Goal: Contribute content: Contribute content

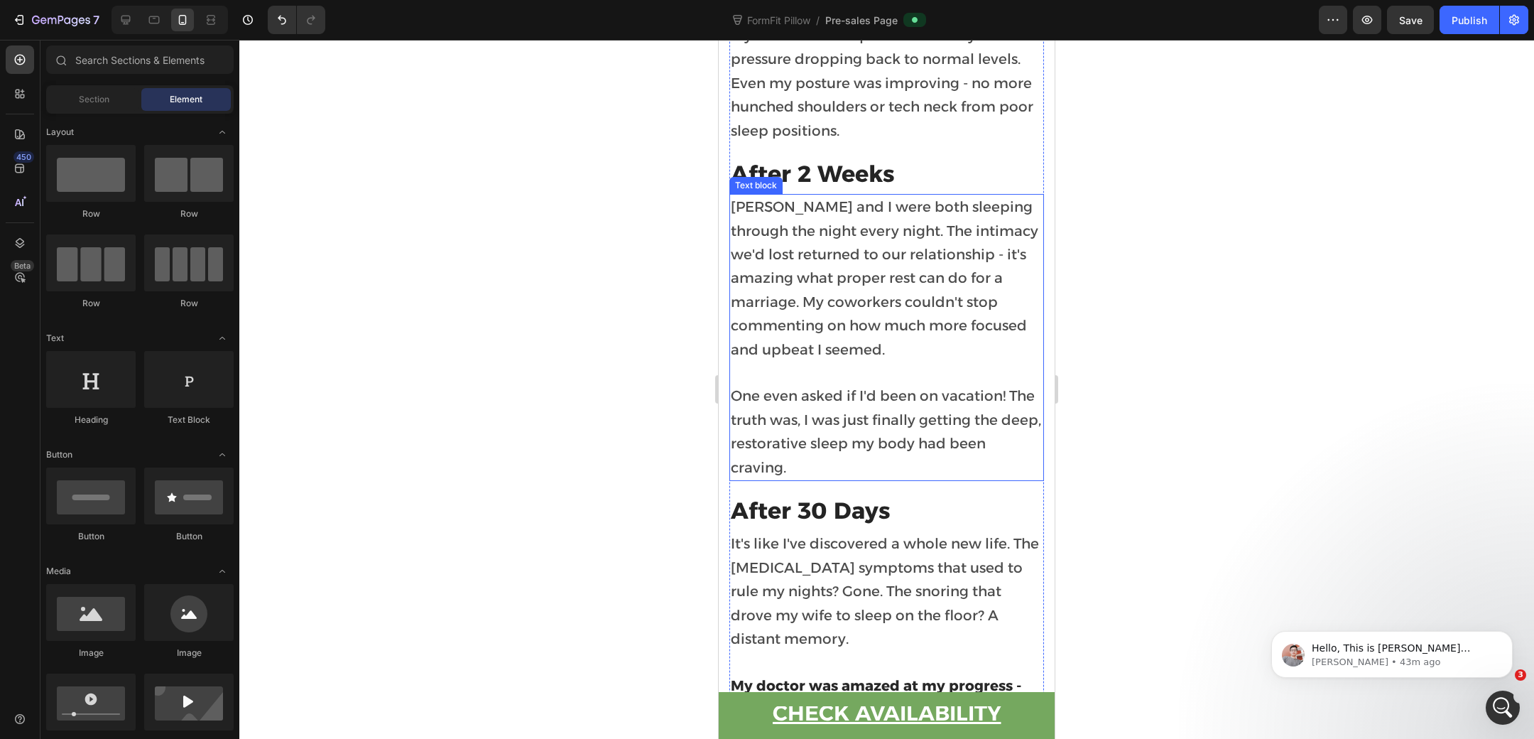
click at [830, 198] on span "Jamie and I were both sleeping through the night every night. The intimacy we'd…" at bounding box center [885, 277] width 308 height 159
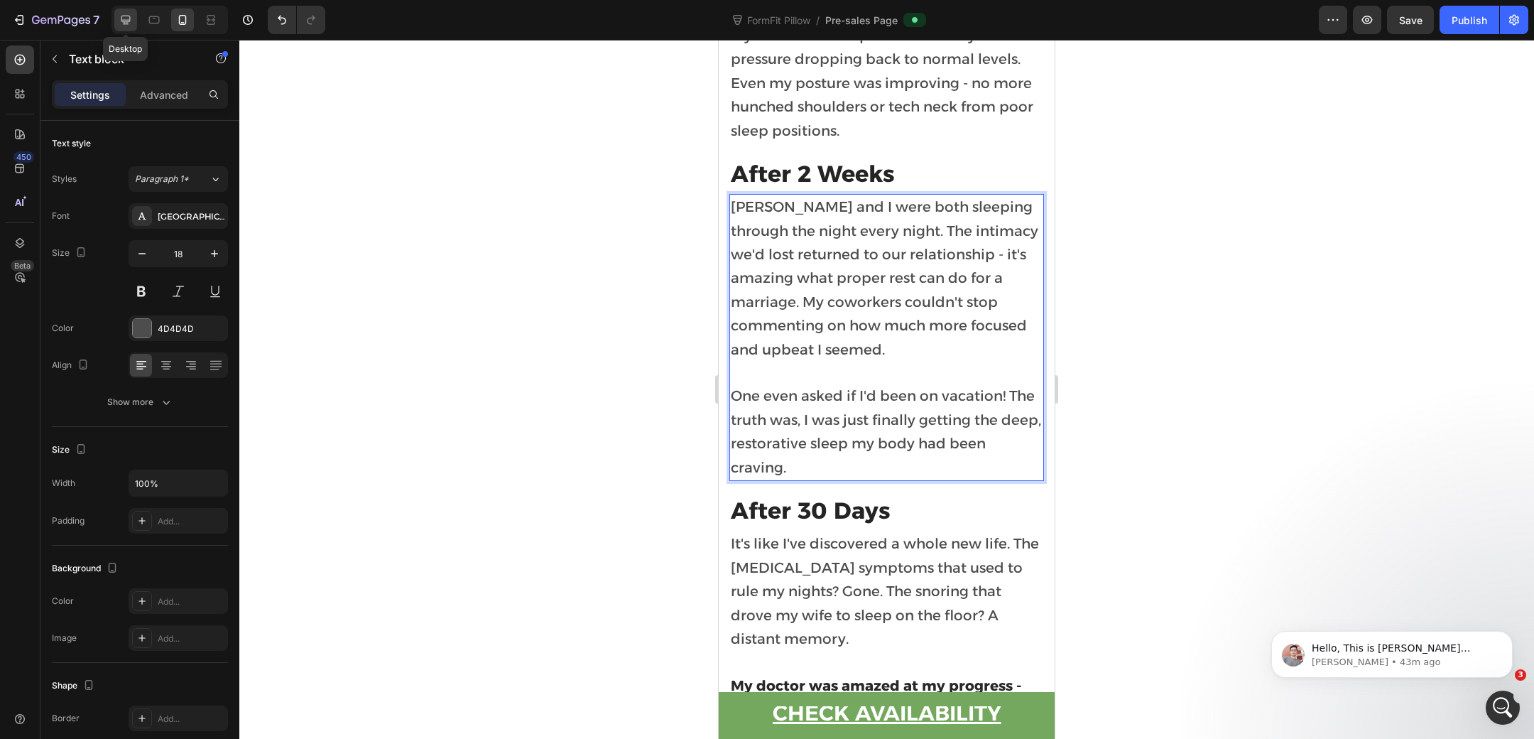
click at [126, 17] on icon at bounding box center [126, 20] width 14 height 14
type input "20"
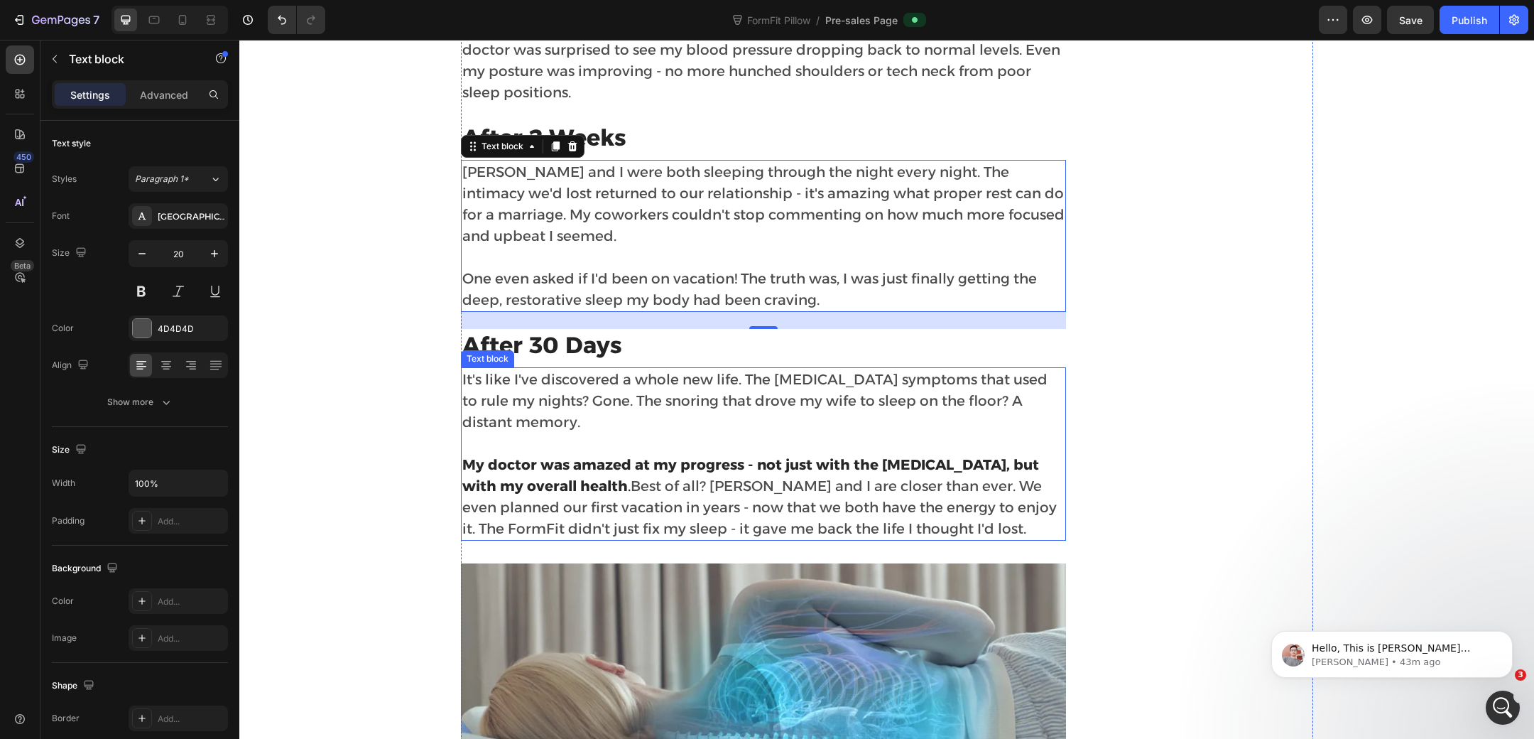
scroll to position [4425, 0]
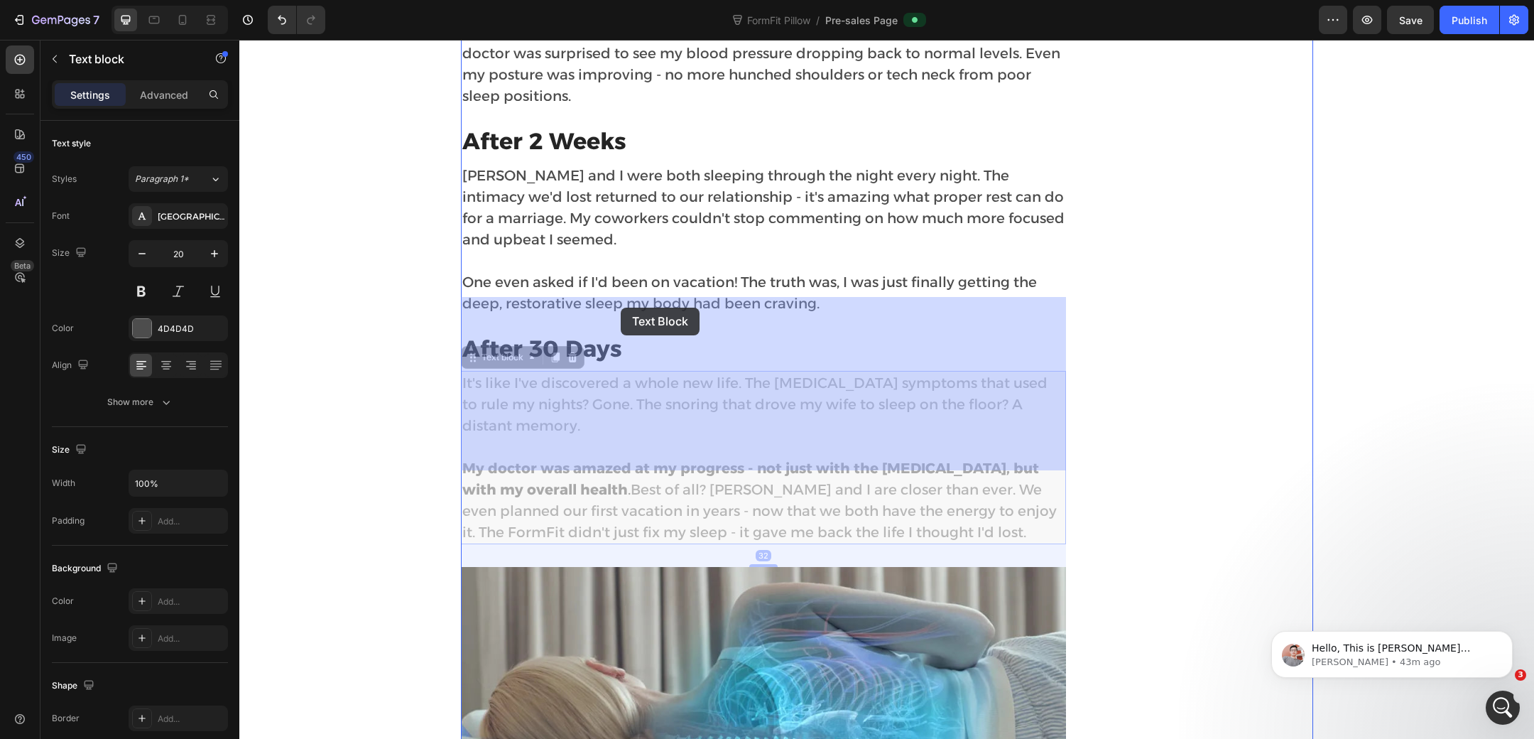
drag, startPoint x: 542, startPoint y: 308, endPoint x: 582, endPoint y: 308, distance: 39.8
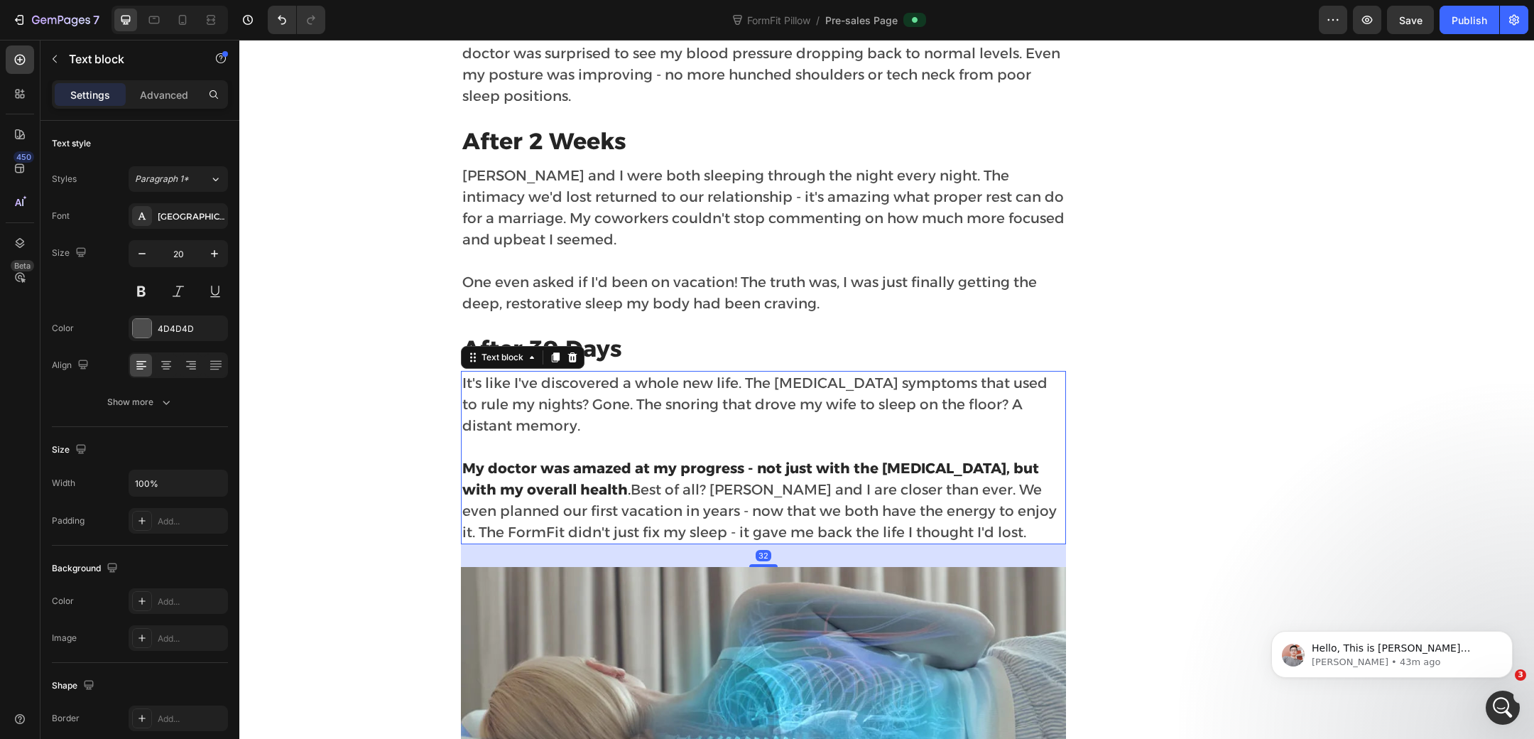
click at [606, 374] on span "It's like I've discovered a whole new life. The sleep apnea symptoms that used …" at bounding box center [754, 404] width 585 height 60
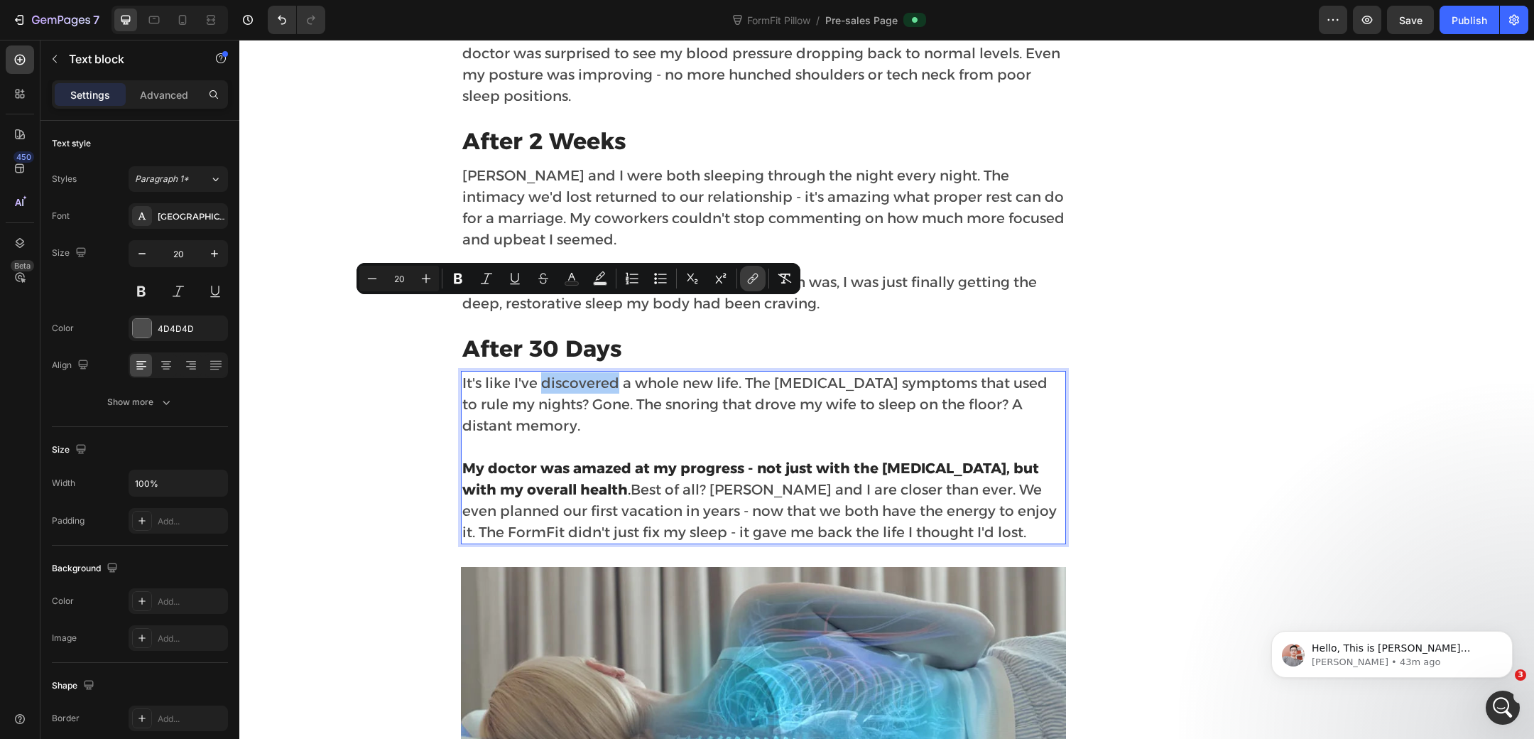
click at [753, 285] on icon "Editor contextual toolbar" at bounding box center [753, 278] width 14 height 14
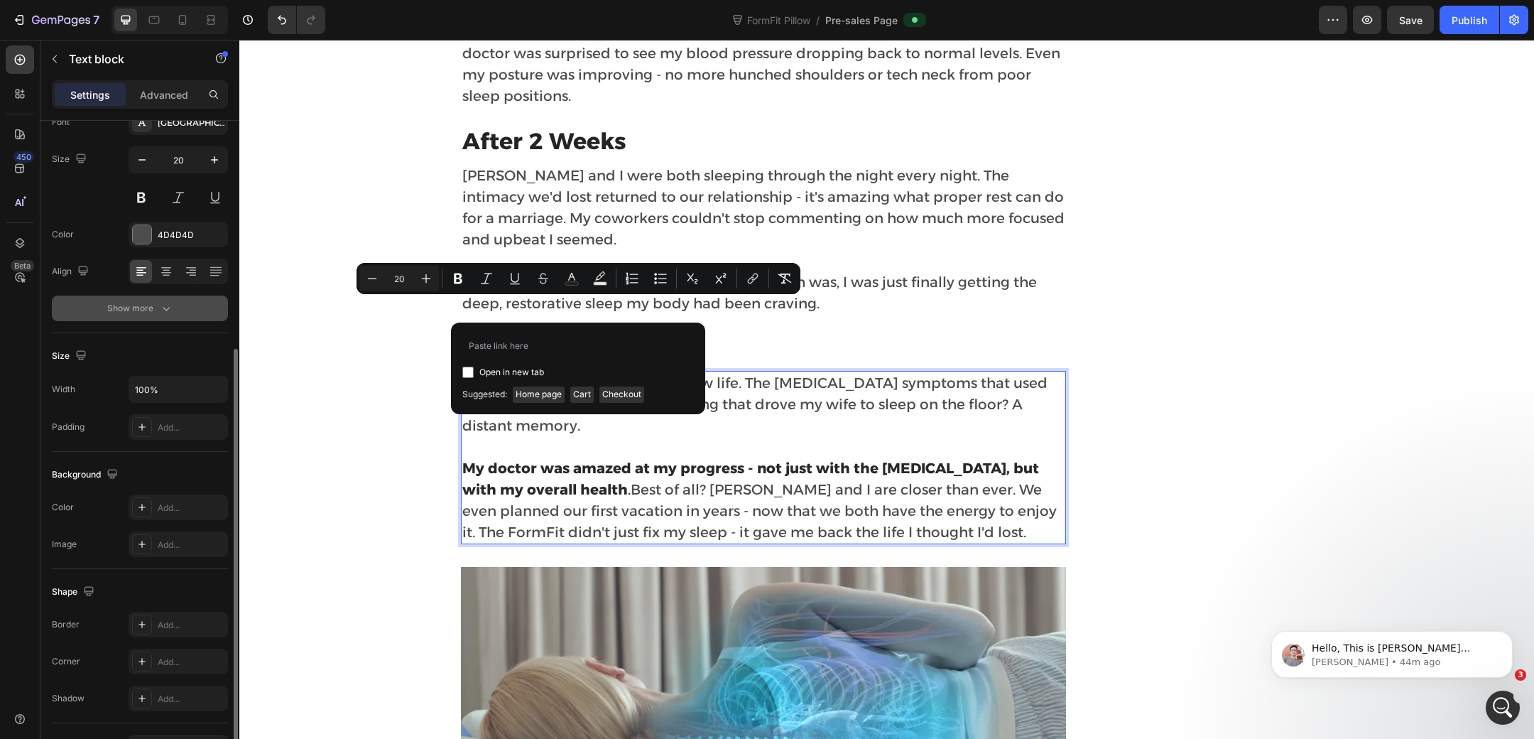
scroll to position [180, 0]
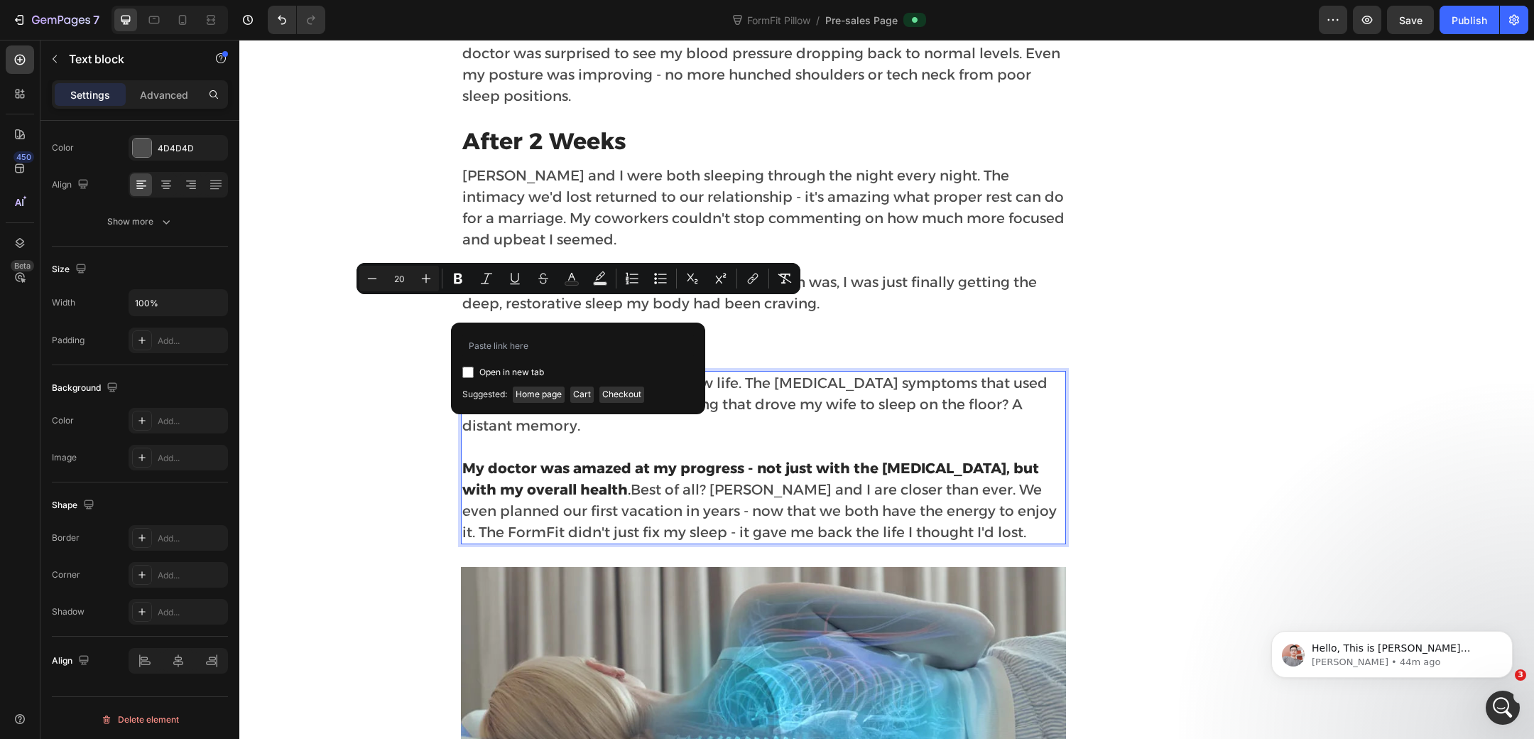
click at [625, 165] on p "Jamie and I were both sleeping through the night every night. The intimacy we'd…" at bounding box center [763, 207] width 602 height 85
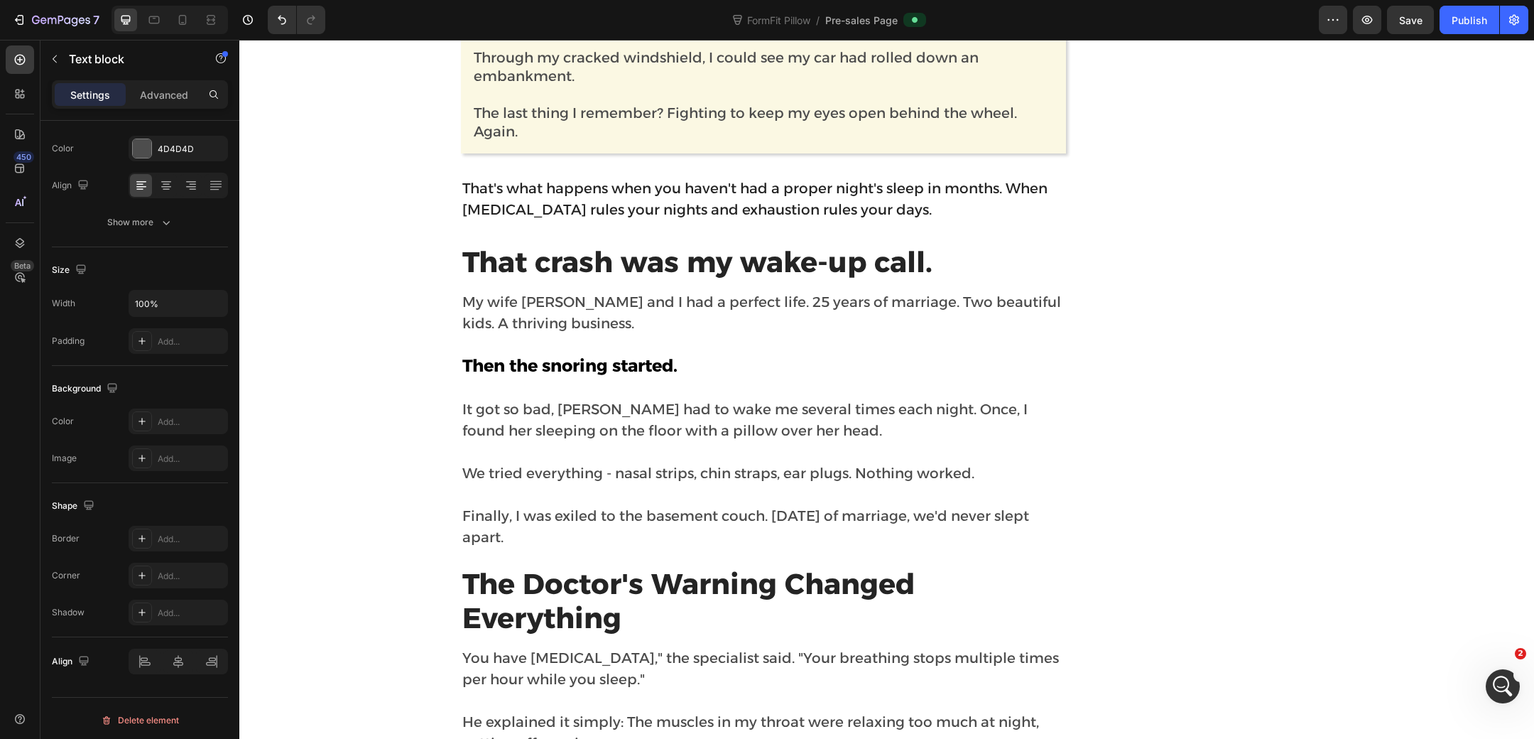
scroll to position [0, 0]
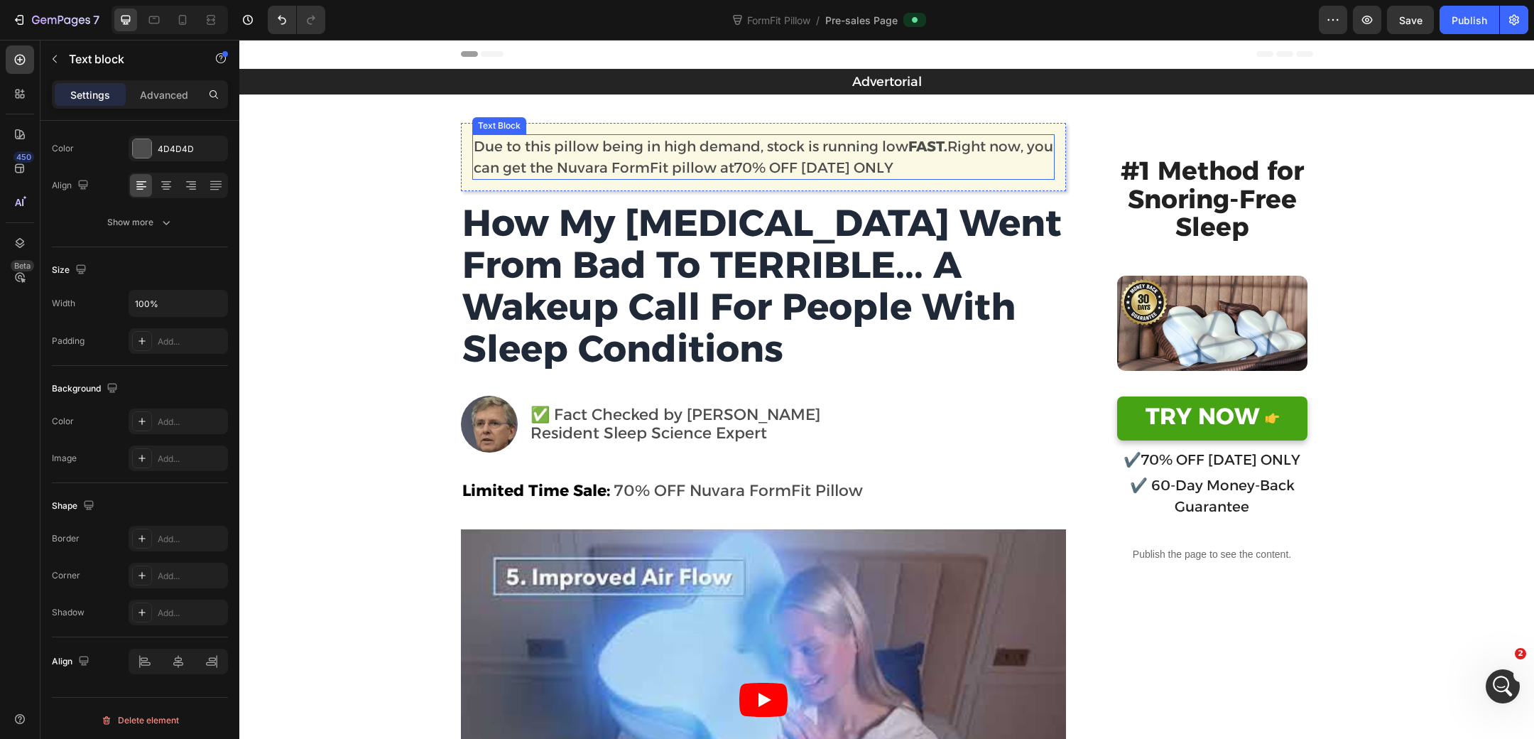
click at [785, 168] on span "70% OFF TODAY ONLY" at bounding box center [813, 167] width 159 height 17
drag, startPoint x: 764, startPoint y: 167, endPoint x: 928, endPoint y: 172, distance: 164.2
click at [928, 172] on p "Due to this pillow being in high demand, stock is running low FAST. Right now, …" at bounding box center [764, 157] width 580 height 43
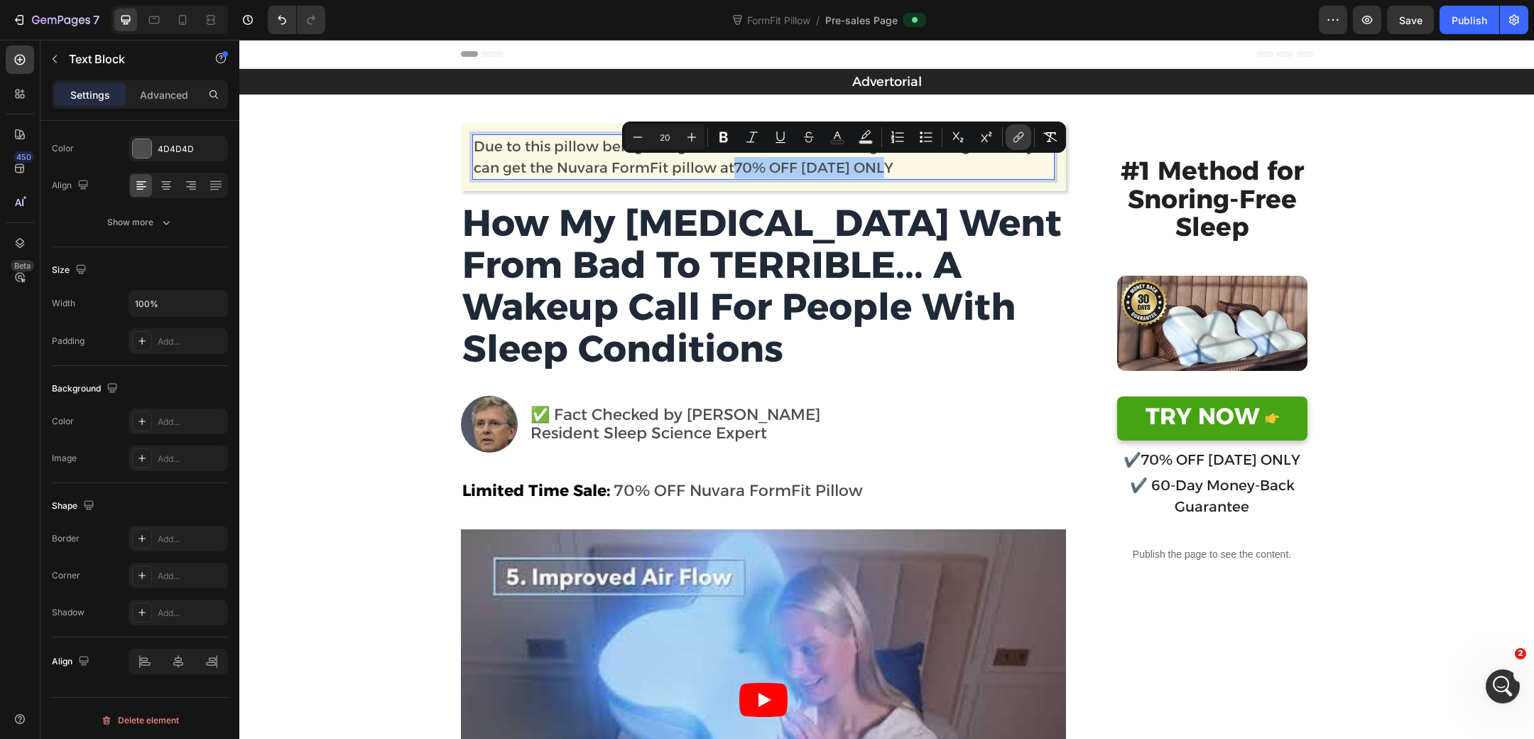
click at [1013, 134] on icon "Editor contextual toolbar" at bounding box center [1018, 137] width 14 height 14
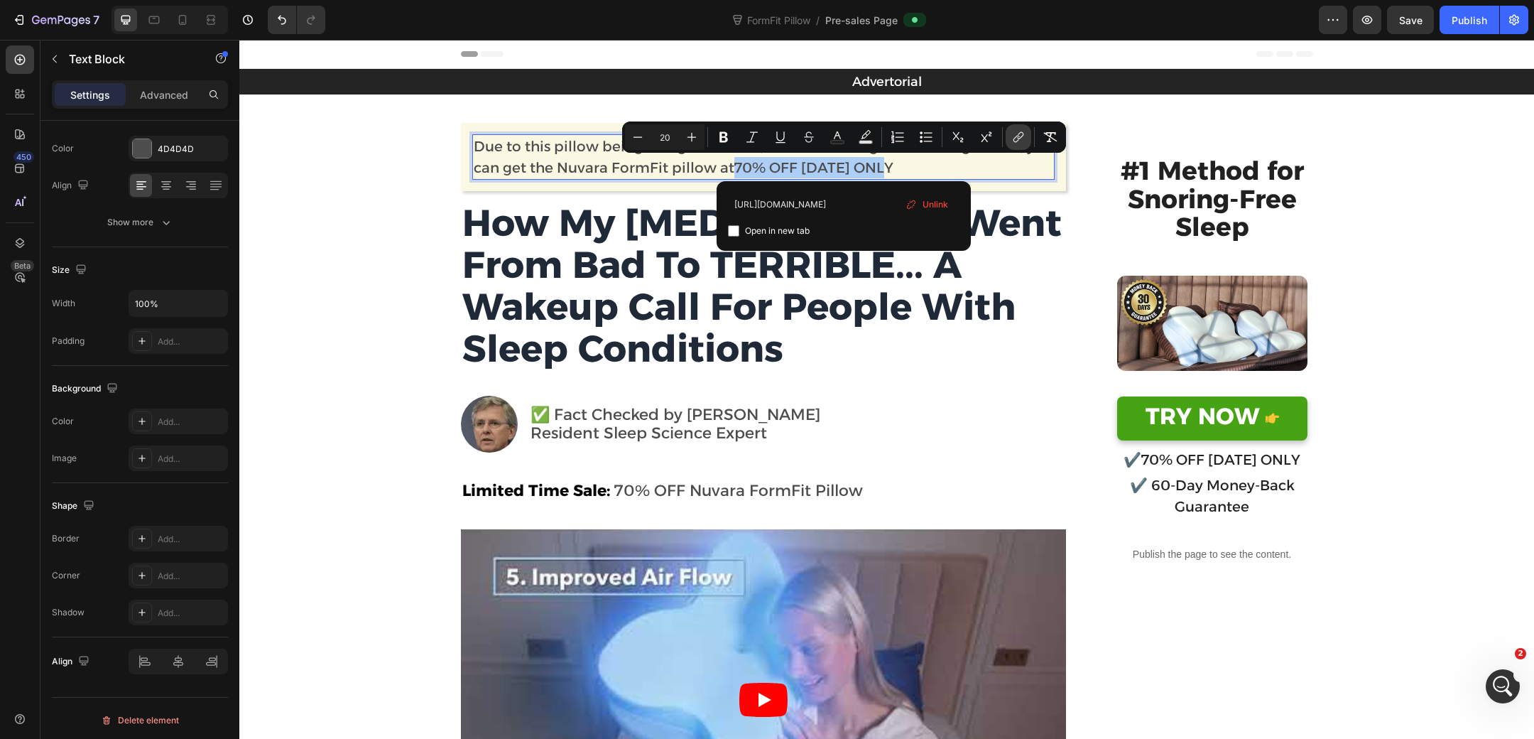
scroll to position [0, 16]
type input "https://www.nuvarawellness.com/pages/stop-snoring-at-the-source"
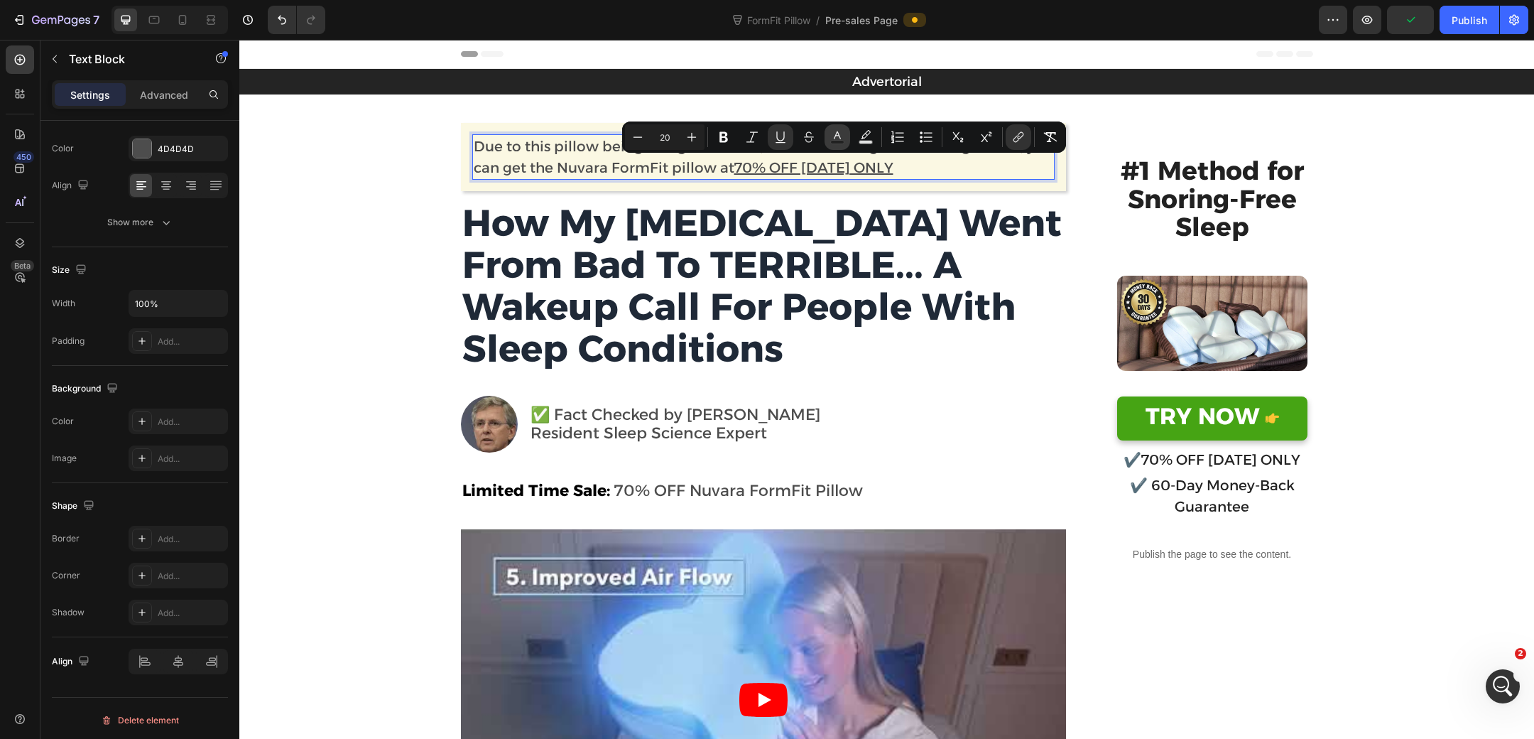
click at [840, 138] on icon "Editor contextual toolbar" at bounding box center [837, 137] width 14 height 14
type input "4D4D4D"
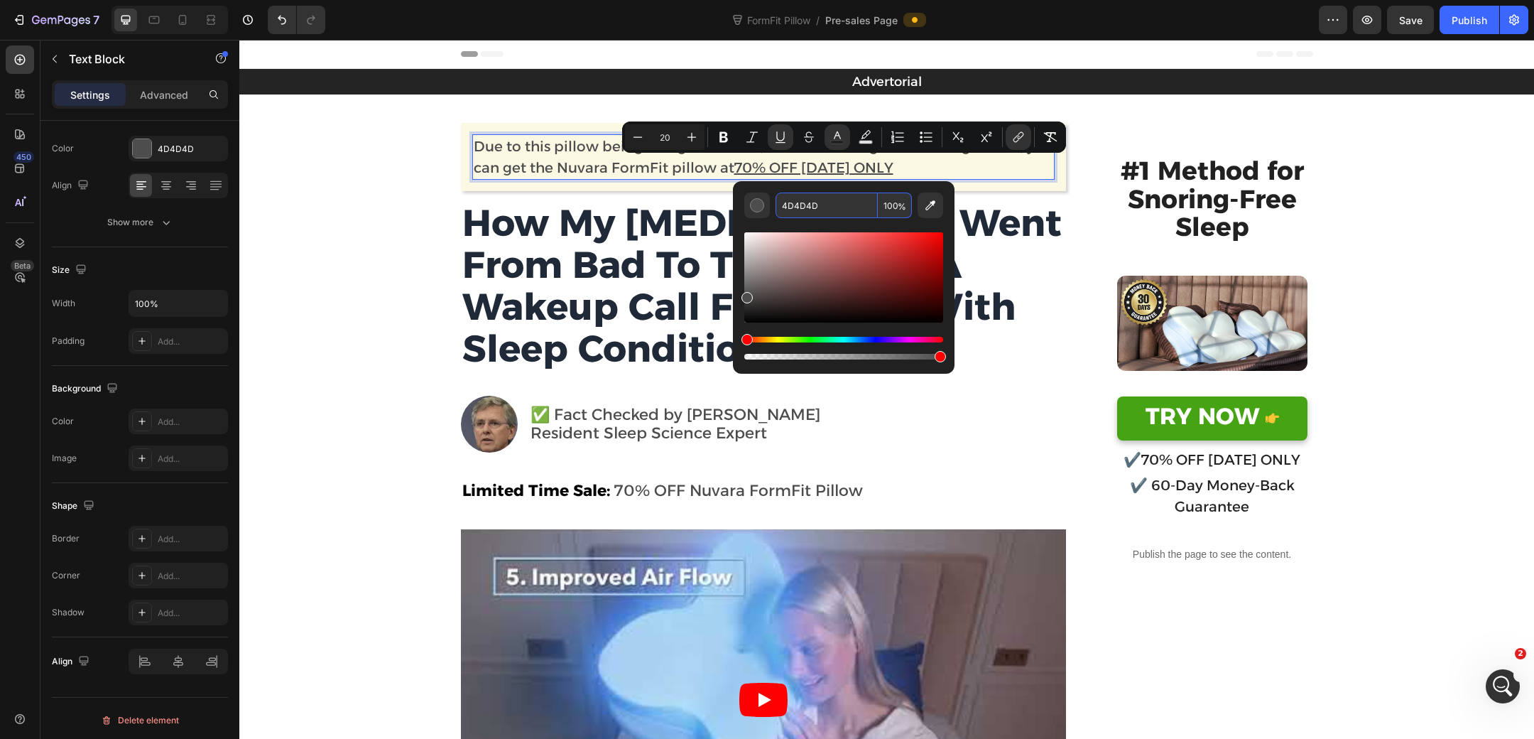
click at [837, 202] on input "4D4D4D" at bounding box center [827, 205] width 102 height 26
paste input "#9333e9"
type input "9333E9"
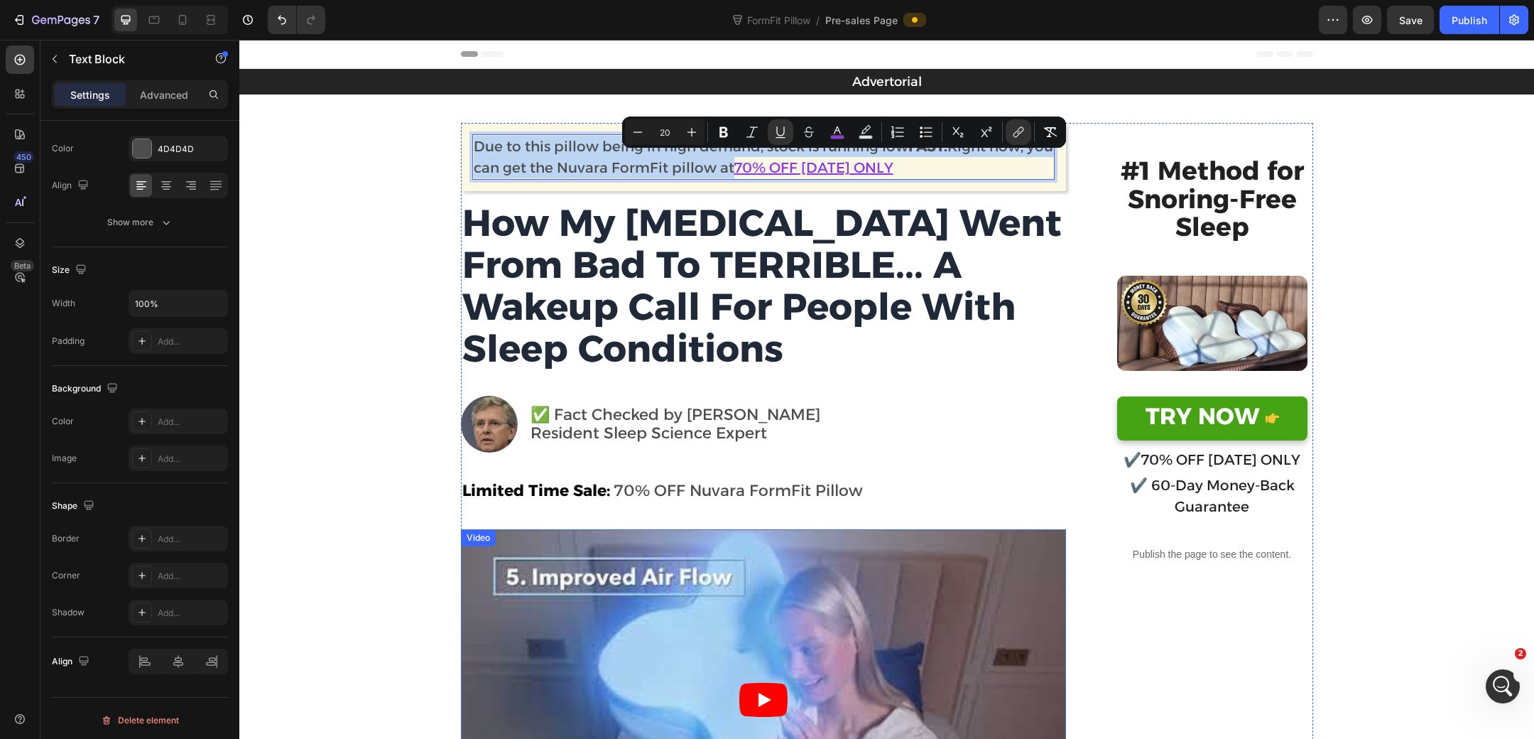
scroll to position [137, 0]
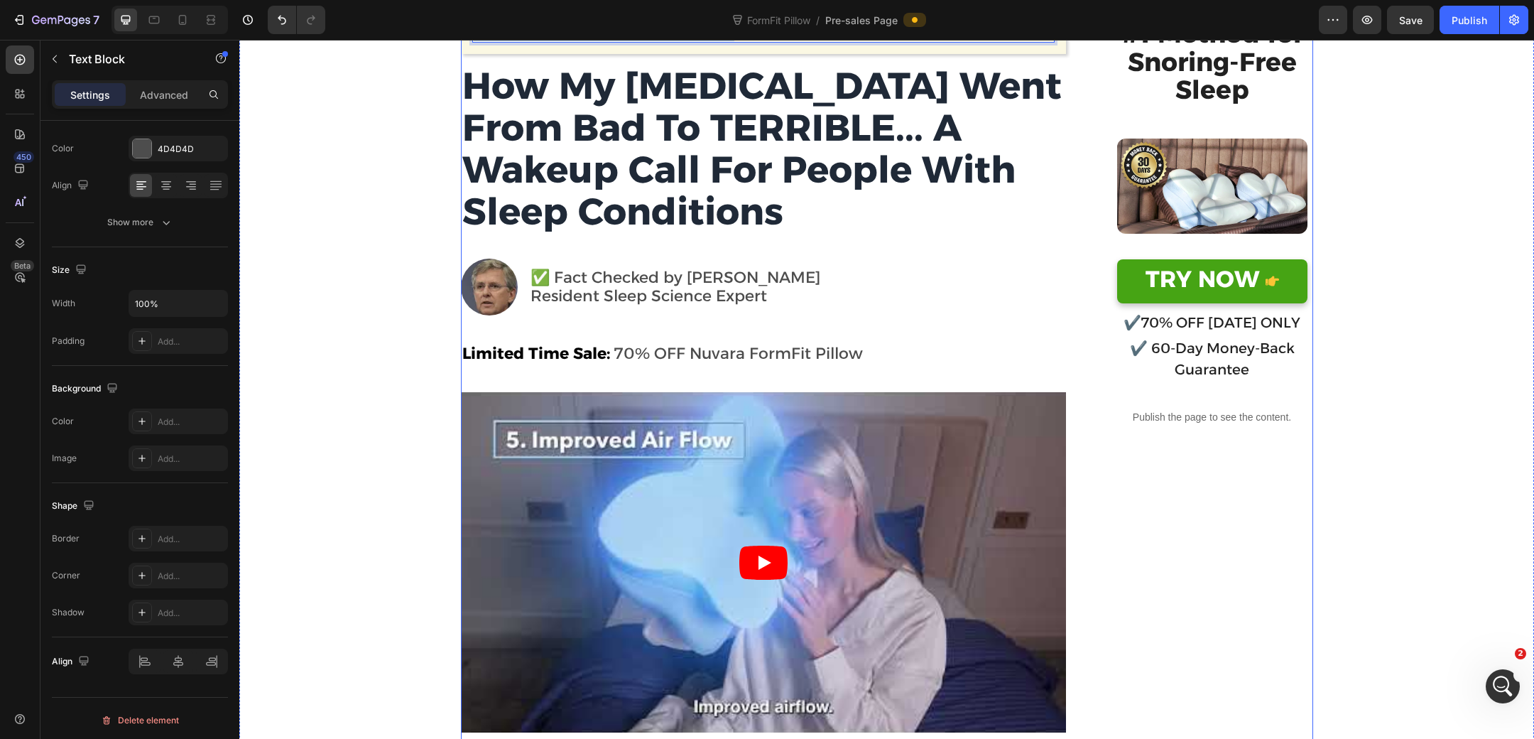
click at [820, 367] on p "Limited Time Sale: 70% OFF Nuvara FormFit Pillow" at bounding box center [763, 354] width 602 height 28
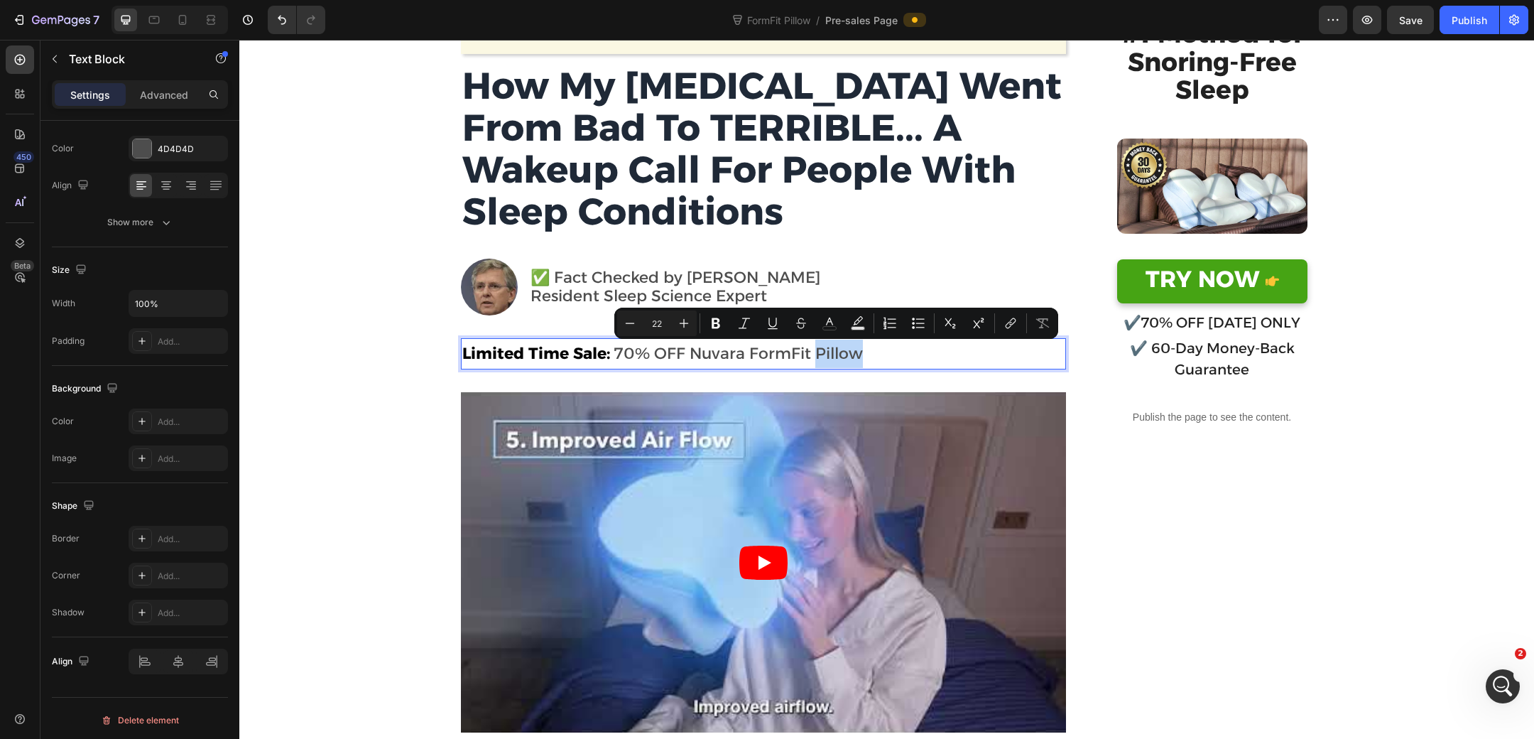
click at [891, 351] on p "Limited Time Sale: 70% OFF Nuvara FormFit Pillow" at bounding box center [763, 354] width 602 height 28
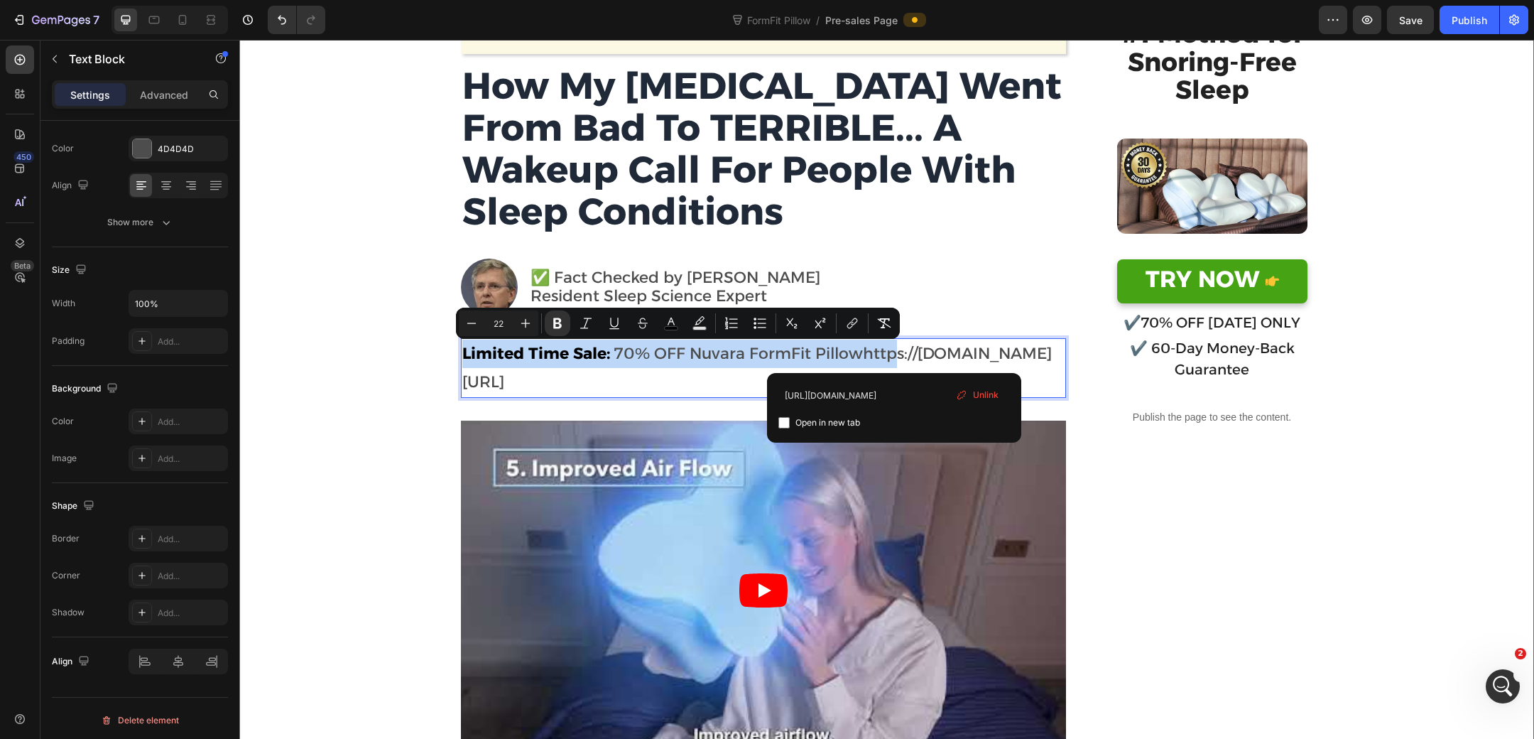
drag, startPoint x: 890, startPoint y: 357, endPoint x: 411, endPoint y: 349, distance: 478.8
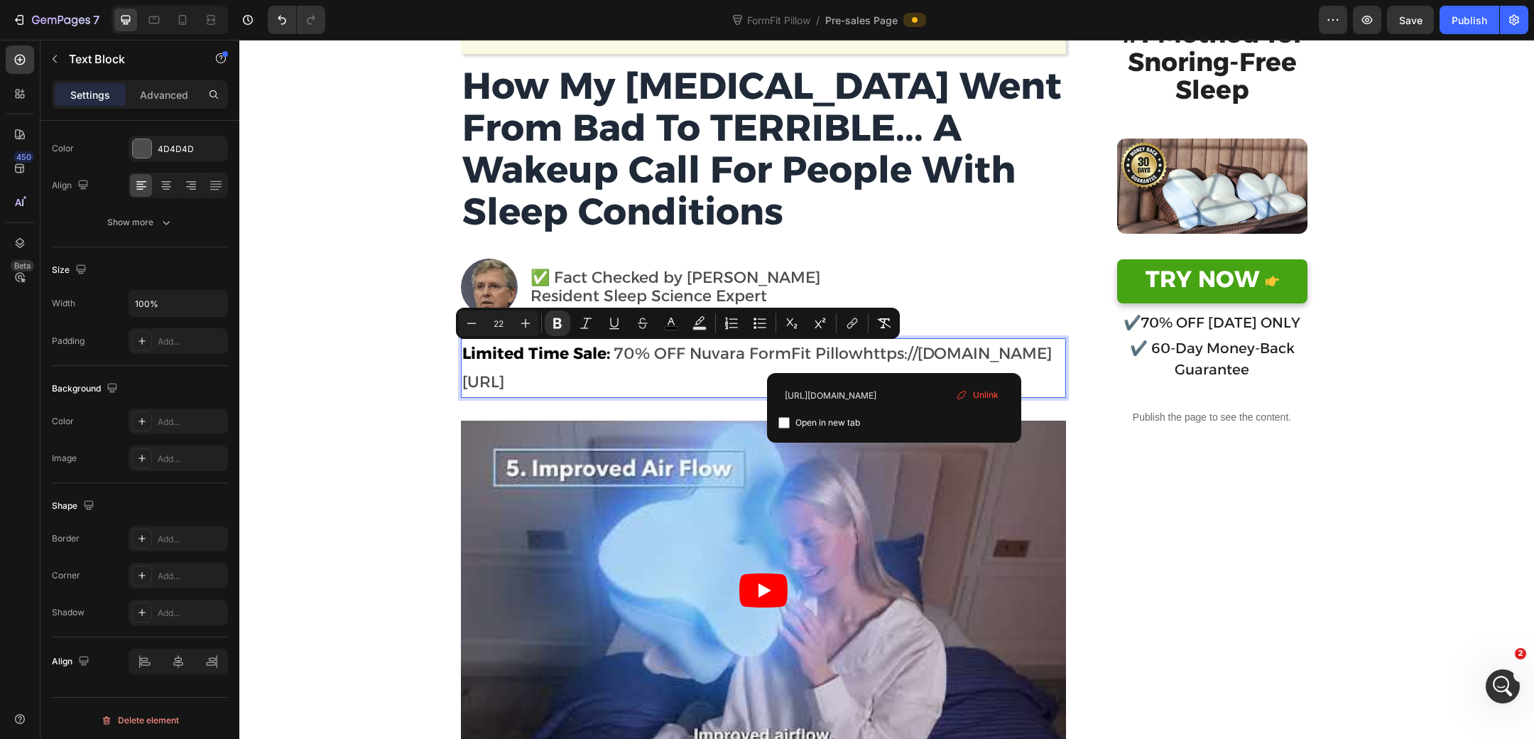
click at [738, 394] on p "Limited Time Sale: 70% OFF Nuvara FormFit Pillowhttps://derila-ergo.com/derila-…" at bounding box center [763, 368] width 602 height 56
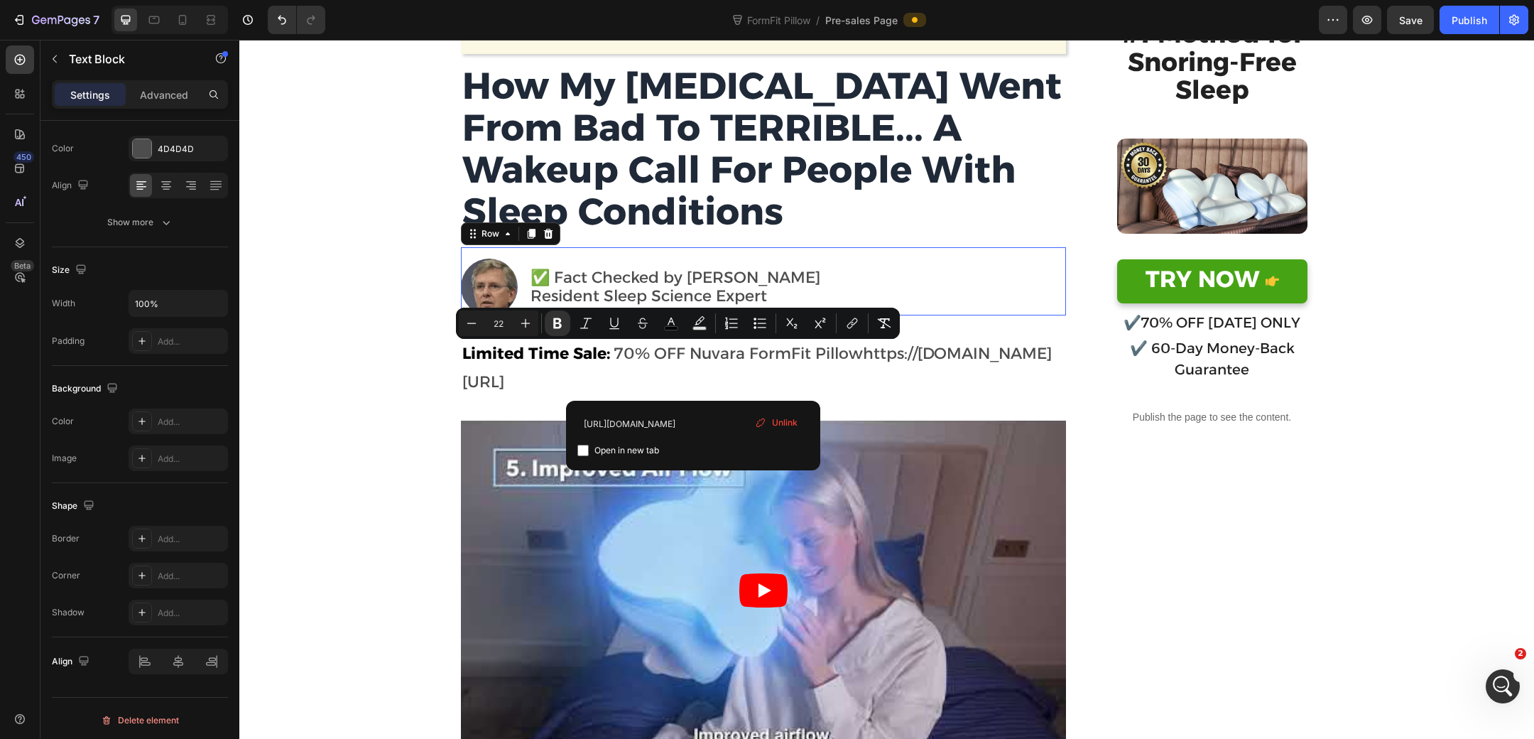
click at [931, 249] on div "Image ✅ Fact Checked by Dereck T. Text block Resident Sleep Science Expert Text…" at bounding box center [763, 281] width 605 height 68
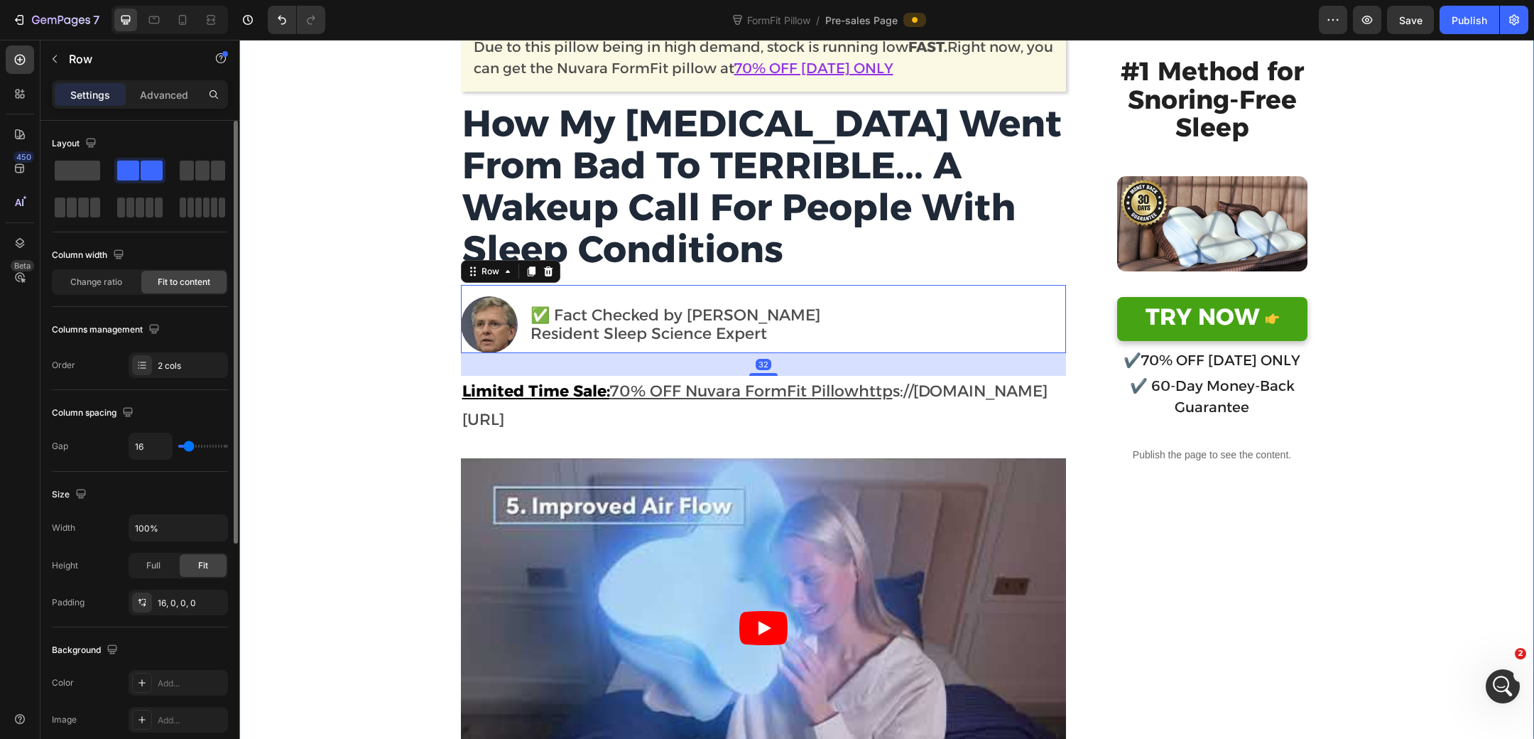
scroll to position [101, 0]
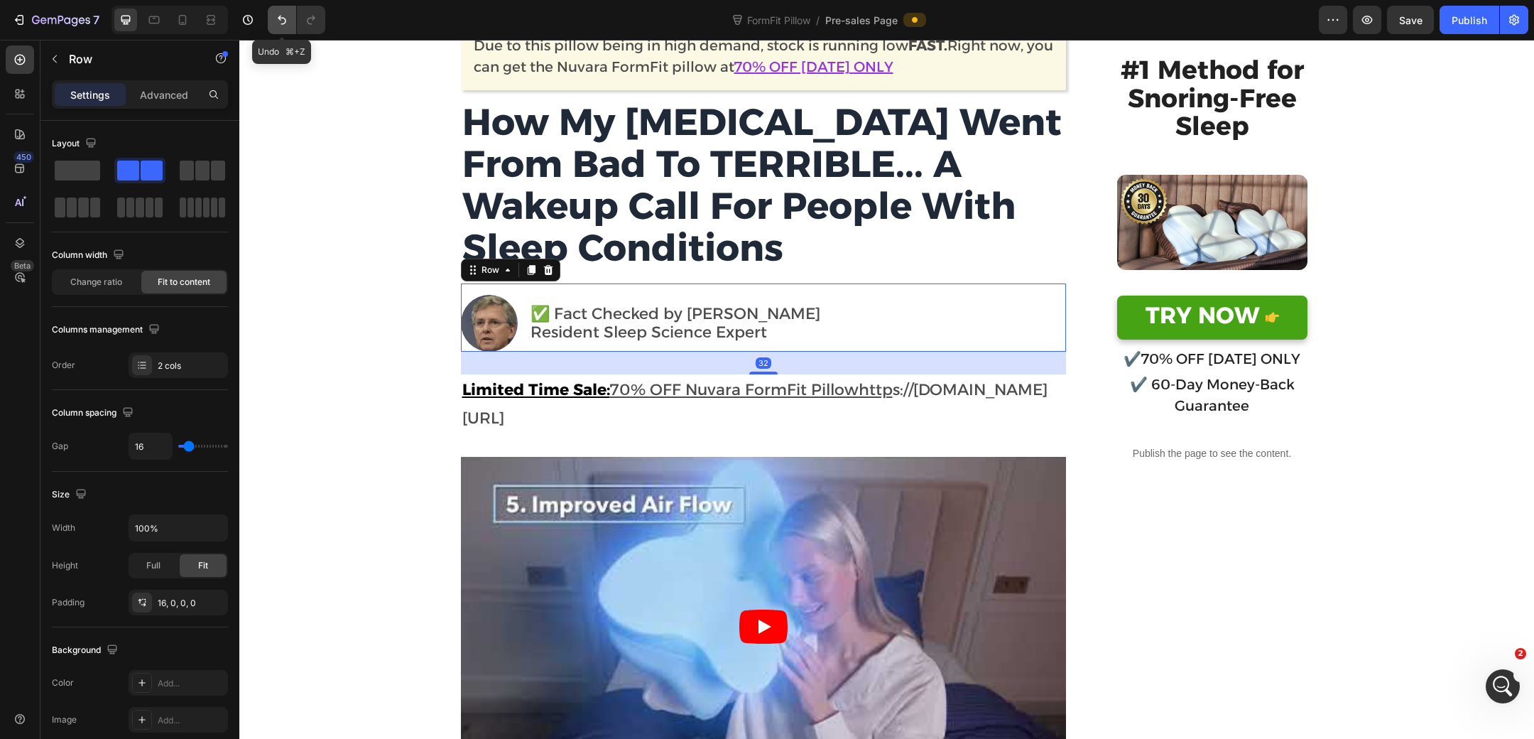
click at [281, 13] on icon "Undo/Redo" at bounding box center [282, 20] width 14 height 14
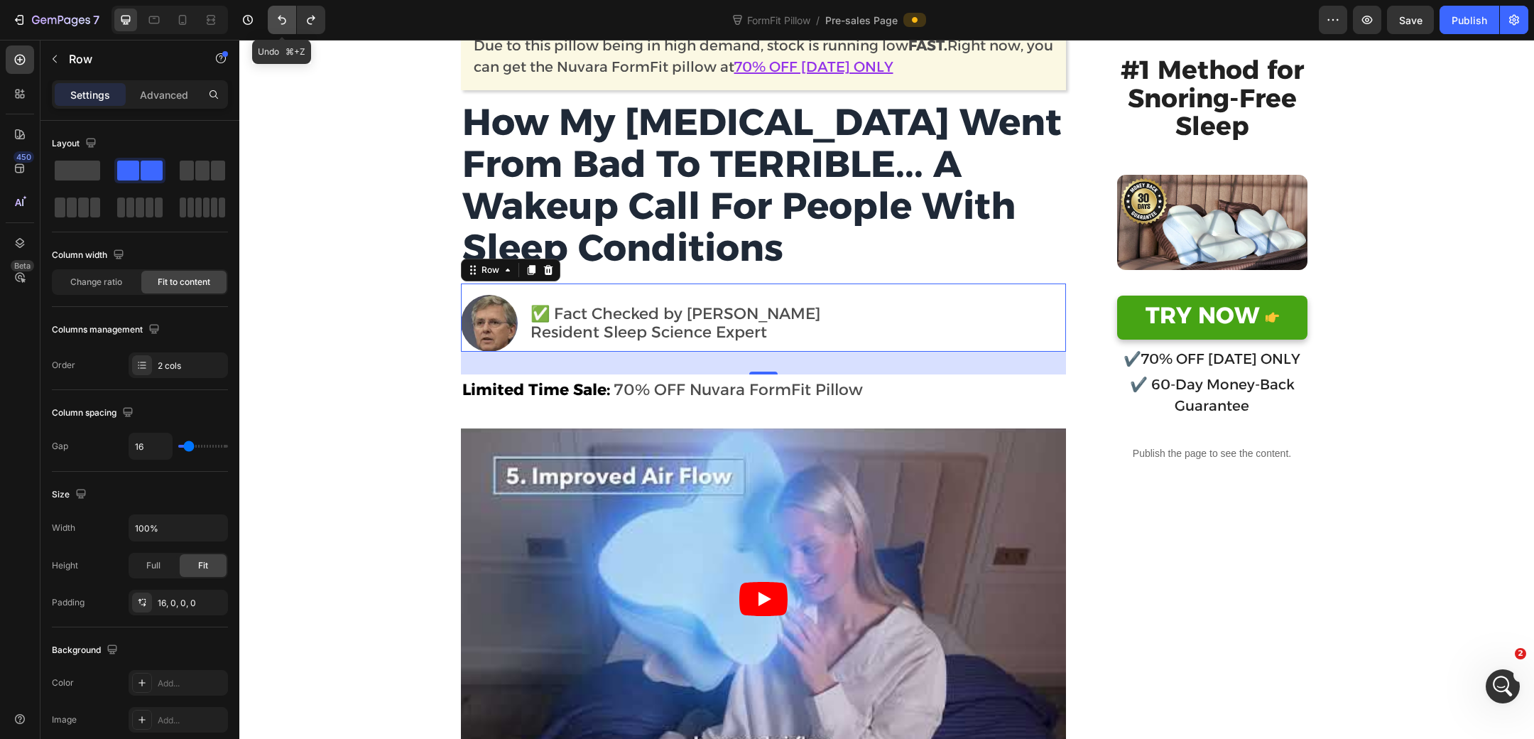
click at [281, 13] on icon "Undo/Redo" at bounding box center [282, 20] width 14 height 14
click at [322, 26] on button "Undo/Redo" at bounding box center [311, 20] width 28 height 28
click at [321, 26] on button "Undo/Redo" at bounding box center [311, 20] width 28 height 28
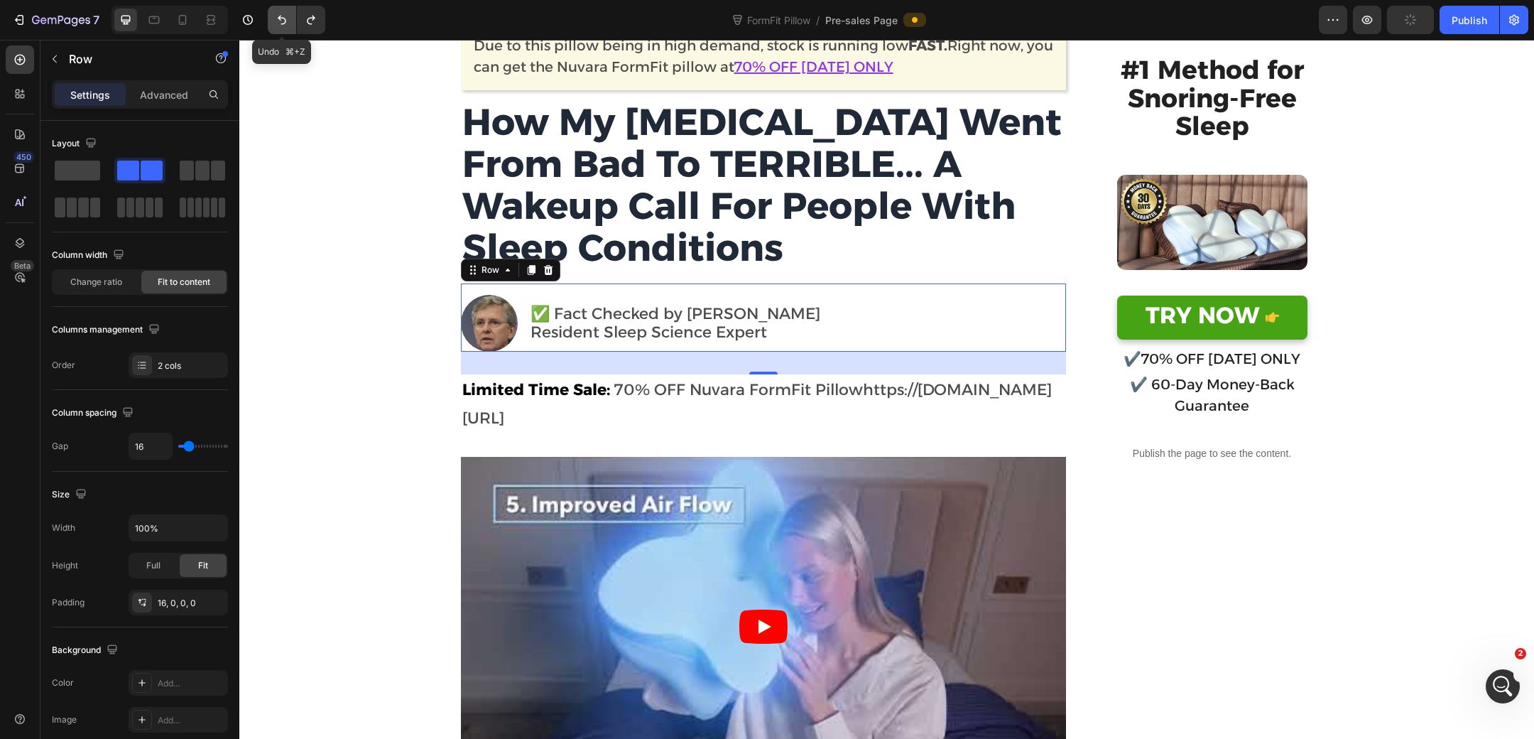
click at [283, 23] on icon "Undo/Redo" at bounding box center [282, 20] width 9 height 9
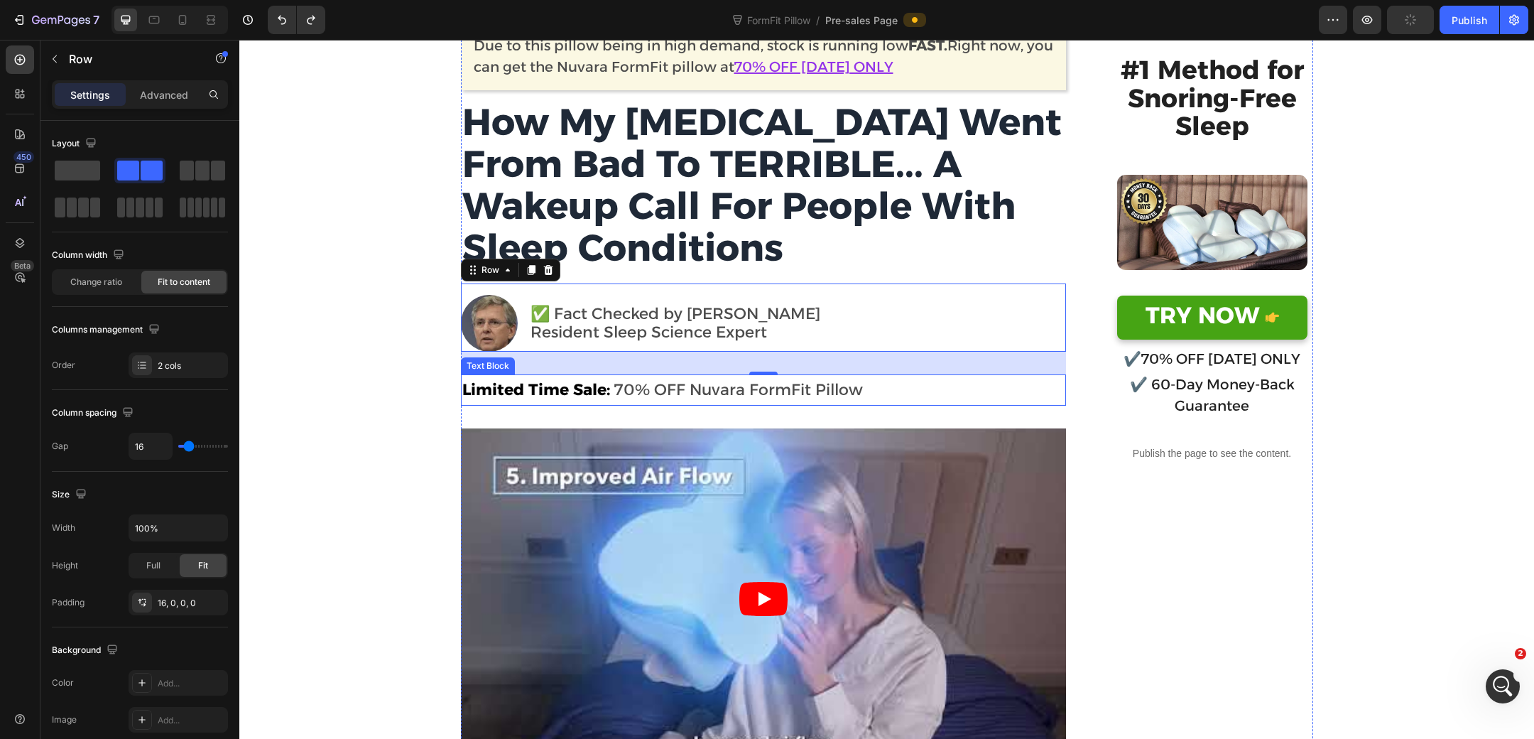
click at [728, 401] on p "Limited Time Sale: 70% OFF Nuvara FormFit Pillow" at bounding box center [763, 390] width 602 height 28
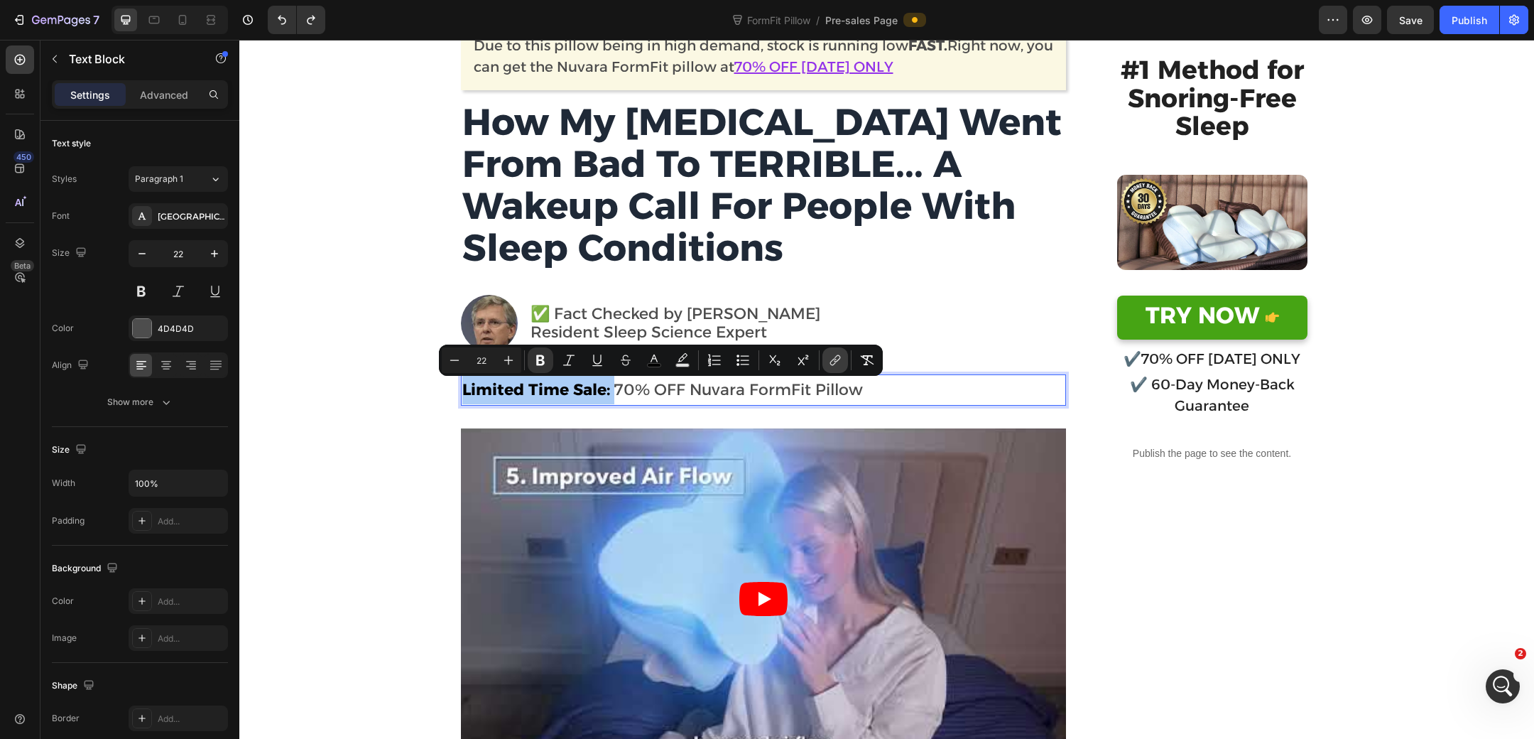
click at [837, 356] on icon "Editor contextual toolbar" at bounding box center [835, 360] width 14 height 14
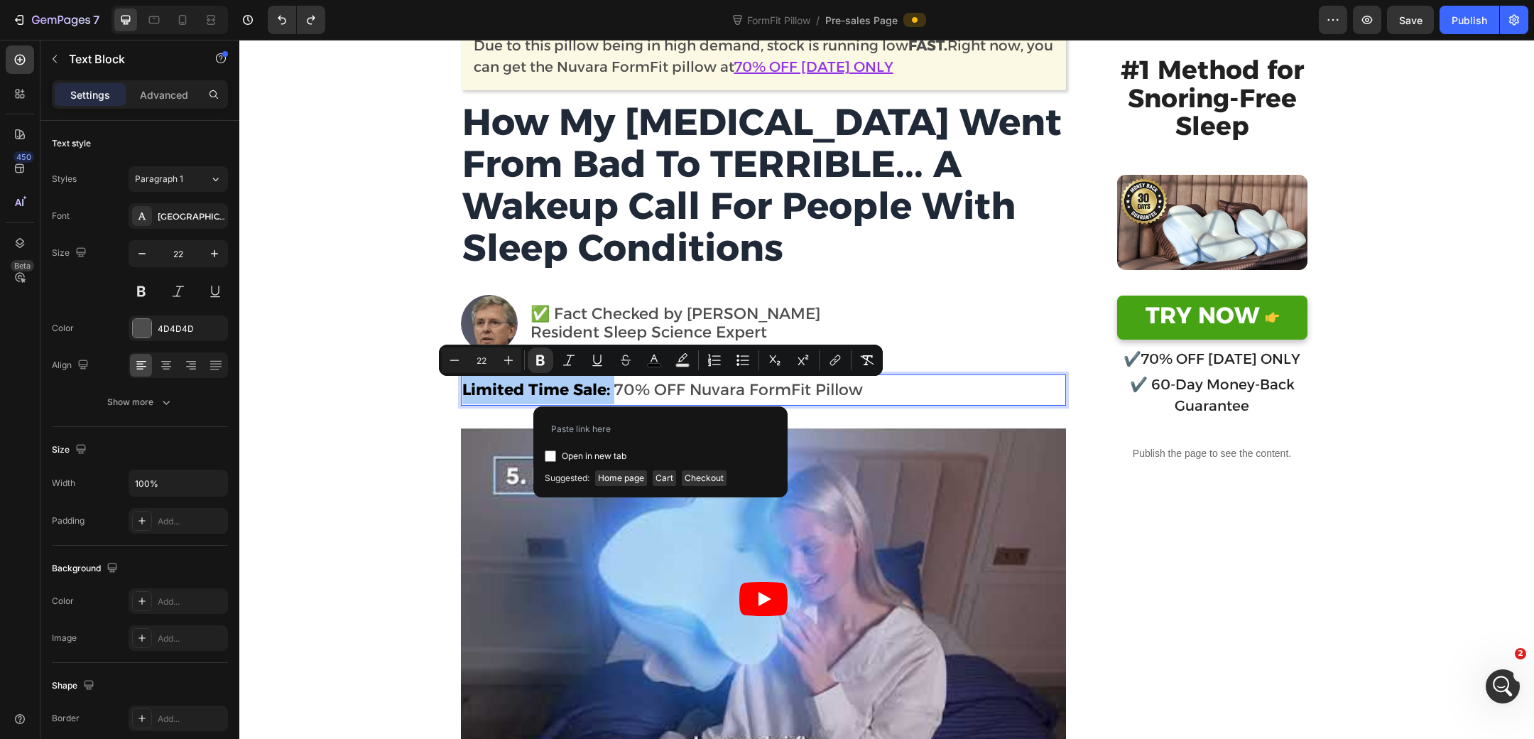
type input "https://www.nuvarawellness.com/pages/stop-snoring-at-the-source"
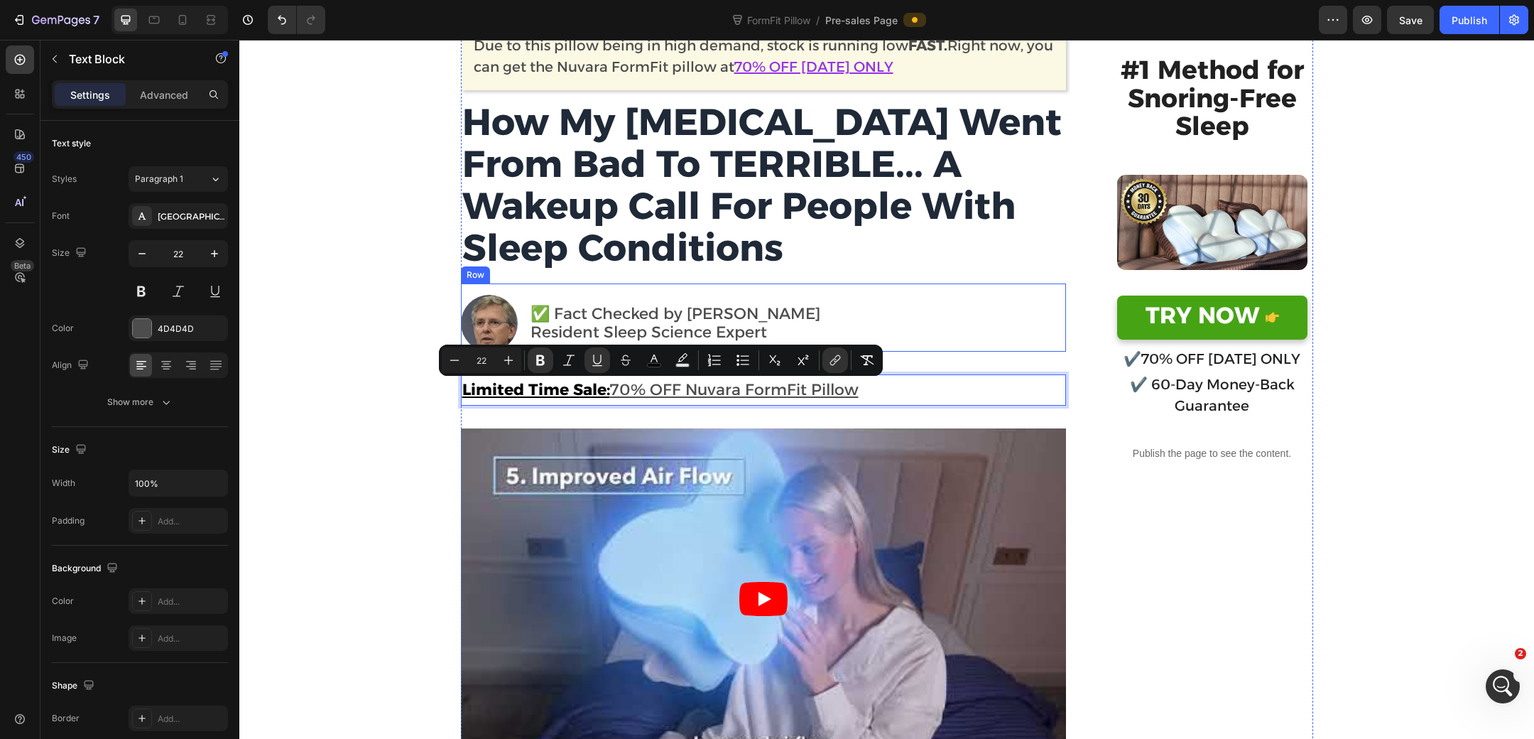
click at [836, 296] on div "Image ✅ Fact Checked by Dereck T. Text block Resident Sleep Science Expert Text…" at bounding box center [763, 317] width 605 height 68
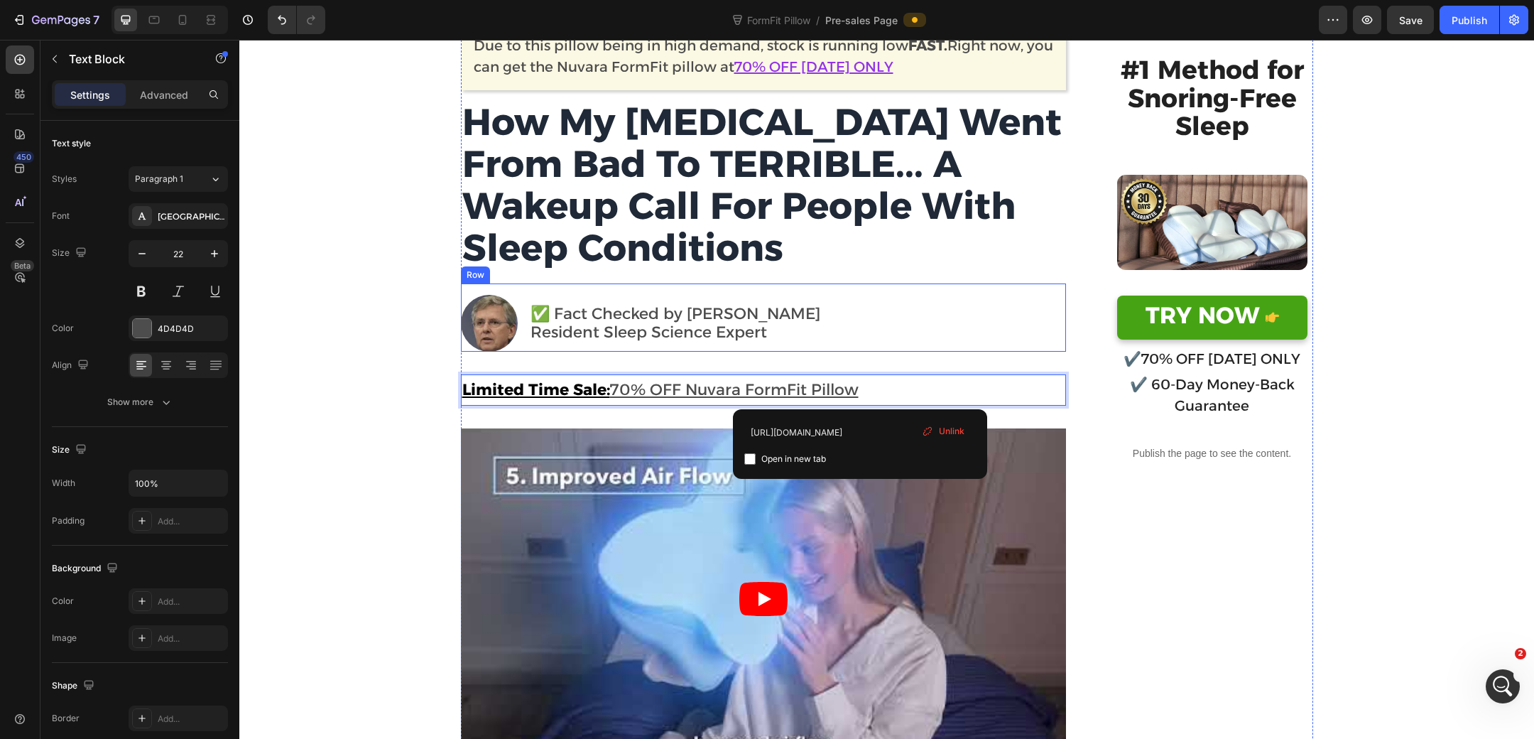
click at [837, 330] on div "Image ✅ Fact Checked by Dereck T. Text block Resident Sleep Science Expert Text…" at bounding box center [763, 317] width 605 height 68
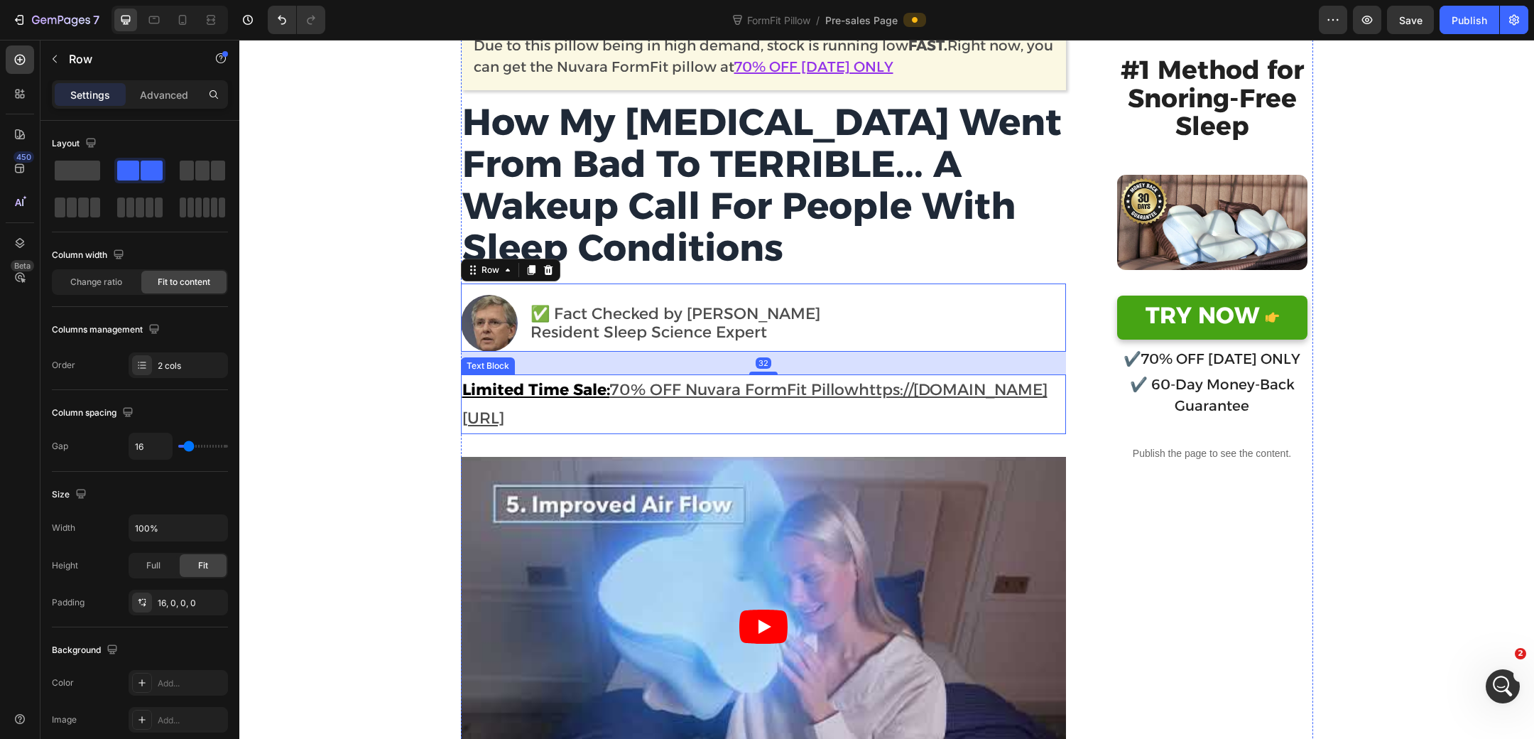
click at [886, 397] on p "Limited Time Sale: 70% OFF Nuvara FormFit Pillowhttps://www.nuvarawellness.com/…" at bounding box center [763, 404] width 602 height 56
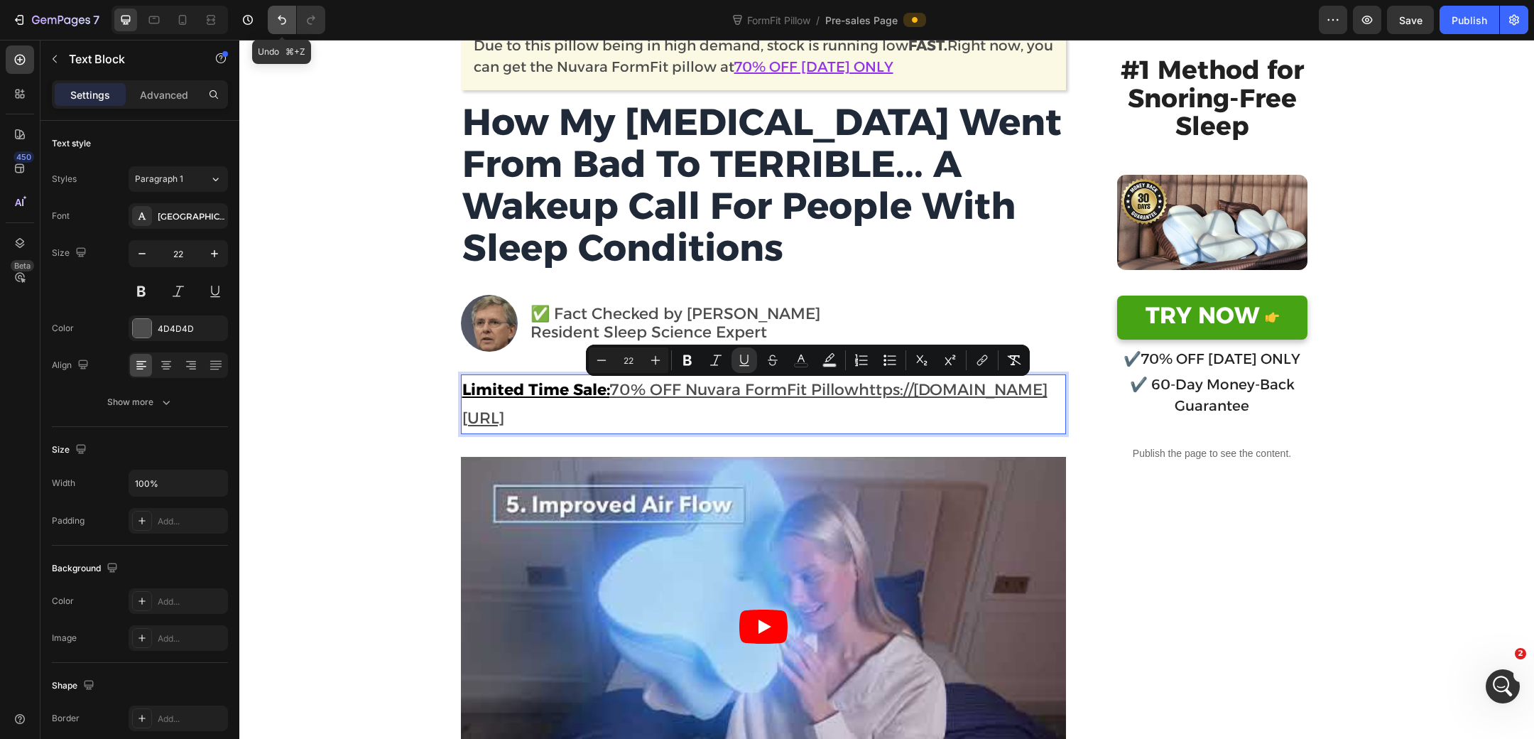
click at [280, 11] on button "Undo/Redo" at bounding box center [282, 20] width 28 height 28
type input "16"
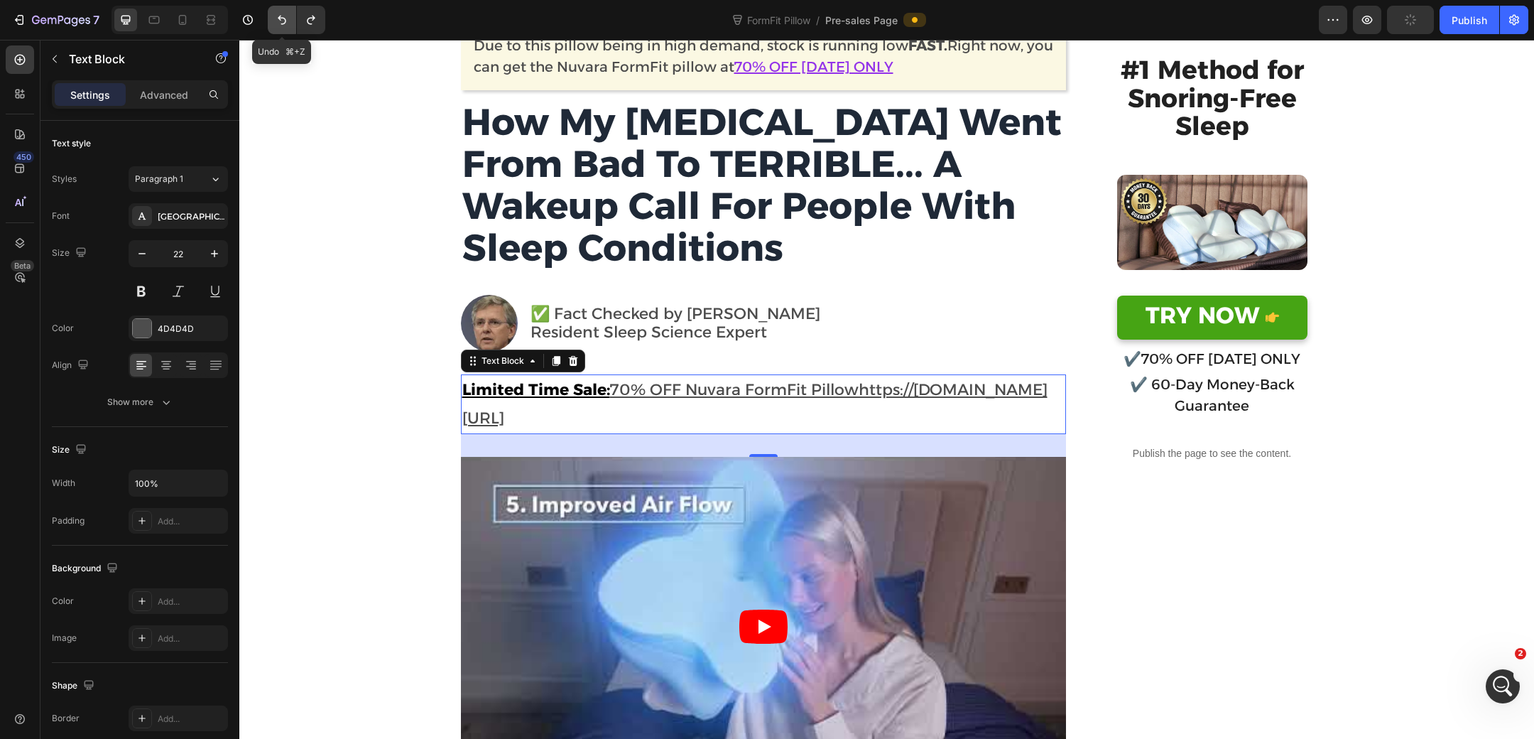
click at [280, 11] on button "Undo/Redo" at bounding box center [282, 20] width 28 height 28
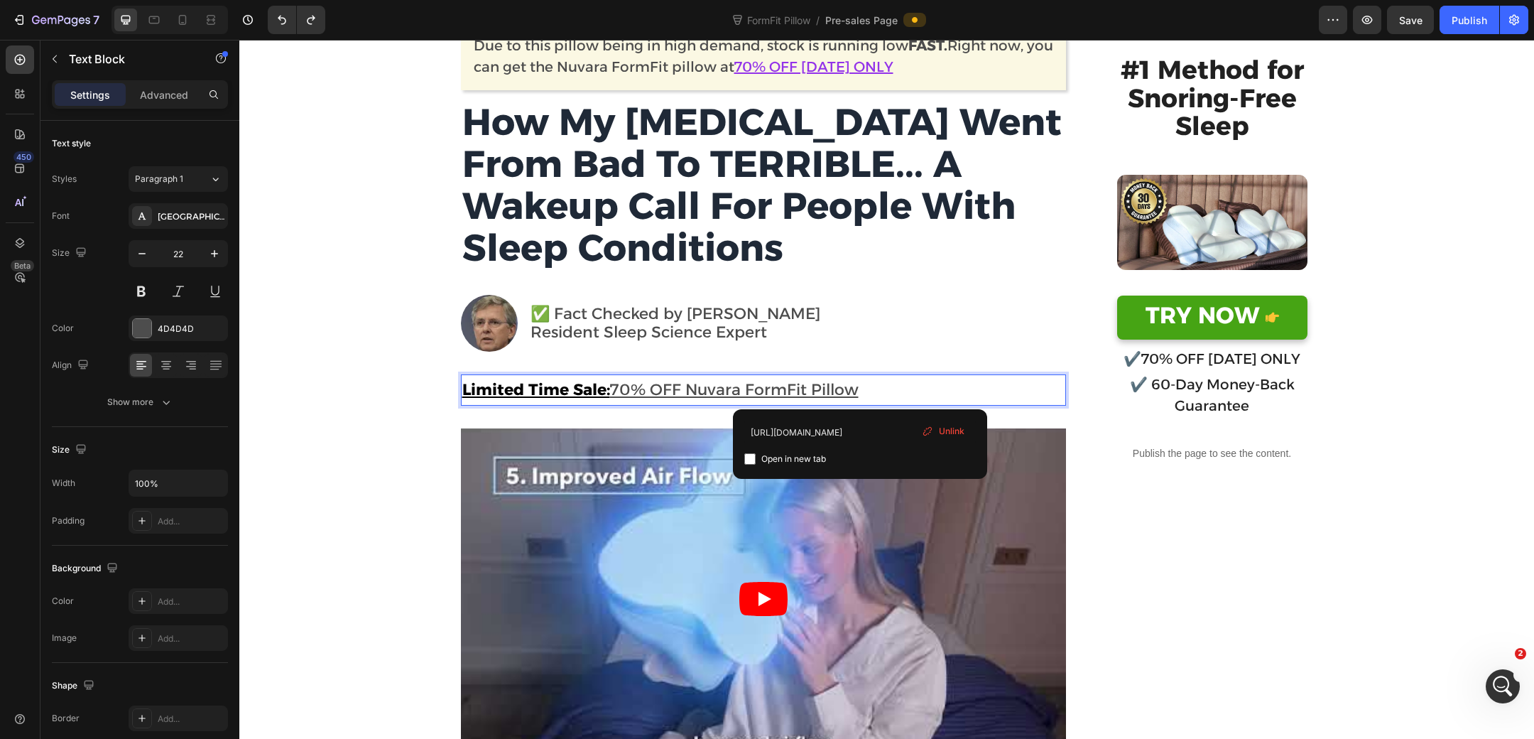
click at [894, 389] on p "Limited Time Sale: 70% OFF Nuvara FormFit Pillow" at bounding box center [763, 390] width 602 height 28
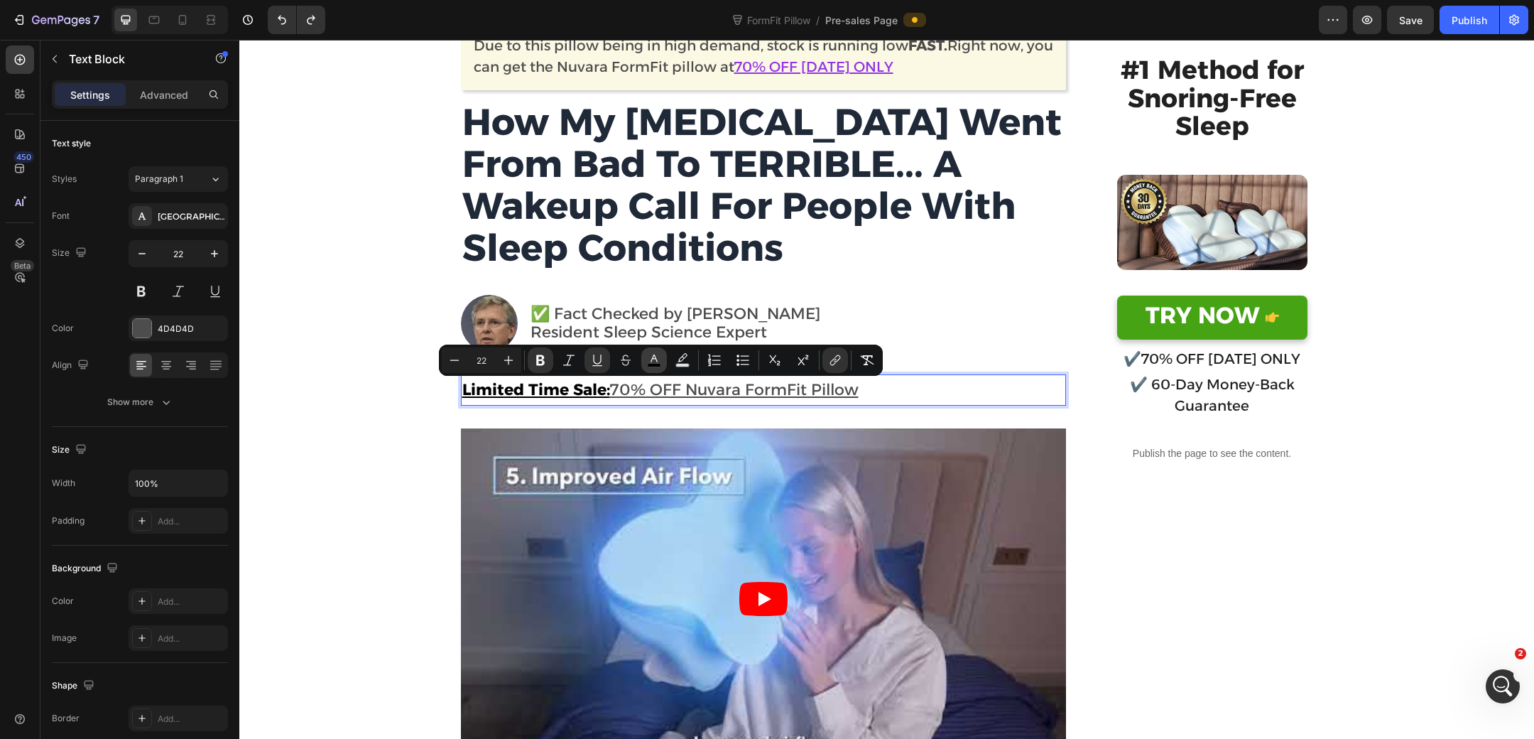
click at [658, 364] on rect "Editor contextual toolbar" at bounding box center [654, 366] width 13 height 4
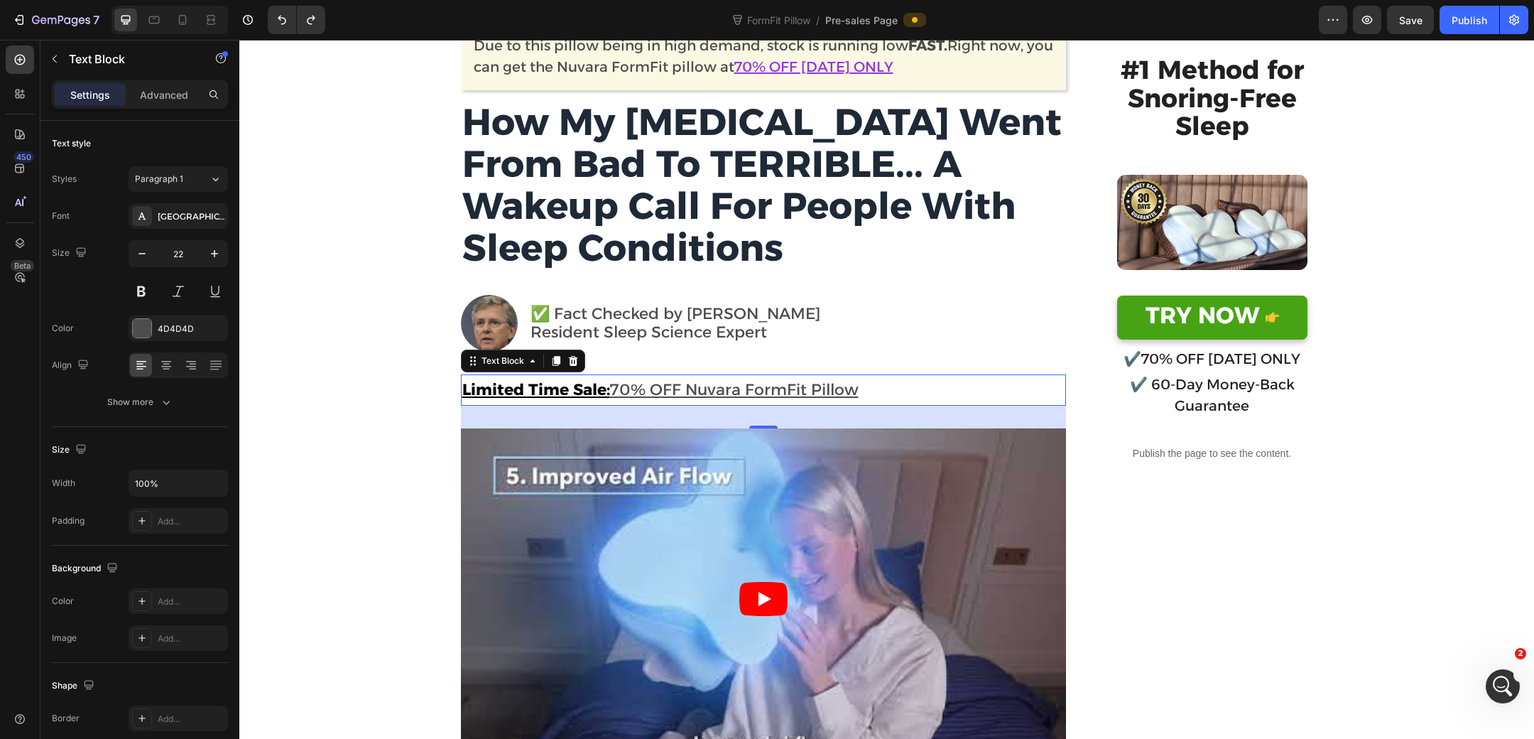
click at [886, 391] on p "Limited Time Sale: 70% OFF Nuvara FormFit Pillow" at bounding box center [763, 390] width 602 height 28
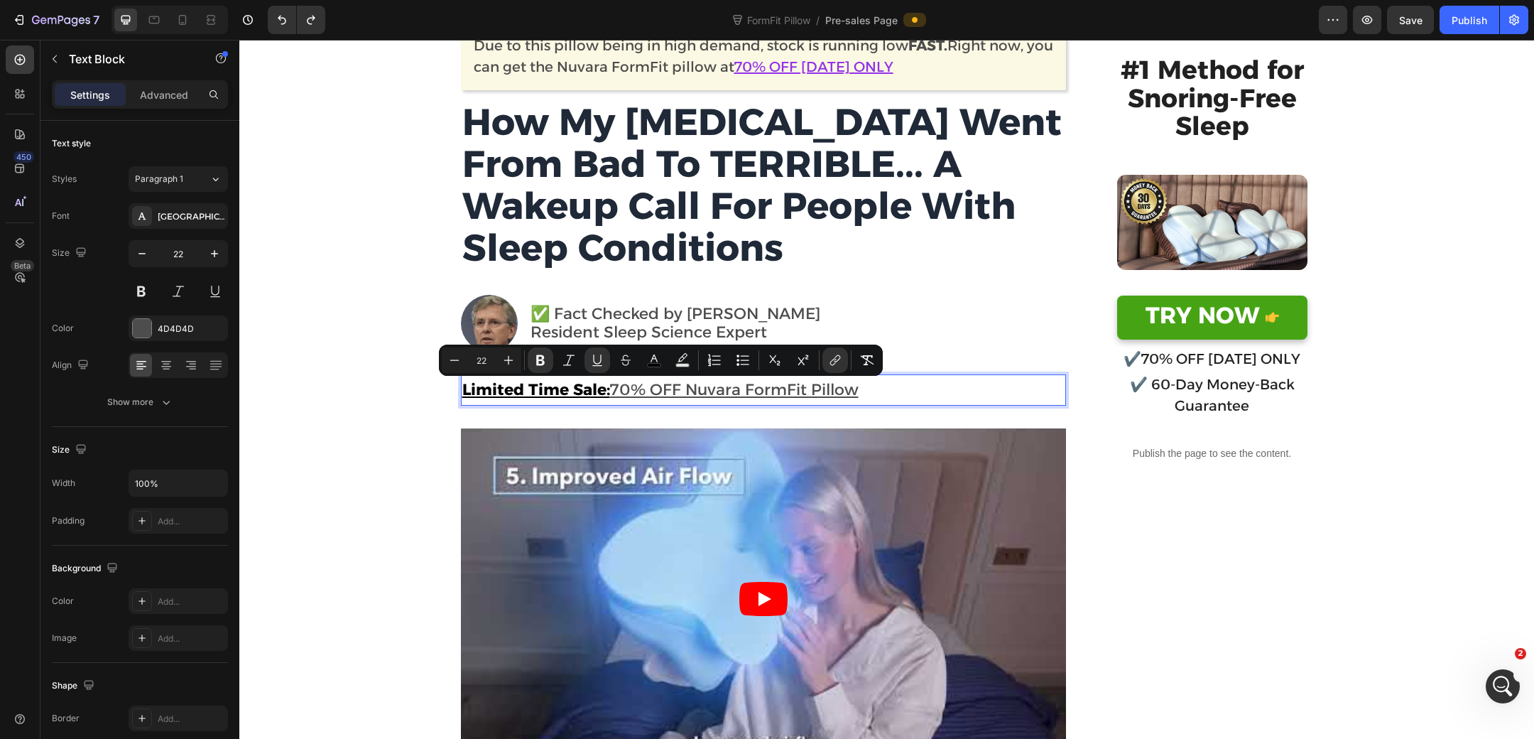
click at [886, 391] on p "Limited Time Sale: 70% OFF Nuvara FormFit Pillow" at bounding box center [763, 390] width 602 height 28
click at [649, 354] on icon "Editor contextual toolbar" at bounding box center [654, 360] width 14 height 14
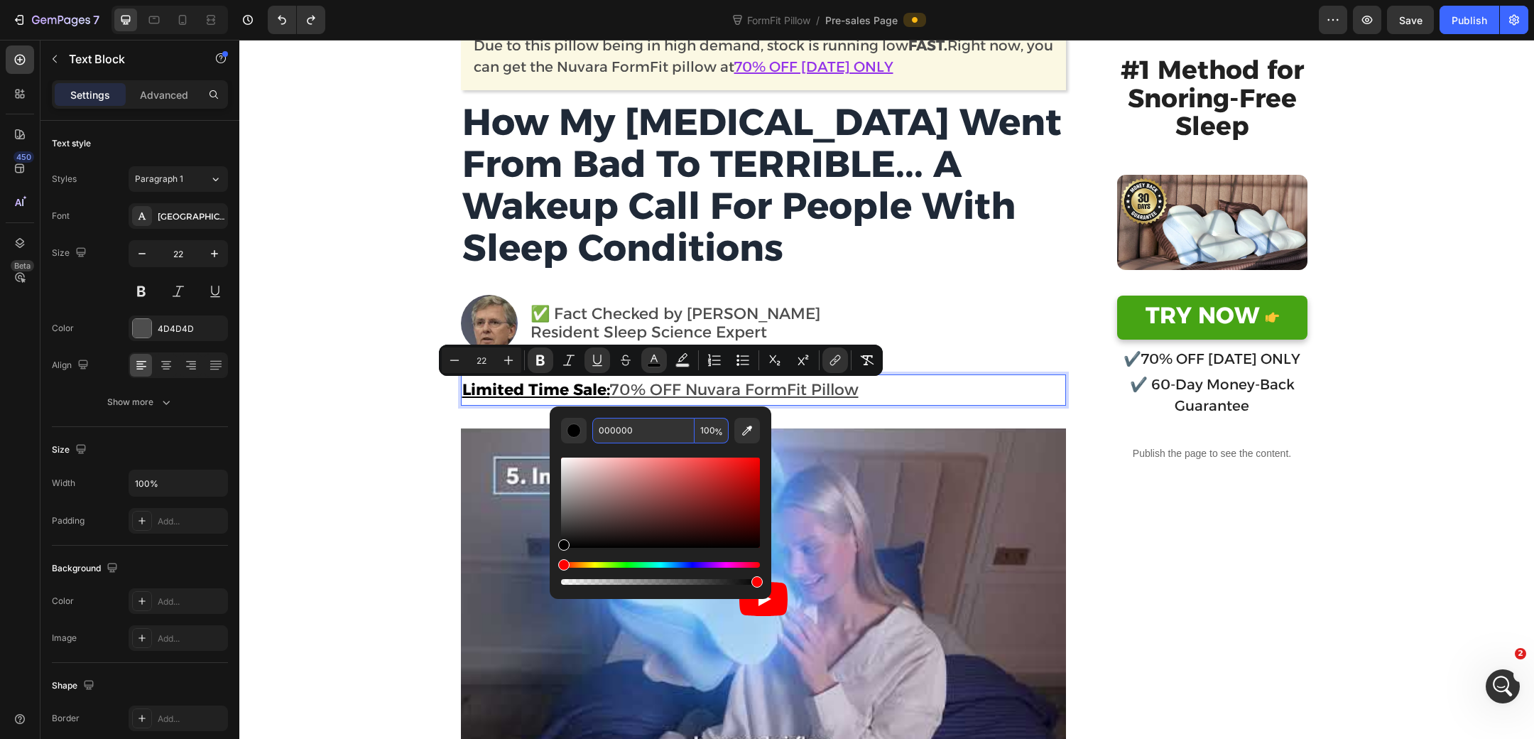
click at [662, 423] on input "000000" at bounding box center [643, 431] width 102 height 26
paste input "#9333e9"
paste input "Editor contextual toolbar"
type input "9333E9"
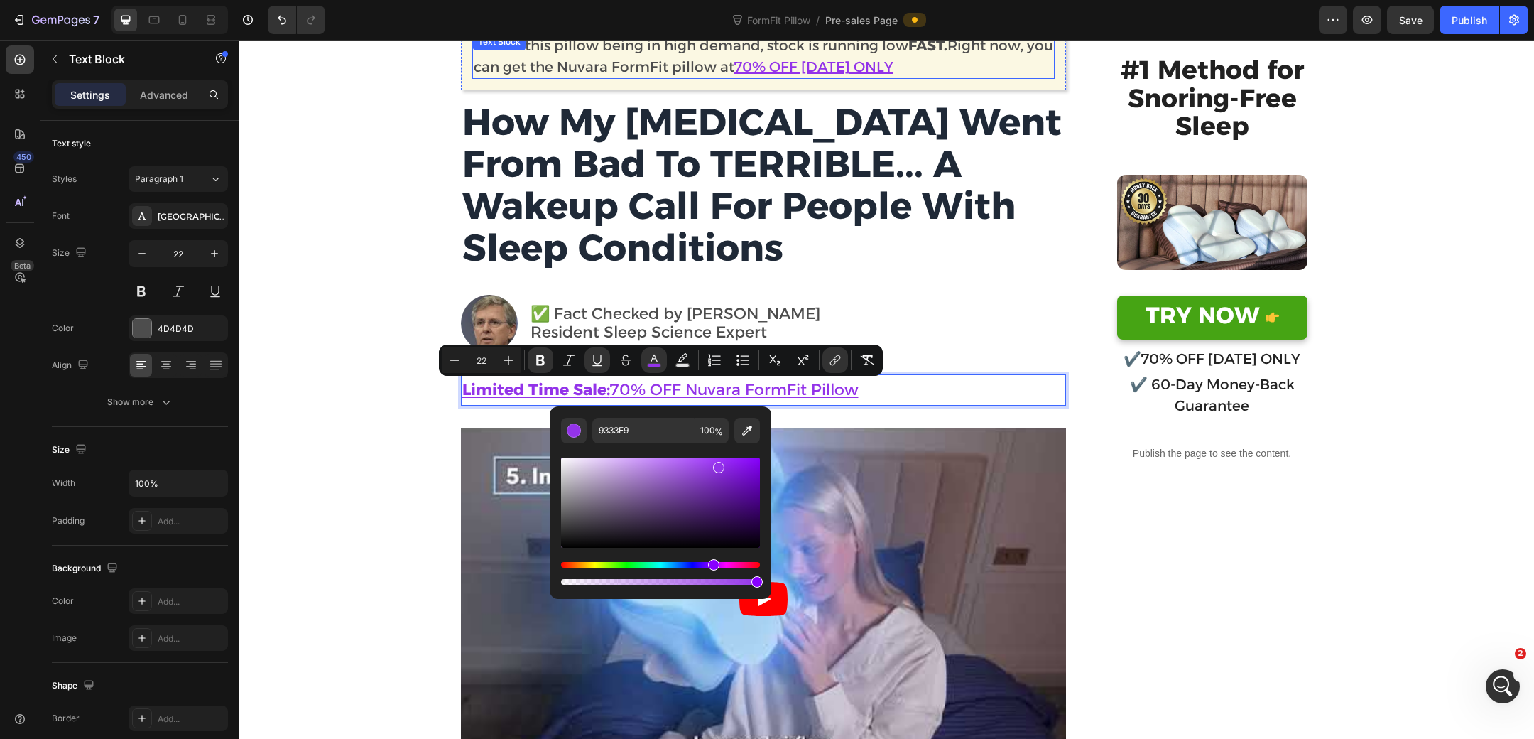
click at [776, 164] on strong "How My Sleep Apnea Went From Bad To TERRIBLE... A Wakeup Call For People With S…" at bounding box center [762, 184] width 600 height 170
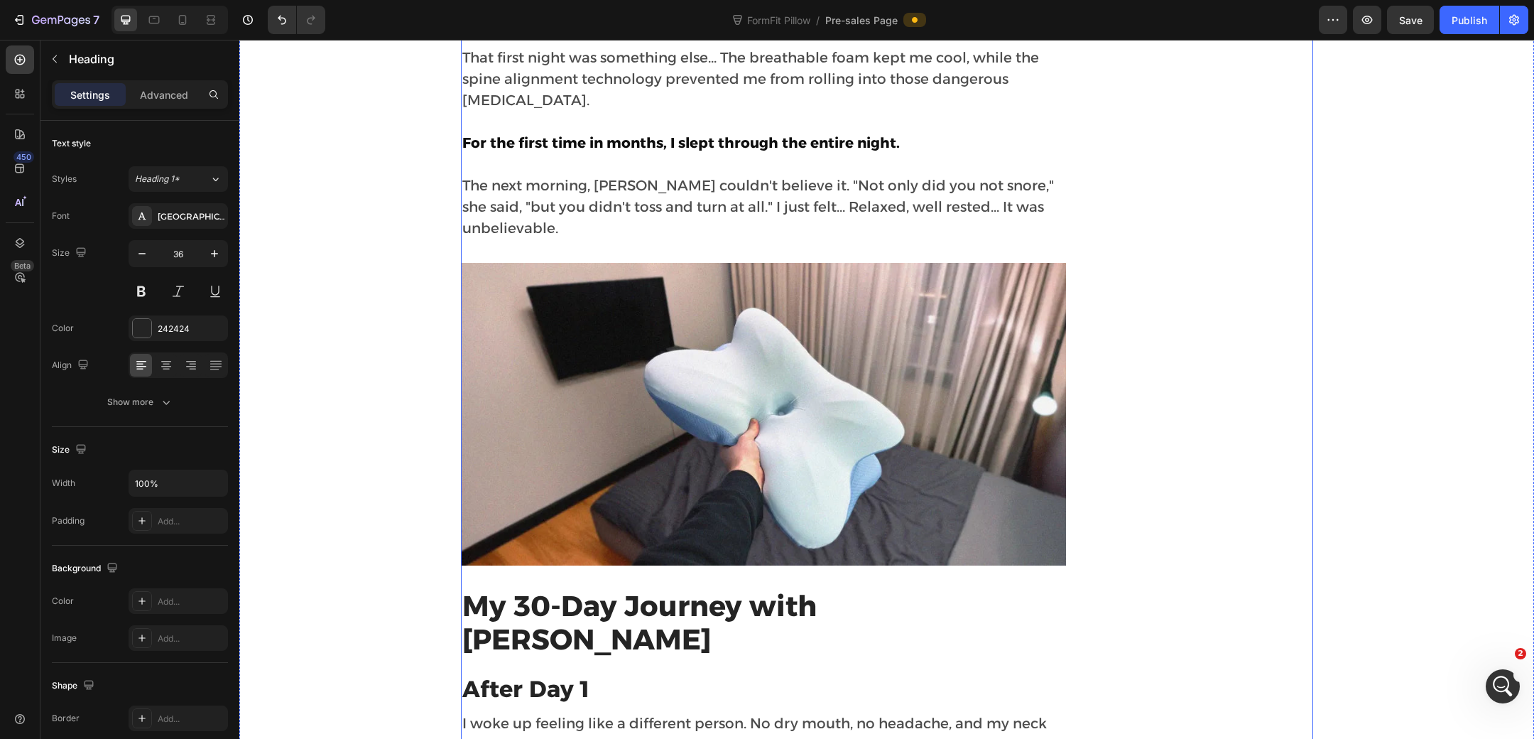
scroll to position [3570, 0]
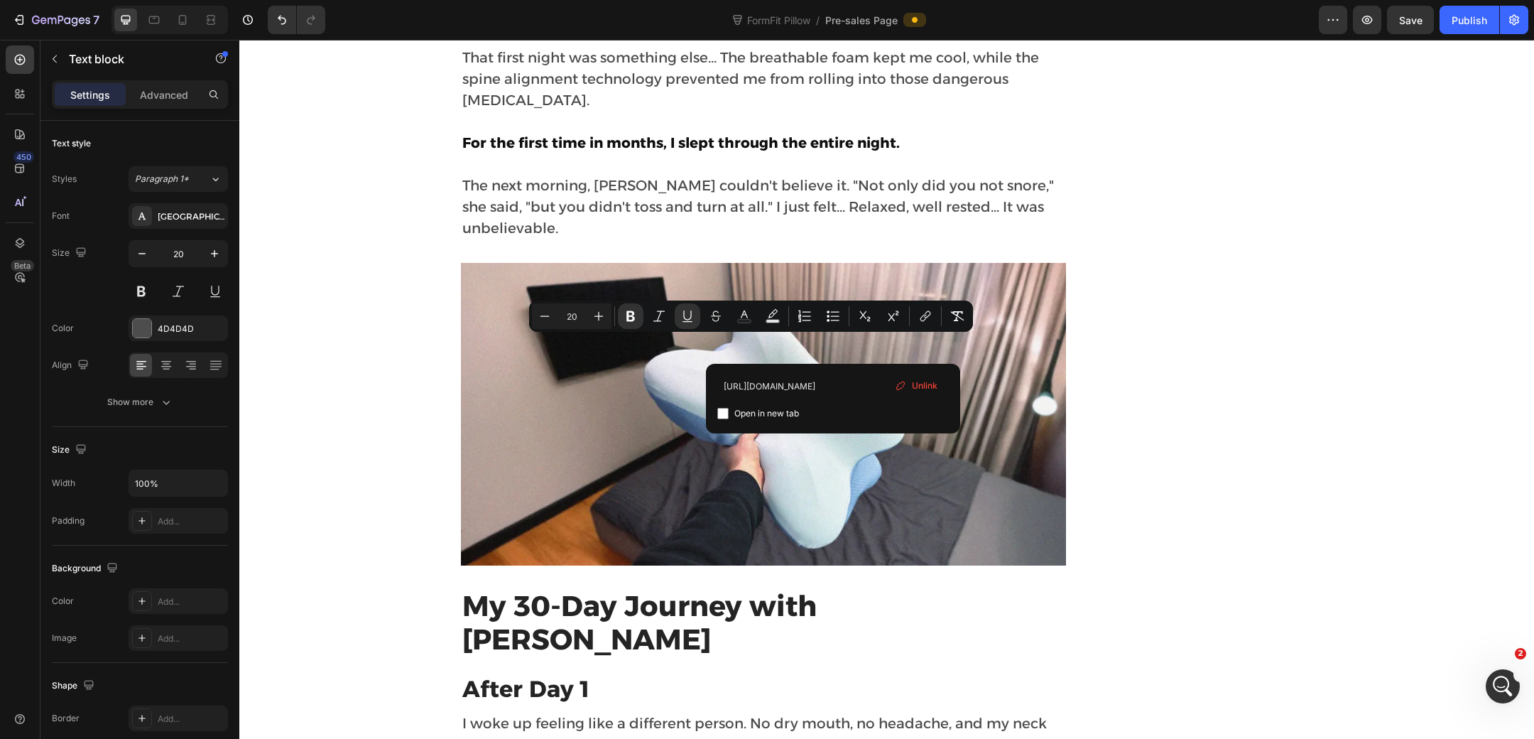
drag, startPoint x: 832, startPoint y: 346, endPoint x: 672, endPoint y: 348, distance: 159.8
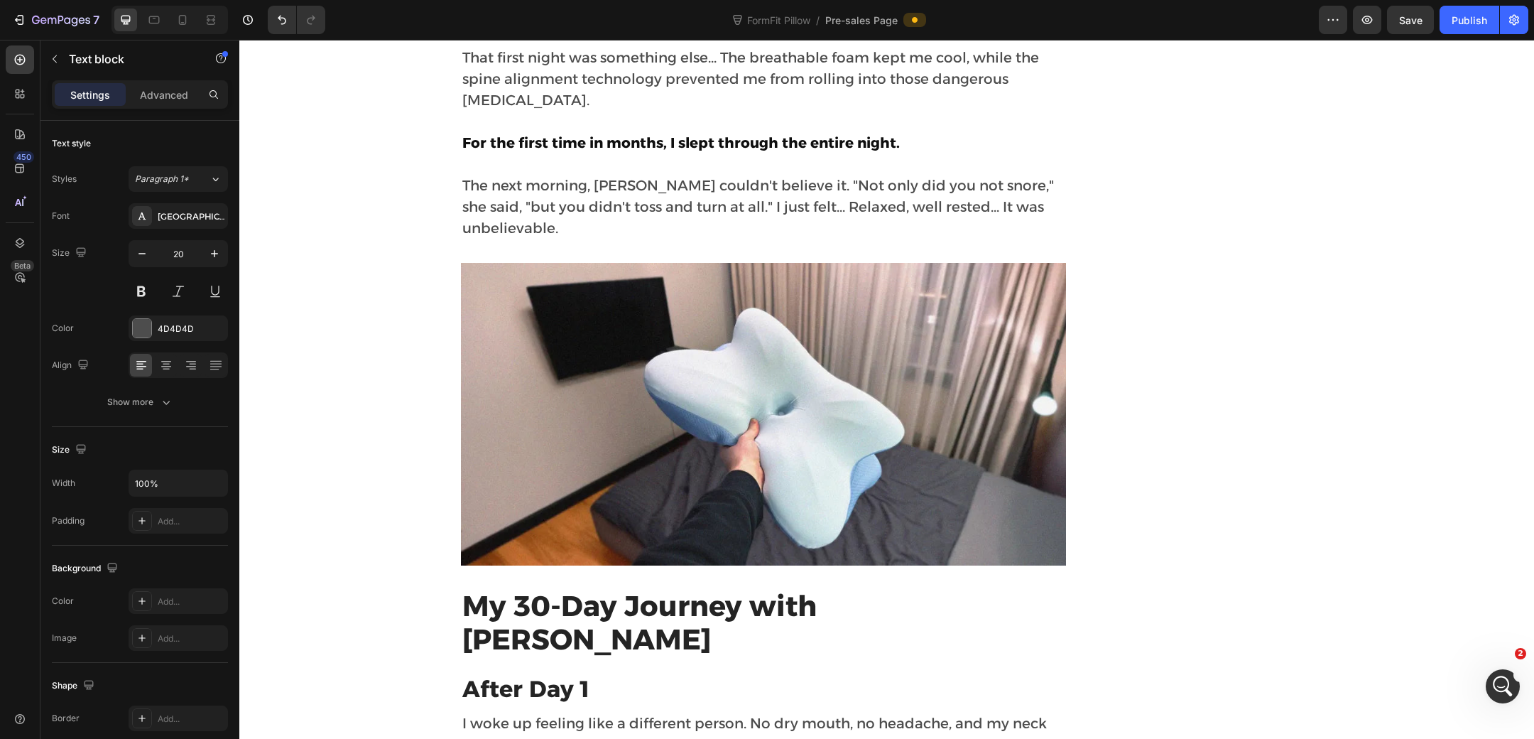
drag, startPoint x: 563, startPoint y: 369, endPoint x: 837, endPoint y: 353, distance: 274.6
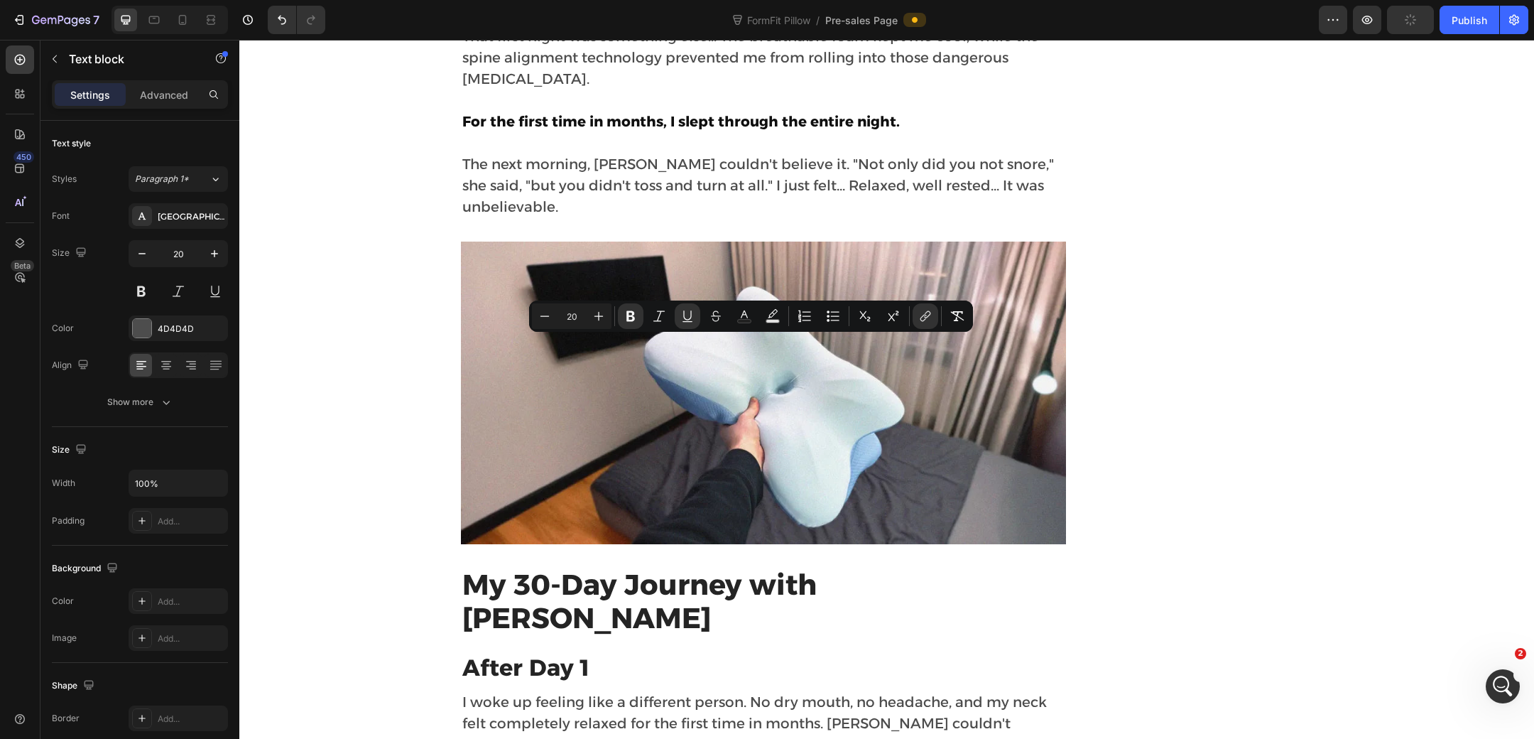
drag, startPoint x: 831, startPoint y: 348, endPoint x: 668, endPoint y: 349, distance: 162.7
click at [923, 311] on icon "Editor contextual toolbar" at bounding box center [925, 316] width 14 height 14
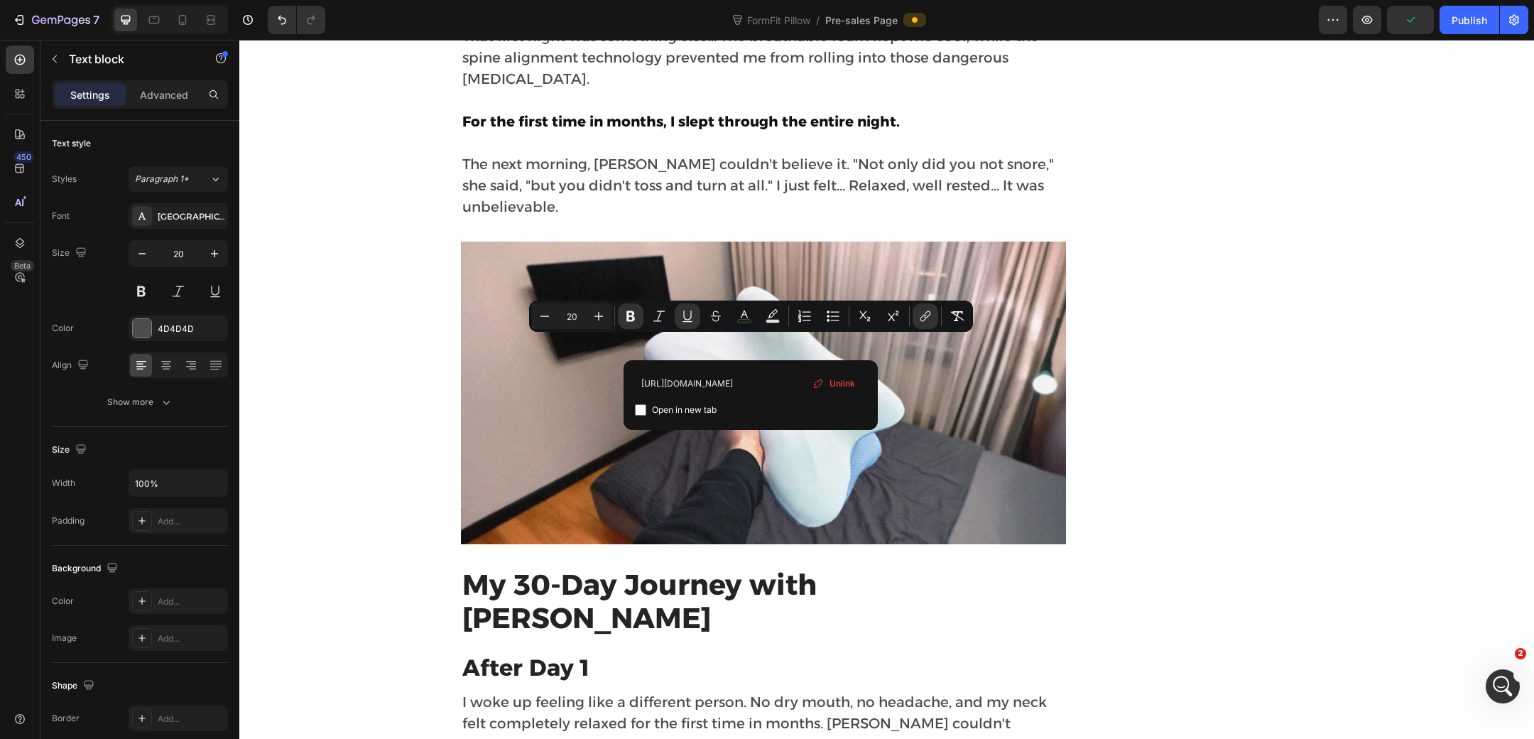
scroll to position [0, 0]
click at [844, 377] on span "Unlink" at bounding box center [843, 384] width 26 height 16
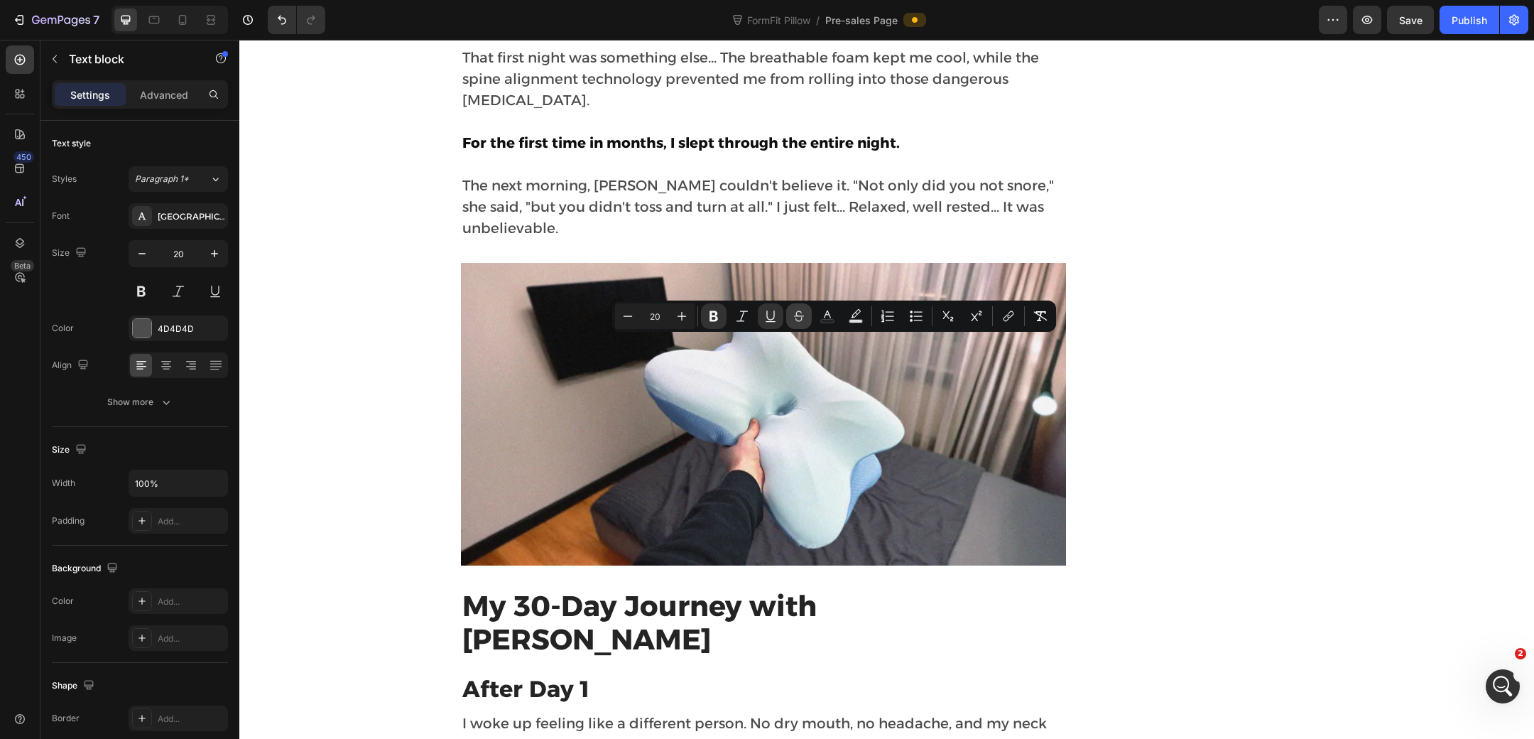
click at [789, 320] on button "Strikethrough" at bounding box center [799, 316] width 26 height 26
click at [770, 313] on icon "Editor contextual toolbar" at bounding box center [771, 316] width 14 height 14
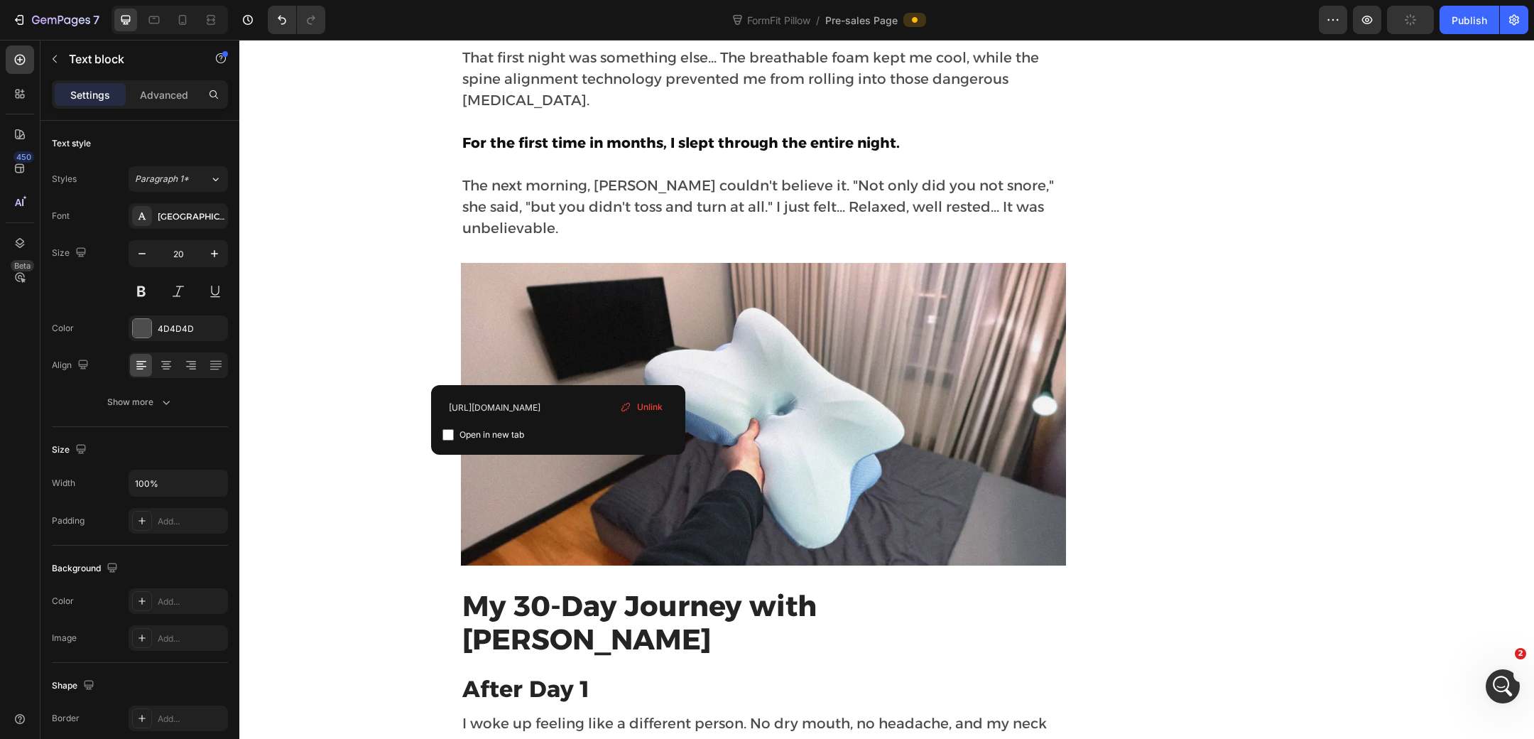
drag, startPoint x: 558, startPoint y: 372, endPoint x: 842, endPoint y: 347, distance: 285.3
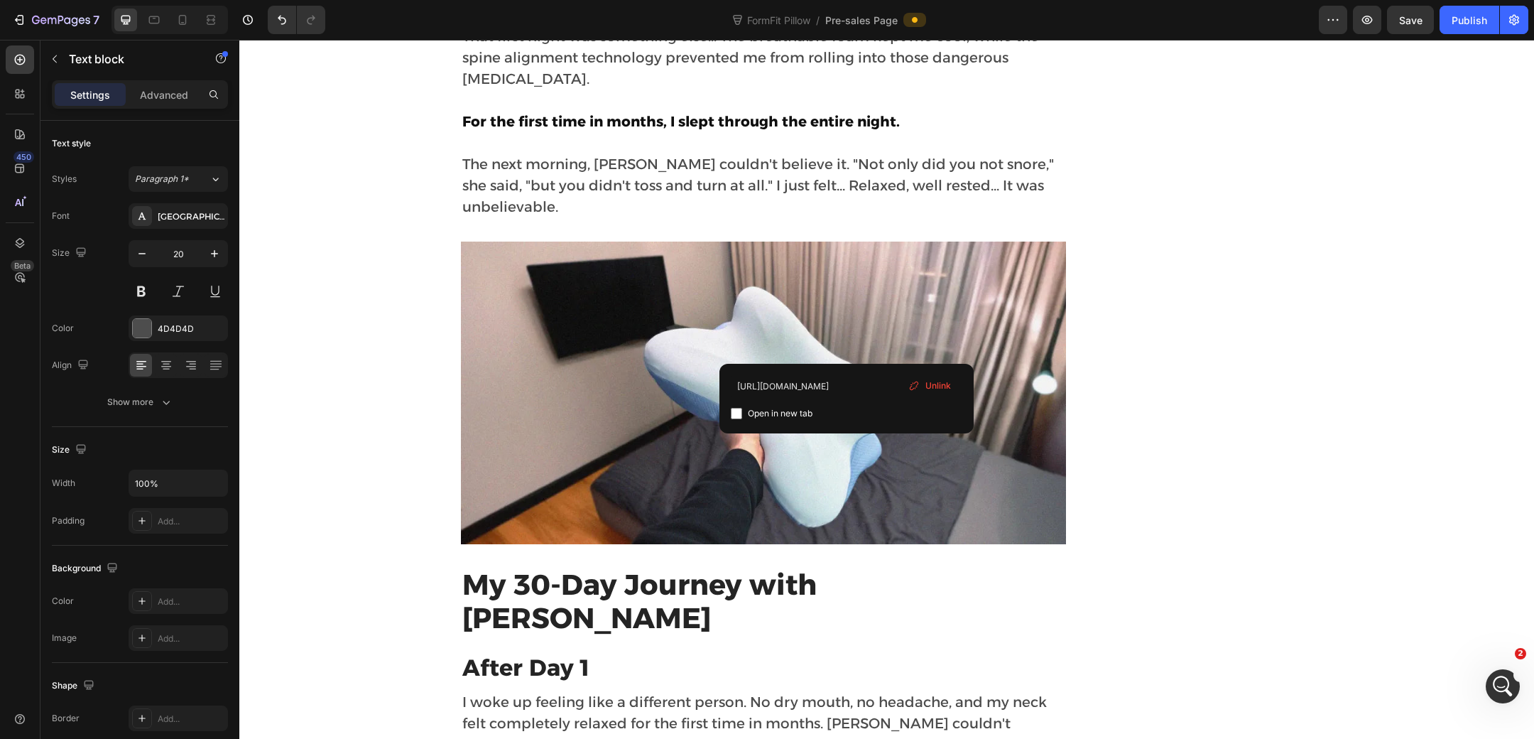
click at [935, 391] on span "Unlink" at bounding box center [939, 385] width 26 height 13
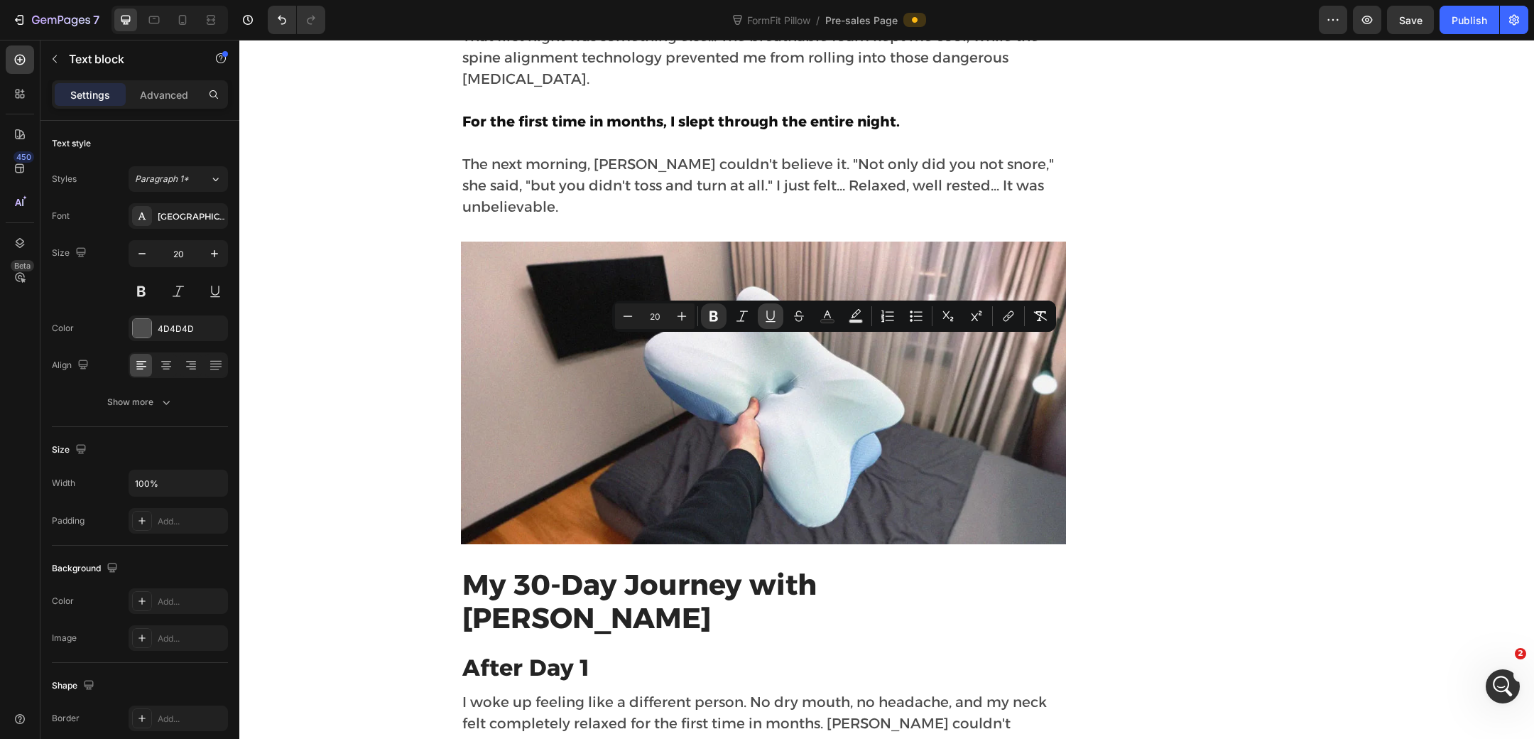
click at [769, 322] on icon "Editor contextual toolbar" at bounding box center [771, 316] width 14 height 14
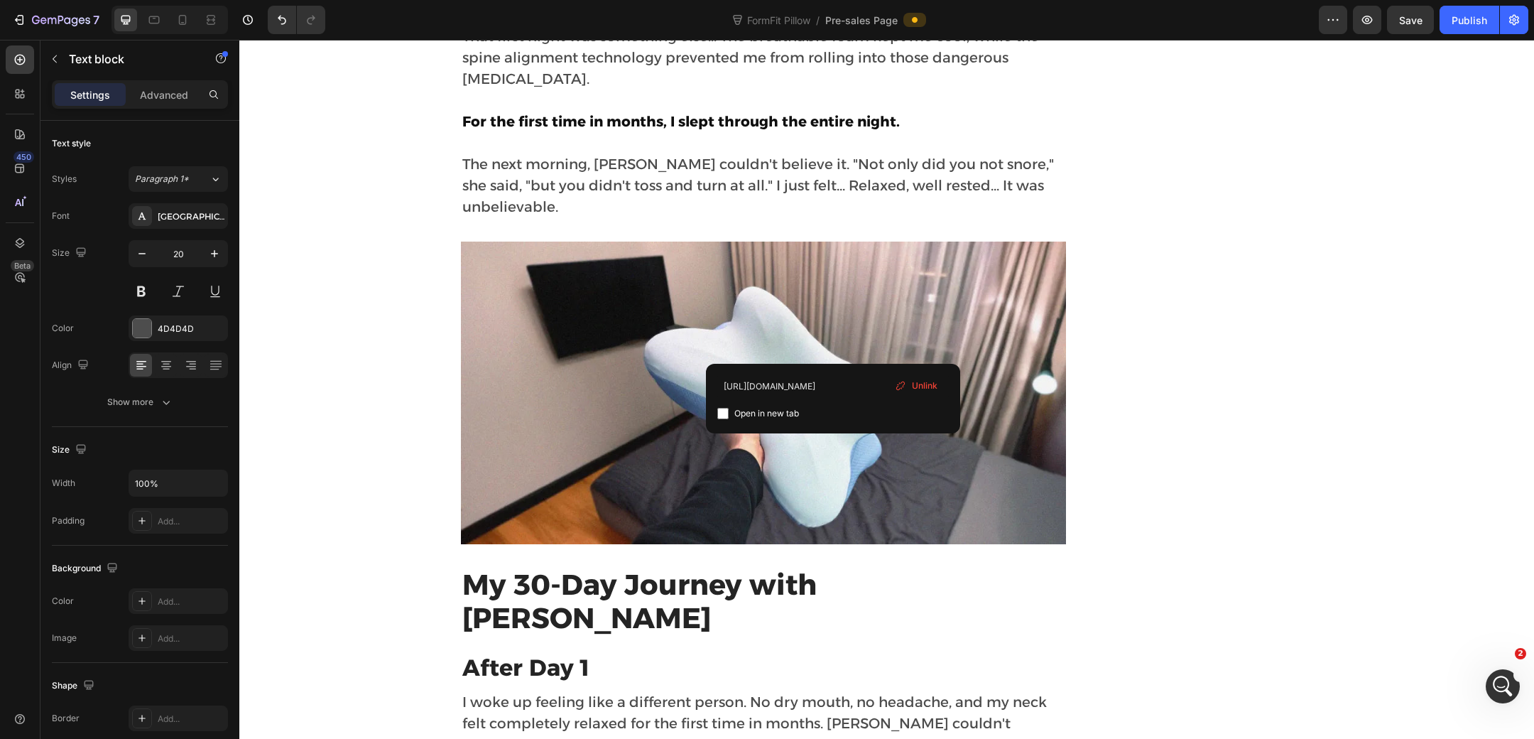
drag, startPoint x: 833, startPoint y: 349, endPoint x: 670, endPoint y: 352, distance: 163.4
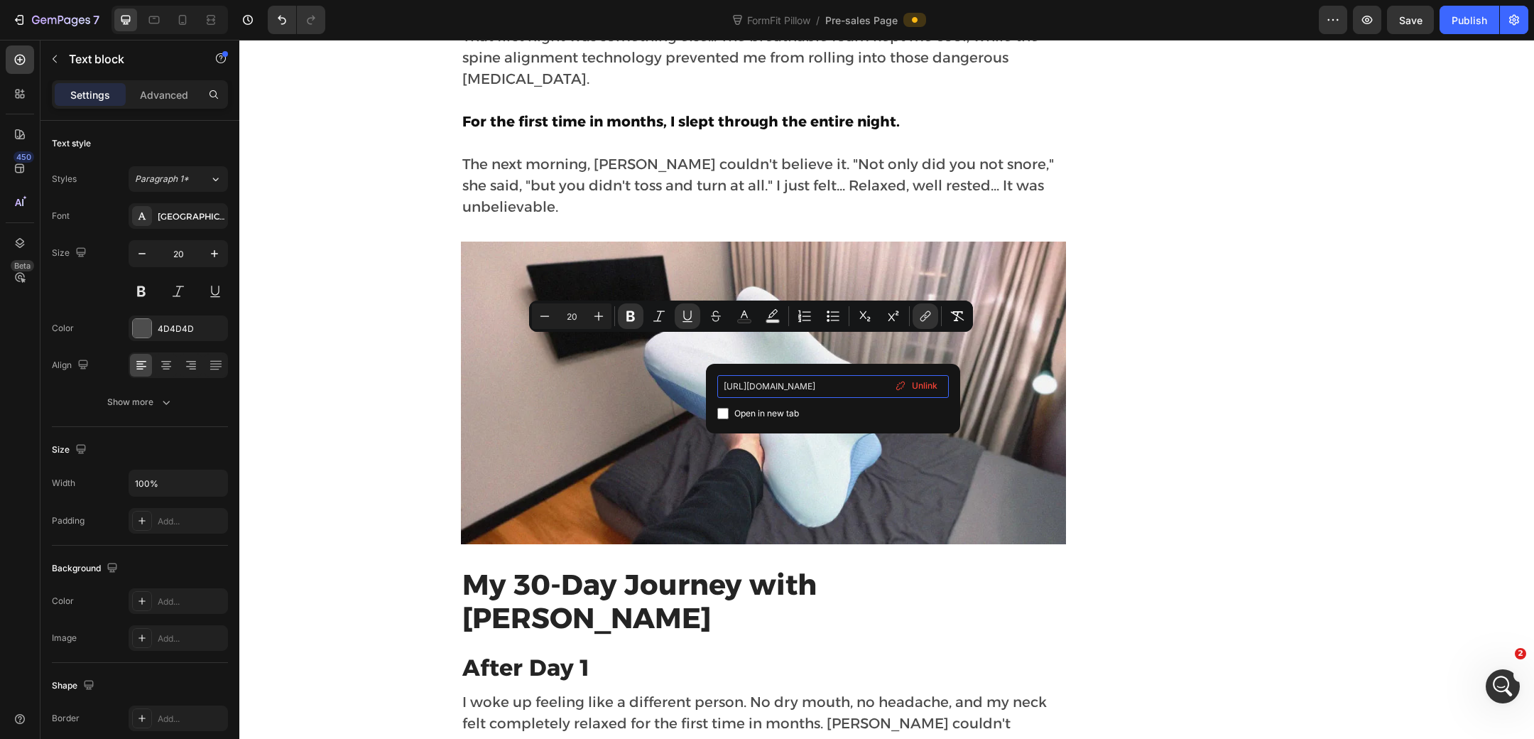
click at [875, 384] on input "https://derila-ergo.com/derila-ergo/product" at bounding box center [833, 386] width 232 height 23
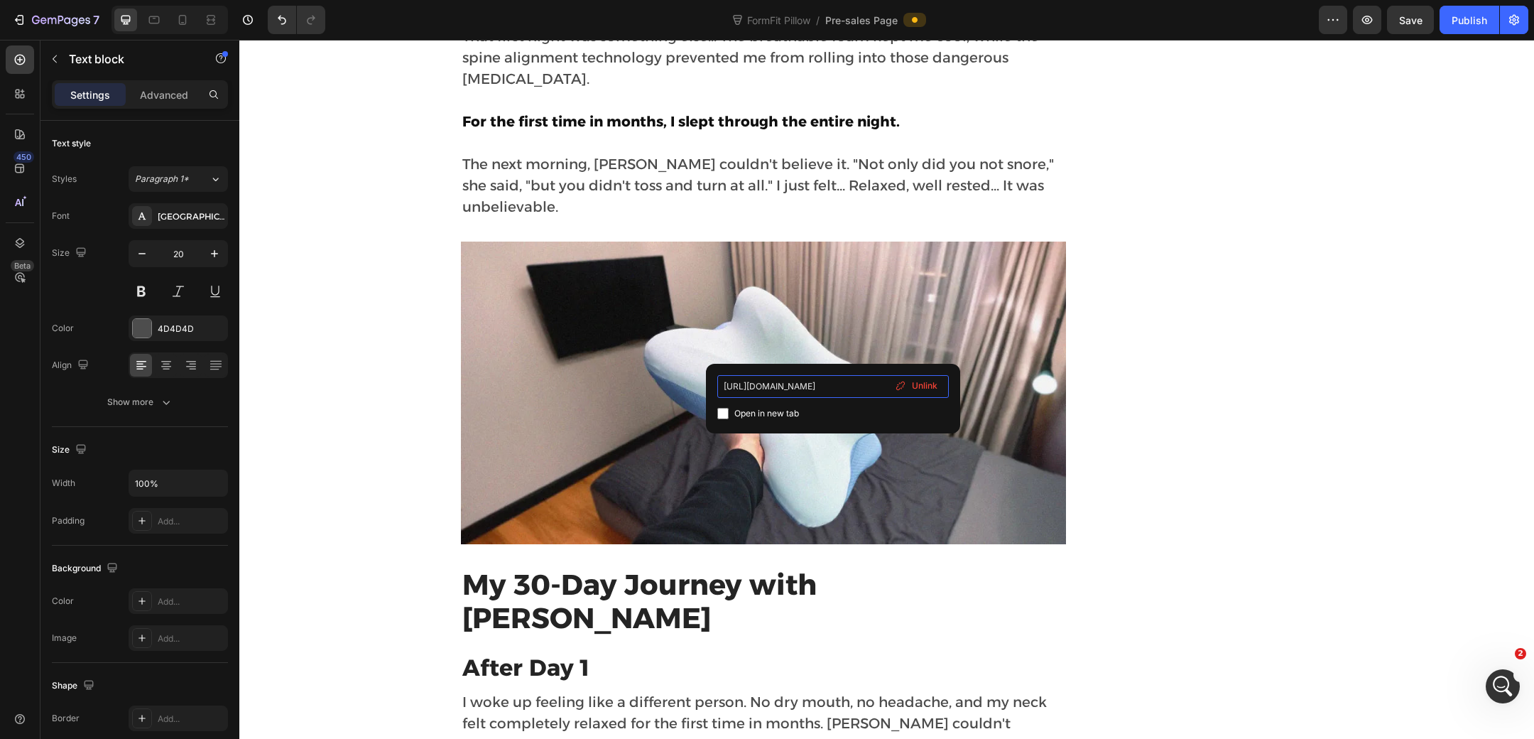
type input "https://www.nuvarawellness.com/pages/stop-snoring-at-the-source"
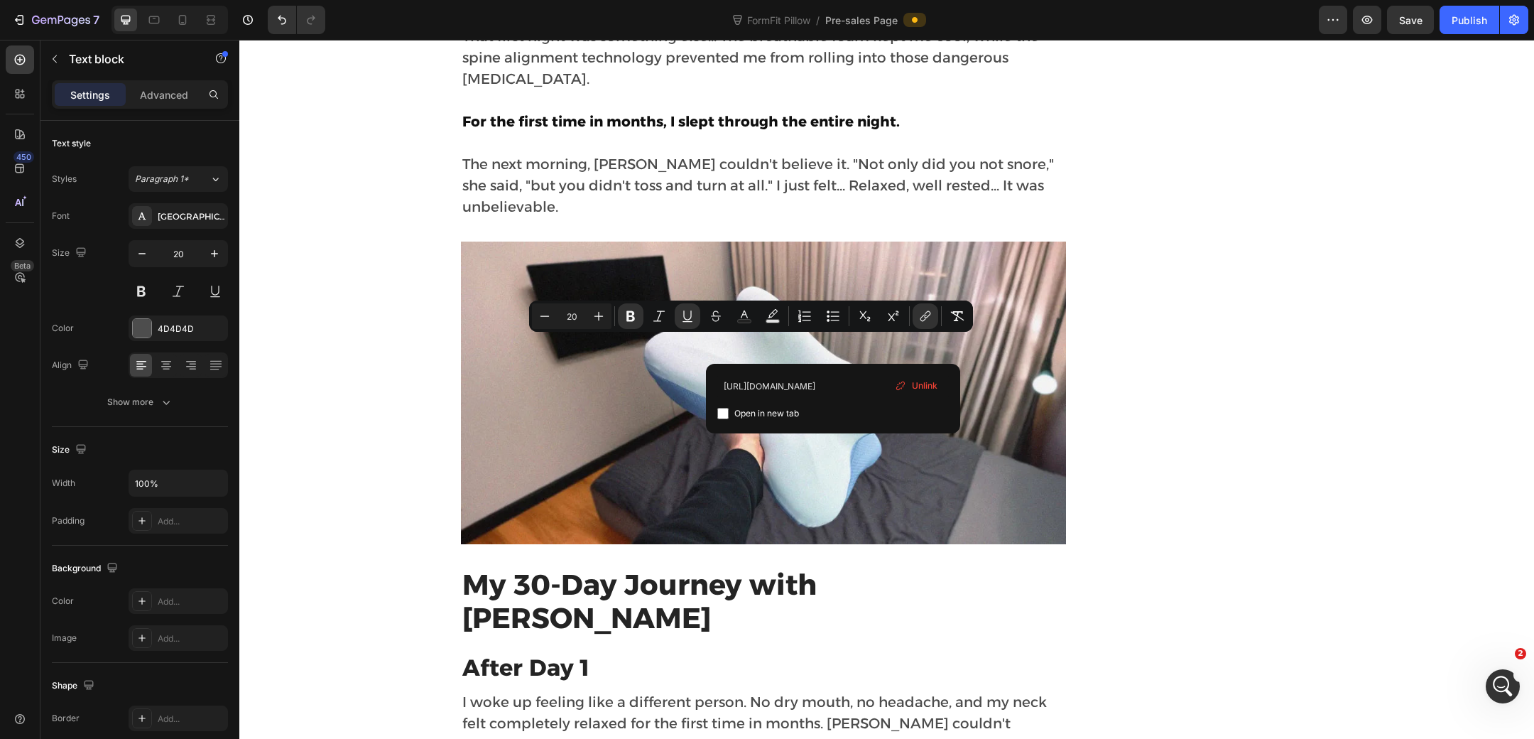
drag, startPoint x: 834, startPoint y: 345, endPoint x: 671, endPoint y: 349, distance: 162.7
click at [744, 315] on icon "Editor contextual toolbar" at bounding box center [744, 316] width 14 height 14
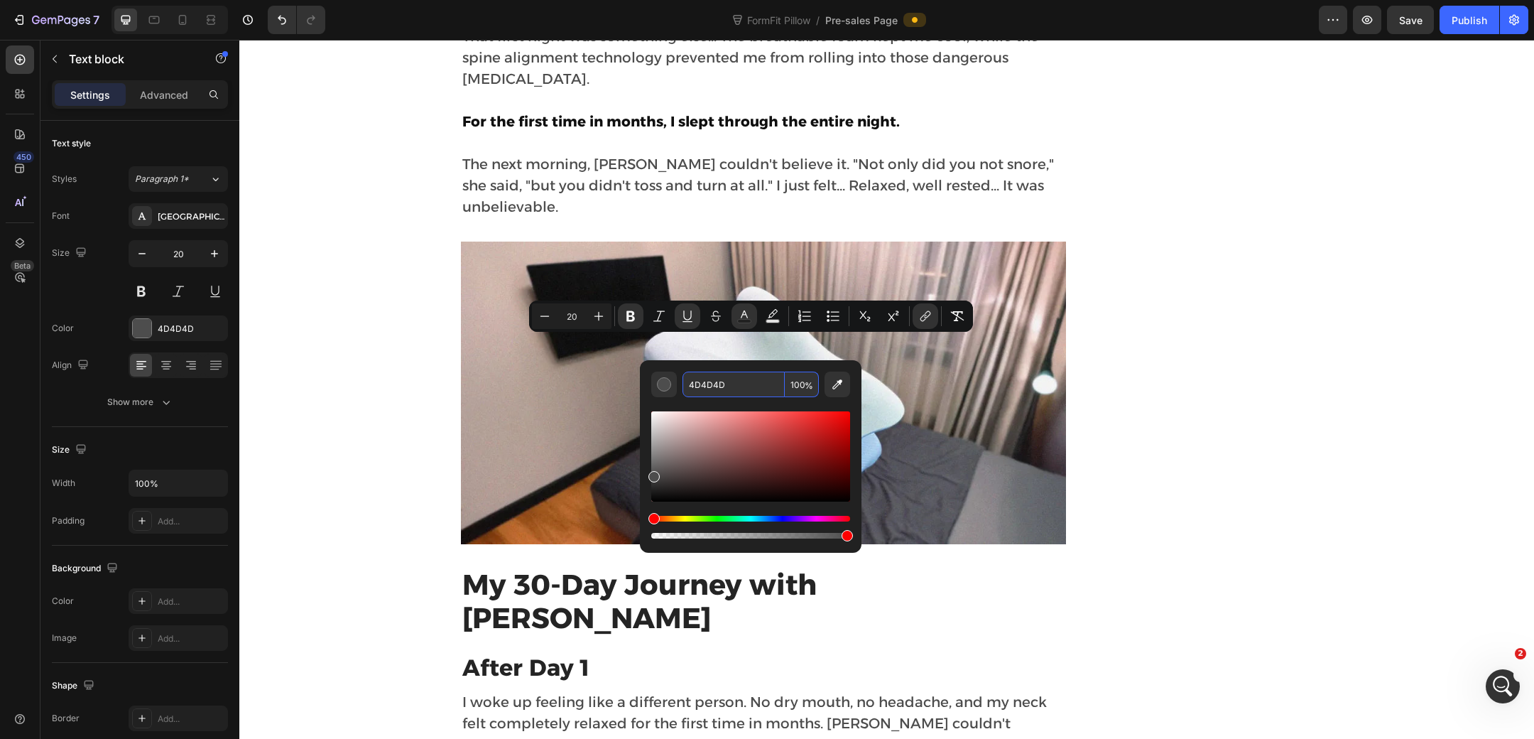
click at [761, 392] on input "4D4D4D" at bounding box center [734, 384] width 102 height 26
paste input "#9333e9"
type input "9333E9"
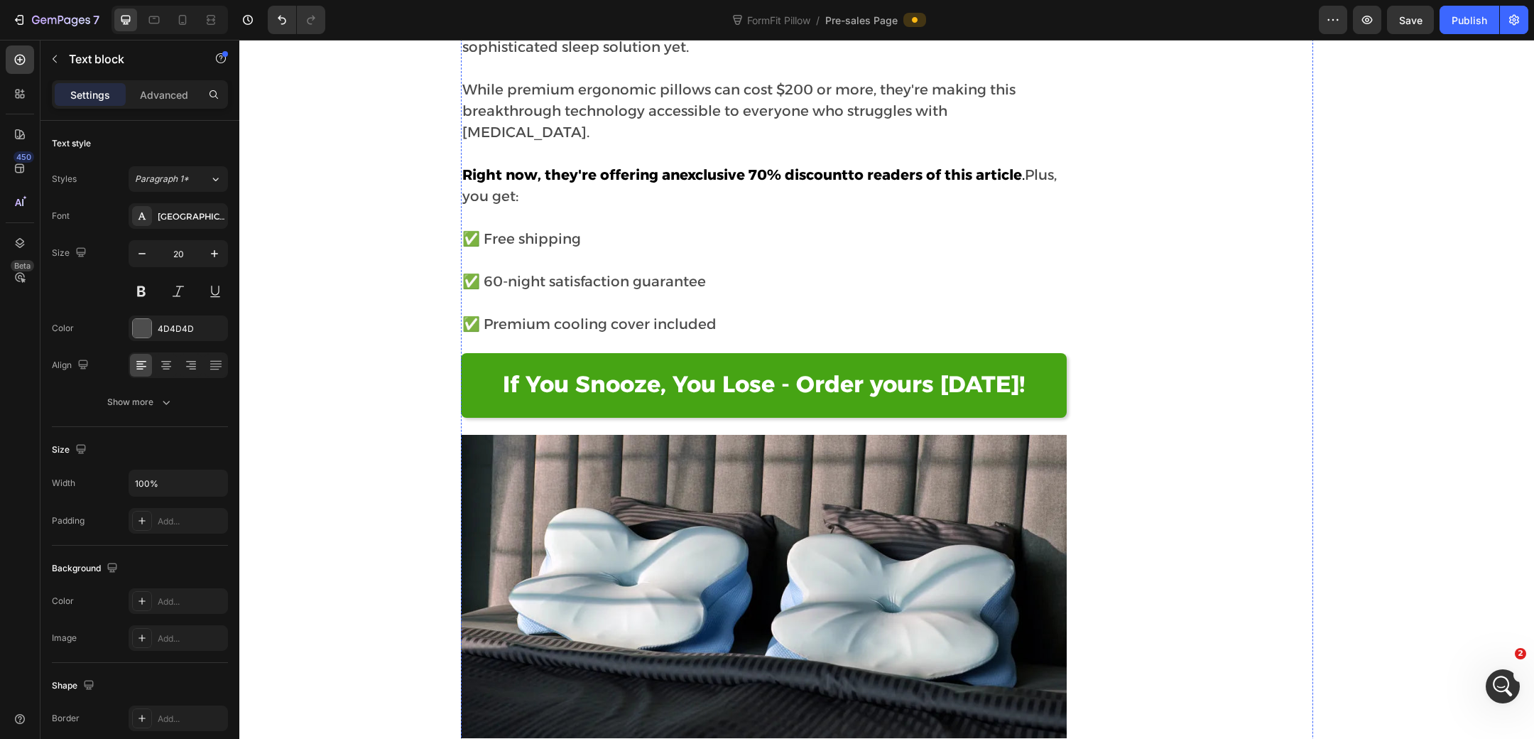
scroll to position [8207, 0]
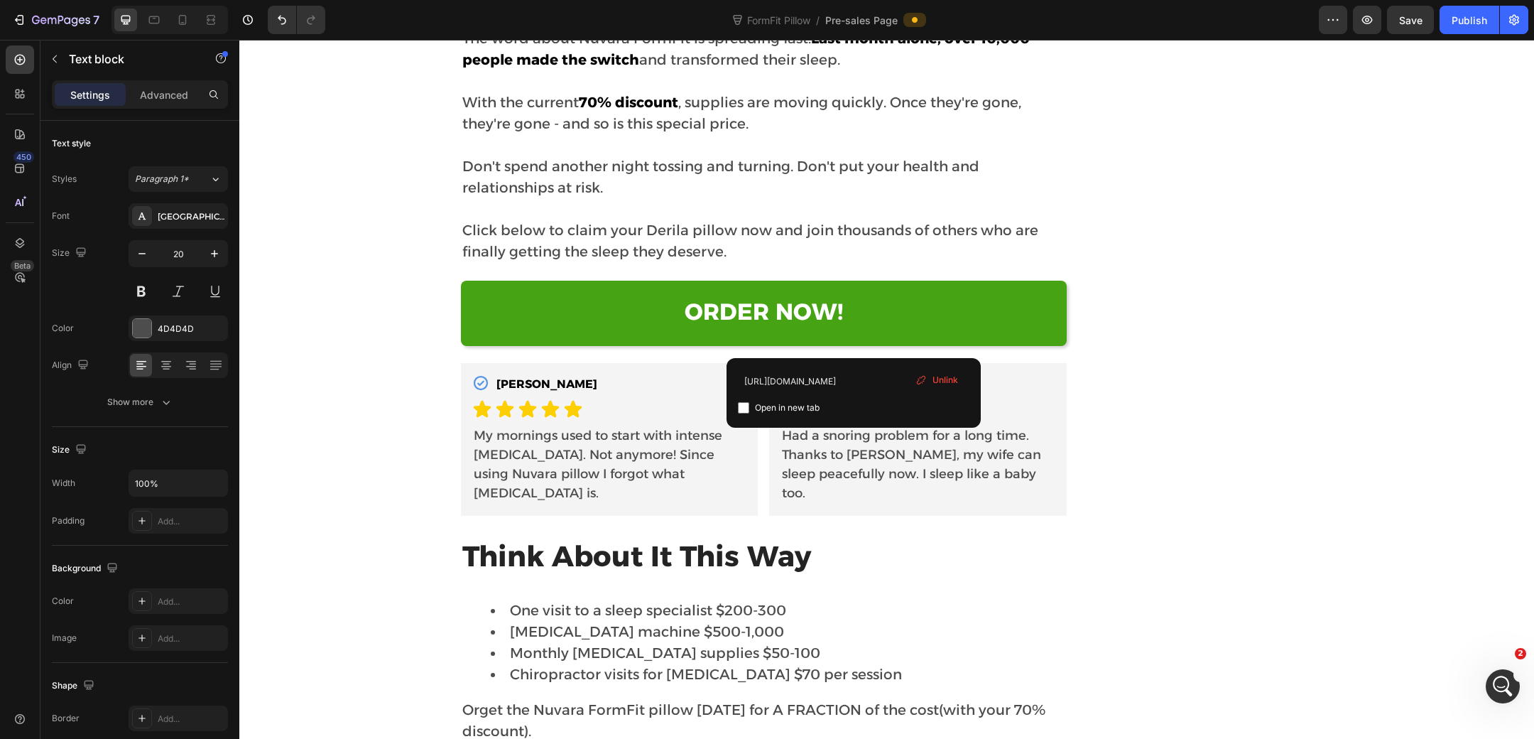
drag, startPoint x: 852, startPoint y: 341, endPoint x: 685, endPoint y: 340, distance: 167.6
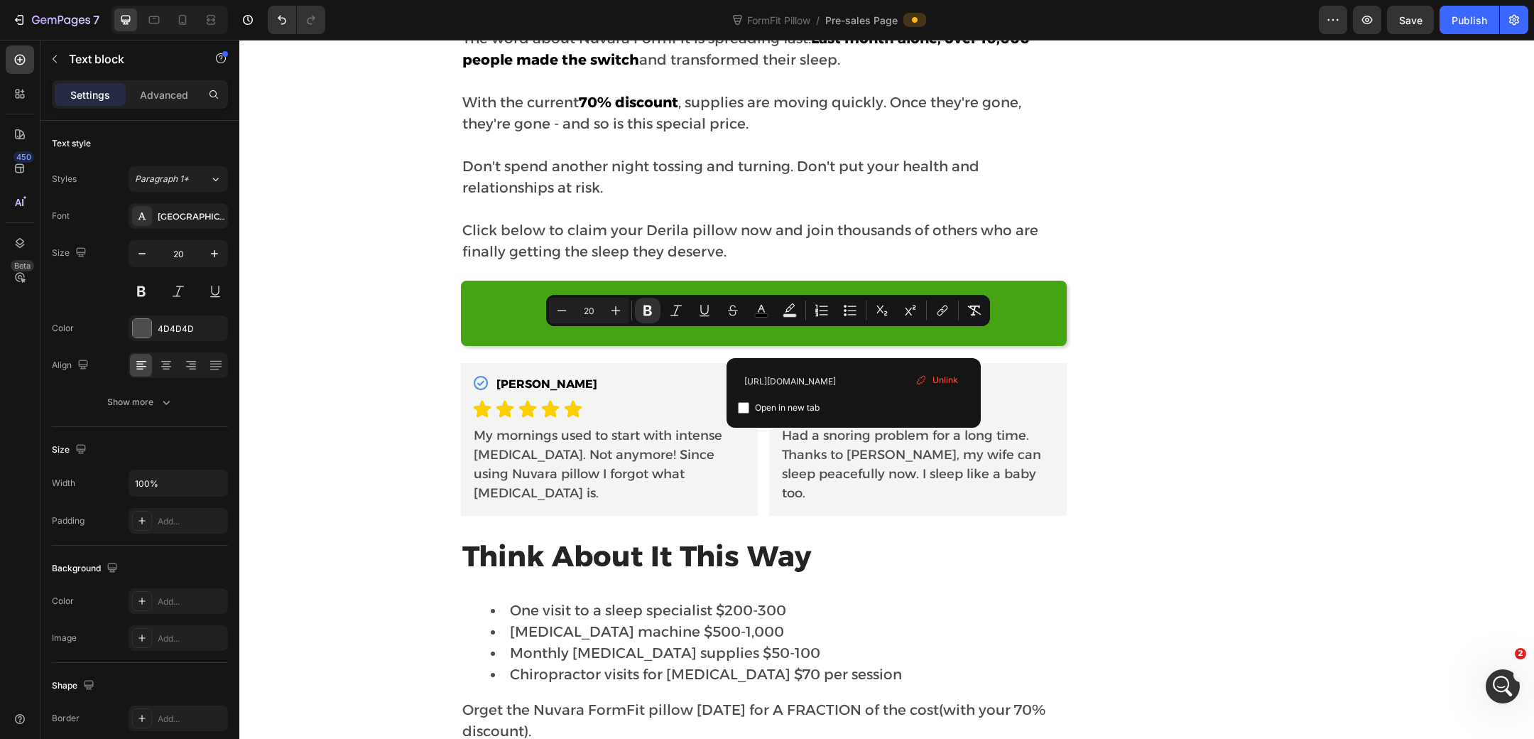
click at [946, 382] on span "Unlink" at bounding box center [946, 380] width 26 height 13
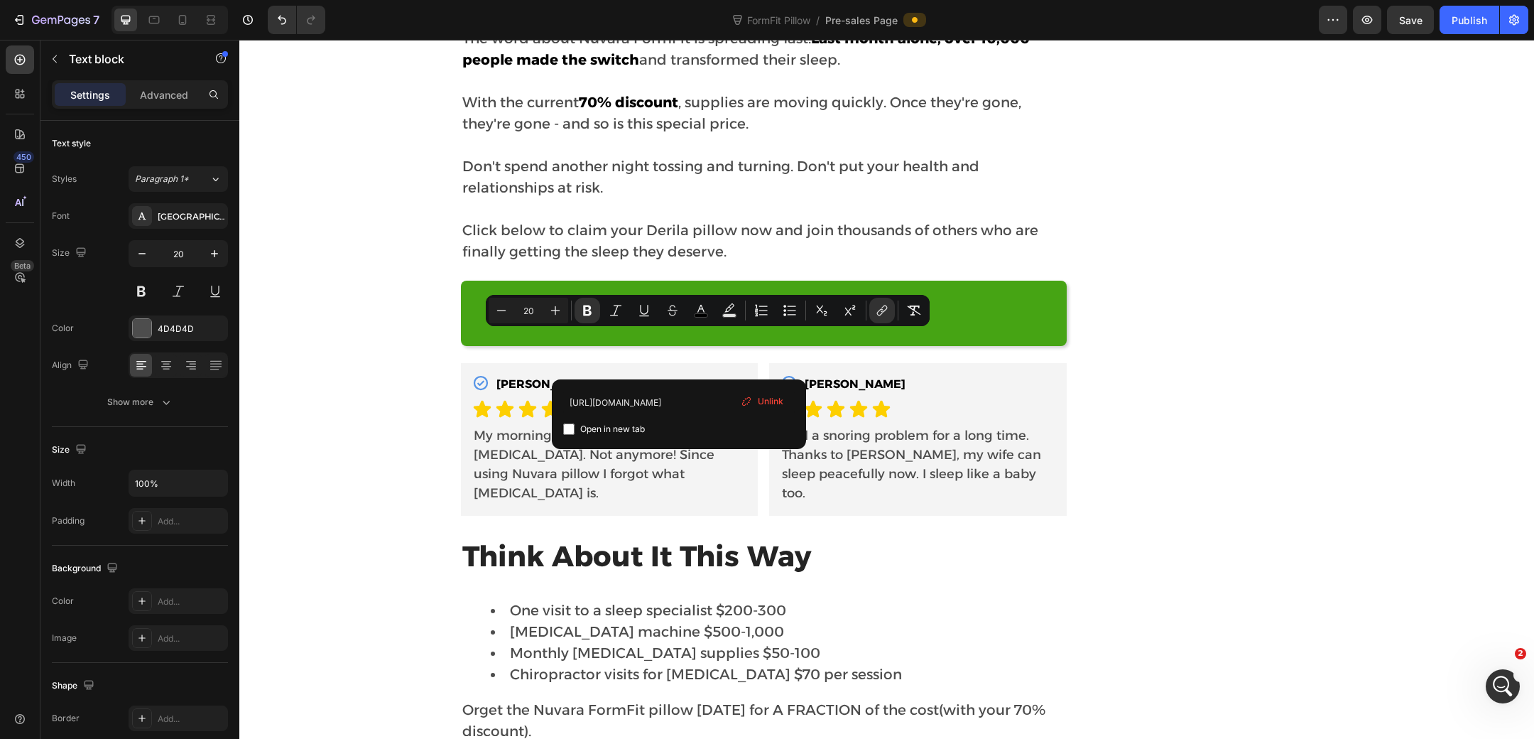
drag, startPoint x: 680, startPoint y: 364, endPoint x: 854, endPoint y: 344, distance: 174.5
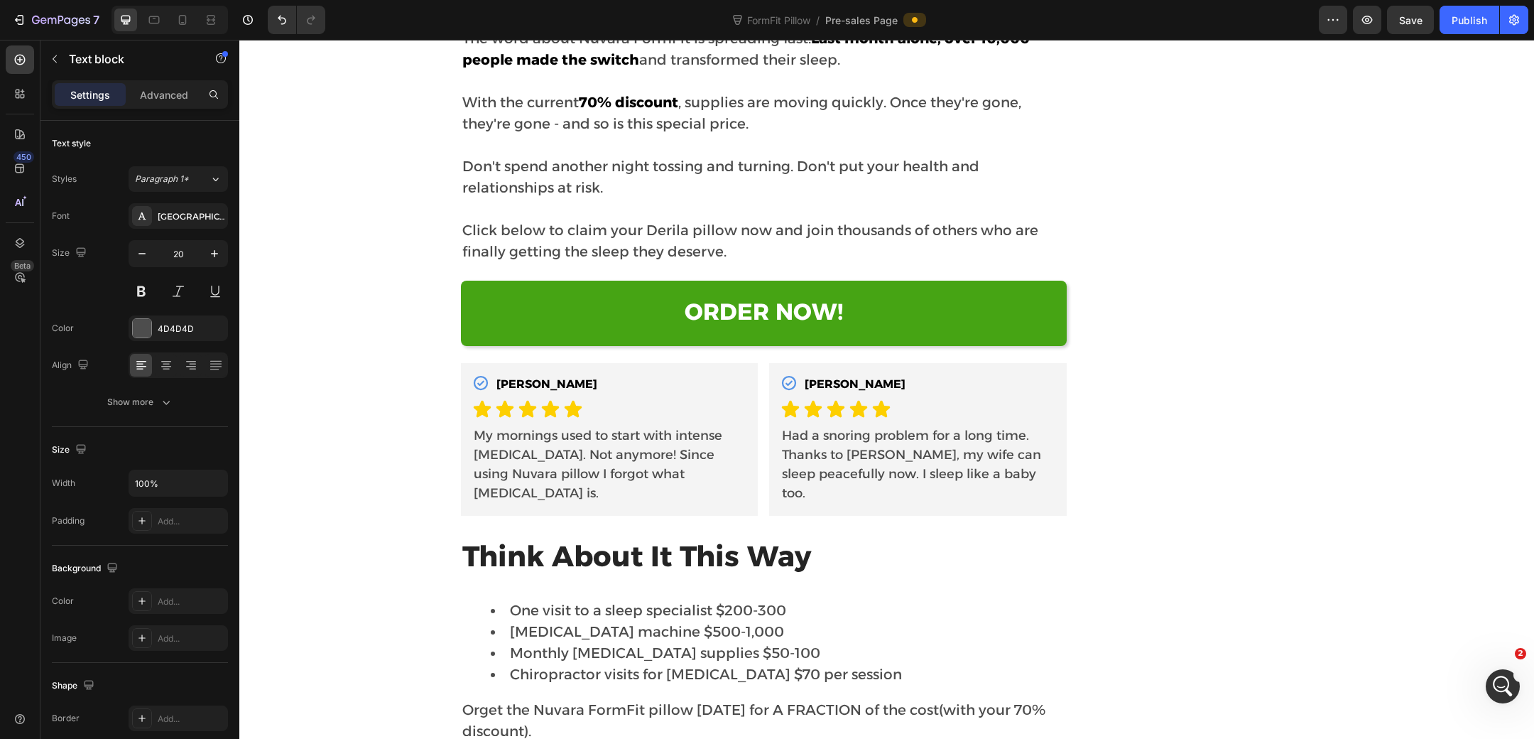
drag, startPoint x: 854, startPoint y: 344, endPoint x: 758, endPoint y: 349, distance: 96.1
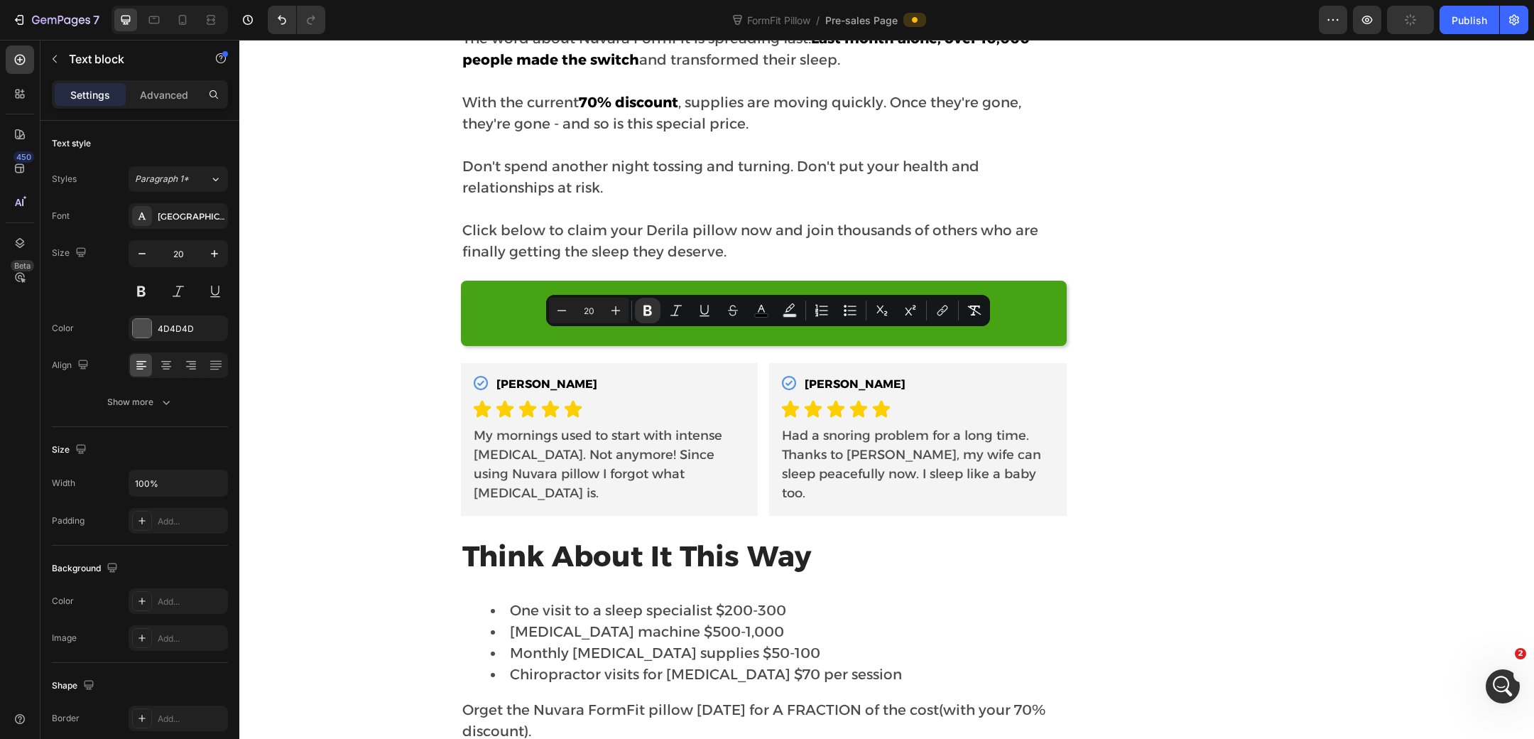
drag, startPoint x: 685, startPoint y: 342, endPoint x: 852, endPoint y: 342, distance: 166.9
click at [940, 313] on icon "Editor contextual toolbar" at bounding box center [942, 310] width 14 height 14
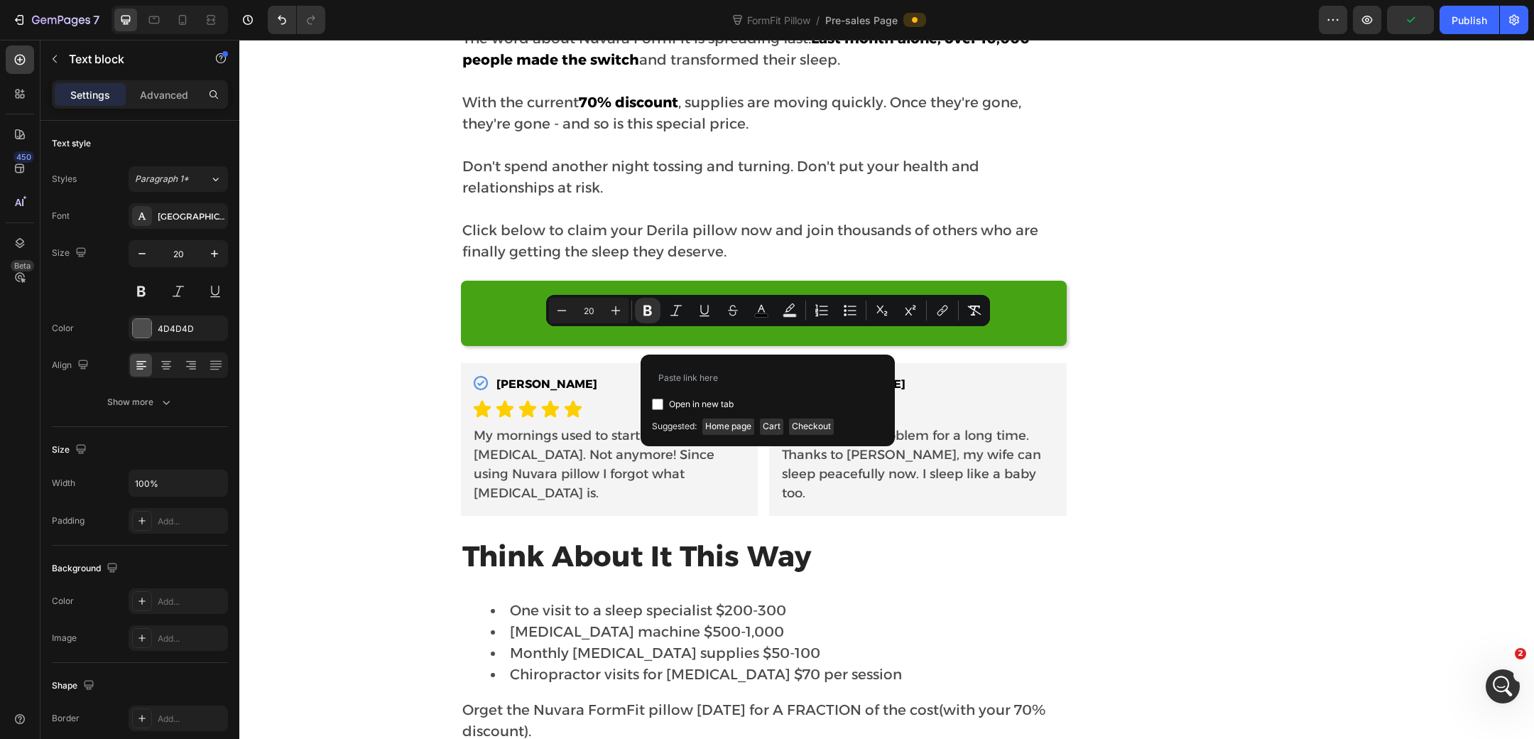
type input "https://www.nuvarawellness.com/pages/stop-snoring-at-the-source"
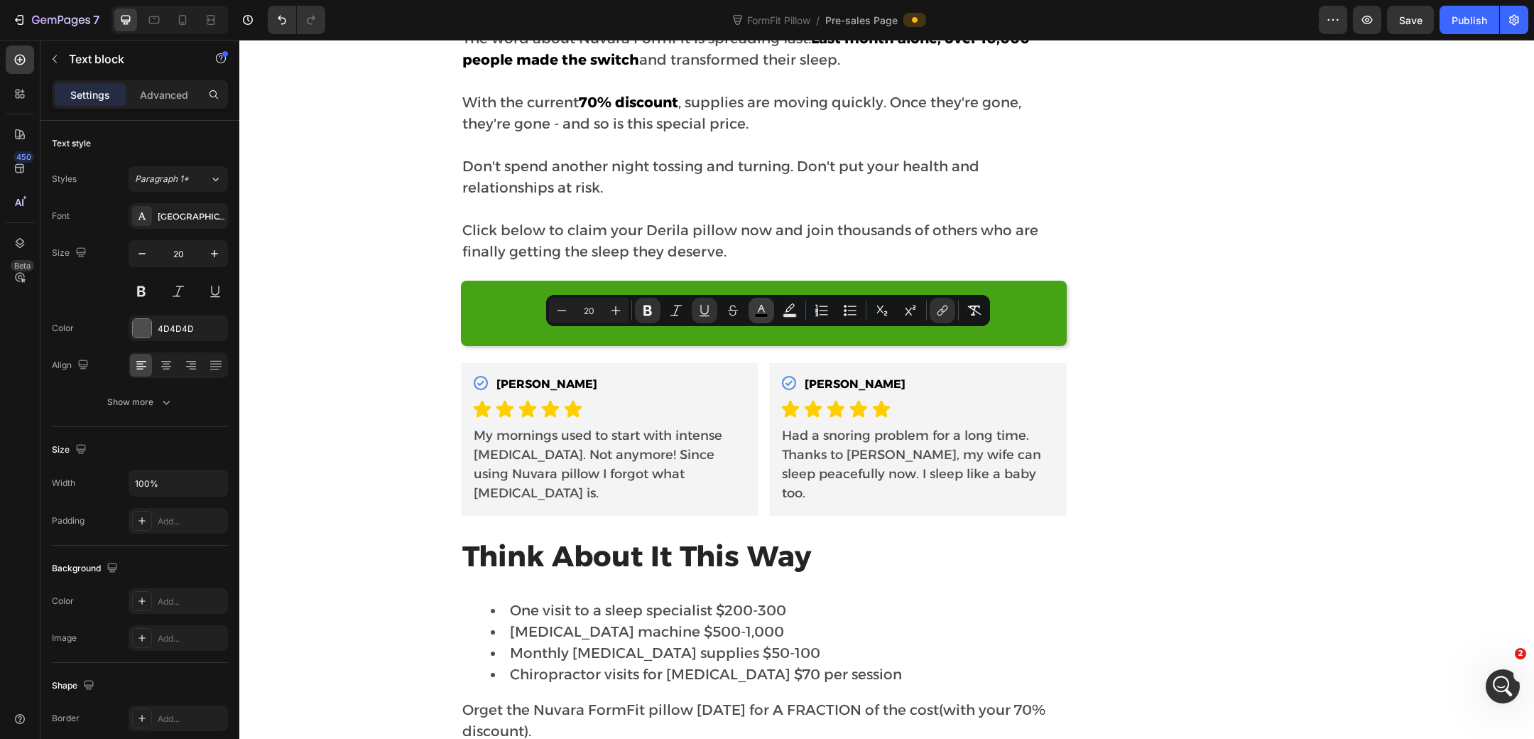
click at [763, 314] on rect "Editor contextual toolbar" at bounding box center [761, 316] width 13 height 4
drag, startPoint x: 852, startPoint y: 340, endPoint x: 686, endPoint y: 340, distance: 165.5
click at [764, 309] on icon "Editor contextual toolbar" at bounding box center [761, 310] width 14 height 14
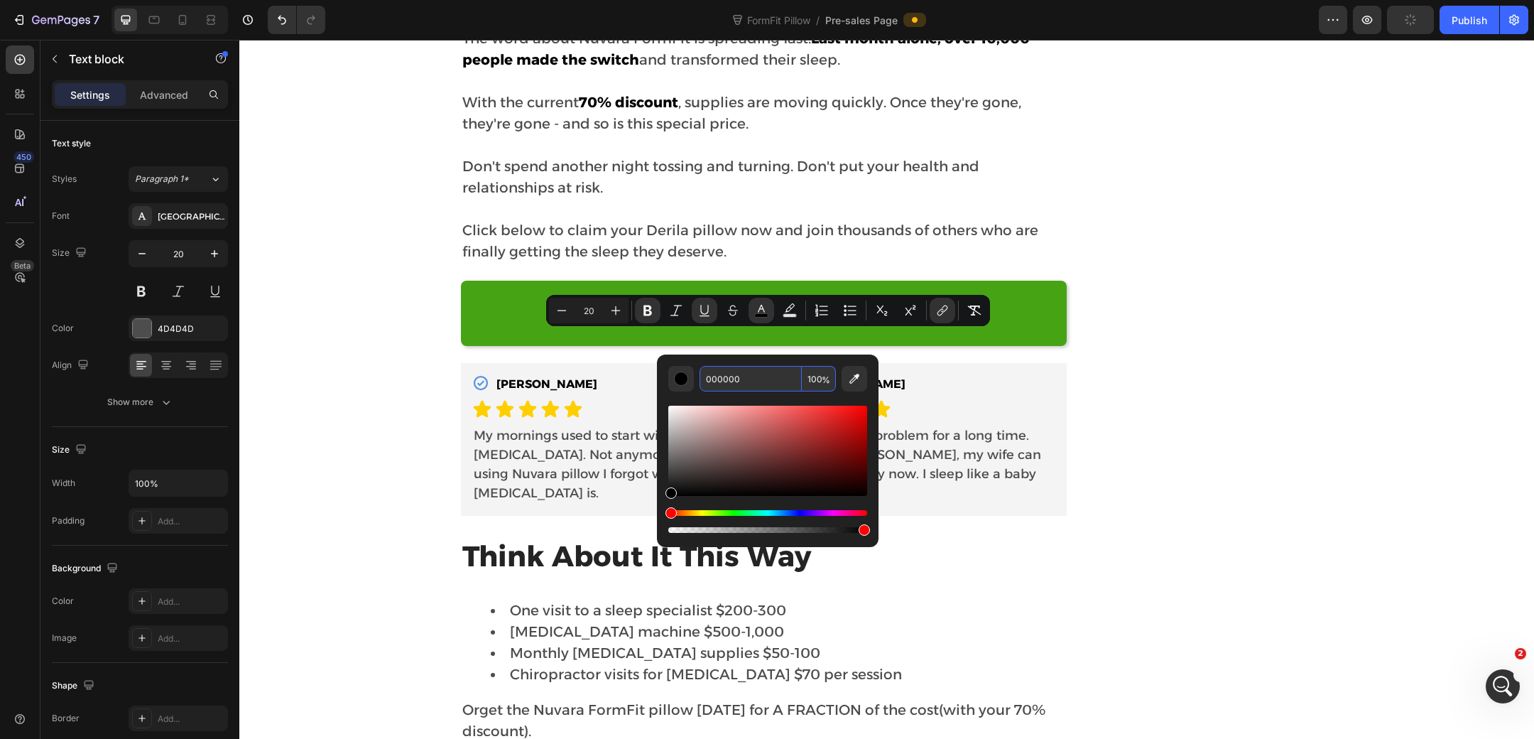
click at [771, 389] on input "000000" at bounding box center [751, 379] width 102 height 26
paste input "#9333e9"
type input "9333E9"
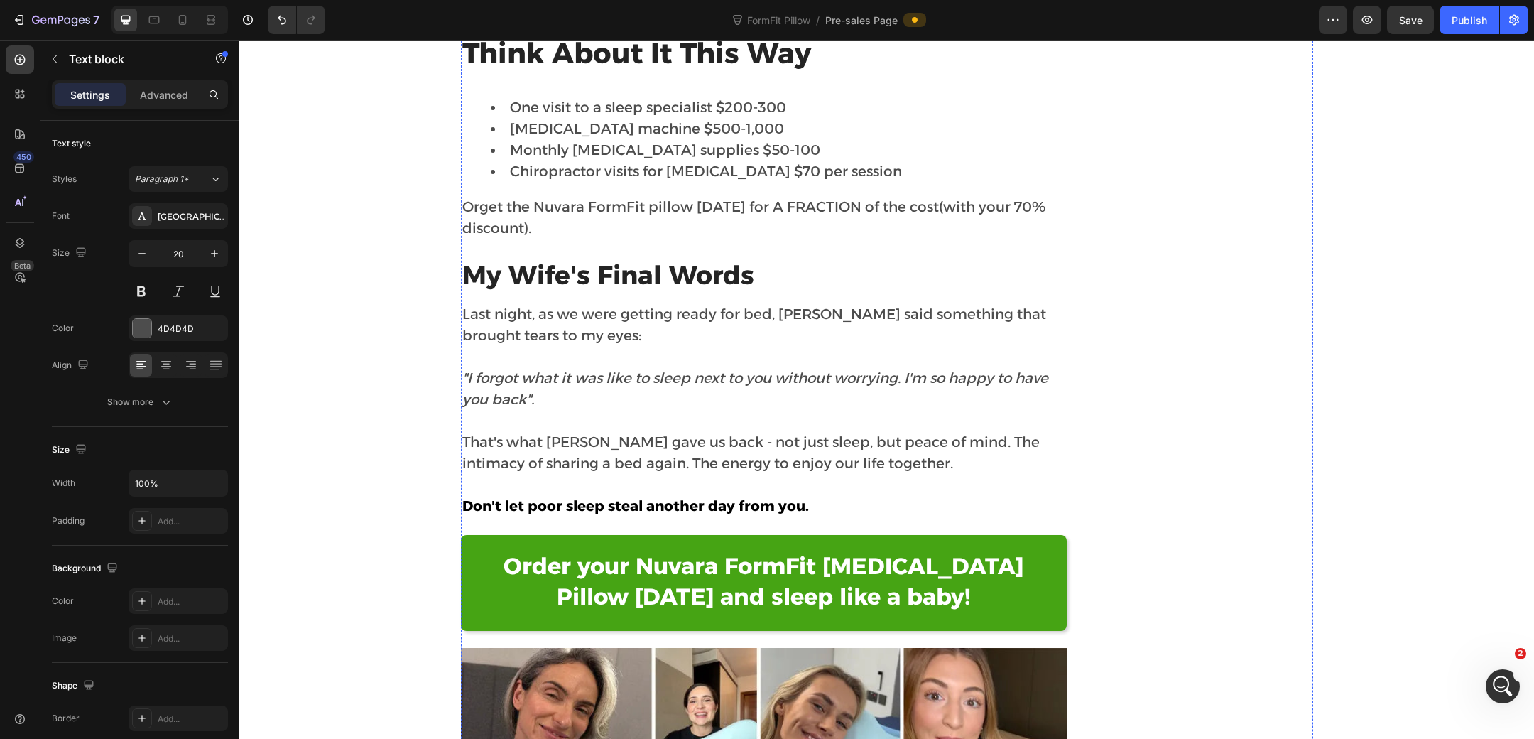
scroll to position [9702, 0]
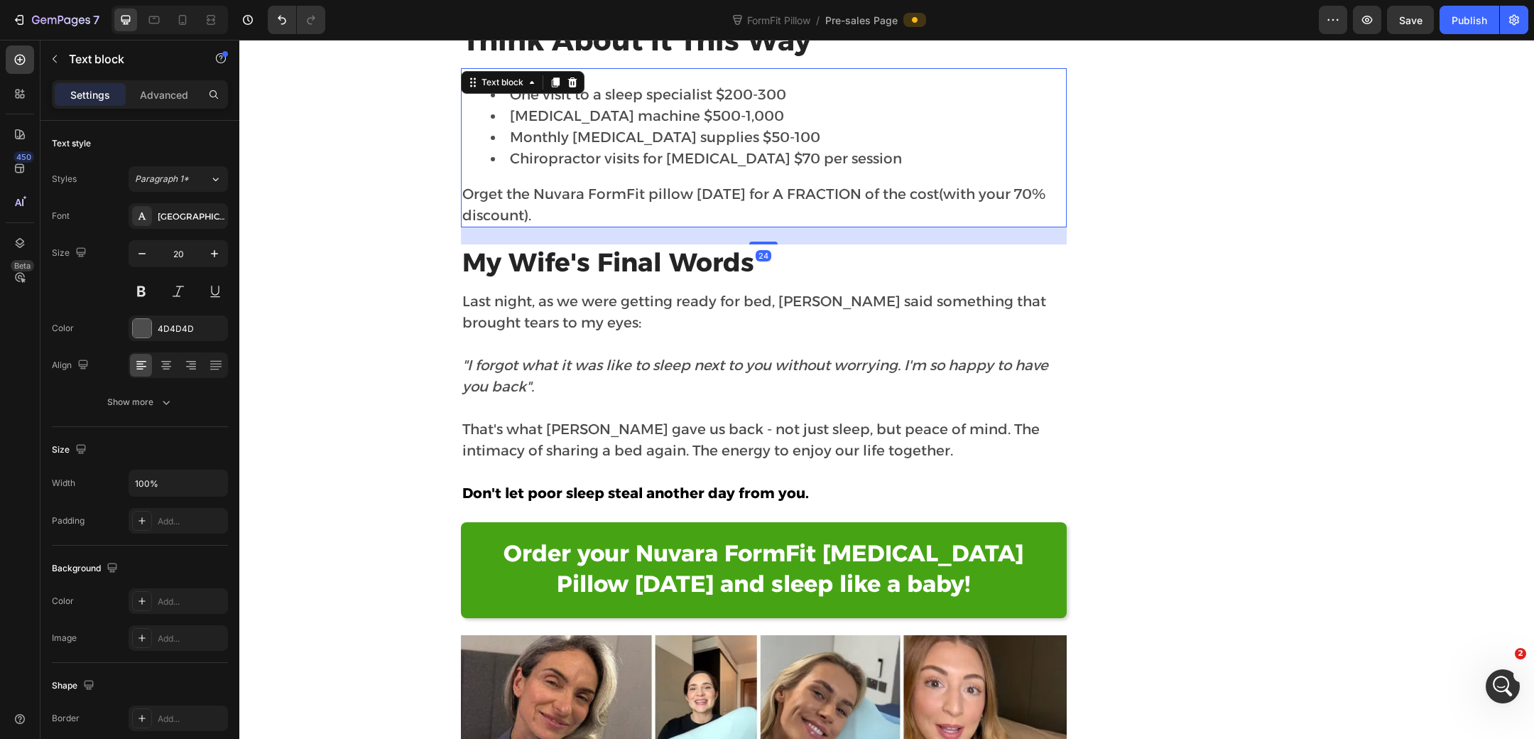
click at [929, 185] on span "get the Nuvara FormFit pillow today for A FRACTION of the cost" at bounding box center [709, 193] width 460 height 17
click at [925, 185] on span "get the Nuvara FormFit pillow today for A FRACTION of the cost" at bounding box center [709, 193] width 460 height 17
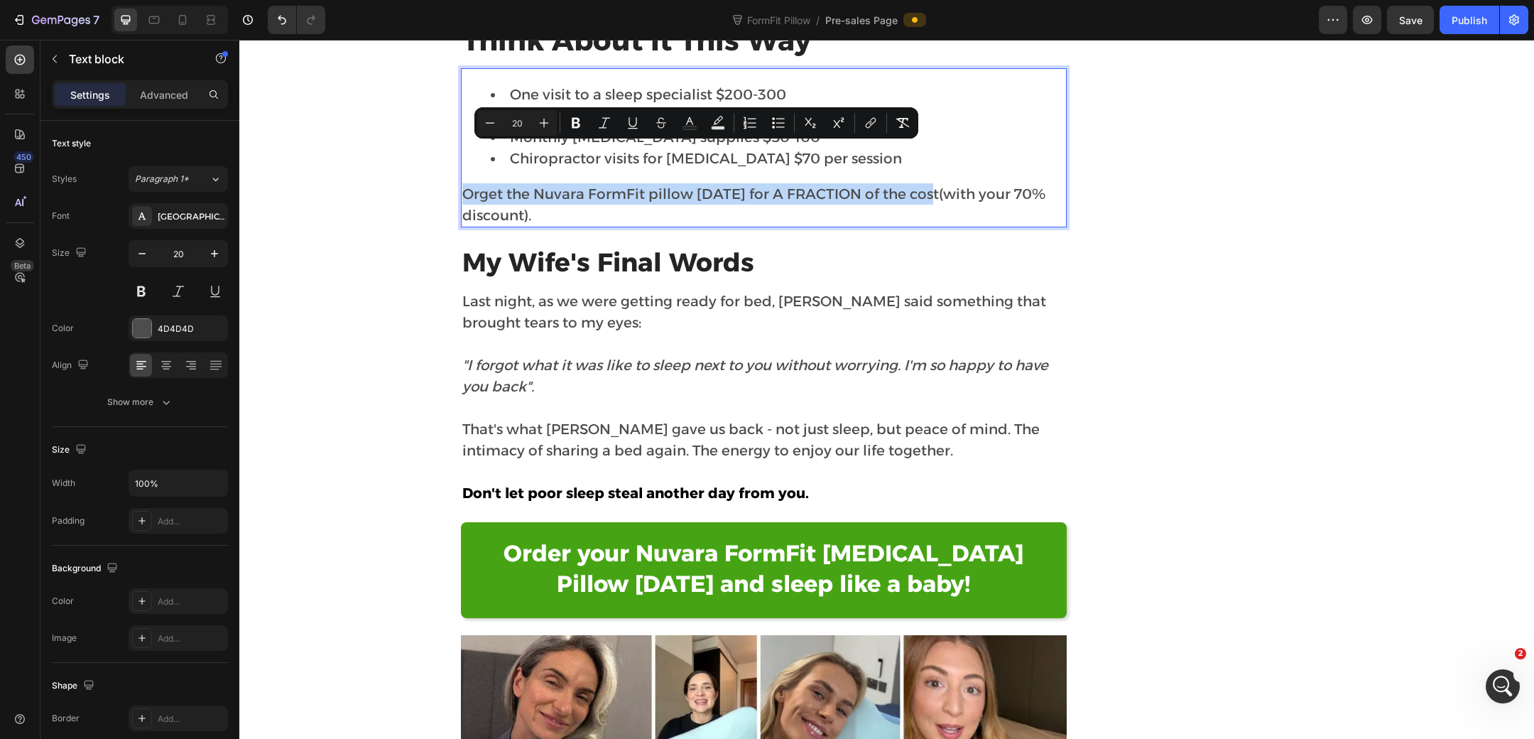
drag, startPoint x: 931, startPoint y: 154, endPoint x: 465, endPoint y: 155, distance: 466.7
click at [465, 183] on p "Or get the Nuvara FormFit pillow today for A FRACTION of the cost (with your 70…" at bounding box center [764, 204] width 604 height 43
click at [865, 117] on icon "Editor contextual toolbar" at bounding box center [871, 123] width 14 height 14
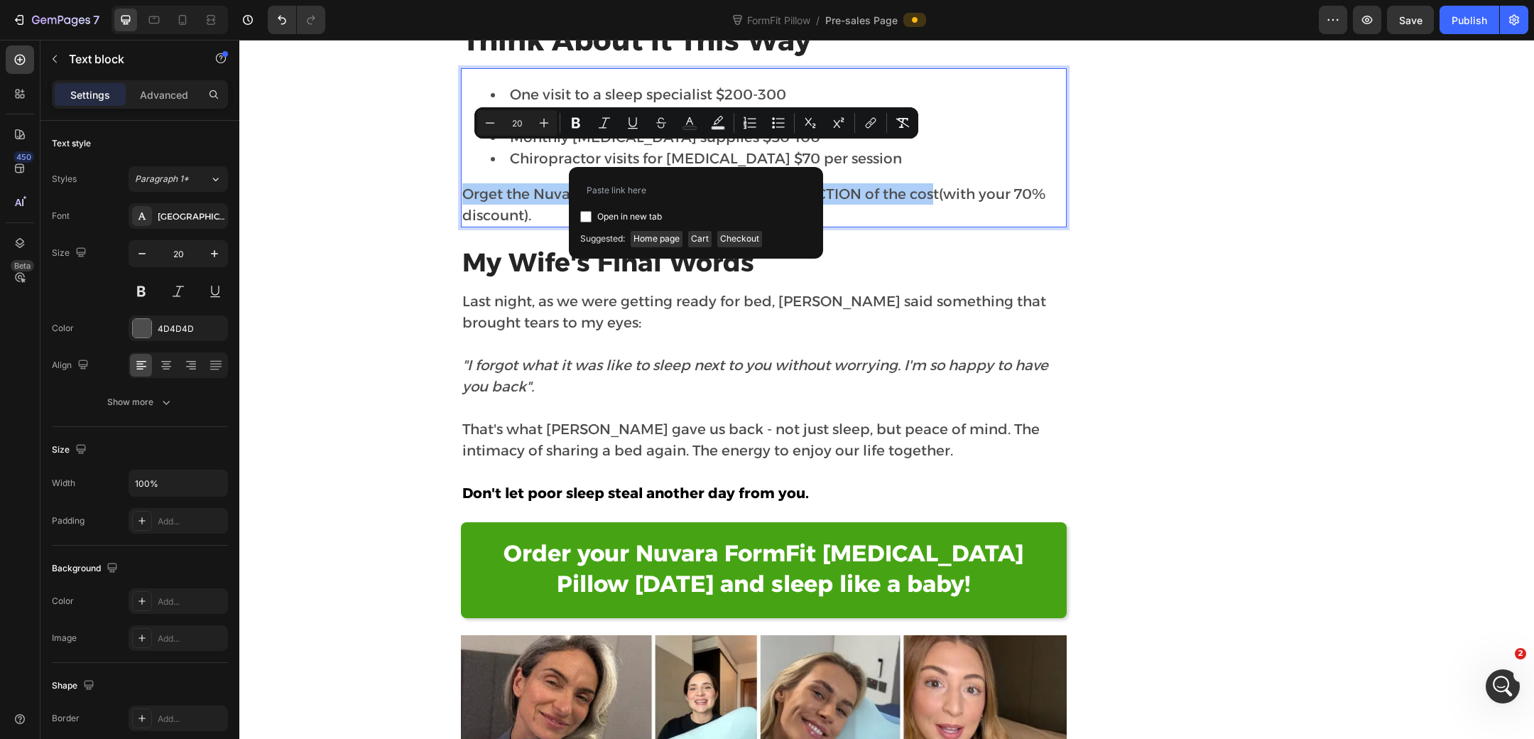
type input "https://www.nuvarawellness.com/pages/stop-snoring-at-the-source"
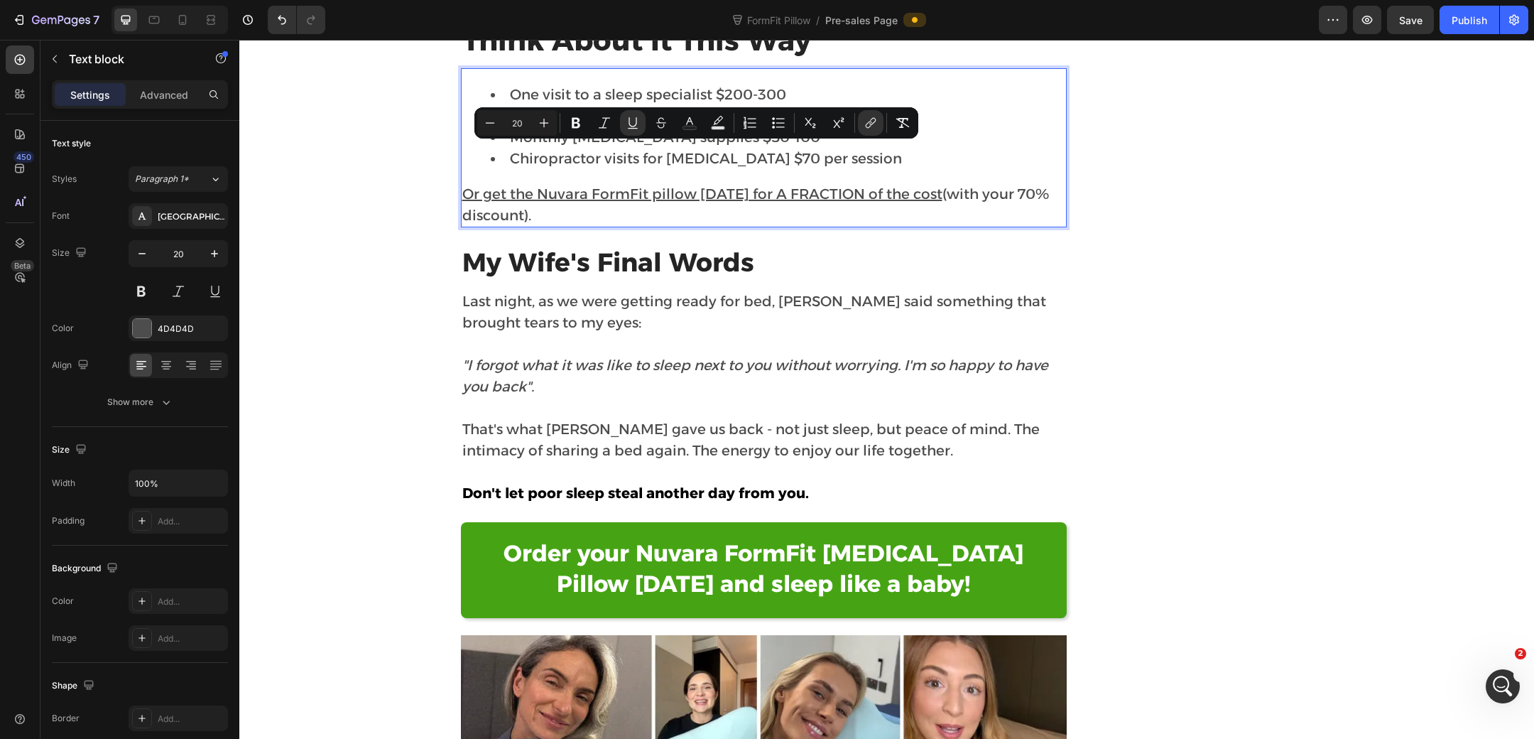
click at [676, 121] on div "Minus 20 Plus Bold Italic Underline Strikethrough Text Color Text Background Co…" at bounding box center [696, 123] width 438 height 26
click at [688, 126] on rect "Editor contextual toolbar" at bounding box center [689, 128] width 13 height 4
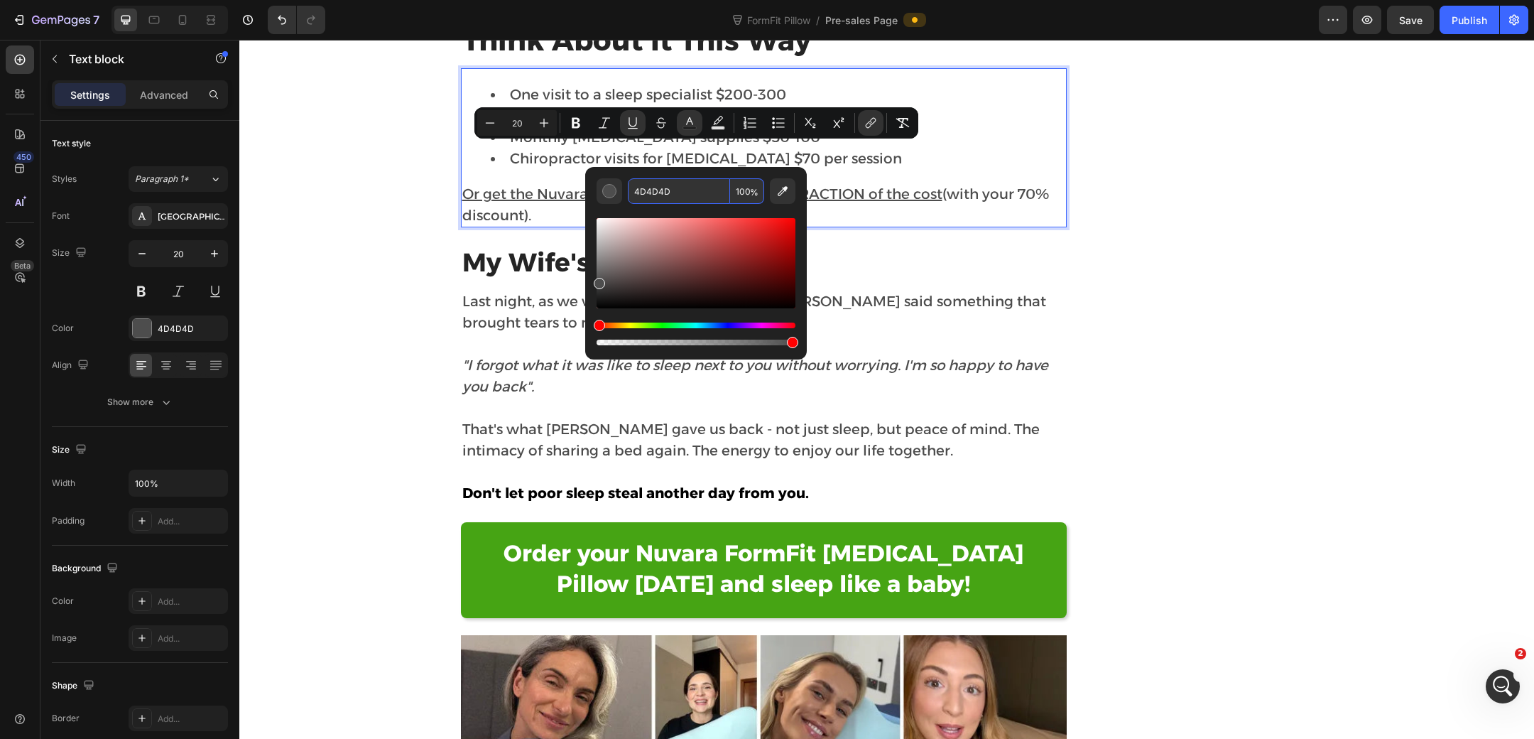
click at [690, 197] on input "4D4D4D" at bounding box center [679, 191] width 102 height 26
paste input "#9333e9"
type input "9333E9"
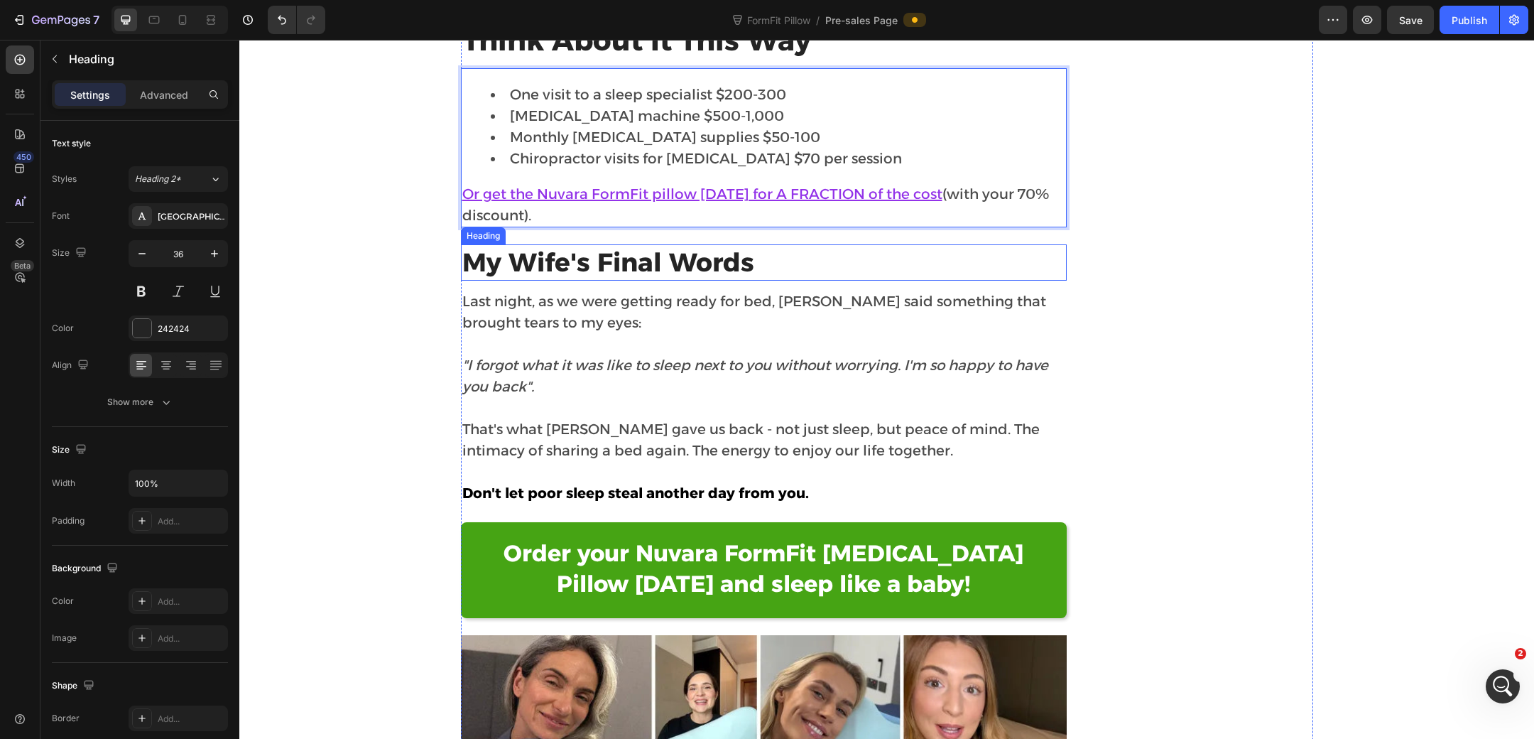
click at [766, 244] on h2 "My Wife's Final Words" at bounding box center [764, 262] width 607 height 36
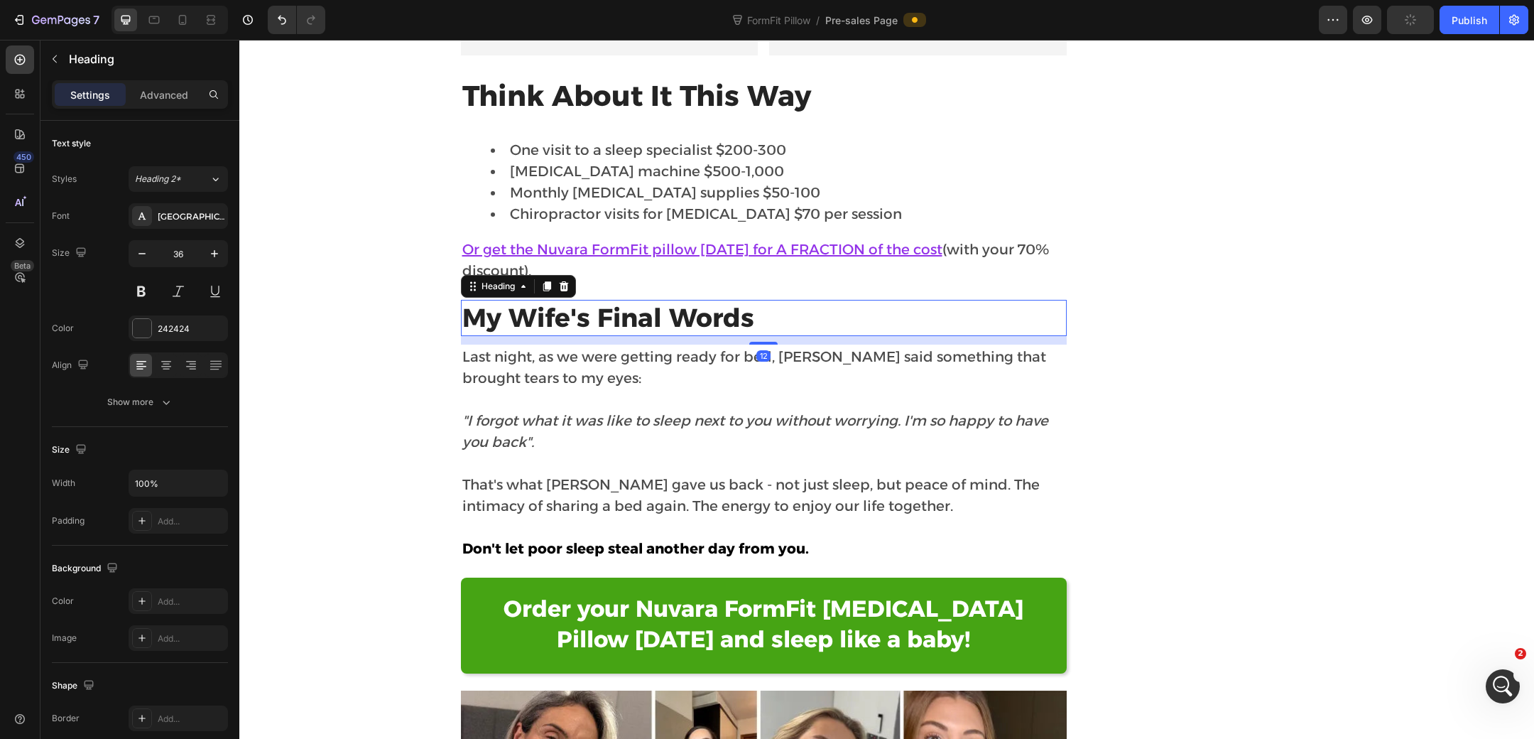
scroll to position [9634, 0]
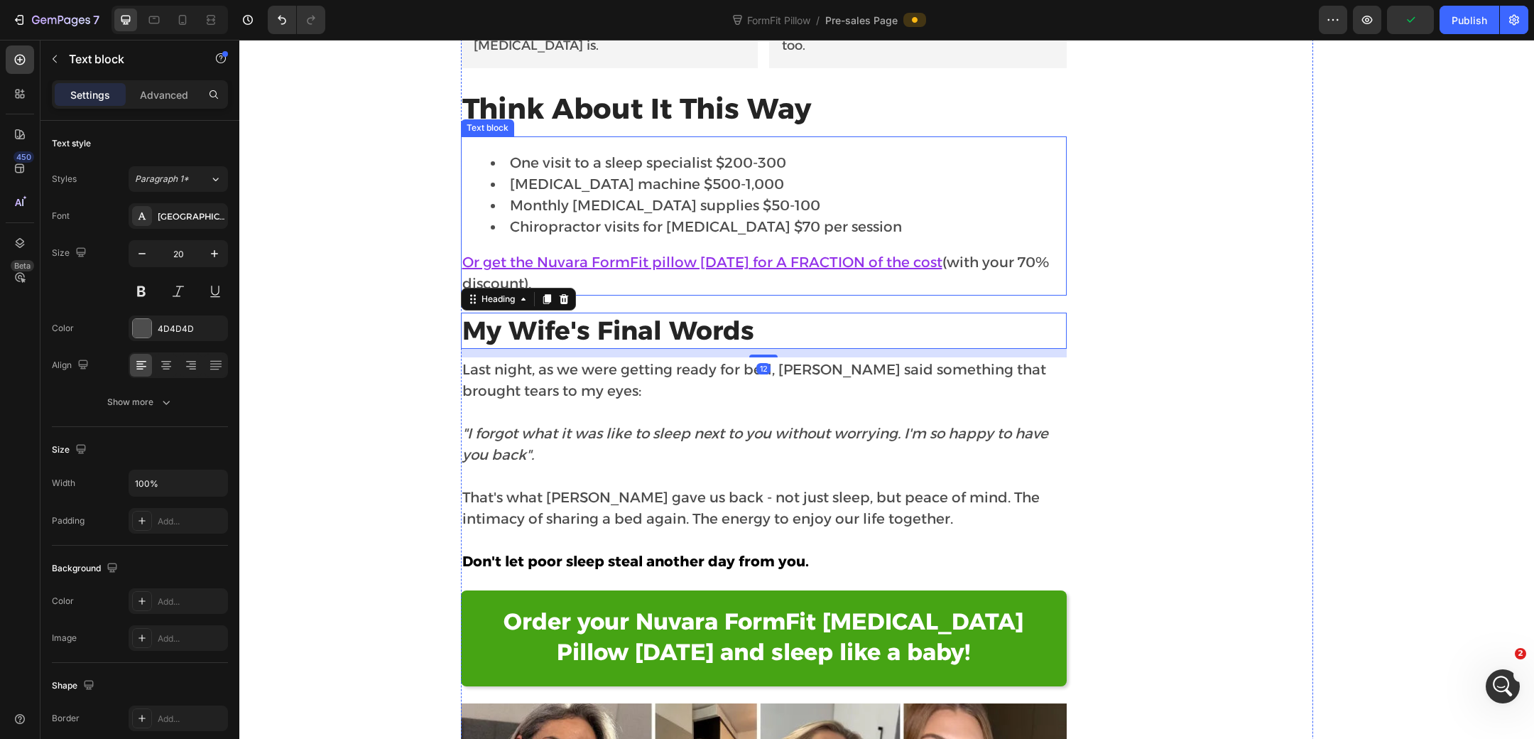
click at [516, 254] on u "Or get the Nuvara FormFit pillow today for A FRACTION of the cost" at bounding box center [702, 262] width 480 height 17
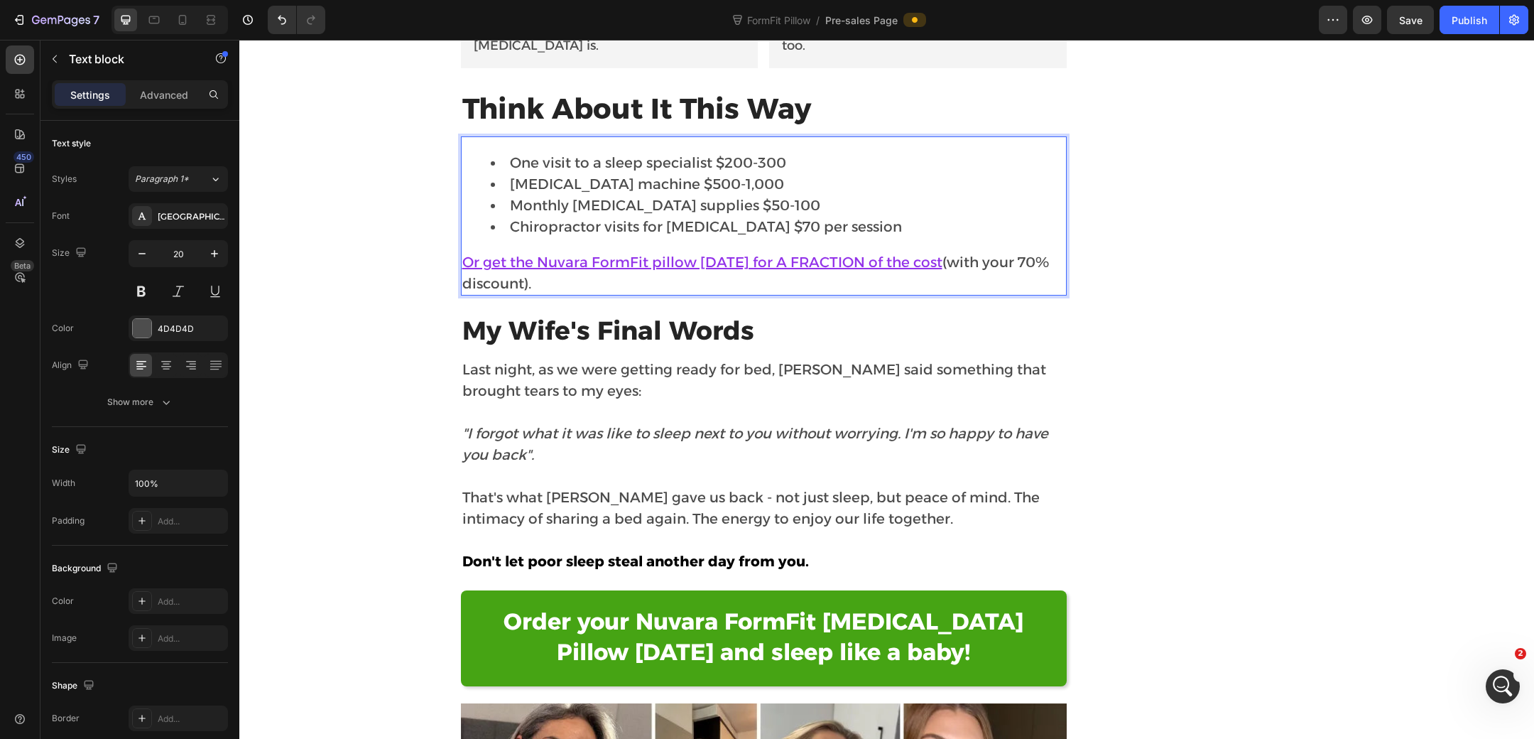
click at [527, 254] on span "(with your 70% discount)." at bounding box center [755, 273] width 587 height 38
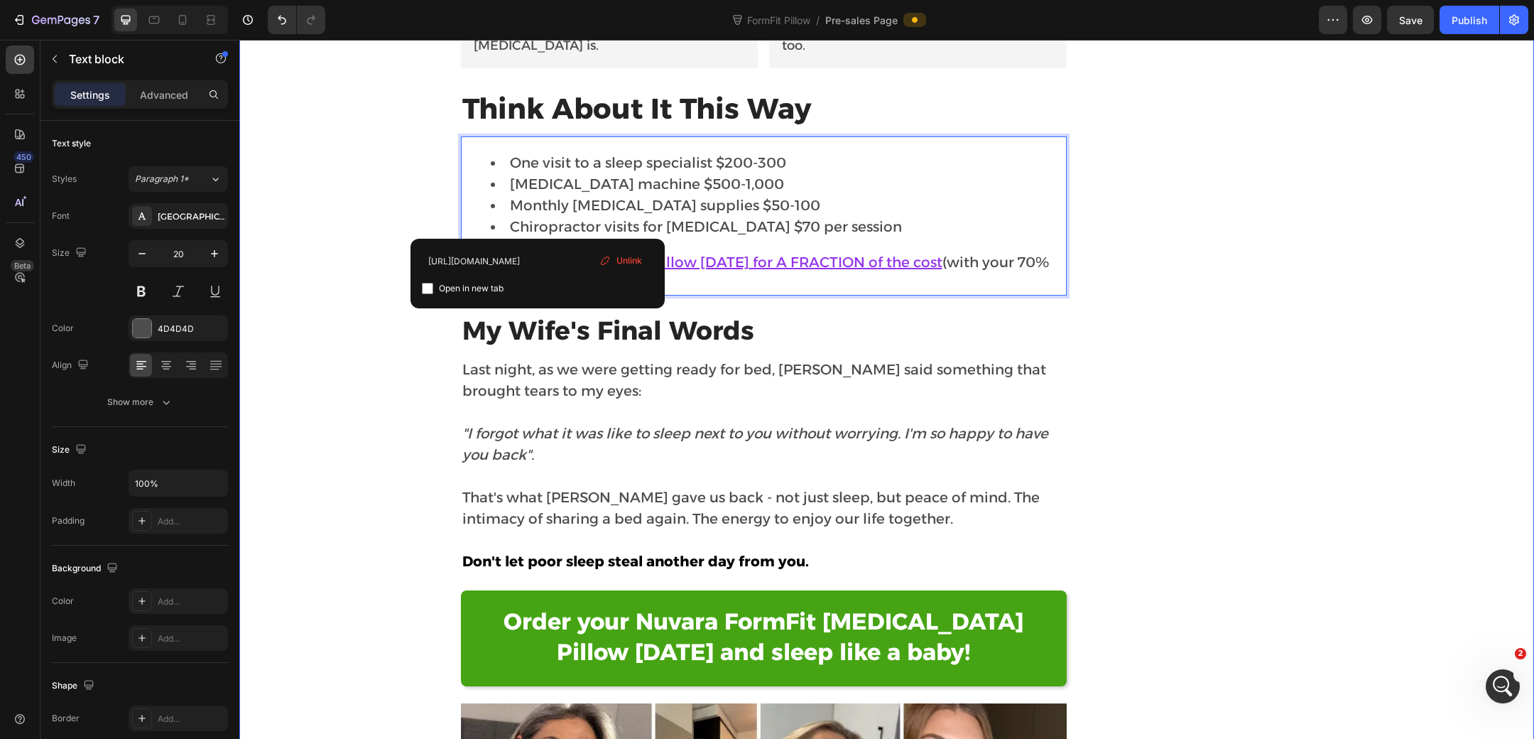
drag, startPoint x: 536, startPoint y: 223, endPoint x: 438, endPoint y: 223, distance: 98.7
click at [438, 223] on div "The Offer That Makes It a No-Brainer Heading The advanced ergonomic features of…" at bounding box center [887, 93] width 1274 height 2728
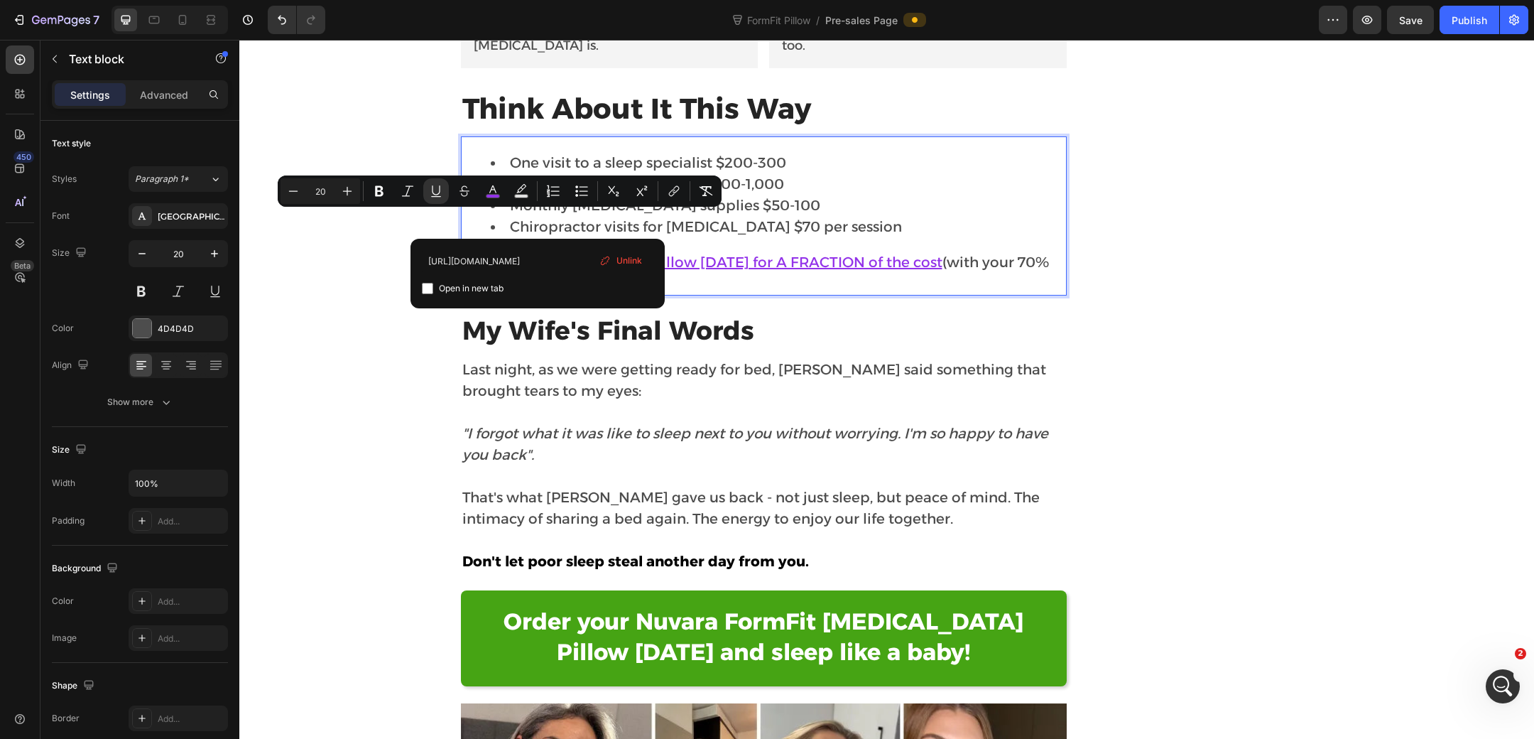
click at [635, 259] on span "Unlink" at bounding box center [630, 260] width 26 height 13
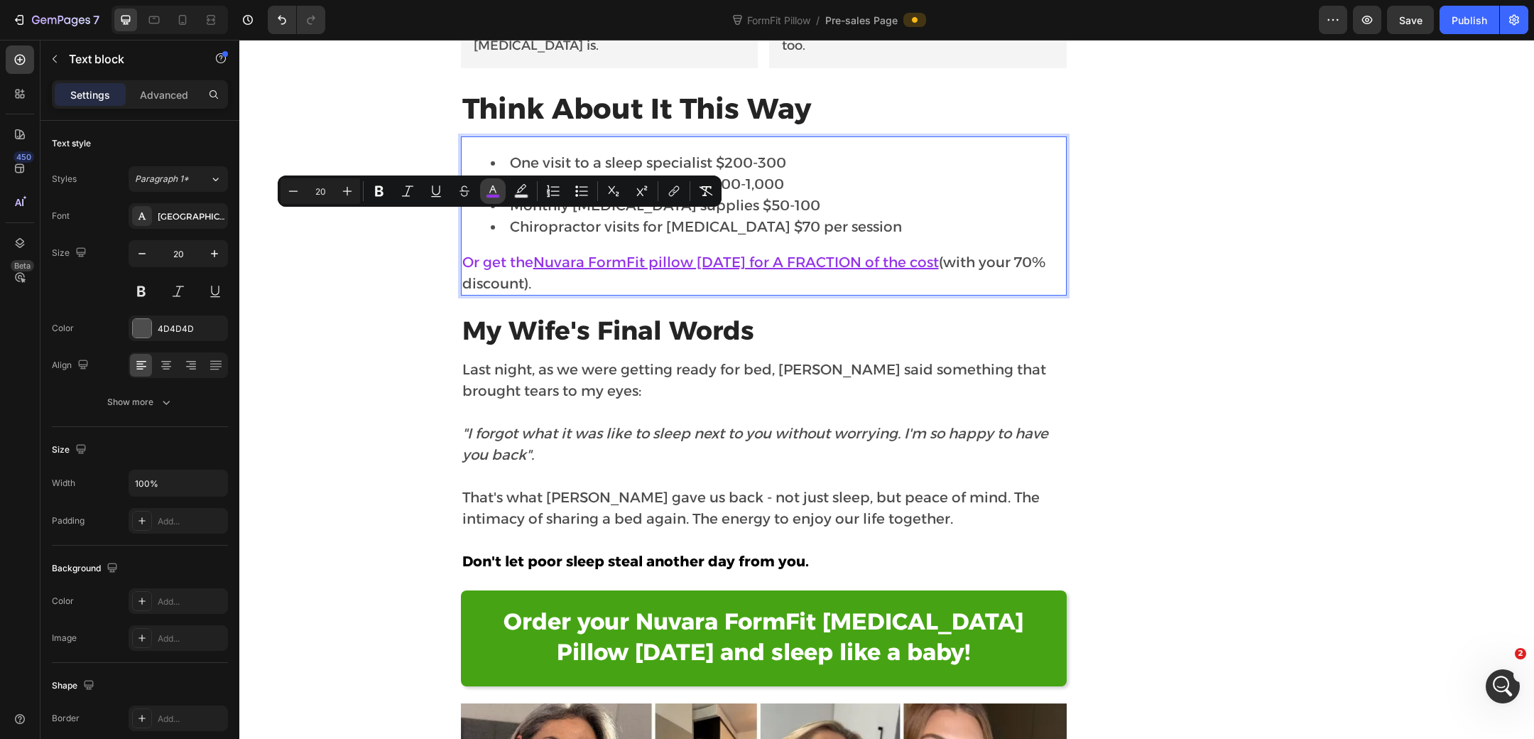
click at [494, 197] on rect "Editor contextual toolbar" at bounding box center [493, 197] width 13 height 4
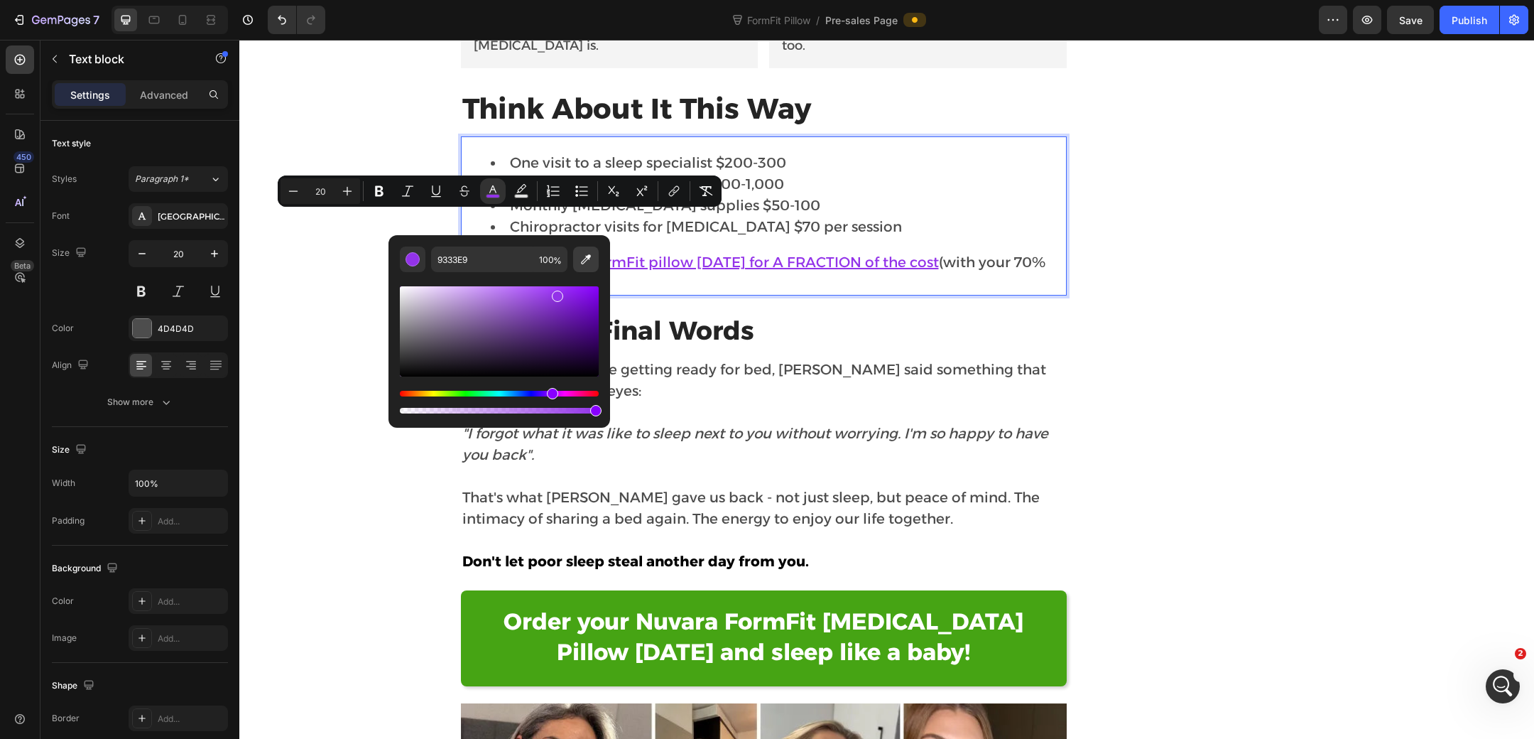
click at [589, 260] on icon "Editor contextual toolbar" at bounding box center [586, 259] width 14 height 14
type input "4D4D4D"
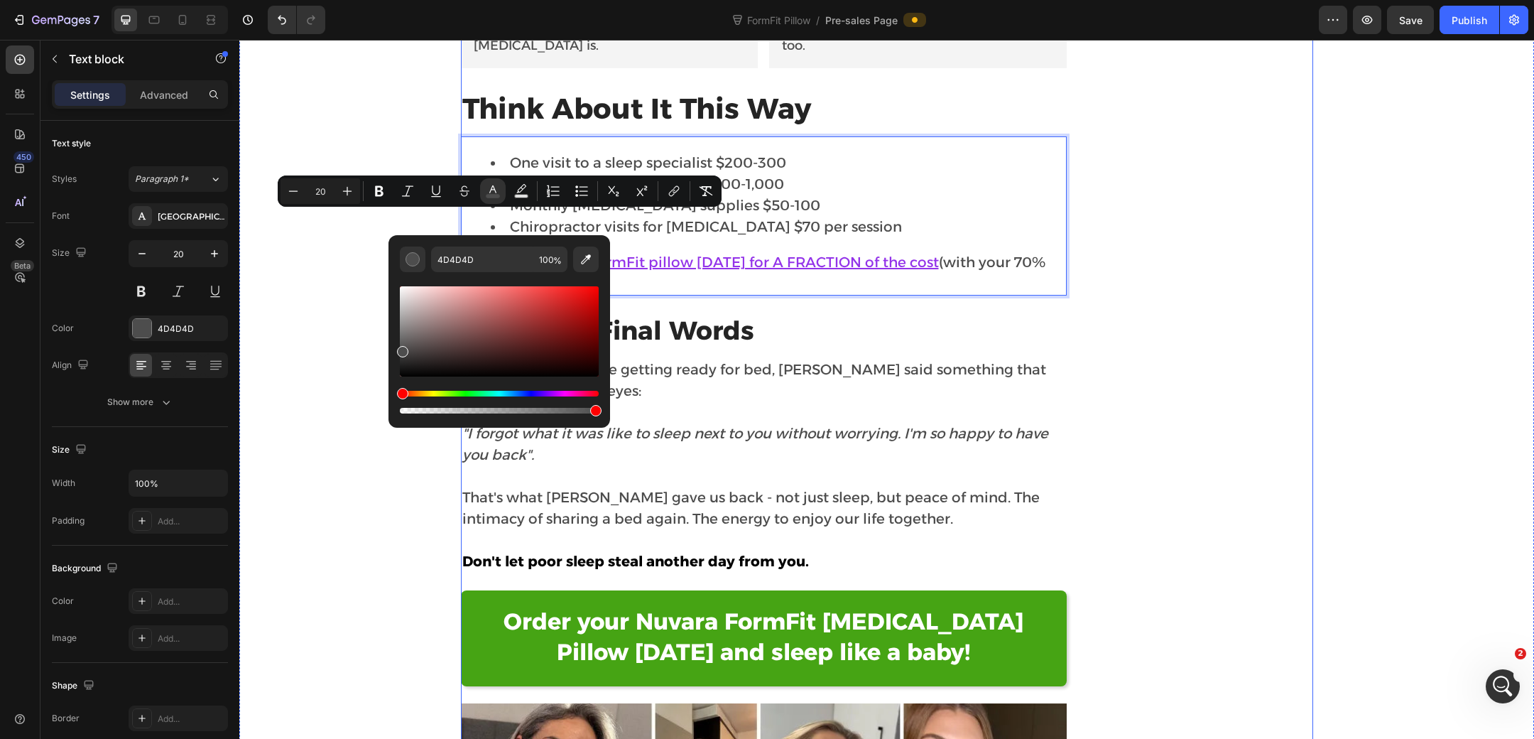
click at [1108, 200] on div "The Offer That Makes It a No-Brainer Heading The advanced ergonomic features of…" at bounding box center [887, 93] width 852 height 2728
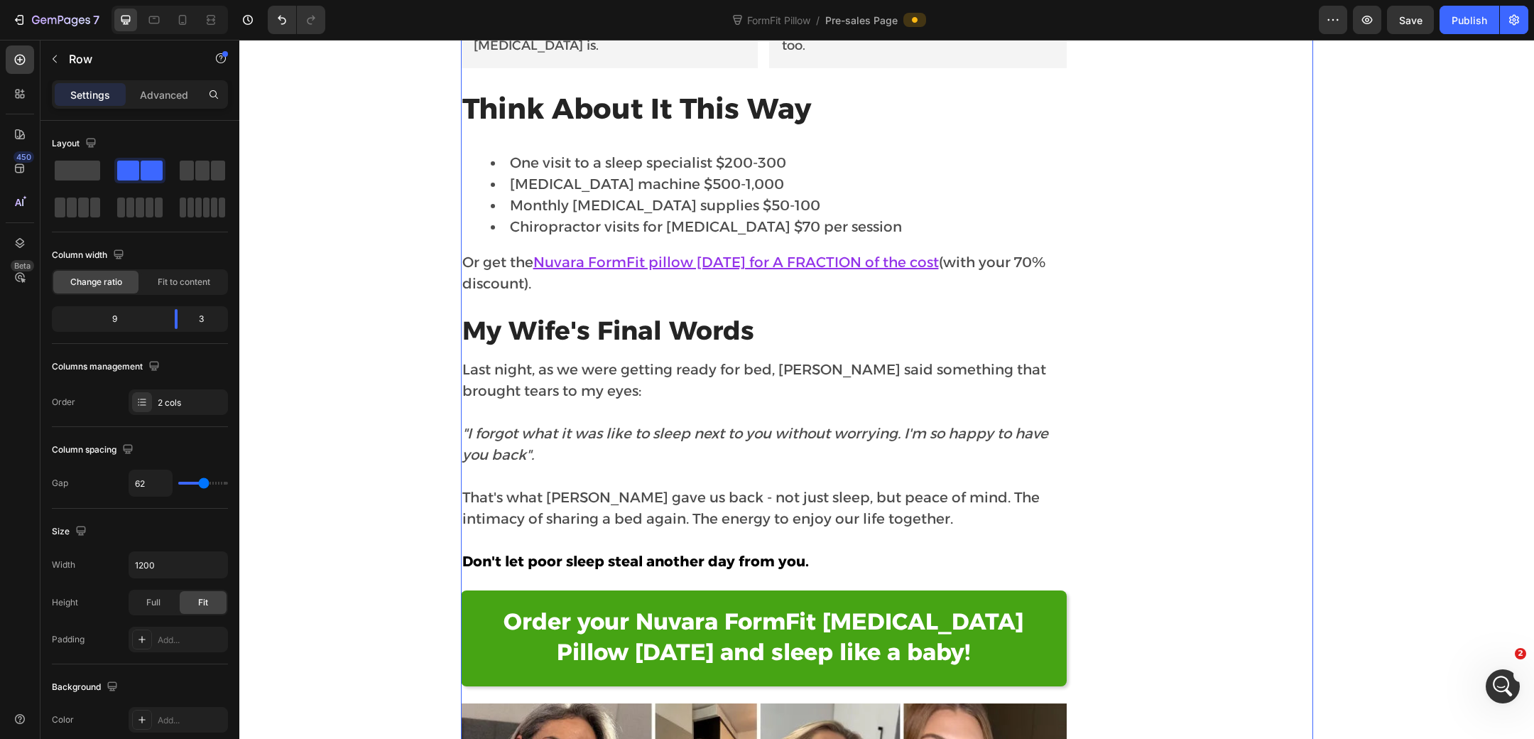
click at [843, 316] on div "The Offer That Makes It a No-Brainer Heading The advanced ergonomic features of…" at bounding box center [764, 93] width 607 height 2728
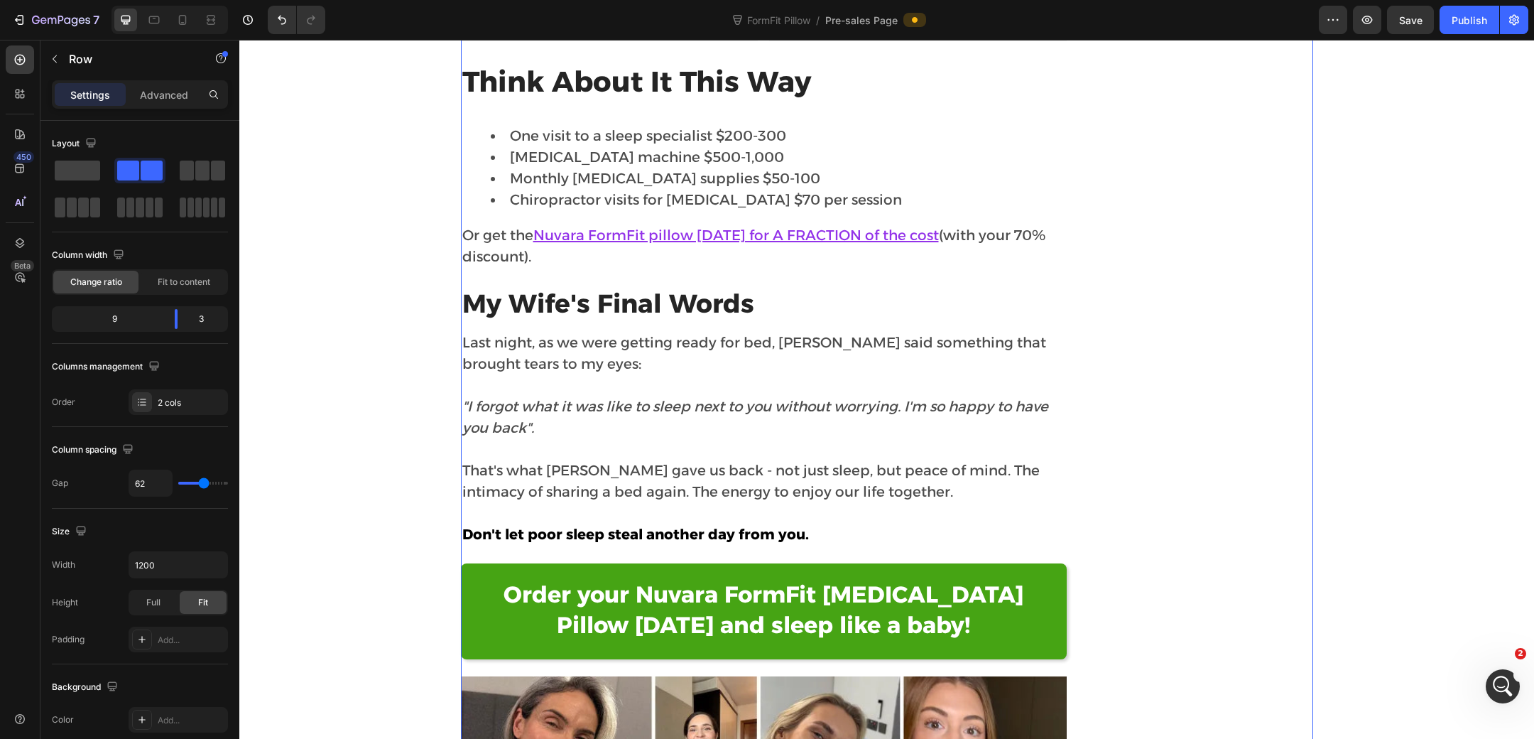
click at [1062, 239] on div "The Offer That Makes It a No-Brainer Heading The advanced ergonomic features of…" at bounding box center [764, 66] width 607 height 2728
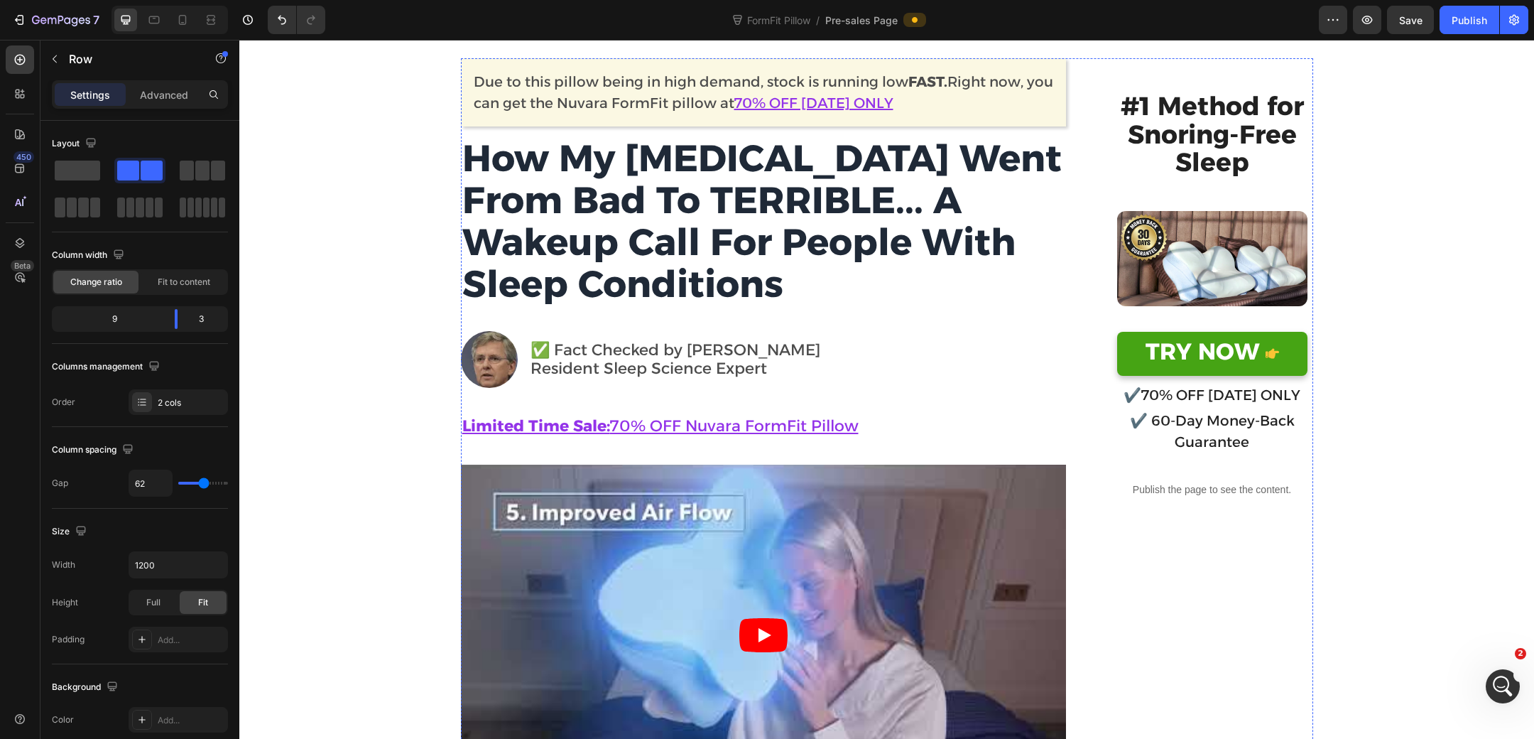
scroll to position [0, 0]
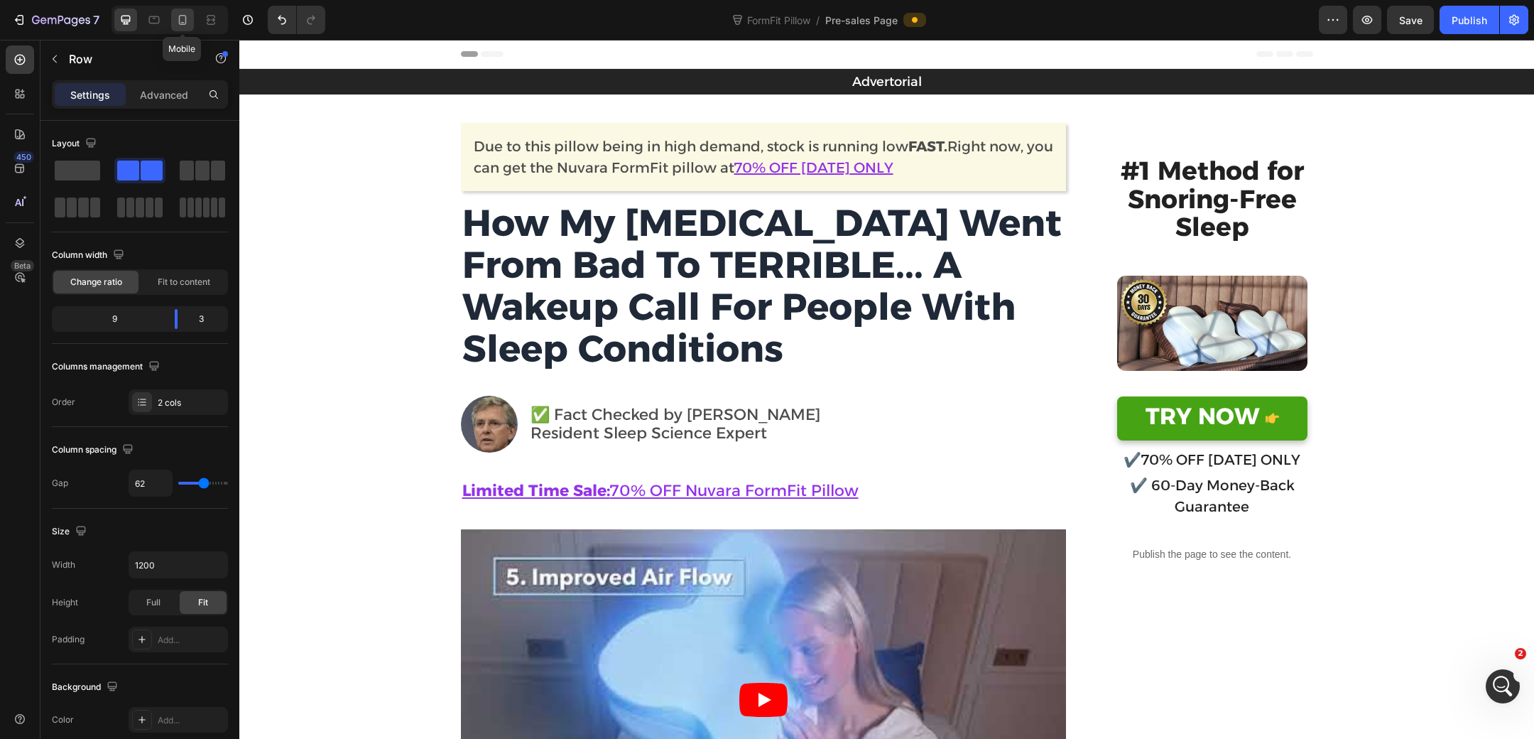
click at [178, 25] on icon at bounding box center [182, 20] width 14 height 14
type input "0"
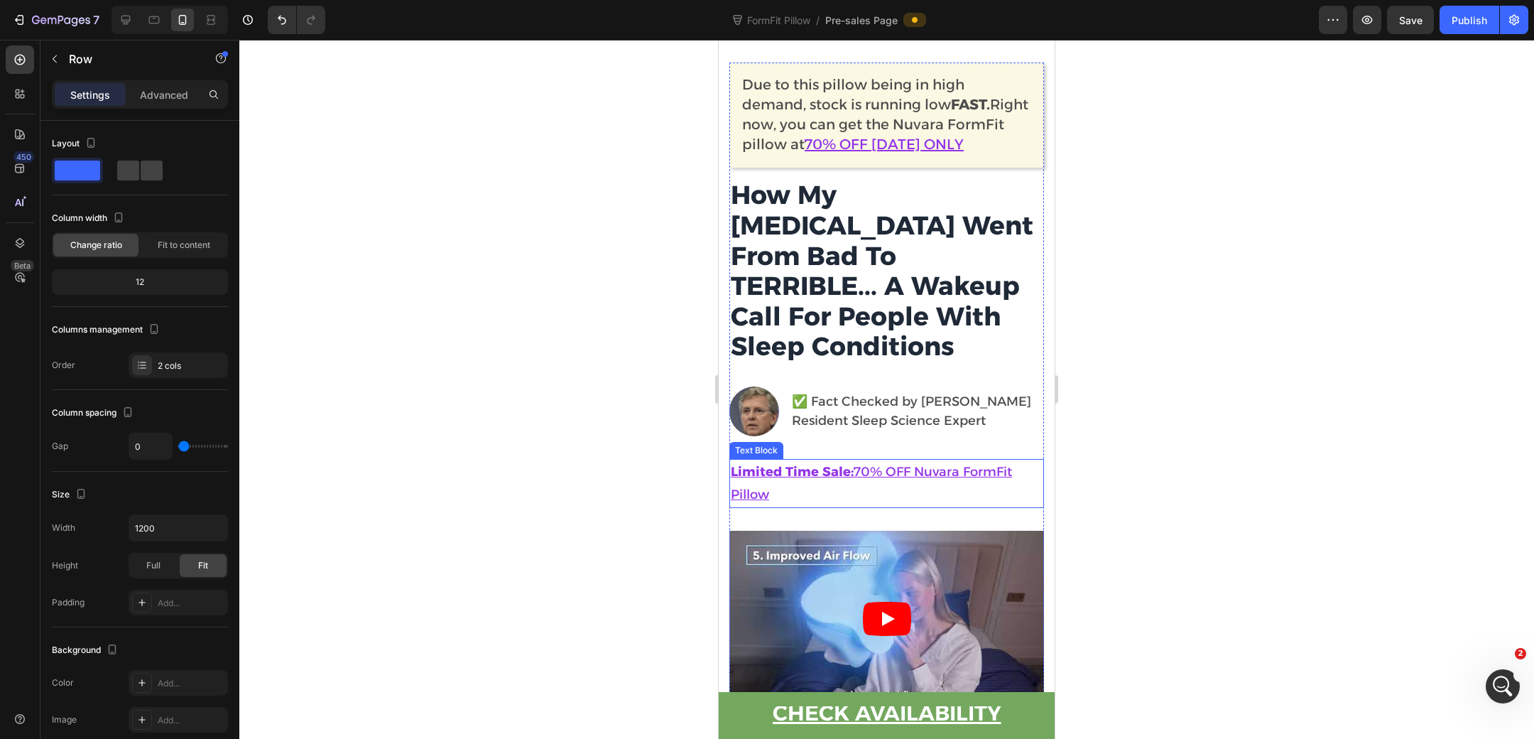
scroll to position [110, 0]
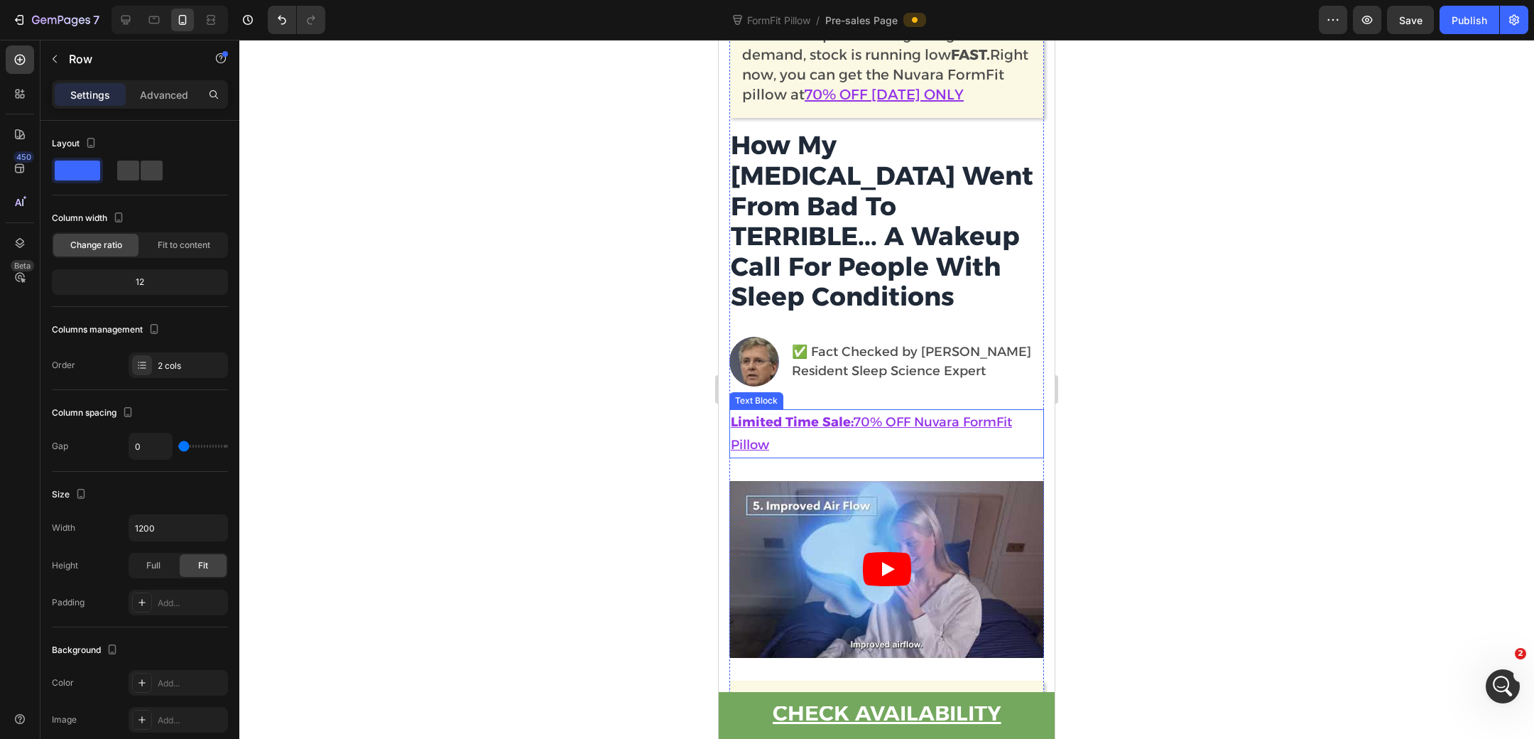
click at [932, 413] on p "Limited Time Sale: 70% OFF Nuvara FormFit Pillow" at bounding box center [887, 434] width 312 height 46
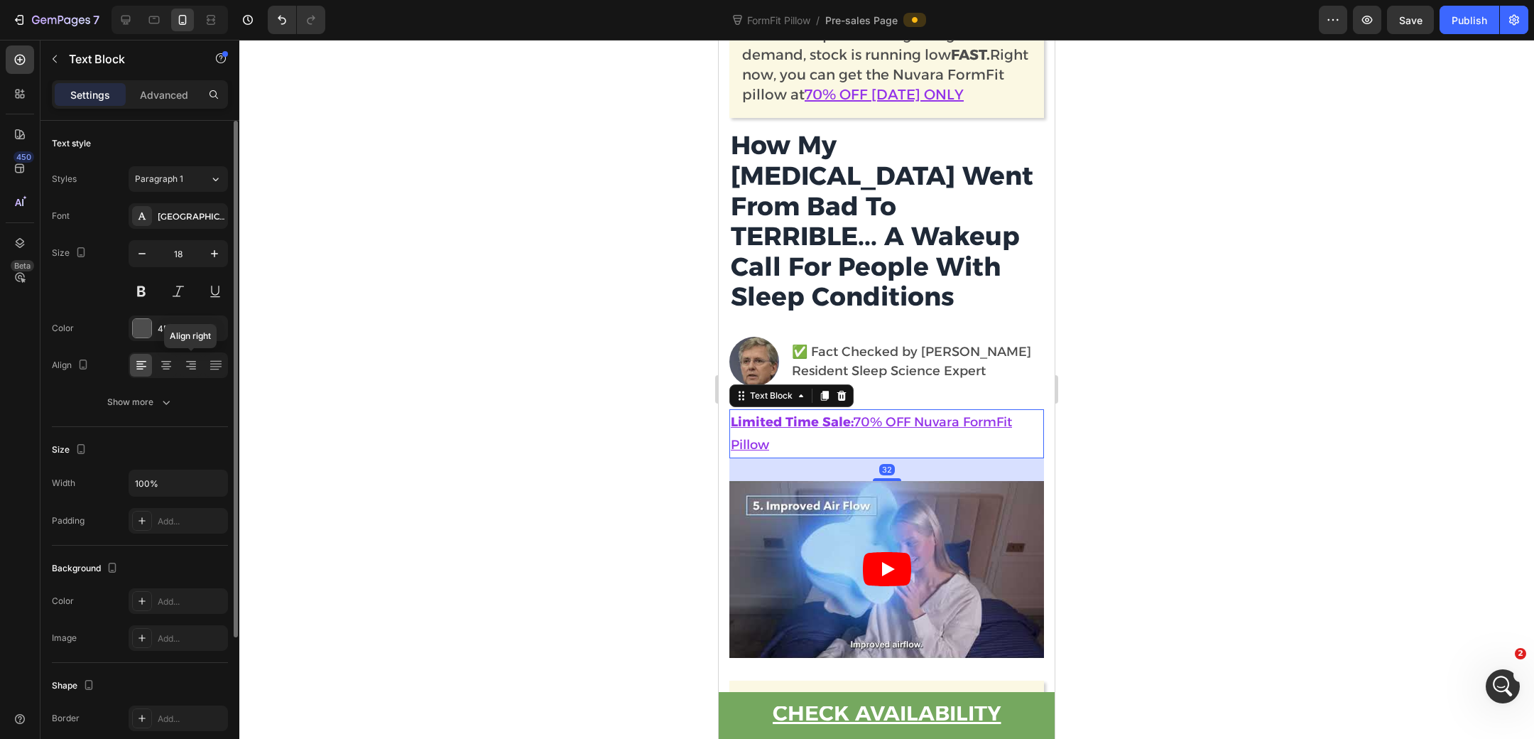
click at [183, 380] on div "Font Alexandria Size 18 Color 4D4D4D Align Align right Show more" at bounding box center [140, 309] width 176 height 212
click at [183, 398] on button "Show more" at bounding box center [140, 402] width 176 height 26
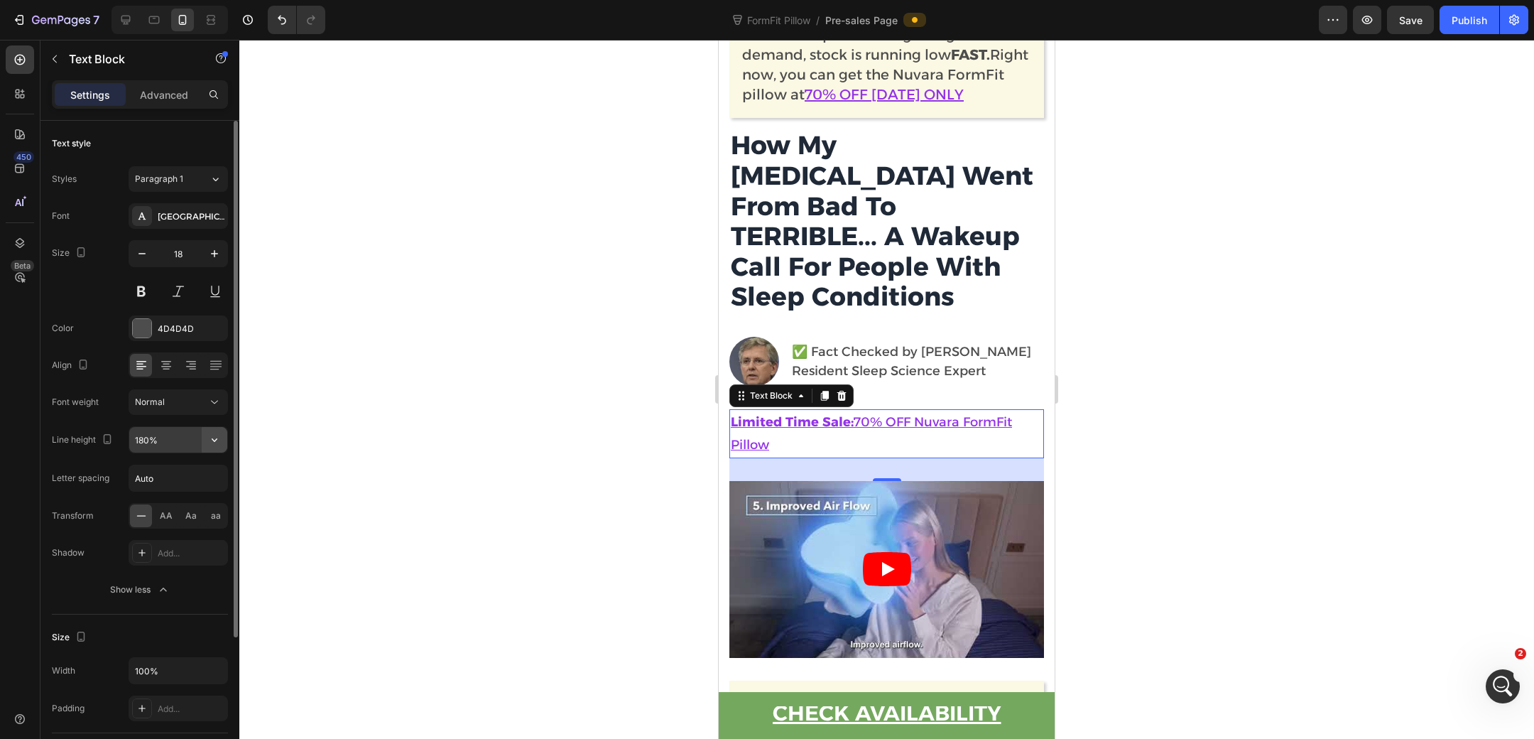
click at [210, 435] on icon "button" at bounding box center [214, 440] width 14 height 14
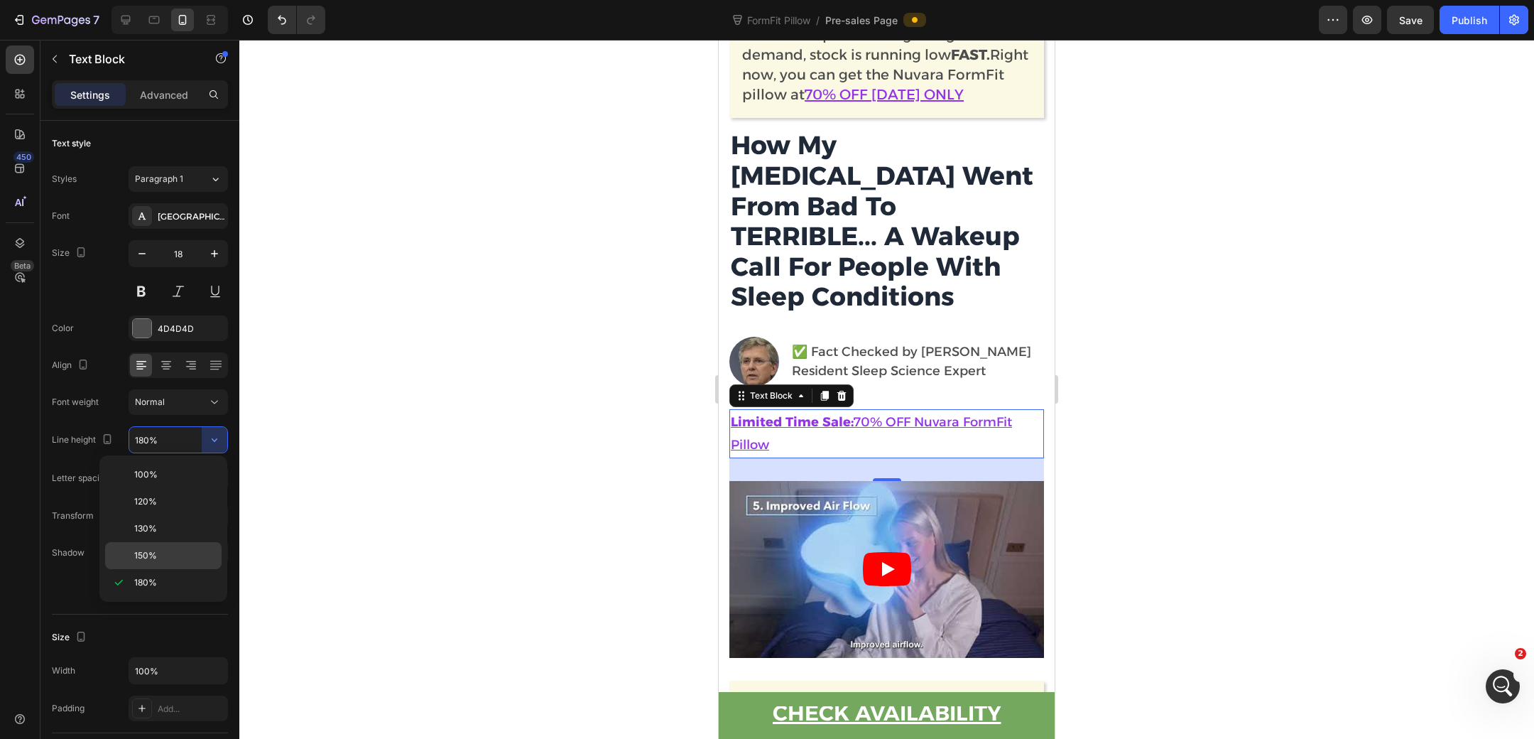
click at [162, 546] on div "150%" at bounding box center [163, 555] width 116 height 27
type input "150%"
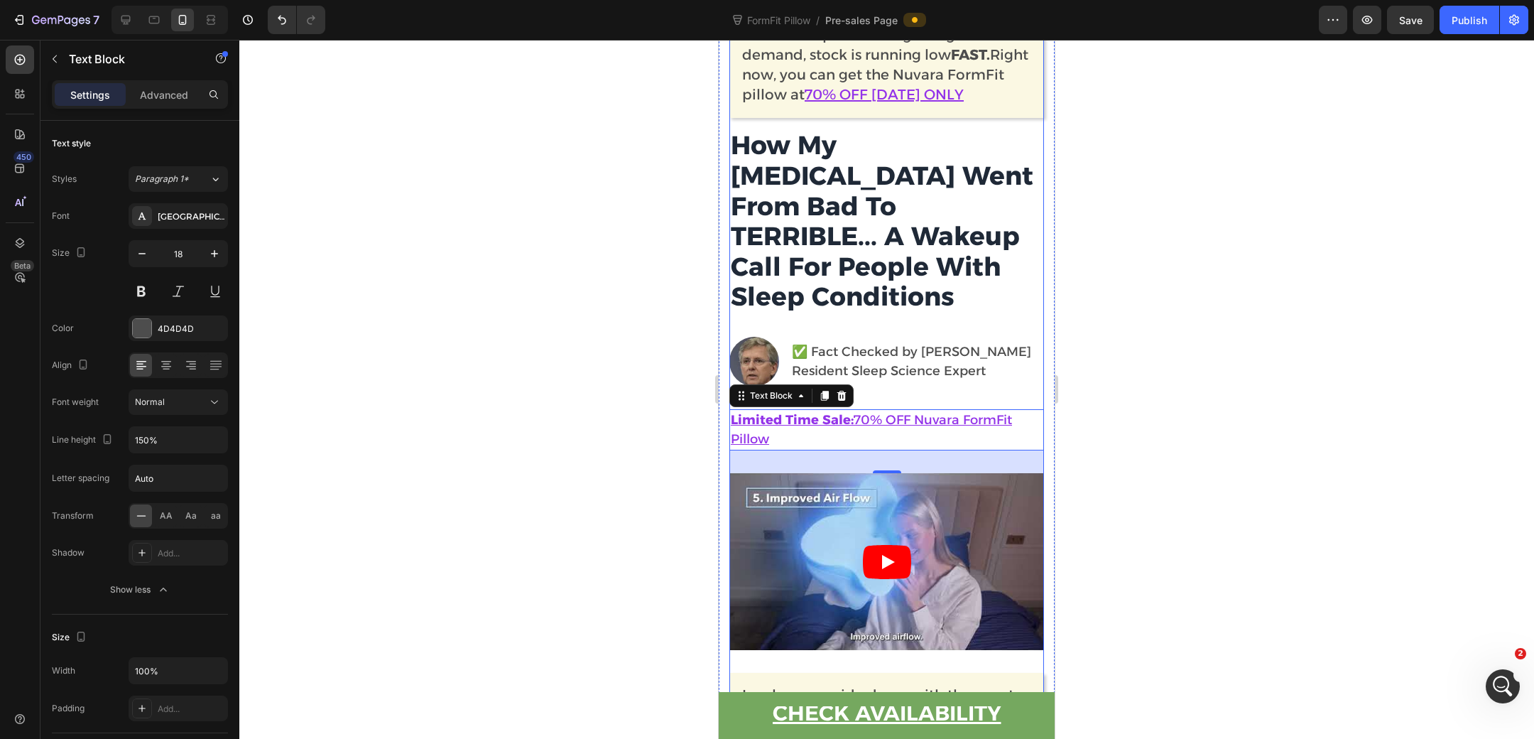
click at [862, 284] on h2 "How My [MEDICAL_DATA] Went From Bad To TERRIBLE... A Wakeup Call For People Wit…" at bounding box center [886, 221] width 315 height 185
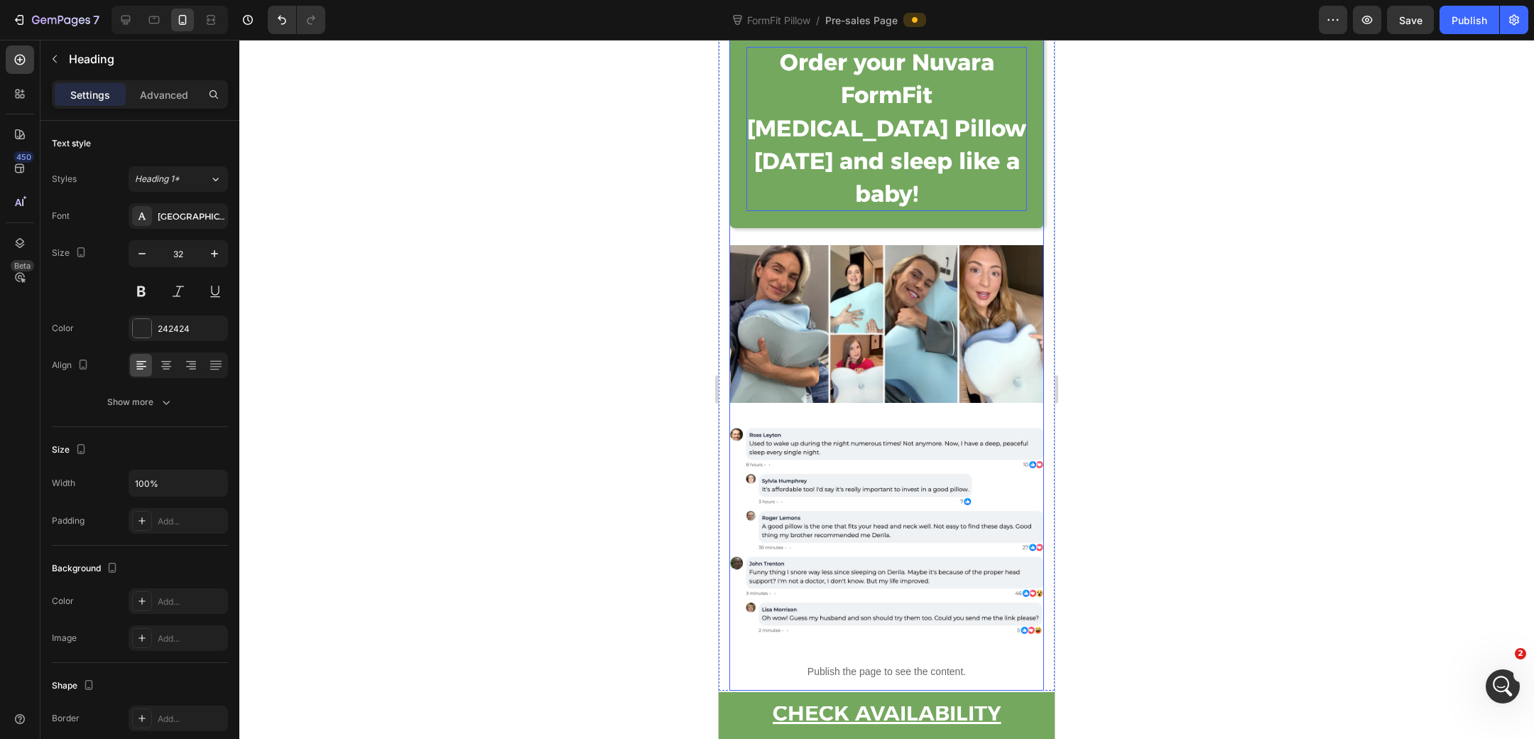
scroll to position [13428, 0]
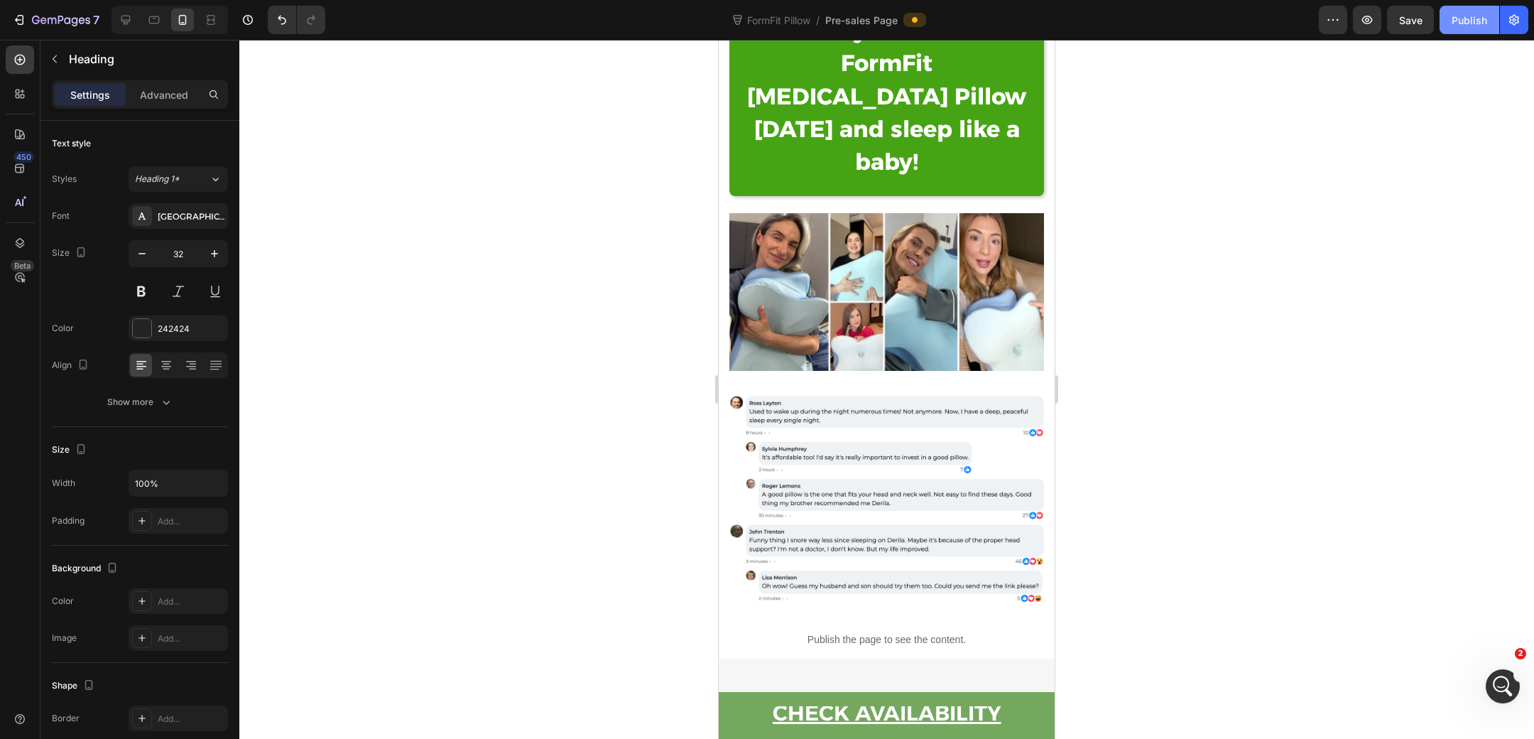
click at [1472, 18] on div "Publish" at bounding box center [1470, 20] width 36 height 15
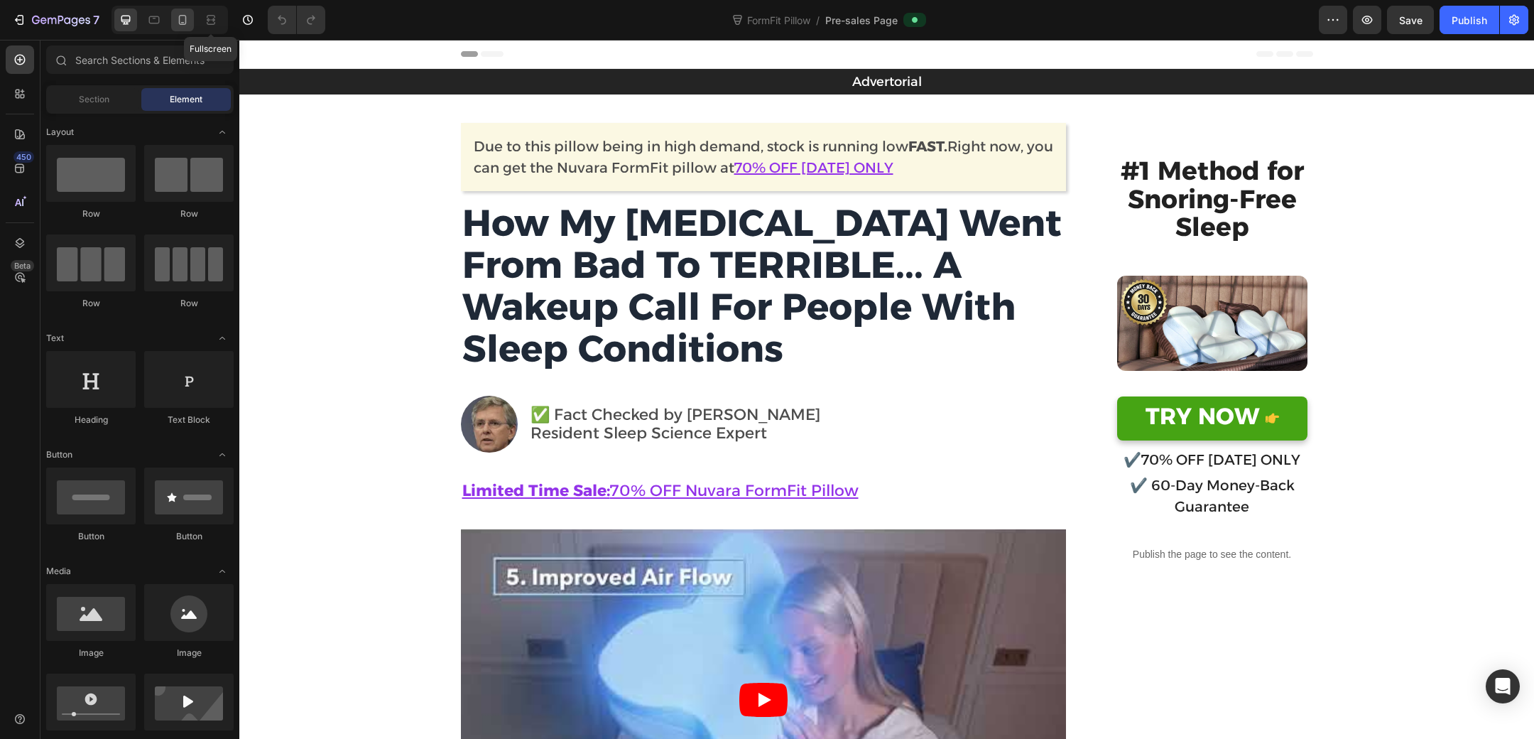
click at [189, 14] on div at bounding box center [182, 20] width 23 height 23
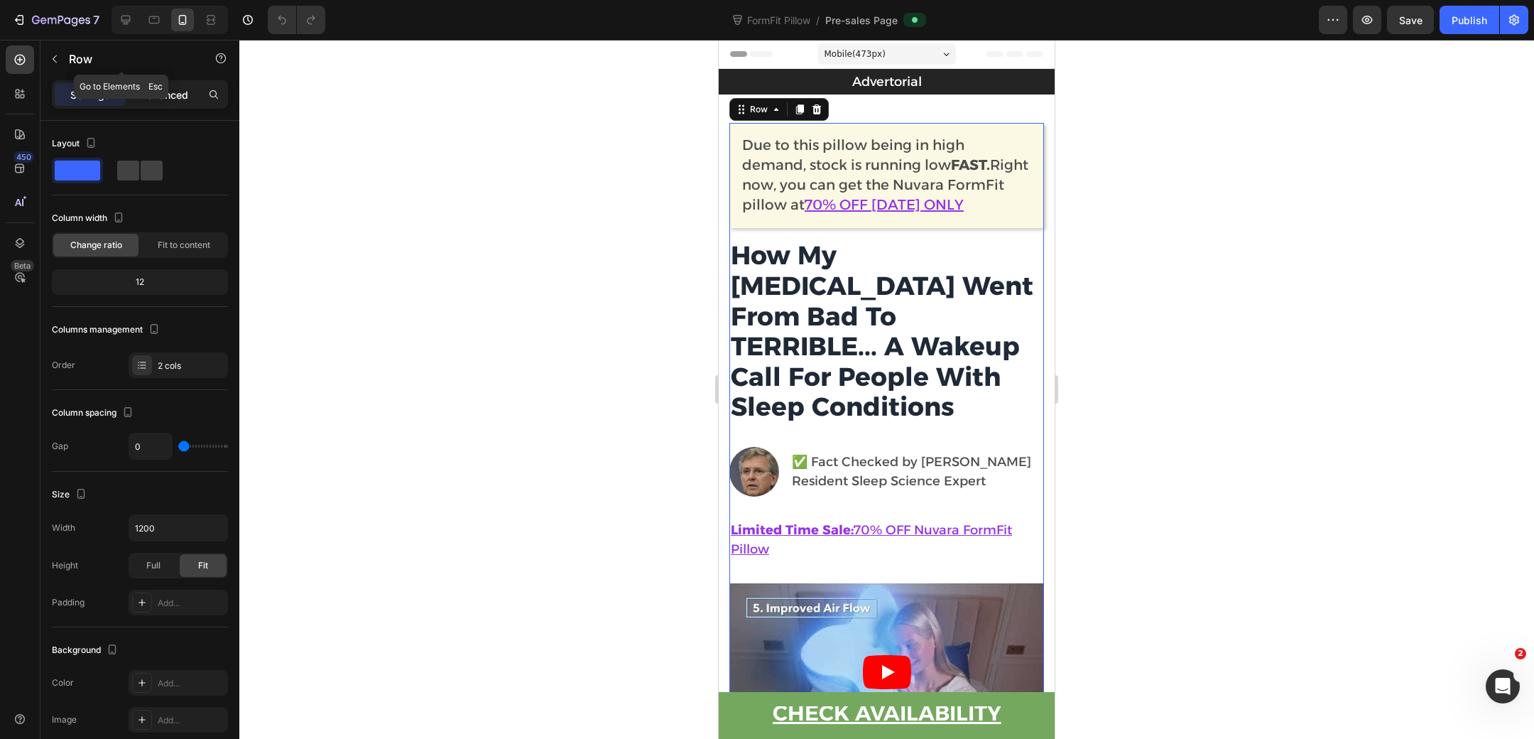
click at [165, 93] on p "Advanced" at bounding box center [164, 94] width 48 height 15
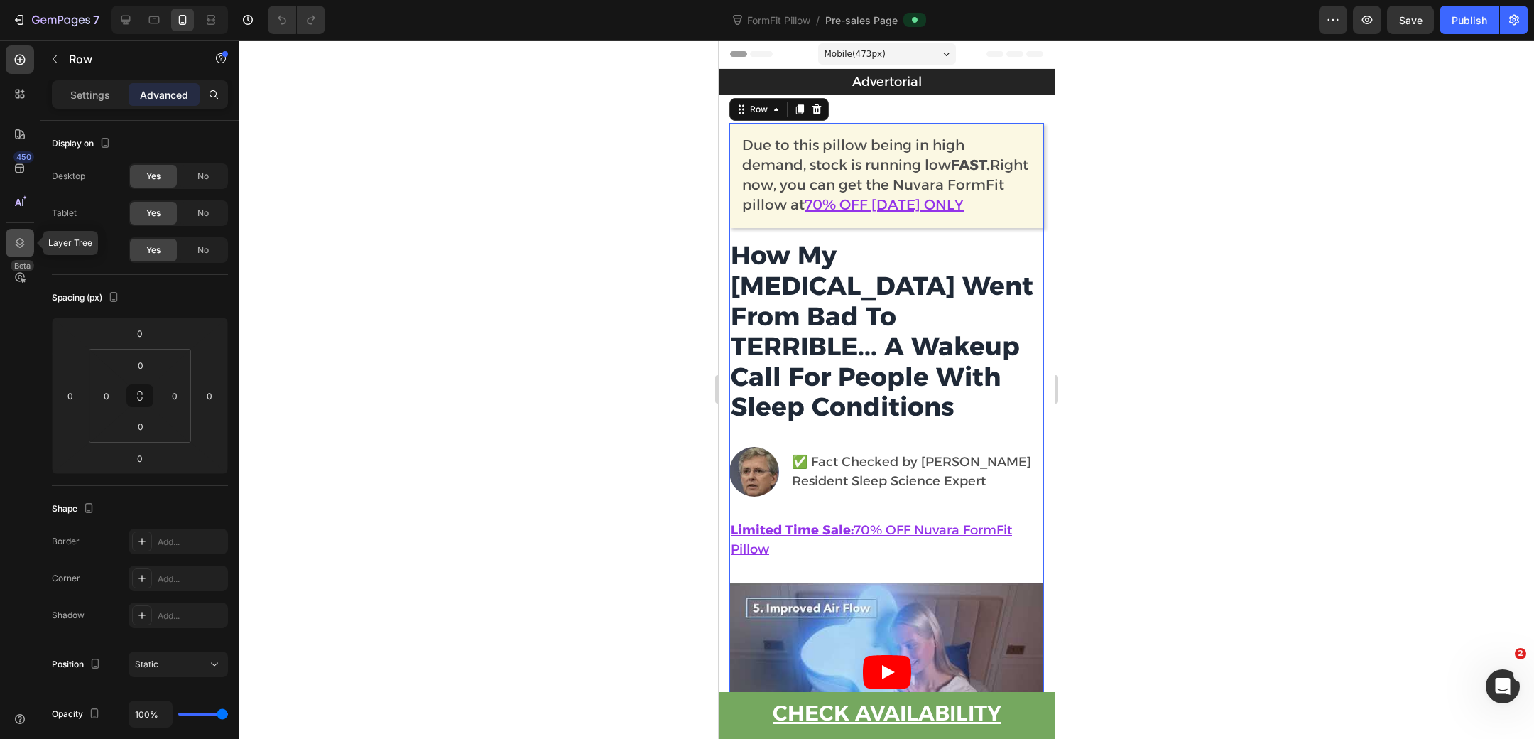
click at [25, 242] on icon at bounding box center [20, 243] width 14 height 14
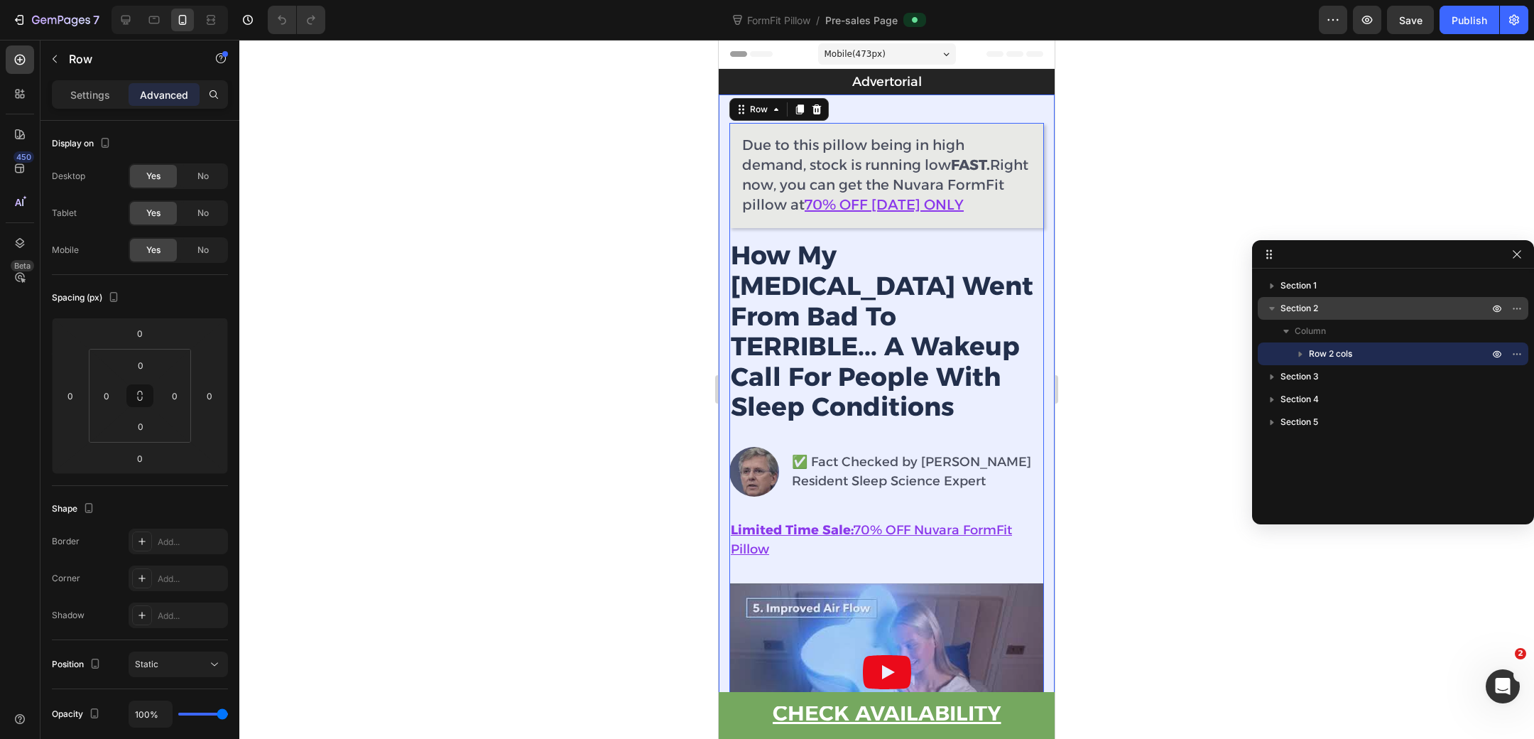
click at [1365, 305] on p "Section 2" at bounding box center [1386, 308] width 211 height 14
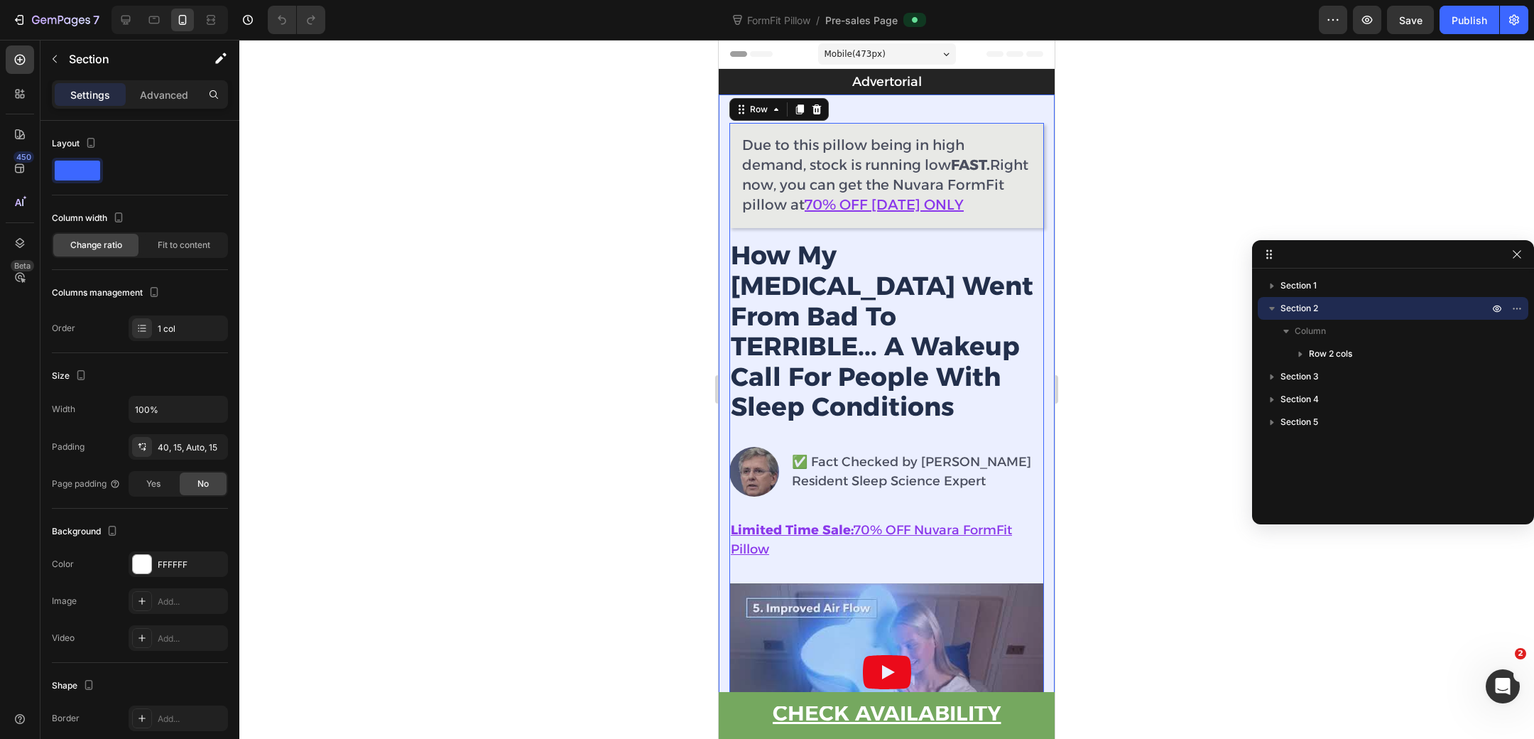
scroll to position [4, 0]
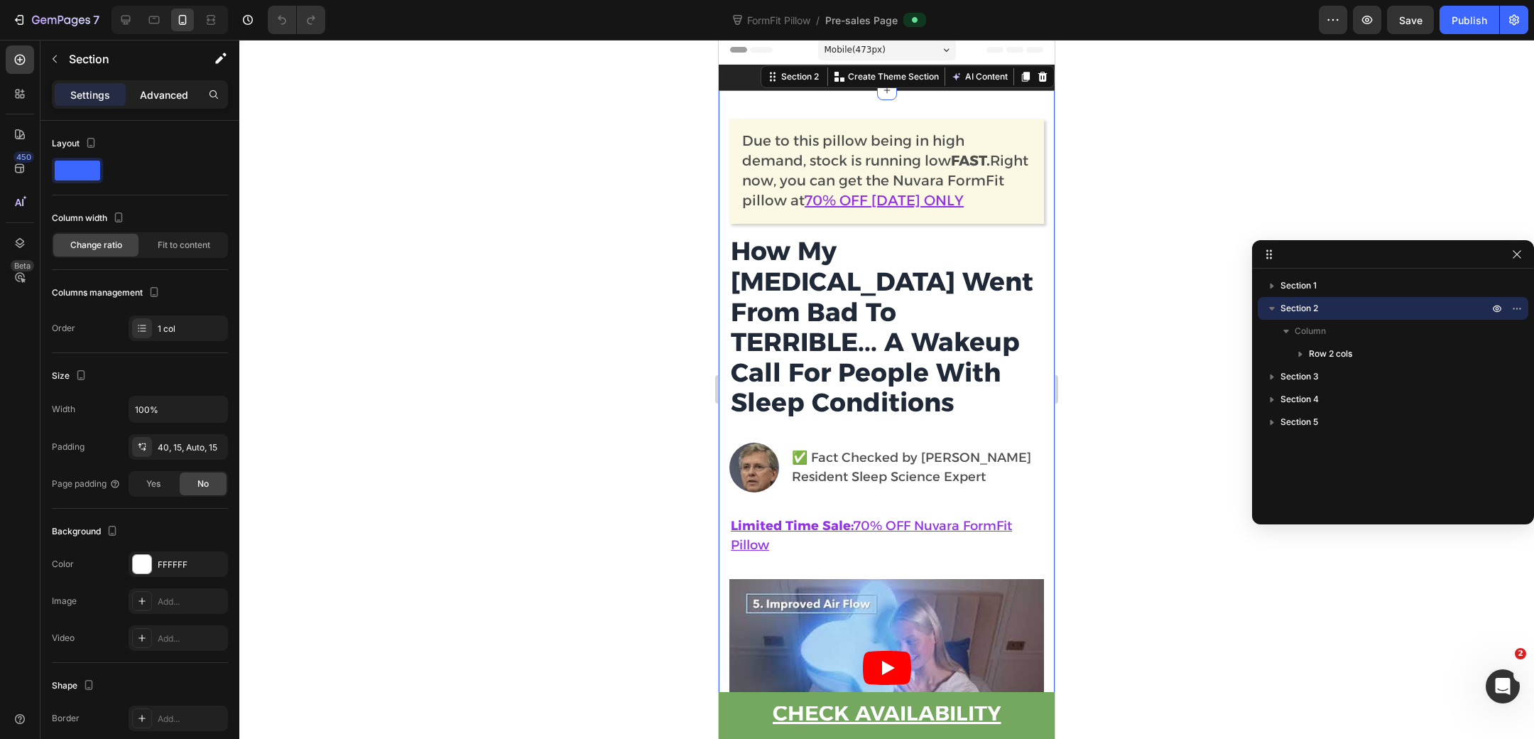
click at [168, 99] on p "Advanced" at bounding box center [164, 94] width 48 height 15
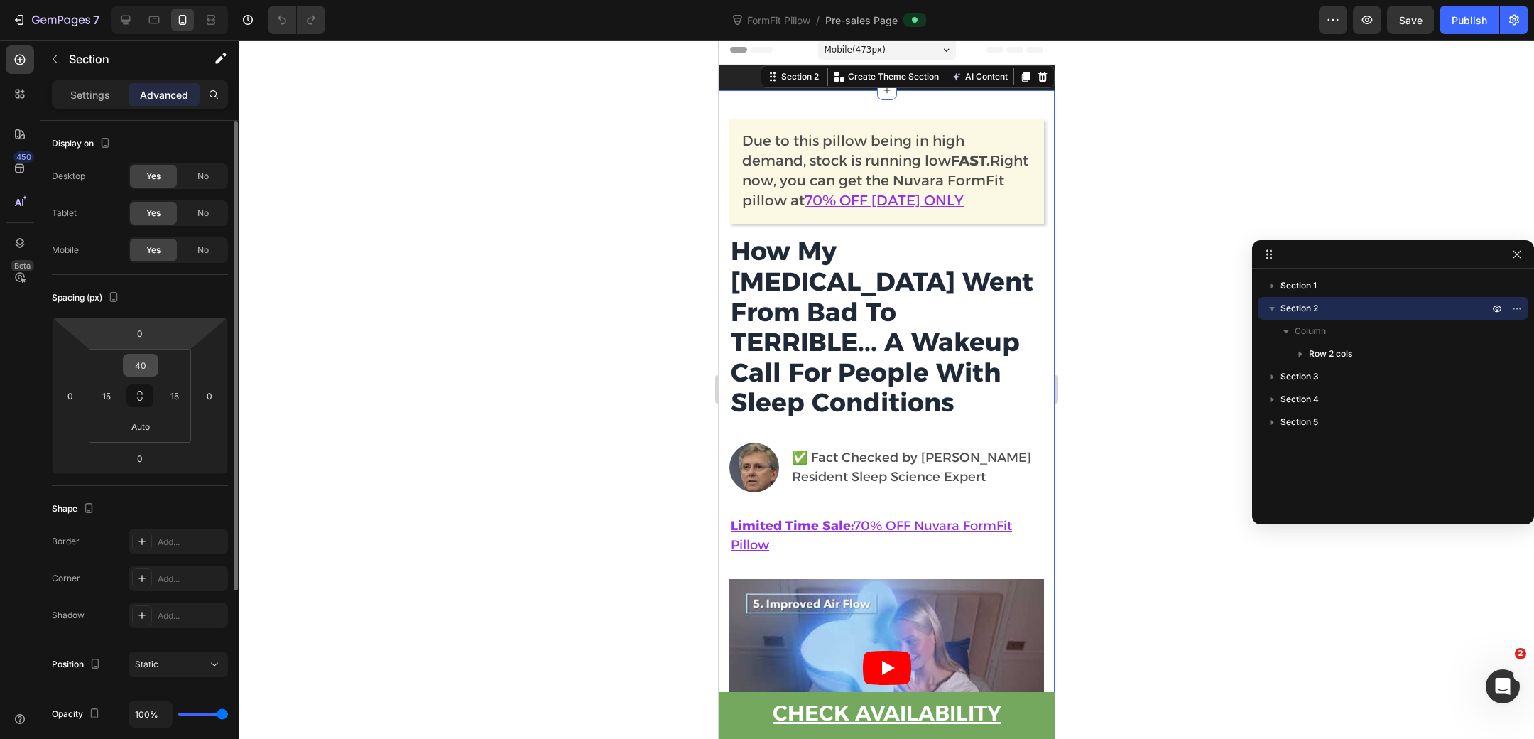
click at [149, 362] on input "40" at bounding box center [140, 364] width 28 height 21
type input "20"
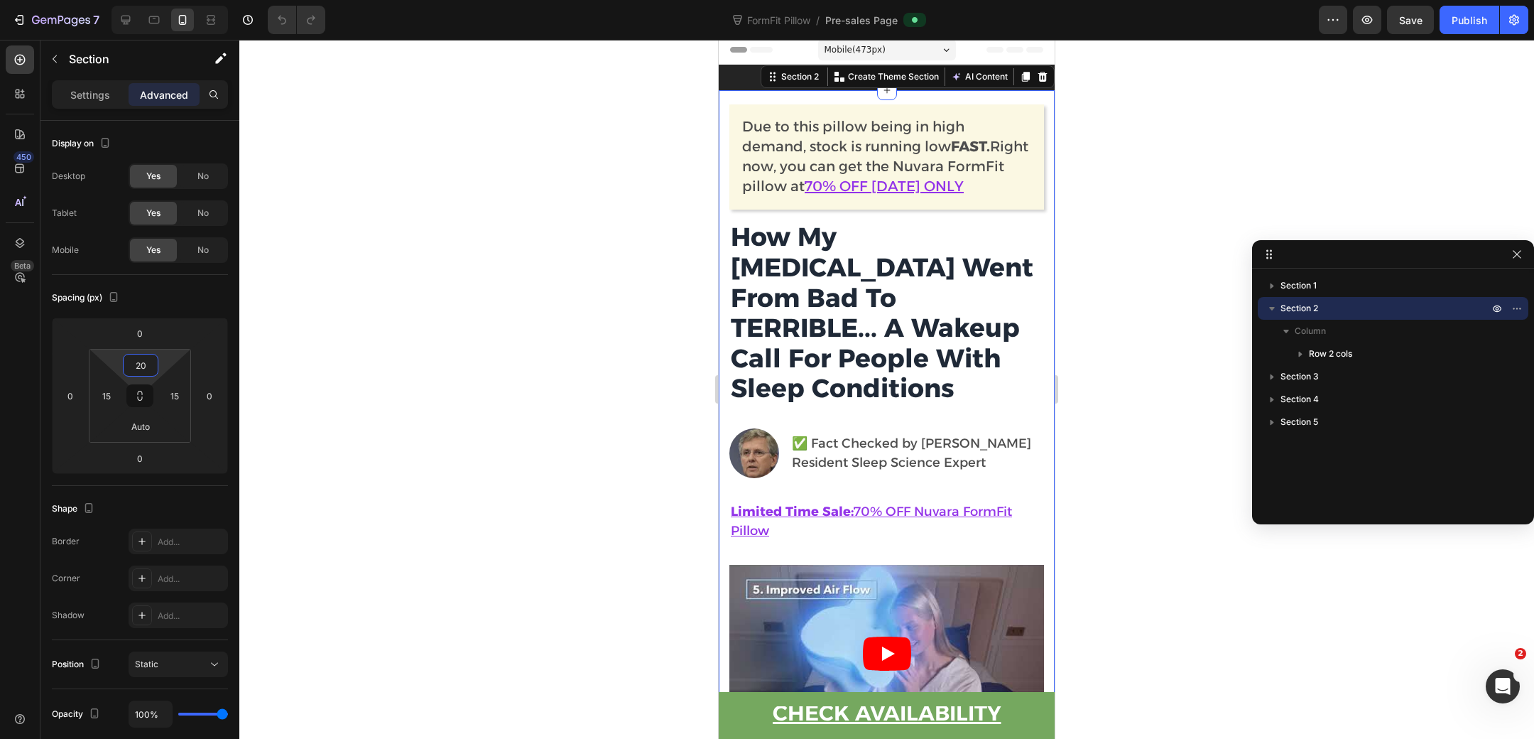
click at [542, 245] on div at bounding box center [886, 389] width 1295 height 699
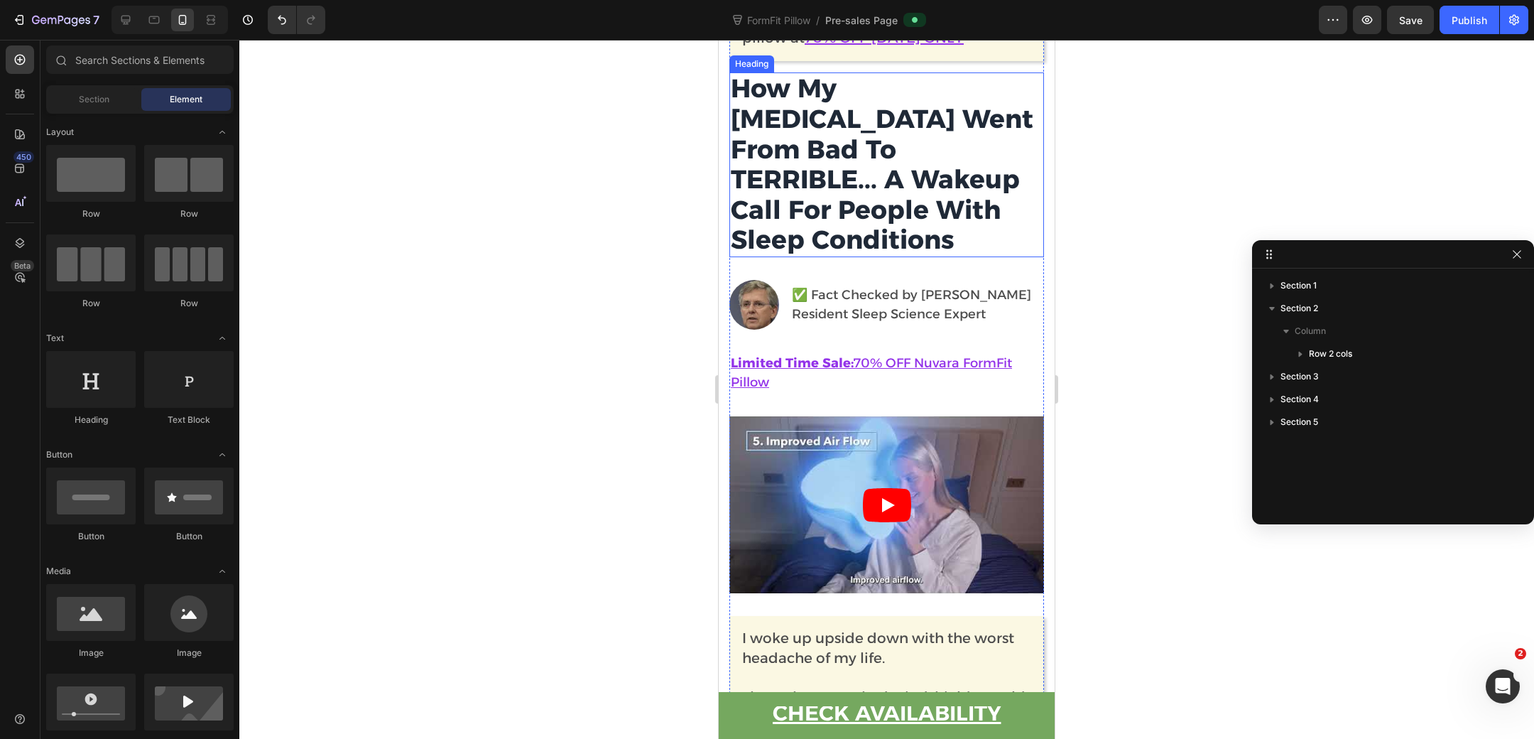
scroll to position [162, 0]
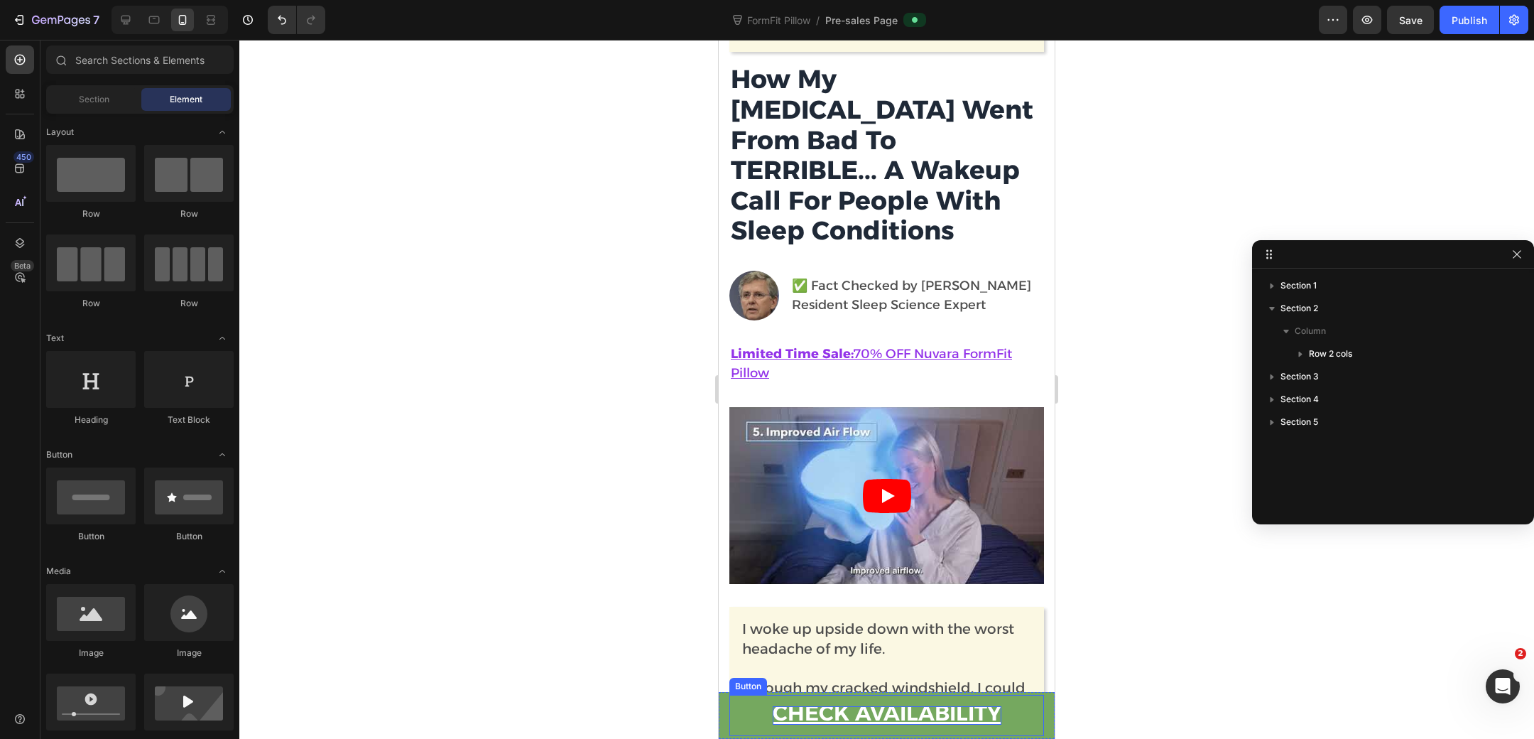
click at [983, 711] on u "CHECK AVAILABILITY" at bounding box center [887, 713] width 229 height 26
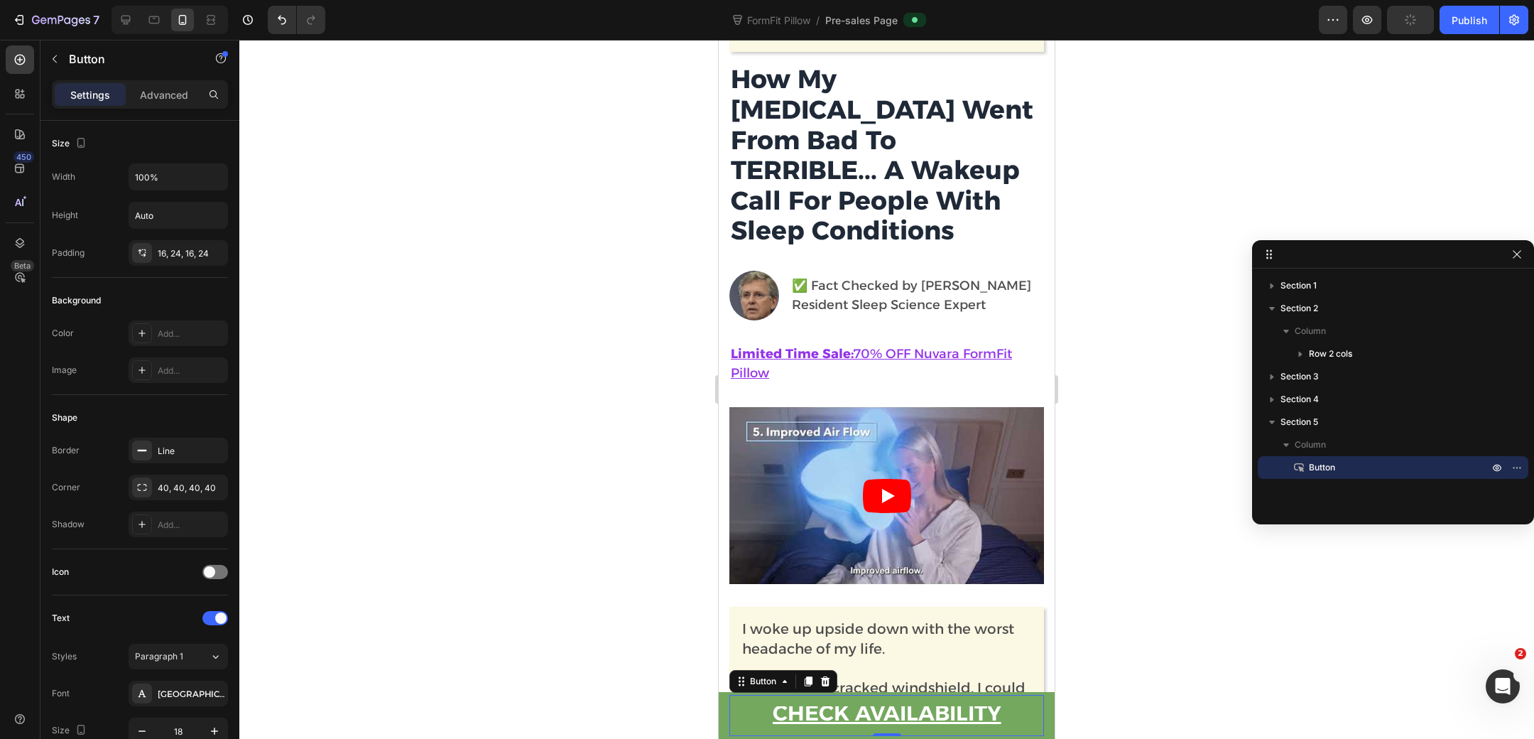
click at [869, 705] on link "CHECK AVAILABILITY" at bounding box center [886, 715] width 315 height 41
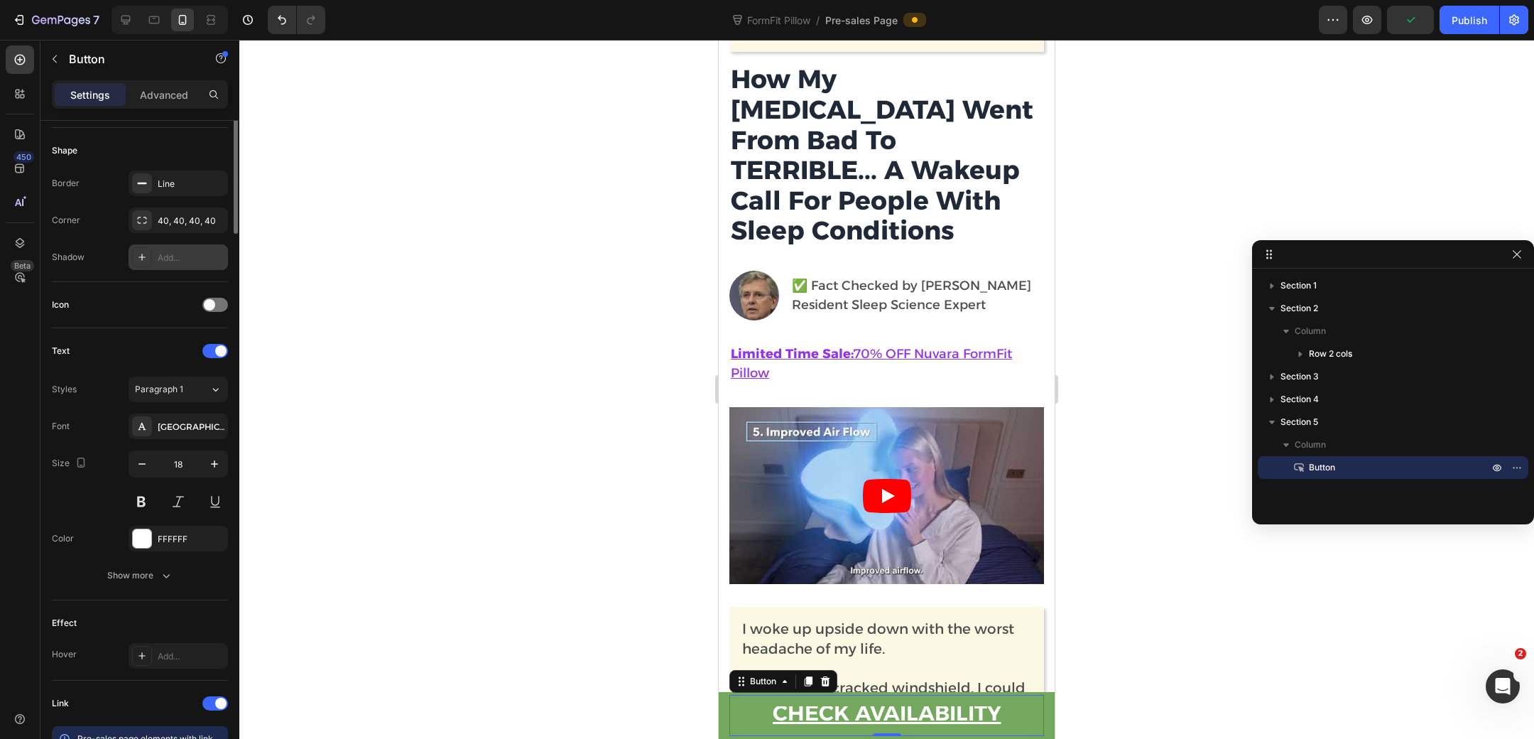
scroll to position [307, 0]
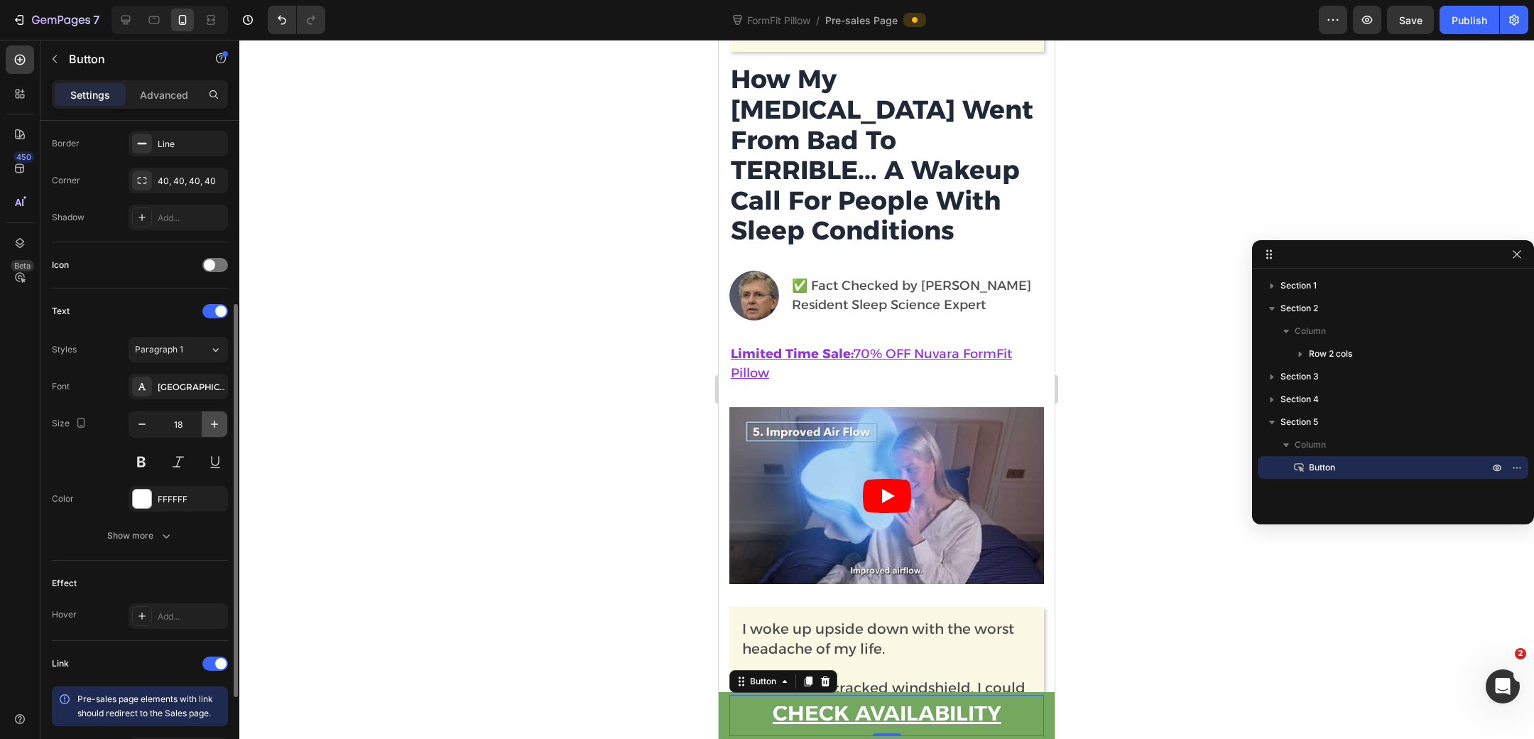
click at [215, 425] on icon "button" at bounding box center [214, 424] width 14 height 14
type input "20"
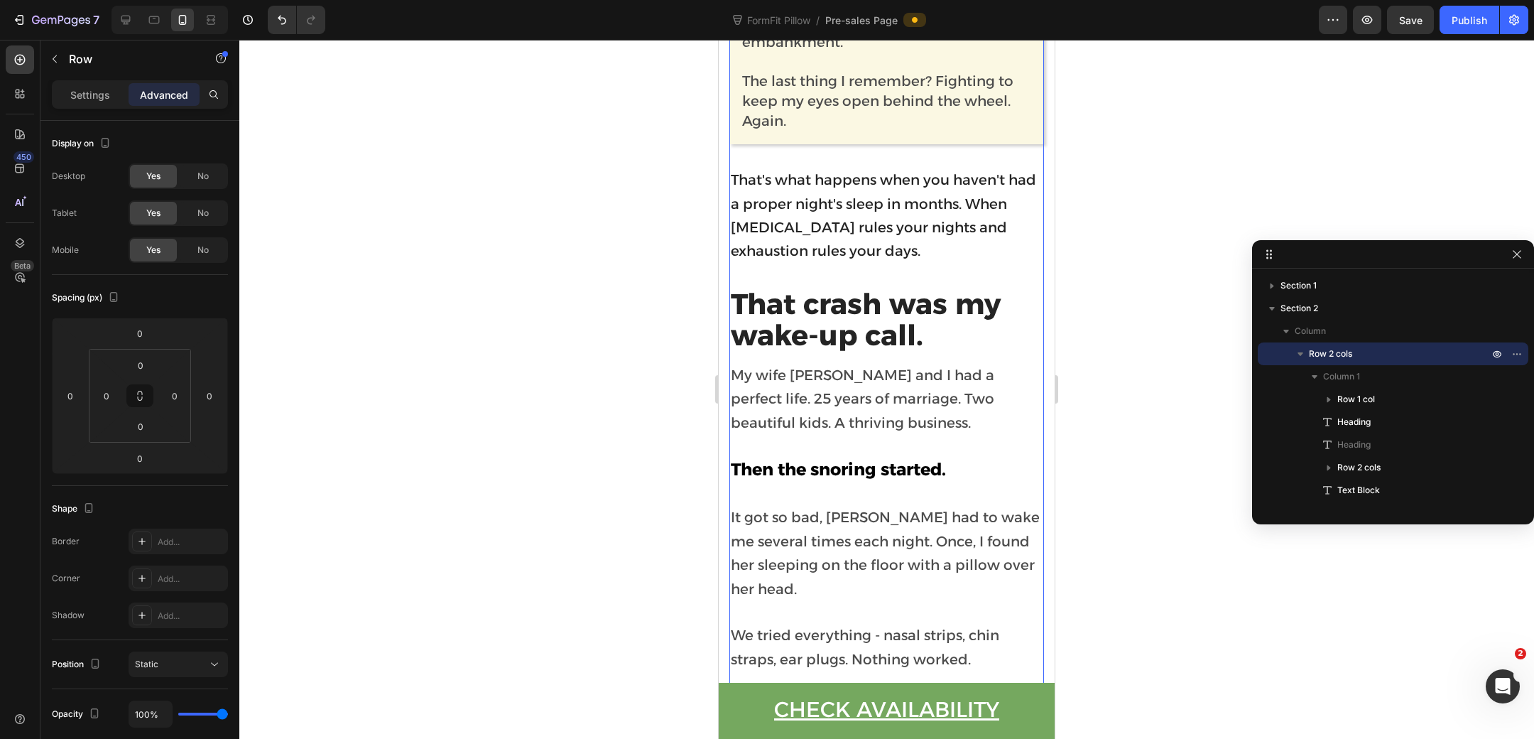
scroll to position [854, 0]
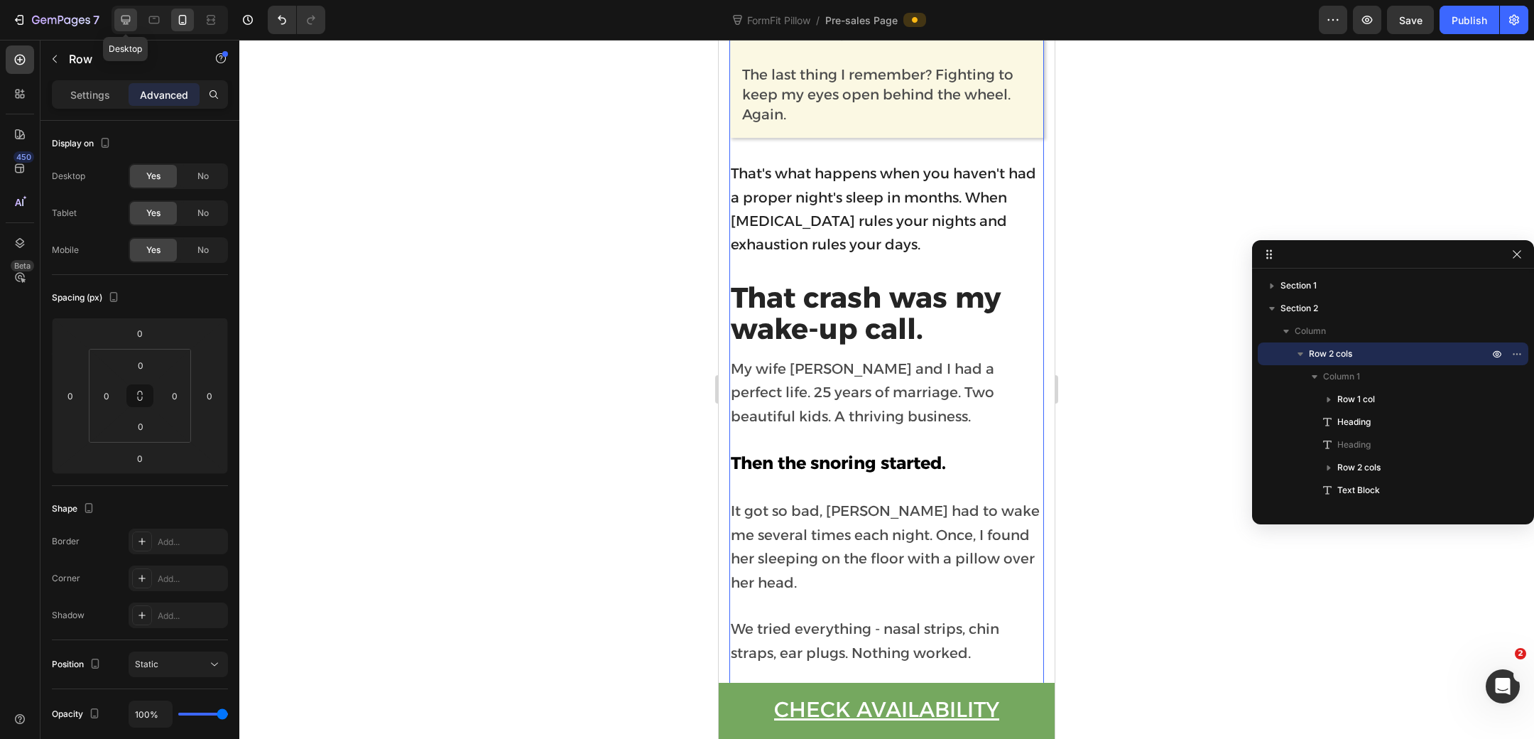
click at [129, 22] on icon at bounding box center [126, 20] width 14 height 14
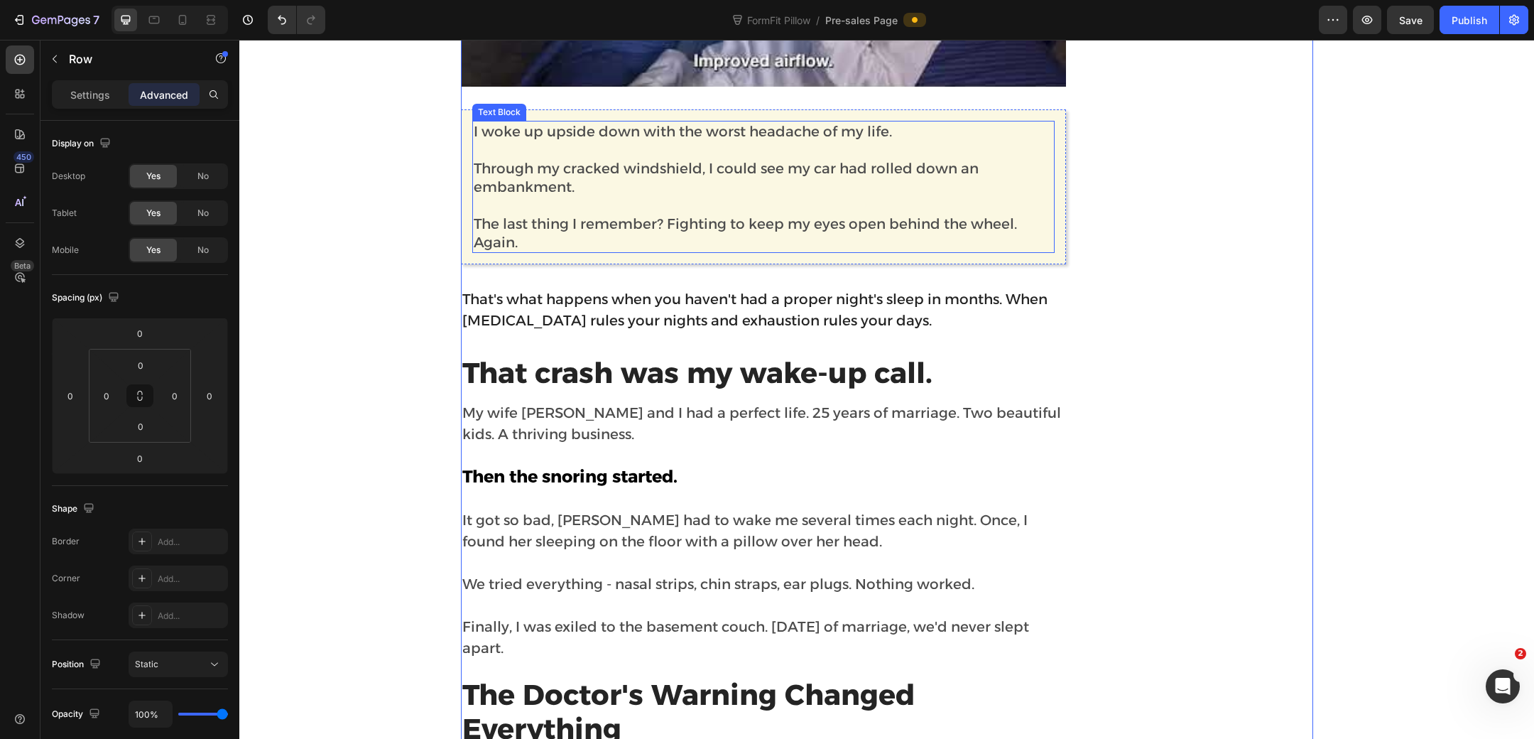
scroll to position [826, 0]
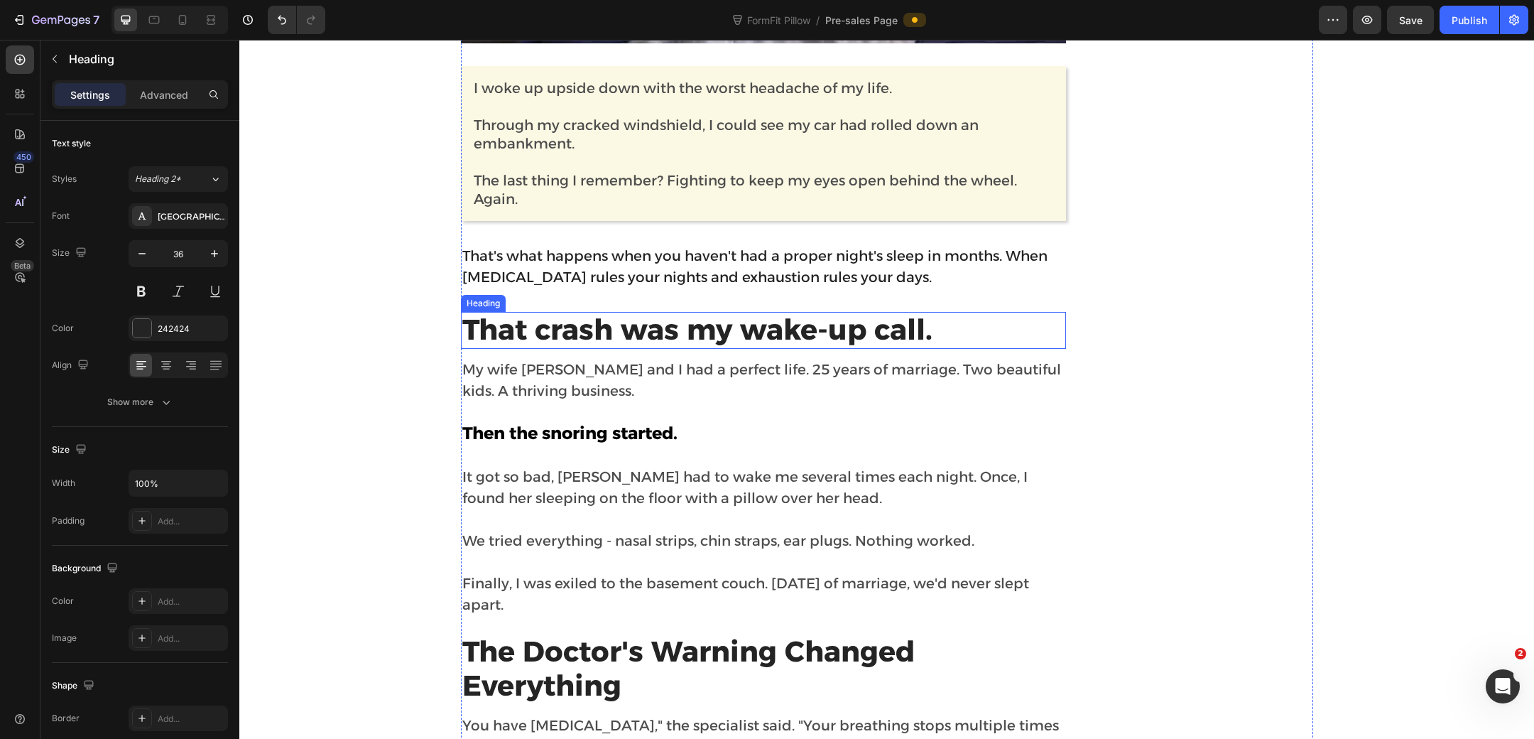
click at [713, 322] on strong "That crash was my wake-up call." at bounding box center [697, 329] width 470 height 35
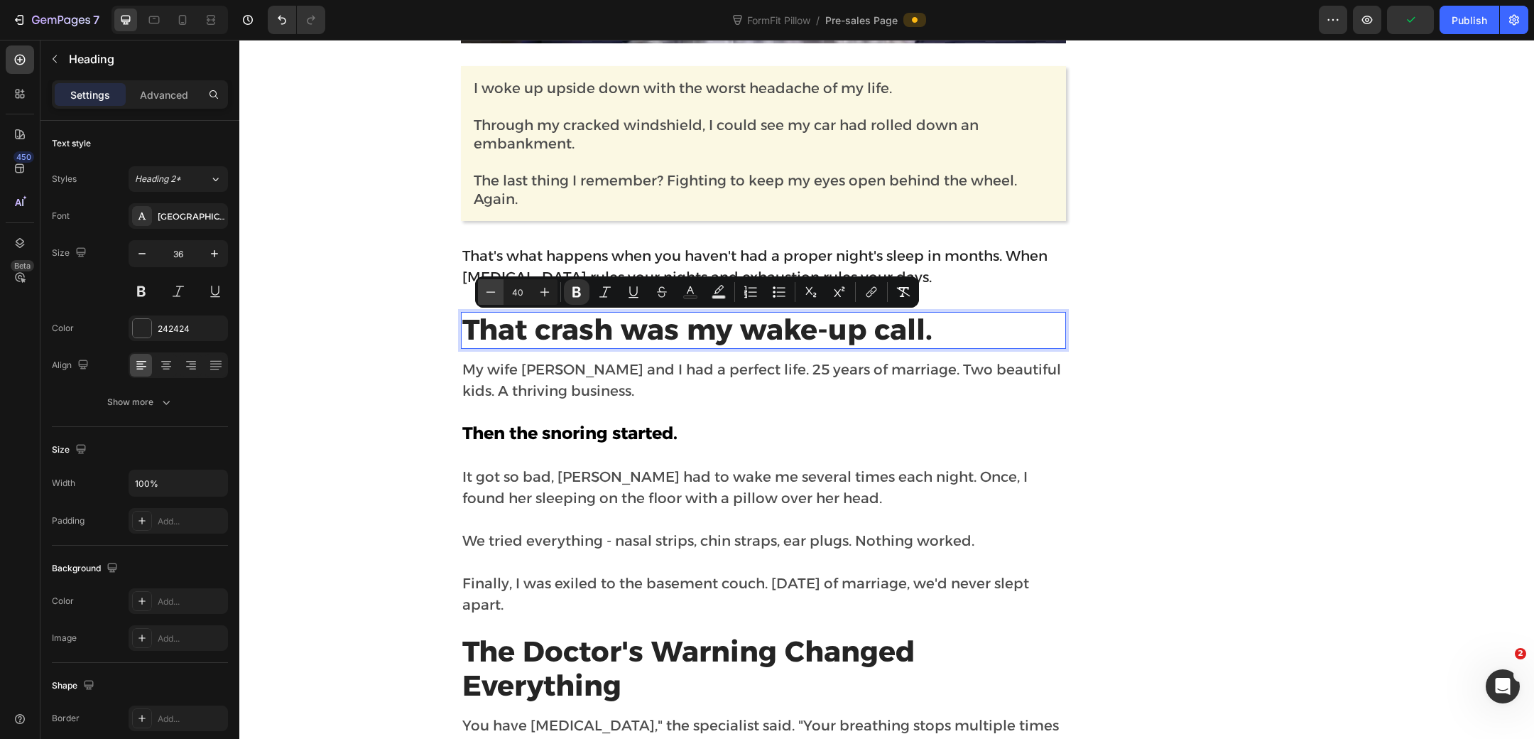
click at [493, 291] on icon "Editor contextual toolbar" at bounding box center [491, 292] width 14 height 14
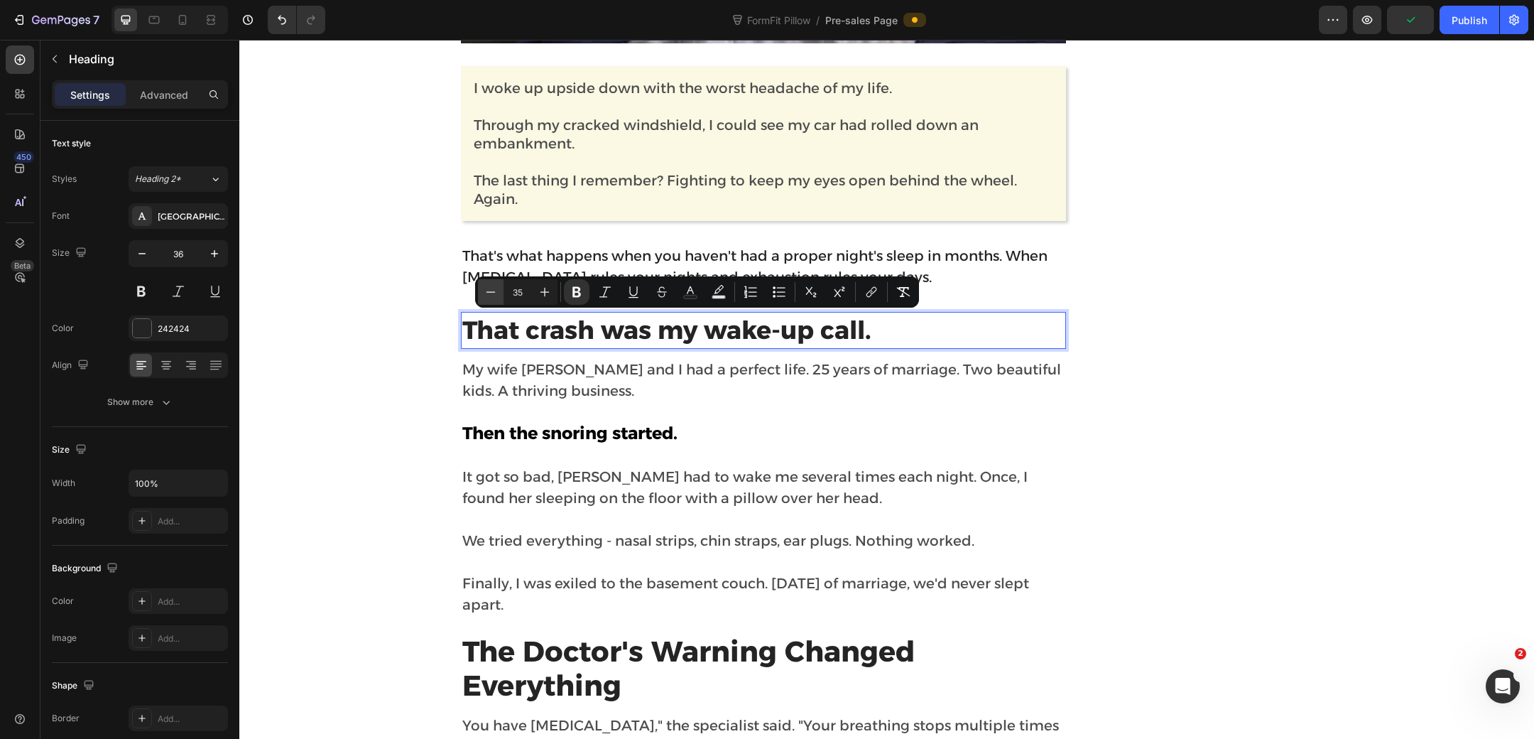
click at [490, 292] on icon "Editor contextual toolbar" at bounding box center [491, 292] width 14 height 14
type input "34"
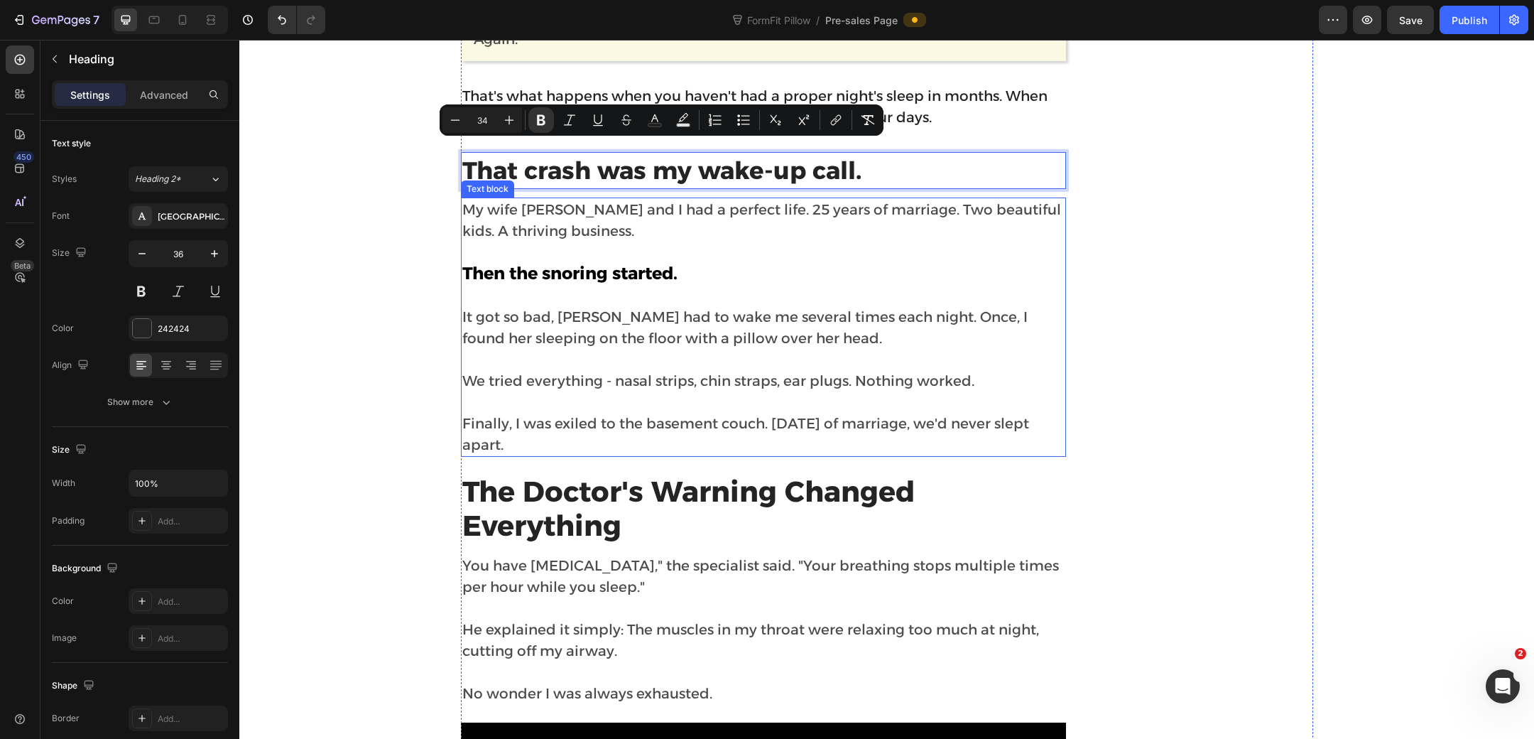
scroll to position [1002, 0]
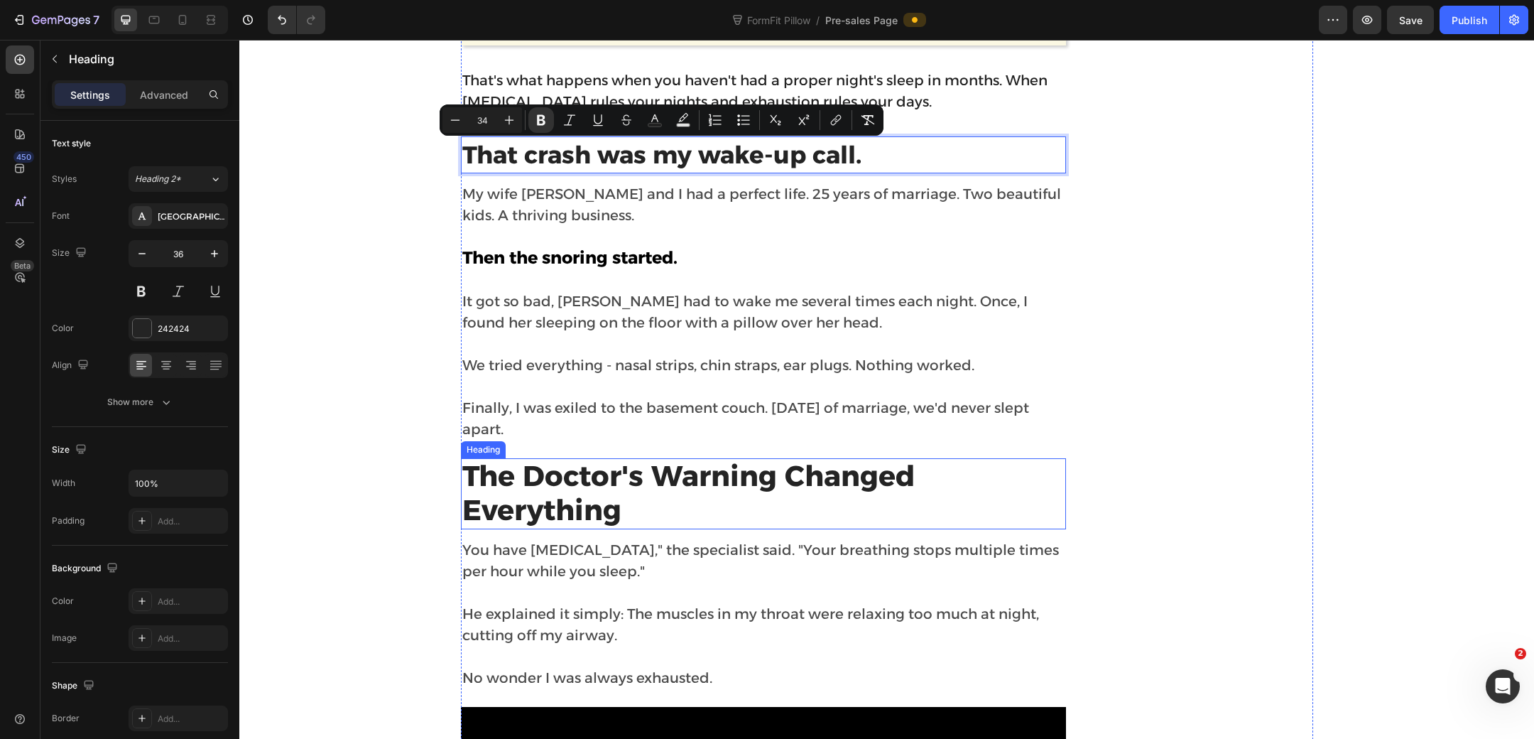
click at [597, 468] on strong "The Doctor's Warning Changed Everything" at bounding box center [688, 492] width 452 height 69
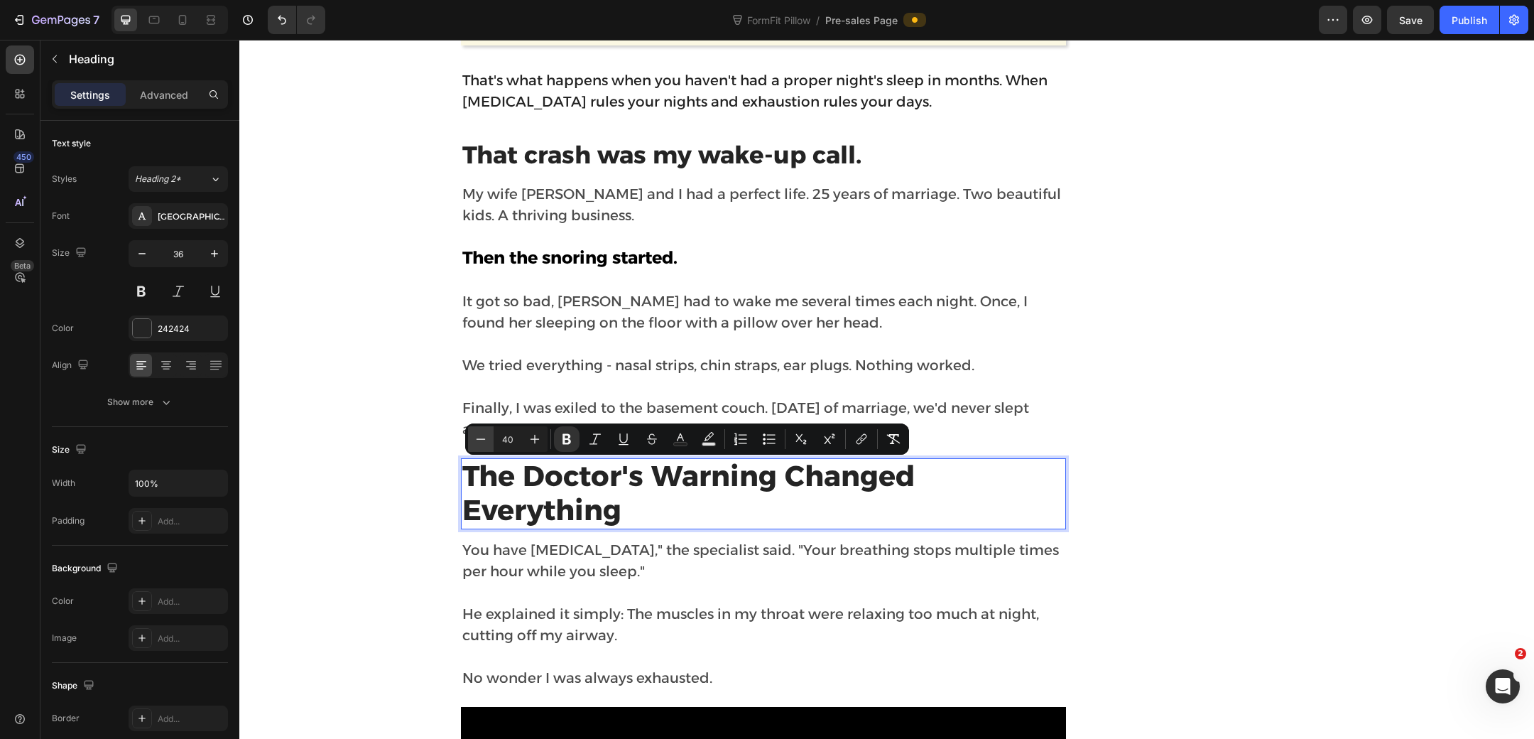
click at [484, 443] on icon "Editor contextual toolbar" at bounding box center [481, 439] width 14 height 14
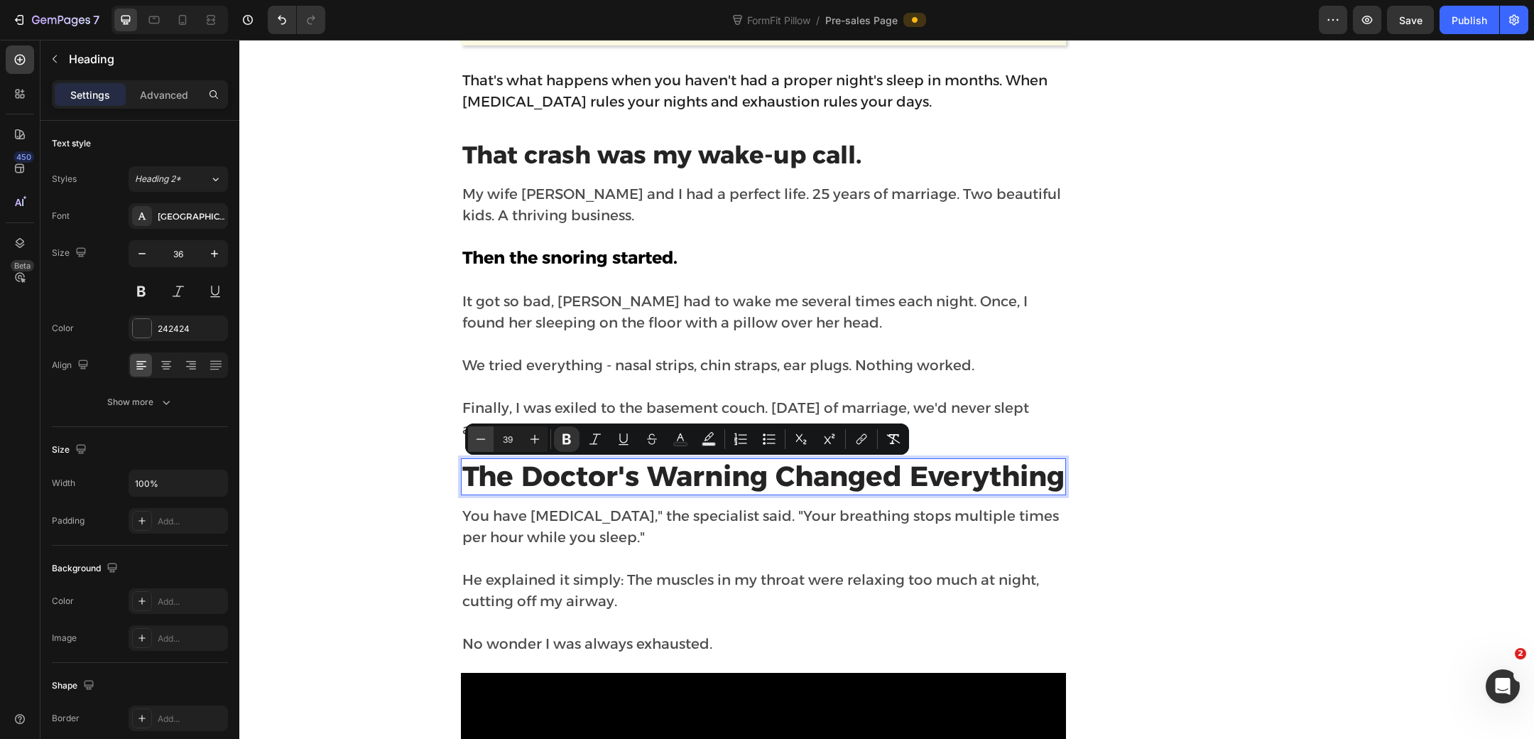
click at [484, 443] on icon "Editor contextual toolbar" at bounding box center [481, 439] width 14 height 14
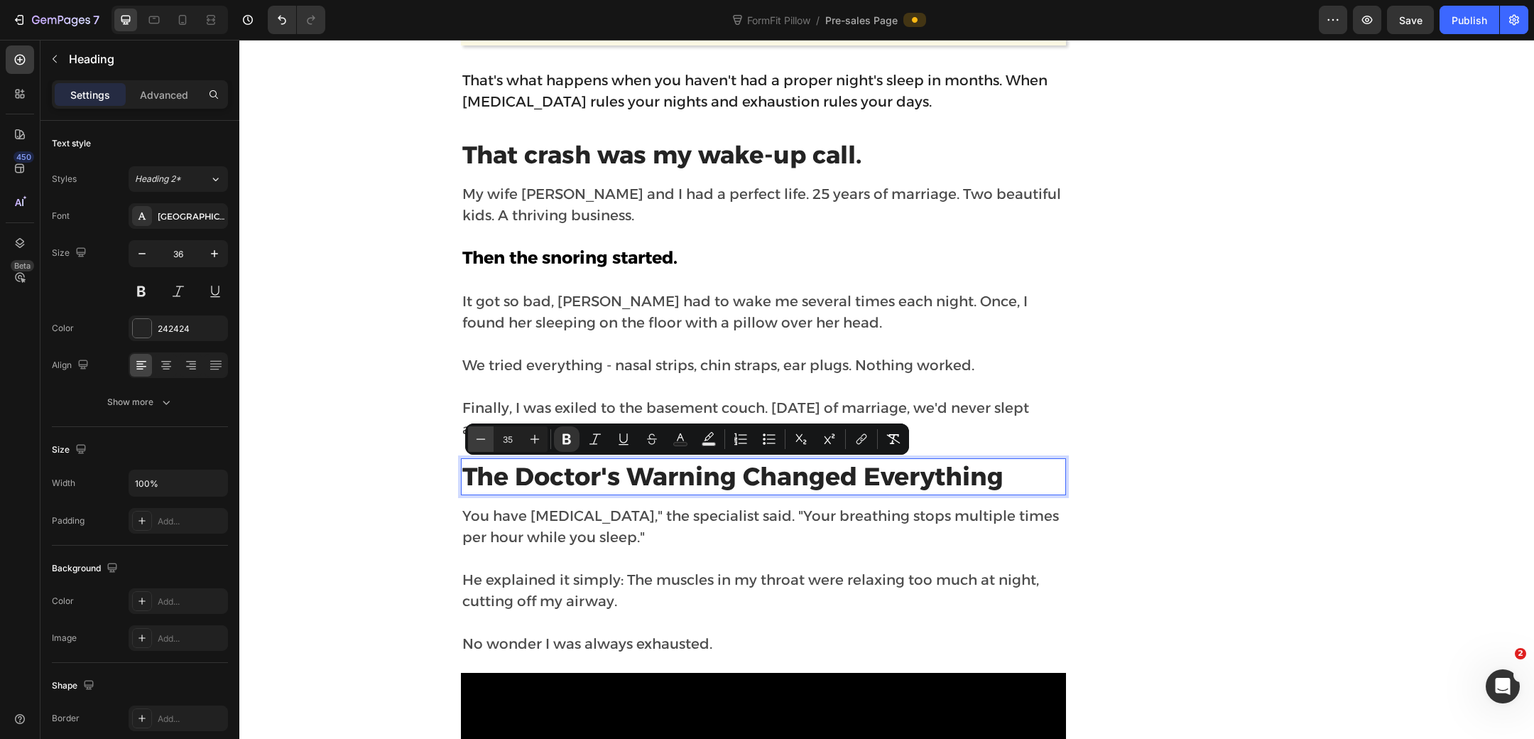
type input "34"
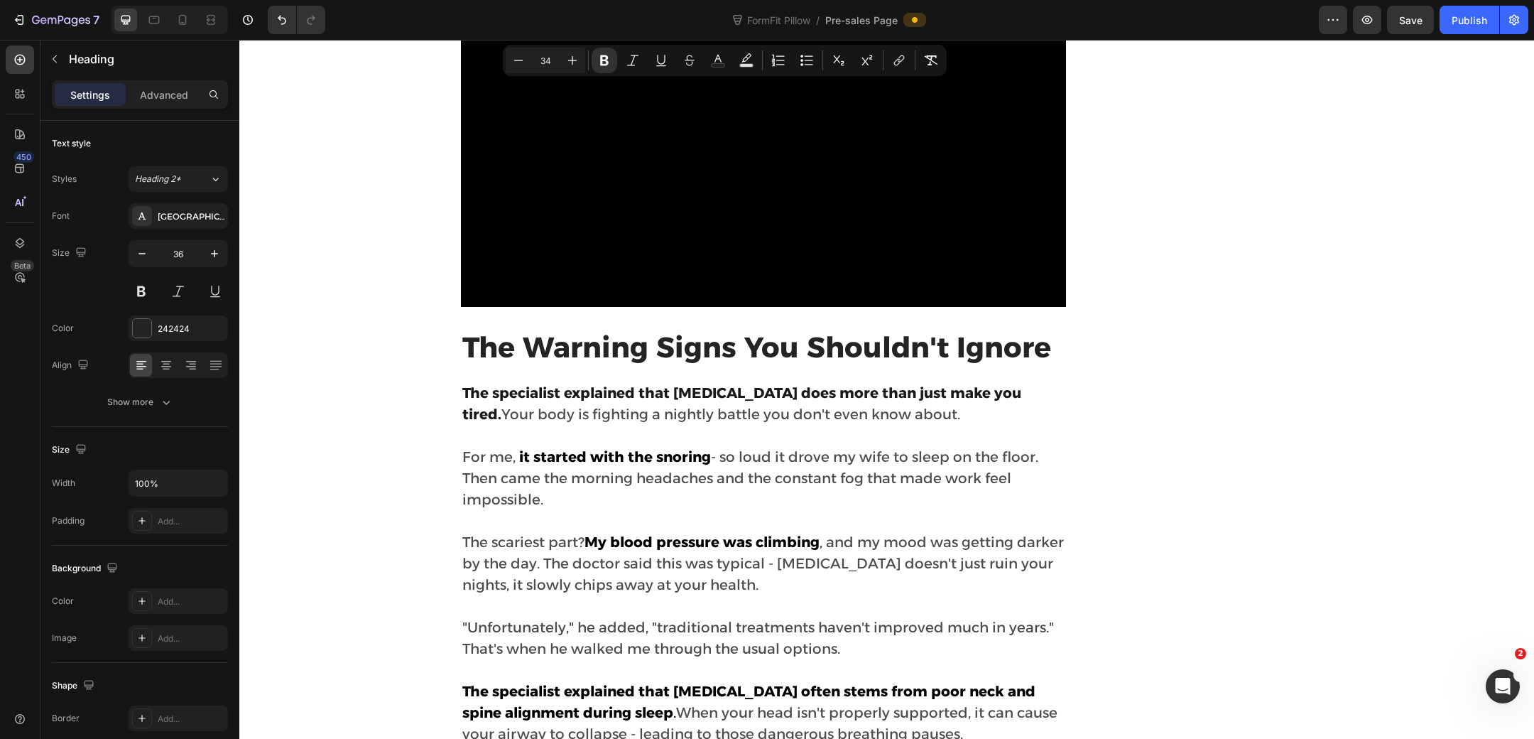
scroll to position [1787, 0]
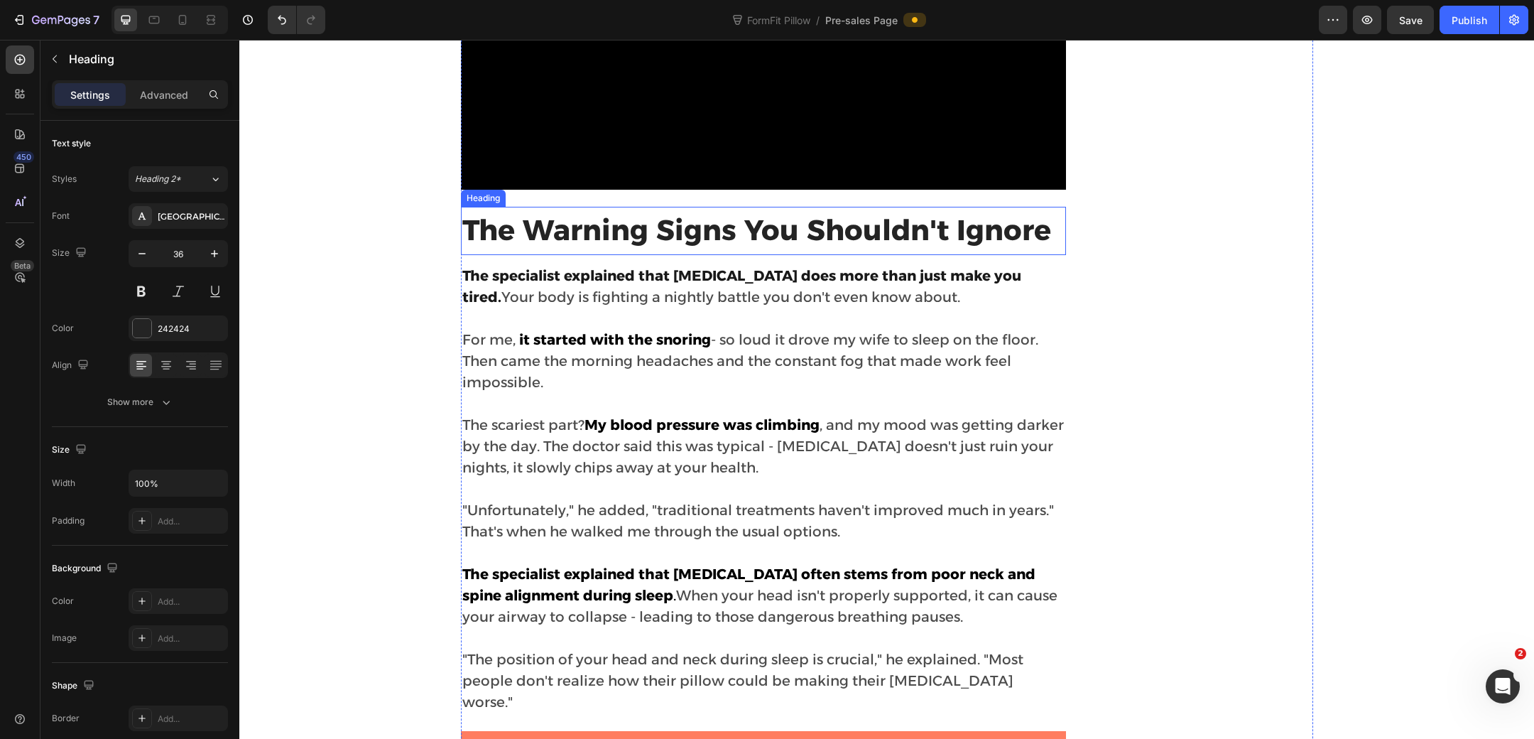
click at [598, 234] on strong "The Warning Signs You Shouldn't Ignore" at bounding box center [756, 229] width 589 height 35
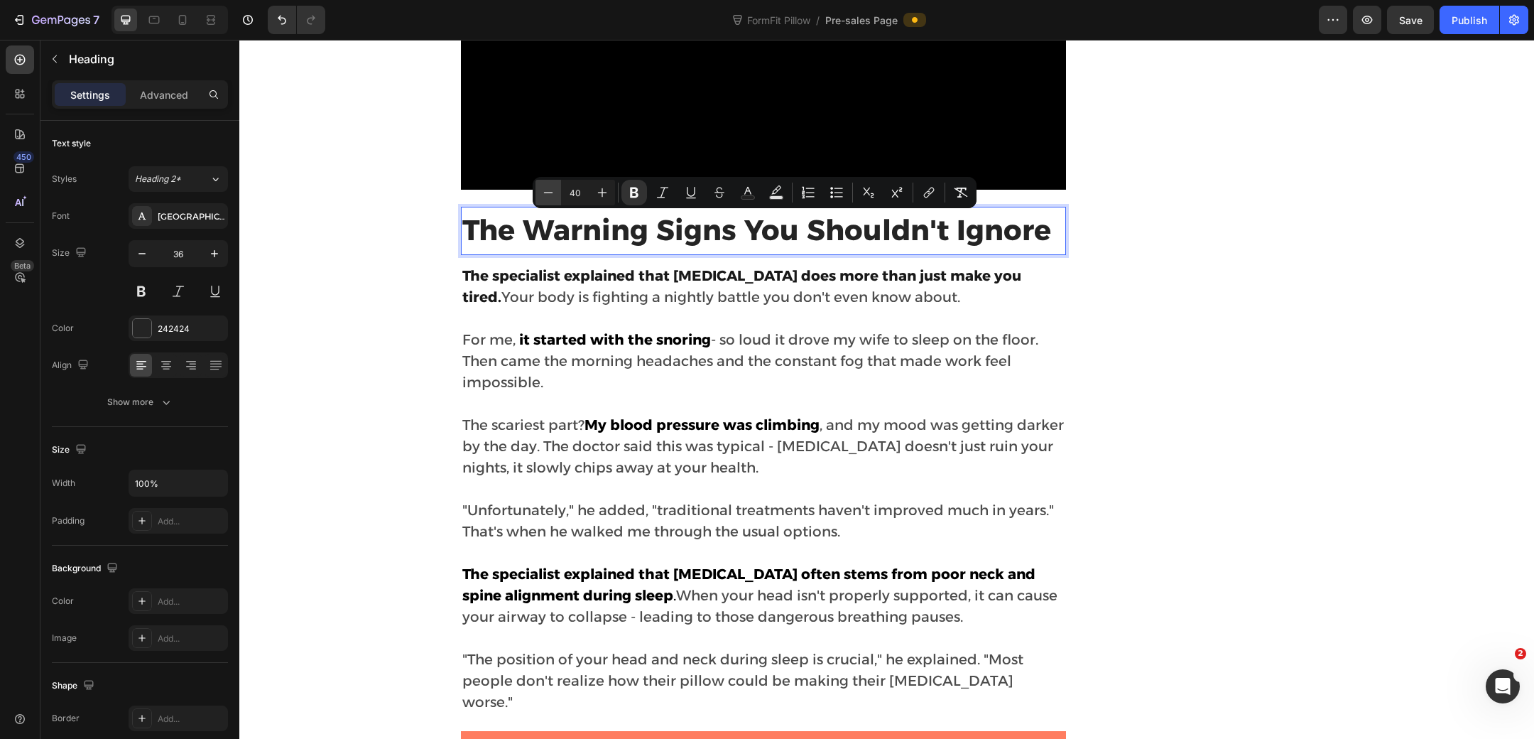
click at [548, 197] on icon "Editor contextual toolbar" at bounding box center [548, 192] width 14 height 14
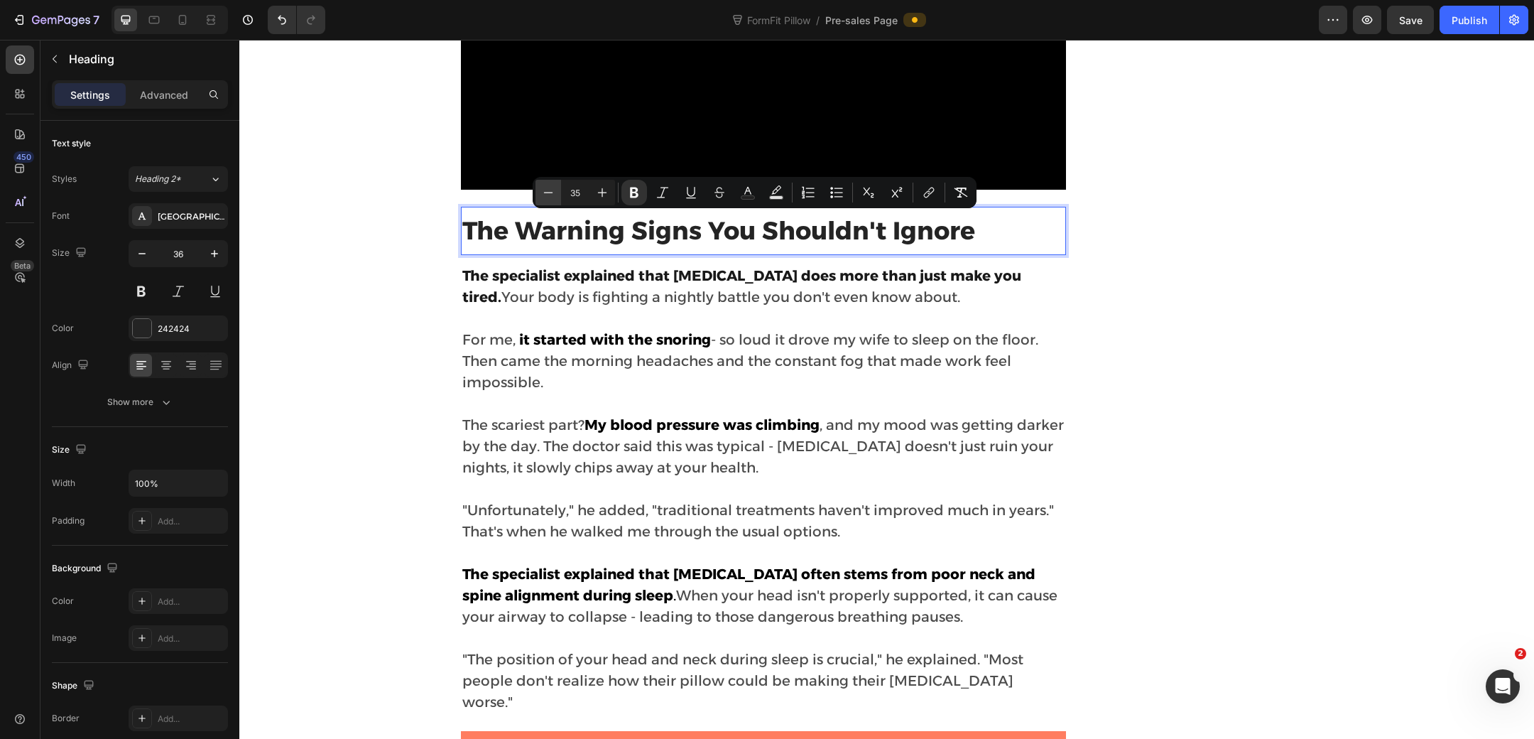
click at [548, 197] on icon "Editor contextual toolbar" at bounding box center [548, 192] width 14 height 14
type input "34"
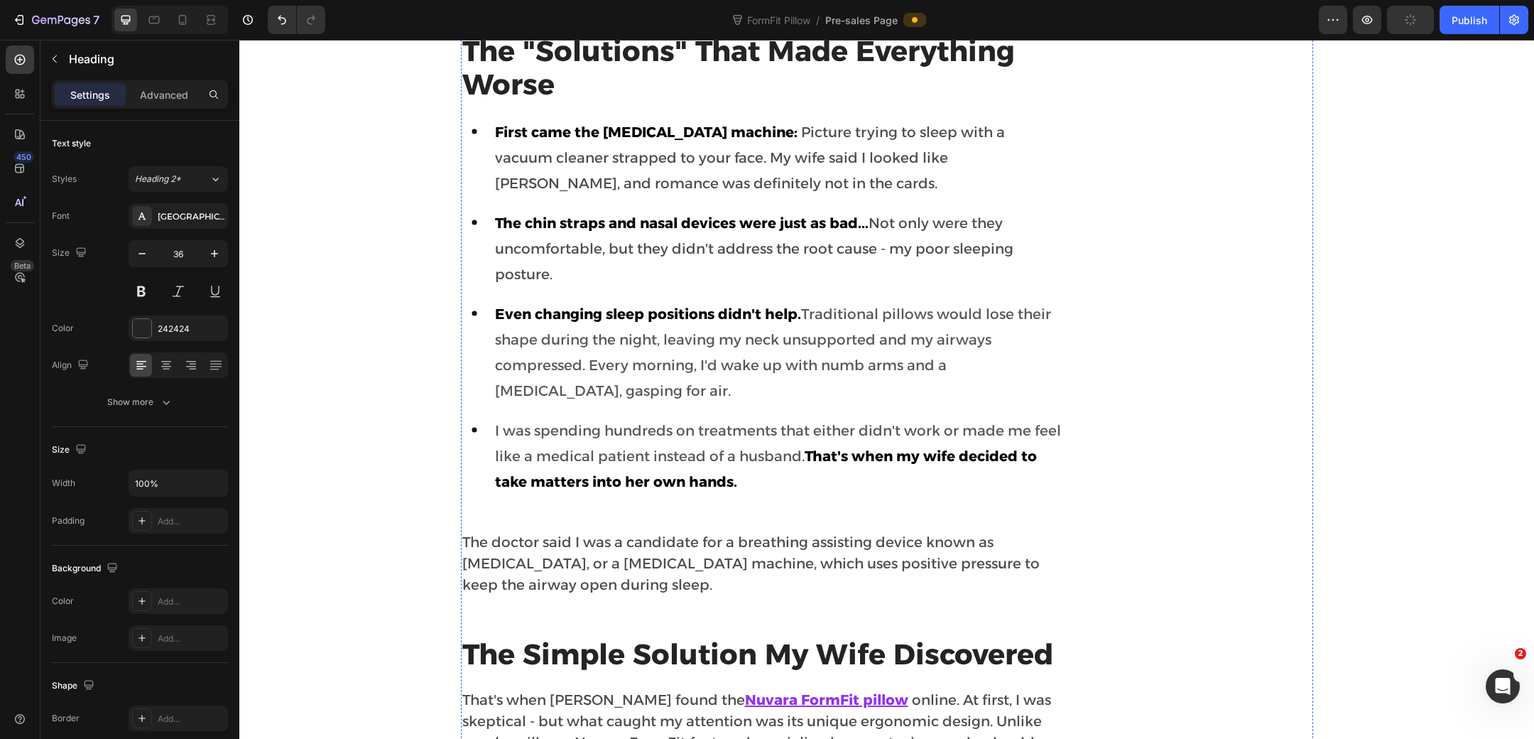
scroll to position [2666, 0]
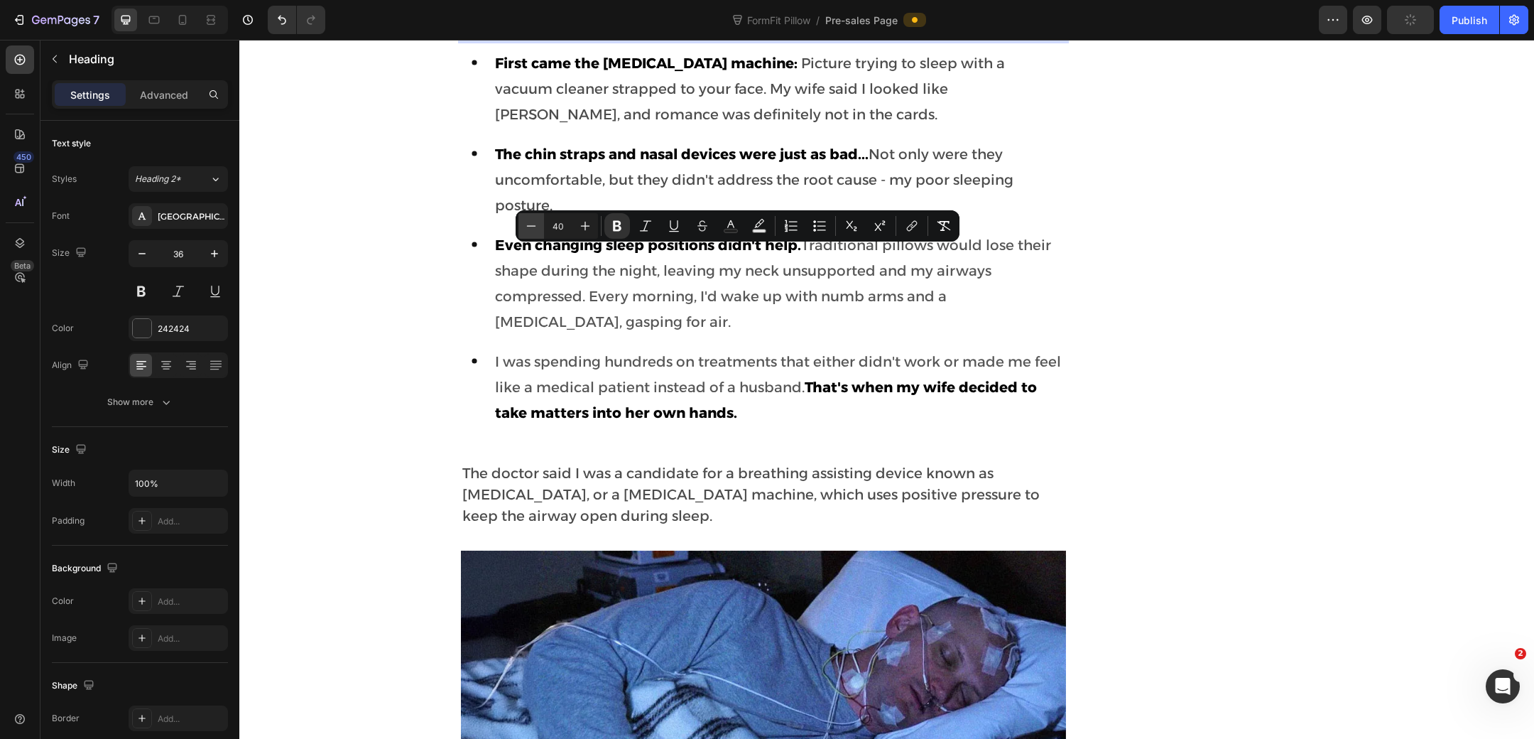
click at [532, 226] on icon "Editor contextual toolbar" at bounding box center [531, 225] width 9 height 1
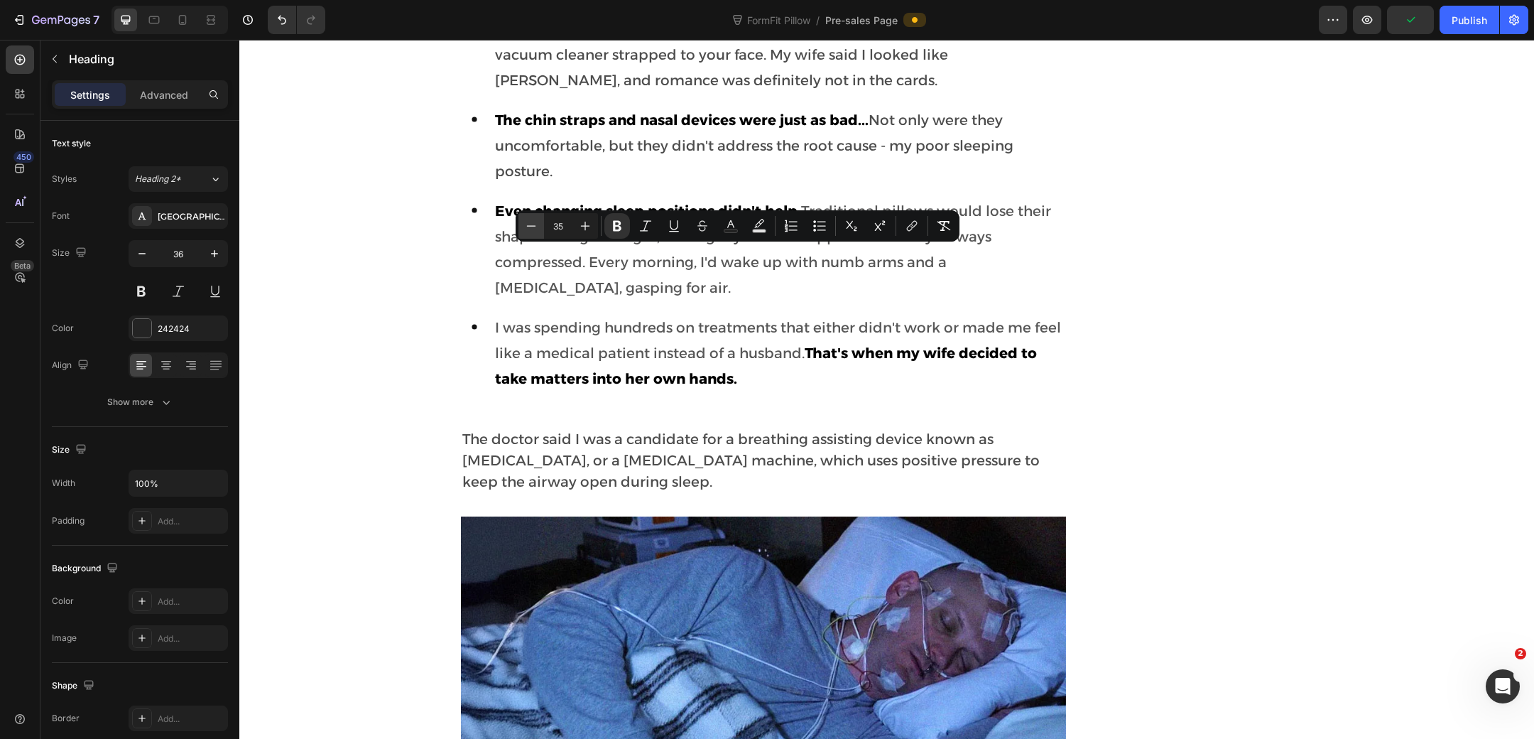
click at [532, 226] on icon "Editor contextual toolbar" at bounding box center [531, 225] width 9 height 1
type input "34"
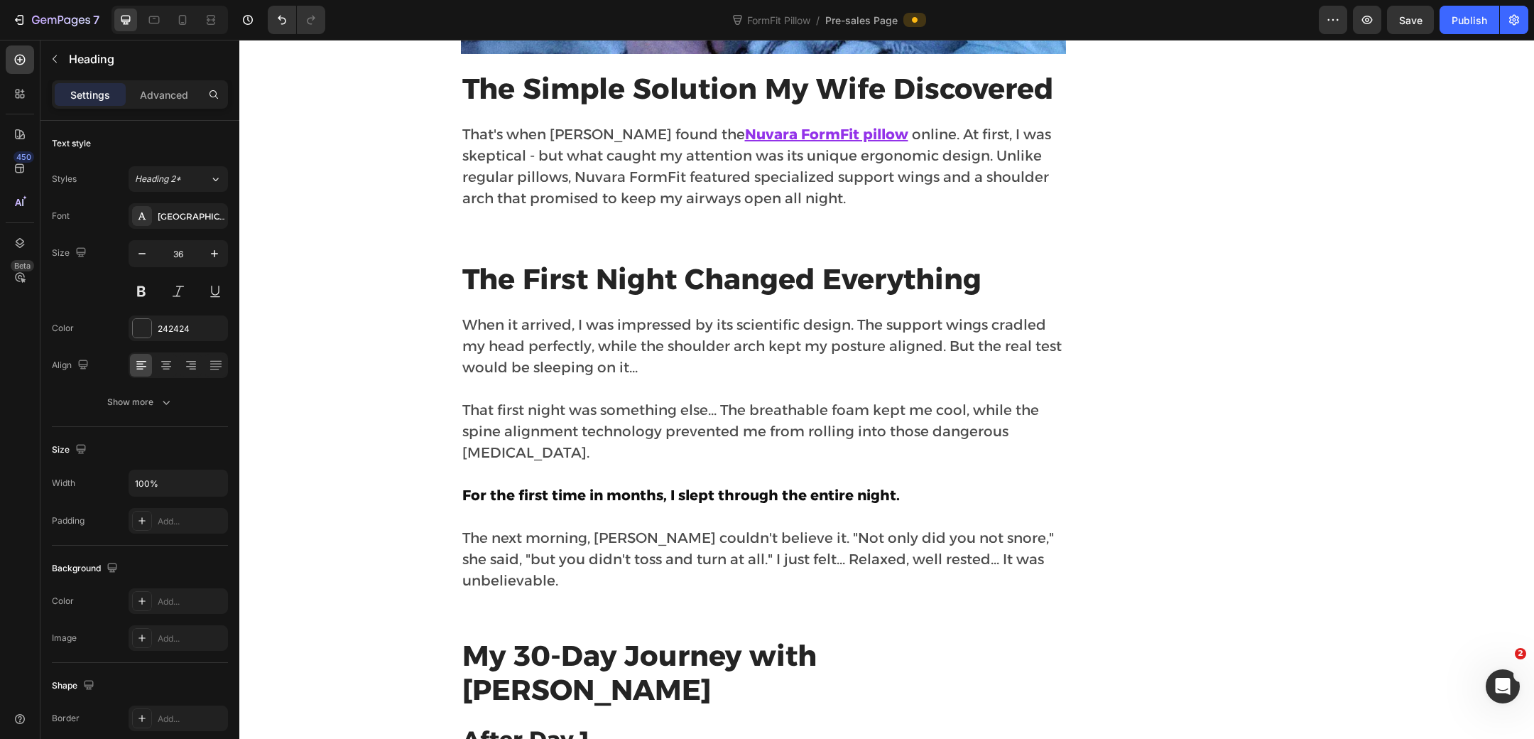
scroll to position [3483, 0]
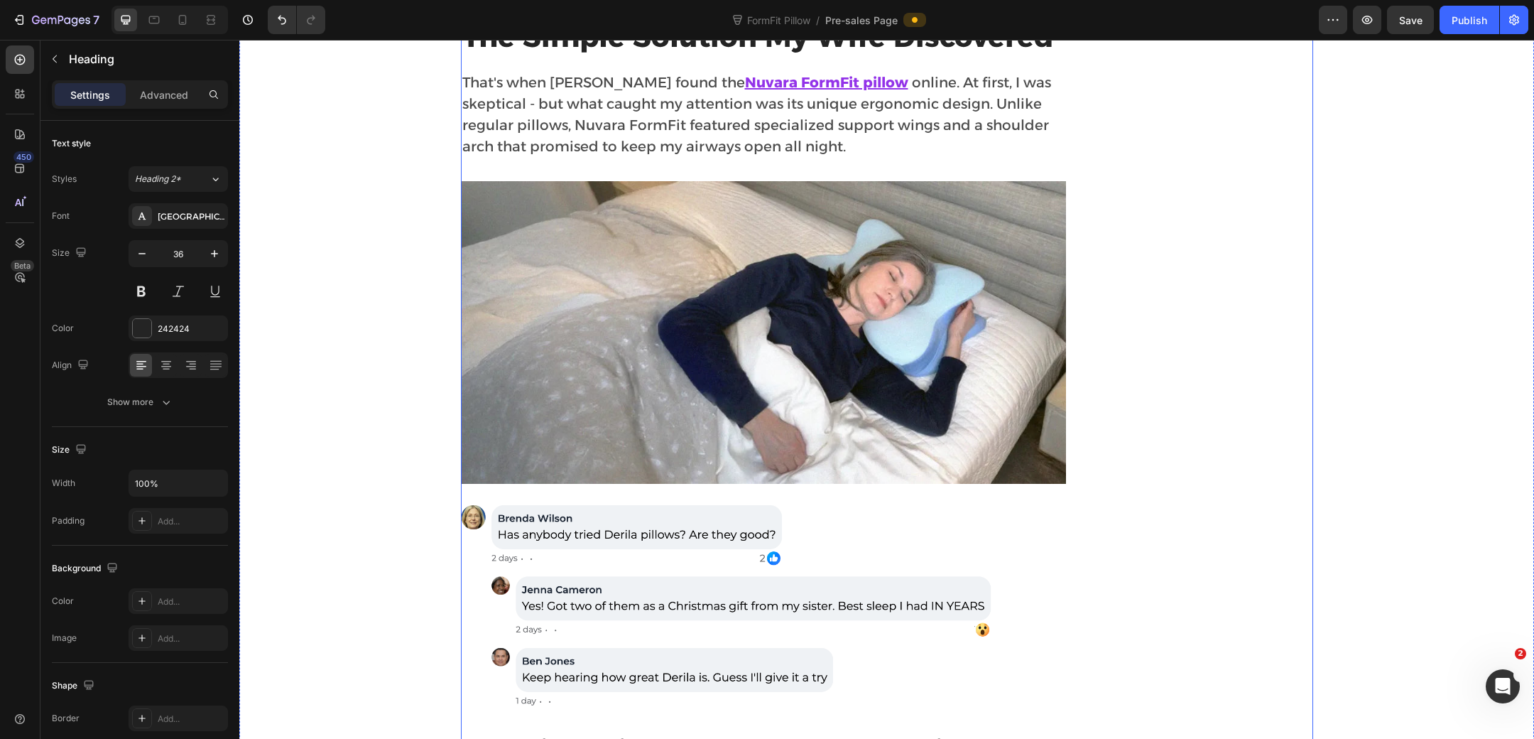
click at [667, 54] on strong "The Simple Solution My Wife Discovered" at bounding box center [757, 36] width 591 height 35
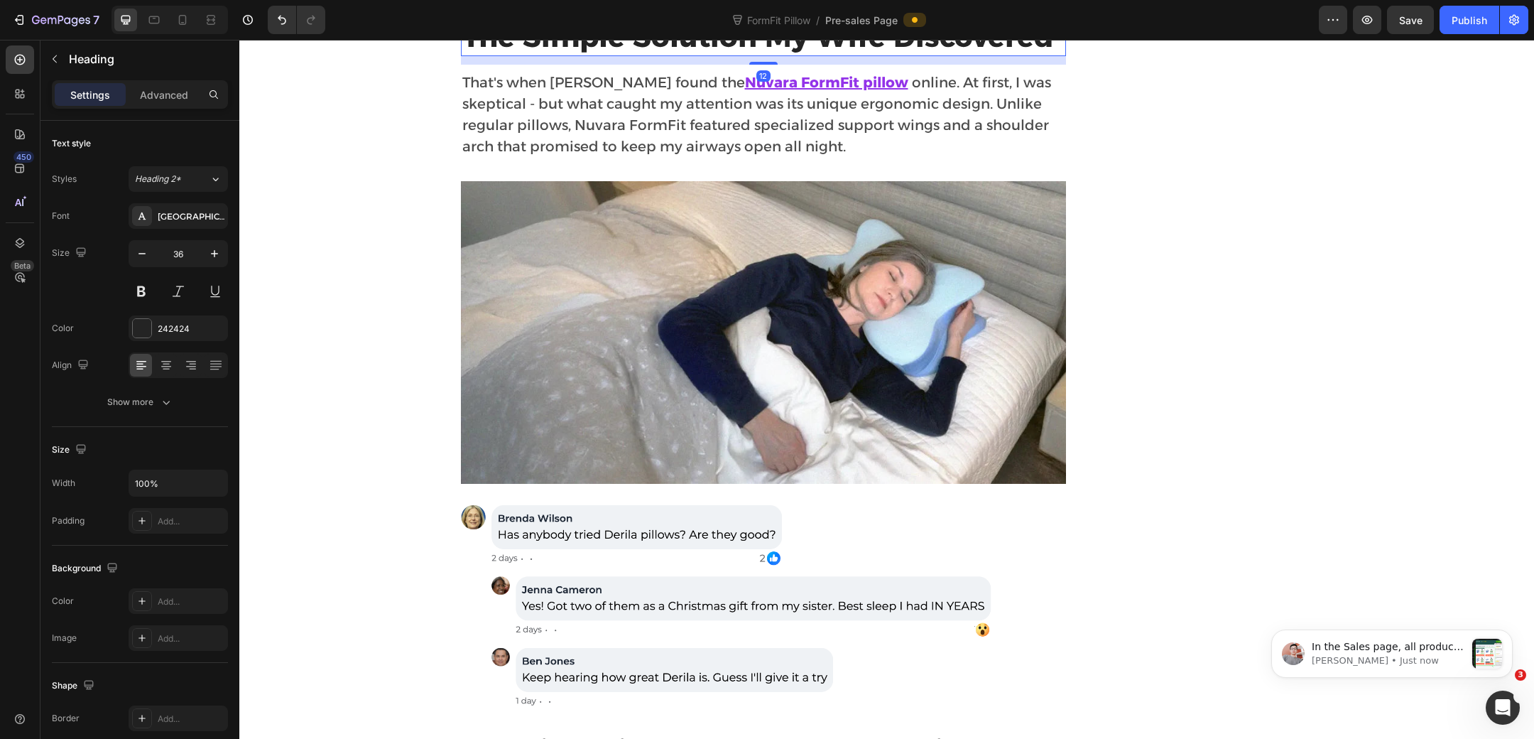
scroll to position [0, 0]
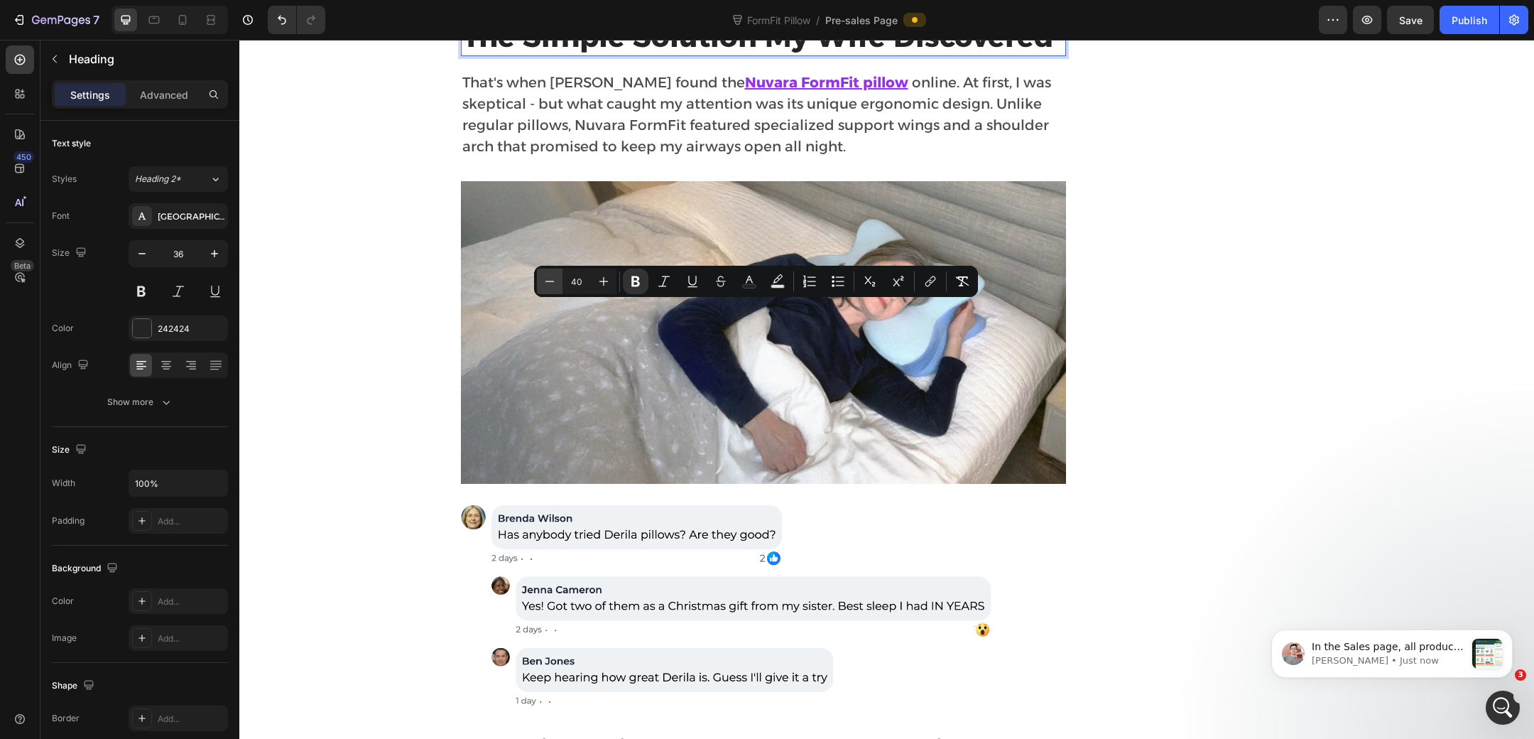
click at [553, 287] on icon "Editor contextual toolbar" at bounding box center [550, 281] width 14 height 14
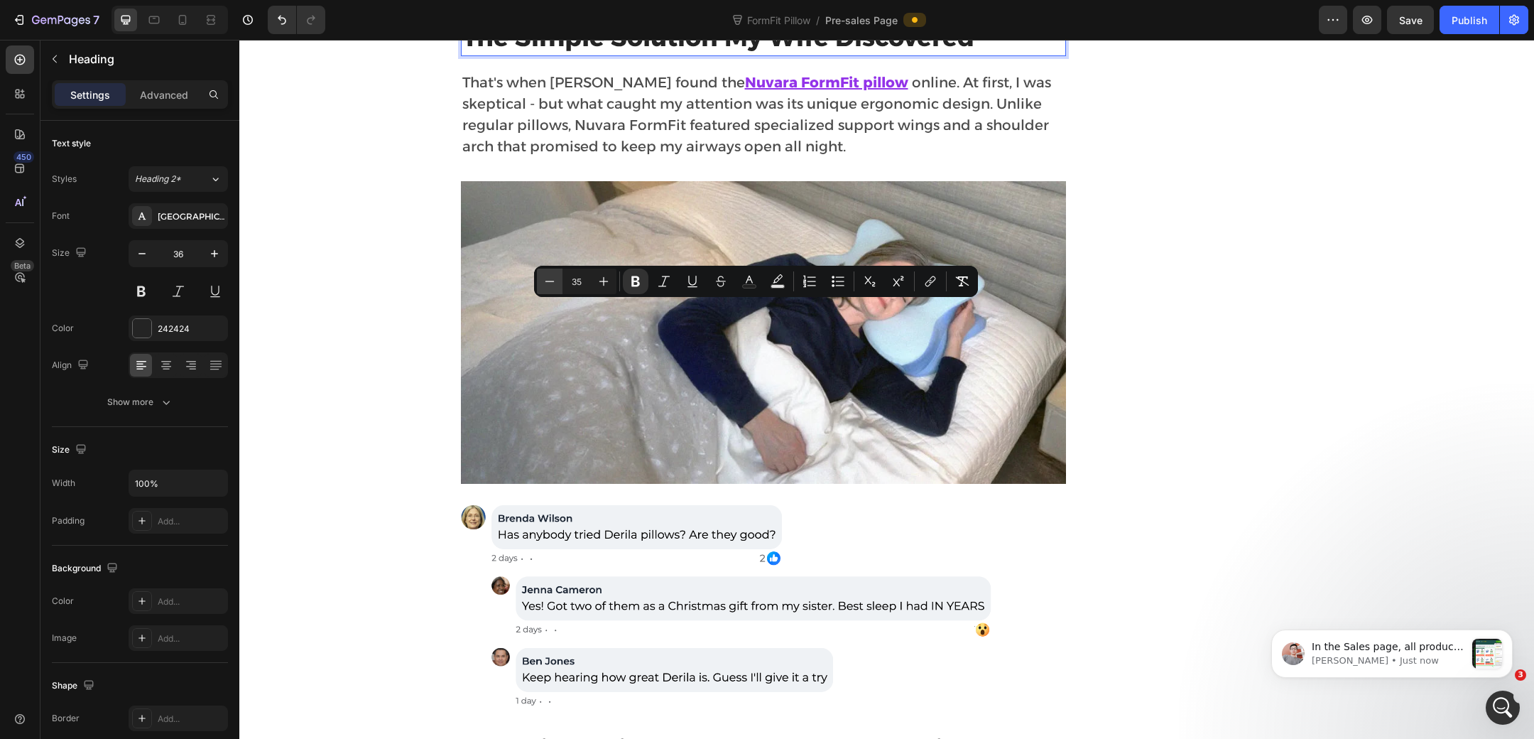
click at [553, 287] on icon "Editor contextual toolbar" at bounding box center [550, 281] width 14 height 14
type input "34"
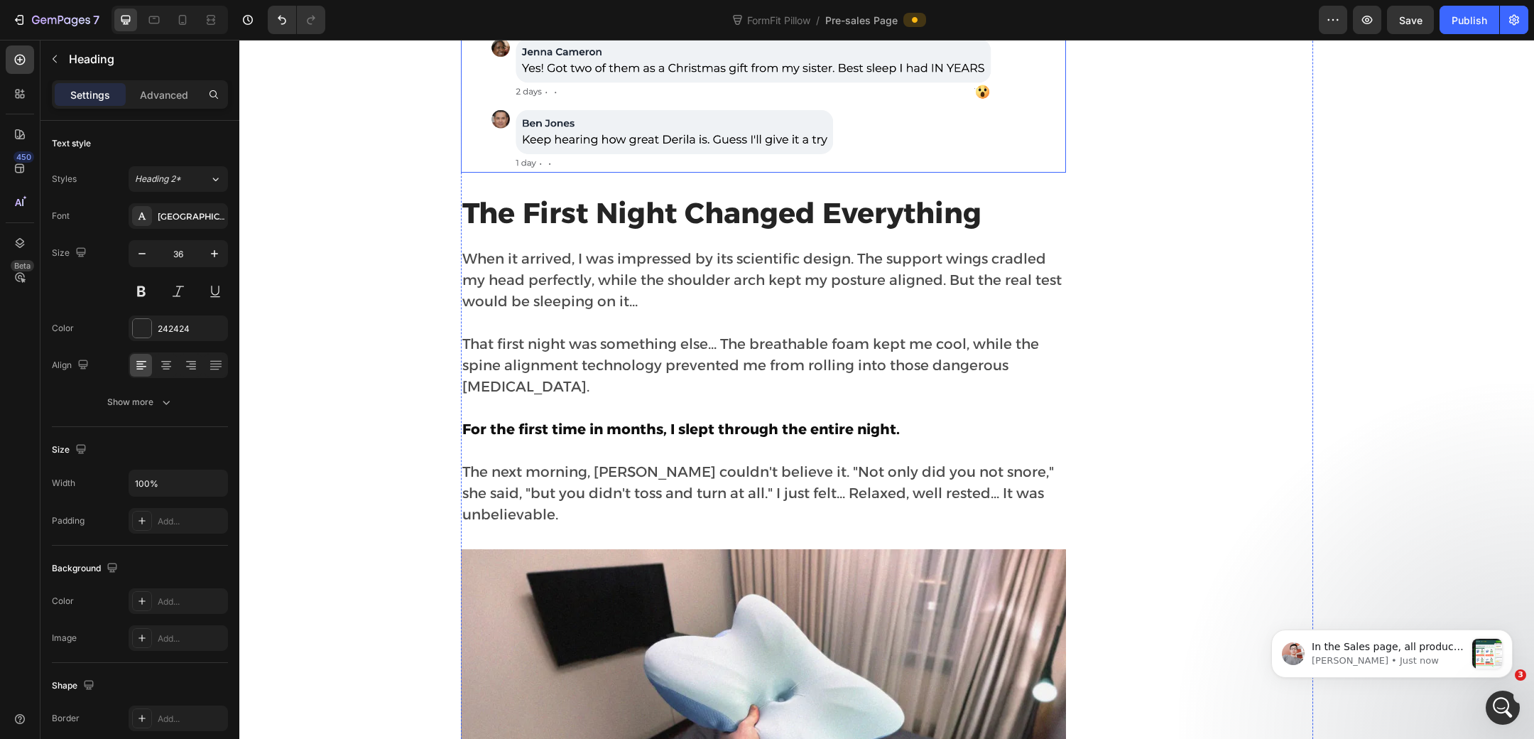
scroll to position [4125, 0]
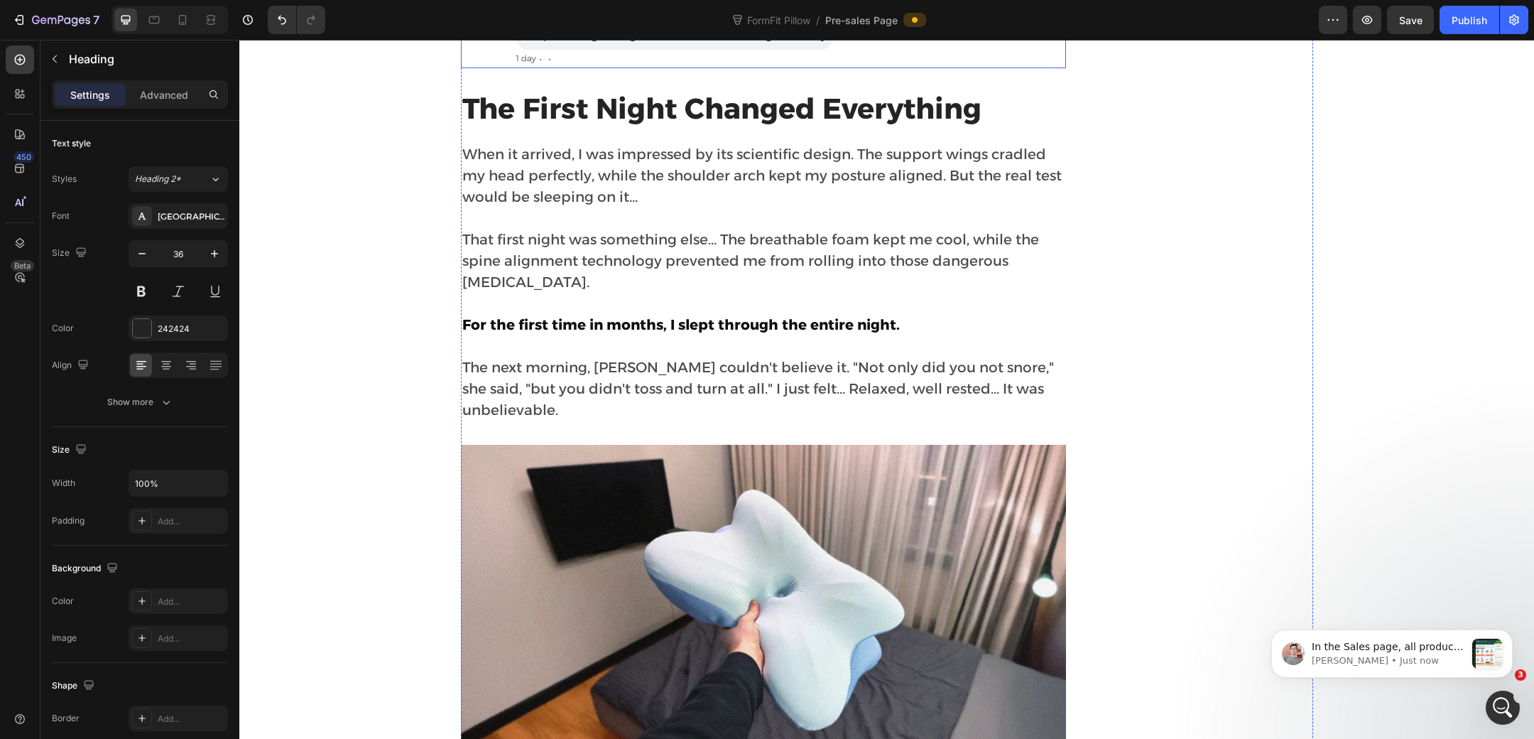
click at [589, 126] on strong "The First Night Changed Everything" at bounding box center [721, 108] width 519 height 35
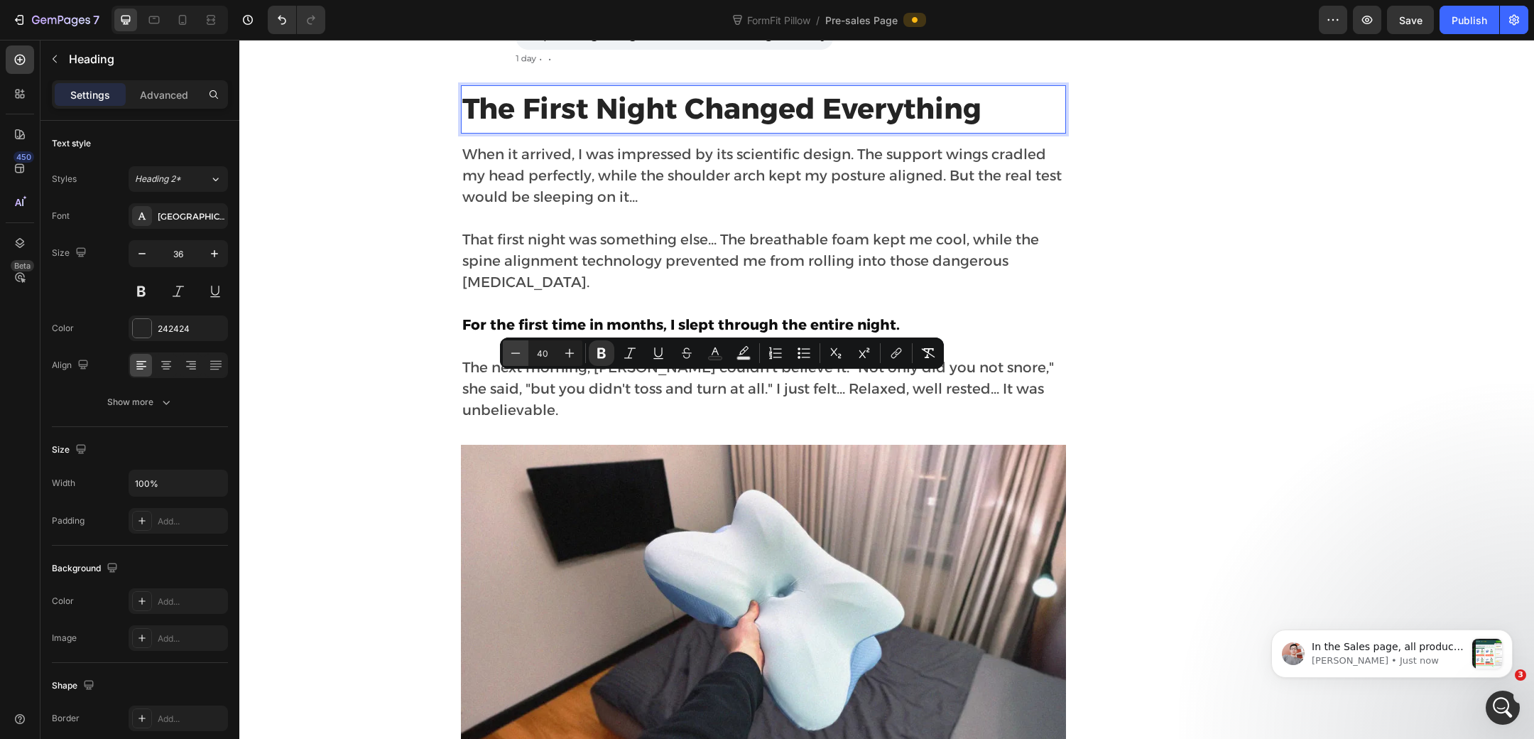
click at [511, 356] on icon "Editor contextual toolbar" at bounding box center [516, 353] width 14 height 14
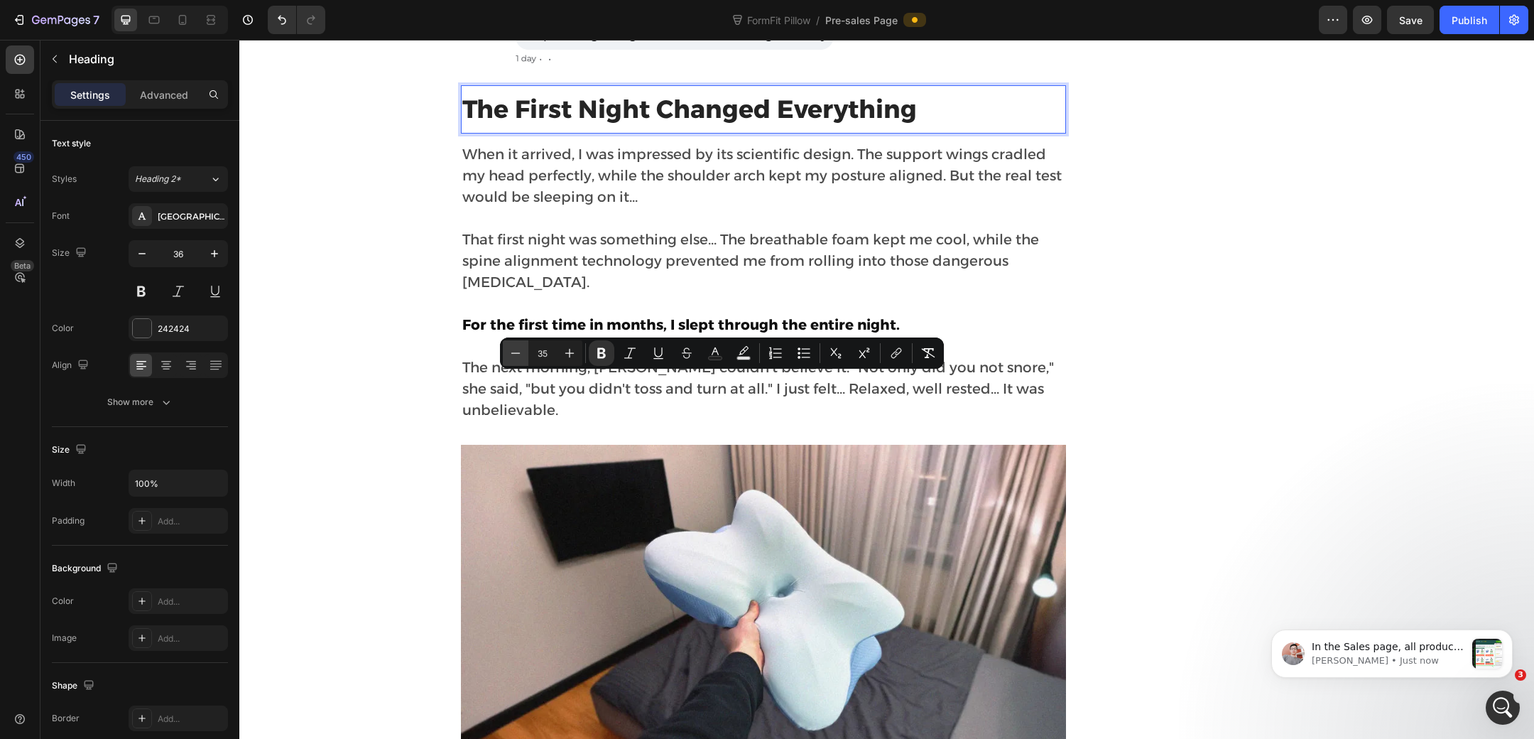
click at [511, 356] on icon "Editor contextual toolbar" at bounding box center [516, 353] width 14 height 14
type input "34"
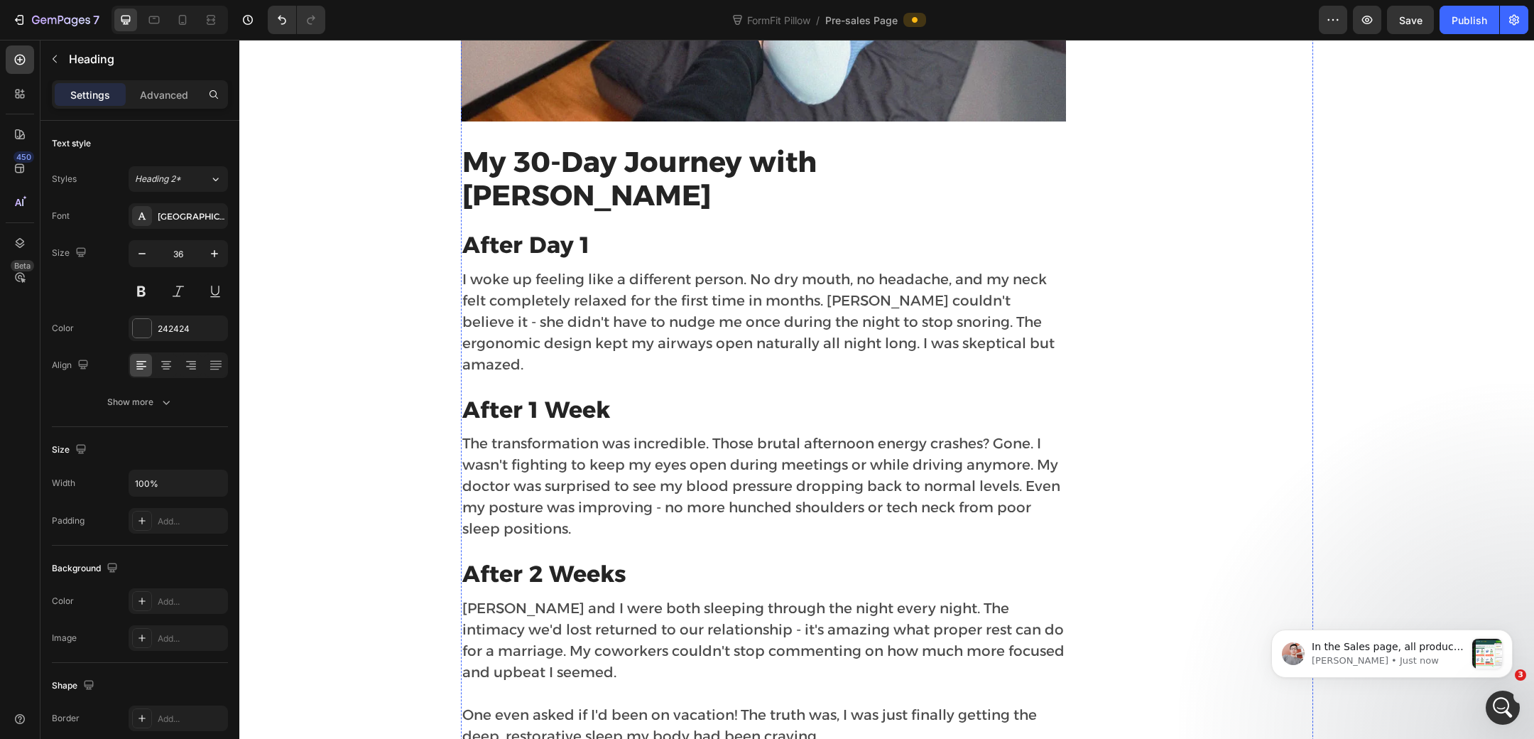
scroll to position [4778, 0]
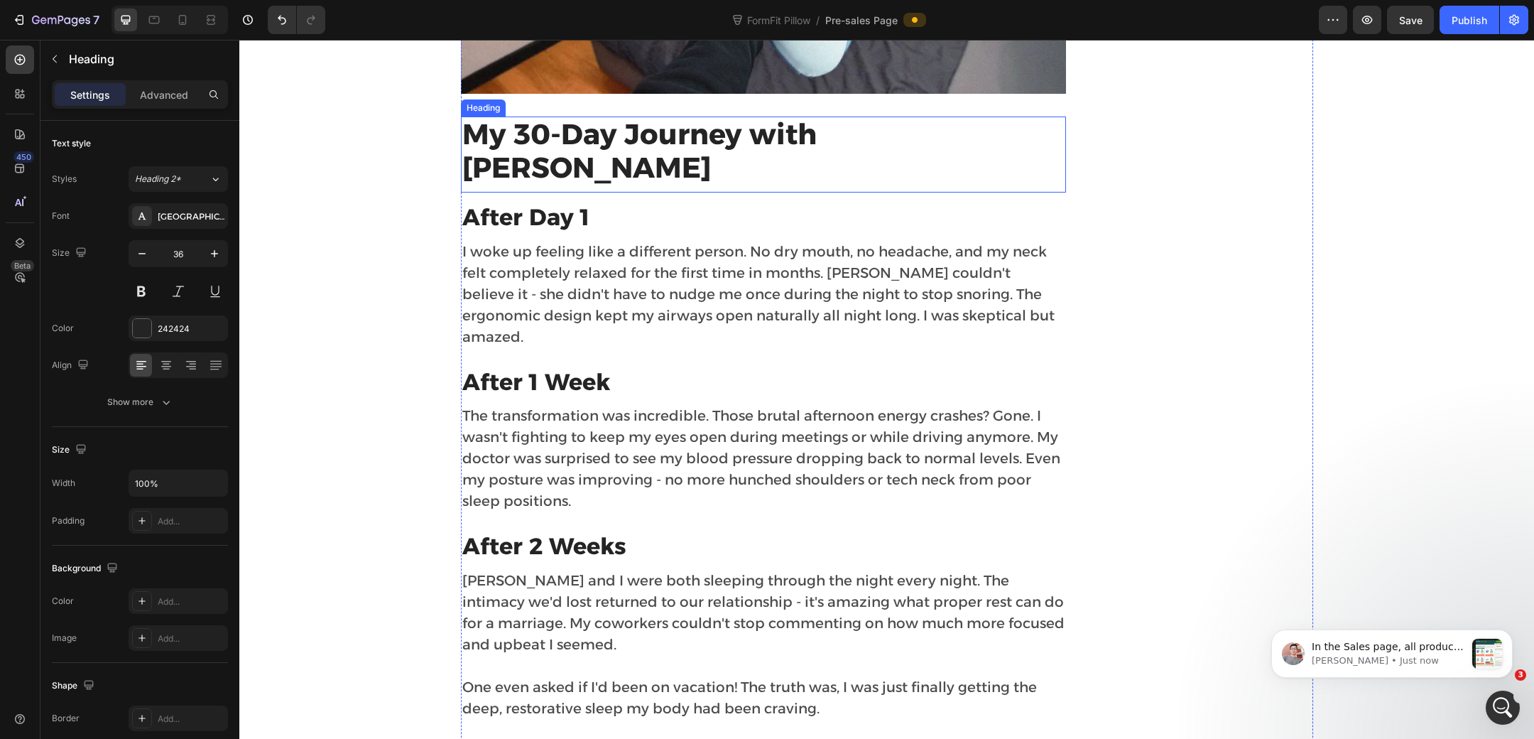
click at [548, 185] on strong "My 30-Day Journey with Nuvara FormFit" at bounding box center [639, 150] width 354 height 69
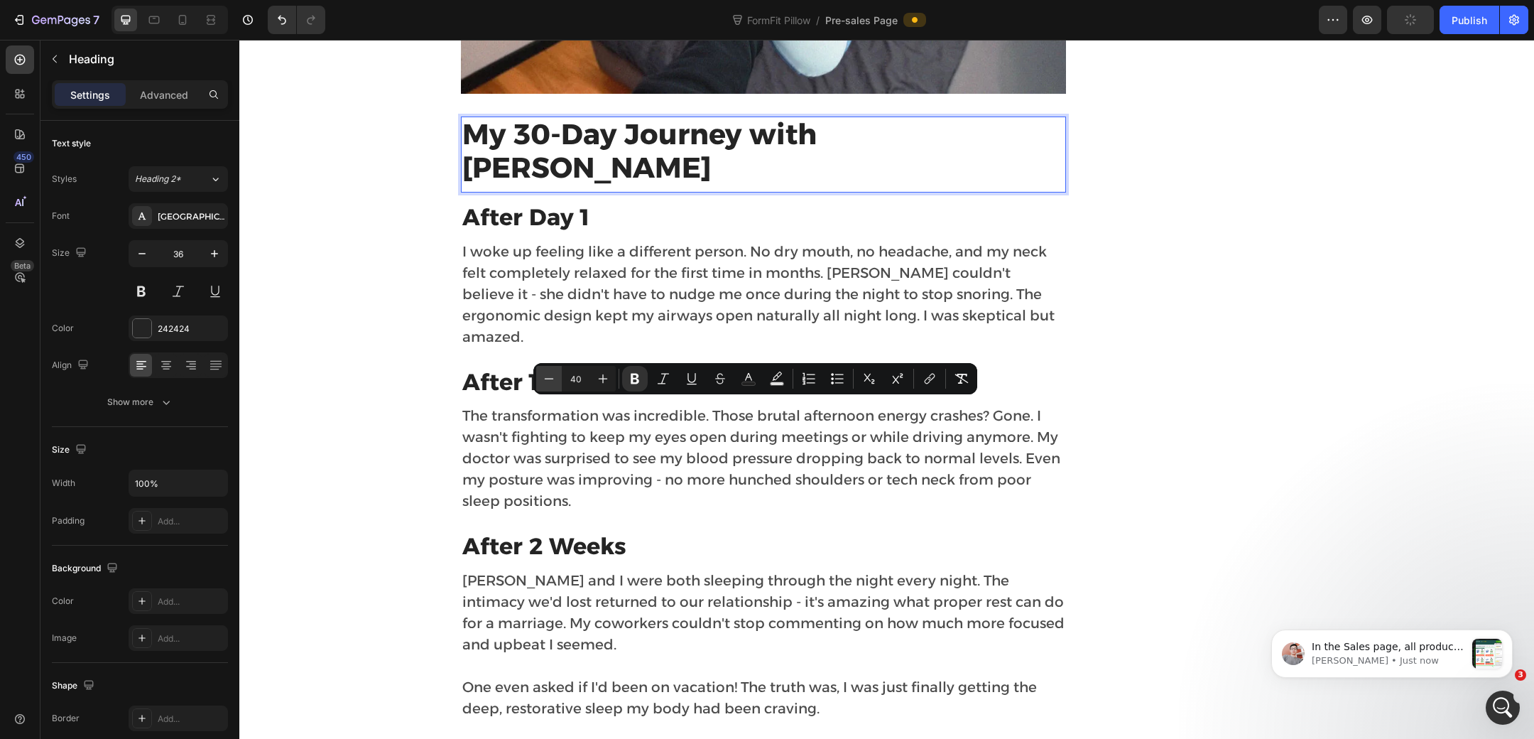
click at [558, 377] on button "Minus" at bounding box center [549, 379] width 26 height 26
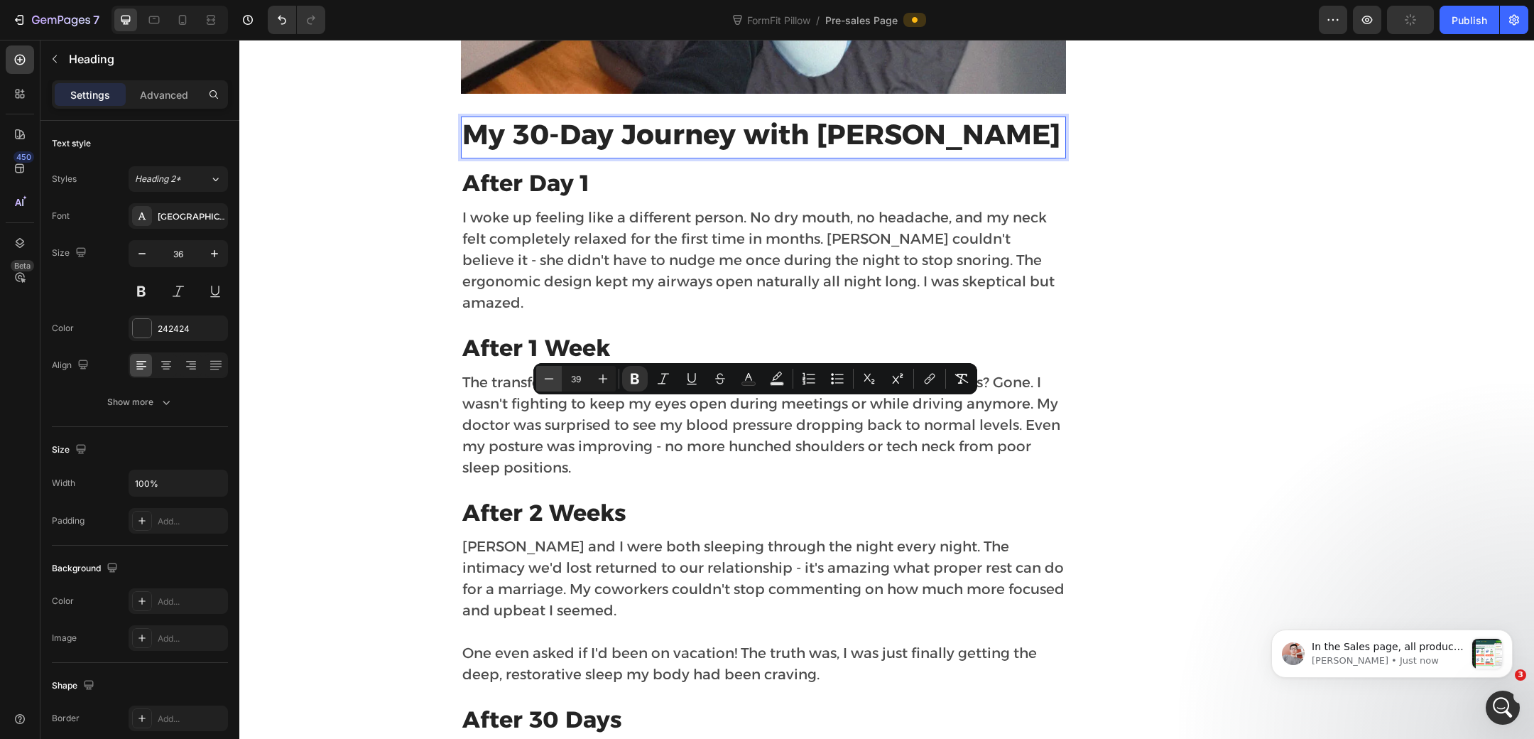
click at [558, 377] on button "Minus" at bounding box center [549, 379] width 26 height 26
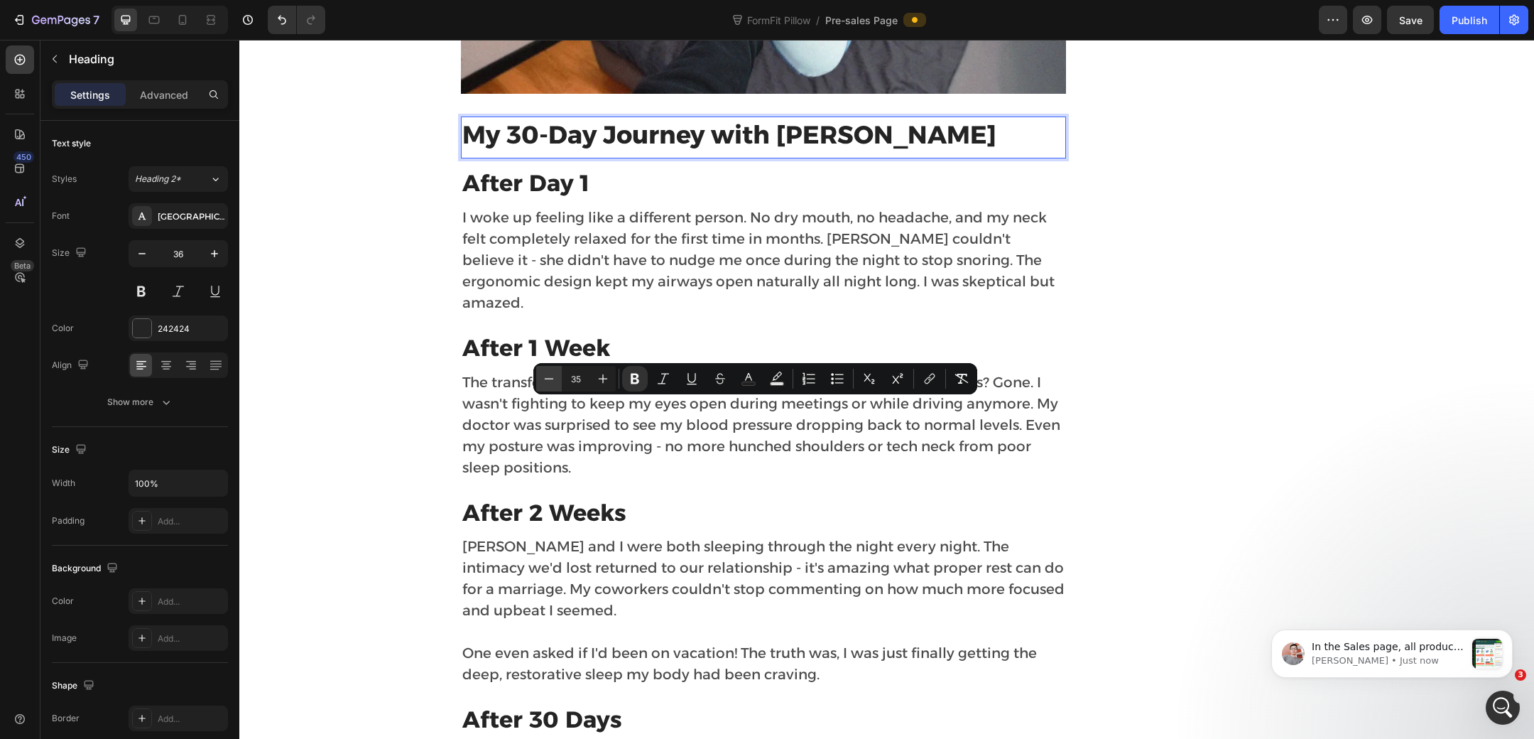
type input "34"
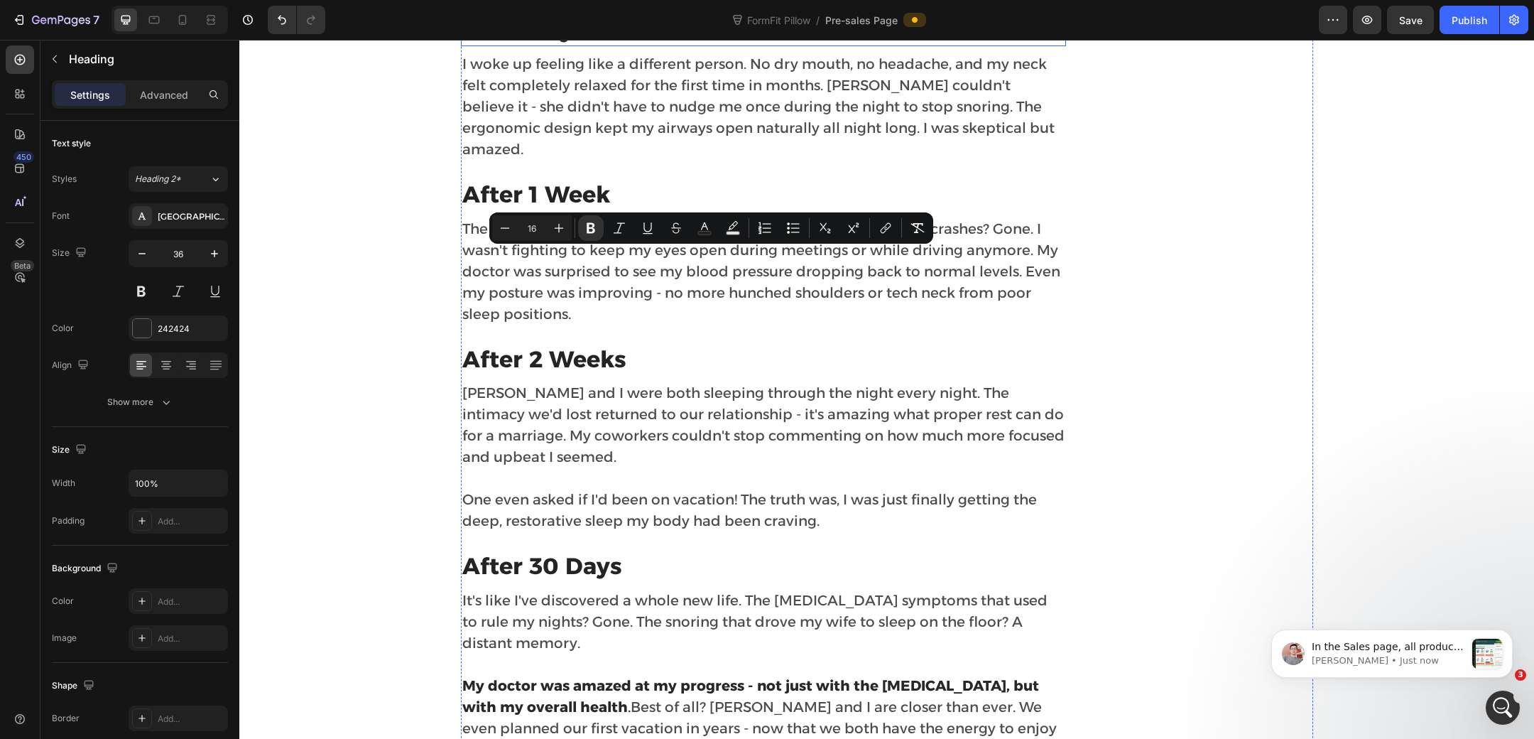
click at [558, 43] on strong "After Day 1" at bounding box center [525, 30] width 127 height 28
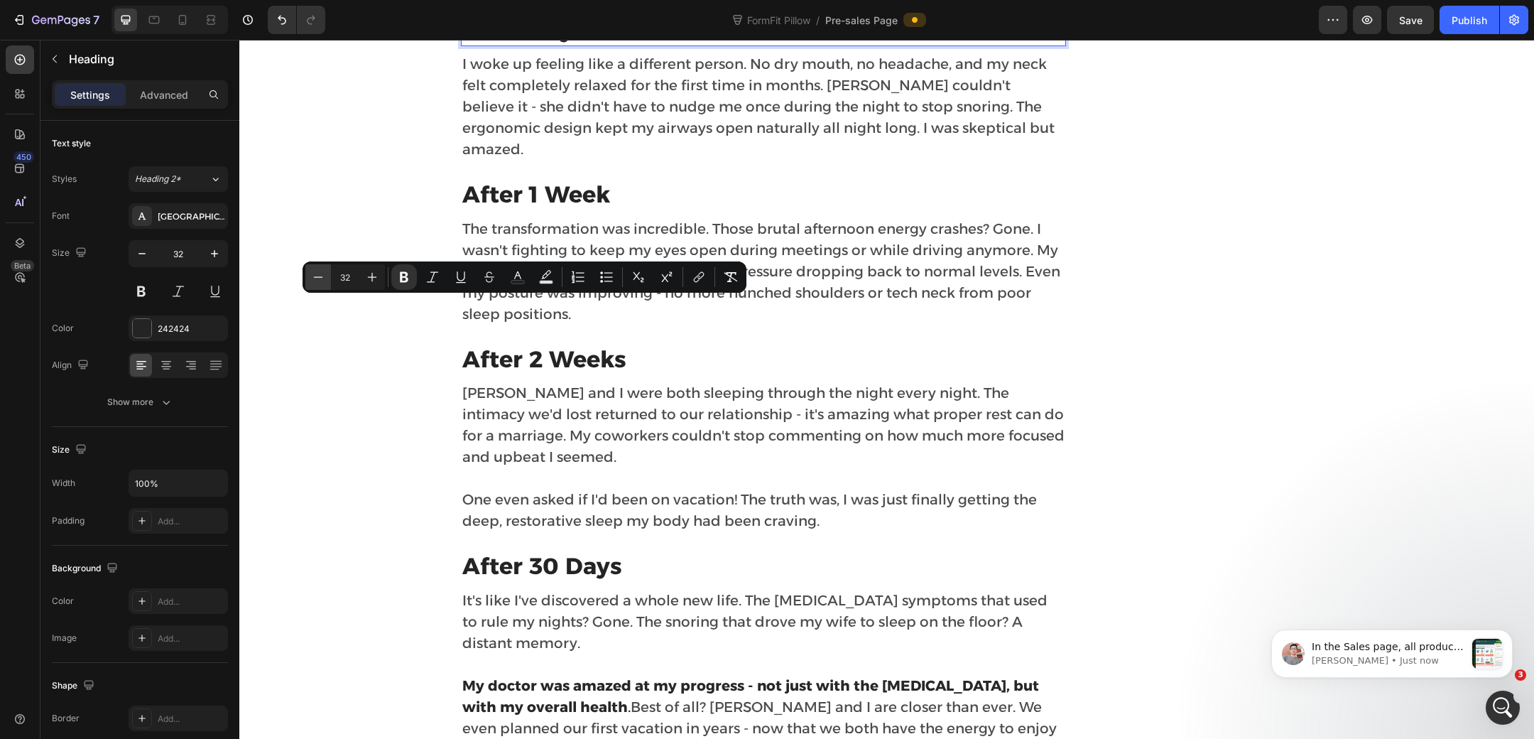
click at [315, 274] on icon "Editor contextual toolbar" at bounding box center [318, 277] width 14 height 14
type input "28"
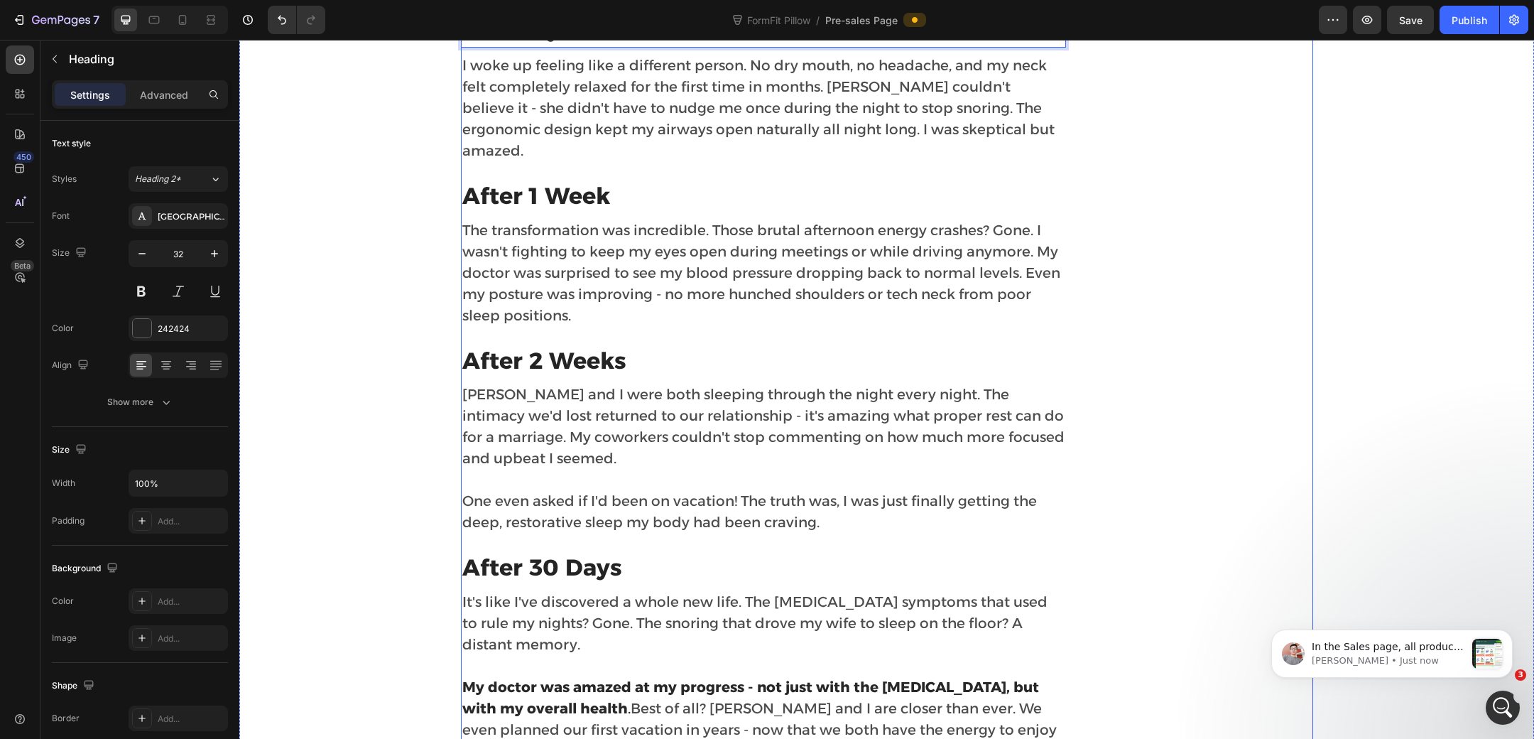
click at [563, 210] on strong "After 1 Week" at bounding box center [536, 196] width 148 height 28
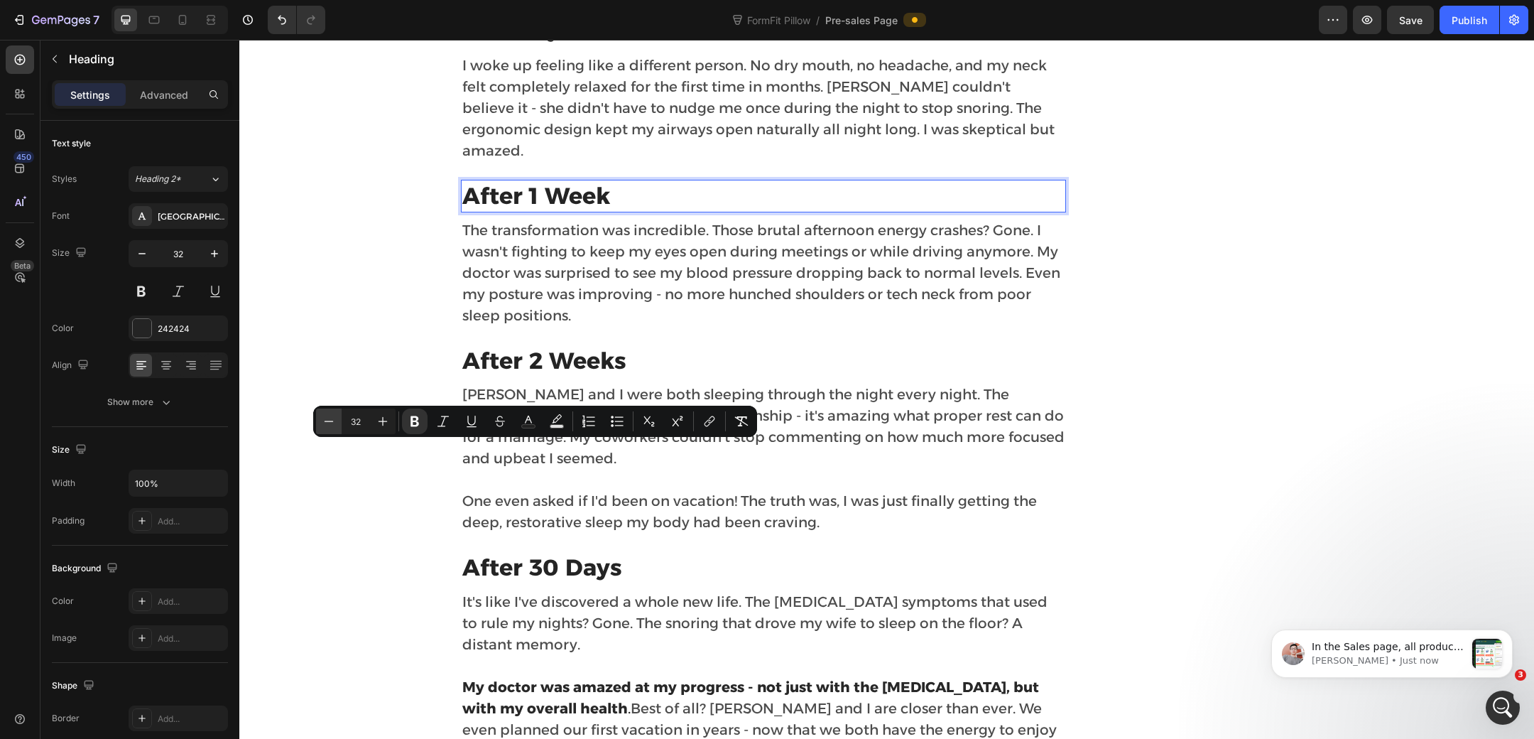
click at [331, 418] on icon "Editor contextual toolbar" at bounding box center [329, 421] width 14 height 14
type input "28"
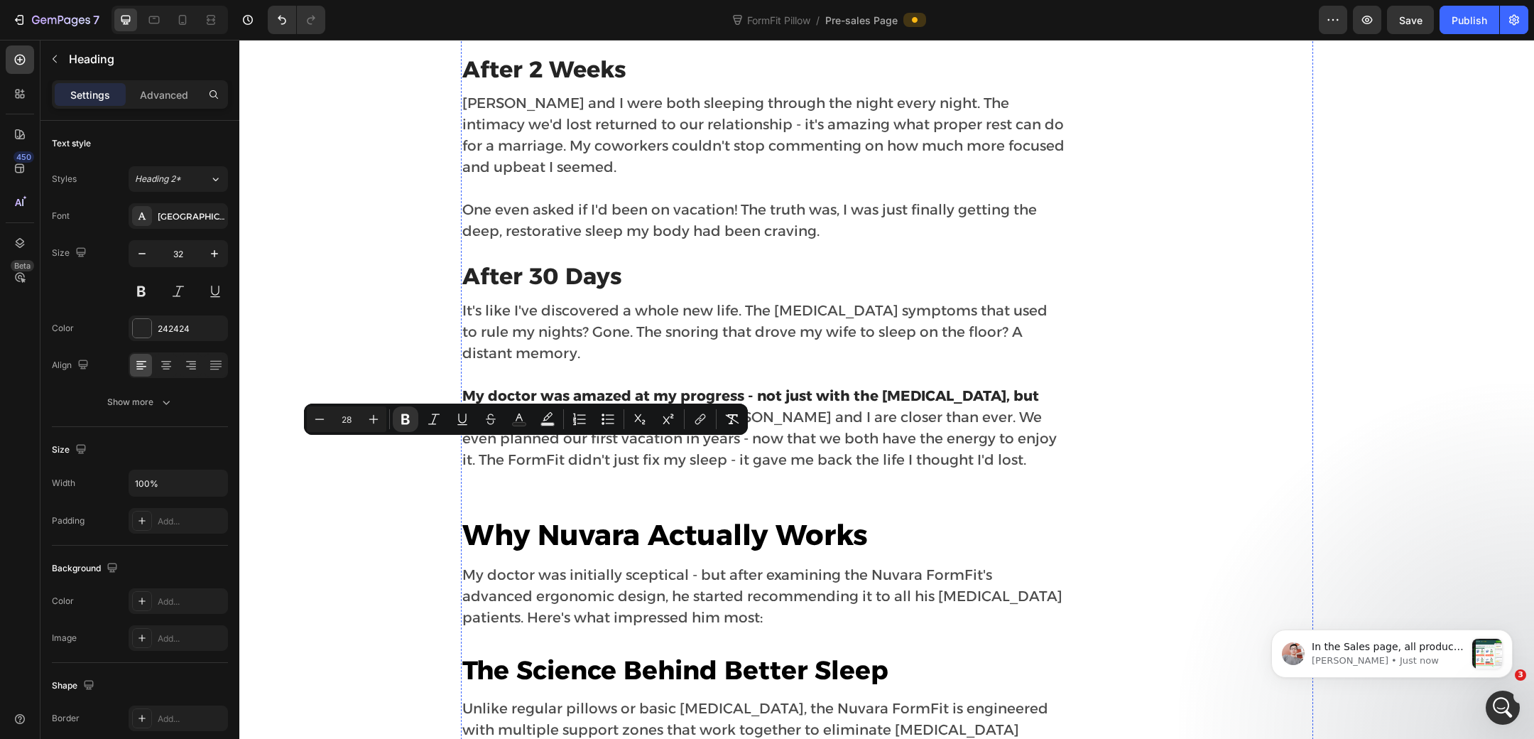
scroll to position [5244, 0]
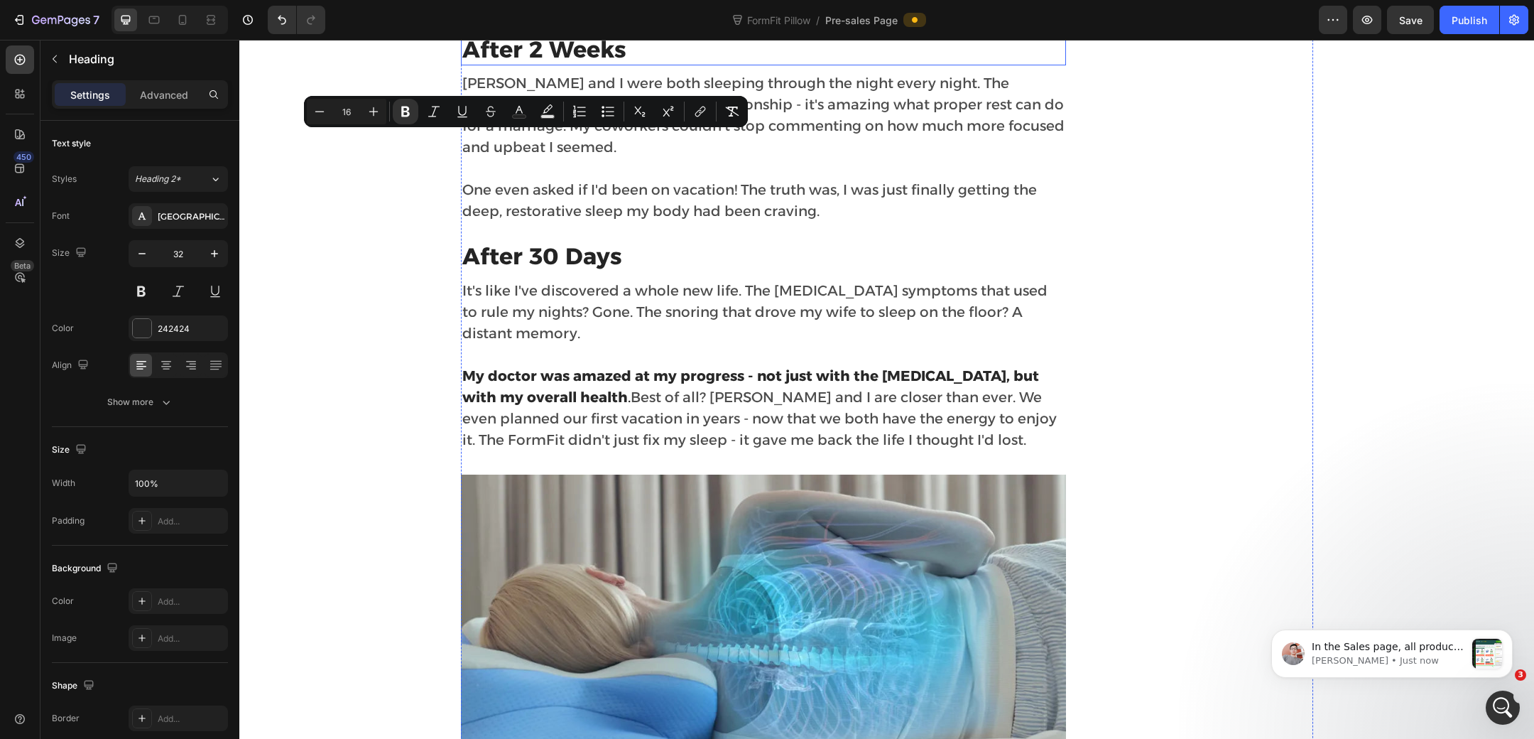
click at [565, 63] on strong "After 2 Weeks" at bounding box center [544, 50] width 164 height 28
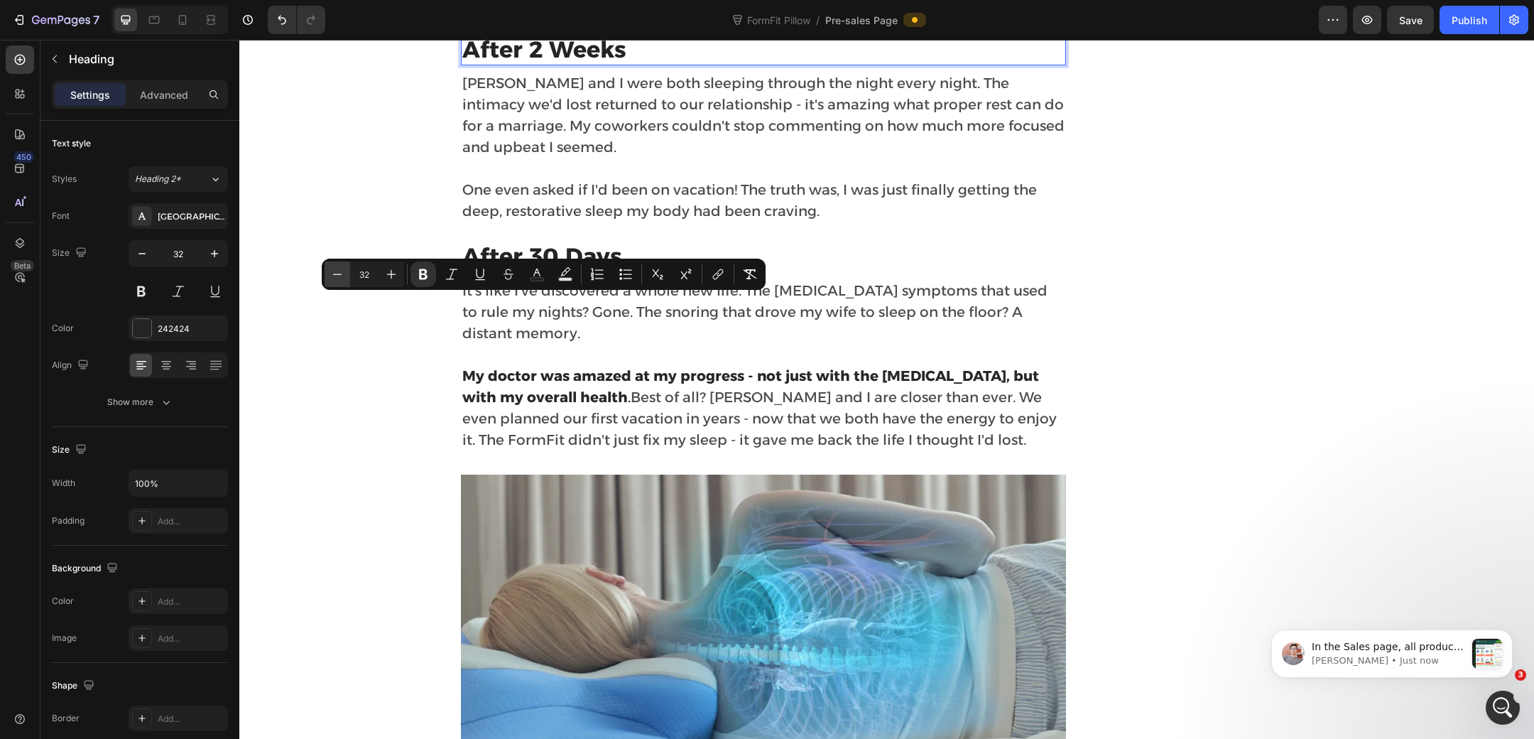
click at [335, 281] on icon "Editor contextual toolbar" at bounding box center [337, 274] width 14 height 14
type input "28"
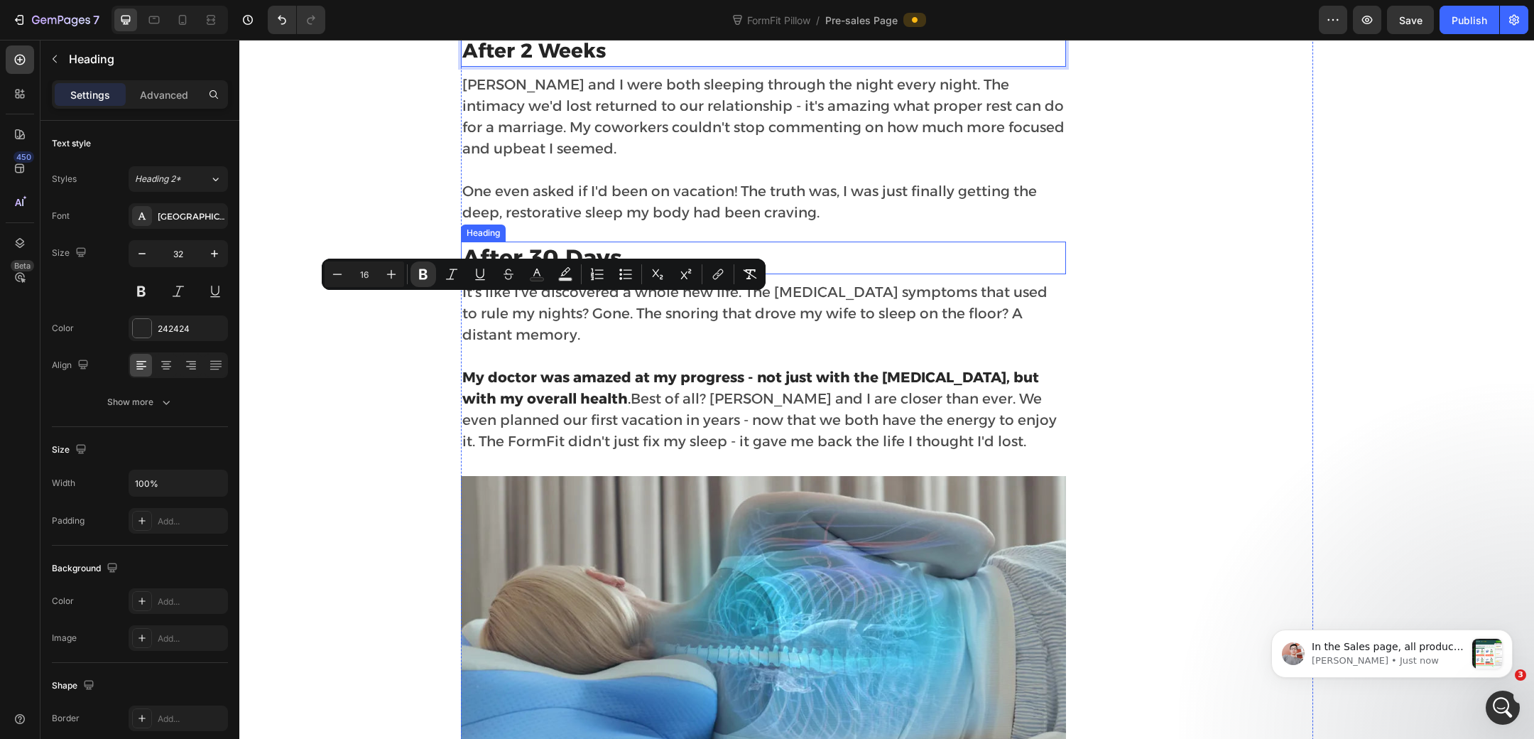
click at [527, 271] on strong "After 30 Days" at bounding box center [542, 258] width 160 height 28
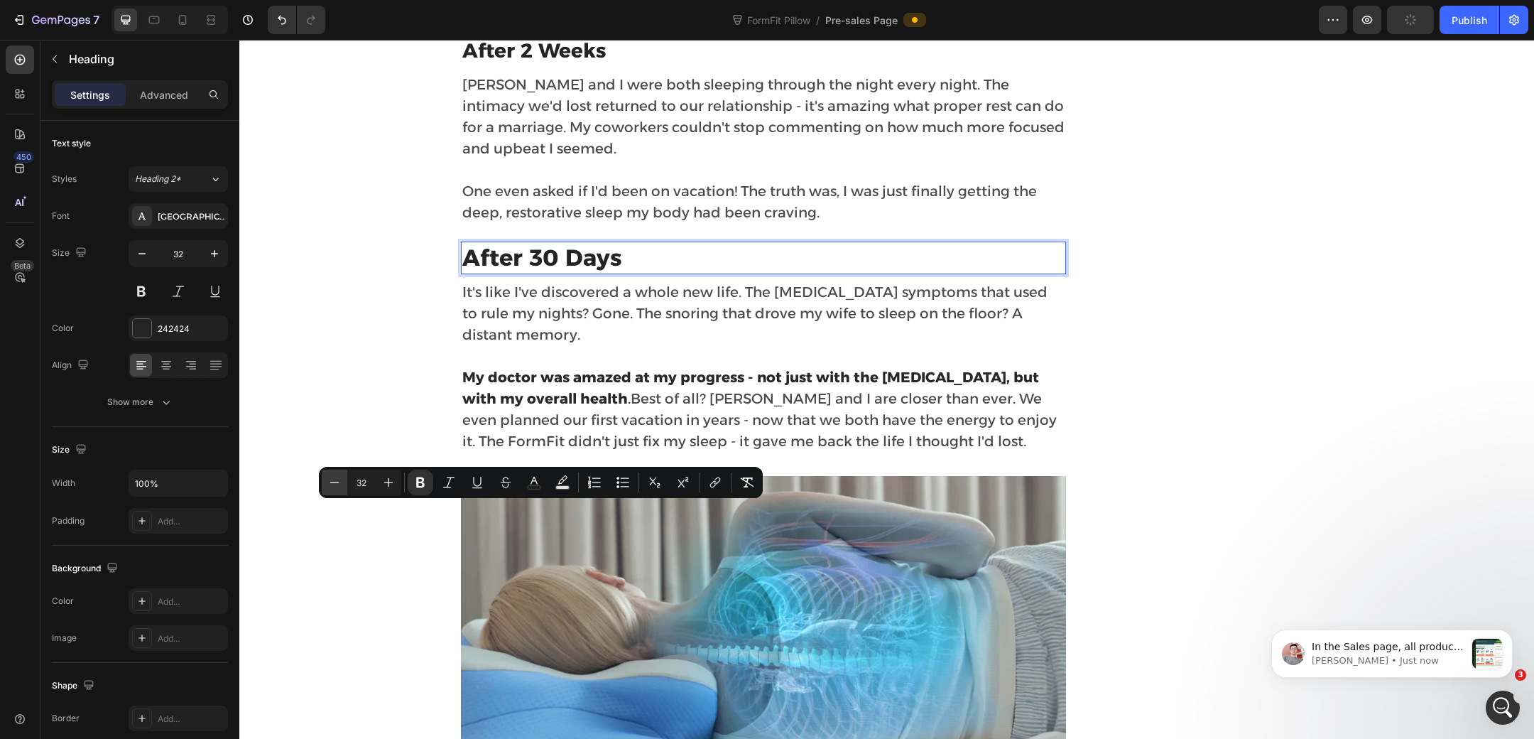
click at [344, 479] on button "Minus" at bounding box center [335, 483] width 26 height 26
type input "28"
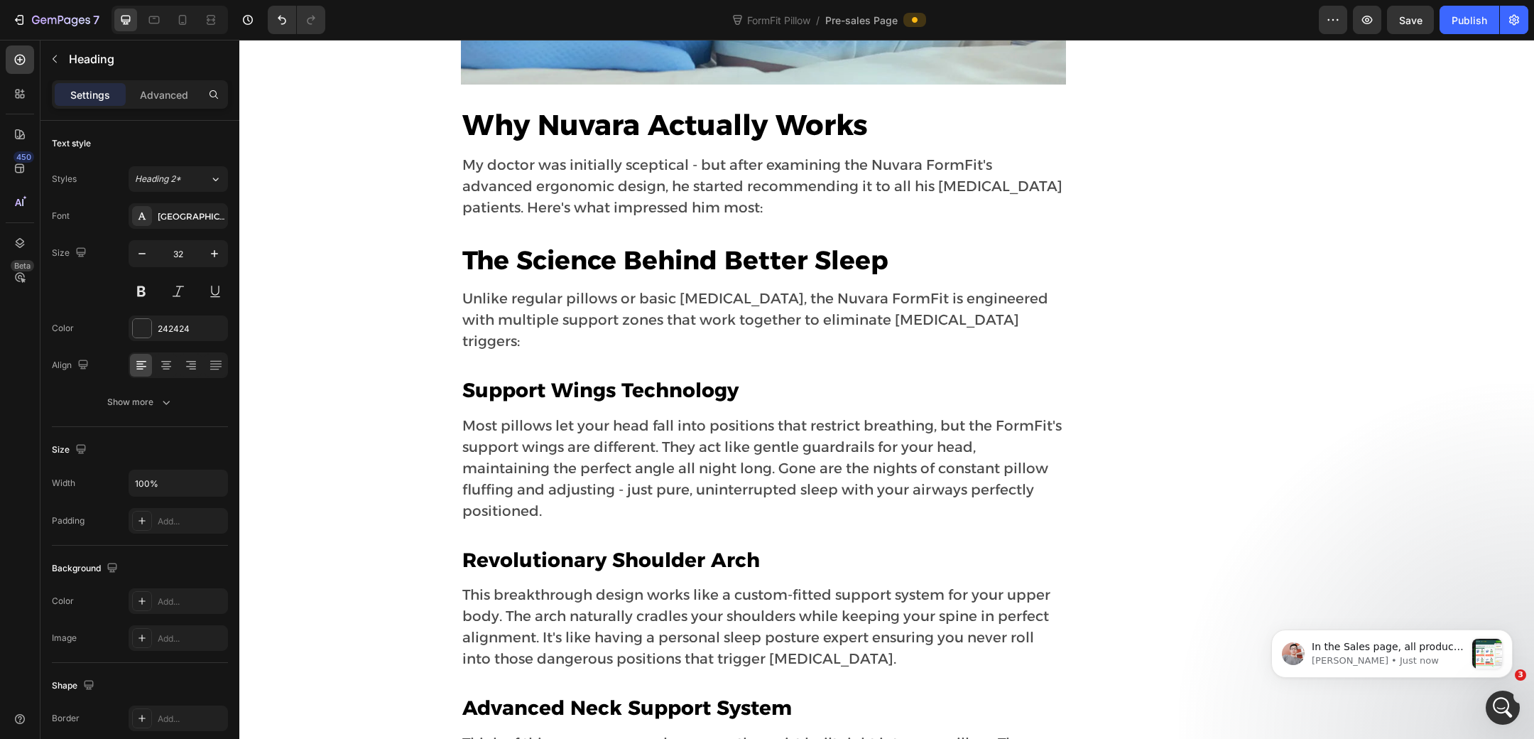
scroll to position [6033, 0]
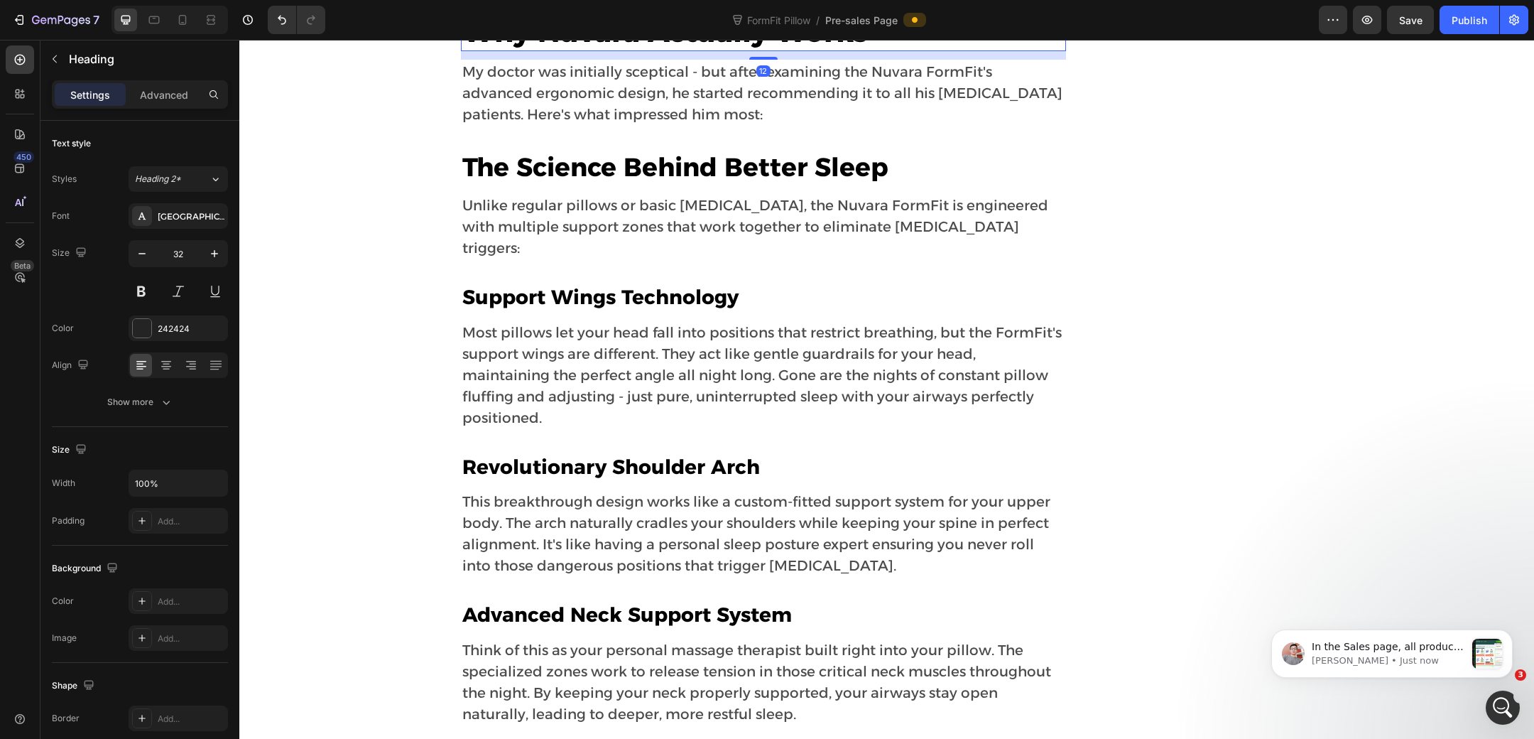
click at [681, 49] on strong "Why Nuvara Actually Works" at bounding box center [665, 31] width 406 height 35
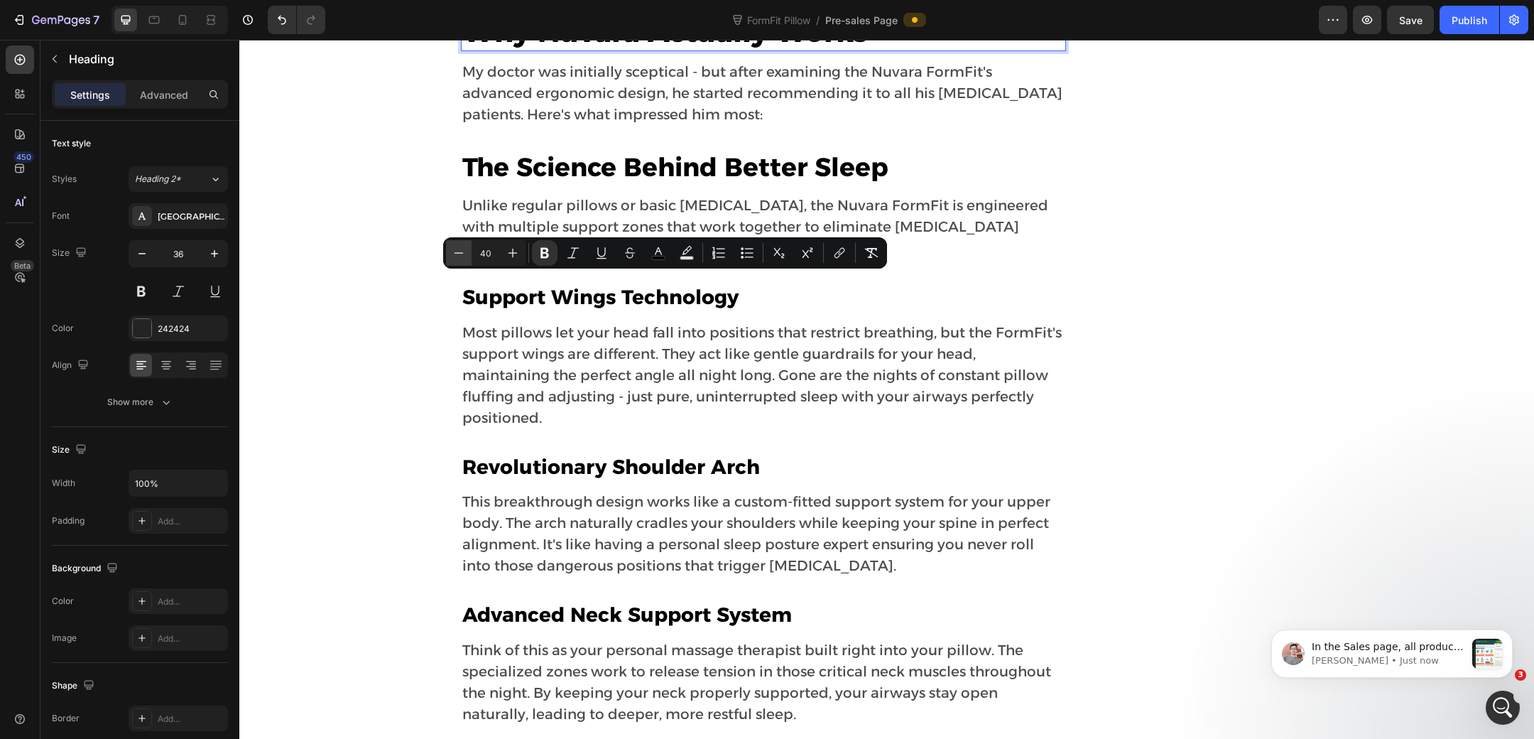
click at [457, 261] on button "Minus" at bounding box center [459, 253] width 26 height 26
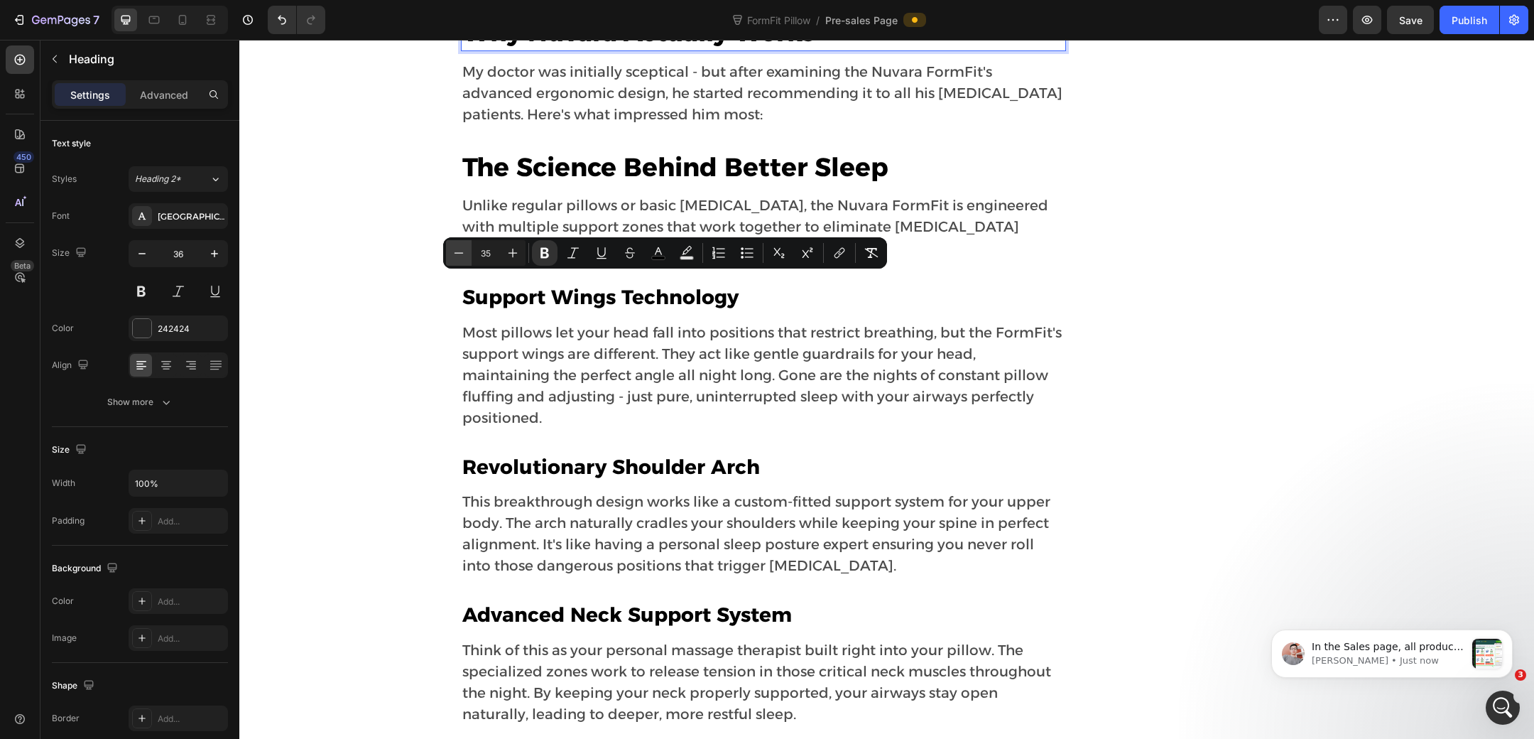
click at [459, 253] on icon "Editor contextual toolbar" at bounding box center [459, 252] width 9 height 1
type input "34"
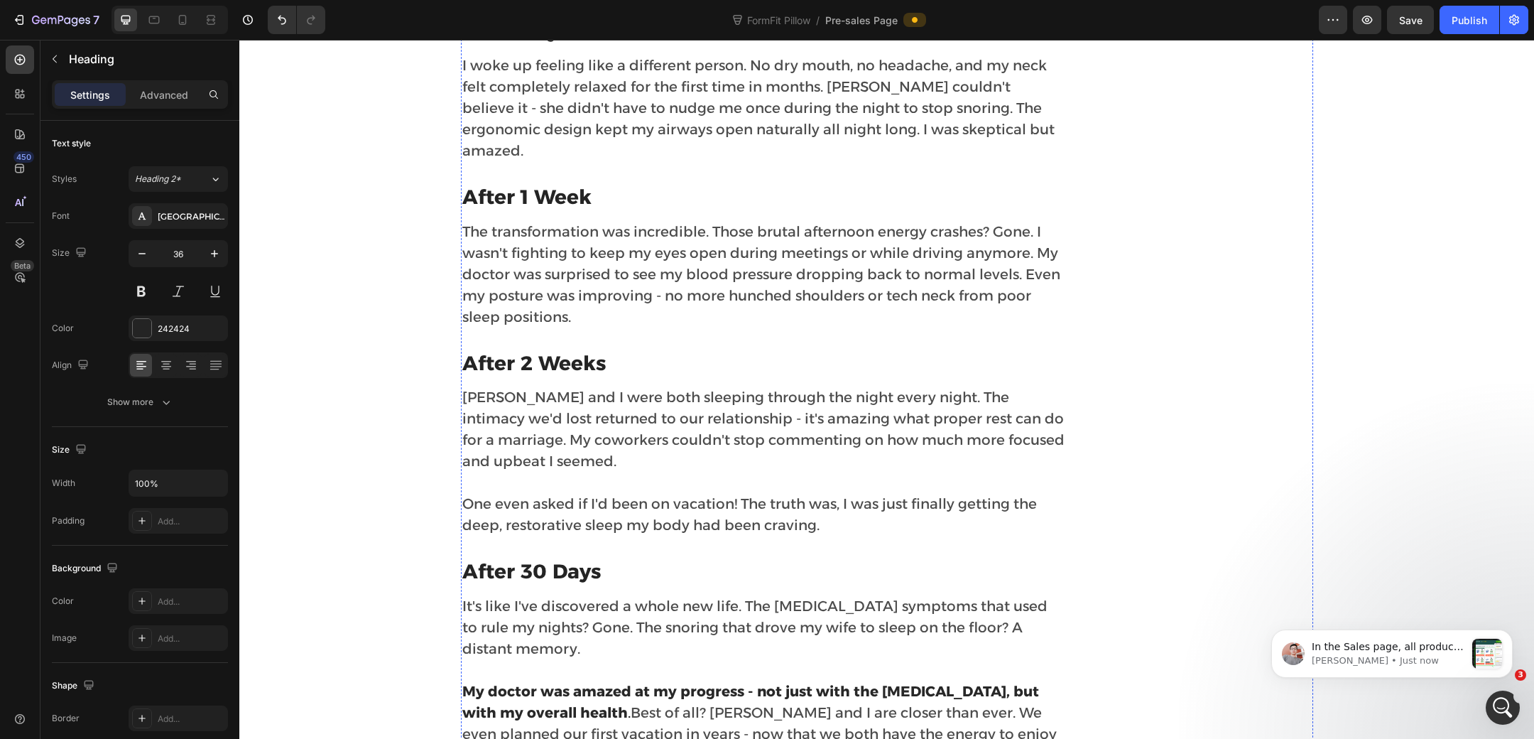
scroll to position [4951, 0]
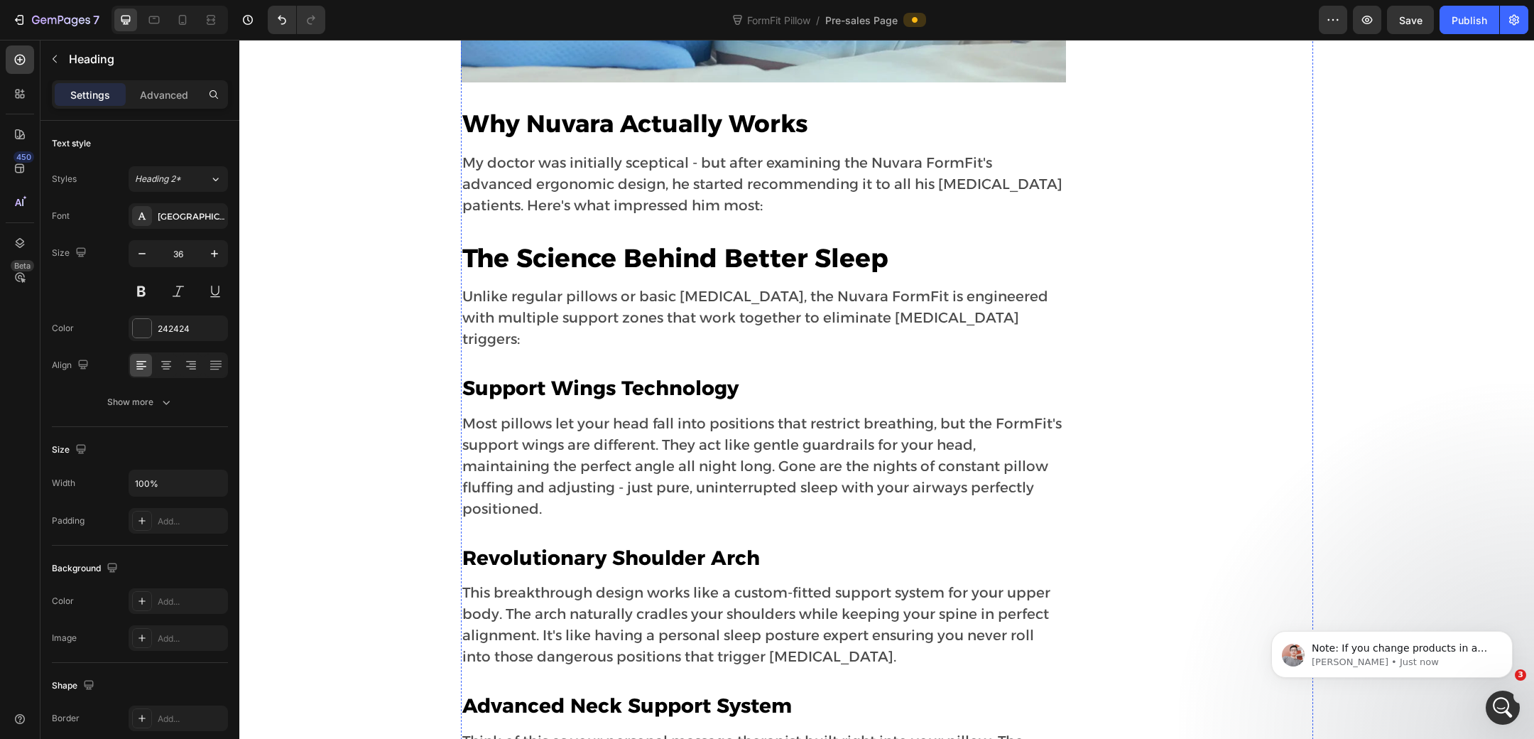
scroll to position [5942, 0]
click at [630, 138] on strong "Why Nuvara Actually Works" at bounding box center [635, 123] width 346 height 30
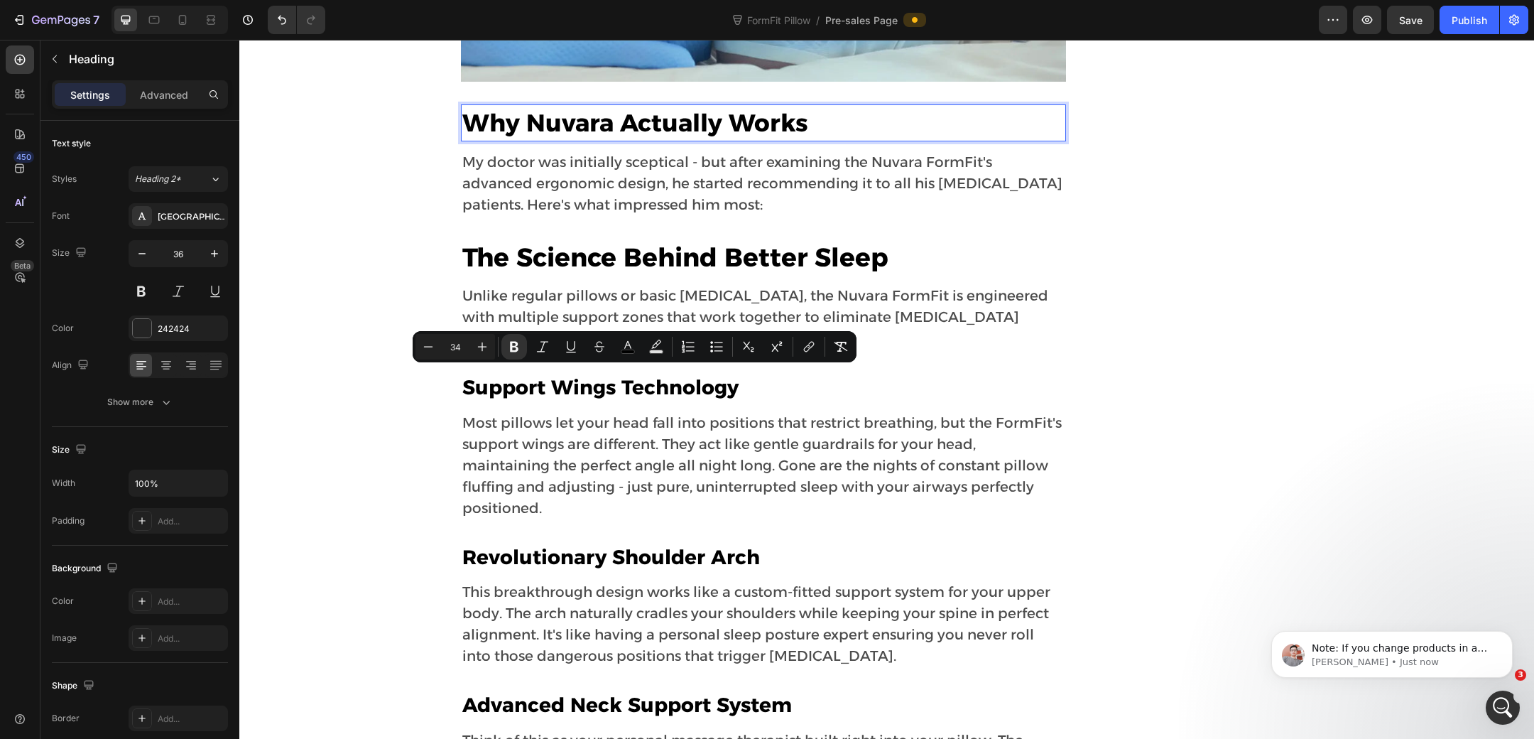
scroll to position [6018, 0]
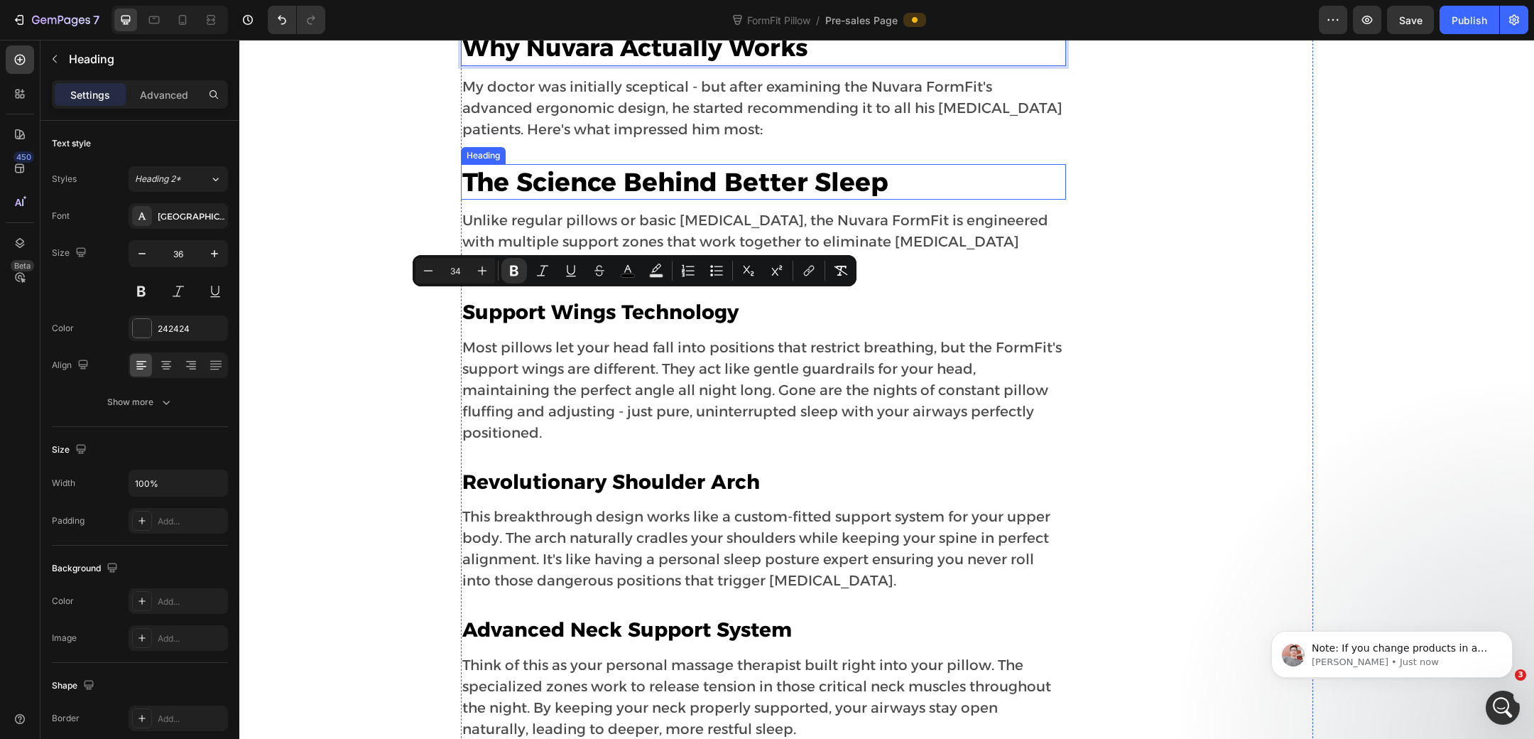
click at [596, 197] on strong "The Science Behind Better Sleep" at bounding box center [675, 181] width 426 height 31
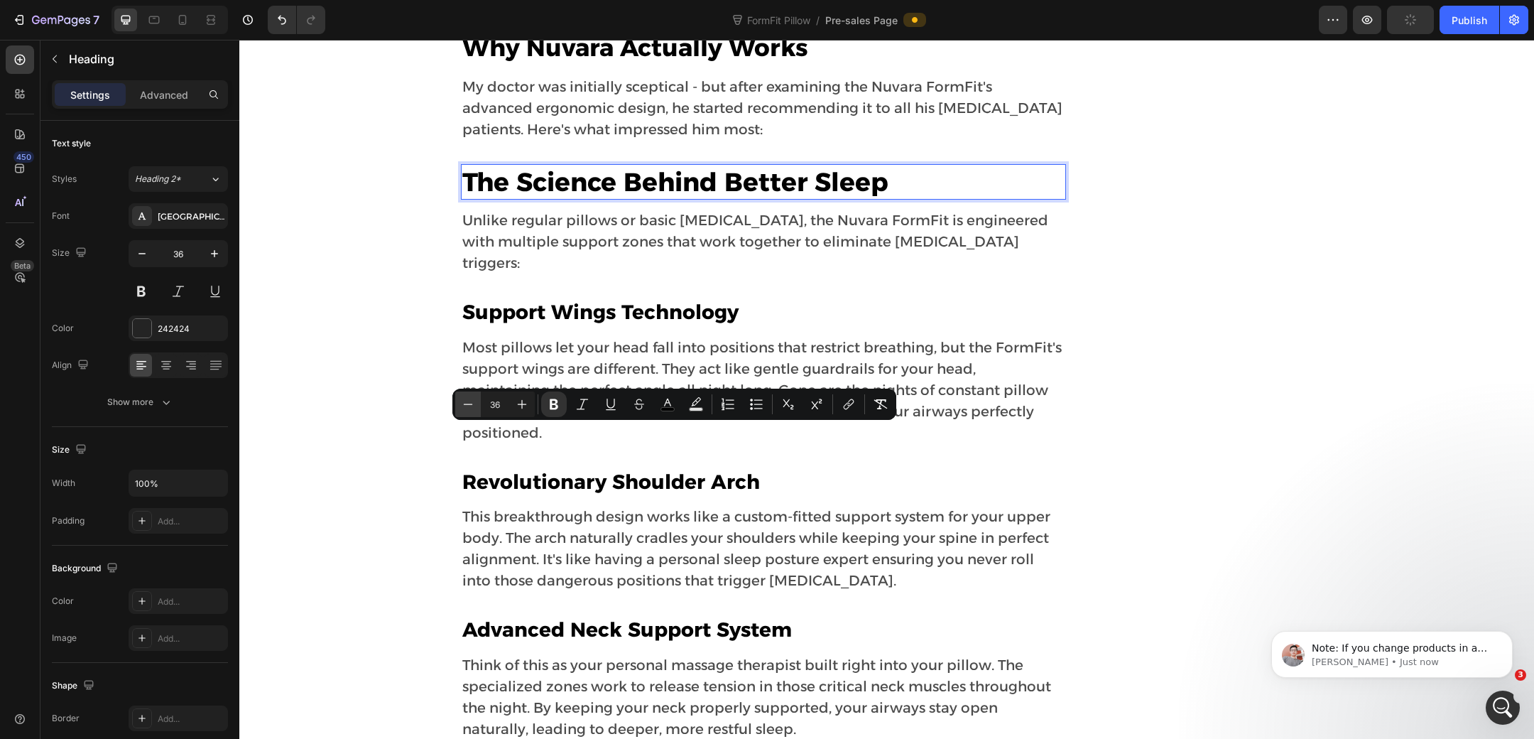
click at [457, 404] on button "Minus" at bounding box center [468, 404] width 26 height 26
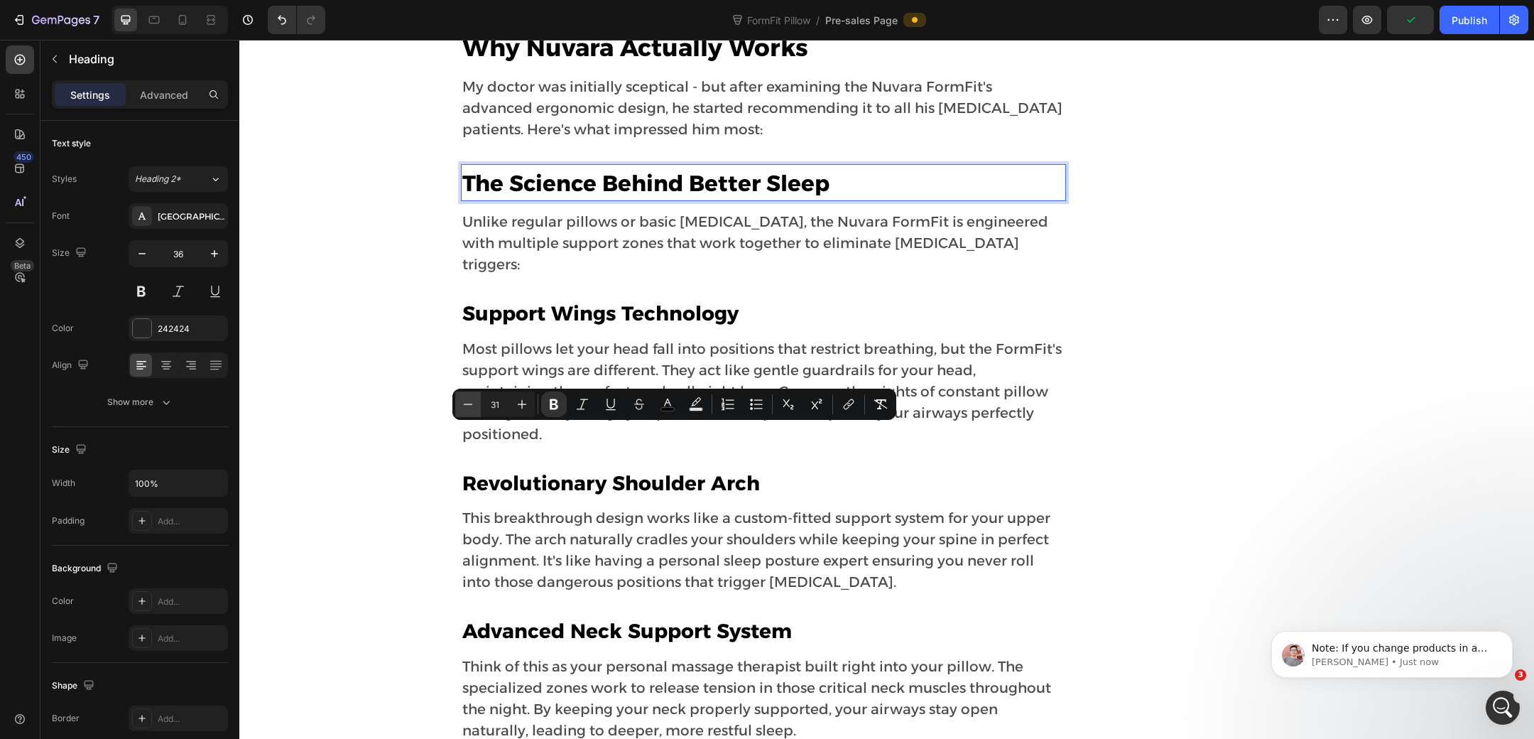
click at [457, 404] on button "Minus" at bounding box center [468, 404] width 26 height 26
type input "28"
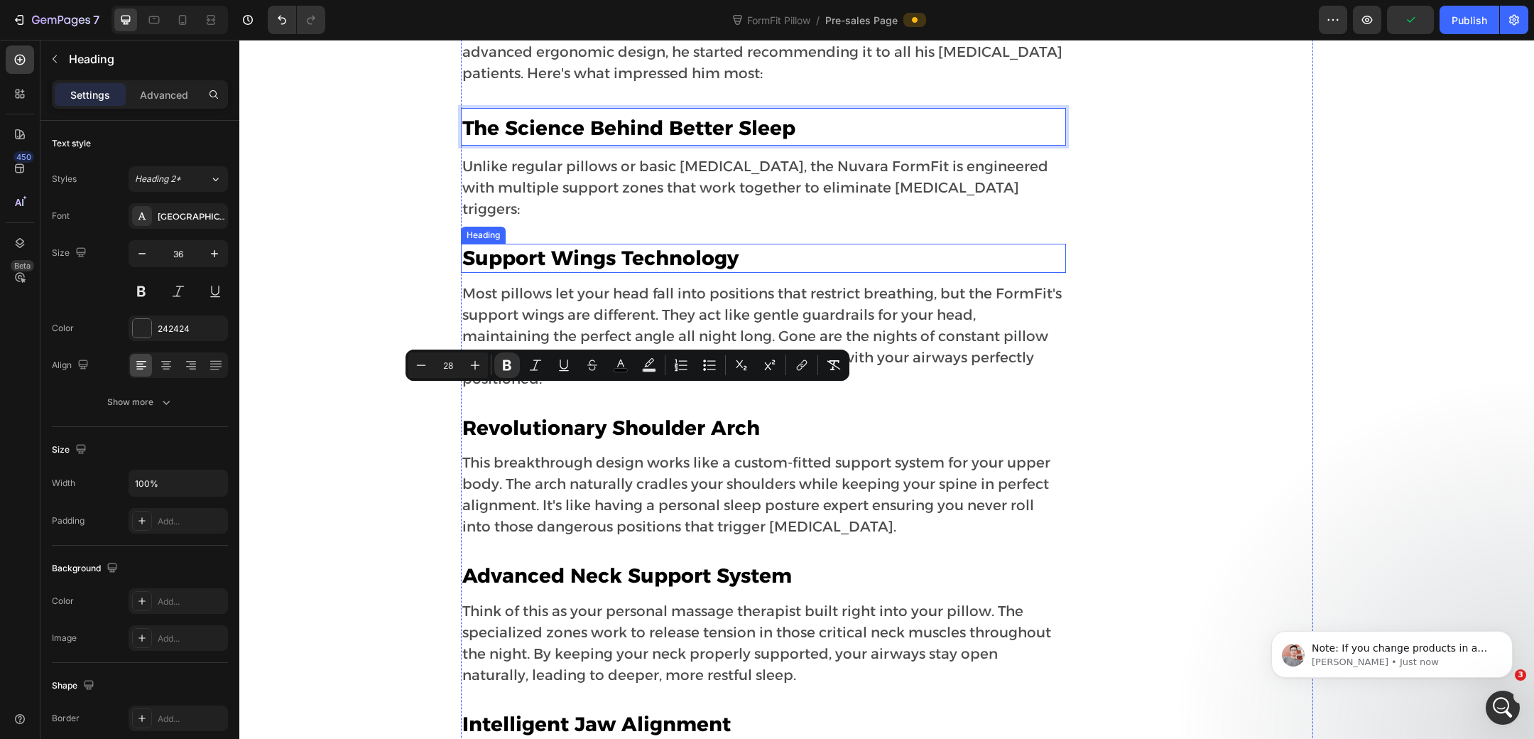
scroll to position [6085, 0]
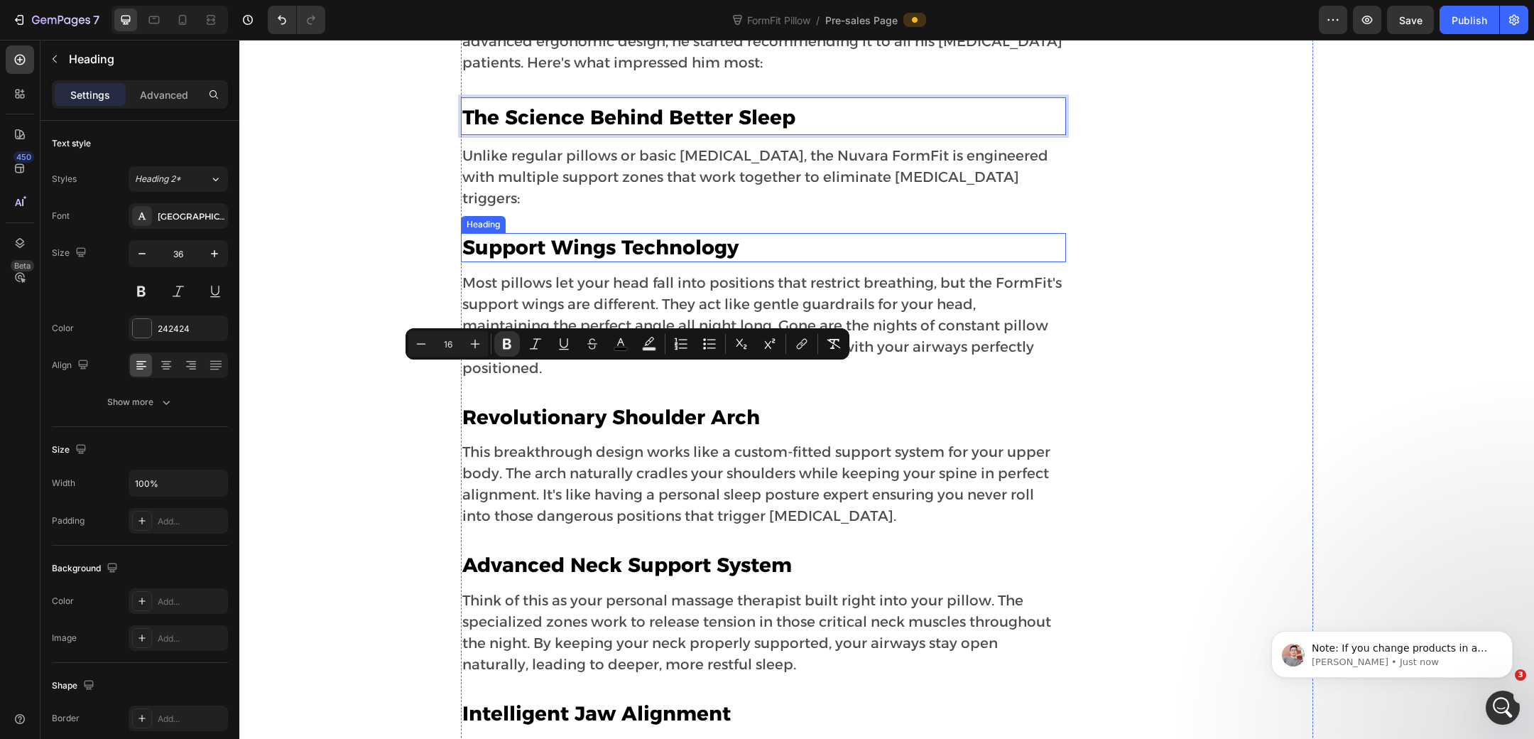
click at [645, 259] on strong "Support Wings Technology" at bounding box center [600, 247] width 276 height 24
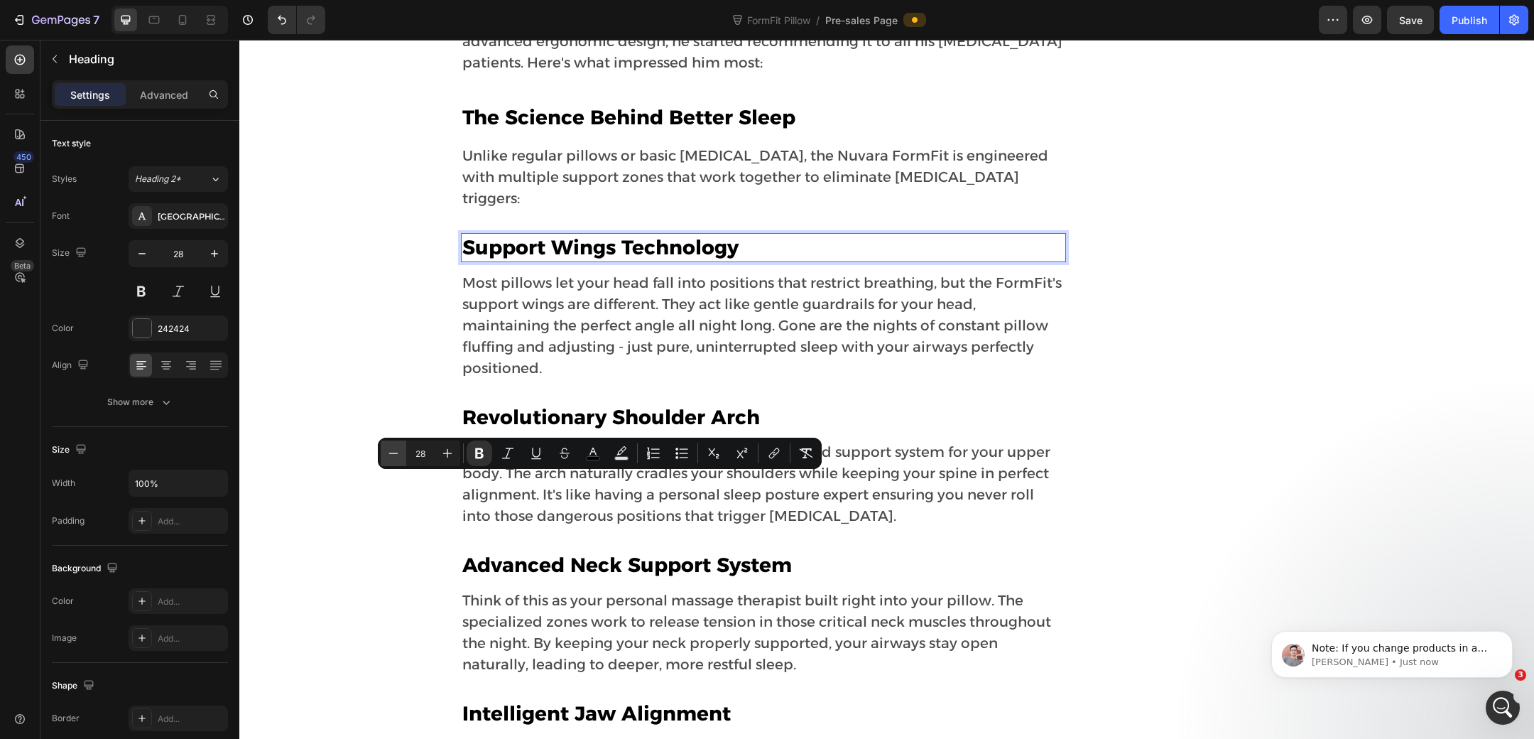
click at [399, 454] on icon "Editor contextual toolbar" at bounding box center [393, 453] width 14 height 14
type input "24"
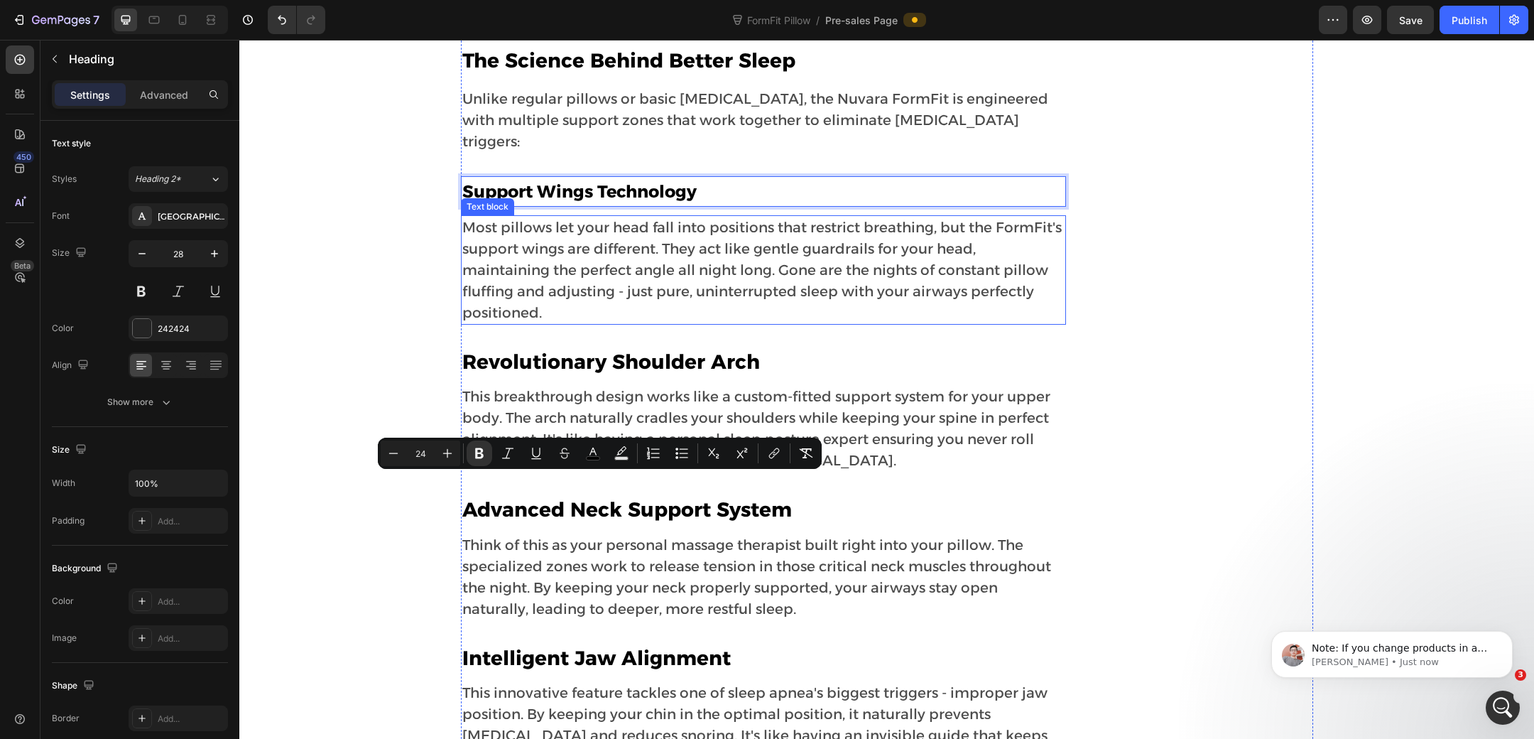
scroll to position [6247, 0]
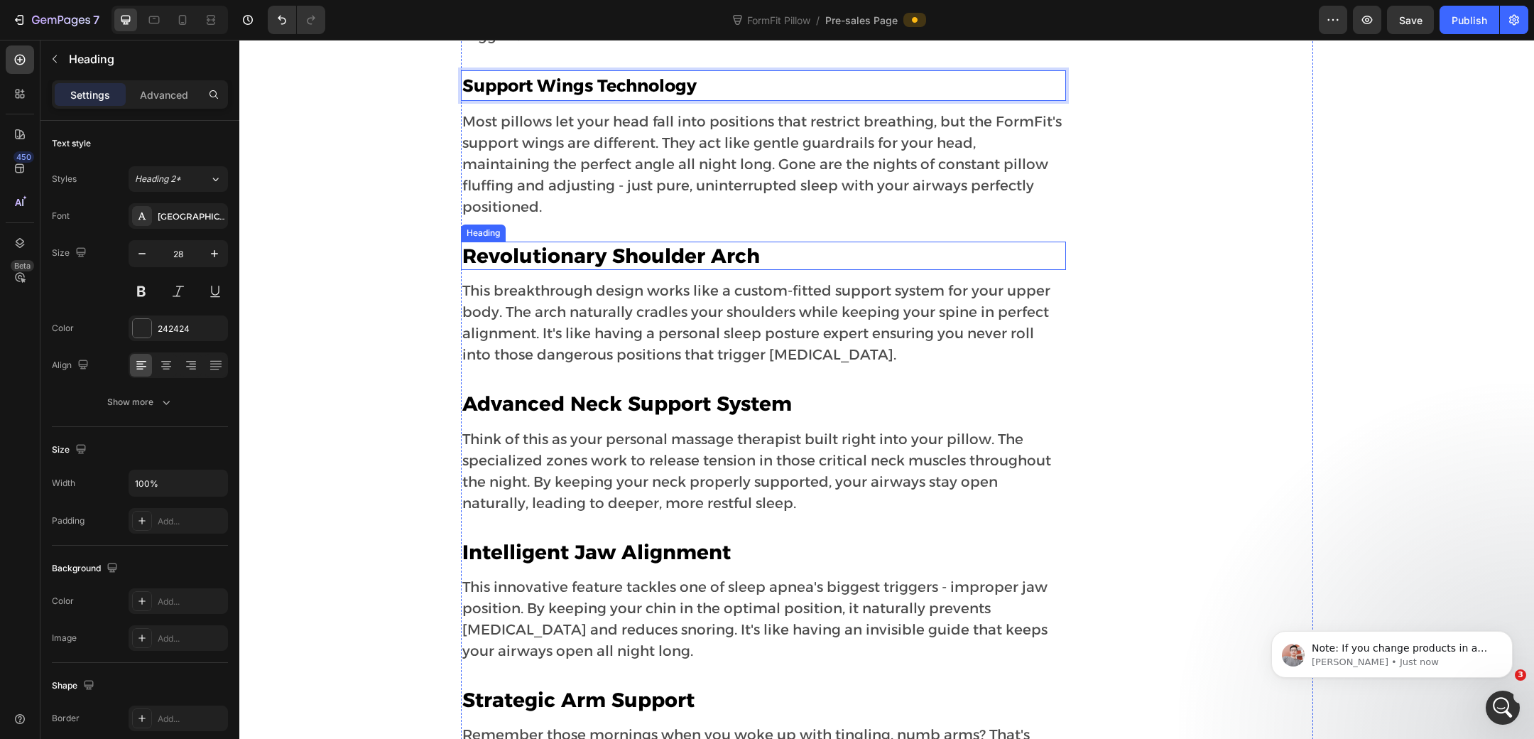
click at [582, 268] on strong "Revolutionary Shoulder Arch" at bounding box center [611, 256] width 298 height 24
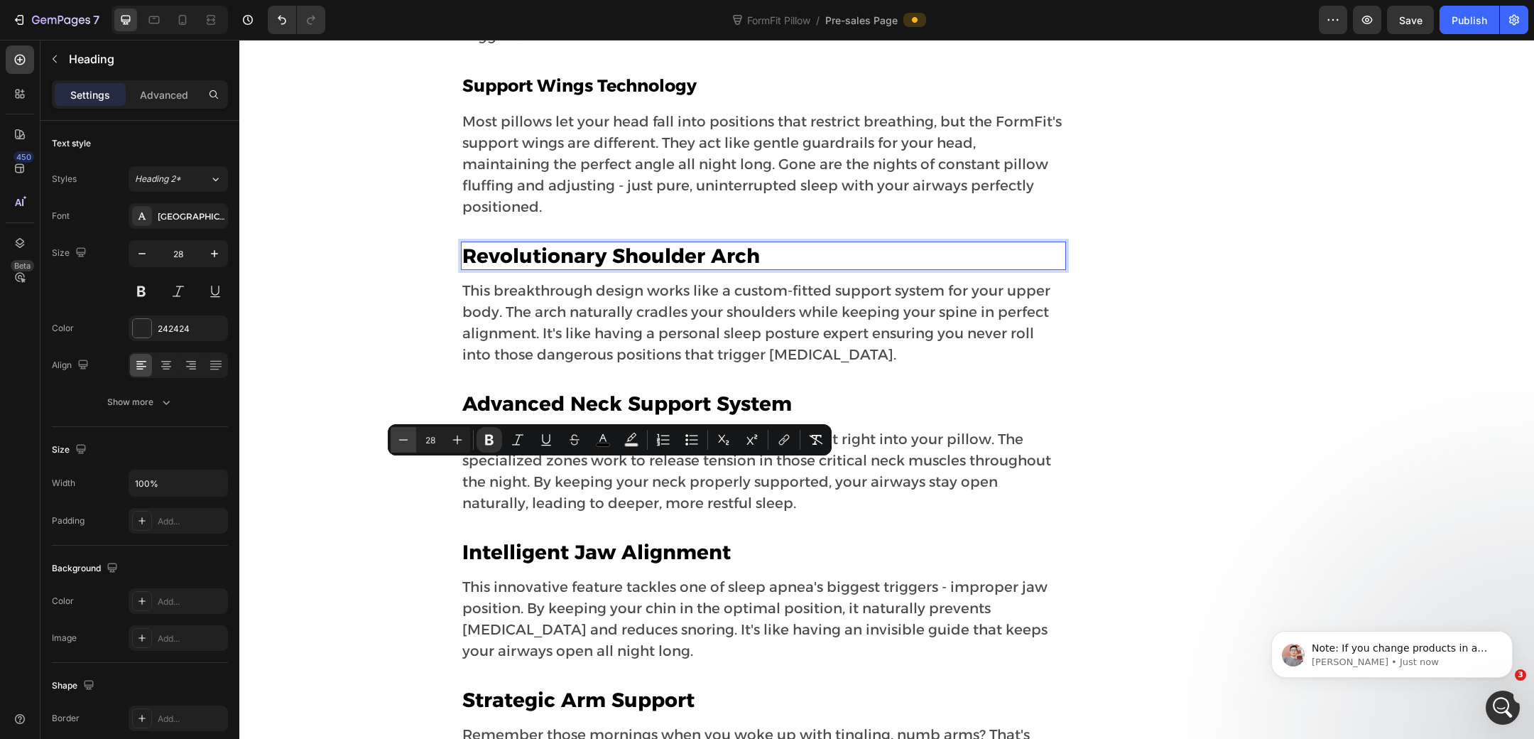
click at [406, 440] on icon "Editor contextual toolbar" at bounding box center [403, 439] width 9 height 1
type input "24"
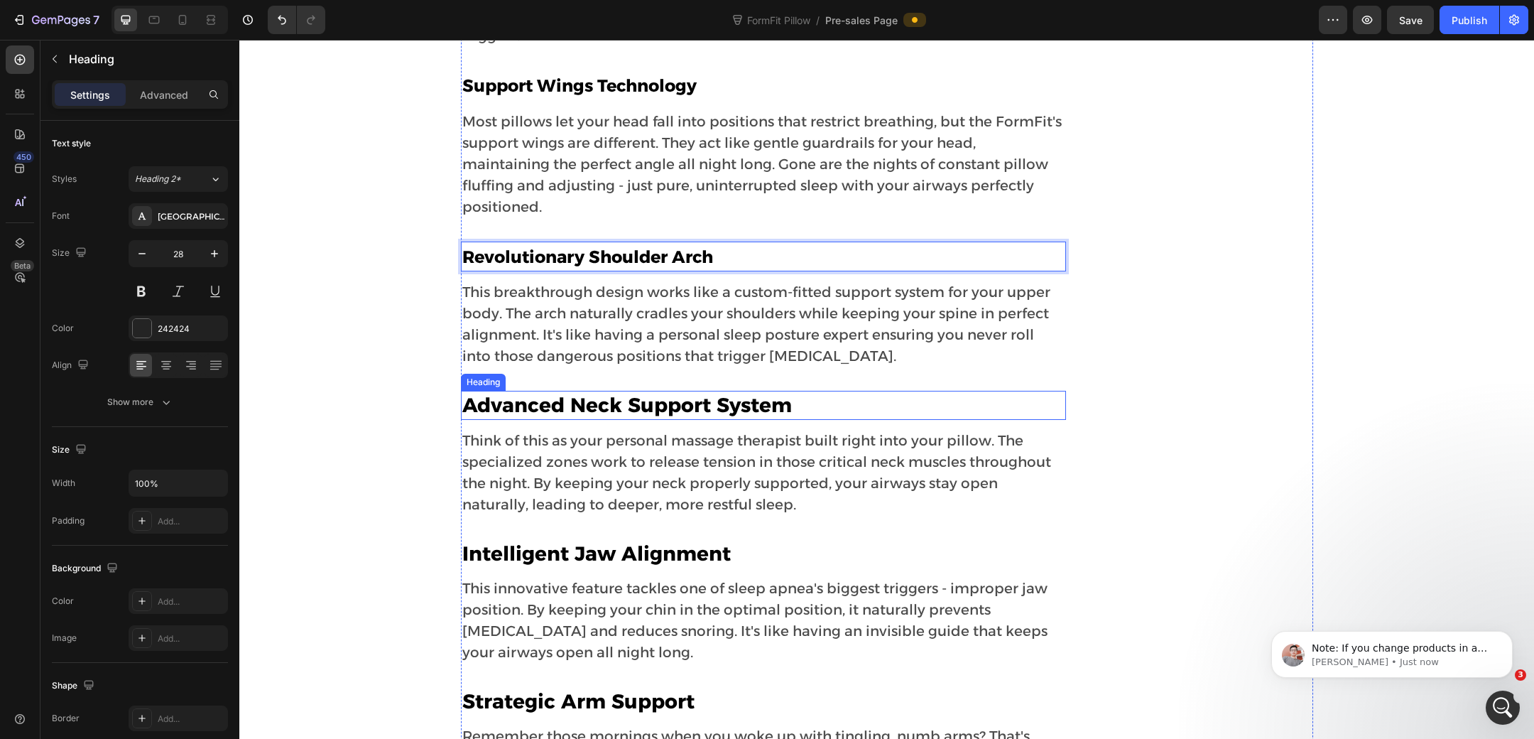
click at [609, 417] on strong "Advanced Neck Support System" at bounding box center [627, 405] width 330 height 24
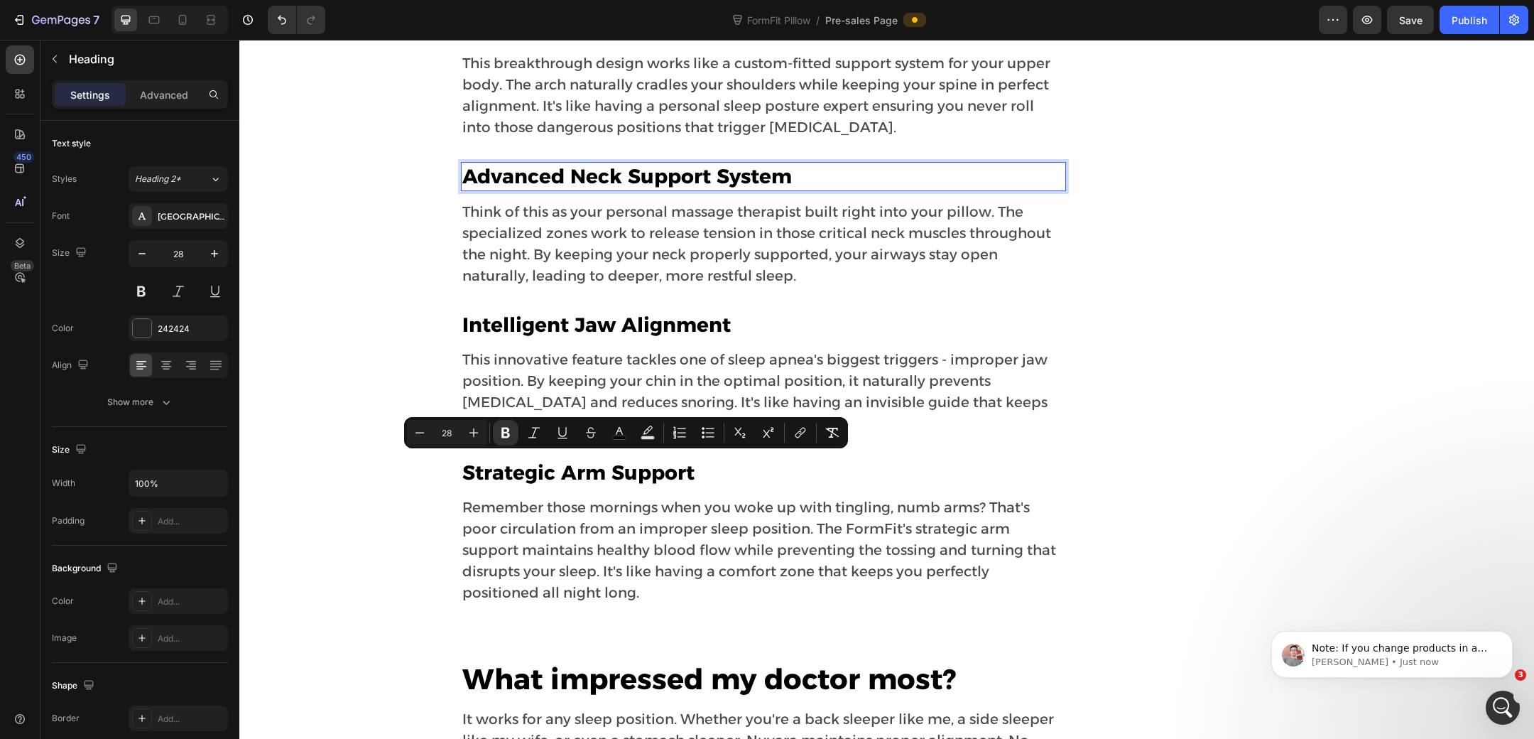
scroll to position [6570, 0]
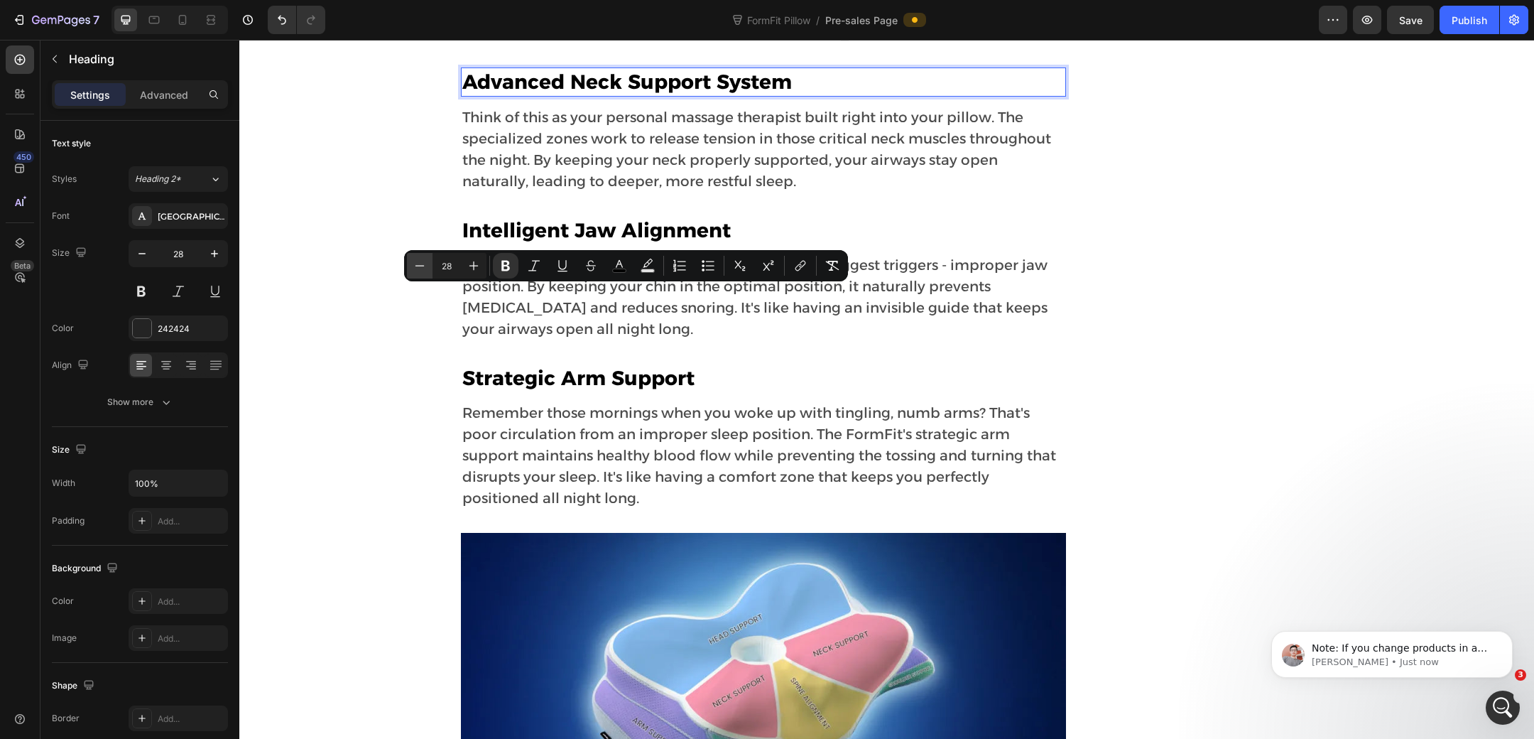
click at [422, 264] on icon "Editor contextual toolbar" at bounding box center [420, 266] width 14 height 14
type input "24"
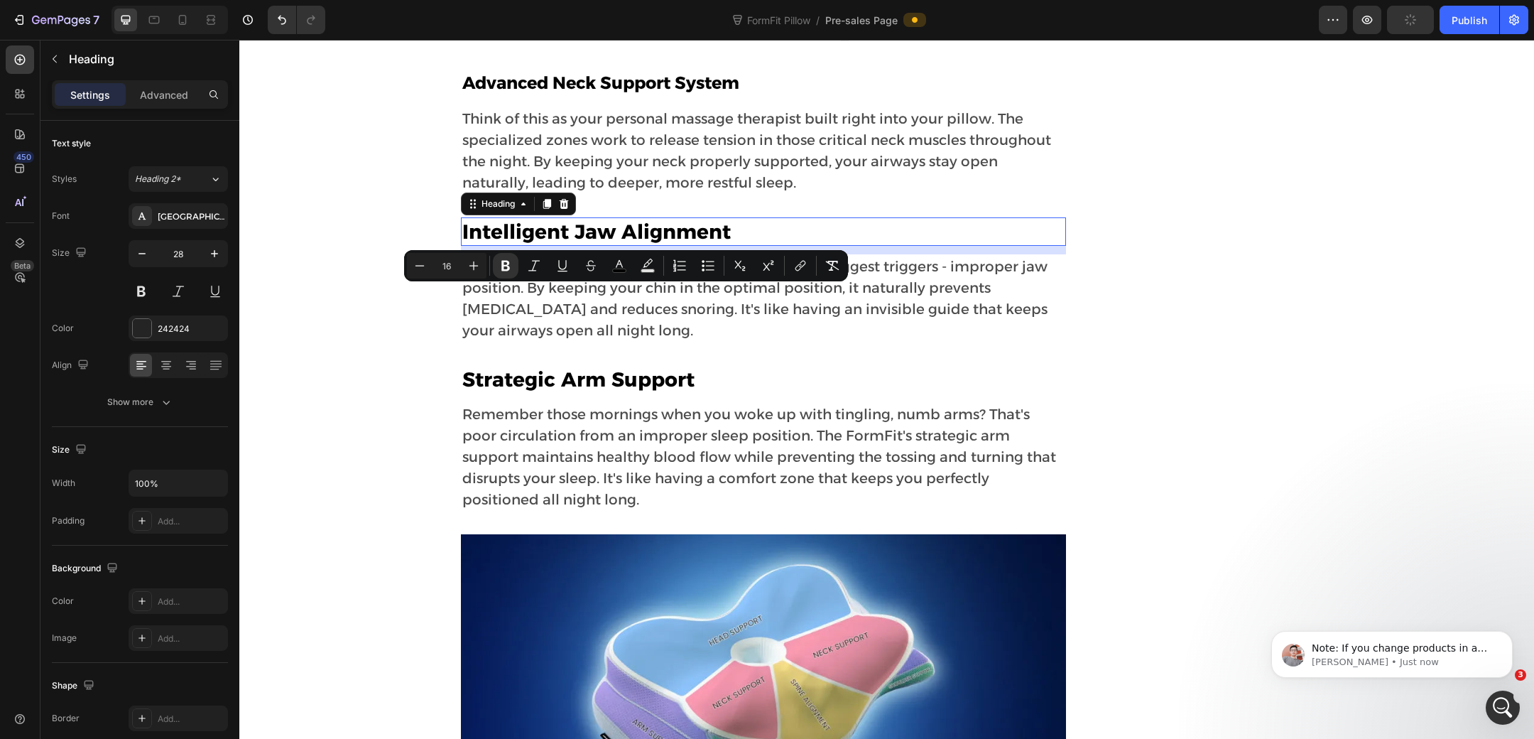
click at [619, 244] on strong "Intelligent Jaw Alignment" at bounding box center [596, 231] width 268 height 24
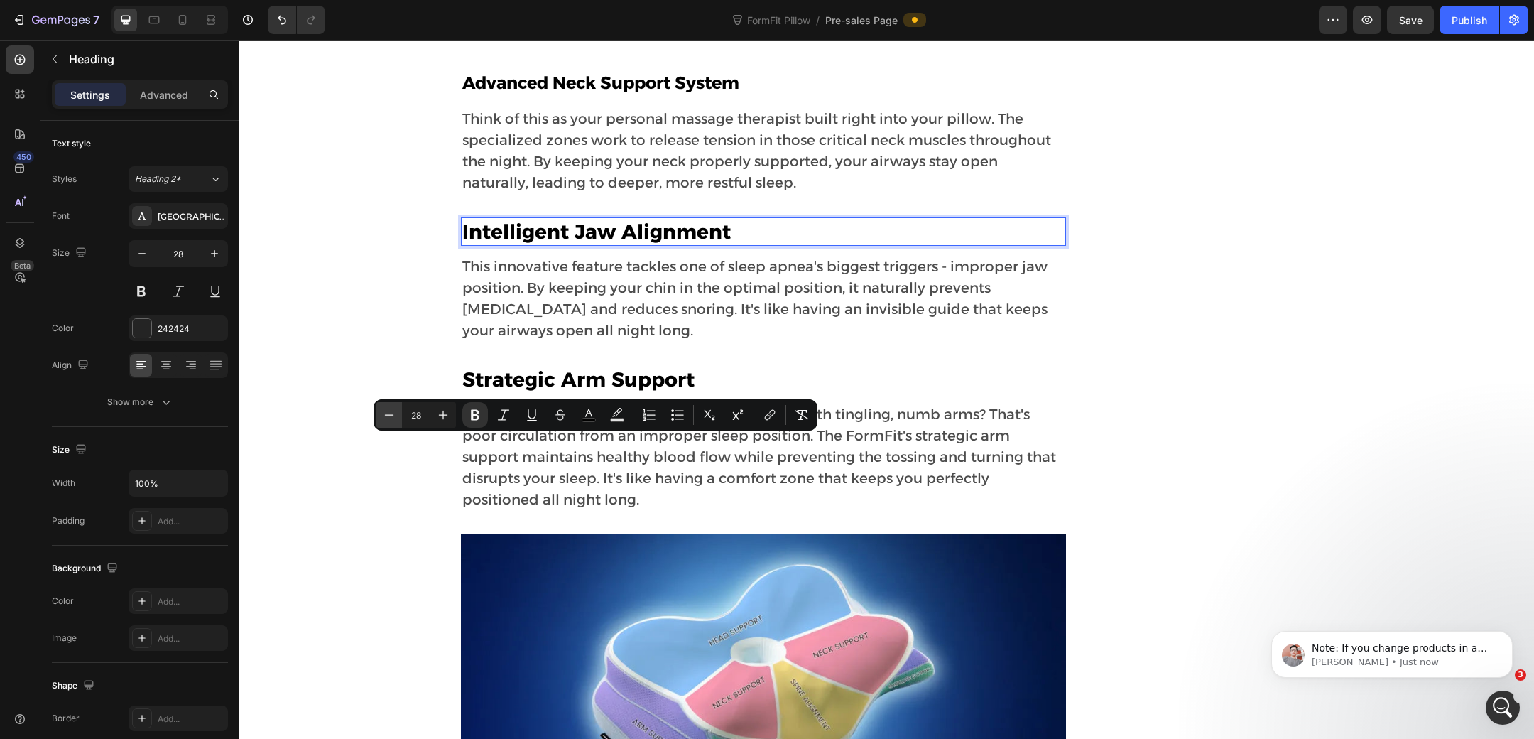
click at [399, 415] on button "Minus" at bounding box center [389, 415] width 26 height 26
type input "24"
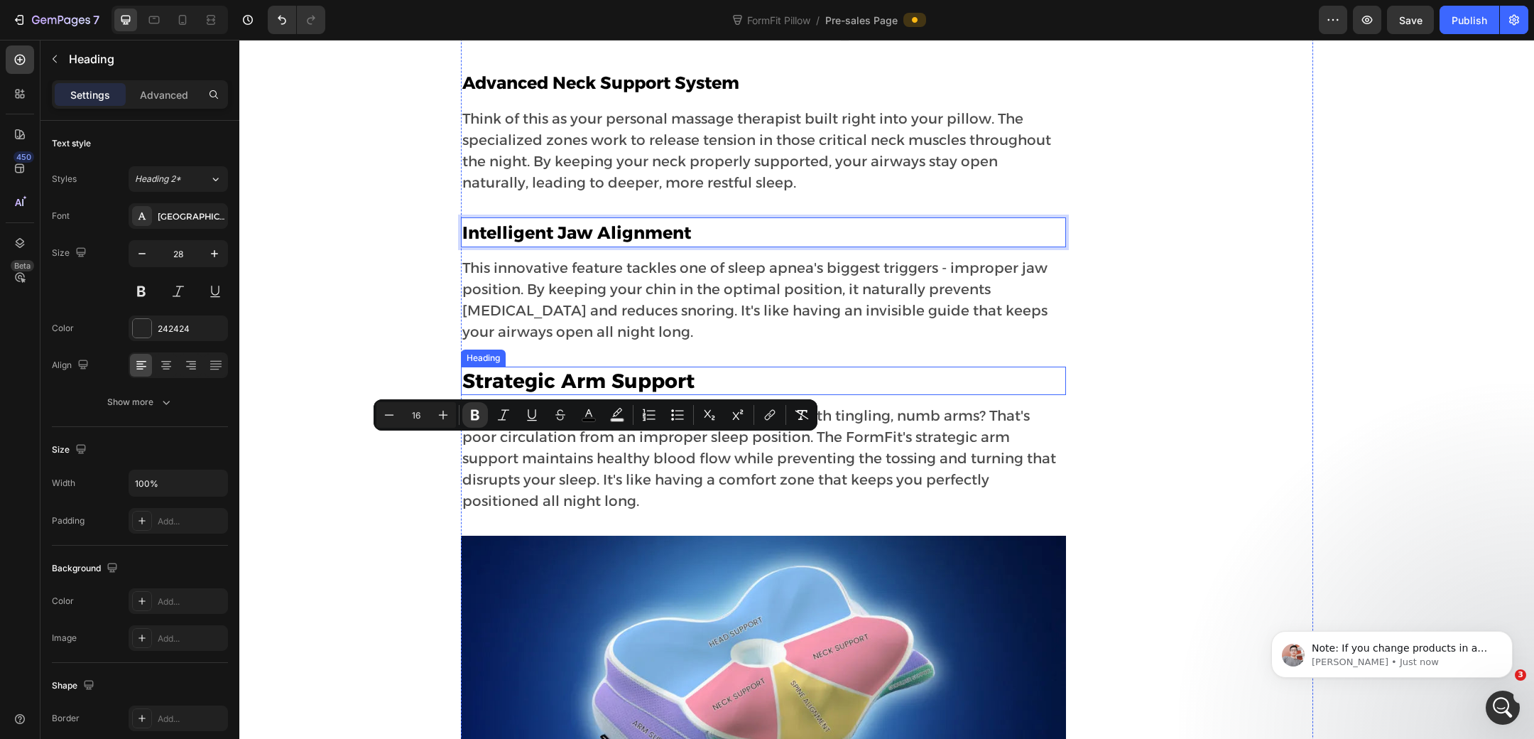
click at [564, 395] on h2 "Strategic Arm Support" at bounding box center [763, 381] width 605 height 28
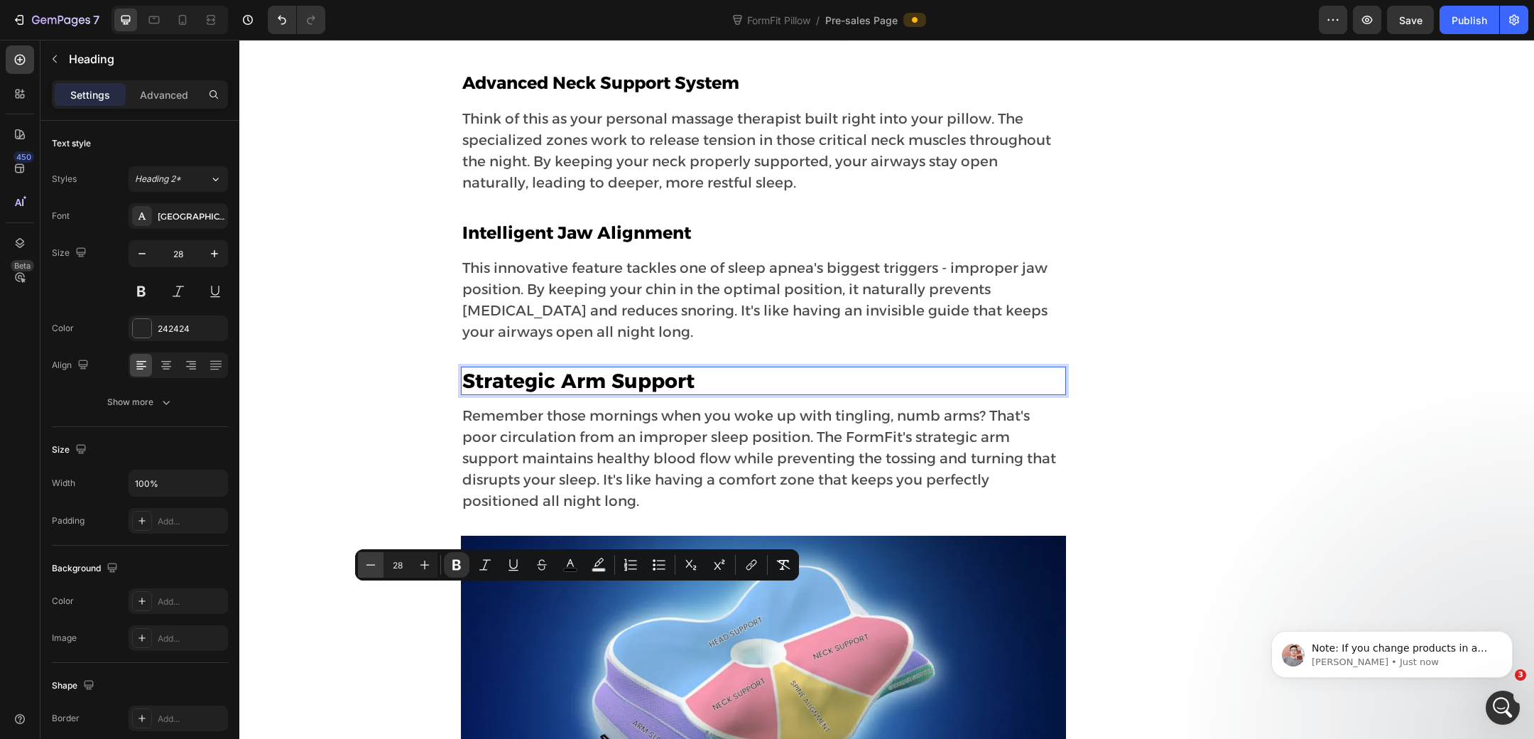
click at [374, 560] on icon "Editor contextual toolbar" at bounding box center [371, 565] width 14 height 14
type input "24"
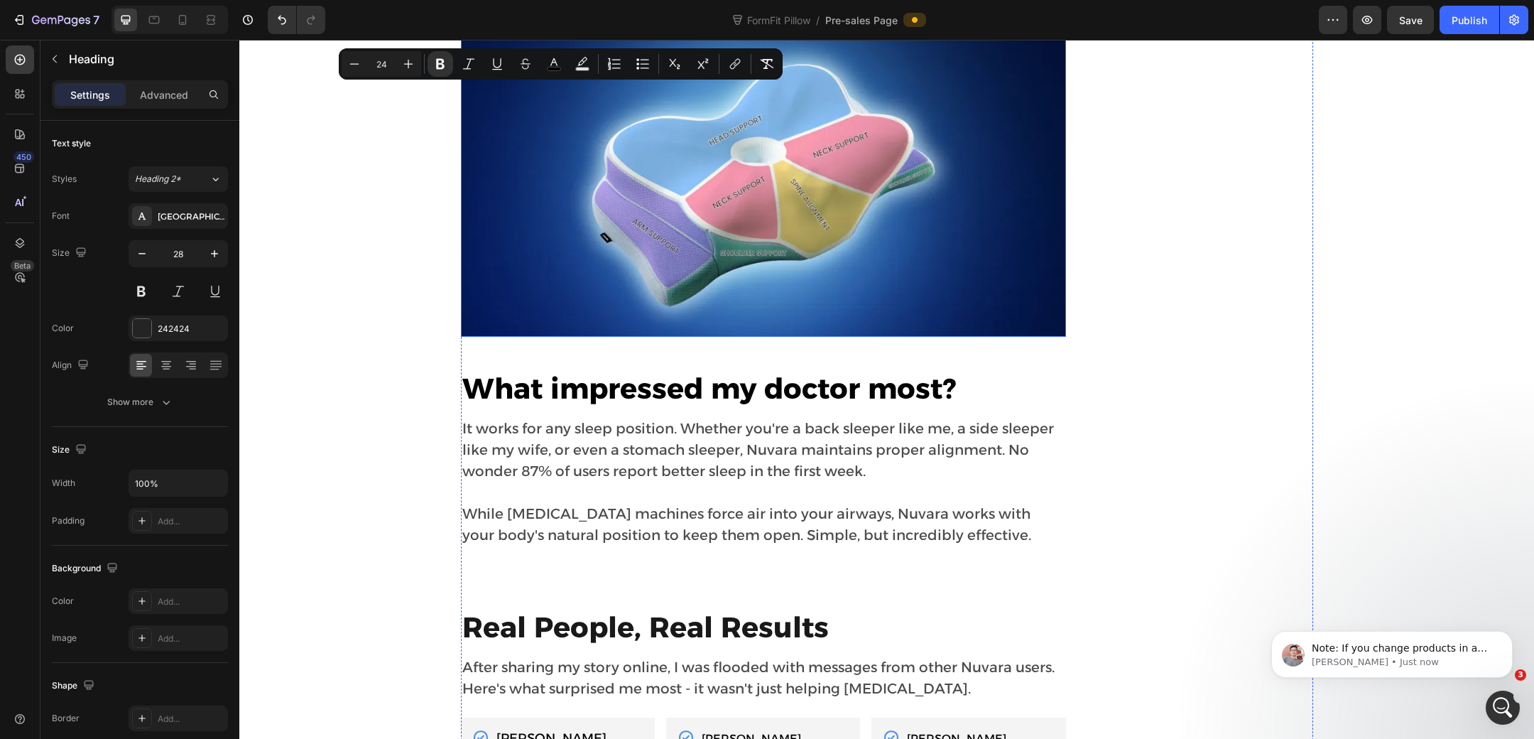
scroll to position [7291, 0]
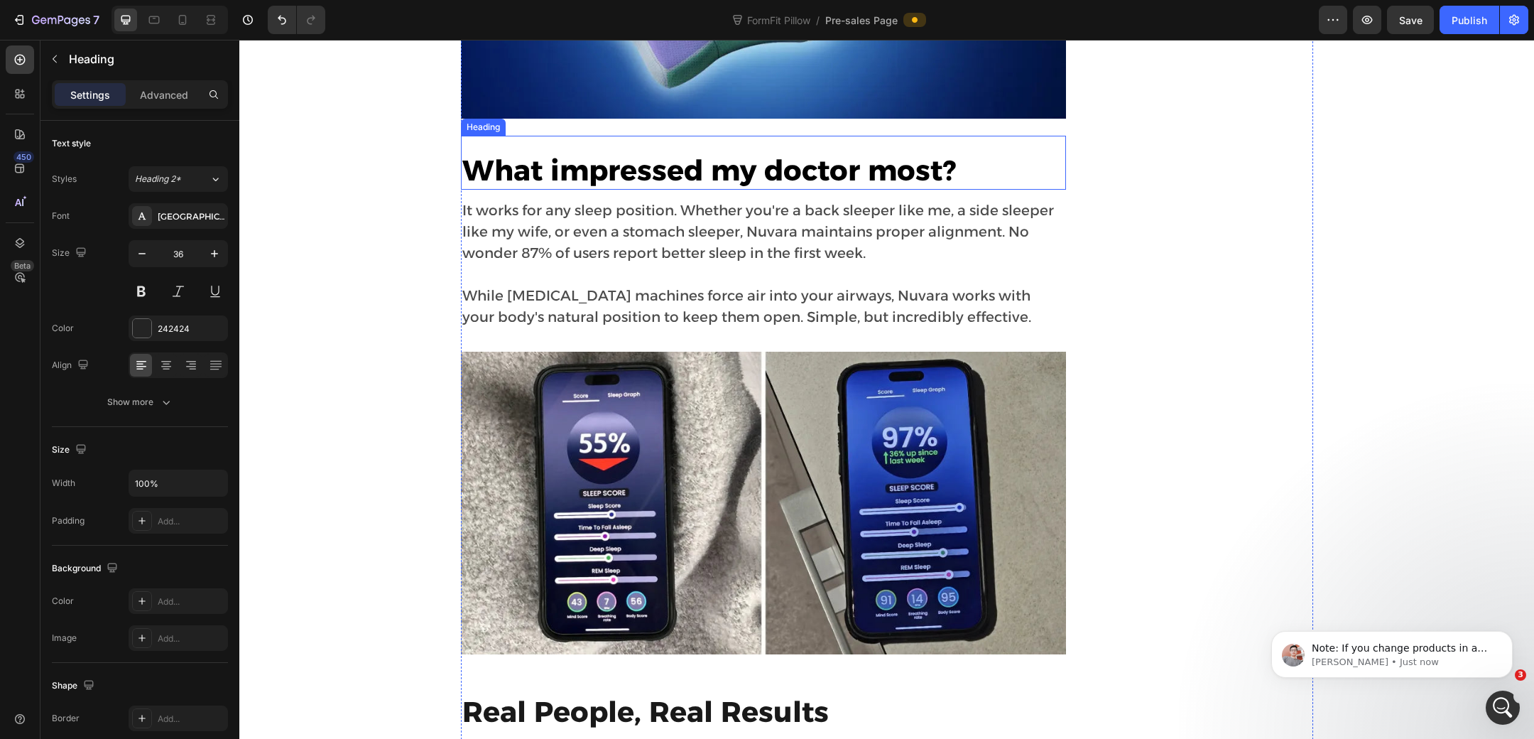
click at [612, 188] on strong "What impressed my doctor most?" at bounding box center [709, 170] width 494 height 35
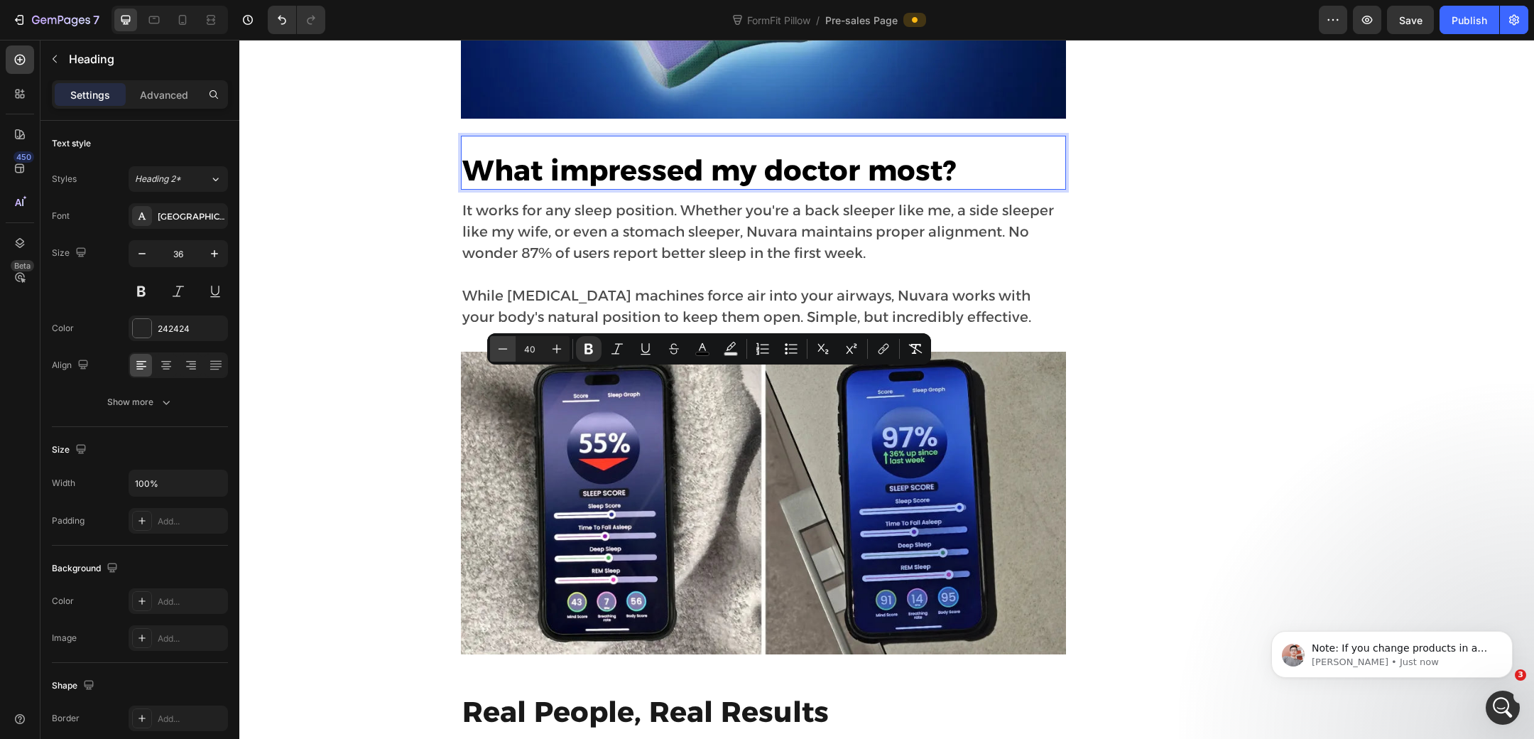
click at [509, 347] on icon "Editor contextual toolbar" at bounding box center [503, 349] width 14 height 14
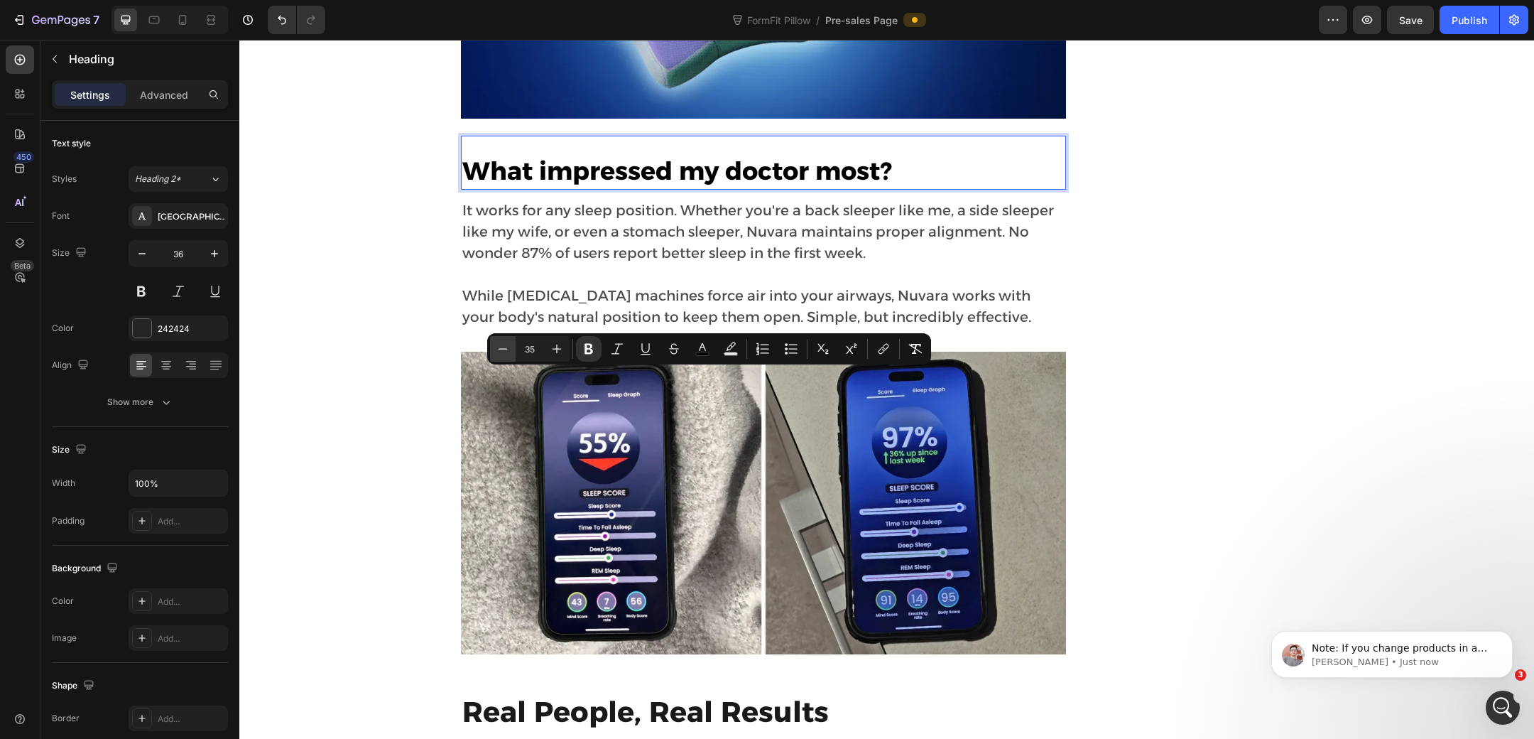
click at [509, 347] on icon "Editor contextual toolbar" at bounding box center [503, 349] width 14 height 14
type input "34"
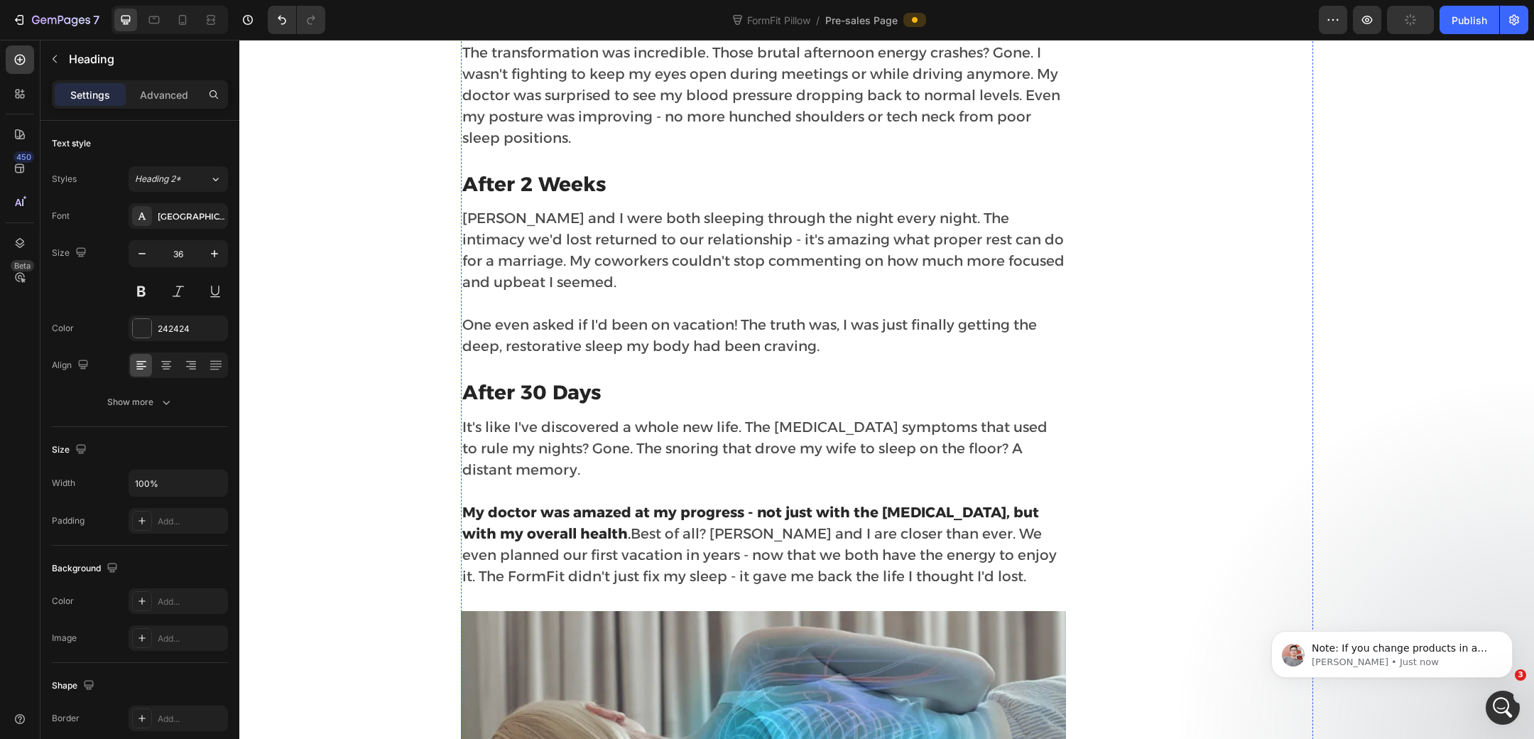
scroll to position [5112, 0]
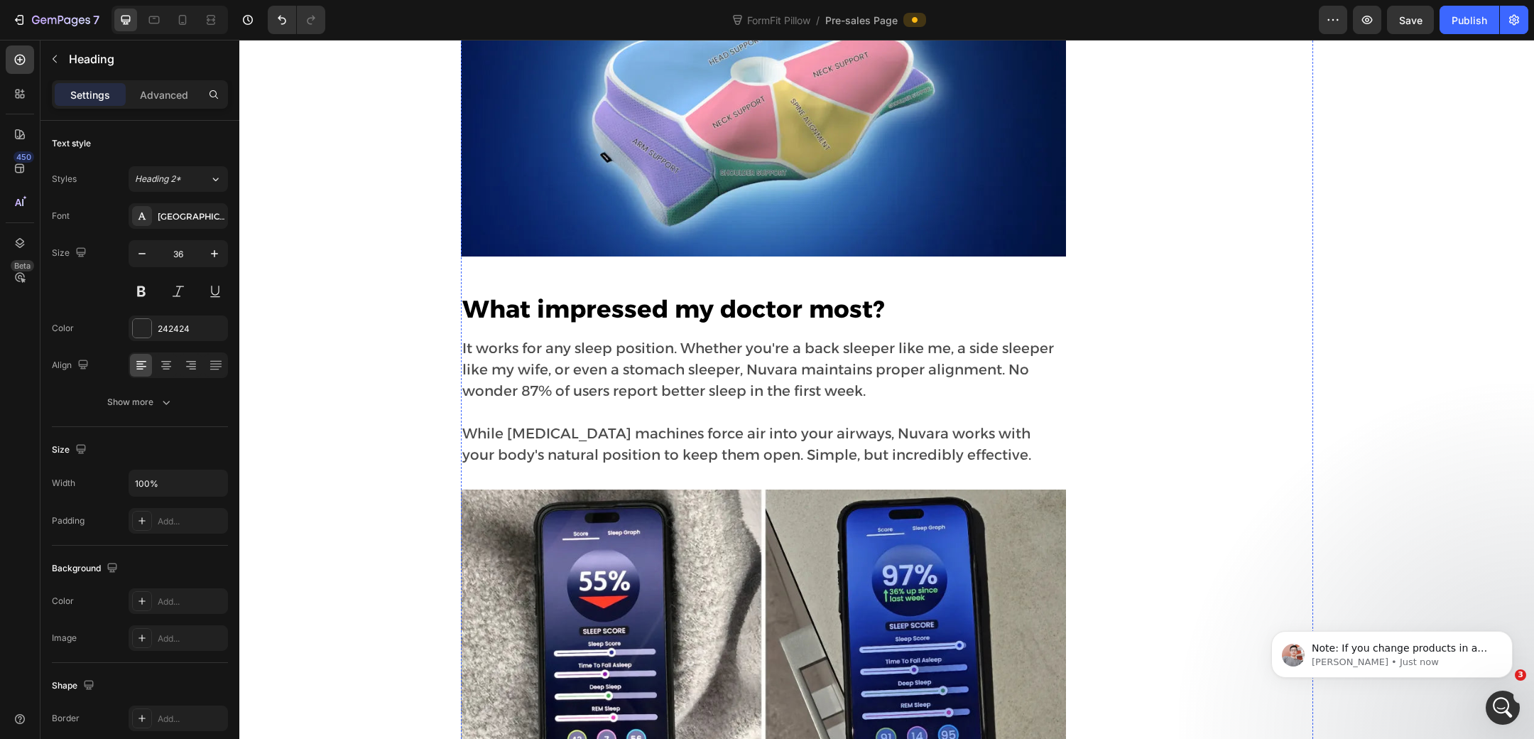
scroll to position [7201, 0]
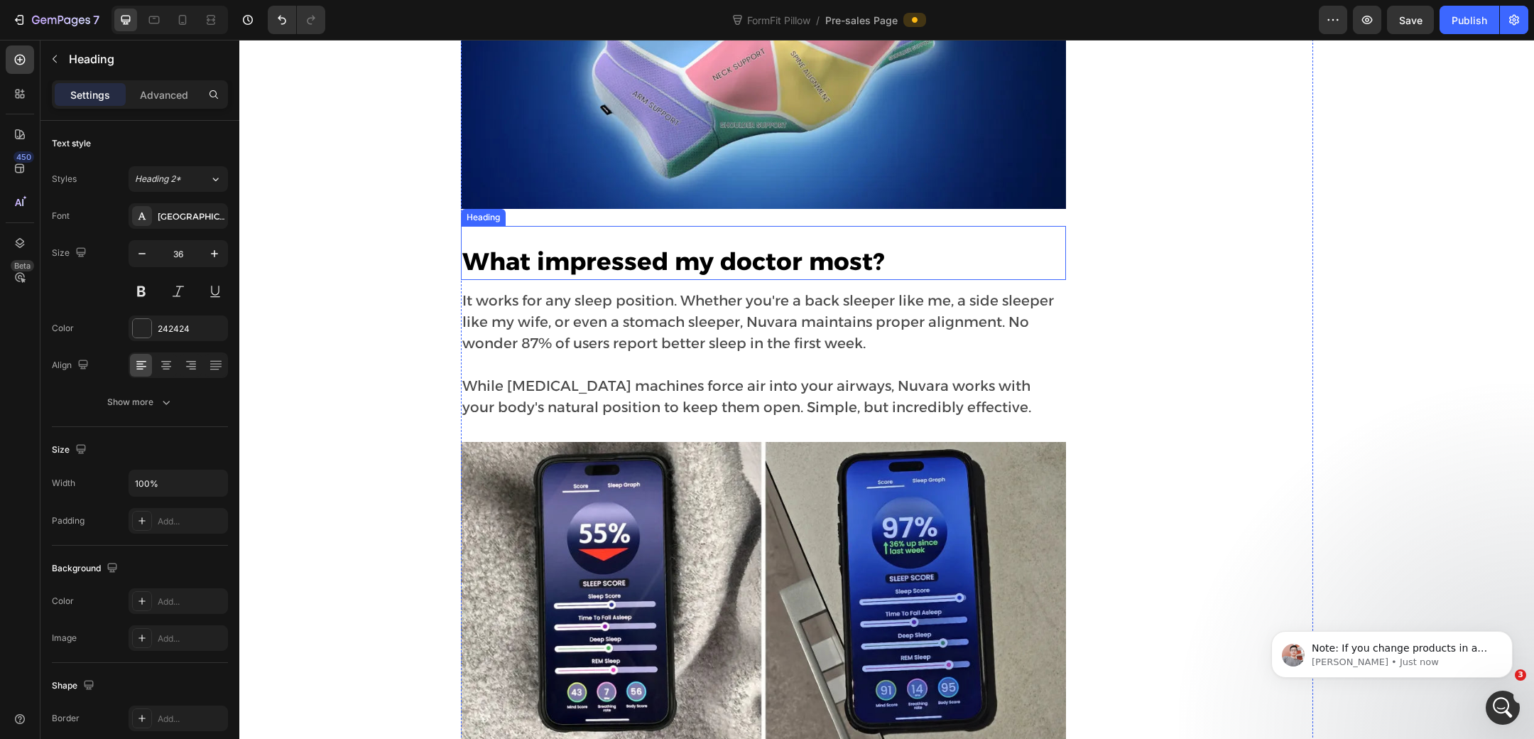
click at [625, 276] on strong "What impressed my doctor most?" at bounding box center [673, 261] width 422 height 30
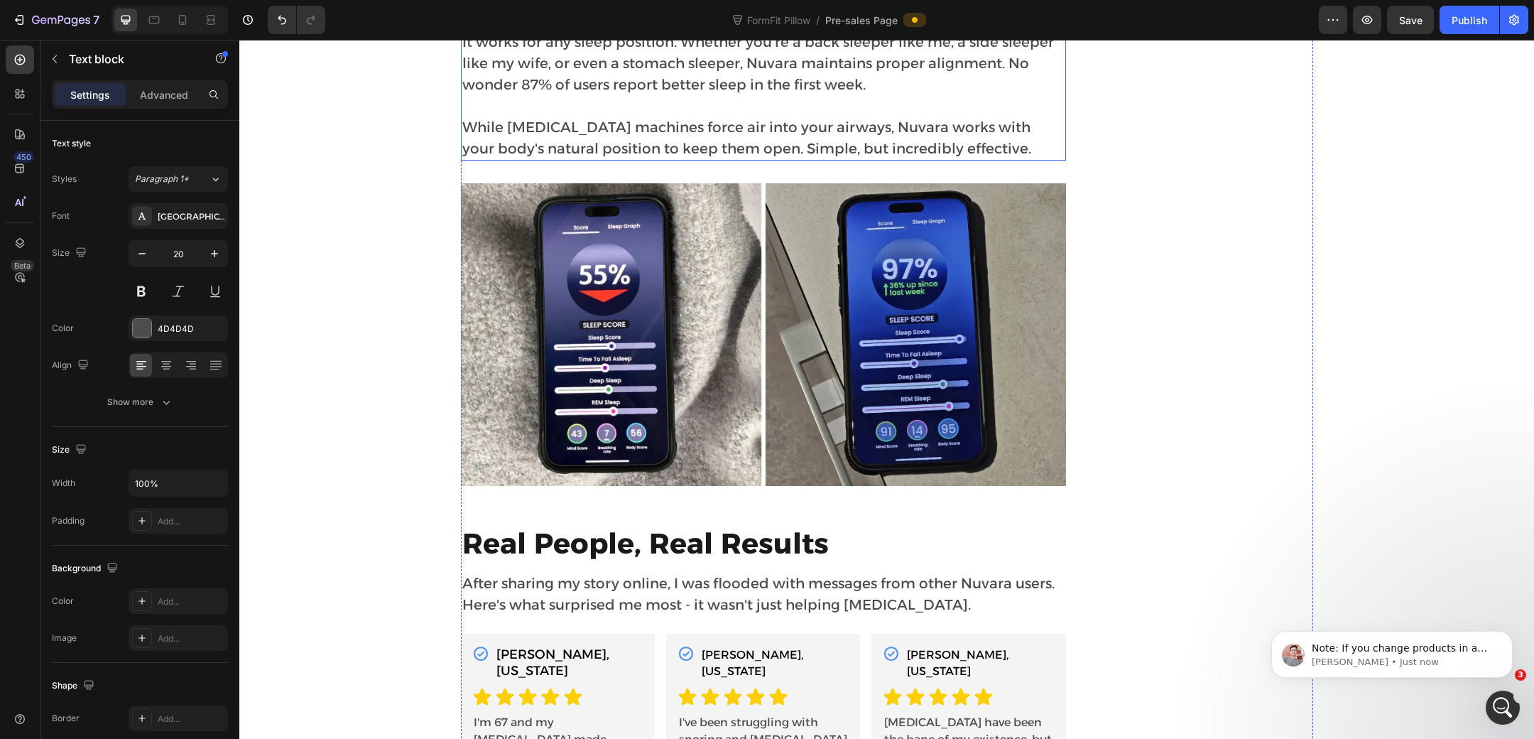
click at [756, 159] on p "While CPAP machines force air into your airways, Nuvara works with your body's …" at bounding box center [763, 137] width 602 height 43
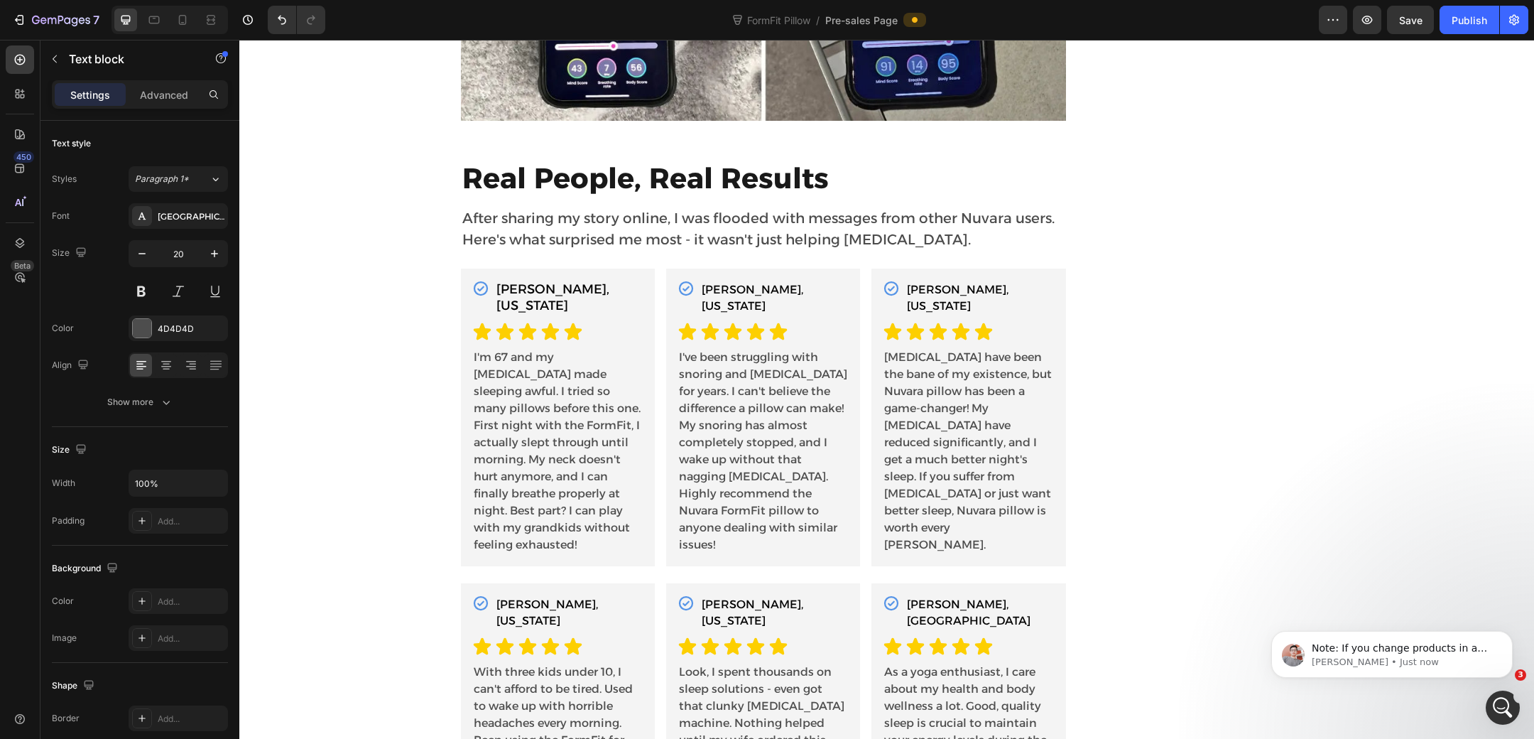
scroll to position [7910, 0]
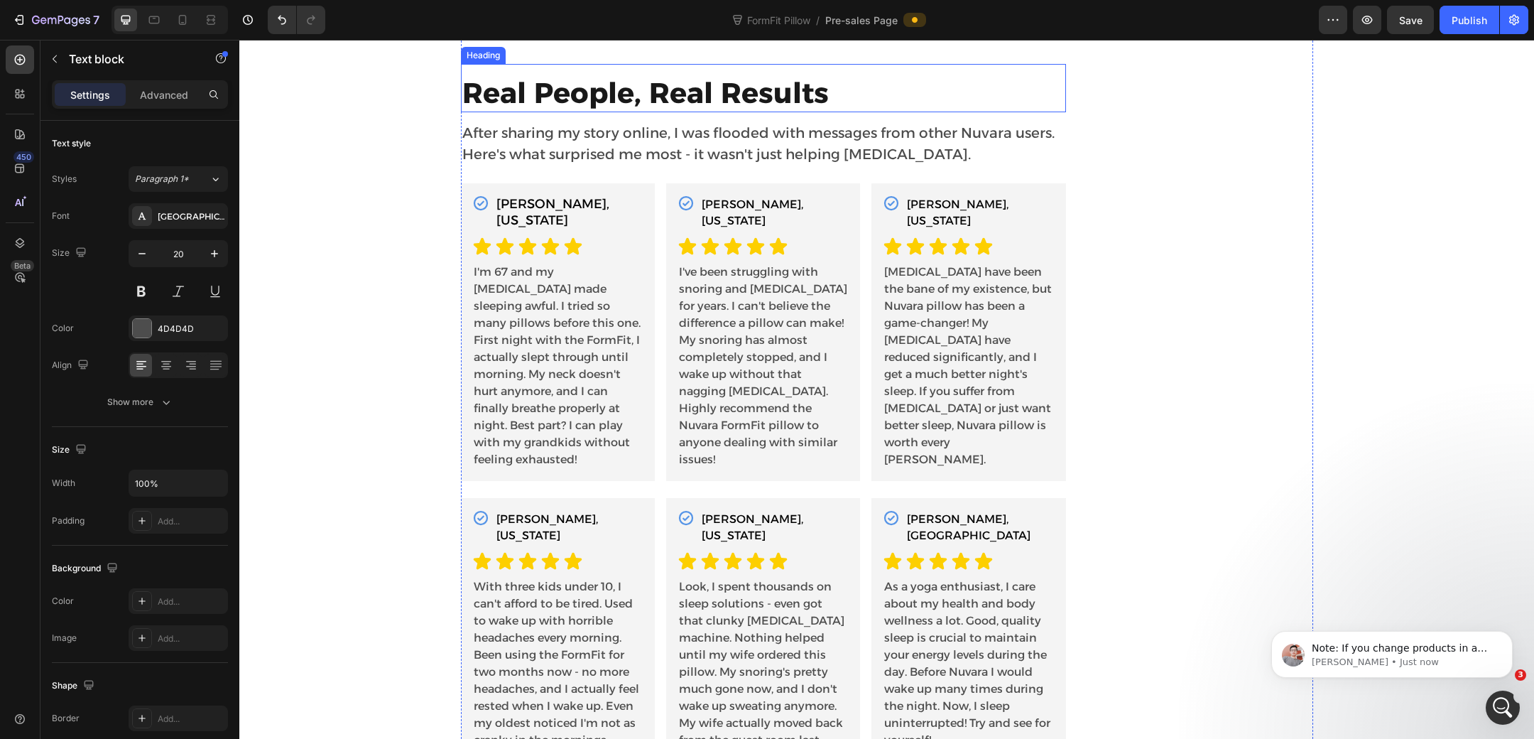
click at [691, 110] on strong "Real People, Real Results" at bounding box center [645, 92] width 367 height 35
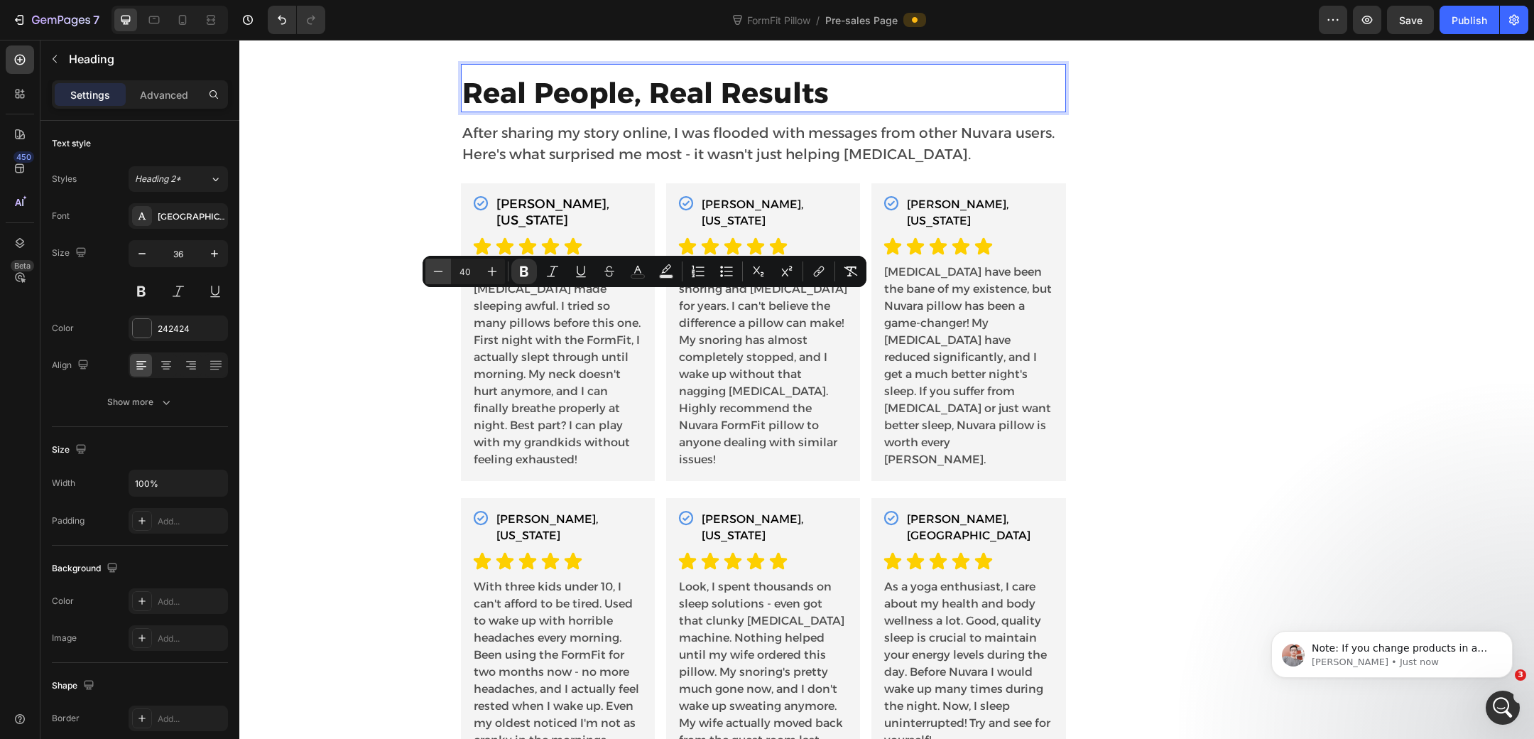
click at [443, 273] on icon "Editor contextual toolbar" at bounding box center [438, 271] width 14 height 14
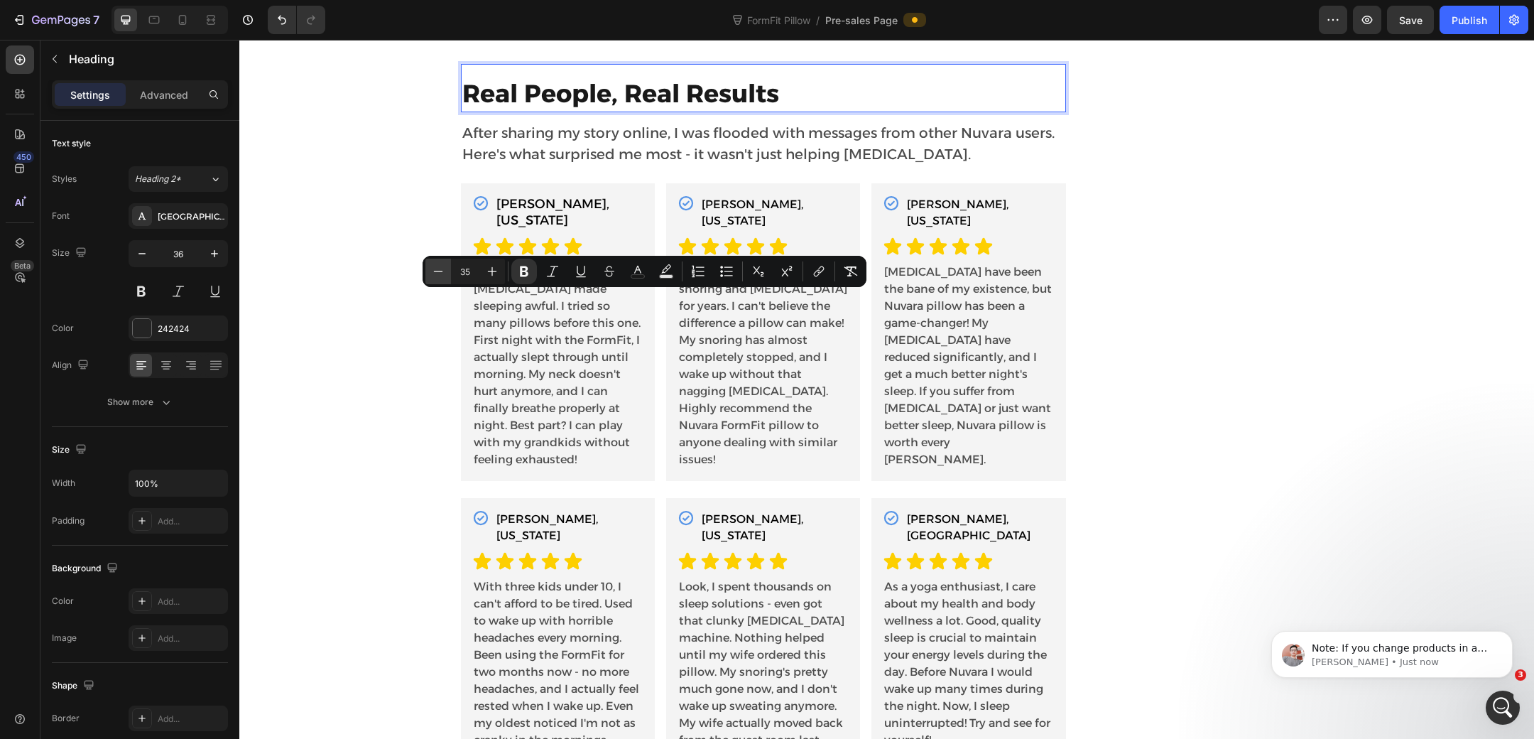
click at [434, 270] on icon "Editor contextual toolbar" at bounding box center [438, 271] width 14 height 14
type input "34"
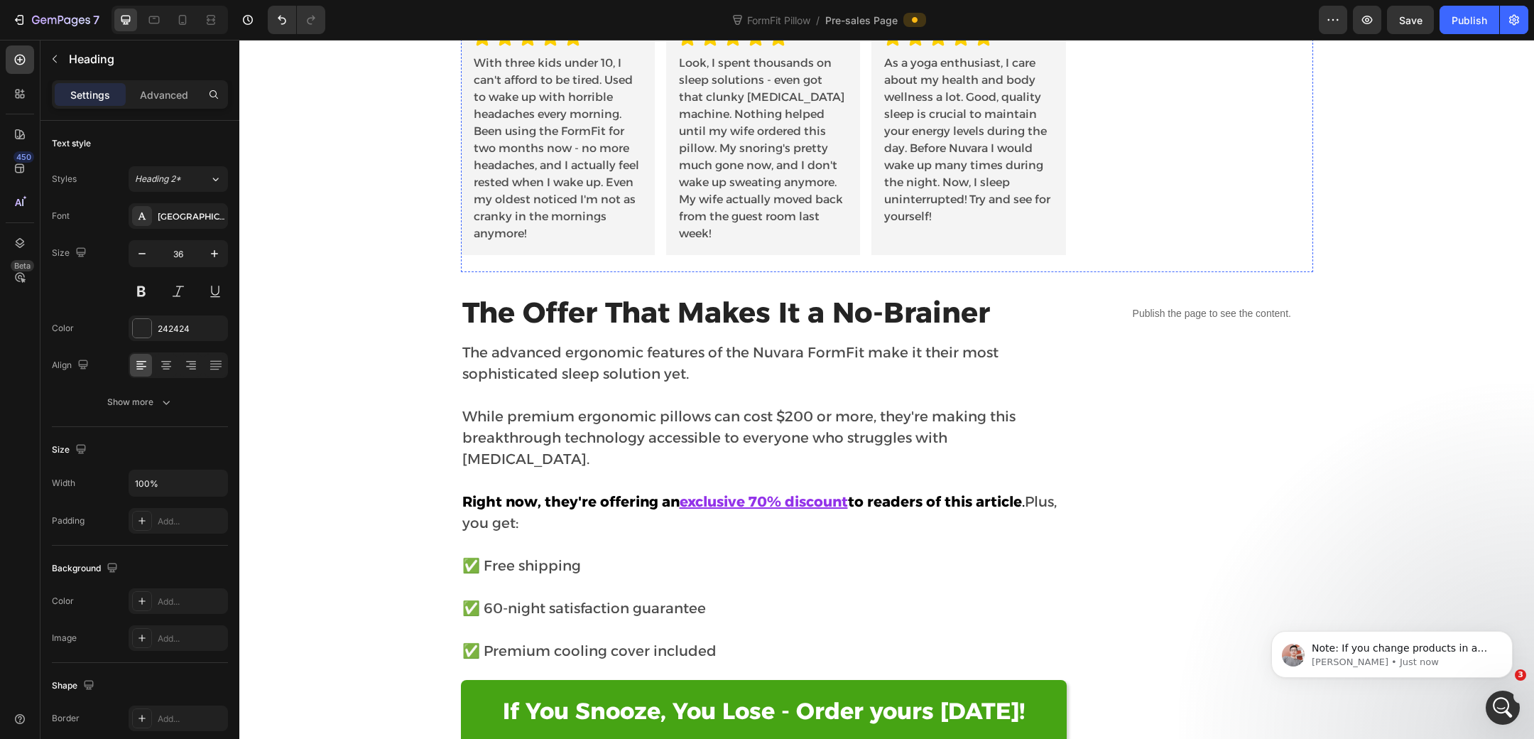
scroll to position [8576, 0]
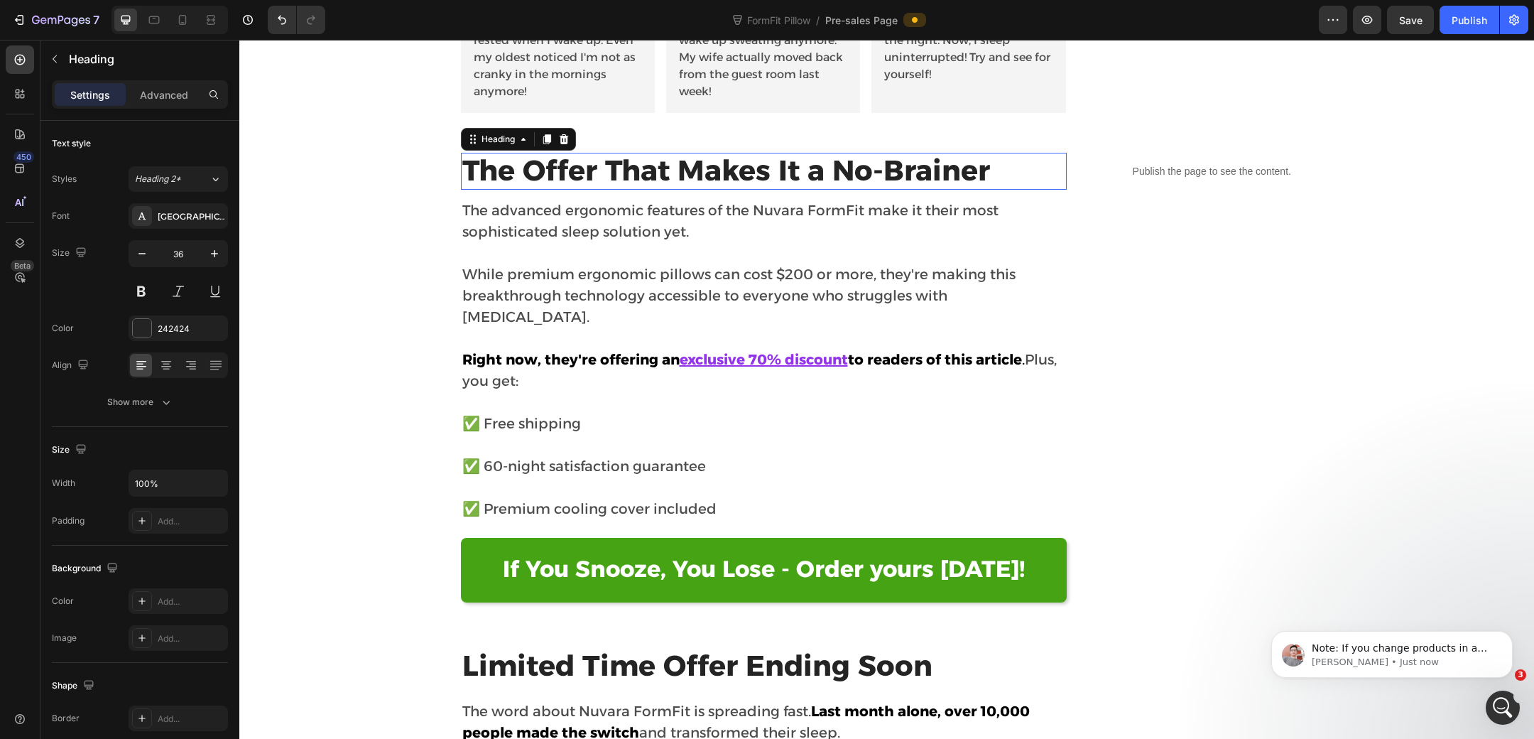
click at [657, 188] on strong "The Offer That Makes It a No-Brainer" at bounding box center [726, 170] width 528 height 35
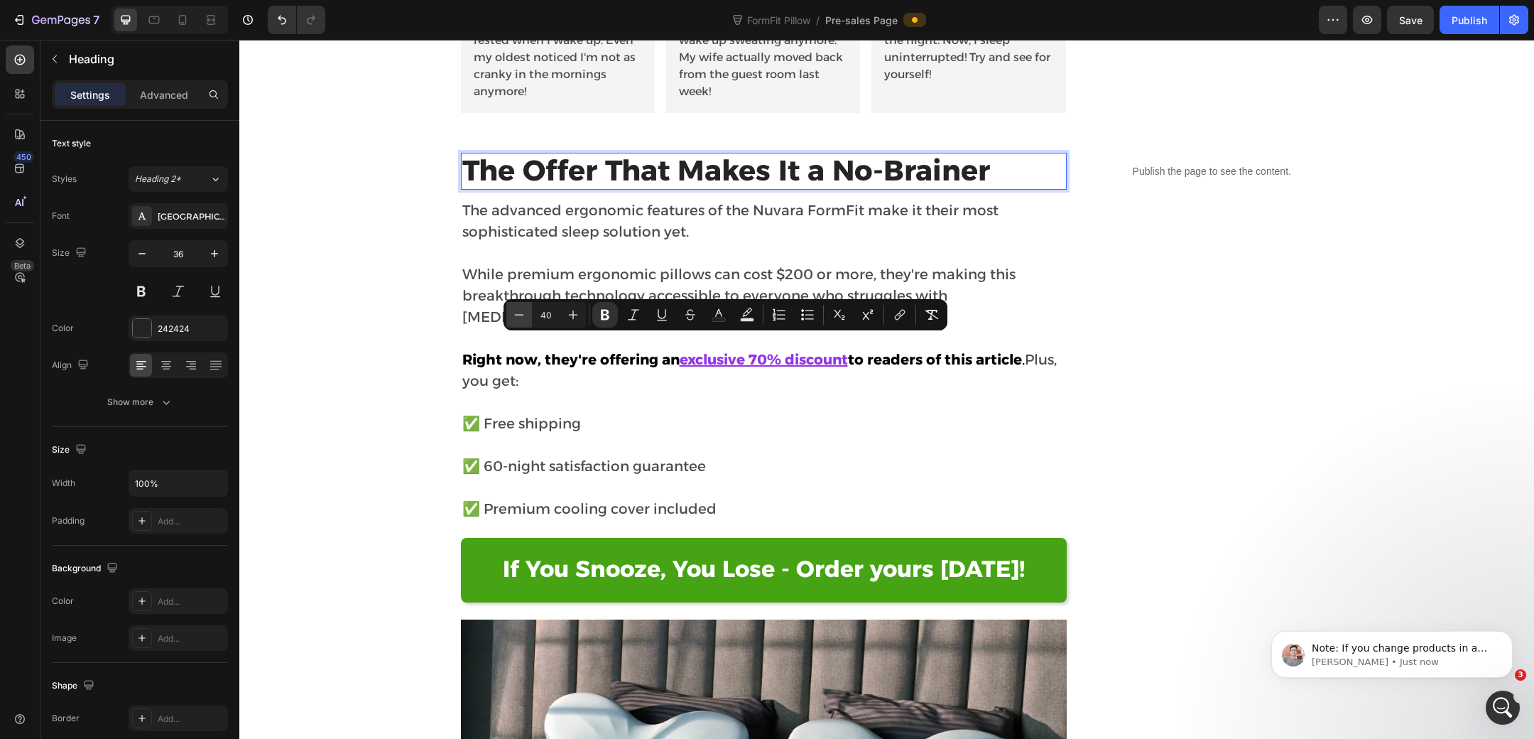
click at [515, 313] on icon "Editor contextual toolbar" at bounding box center [519, 315] width 14 height 14
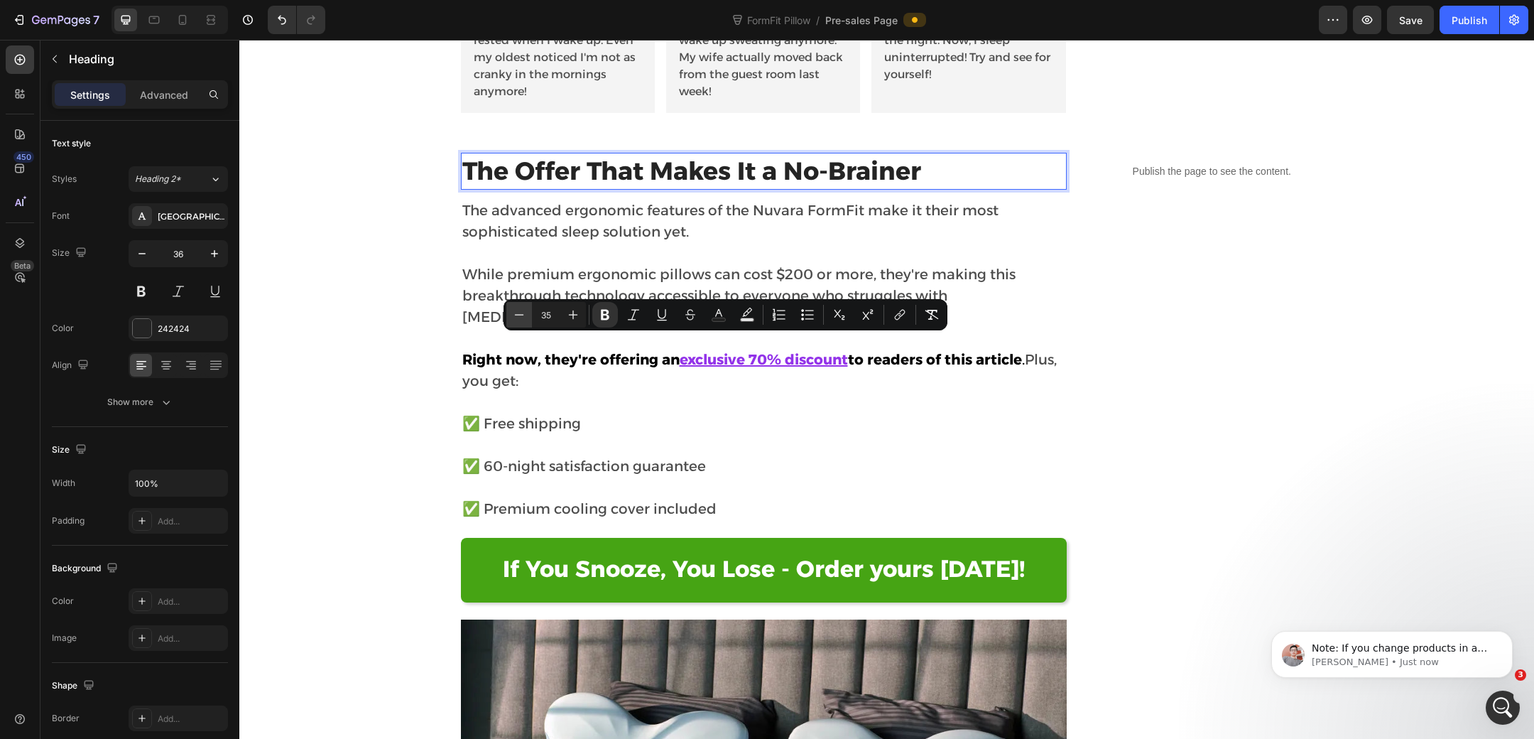
click at [515, 313] on icon "Editor contextual toolbar" at bounding box center [519, 315] width 14 height 14
type input "34"
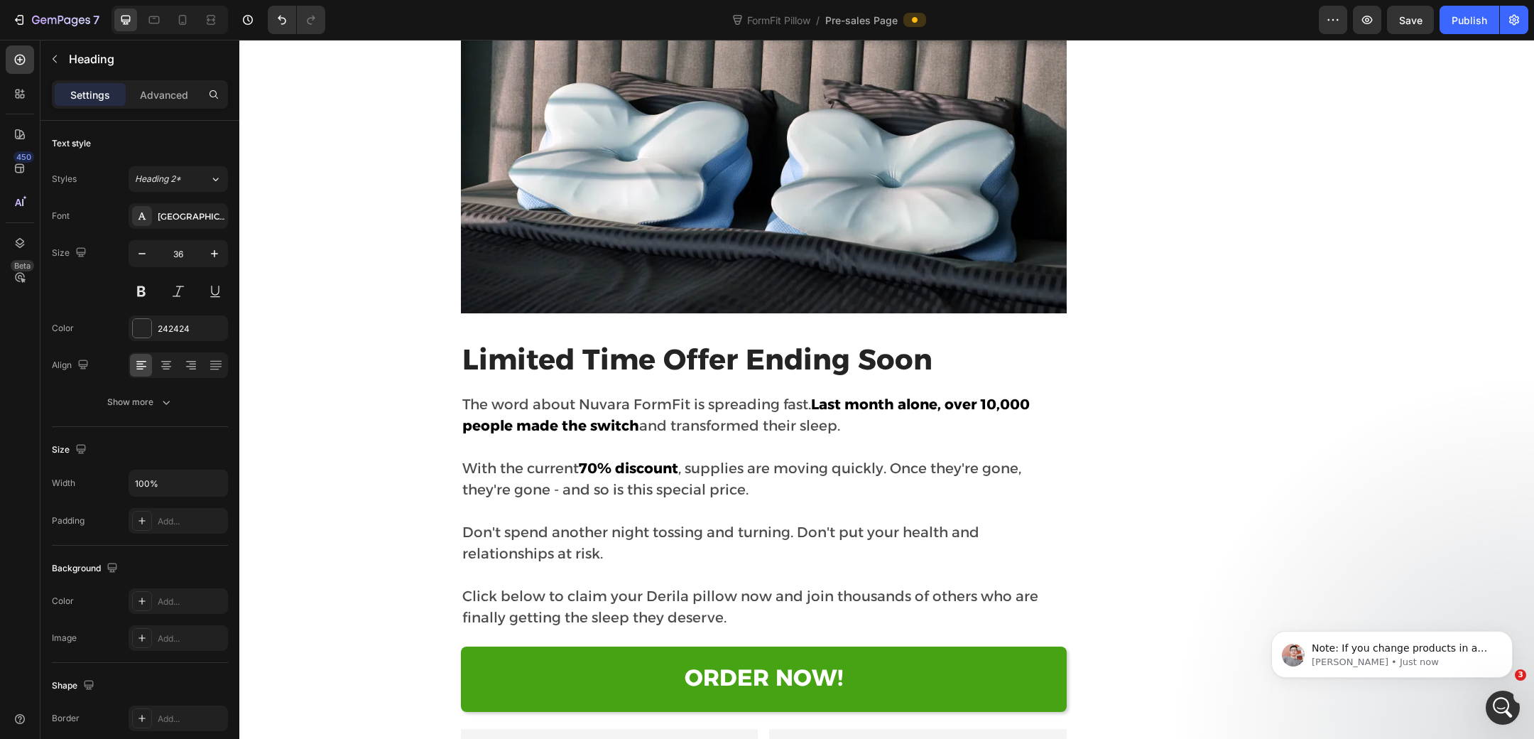
scroll to position [9417, 0]
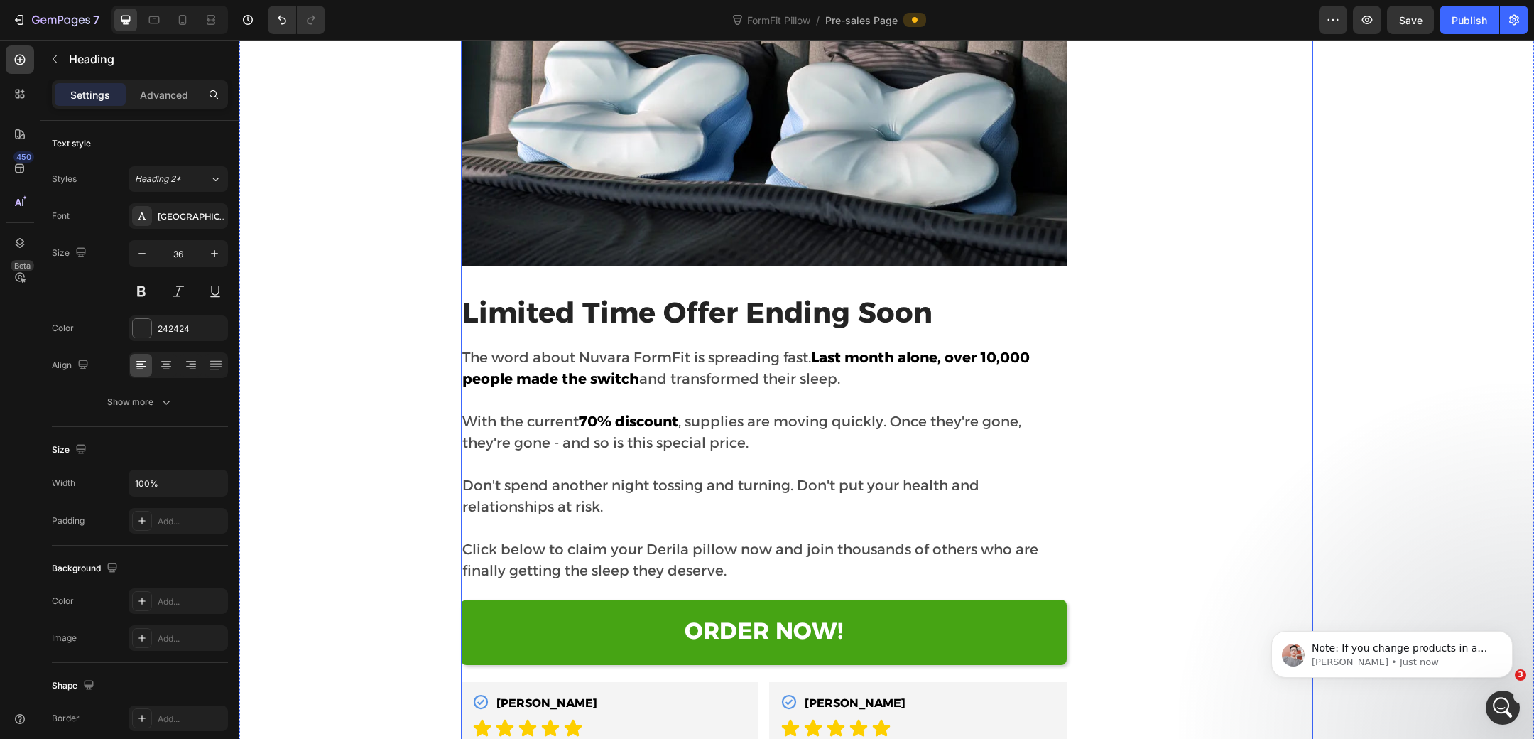
click at [603, 295] on strong "Limited Time Offer Ending Soon" at bounding box center [697, 312] width 470 height 35
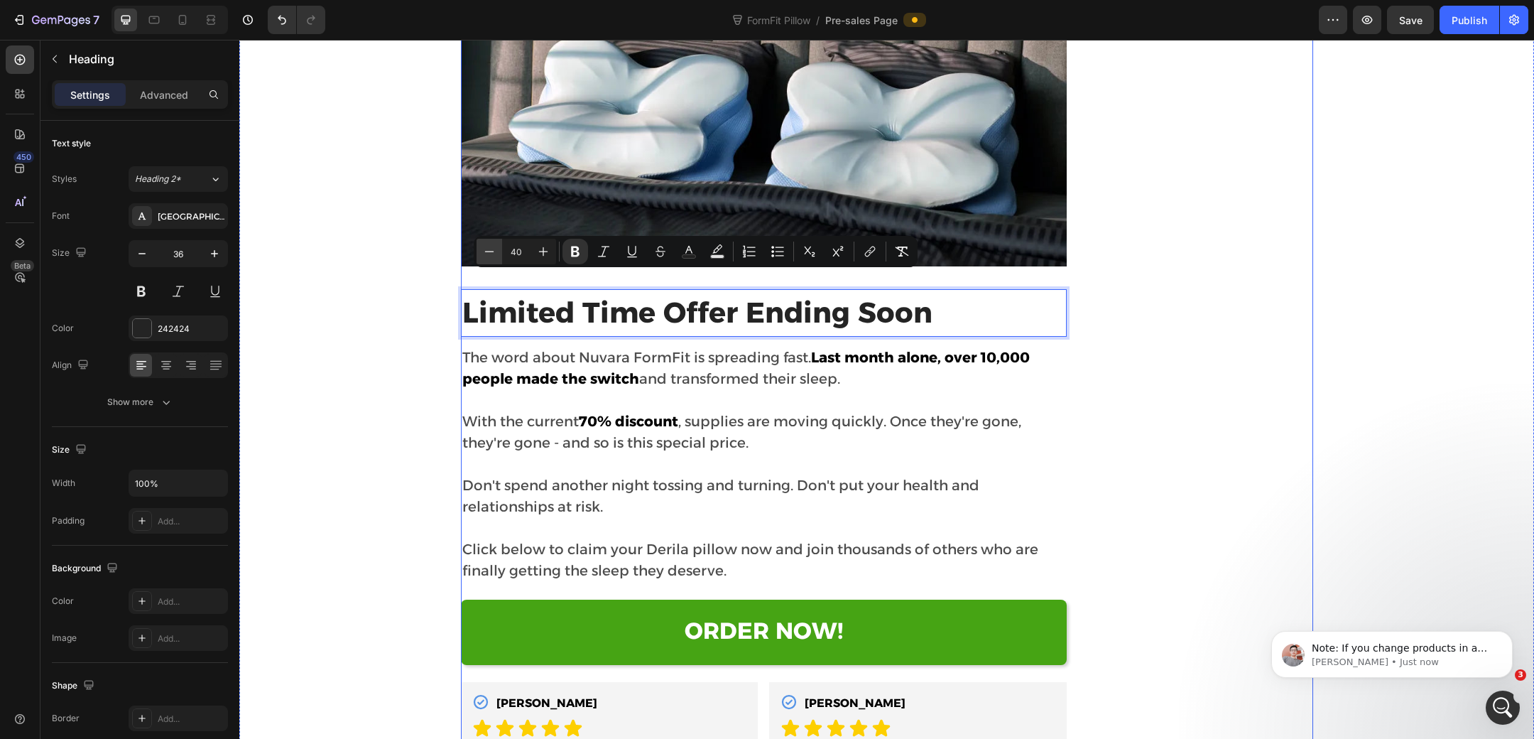
click at [477, 254] on button "Minus" at bounding box center [490, 252] width 26 height 26
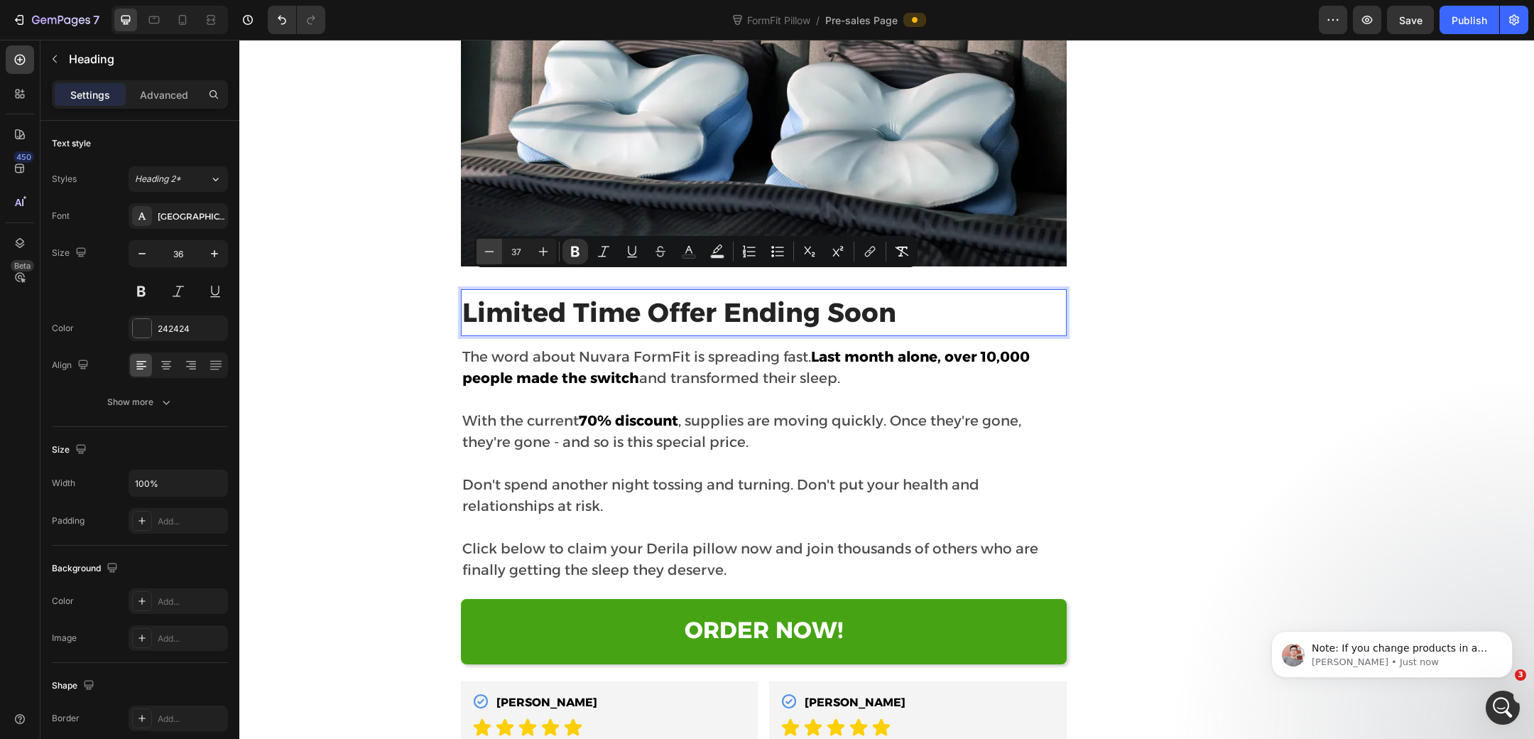
click at [477, 254] on button "Minus" at bounding box center [490, 252] width 26 height 26
type input "34"
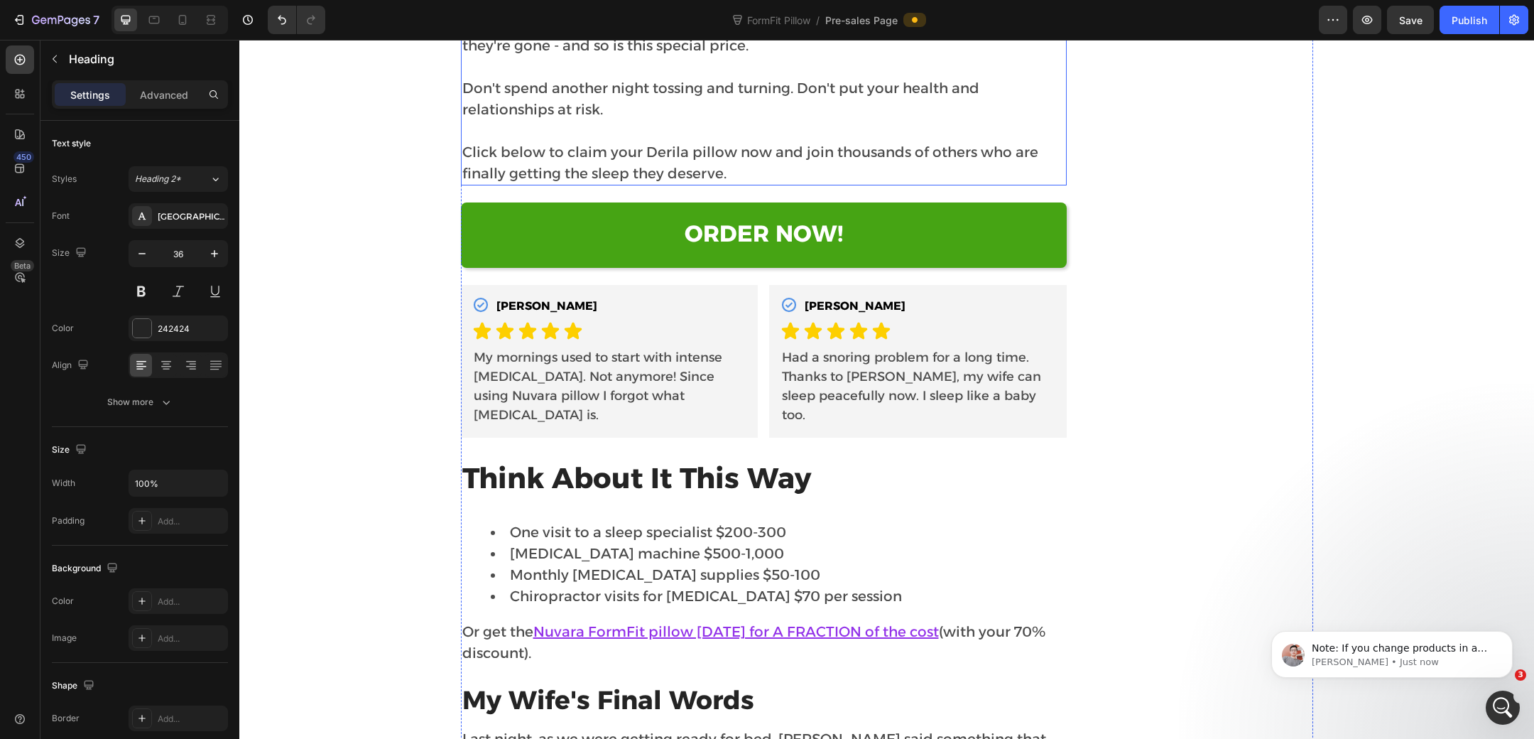
scroll to position [10001, 0]
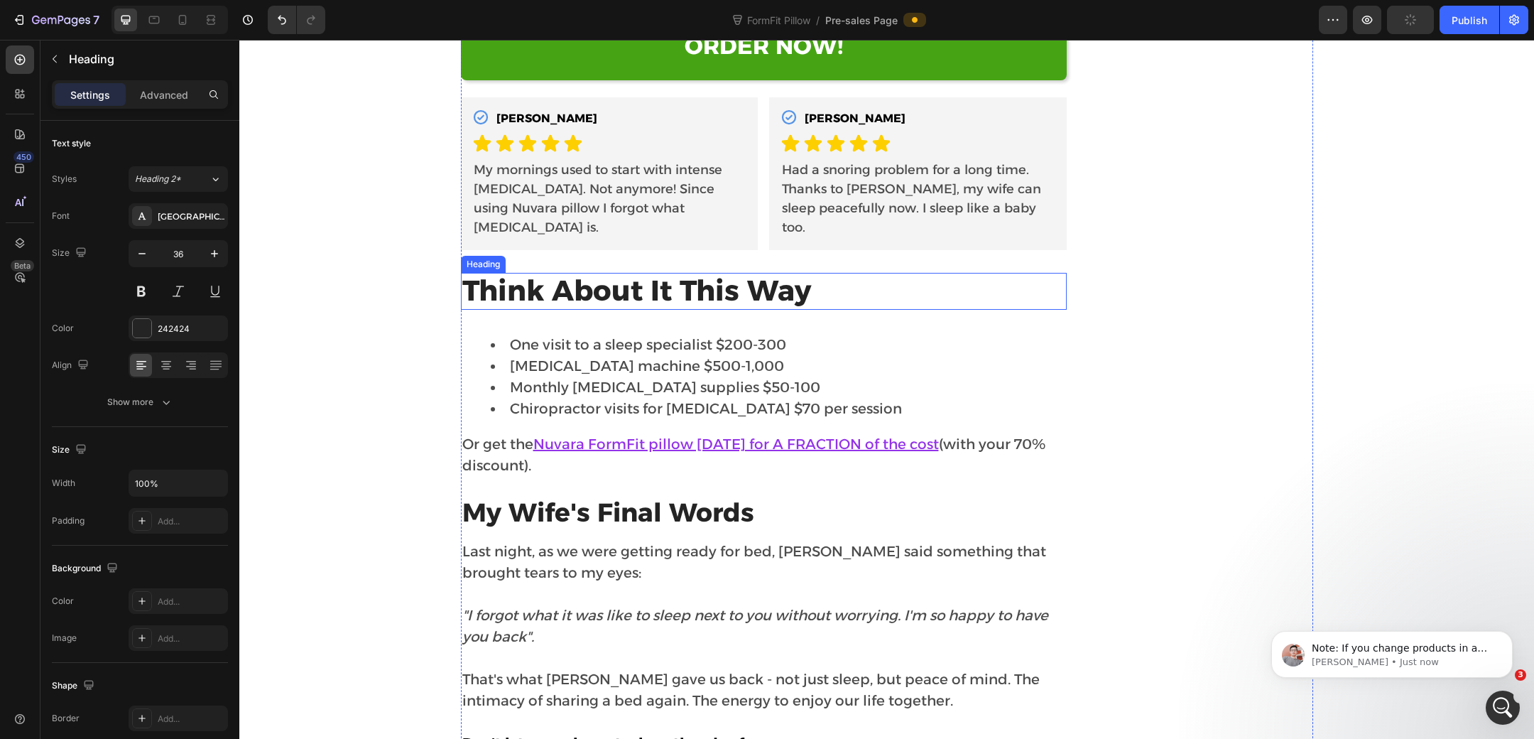
click at [671, 273] on strong "Think About It This Way" at bounding box center [636, 290] width 349 height 35
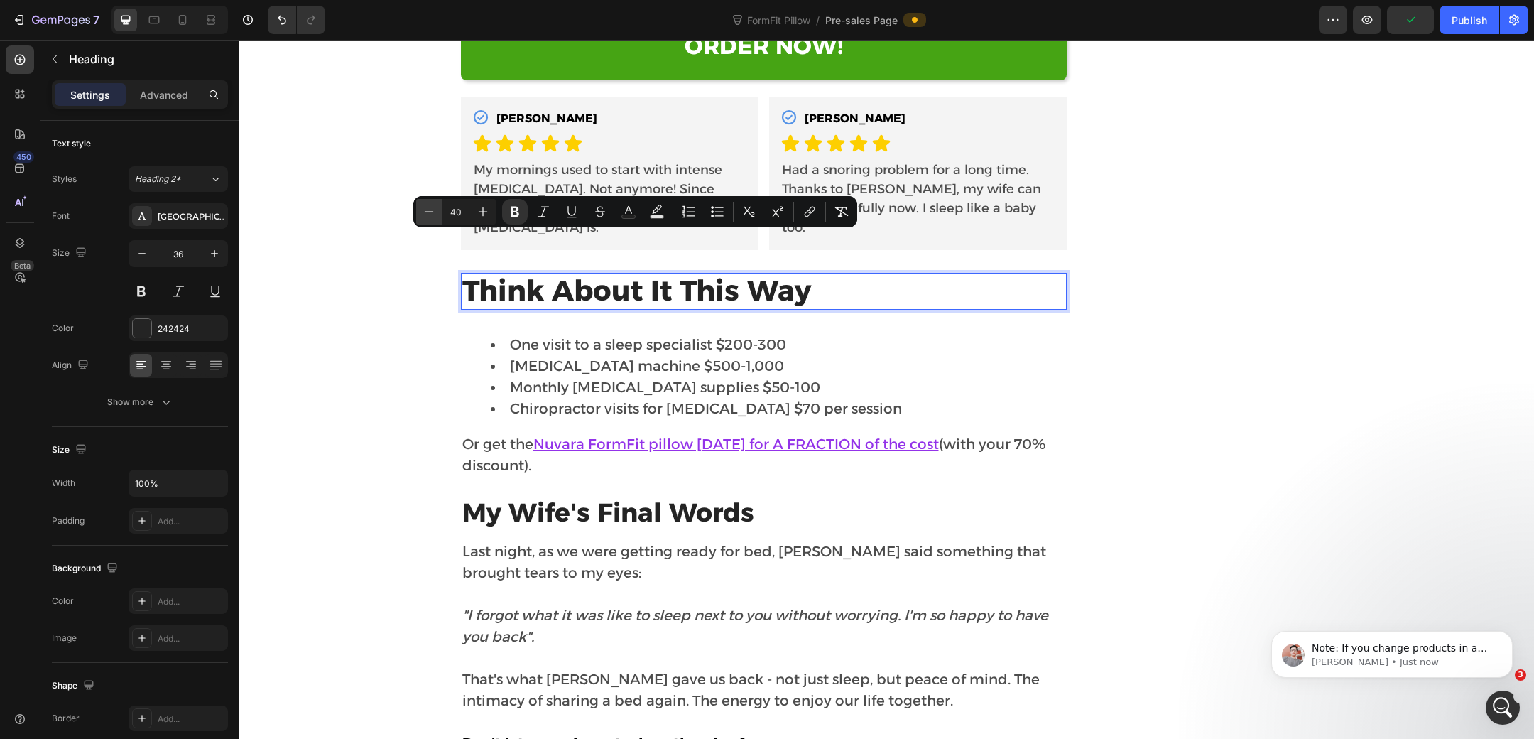
click at [437, 215] on button "Minus" at bounding box center [429, 212] width 26 height 26
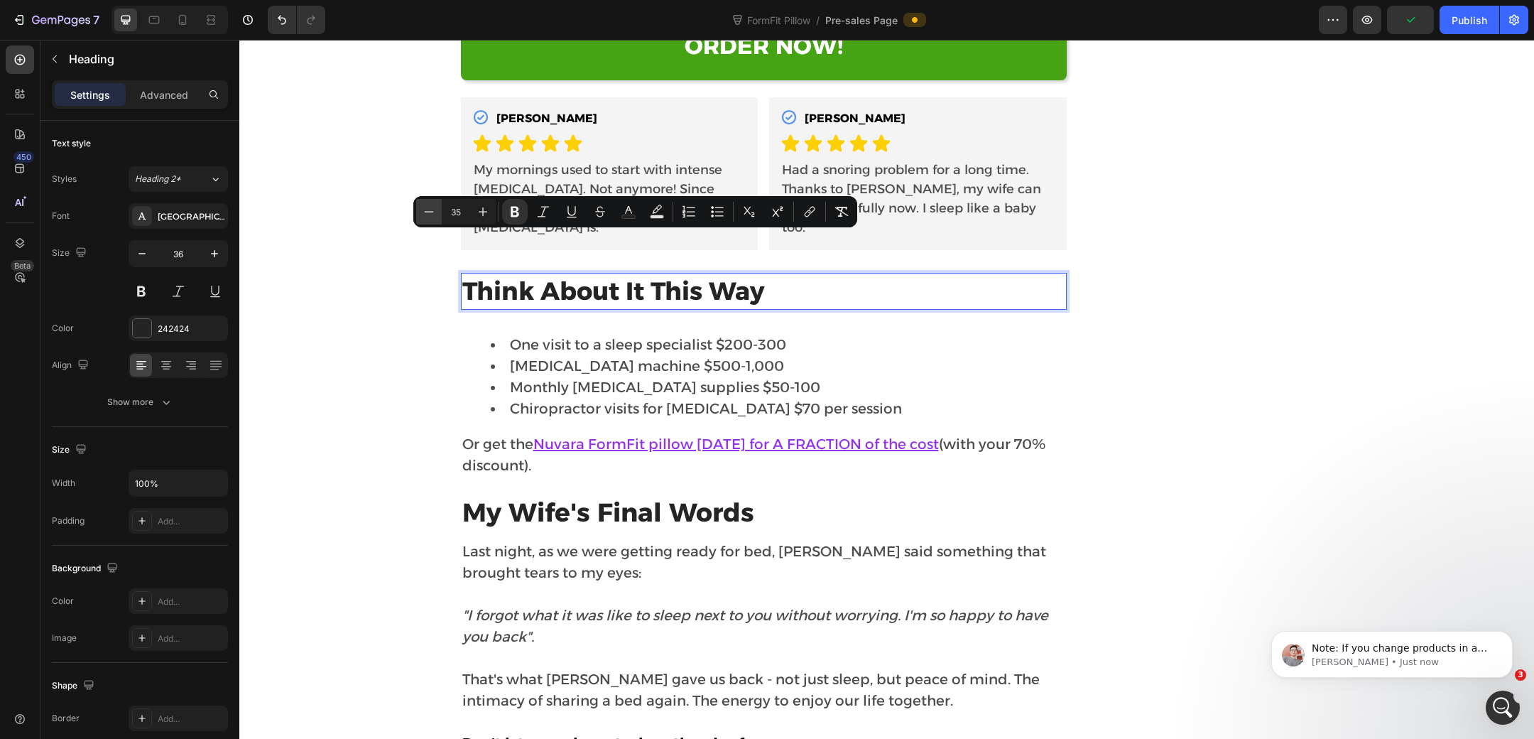
click at [437, 215] on button "Minus" at bounding box center [429, 212] width 26 height 26
type input "34"
click at [583, 497] on strong "My Wife's Final Words" at bounding box center [608, 512] width 292 height 31
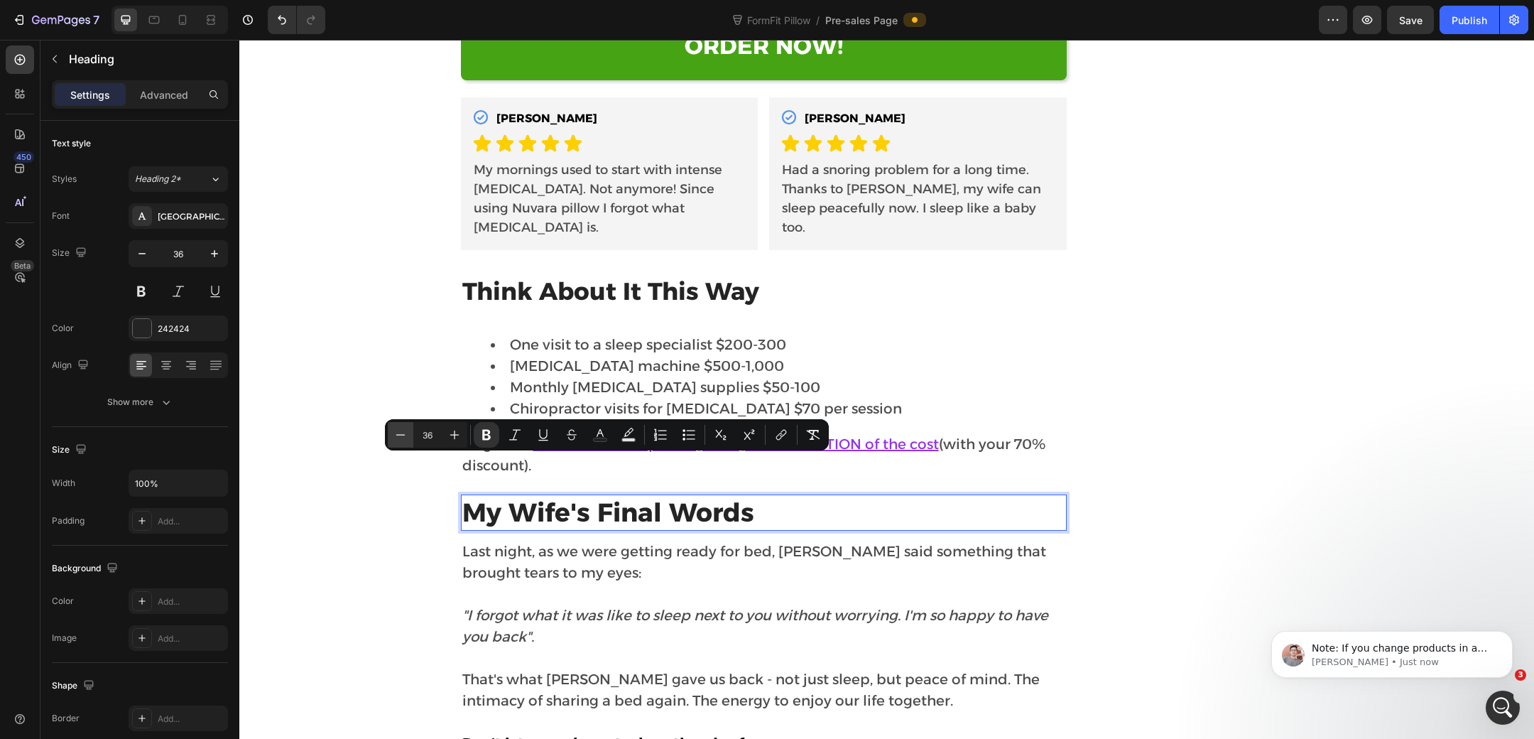
click at [405, 433] on icon "Editor contextual toolbar" at bounding box center [401, 435] width 14 height 14
click at [385, 435] on div "Minus 32 Plus Bold Italic Underline Strikethrough Text Color Text Background Co…" at bounding box center [607, 434] width 444 height 31
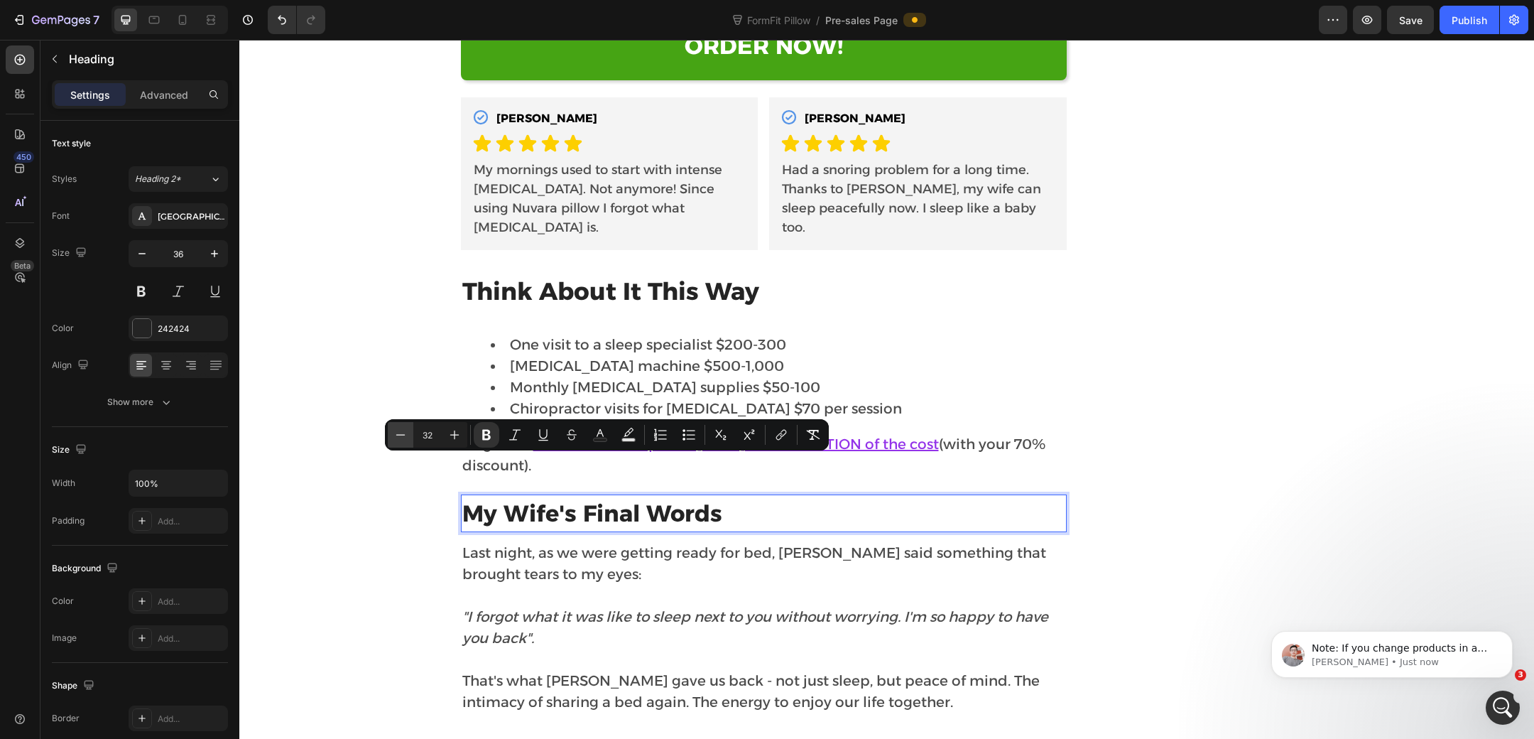
click at [395, 435] on icon "Editor contextual toolbar" at bounding box center [401, 435] width 14 height 14
click at [394, 435] on icon "Editor contextual toolbar" at bounding box center [401, 435] width 14 height 14
type input "28"
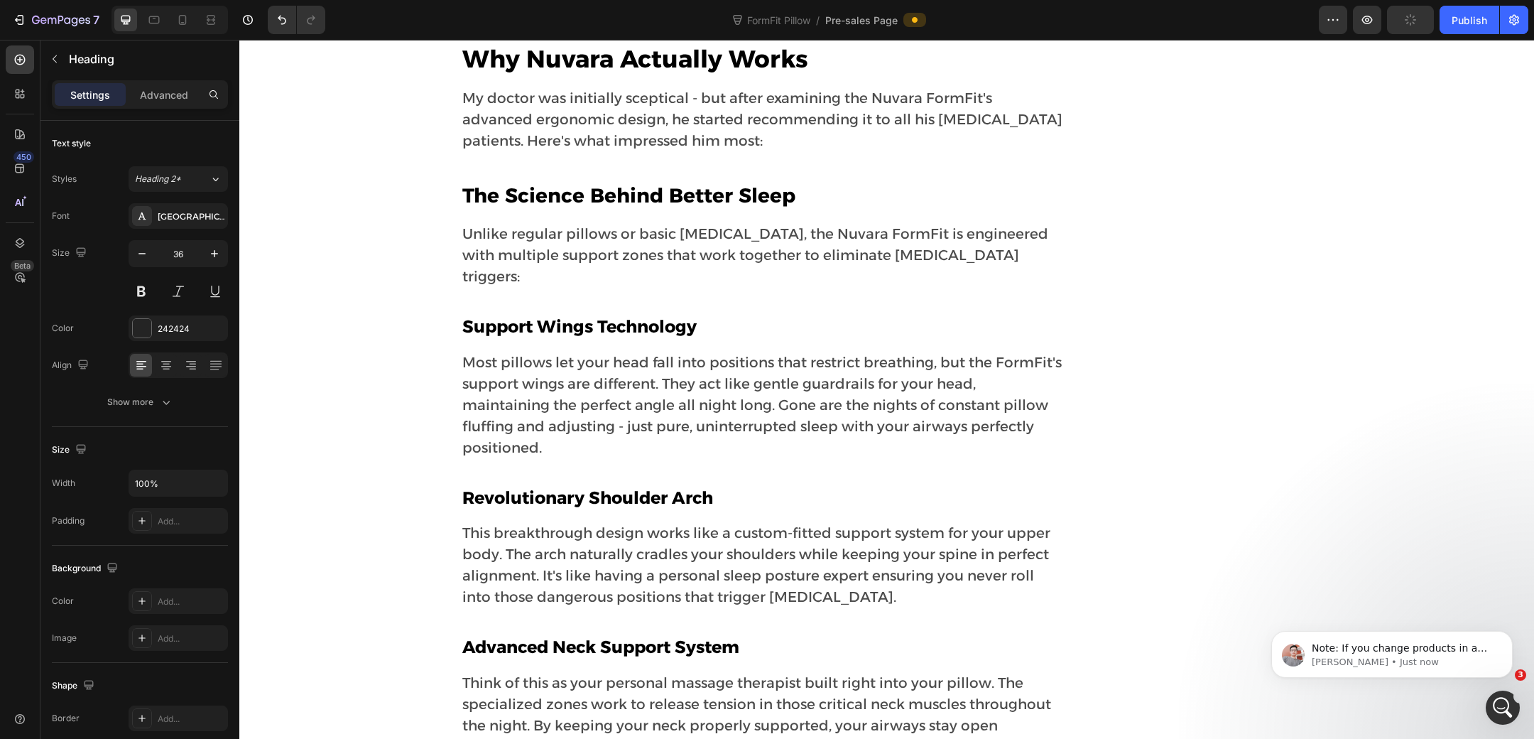
scroll to position [5579, 0]
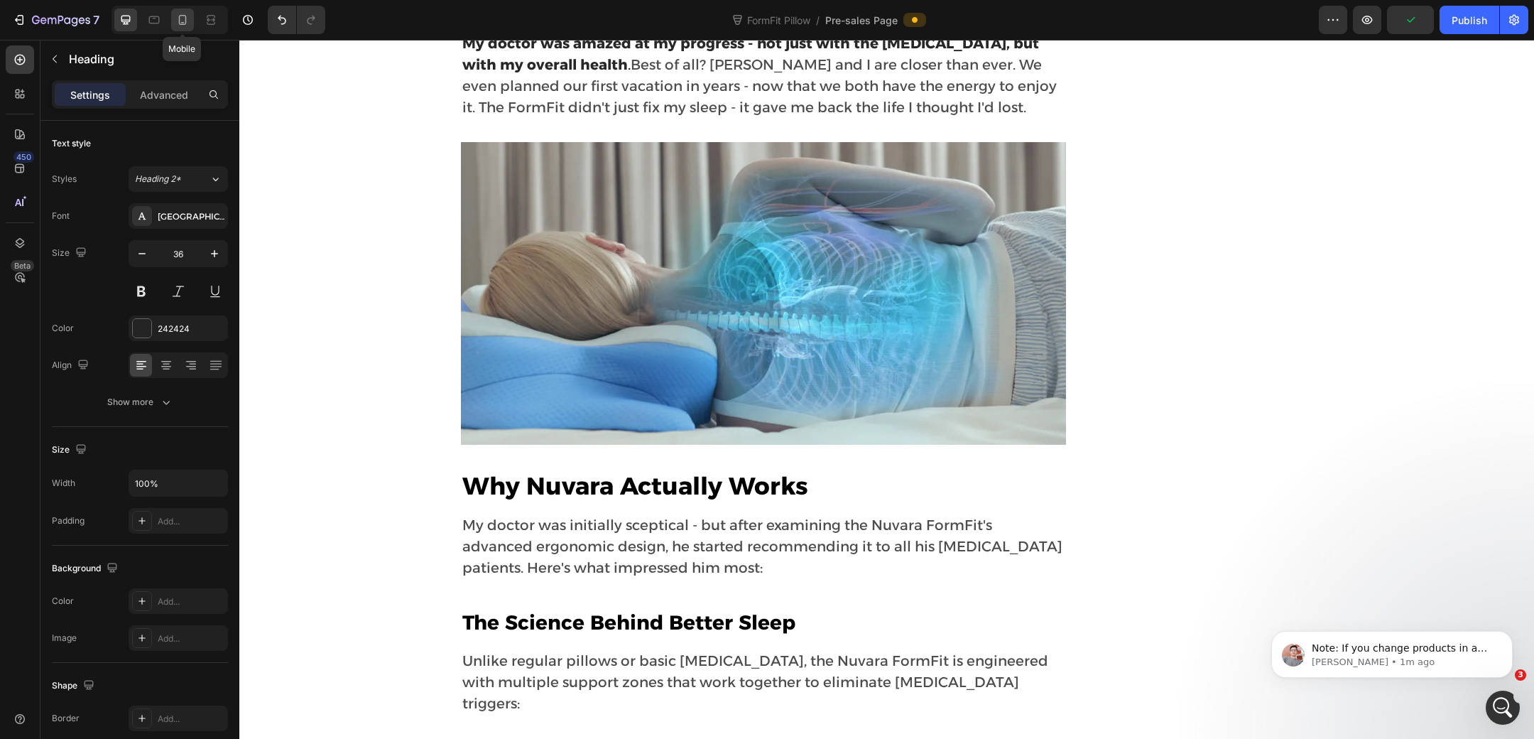
click at [179, 22] on icon at bounding box center [182, 20] width 14 height 14
type input "32"
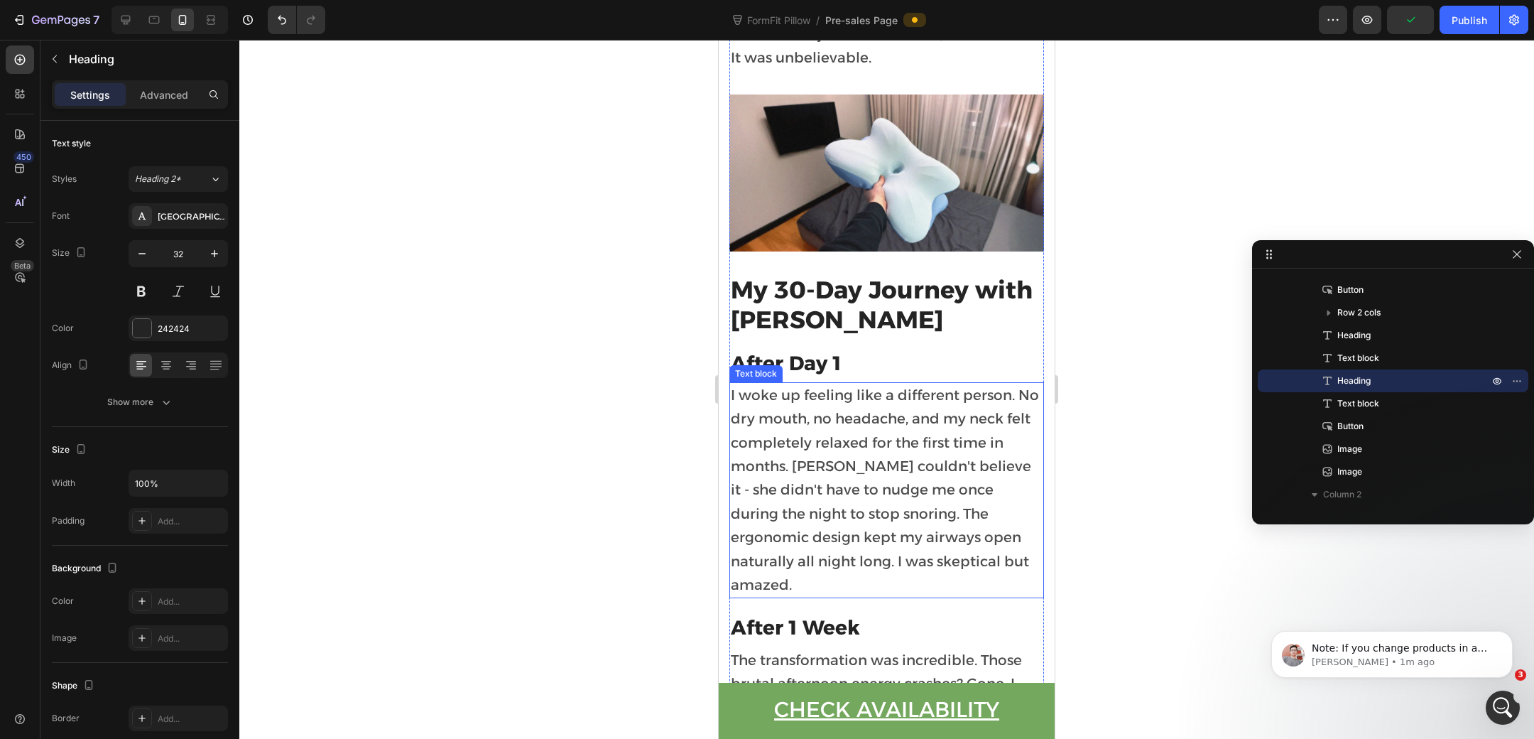
scroll to position [5144, 0]
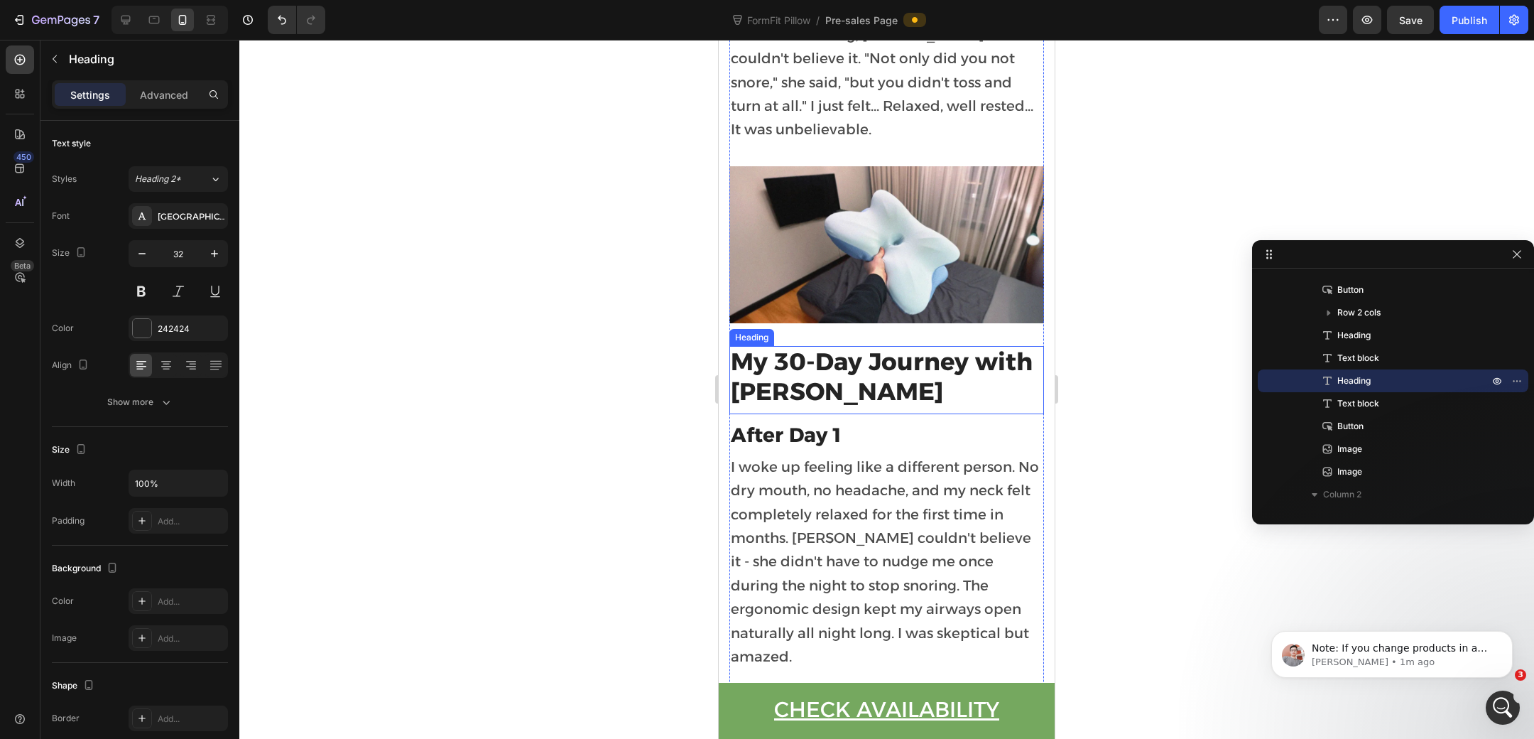
click at [844, 401] on strong "My 30-Day Journey with [PERSON_NAME]" at bounding box center [882, 377] width 302 height 60
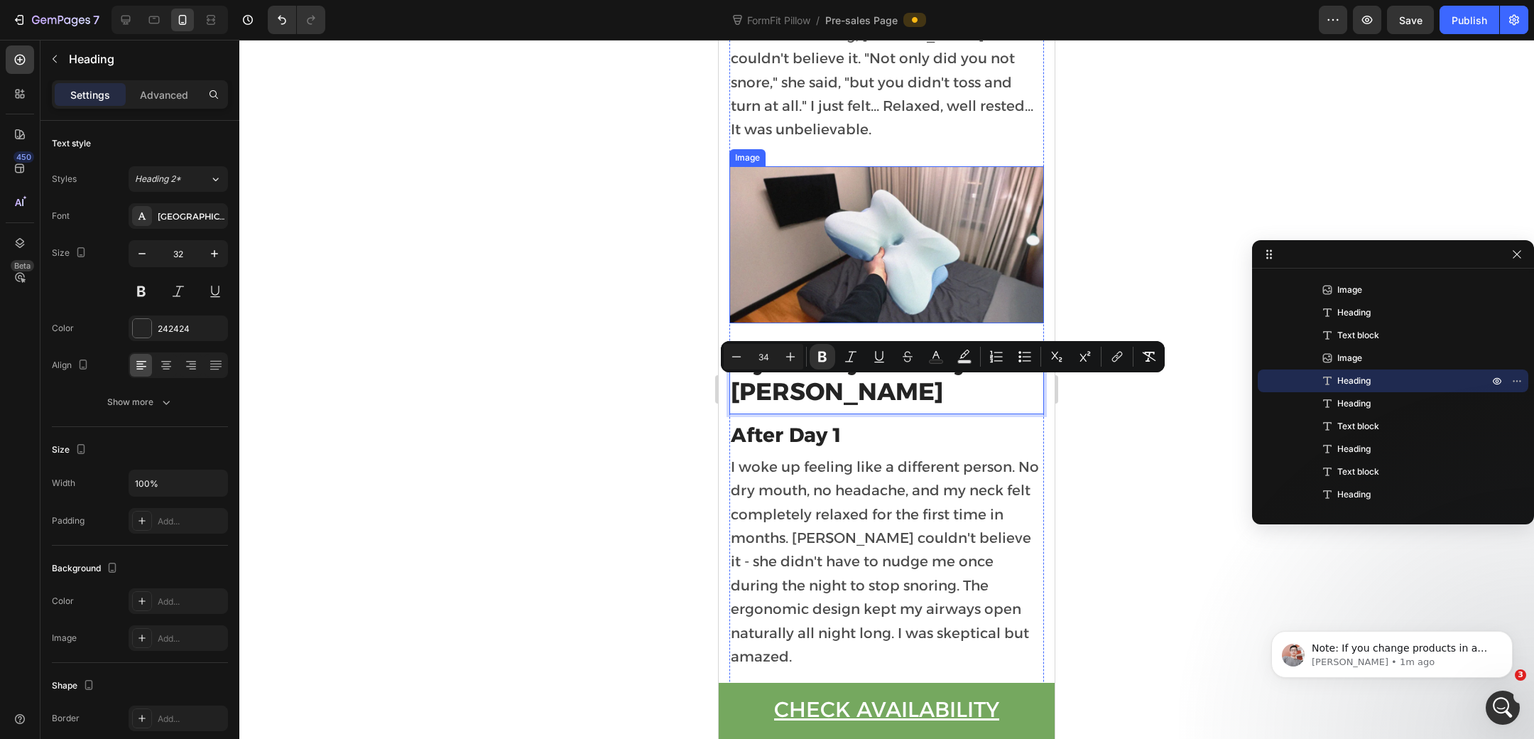
click at [896, 102] on p "The next morning, [PERSON_NAME] couldn't believe it. "Not only did you not snor…" at bounding box center [887, 82] width 312 height 119
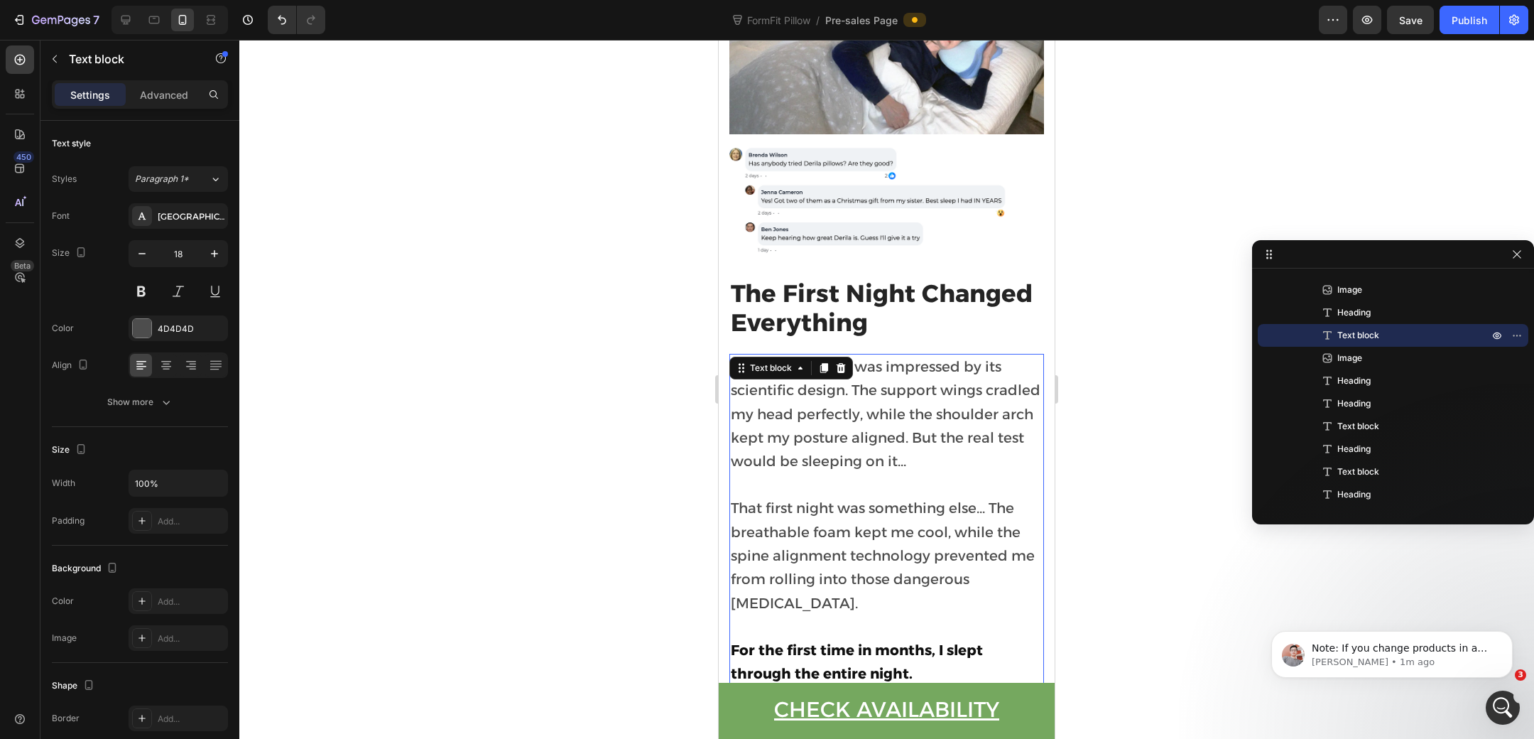
scroll to position [4444, 0]
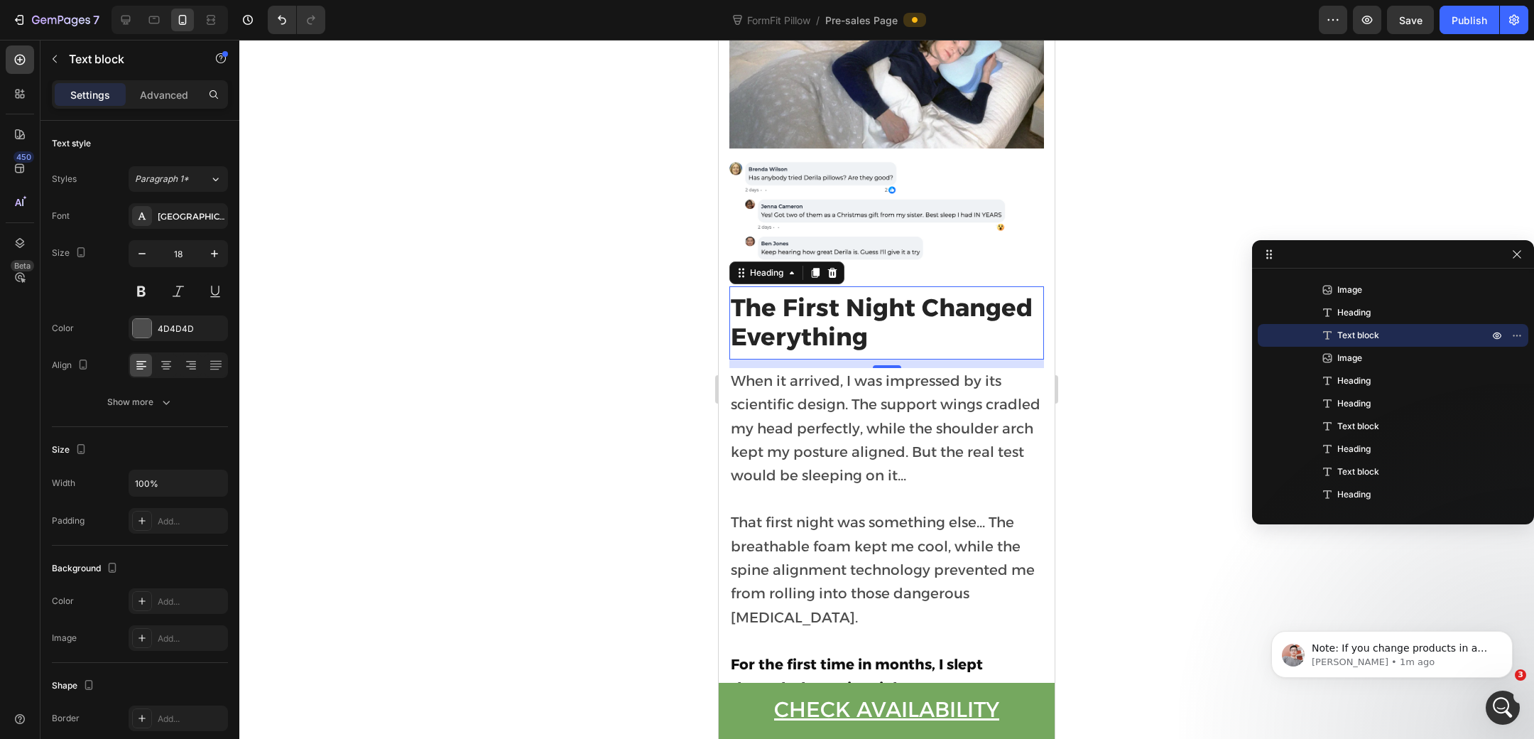
click at [861, 352] on strong "The First Night Changed Everything" at bounding box center [882, 323] width 302 height 60
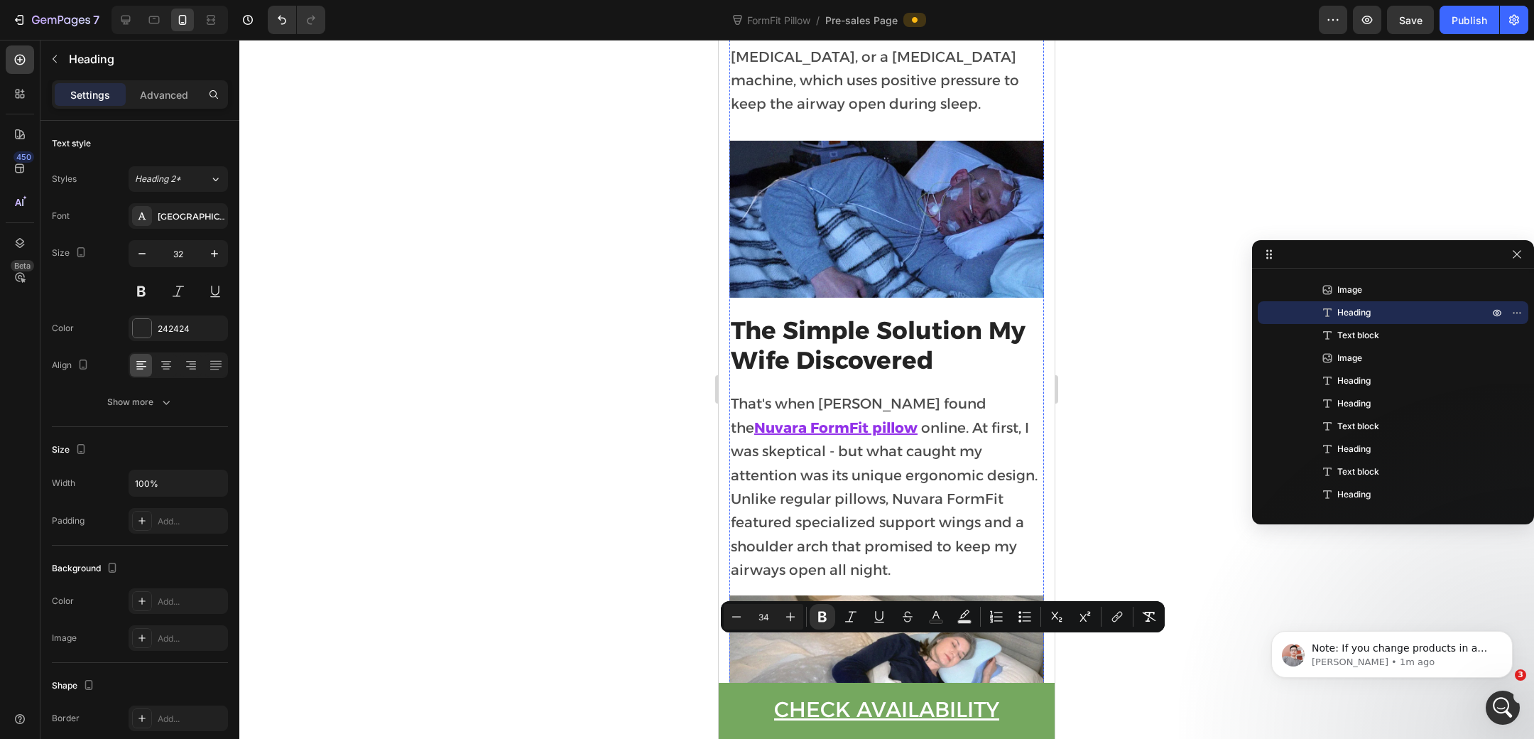
scroll to position [3537, 0]
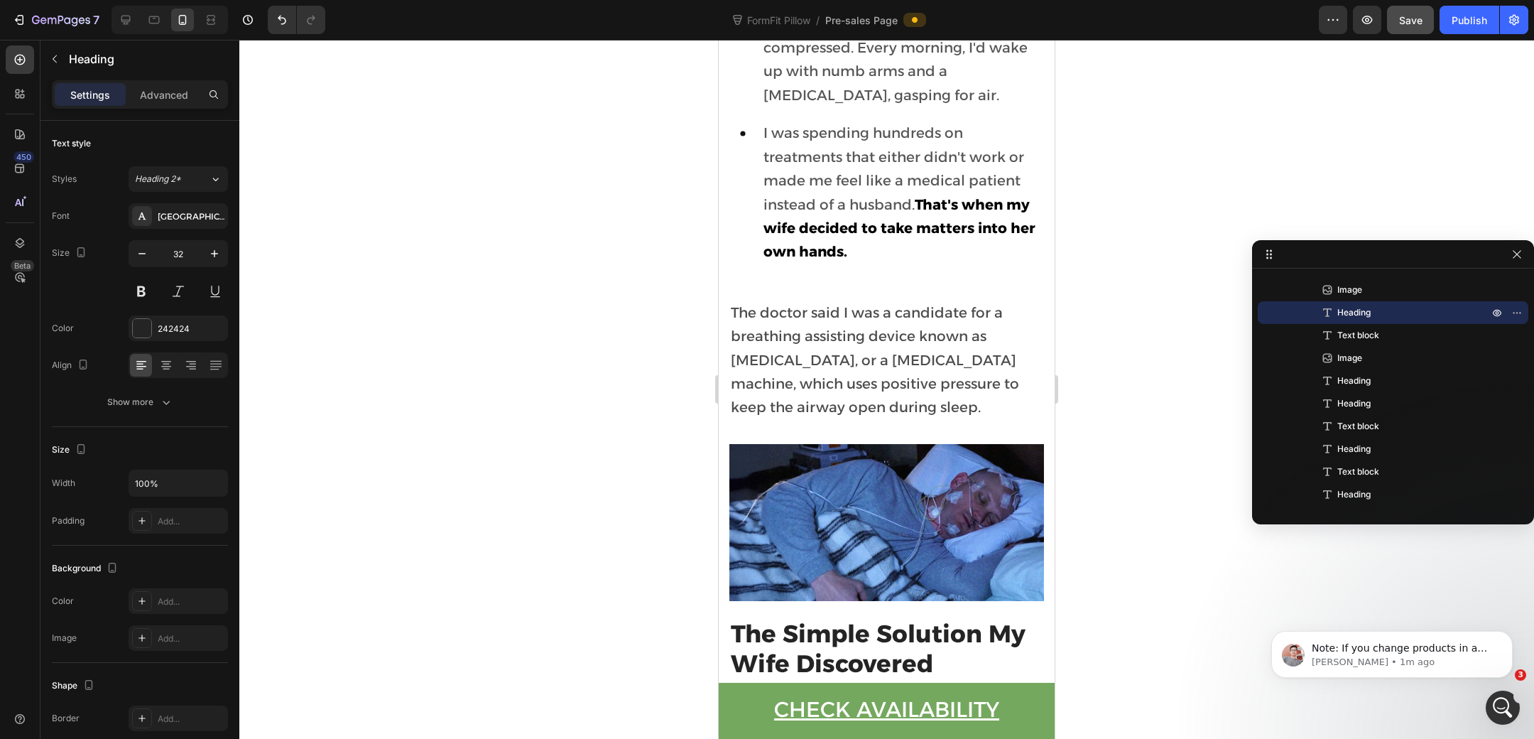
click at [1401, 15] on span "Save" at bounding box center [1410, 20] width 23 height 12
click at [1456, 13] on div "Publish" at bounding box center [1470, 20] width 36 height 15
click at [1450, 662] on p "Harry • 1m ago" at bounding box center [1403, 662] width 183 height 13
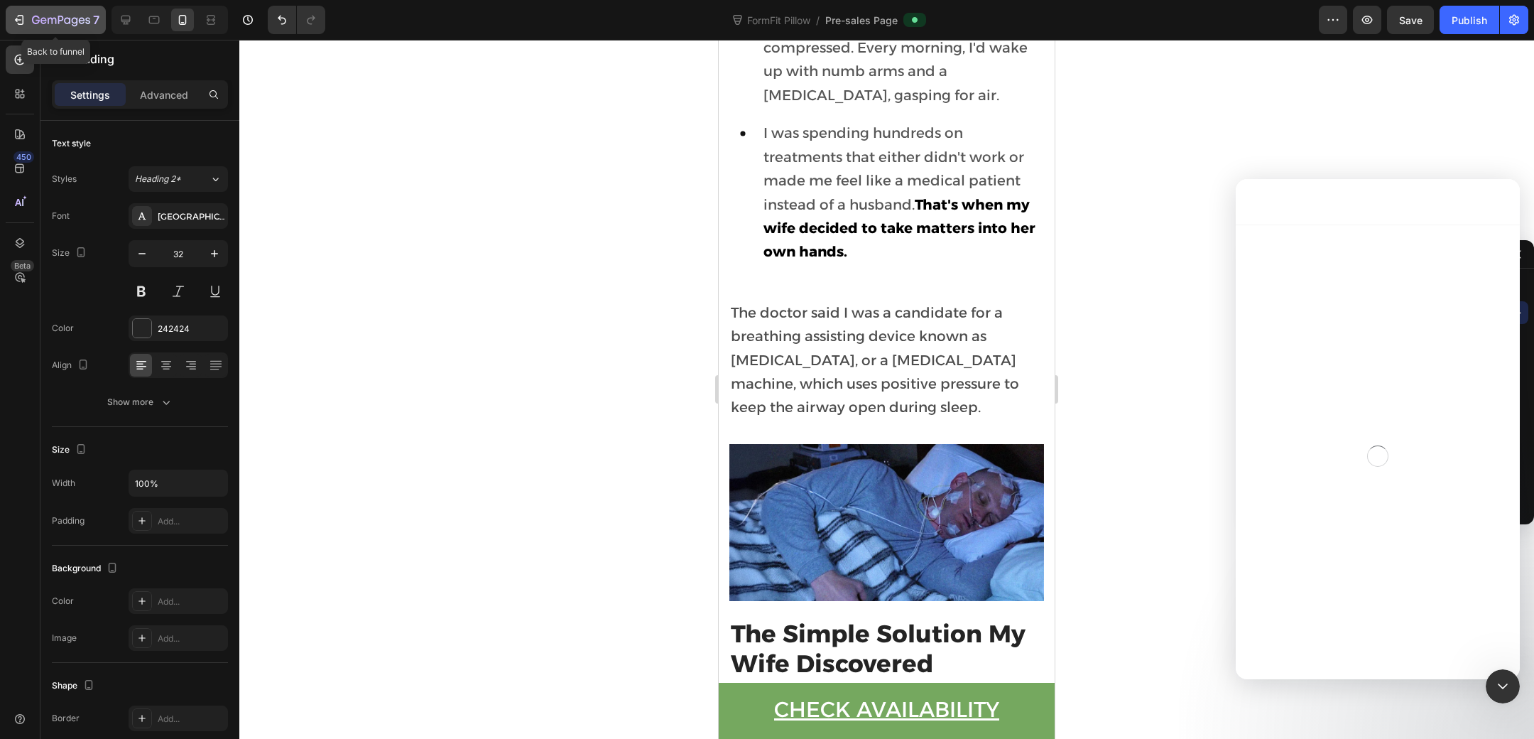
scroll to position [1, 0]
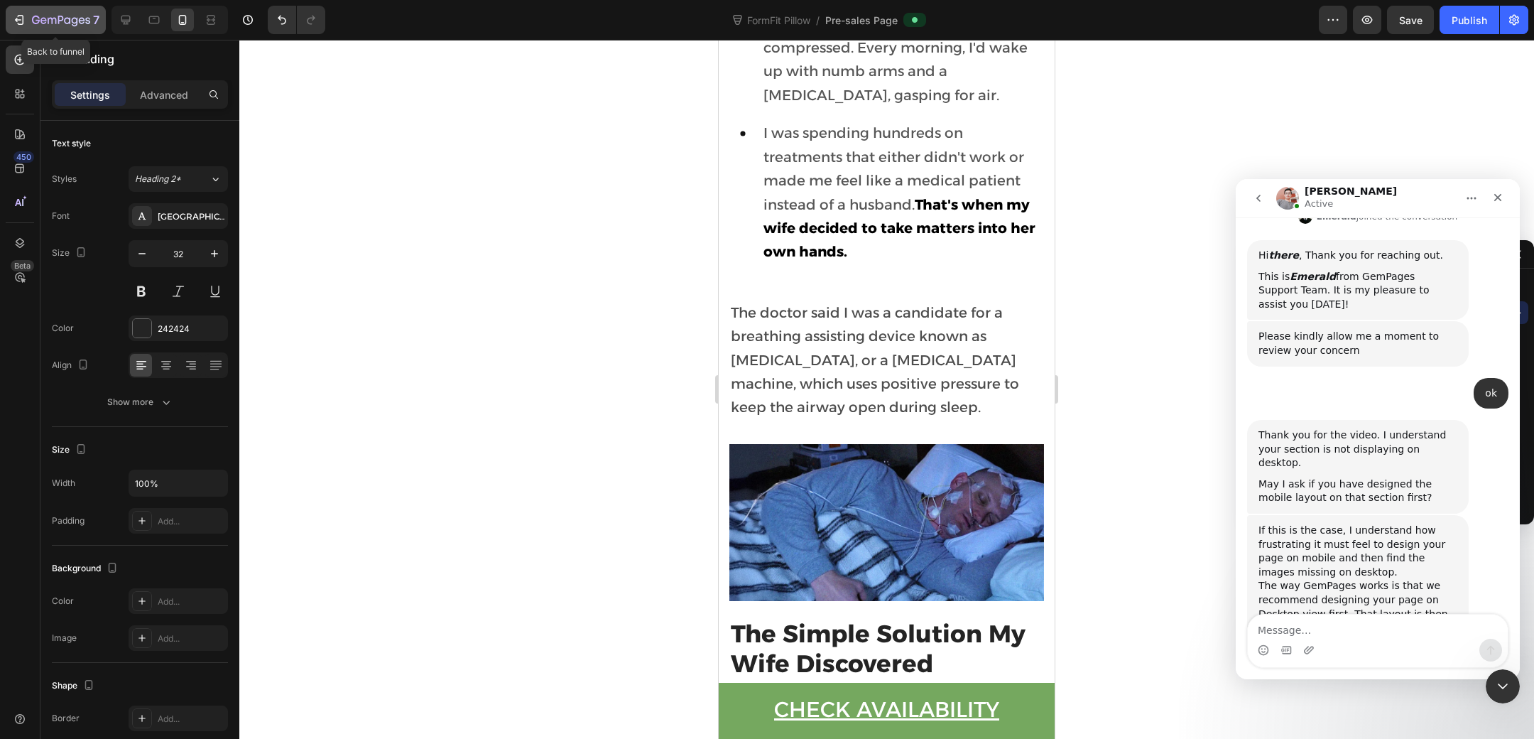
click at [18, 25] on icon "button" at bounding box center [21, 20] width 6 height 10
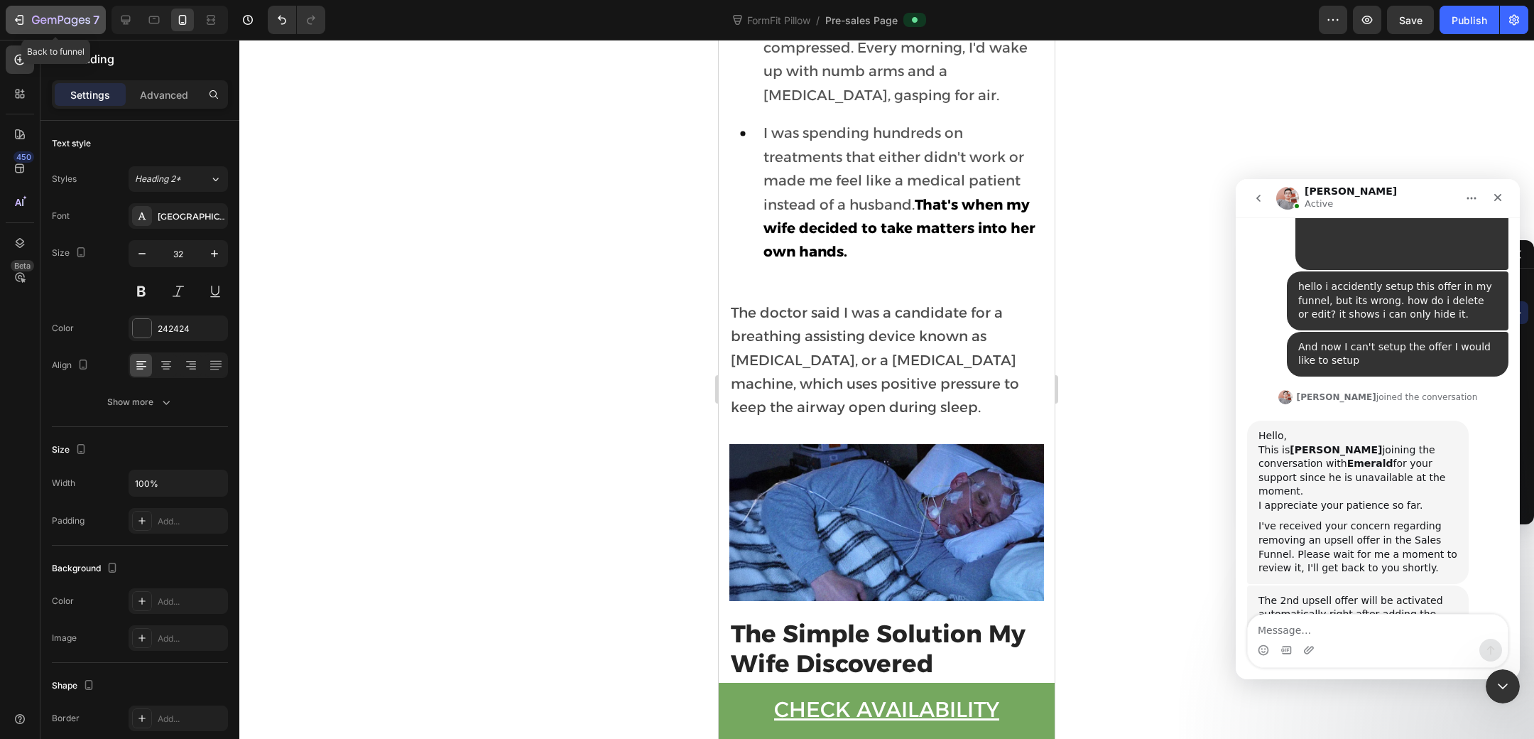
scroll to position [5071, 0]
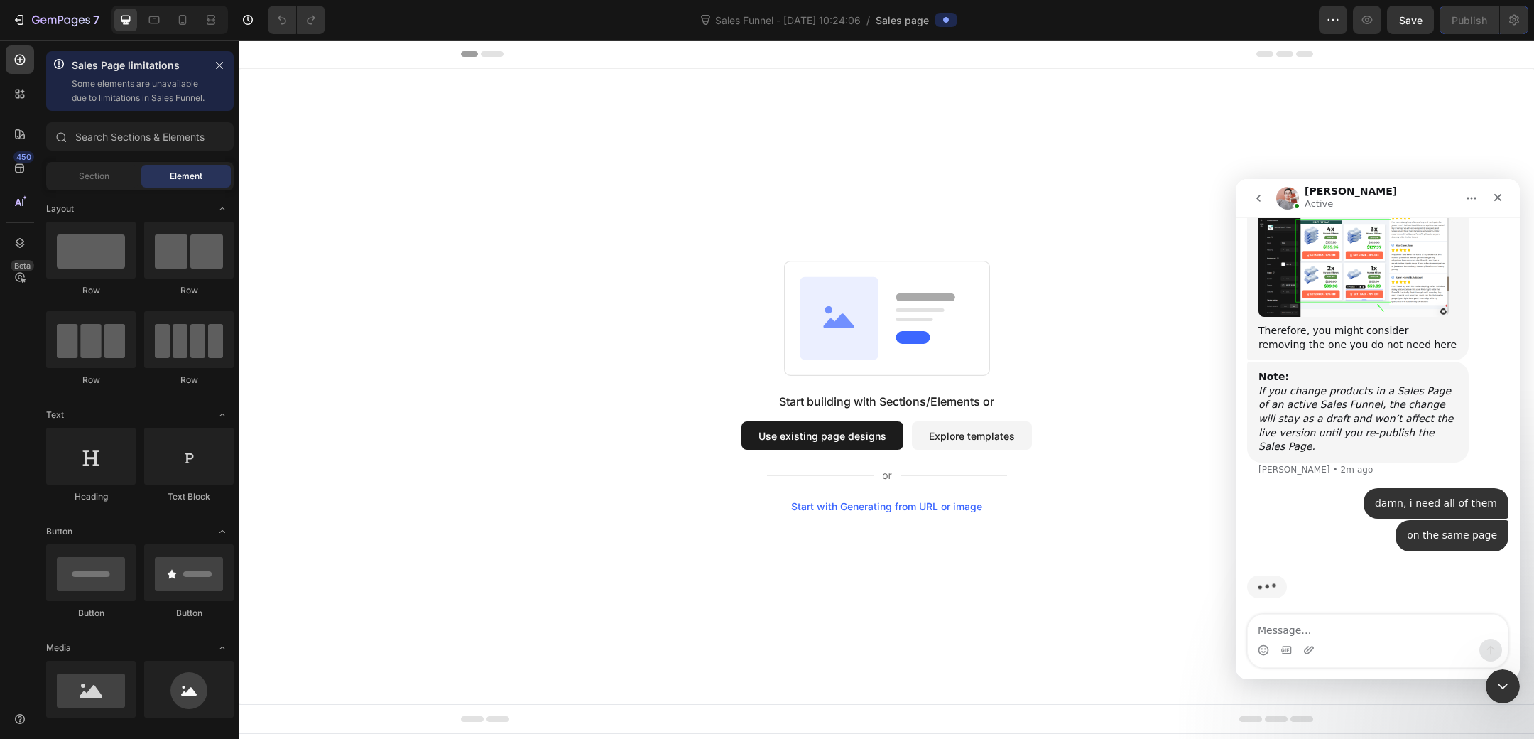
scroll to position [7306, 0]
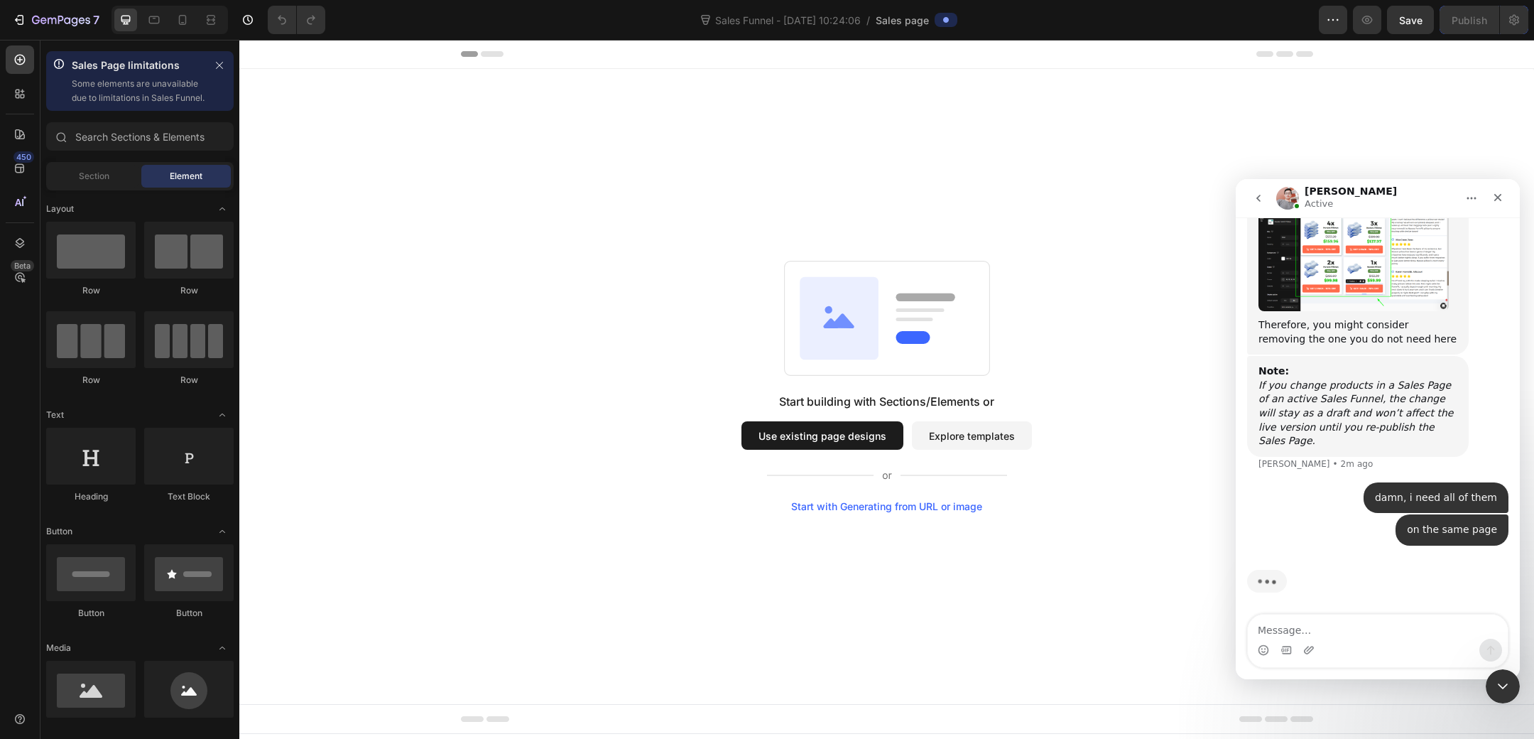
click at [786, 425] on button "Use existing page designs" at bounding box center [823, 435] width 162 height 28
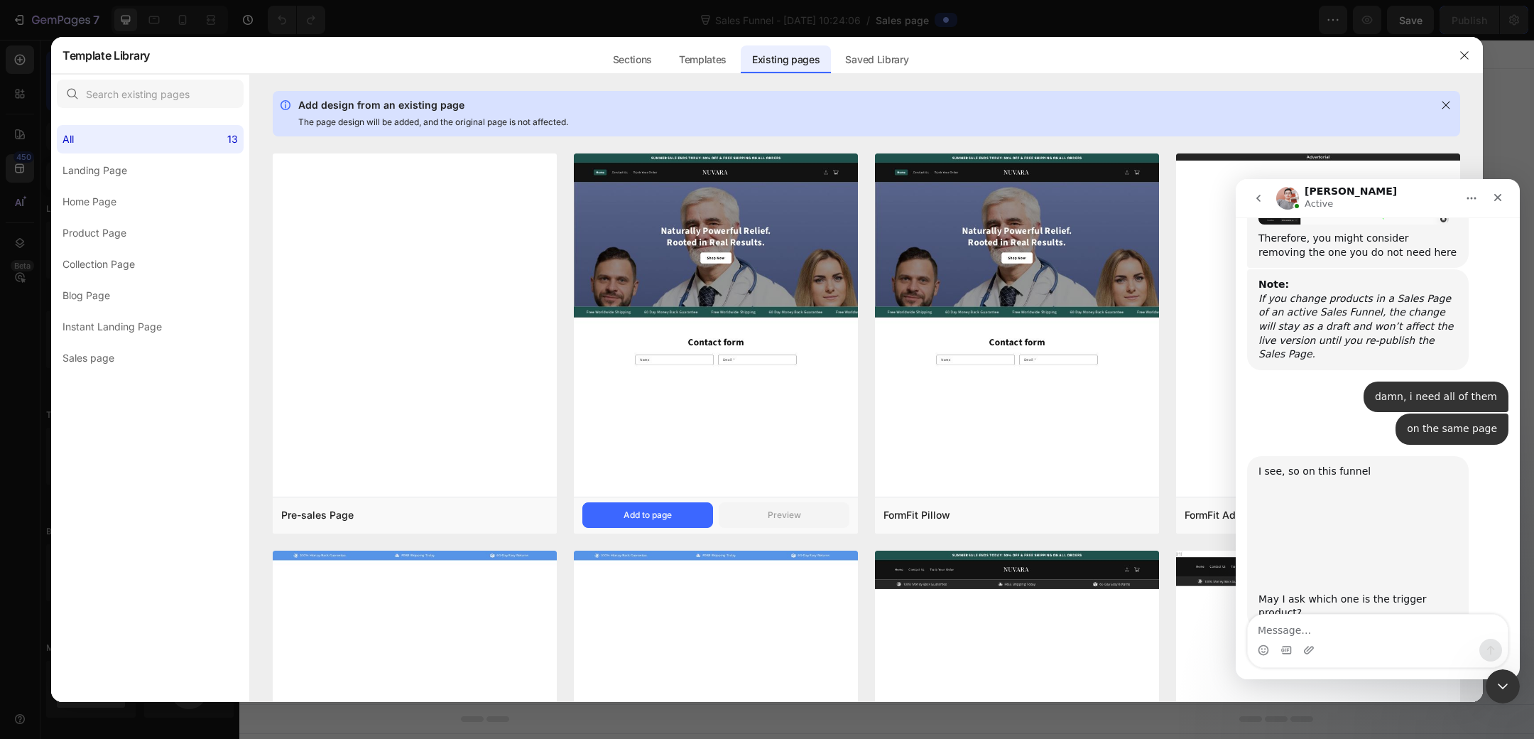
scroll to position [7370, 0]
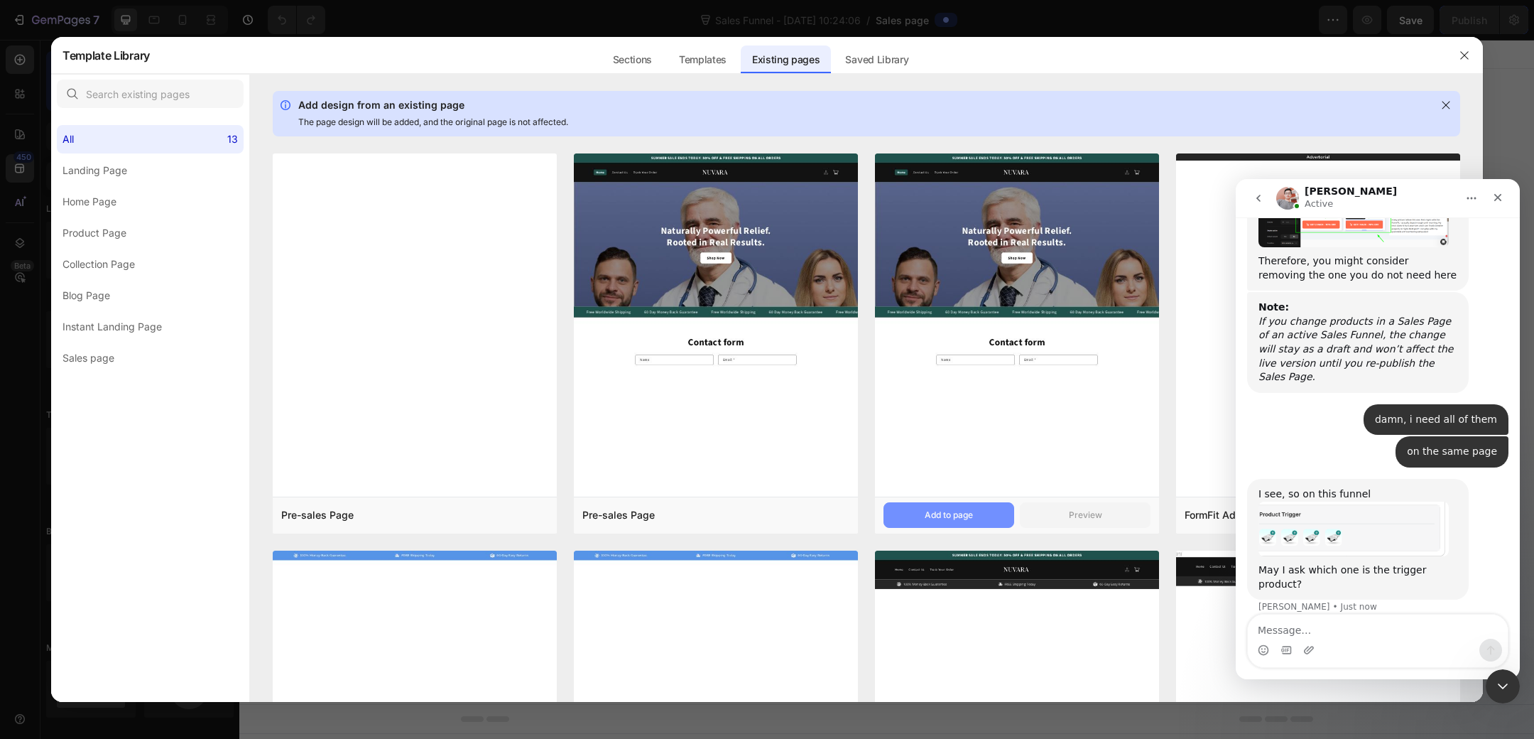
click at [951, 519] on div "Add to page" at bounding box center [949, 515] width 48 height 13
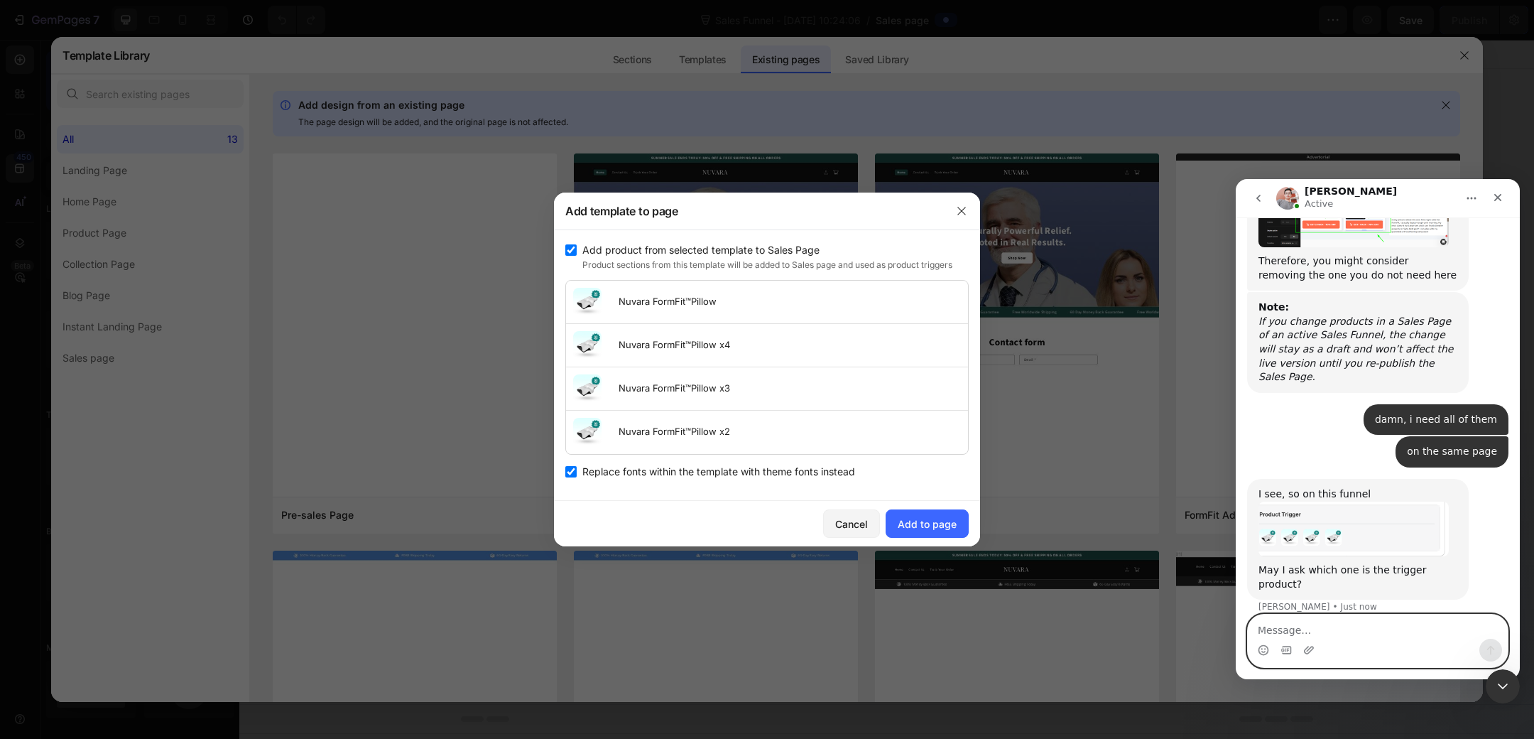
click at [1332, 629] on textarea "Message…" at bounding box center [1378, 626] width 260 height 24
type textarea "S"
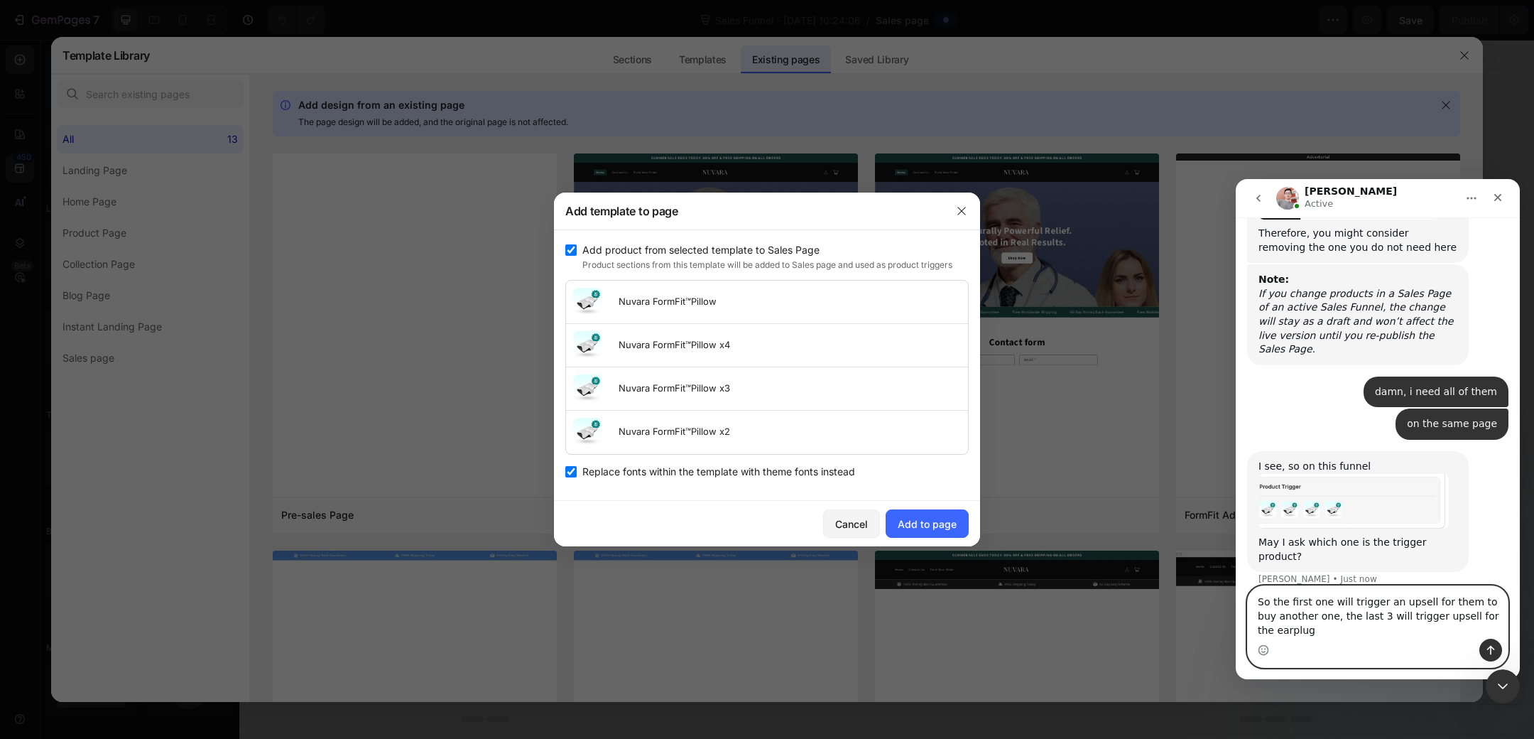
type textarea "So the first one will trigger an upsell for them to buy another one, the last 3…"
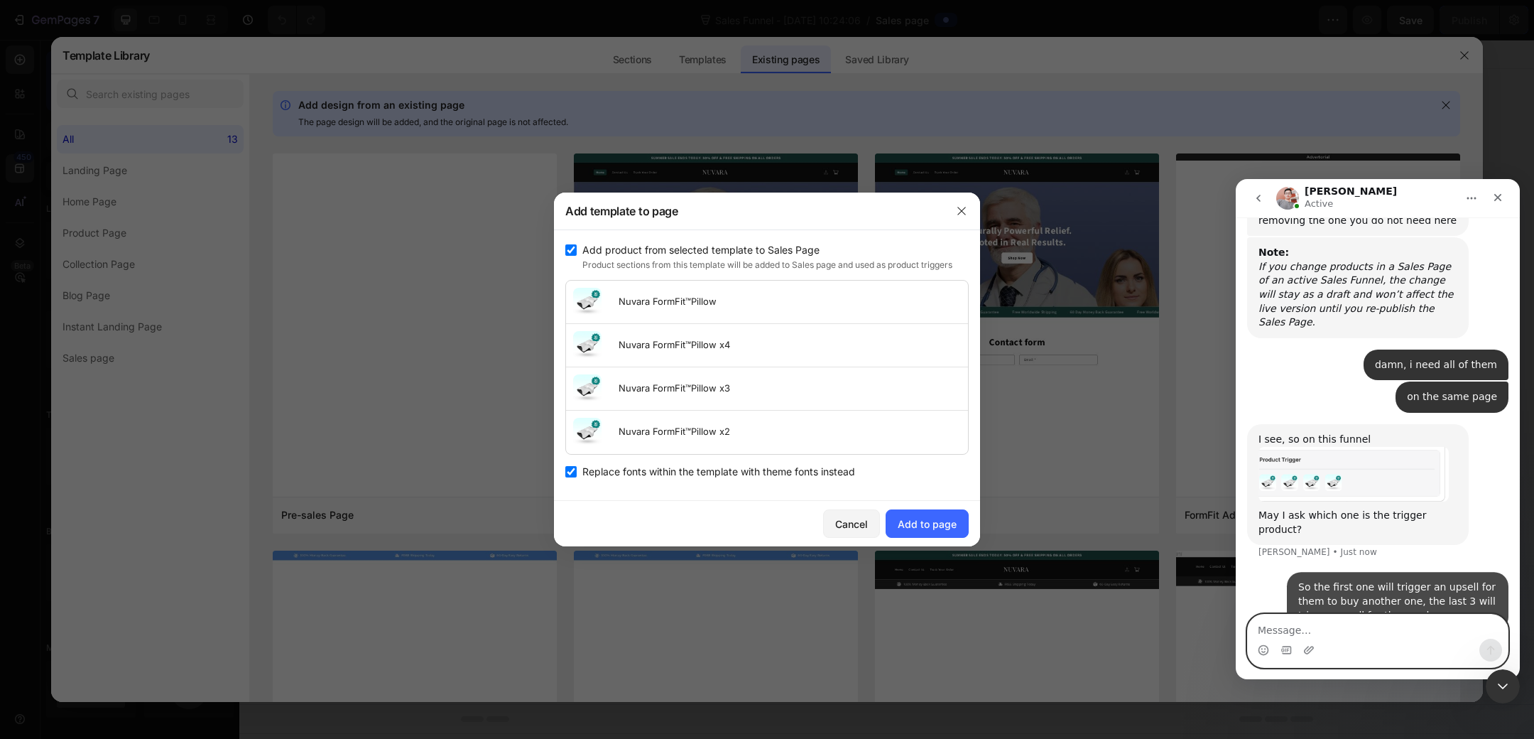
scroll to position [7440, 0]
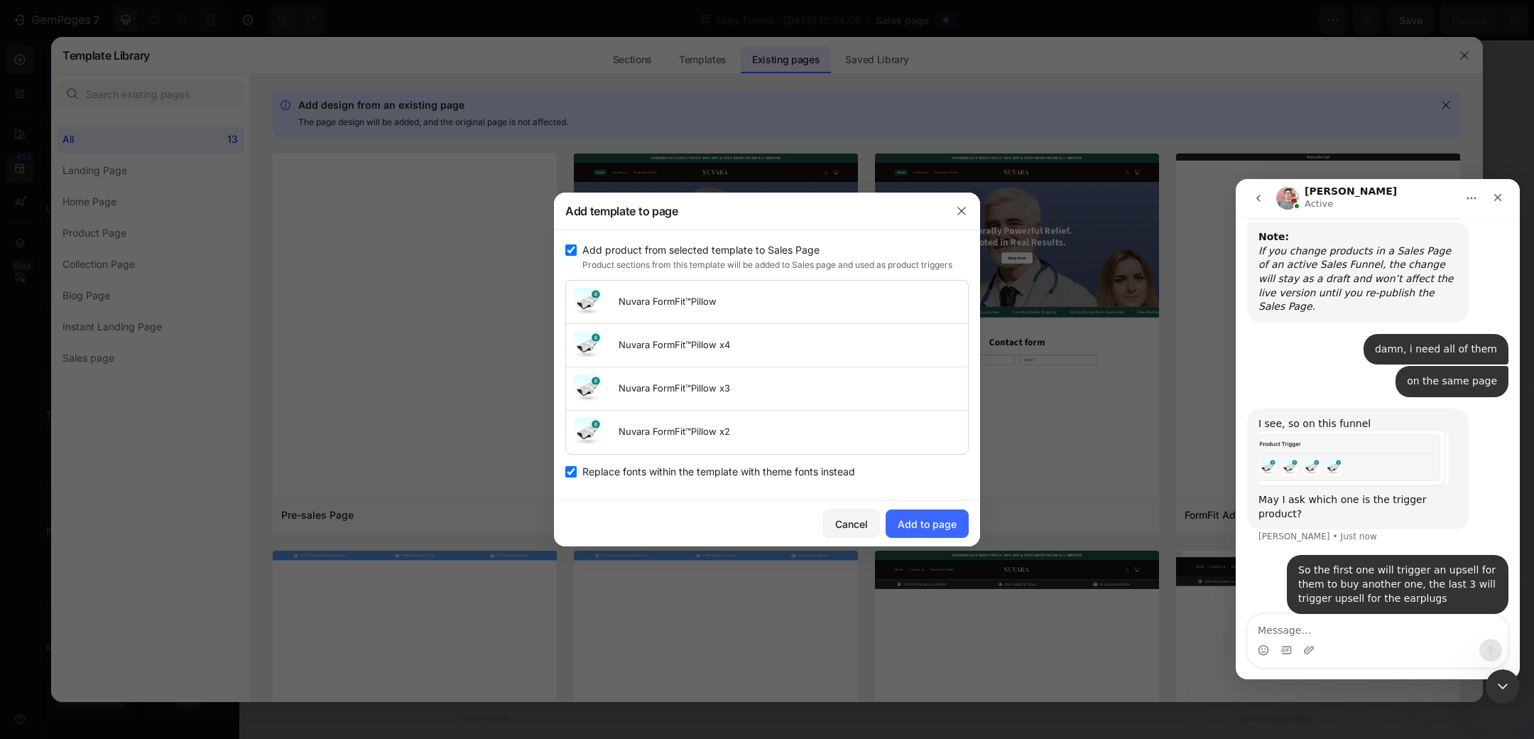
click at [592, 468] on span "Replace fonts within the template with theme fonts instead" at bounding box center [718, 471] width 273 height 17
checkbox input "false"
click at [938, 520] on div "Add to page" at bounding box center [927, 523] width 59 height 15
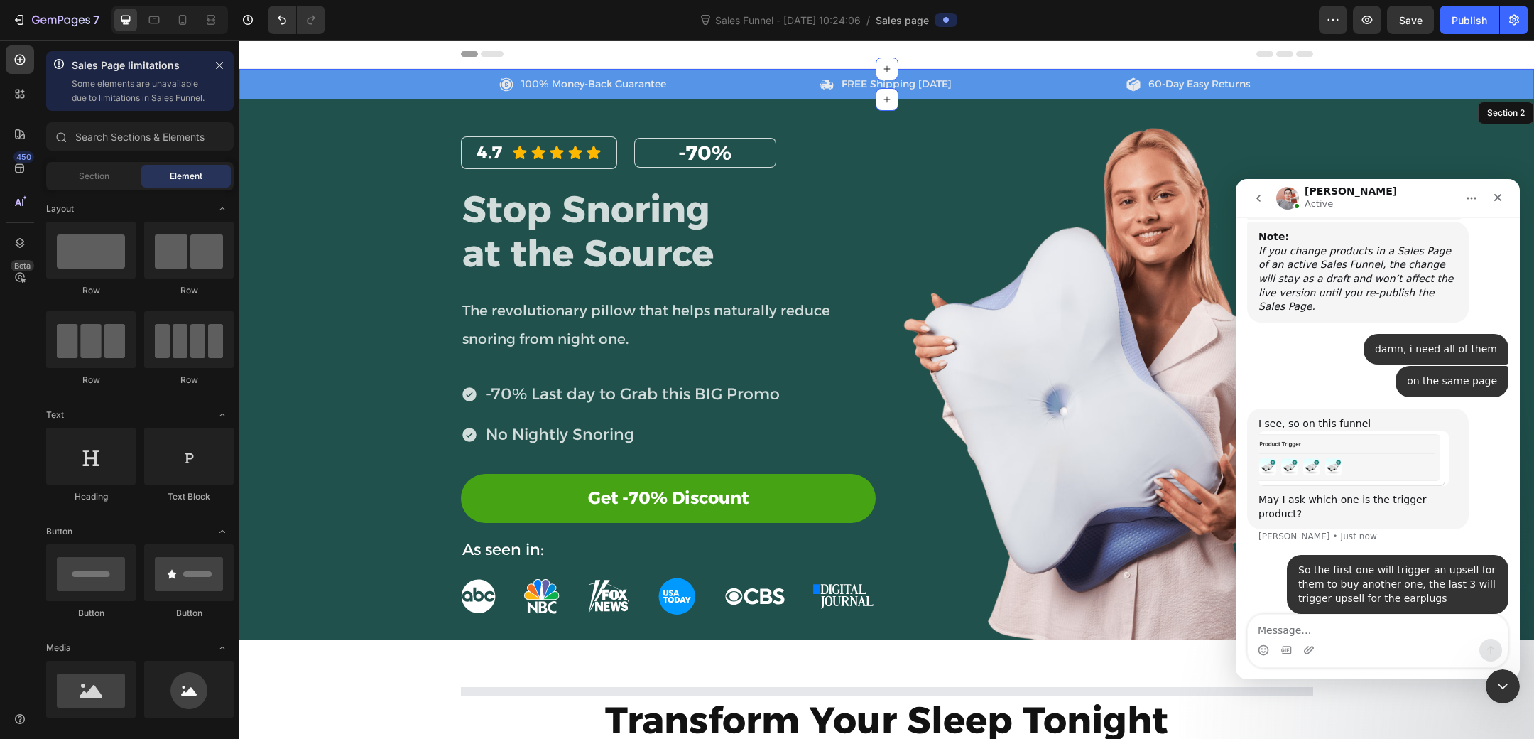
scroll to position [28, 0]
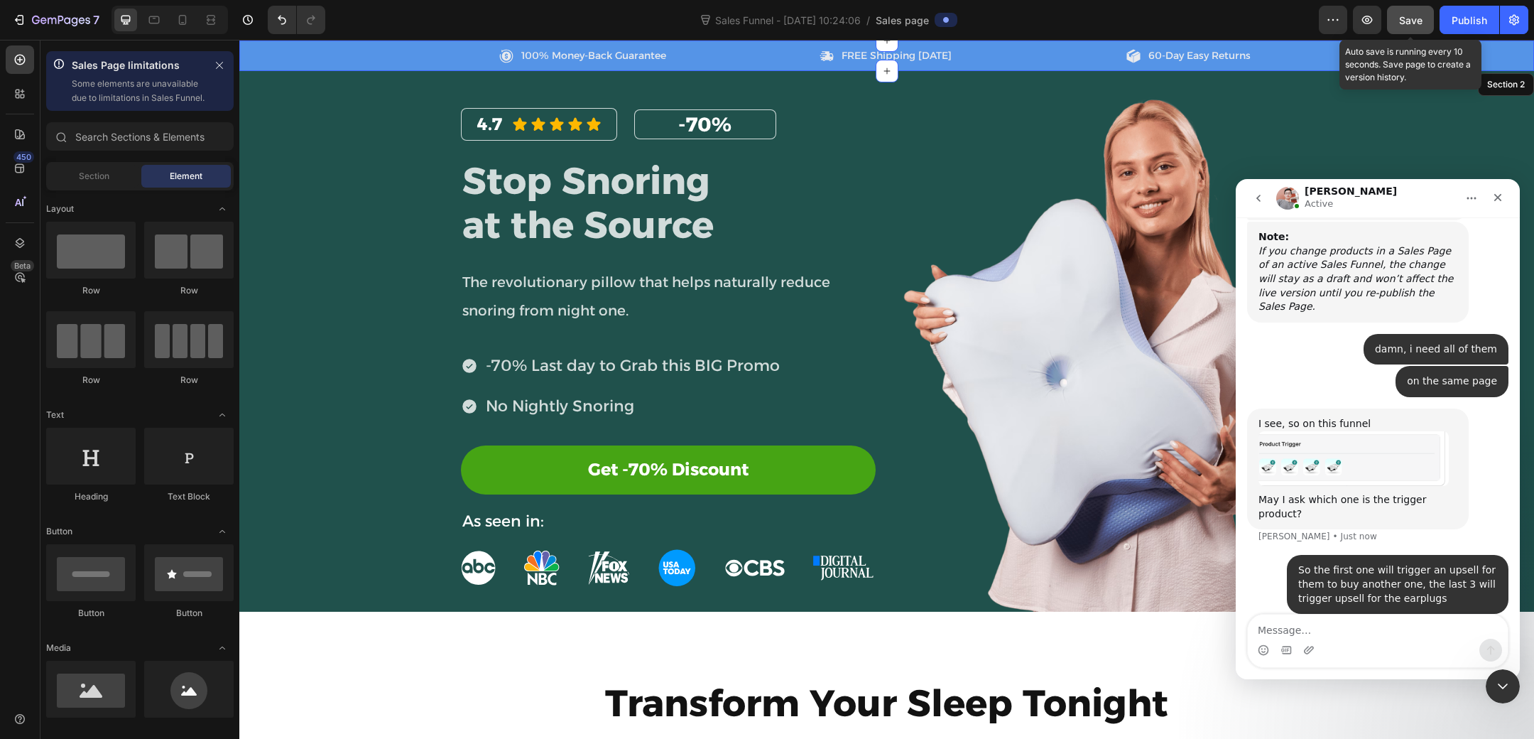
click at [1423, 20] on span "Save" at bounding box center [1410, 20] width 23 height 12
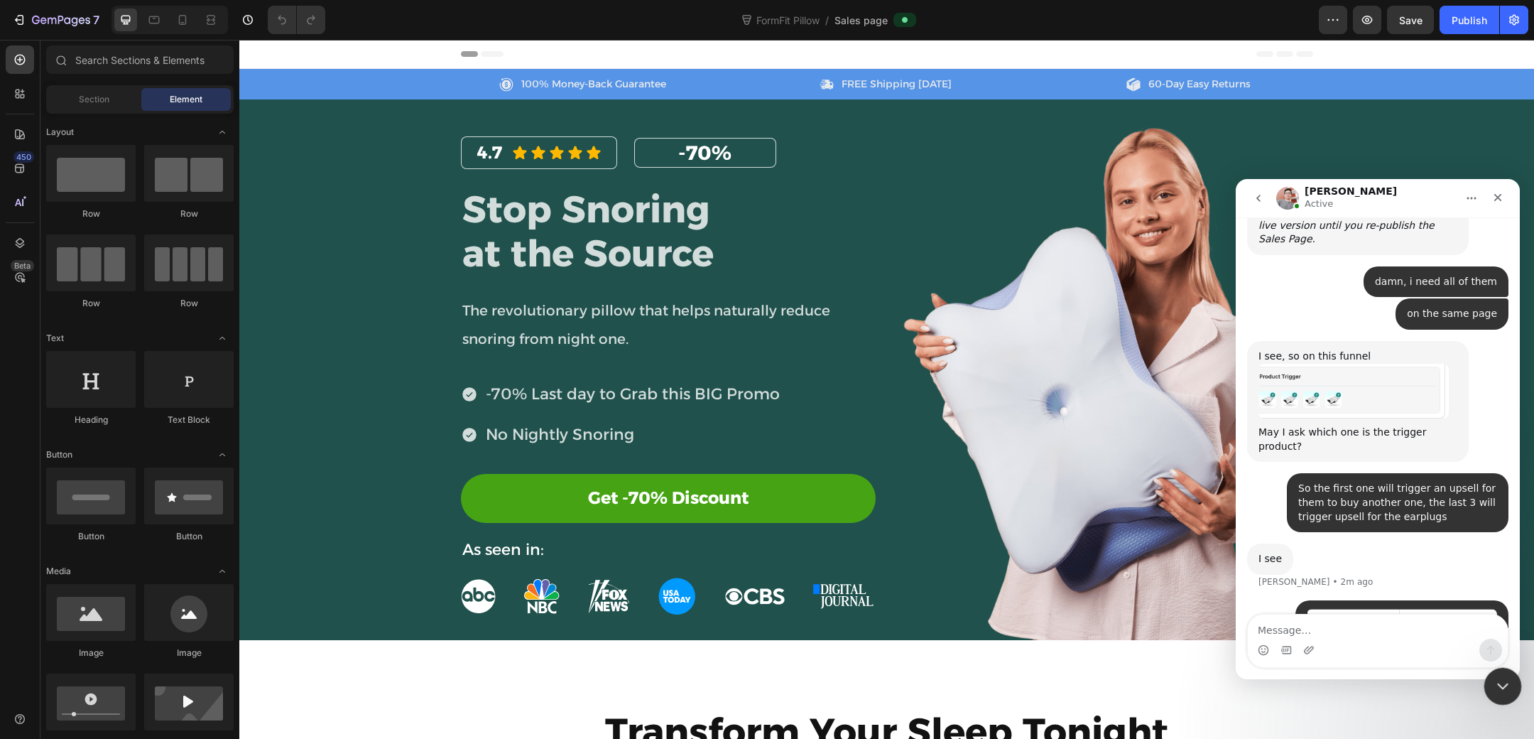
scroll to position [7627, 0]
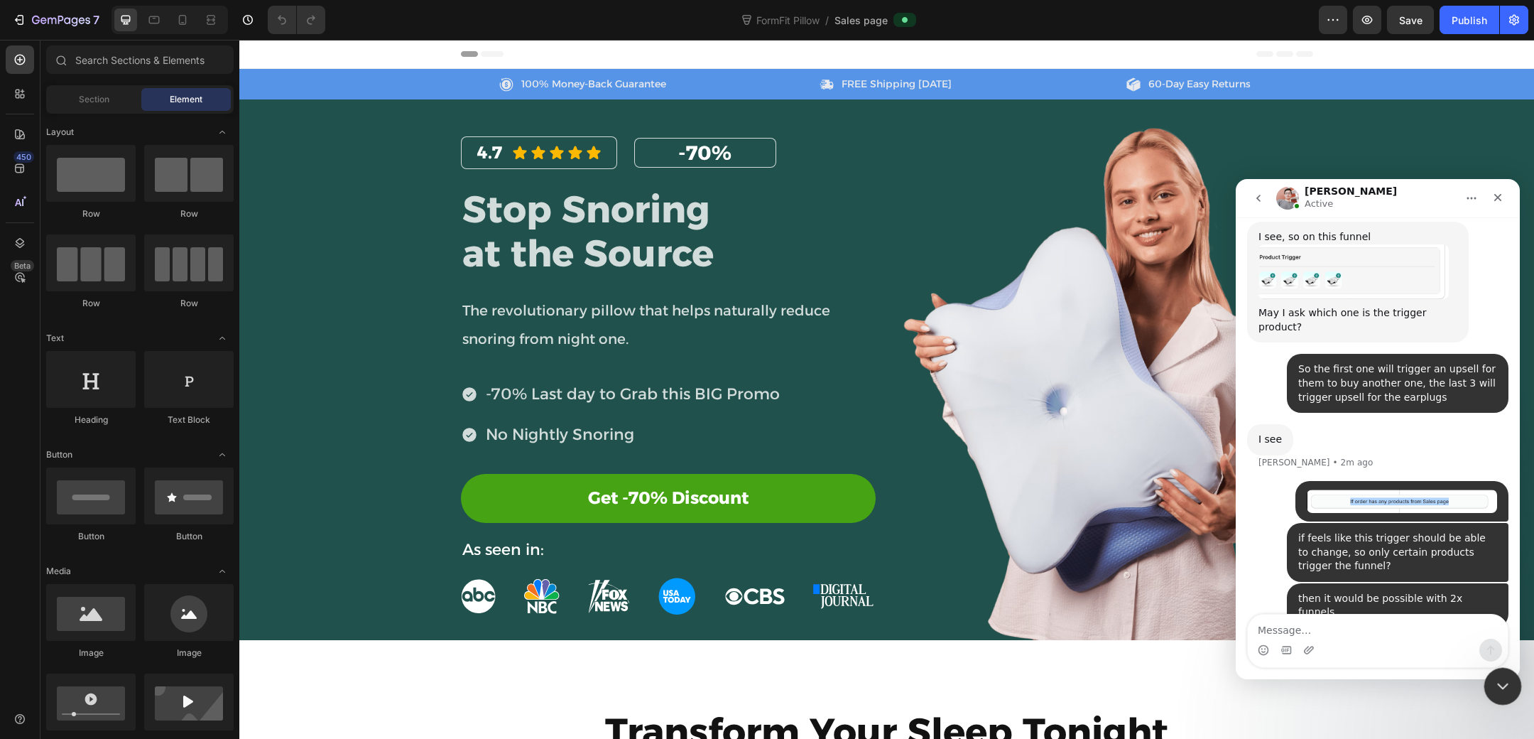
click at [1504, 677] on icon "Close Intercom Messenger" at bounding box center [1500, 684] width 17 height 17
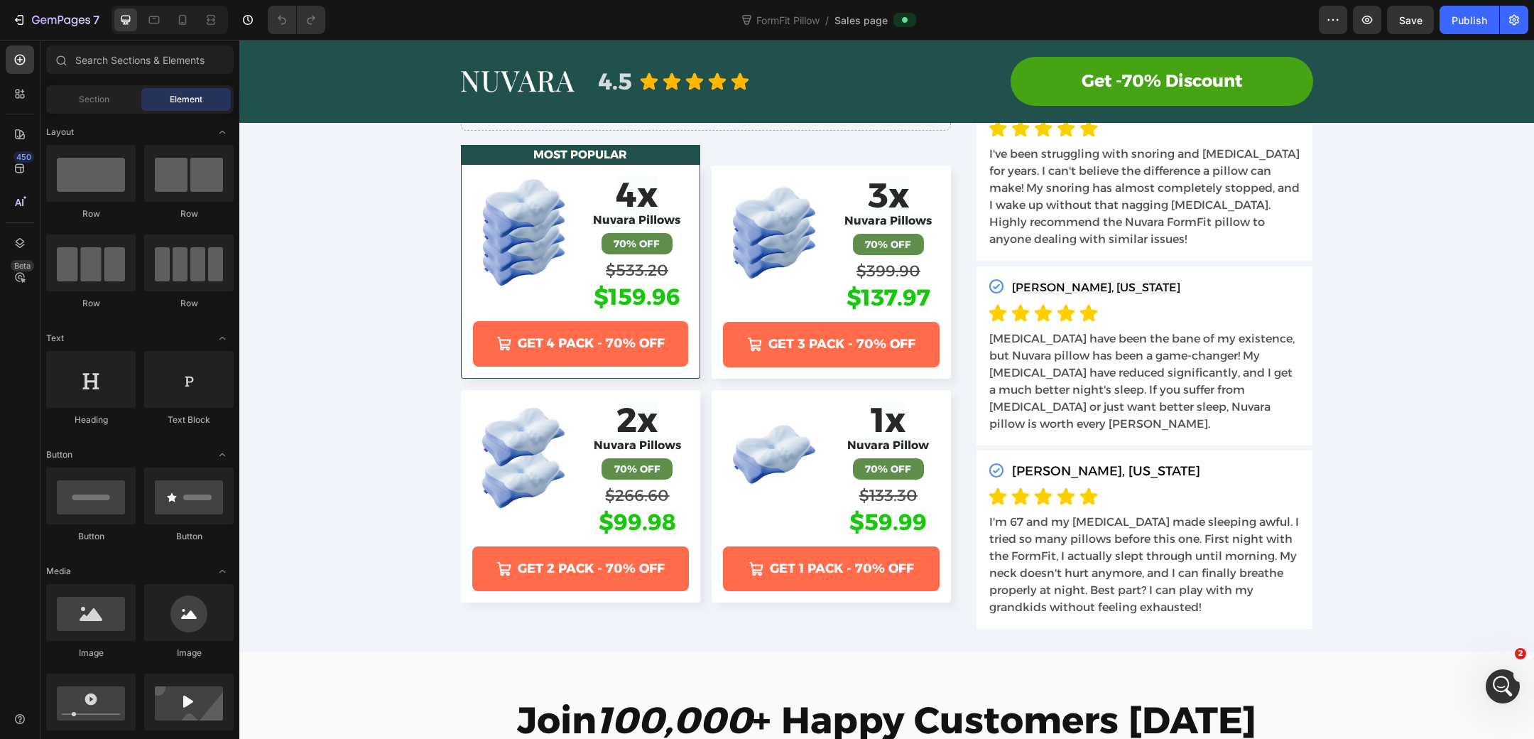
scroll to position [5077, 0]
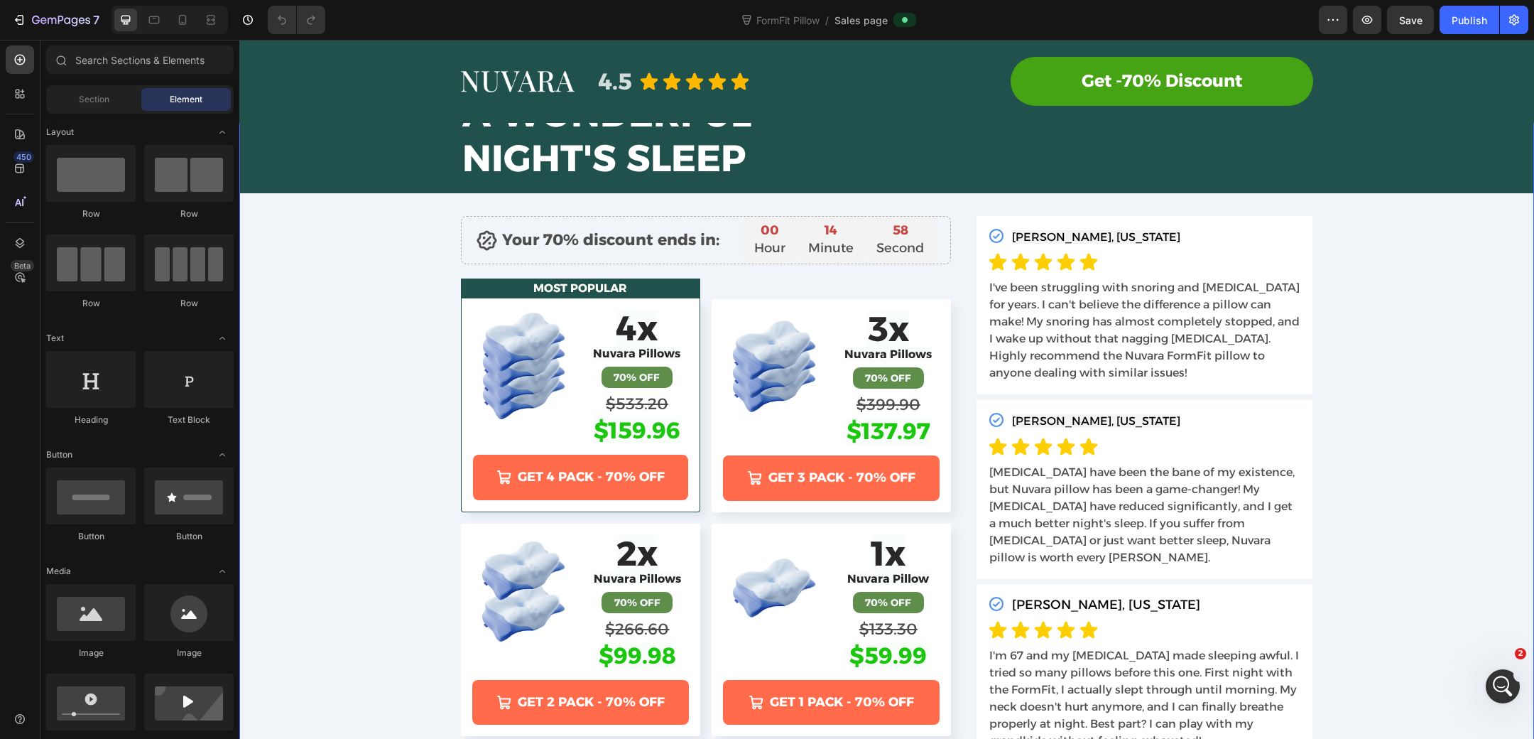
click at [411, 291] on div "TREAT YOURSELF TO Heading A WONDERFUL NIGHT'S SLEEP Heading Image Row Row Icon …" at bounding box center [886, 392] width 1295 height 739
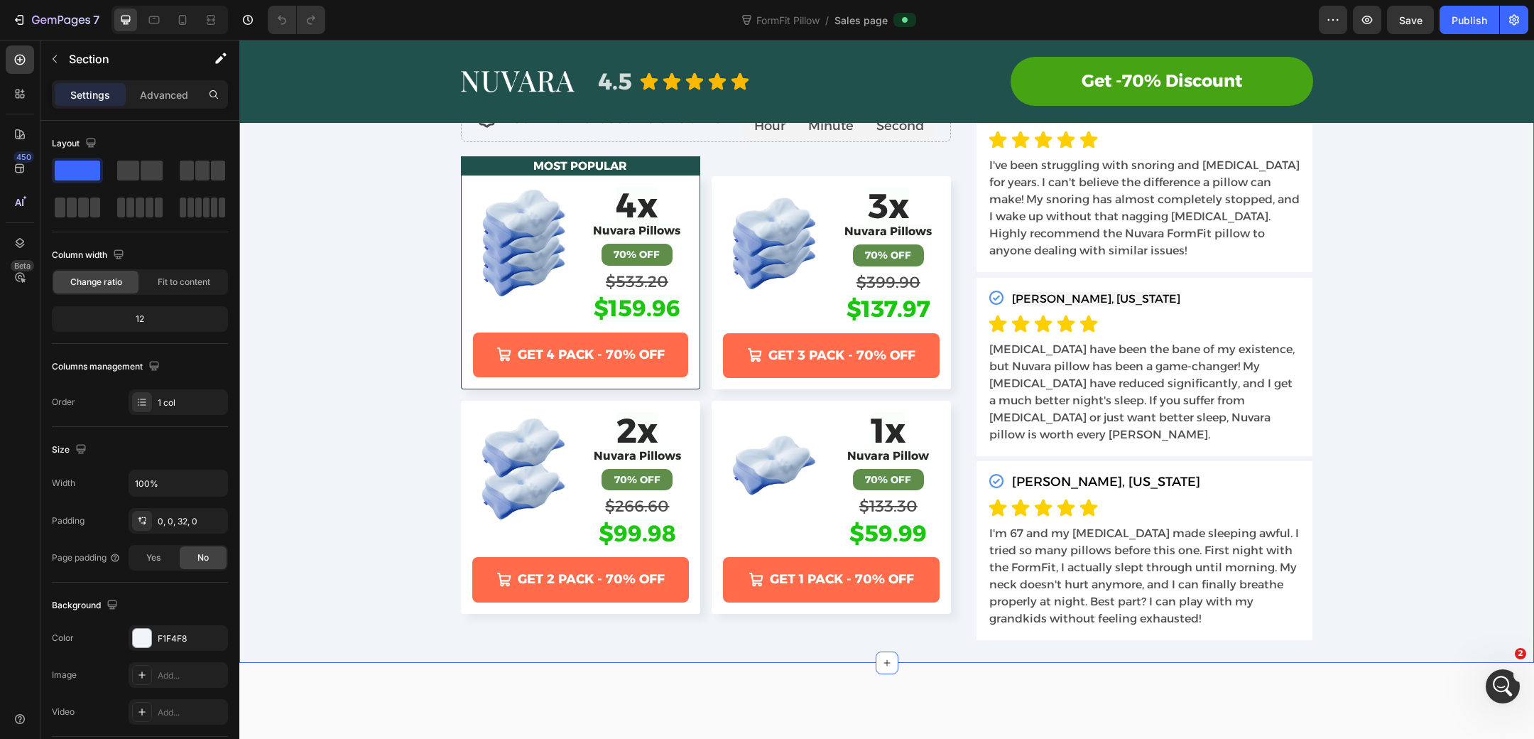
scroll to position [4947, 0]
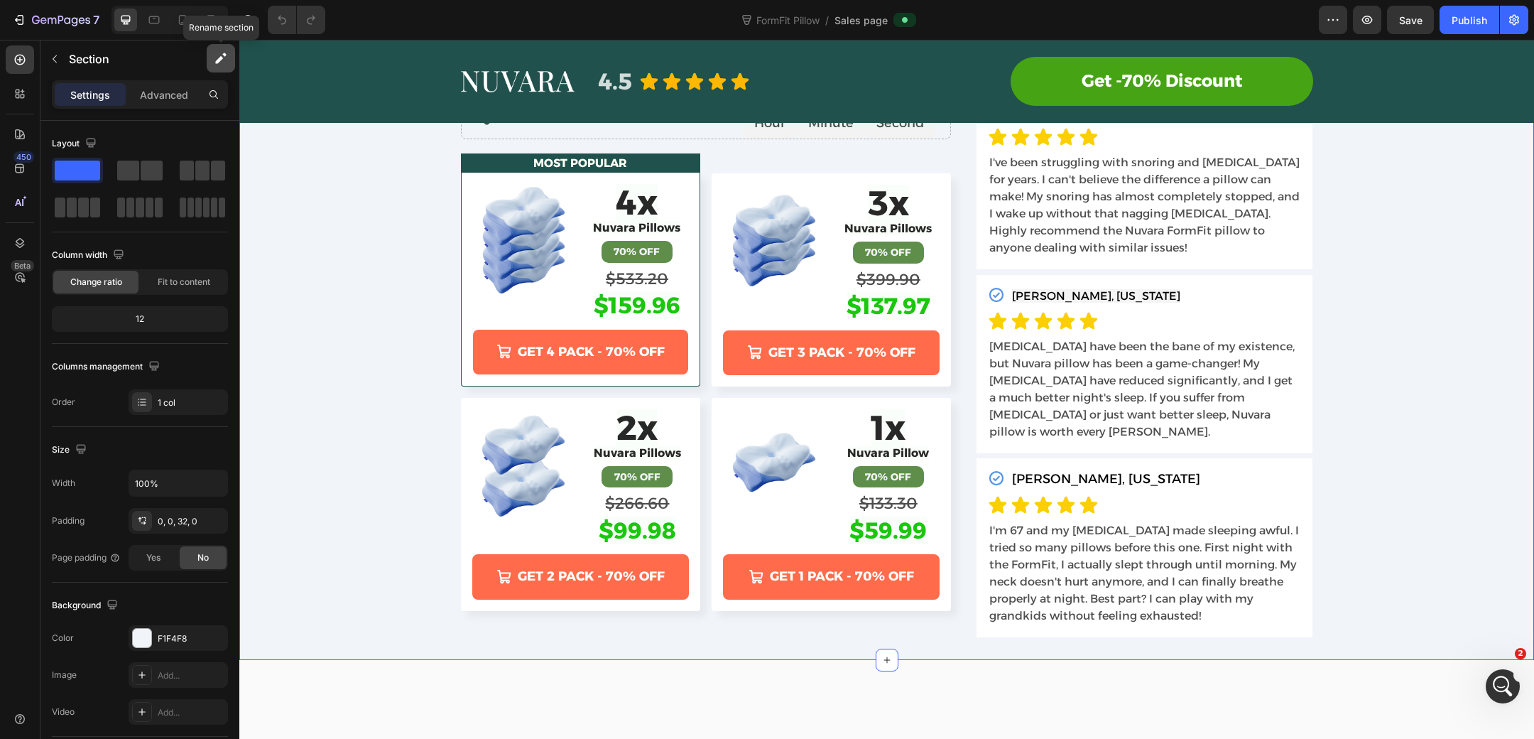
click at [217, 61] on icon "button" at bounding box center [219, 60] width 8 height 8
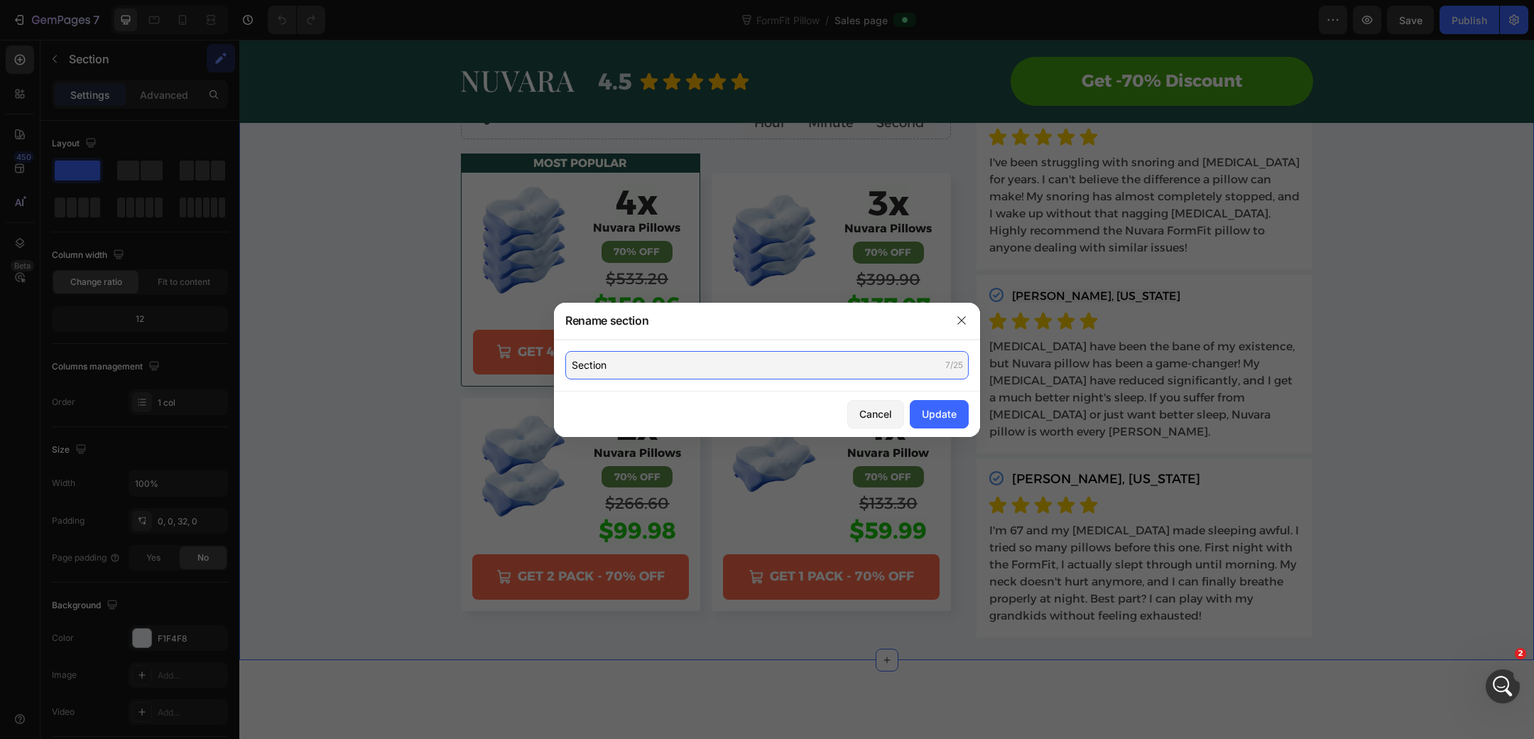
drag, startPoint x: 659, startPoint y: 368, endPoint x: 504, endPoint y: 364, distance: 155.6
click at [504, 364] on div "Rename section Section 7/25 Cancel Update" at bounding box center [767, 369] width 1534 height 739
type input "CTA-DESKTOP"
click at [933, 405] on button "Update" at bounding box center [939, 414] width 59 height 28
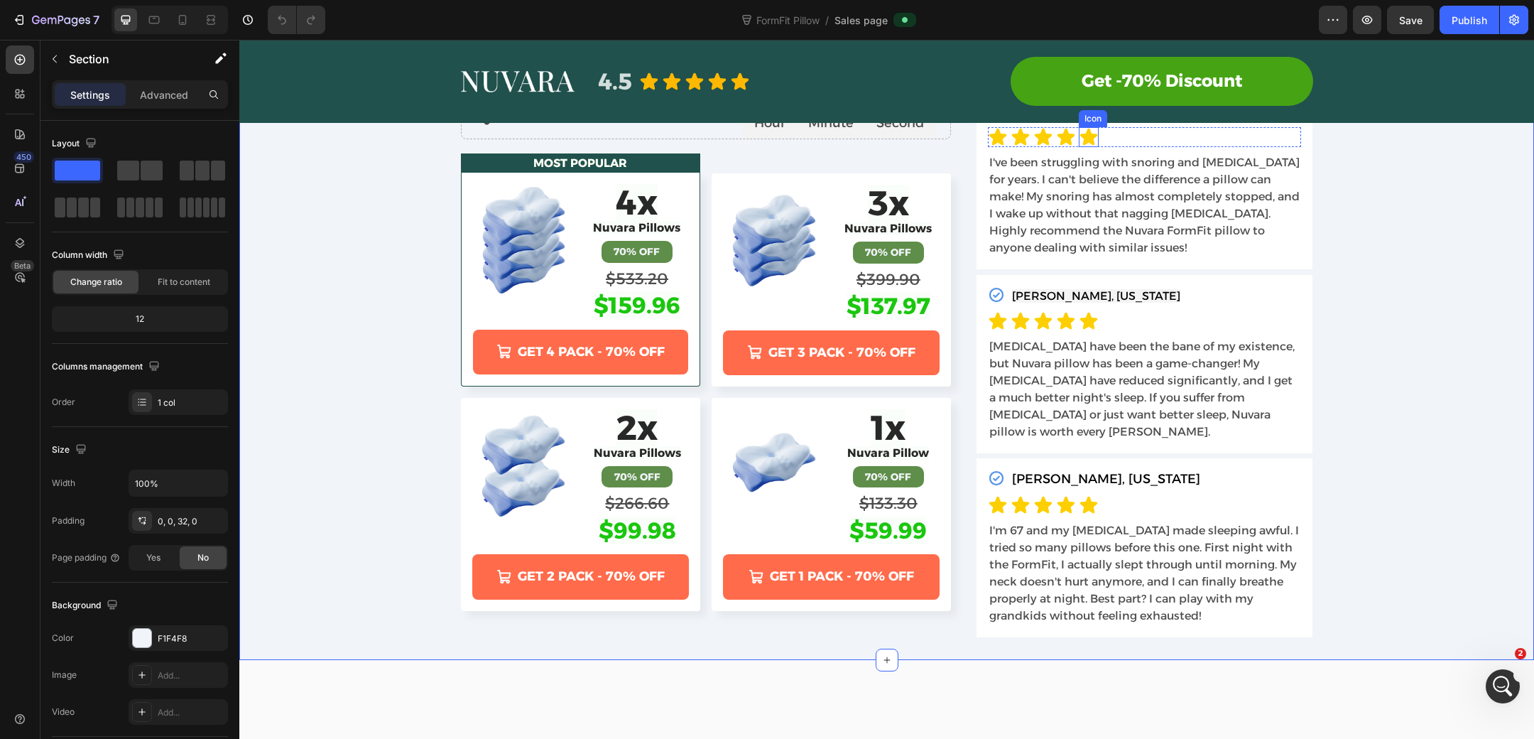
scroll to position [4852, 0]
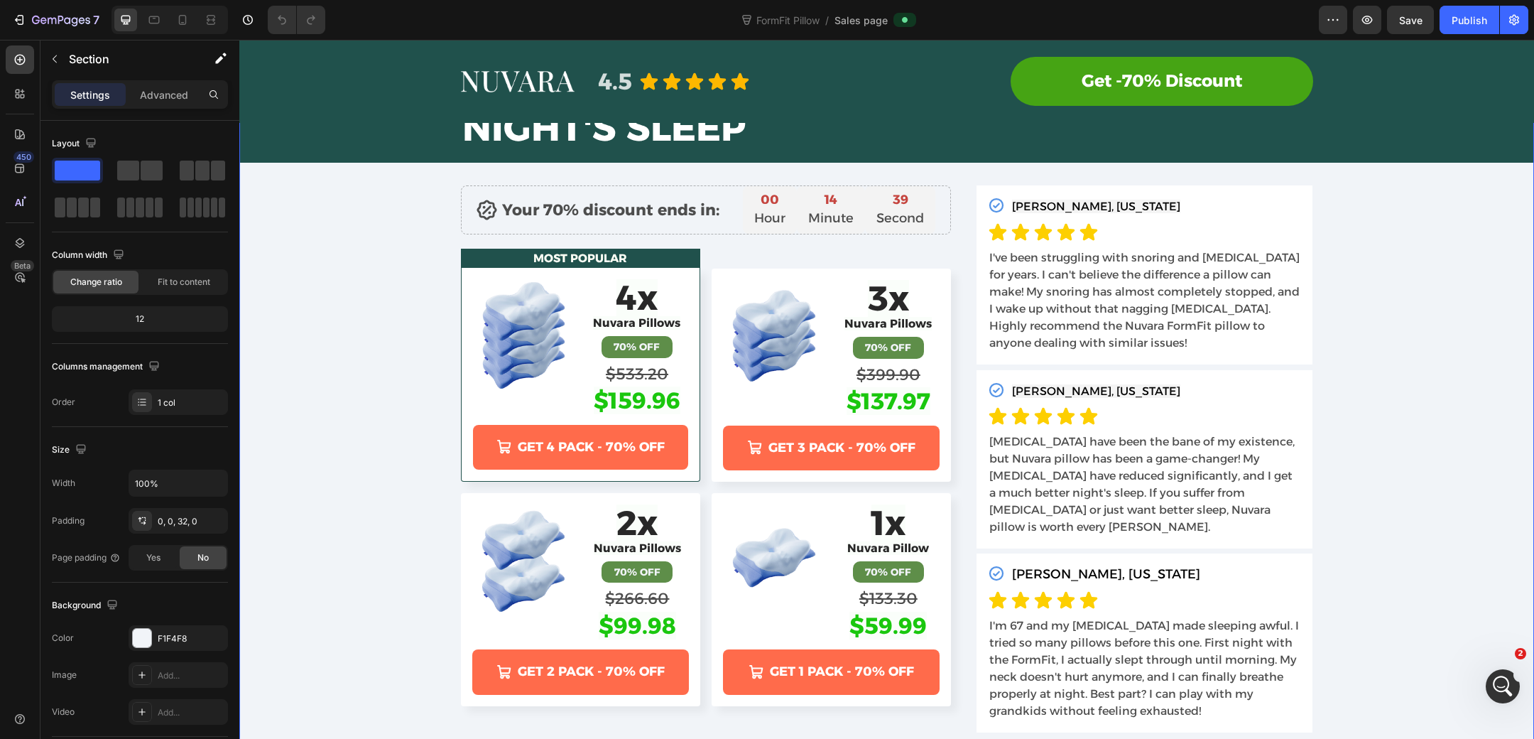
click at [390, 501] on div "TREAT YOURSELF TO Heading A WONDERFUL NIGHT'S SLEEP Heading Image Row Row Icon …" at bounding box center [886, 362] width 1295 height 739
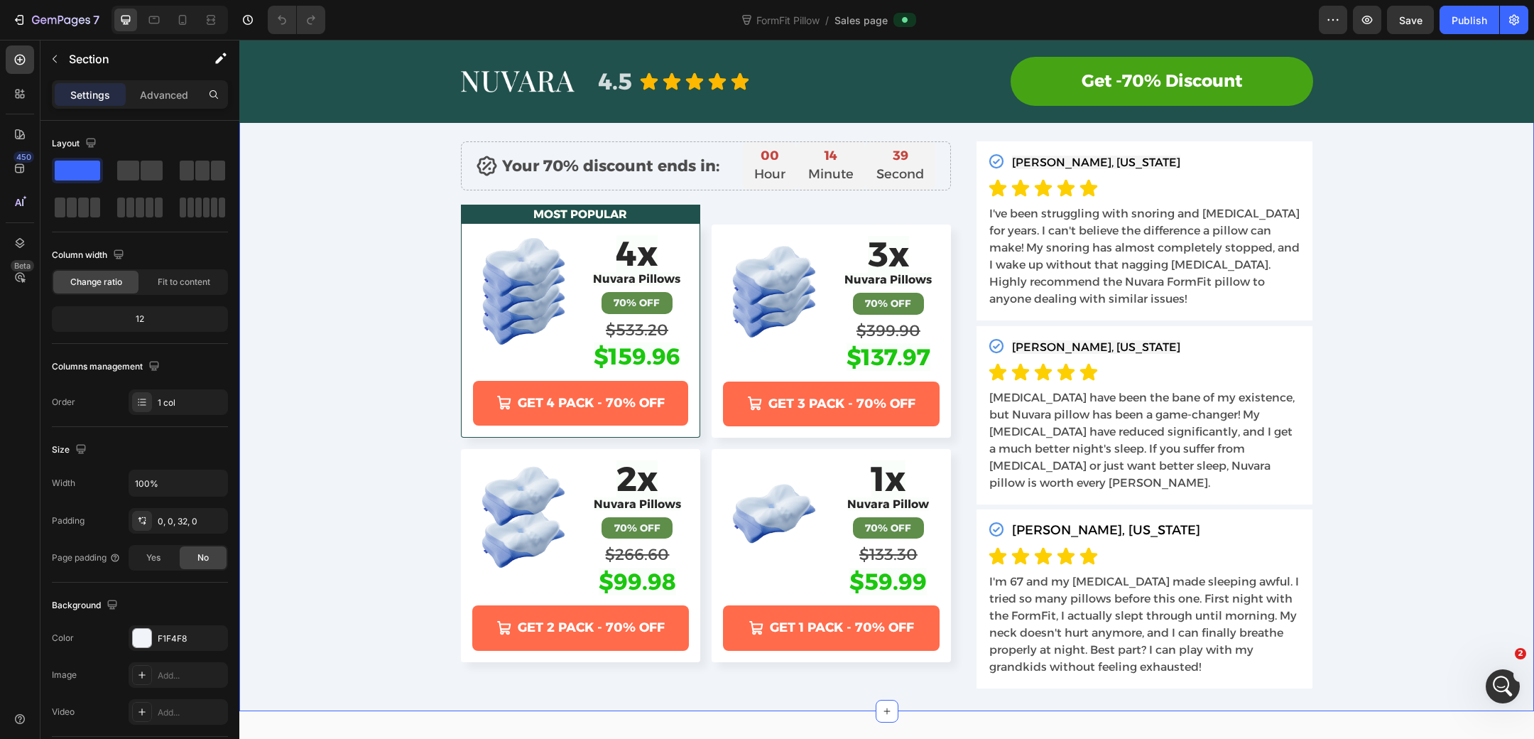
scroll to position [4898, 0]
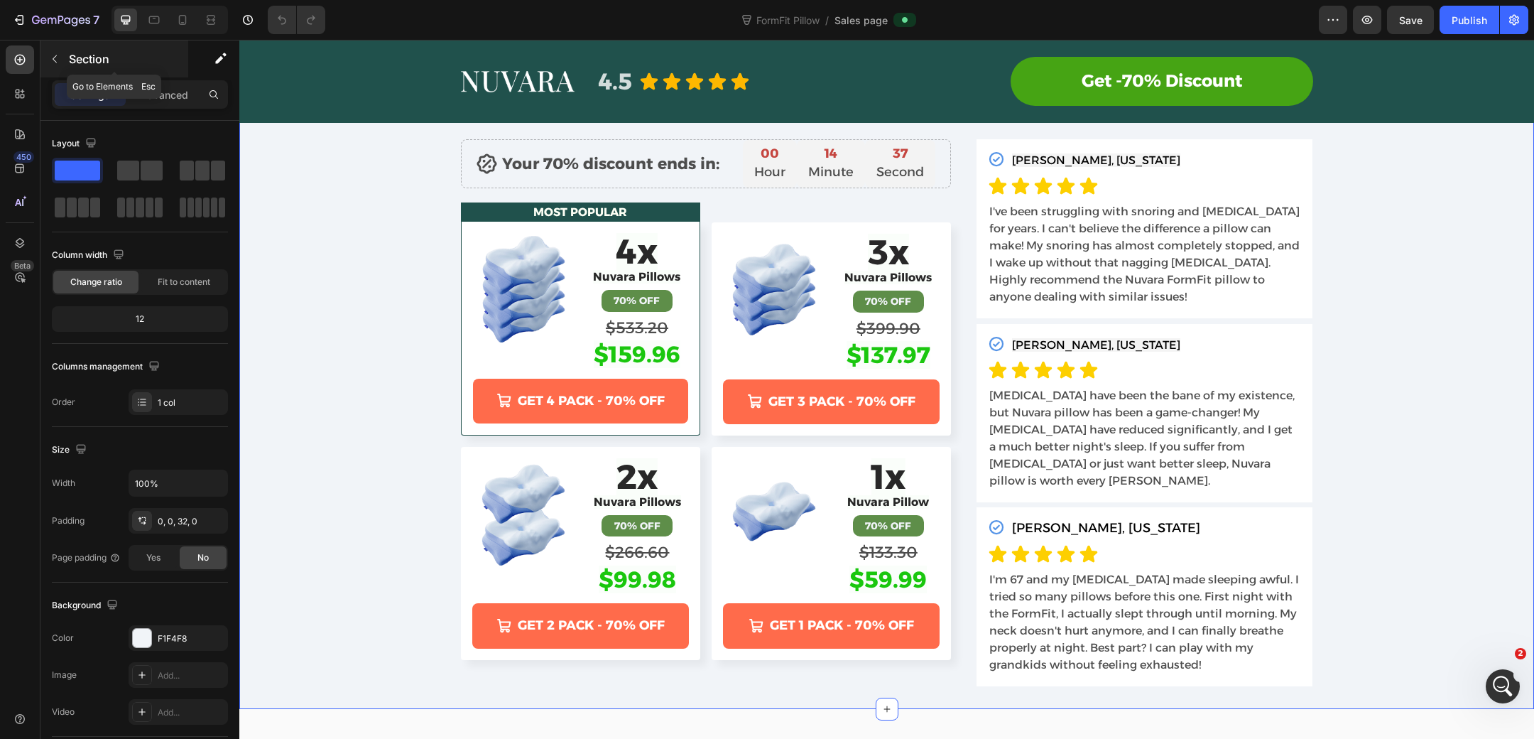
click at [55, 52] on button "button" at bounding box center [54, 59] width 23 height 23
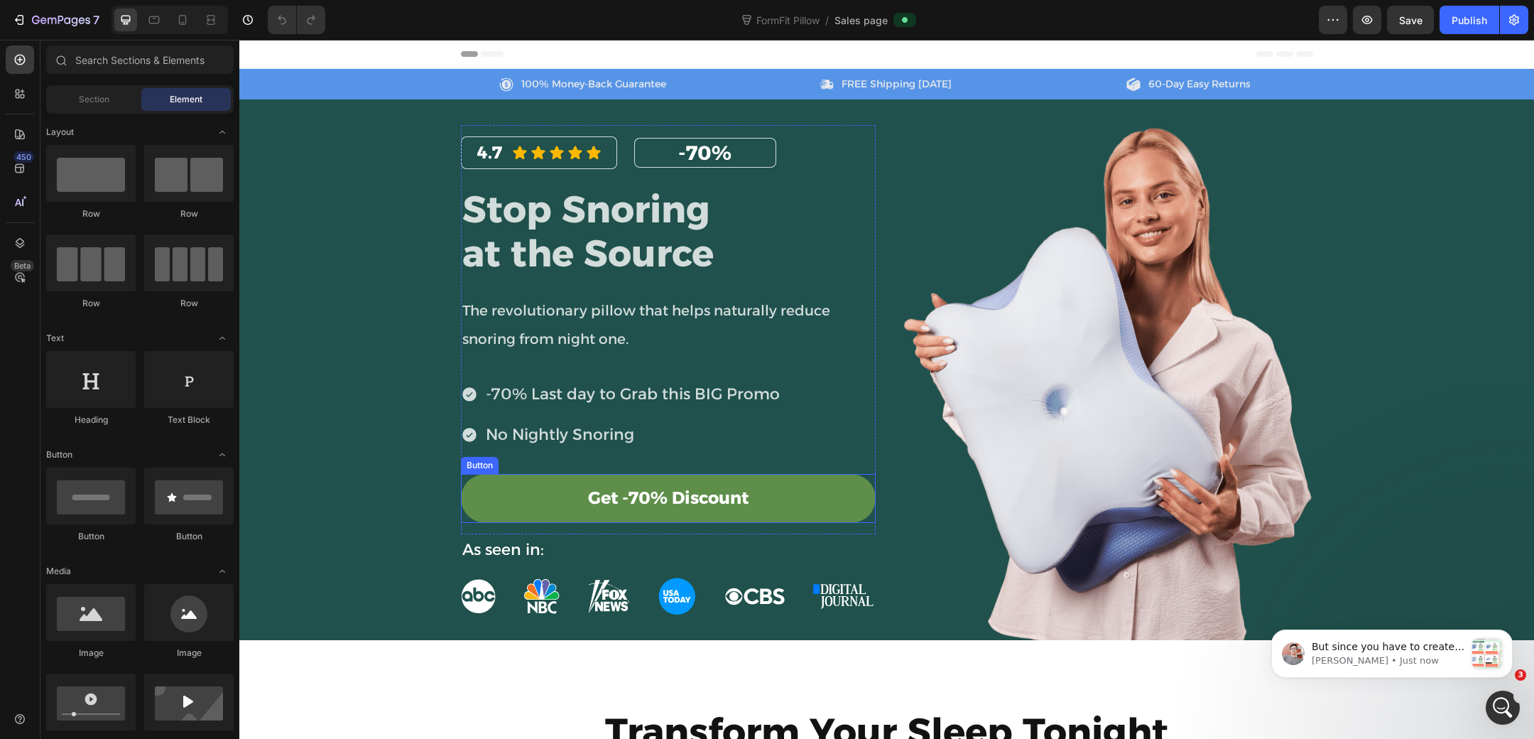
scroll to position [0, 0]
click at [482, 489] on link "Get -70% Discount" at bounding box center [668, 498] width 415 height 49
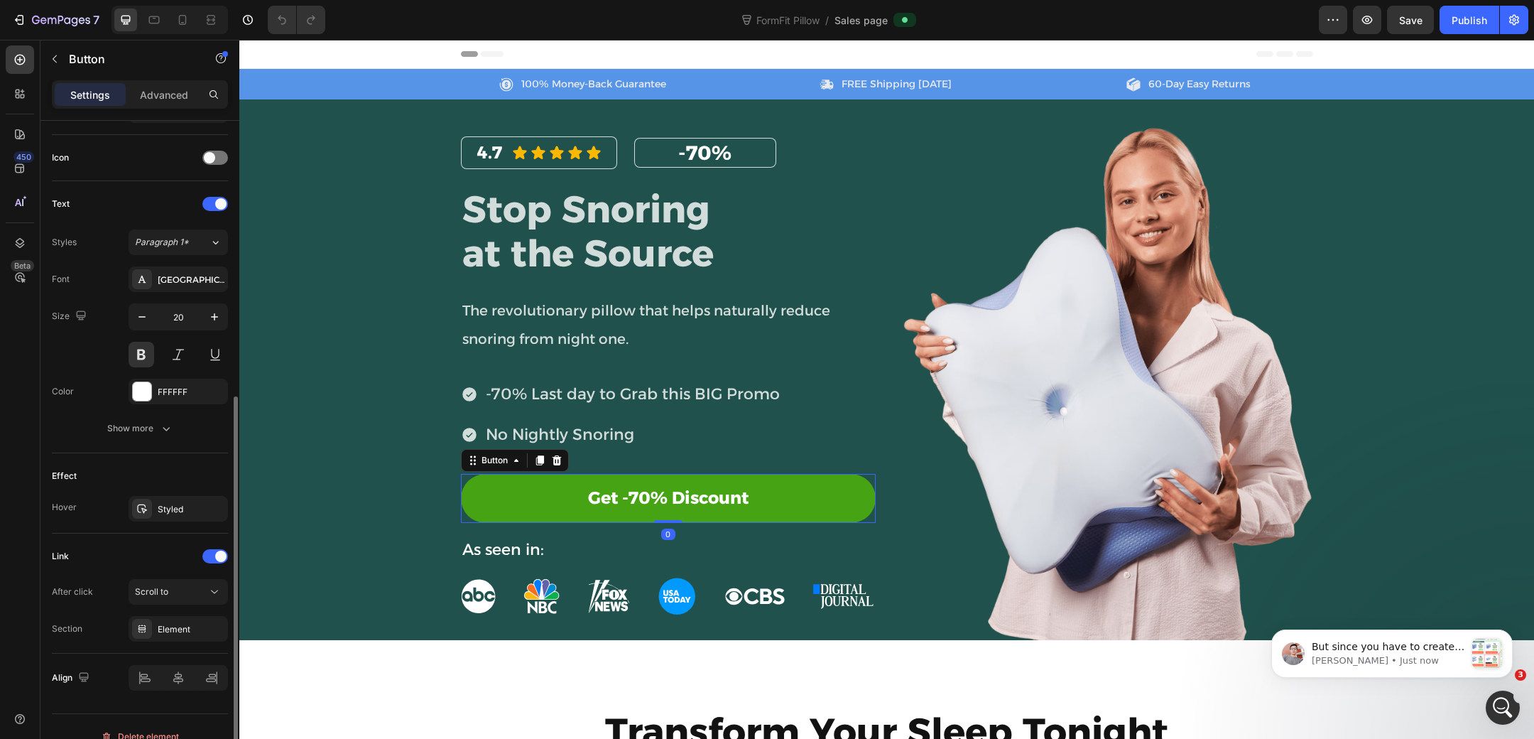
scroll to position [430, 0]
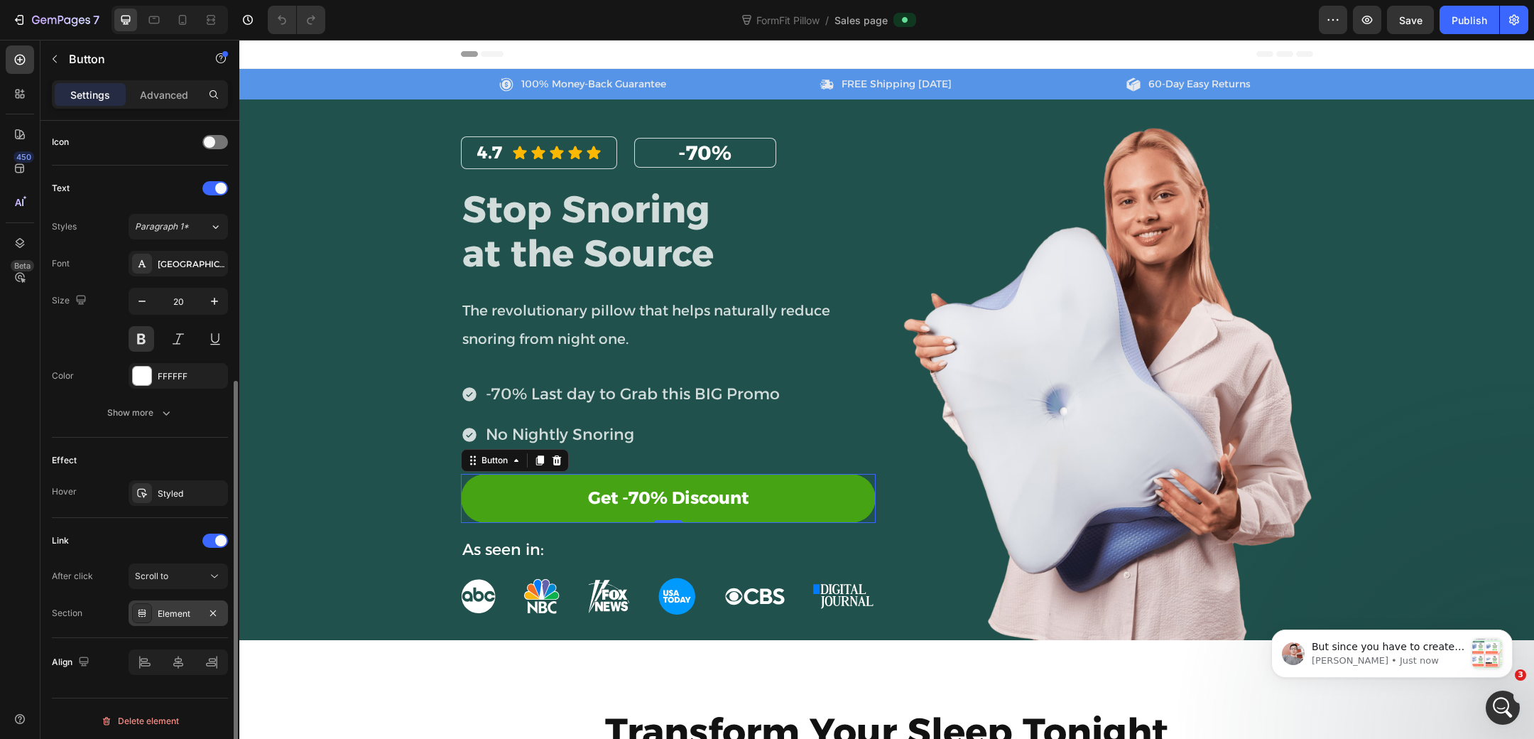
click at [176, 600] on div "Element" at bounding box center [178, 613] width 99 height 26
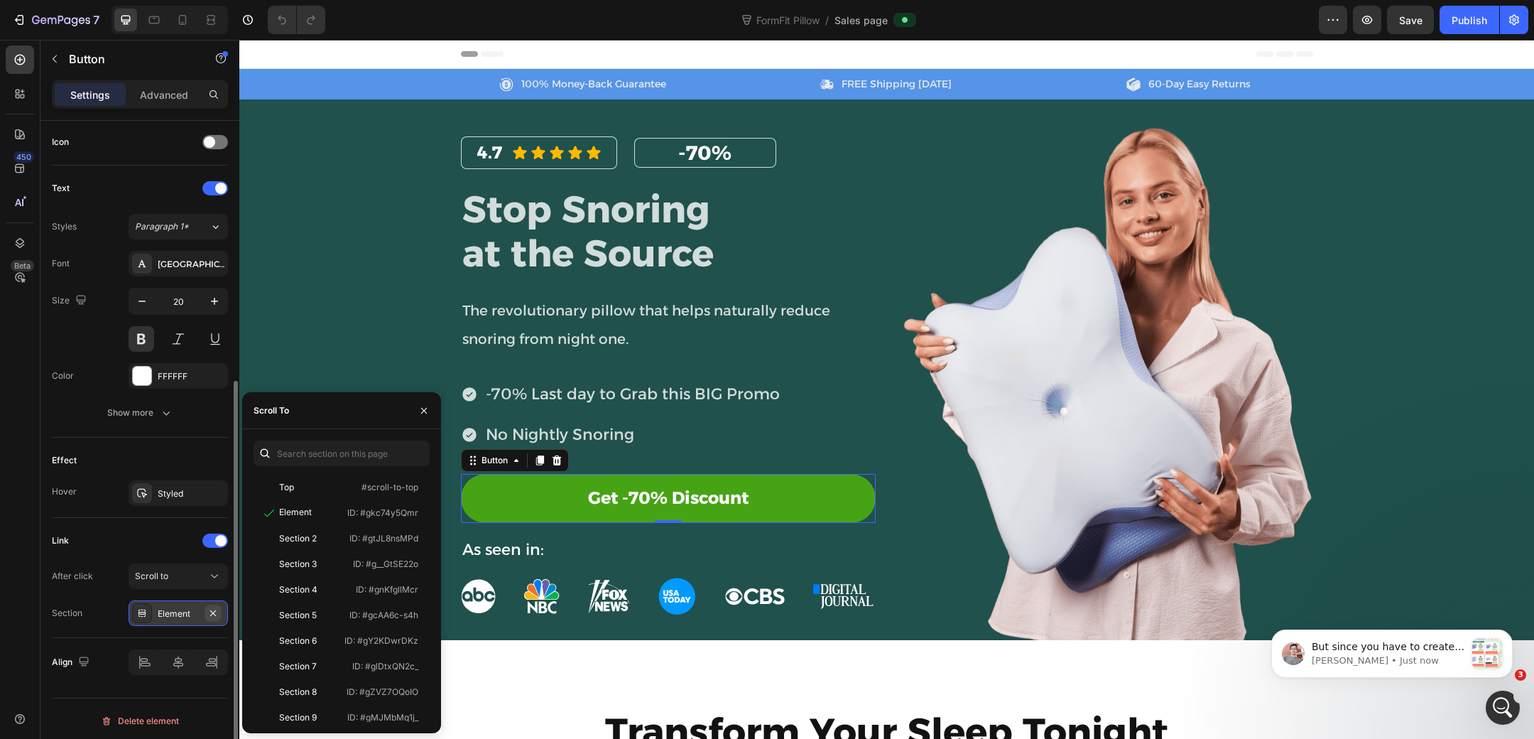
click at [207, 609] on button "button" at bounding box center [213, 612] width 17 height 17
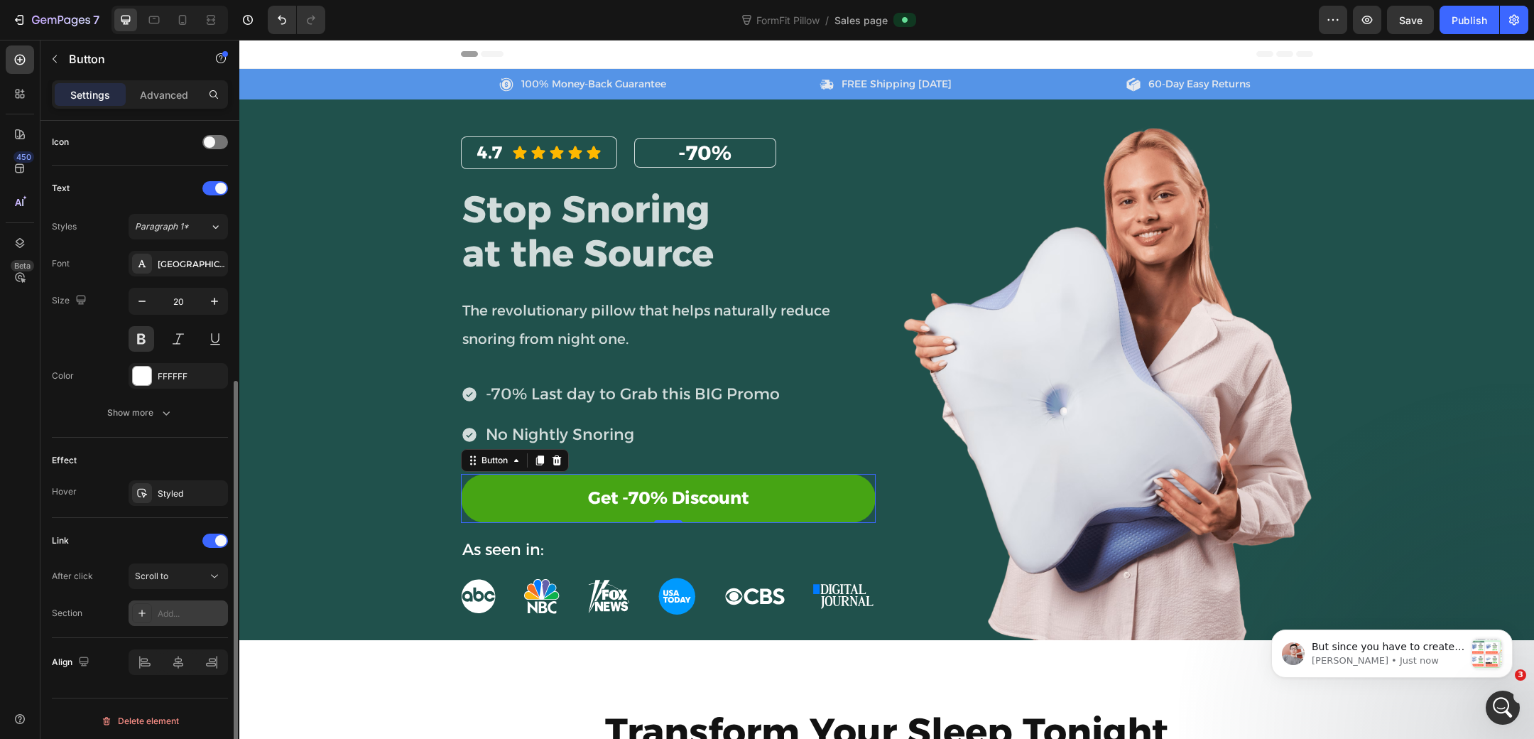
click at [144, 603] on div at bounding box center [142, 613] width 20 height 20
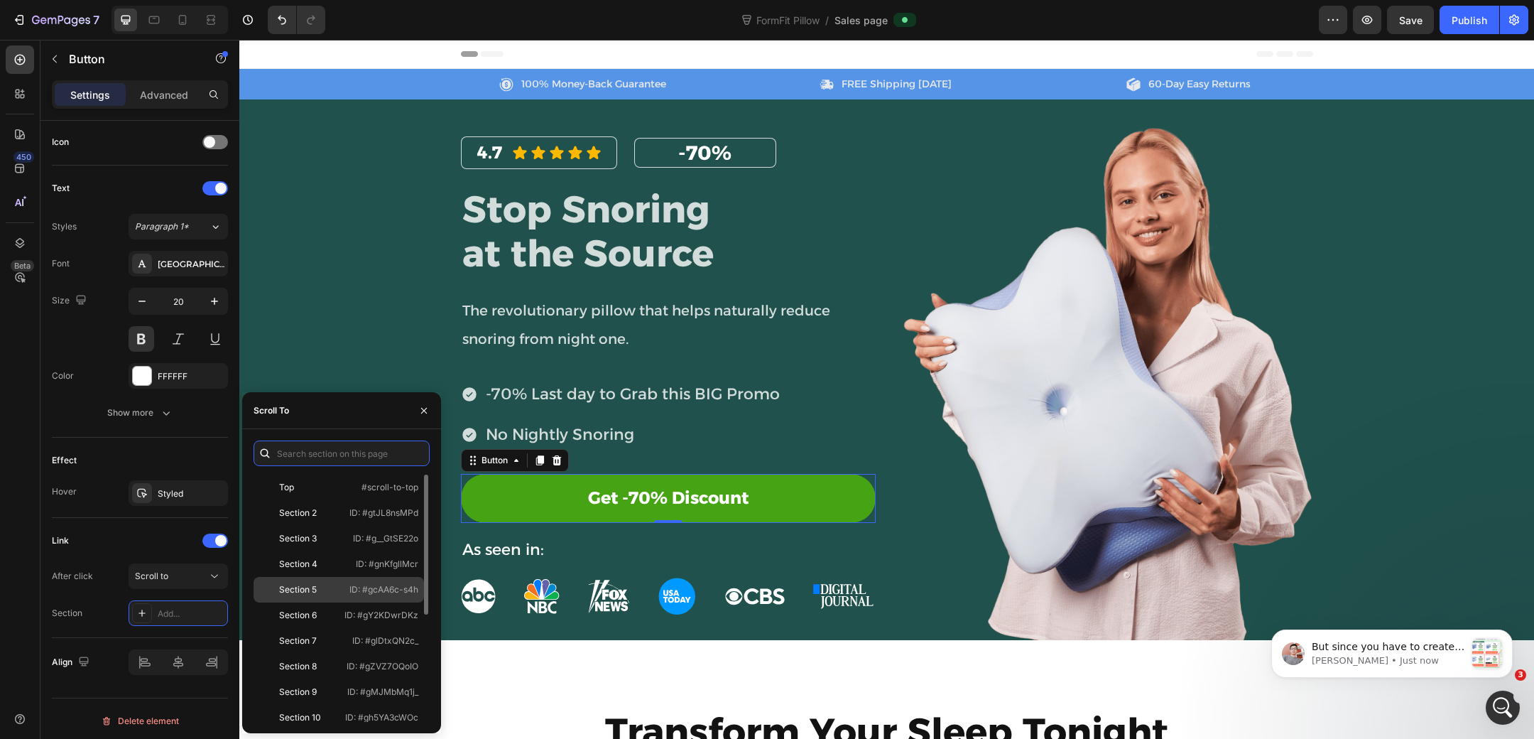
scroll to position [187, 0]
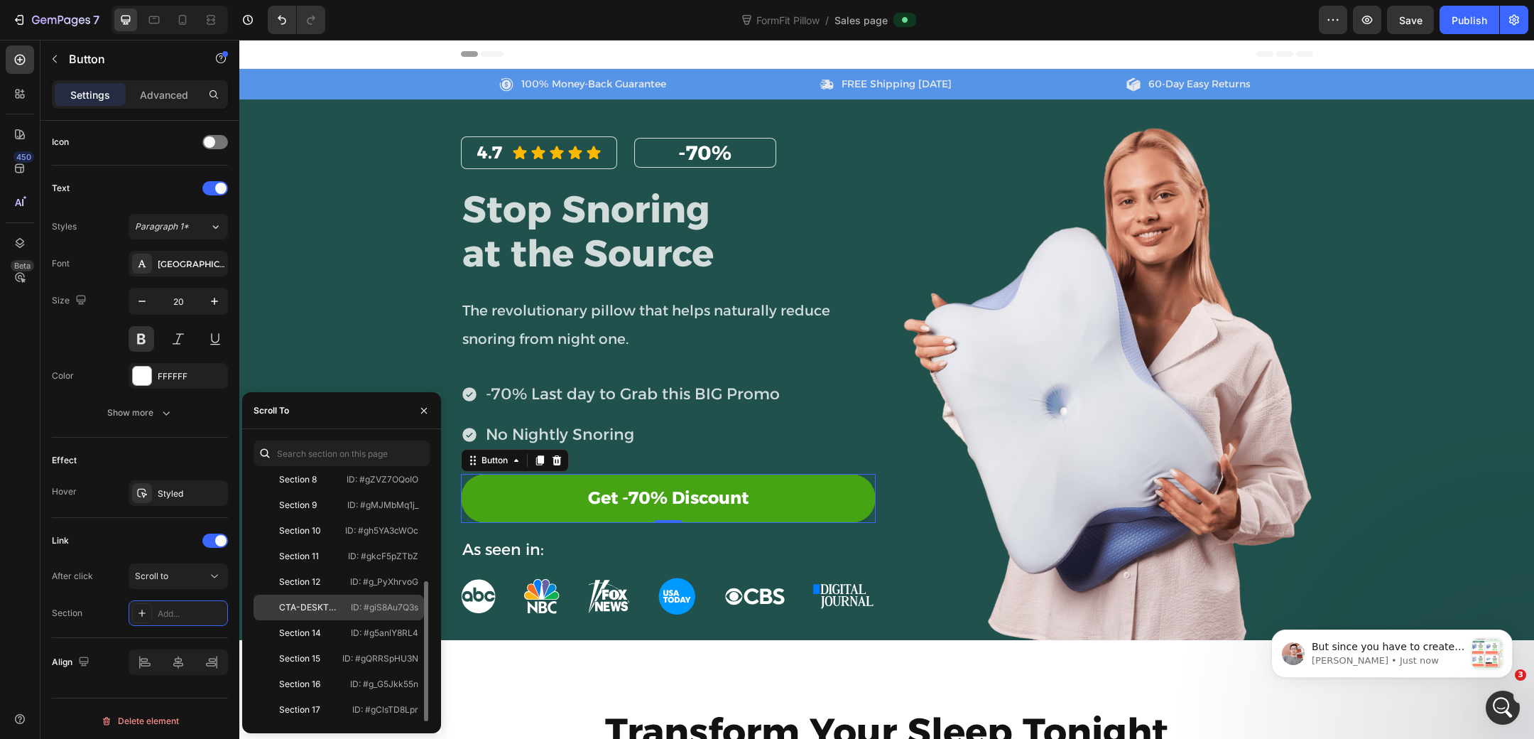
click at [320, 610] on div "CTA-DESKTOP" at bounding box center [309, 607] width 60 height 13
click at [700, 424] on p "No Nightly Snoring" at bounding box center [633, 435] width 294 height 28
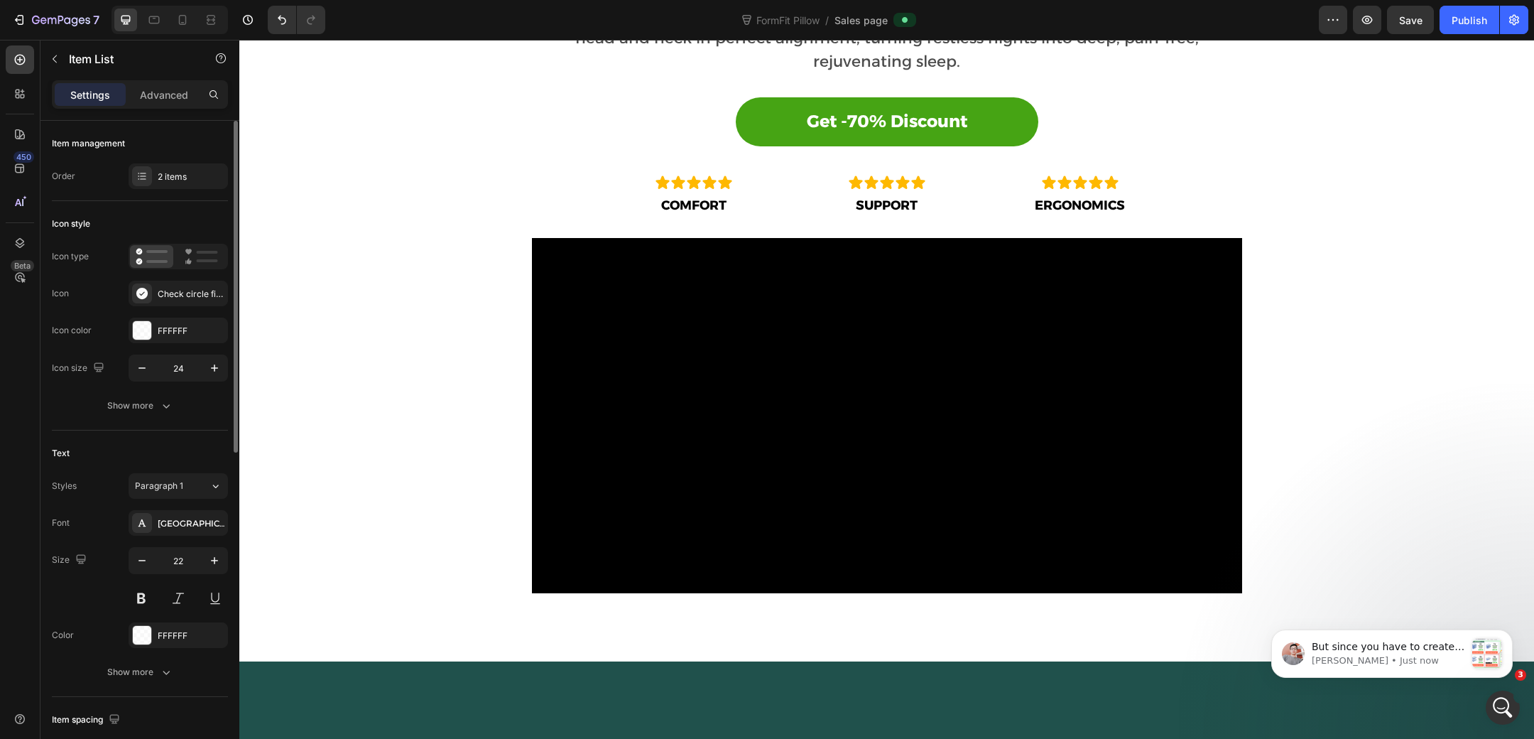
scroll to position [793, 0]
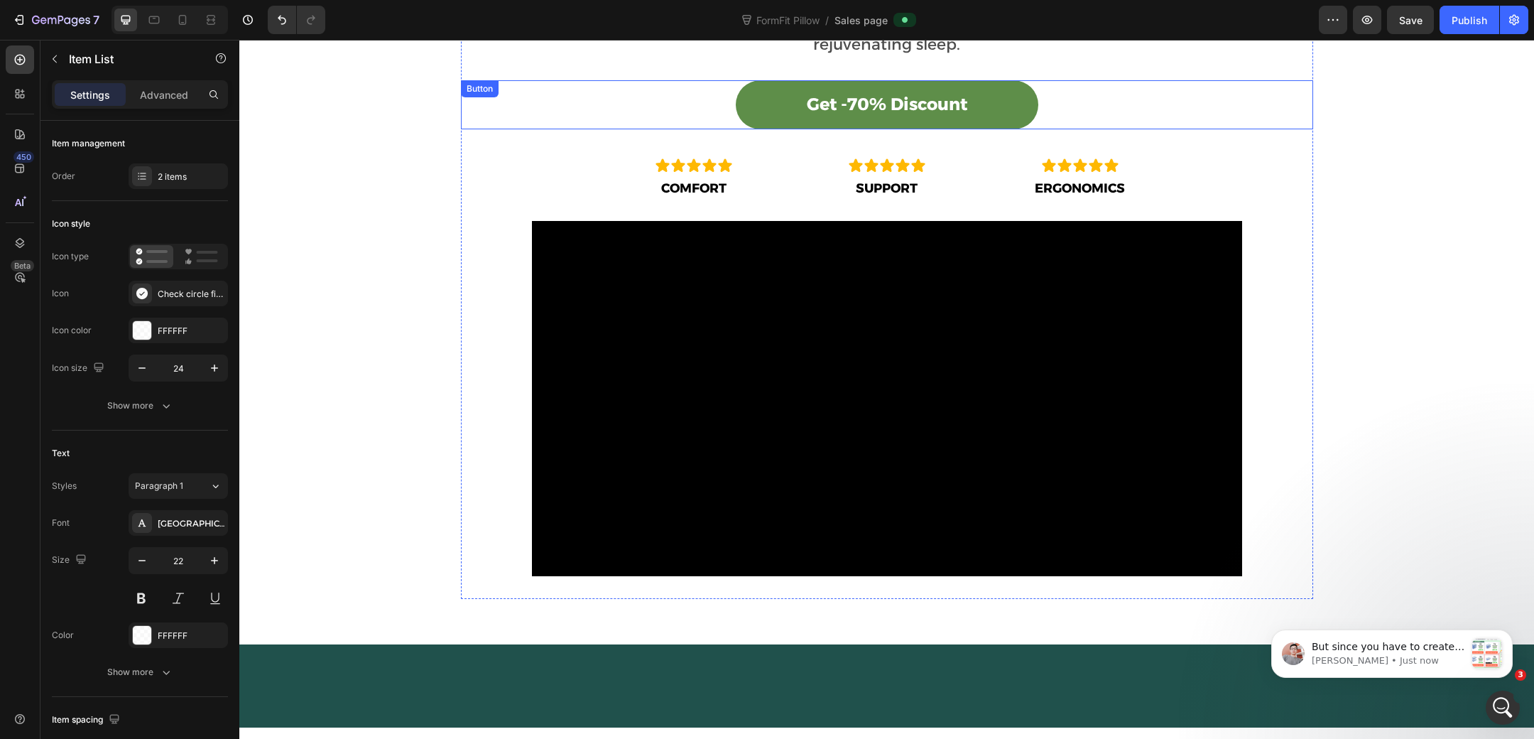
click at [761, 92] on link "Get -70% Discount" at bounding box center [887, 104] width 303 height 49
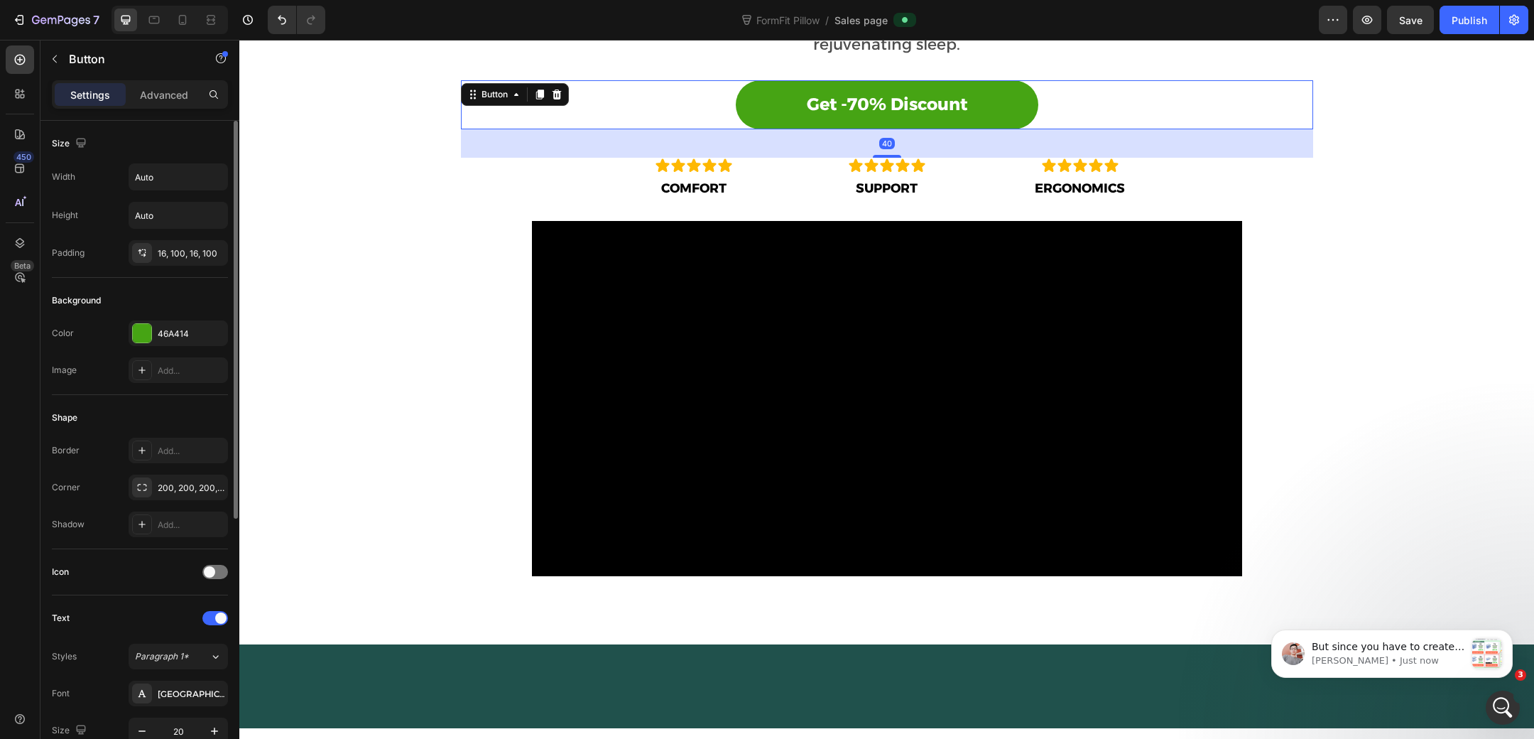
scroll to position [430, 0]
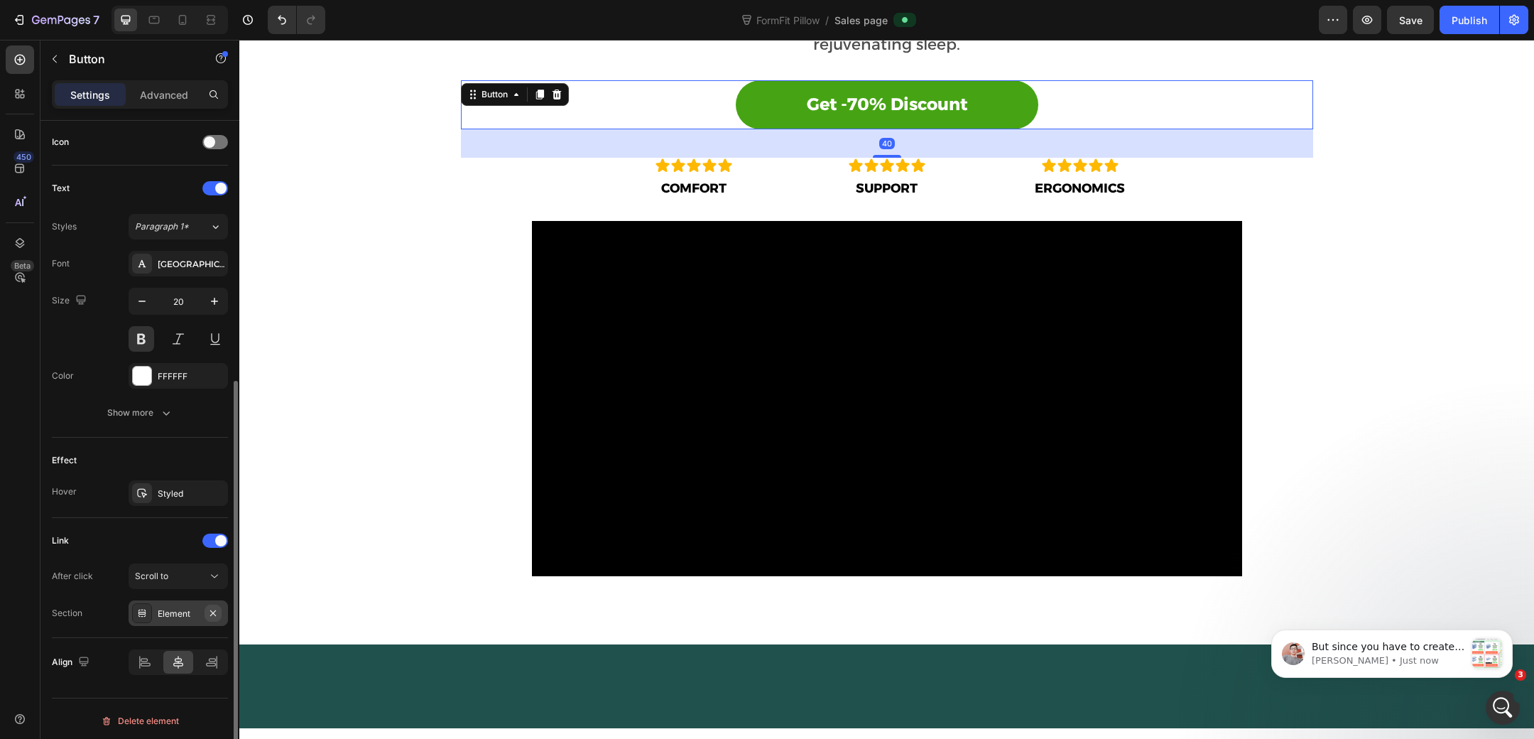
click at [215, 609] on icon "button" at bounding box center [212, 612] width 11 height 11
click at [151, 610] on div at bounding box center [142, 613] width 20 height 20
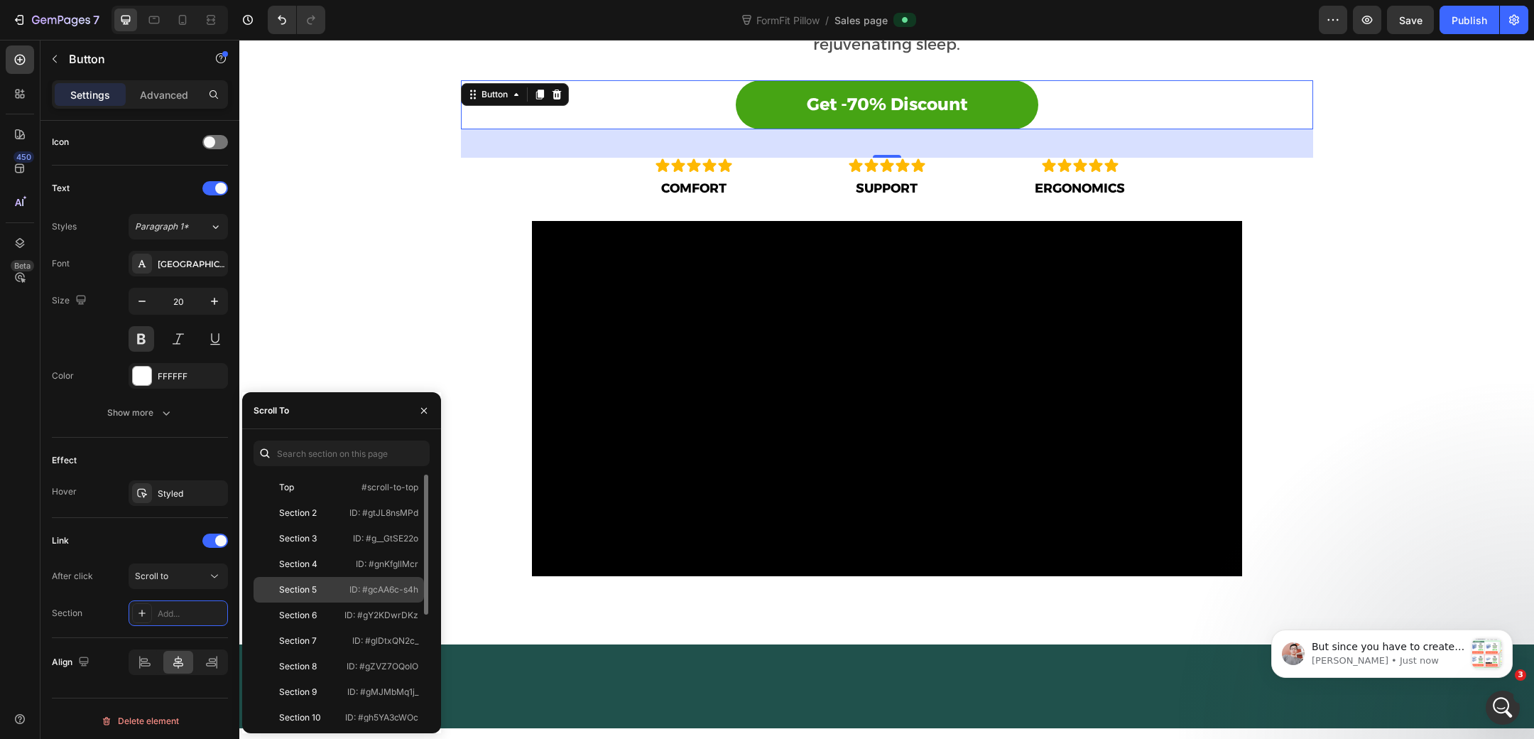
scroll to position [187, 0]
click at [338, 610] on div "CTA-DESKTOP" at bounding box center [309, 607] width 60 height 13
click at [489, 321] on div "GET 4 PACK - 70% OFF Add to Cart Product Transform Your Sleep Tonight Heading T…" at bounding box center [887, 245] width 852 height 707
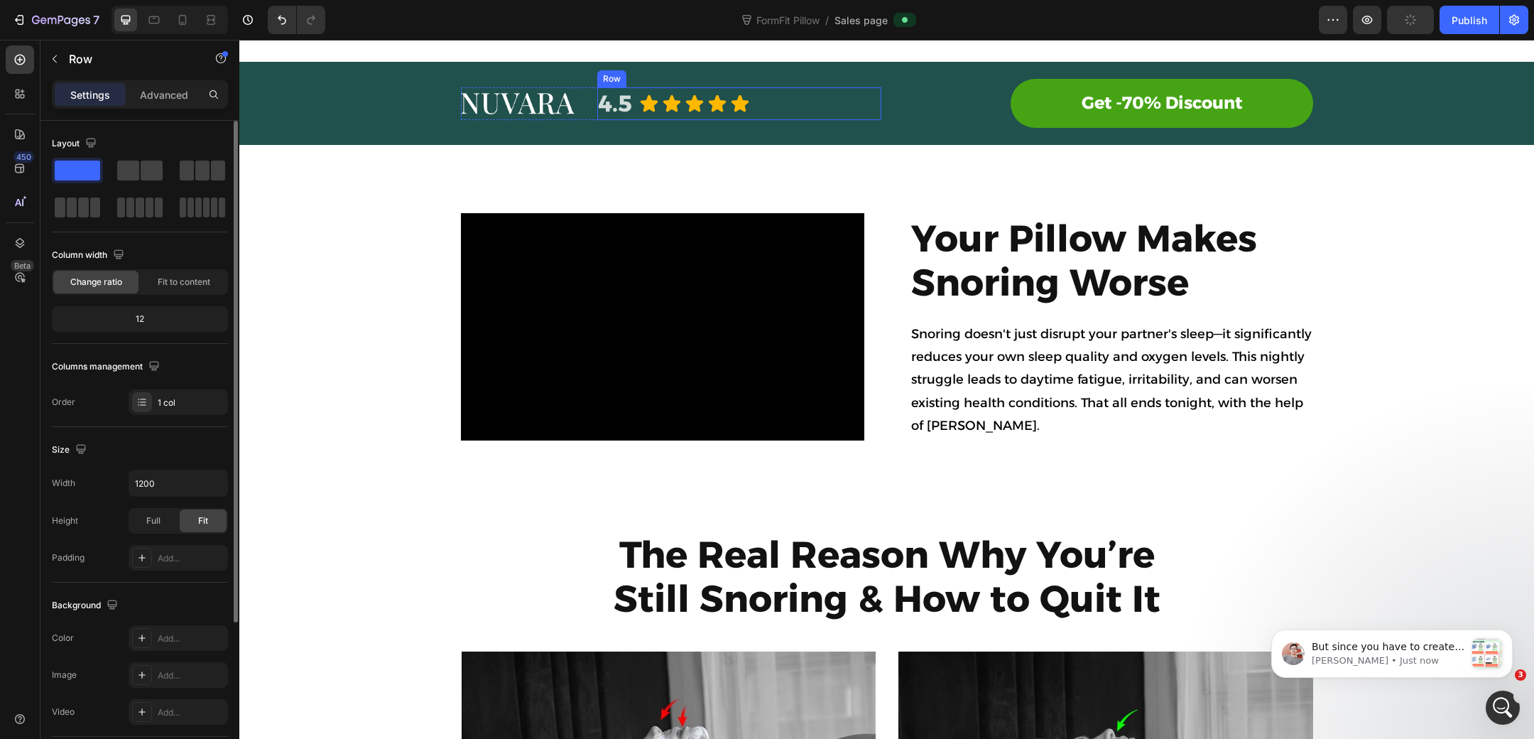
scroll to position [1379, 0]
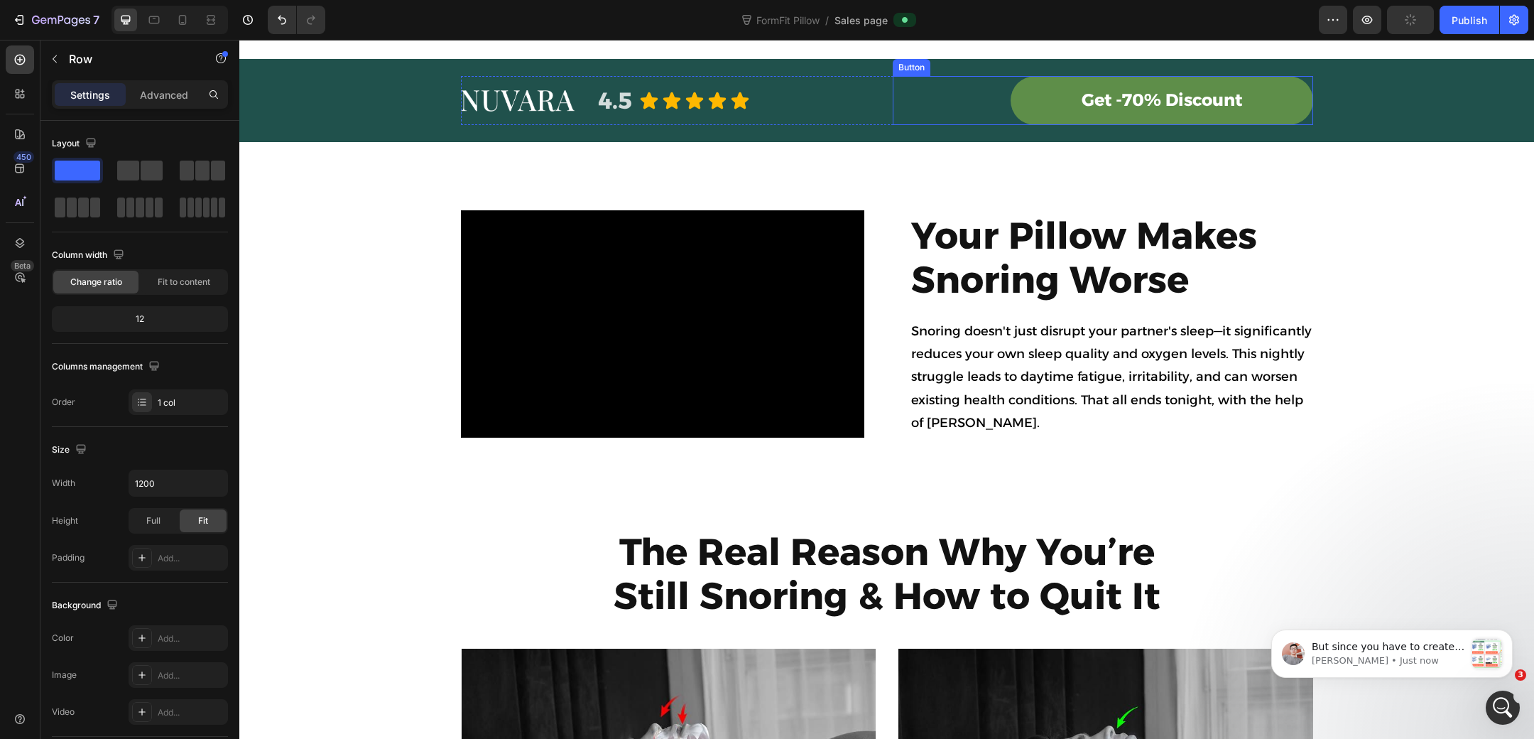
click at [1014, 125] on link "Get -70% Discount" at bounding box center [1162, 100] width 303 height 49
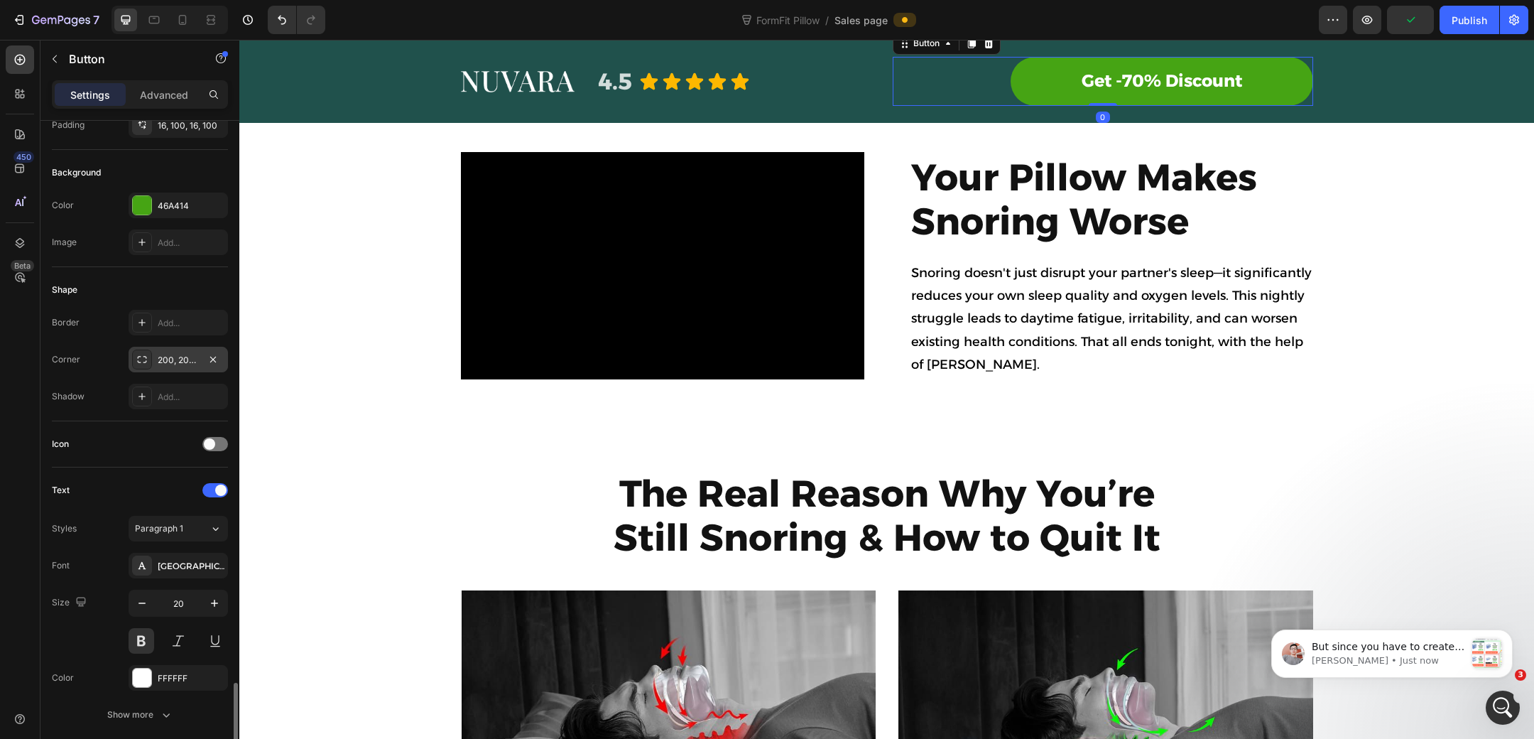
scroll to position [430, 0]
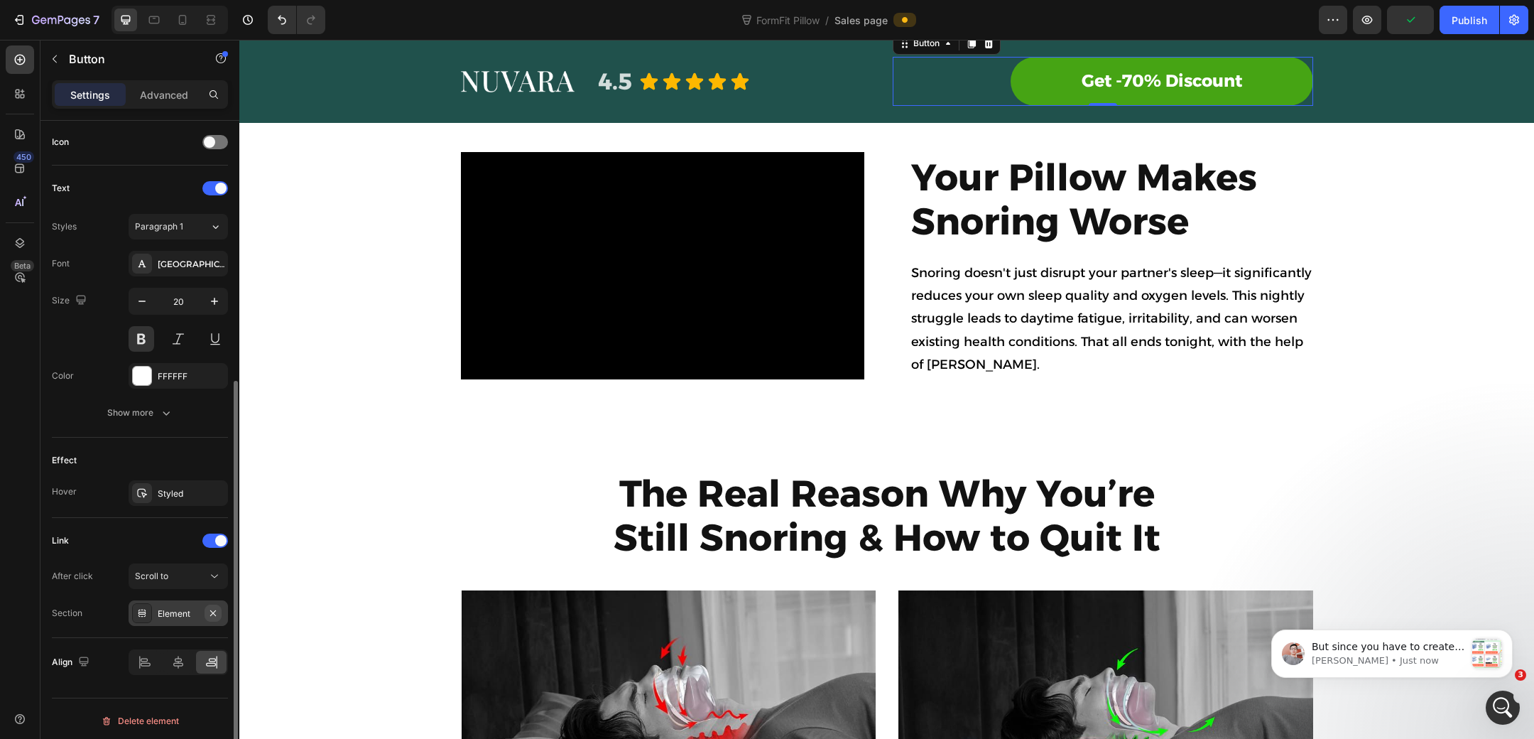
click at [205, 609] on button "button" at bounding box center [213, 612] width 17 height 17
click at [150, 612] on div at bounding box center [142, 613] width 20 height 20
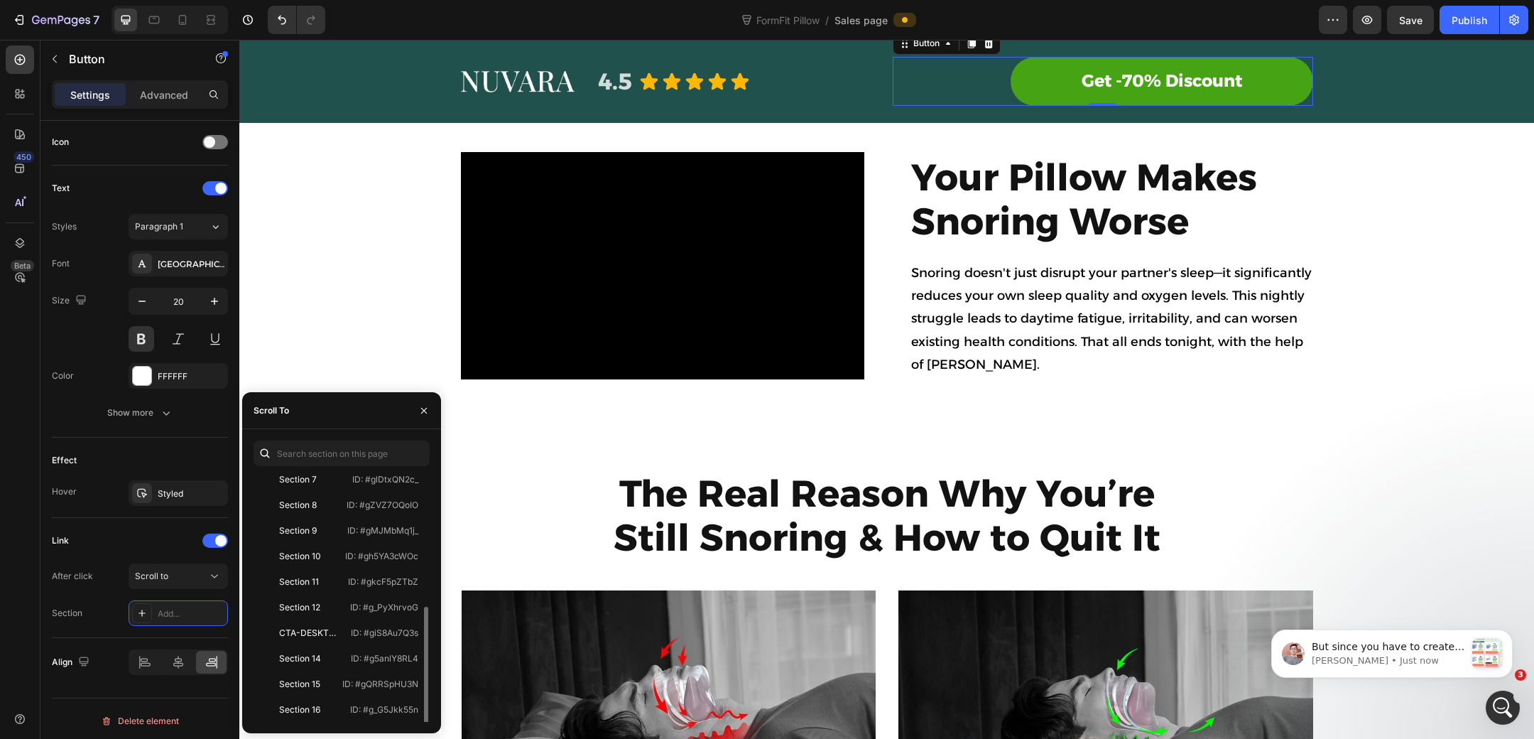
scroll to position [187, 0]
click at [325, 607] on div "CTA-DESKTOP" at bounding box center [309, 607] width 60 height 13
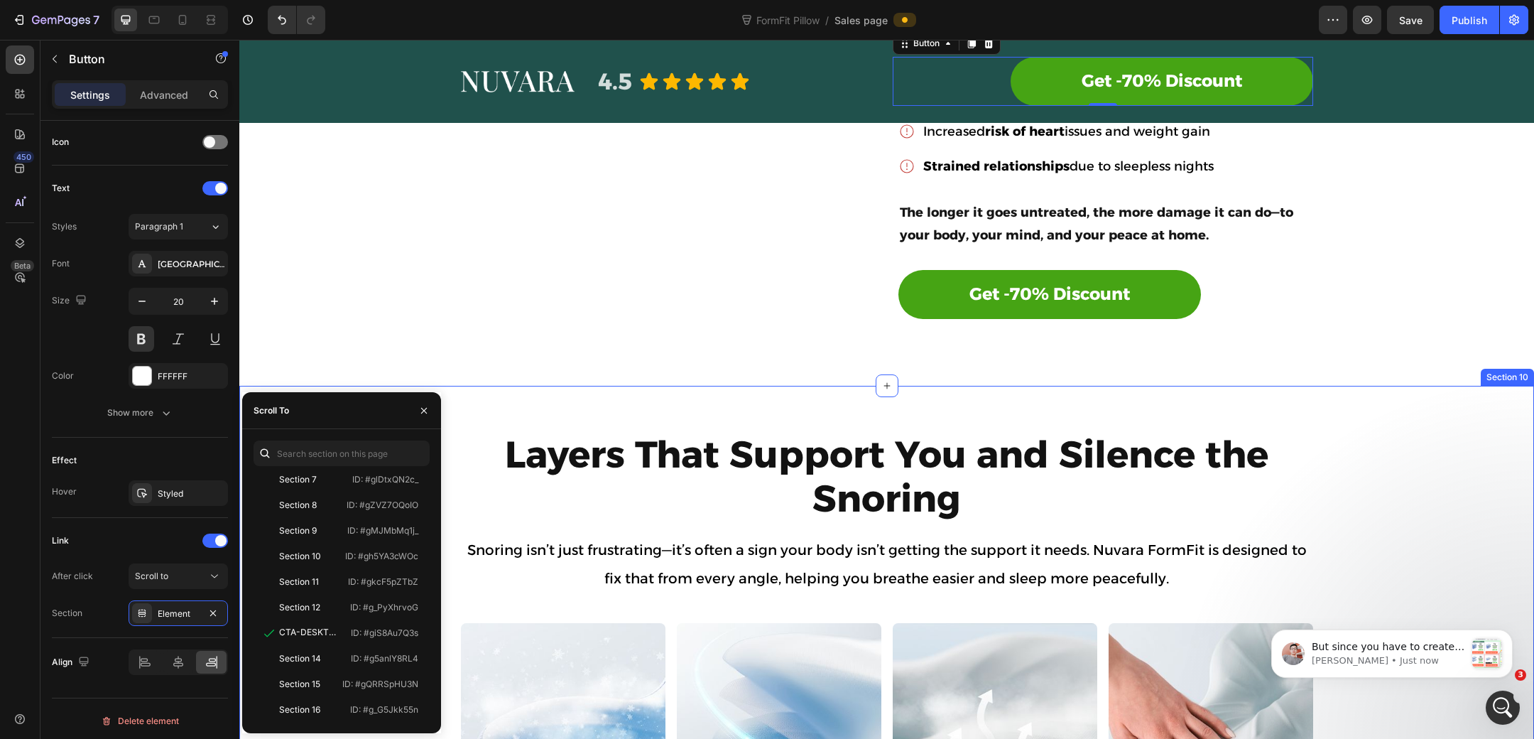
scroll to position [2758, 0]
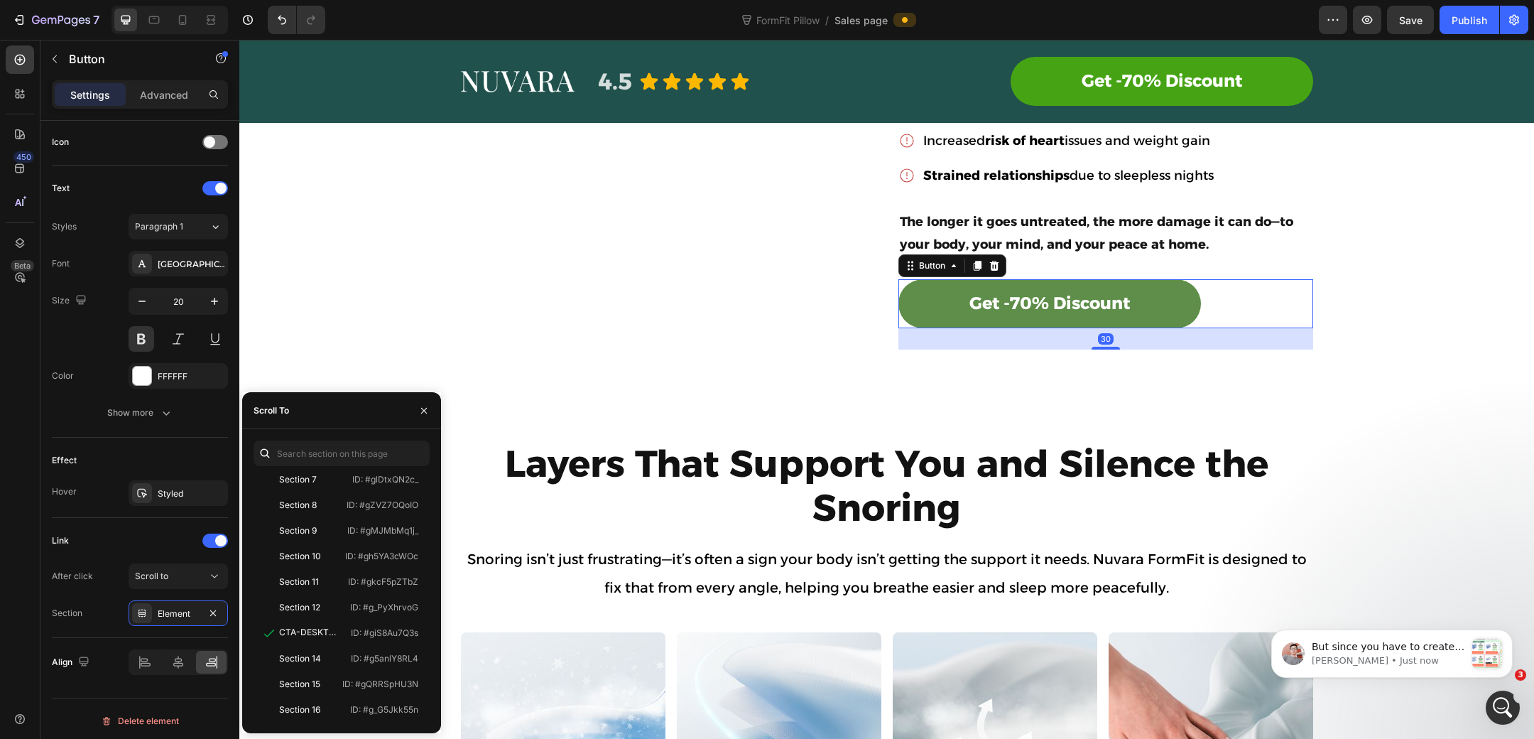
click at [927, 308] on link "Get -70% Discount" at bounding box center [1050, 303] width 303 height 49
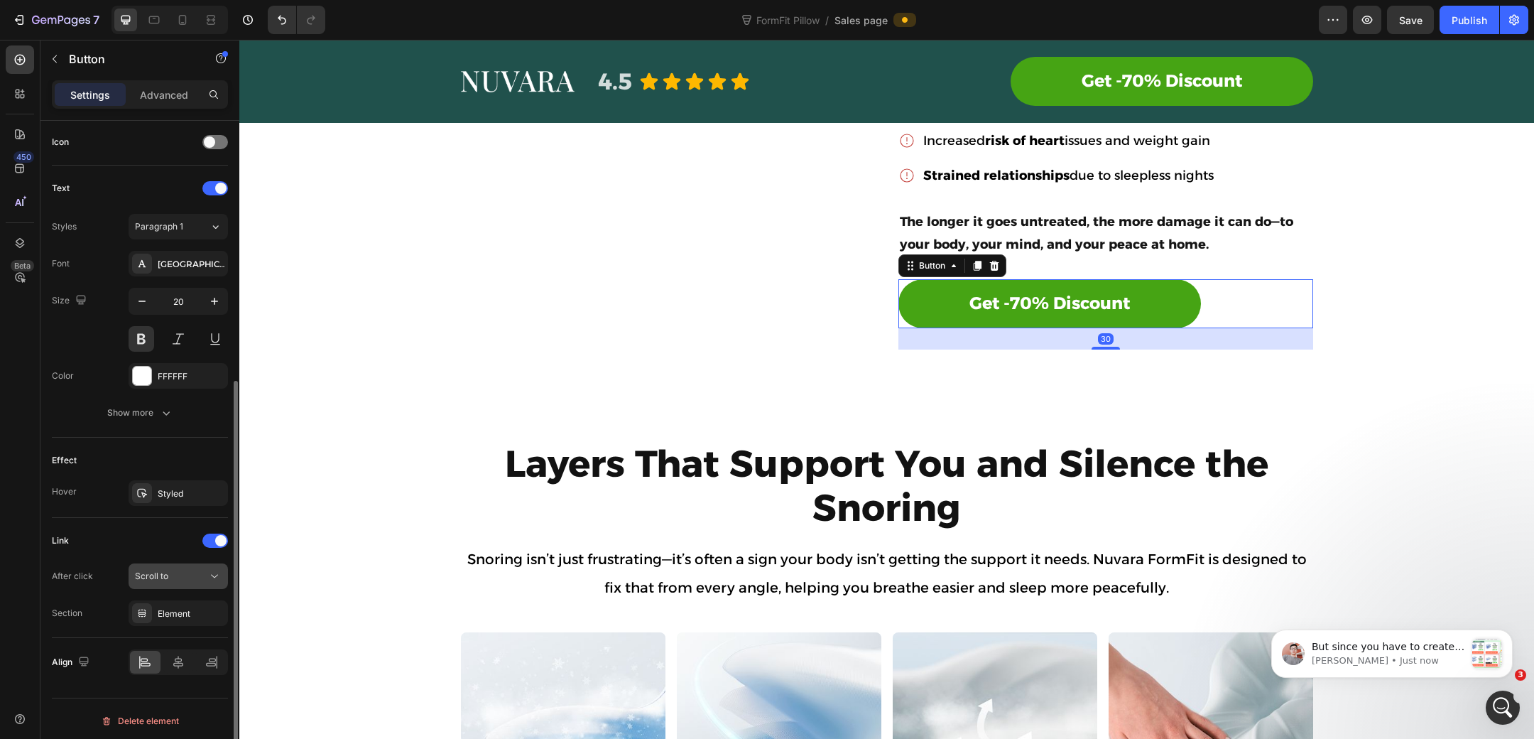
scroll to position [430, 0]
click at [214, 609] on icon "button" at bounding box center [212, 612] width 11 height 11
click at [145, 609] on icon at bounding box center [141, 612] width 11 height 11
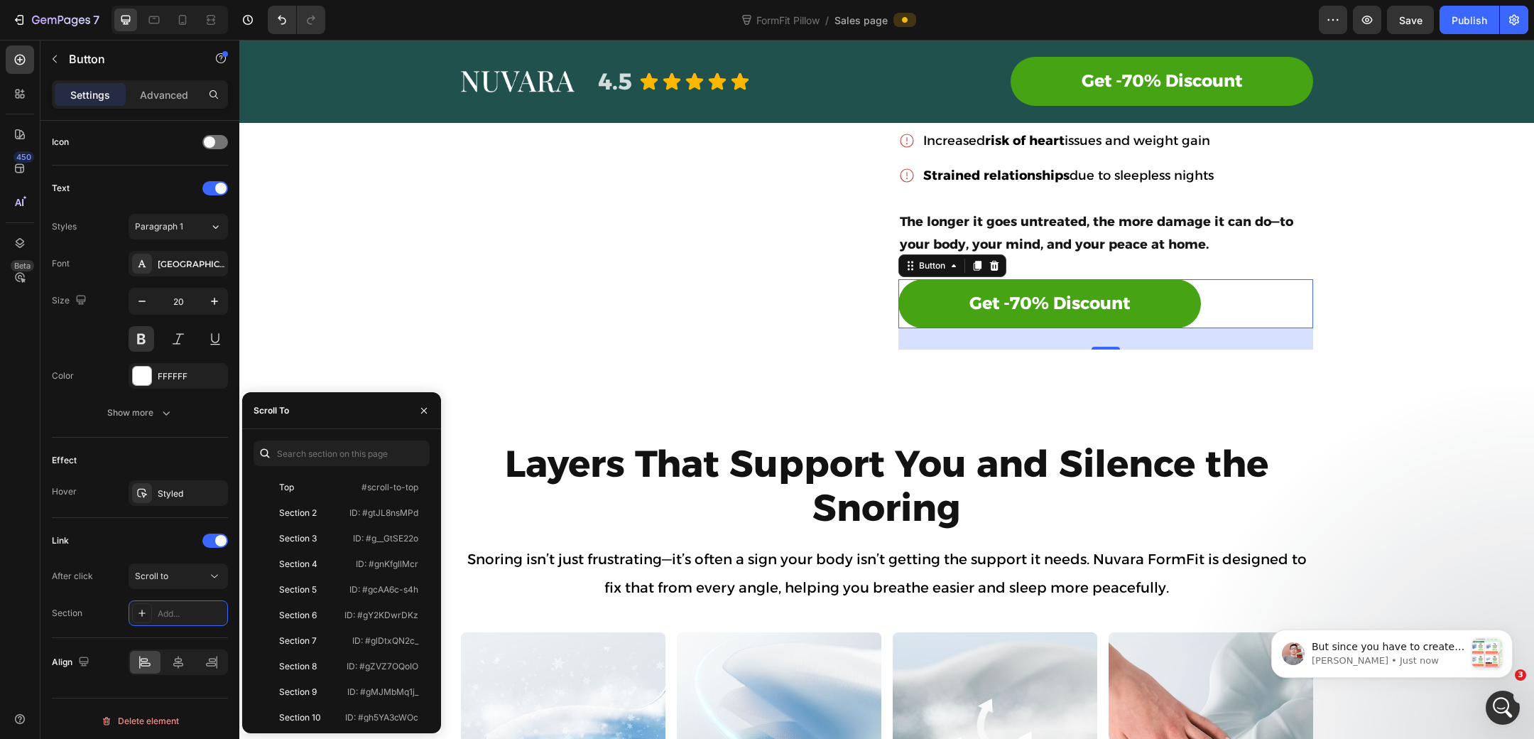
scroll to position [187, 0]
click at [340, 620] on div "CTA-DESKTOP ID: #giS8Au7Q3s" at bounding box center [339, 633] width 170 height 26
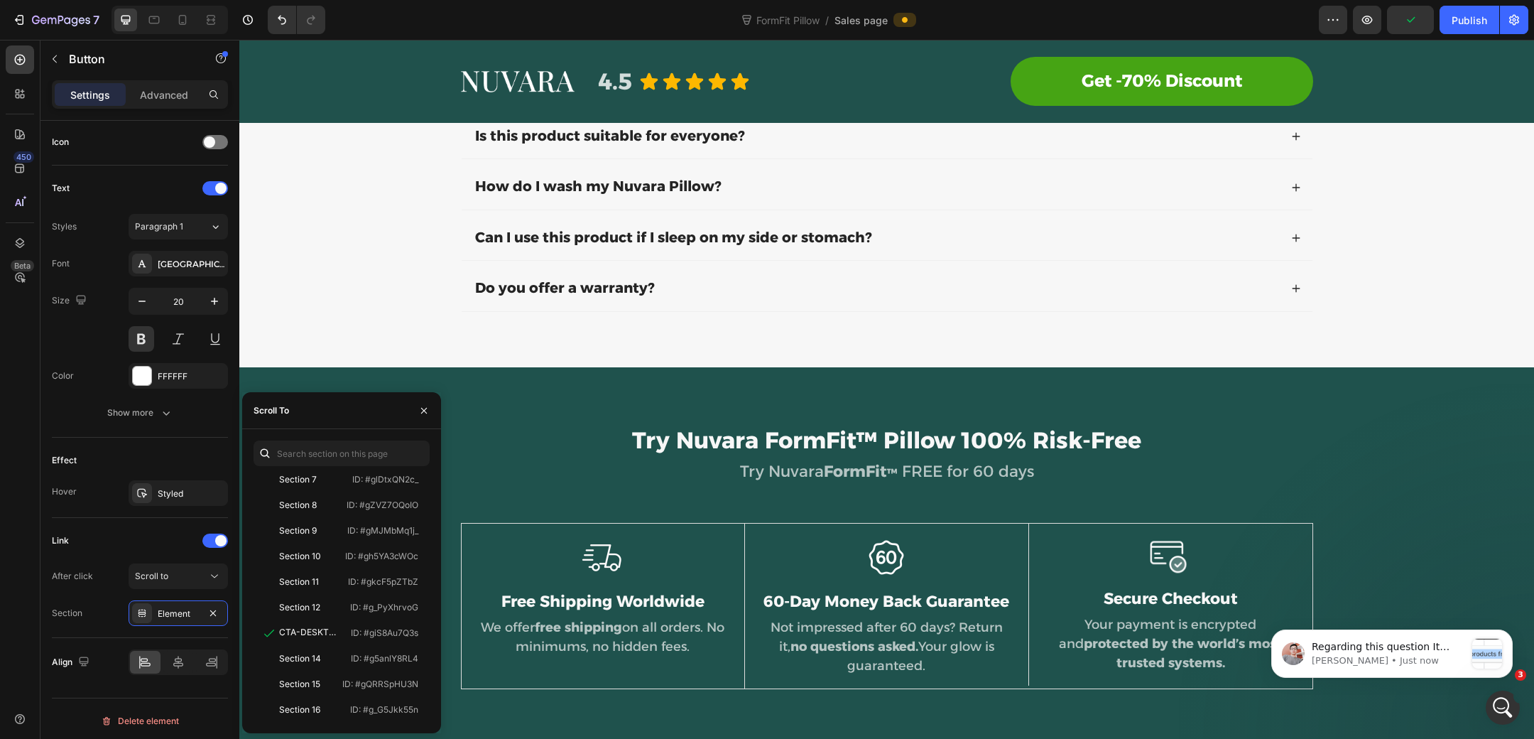
scroll to position [6912, 0]
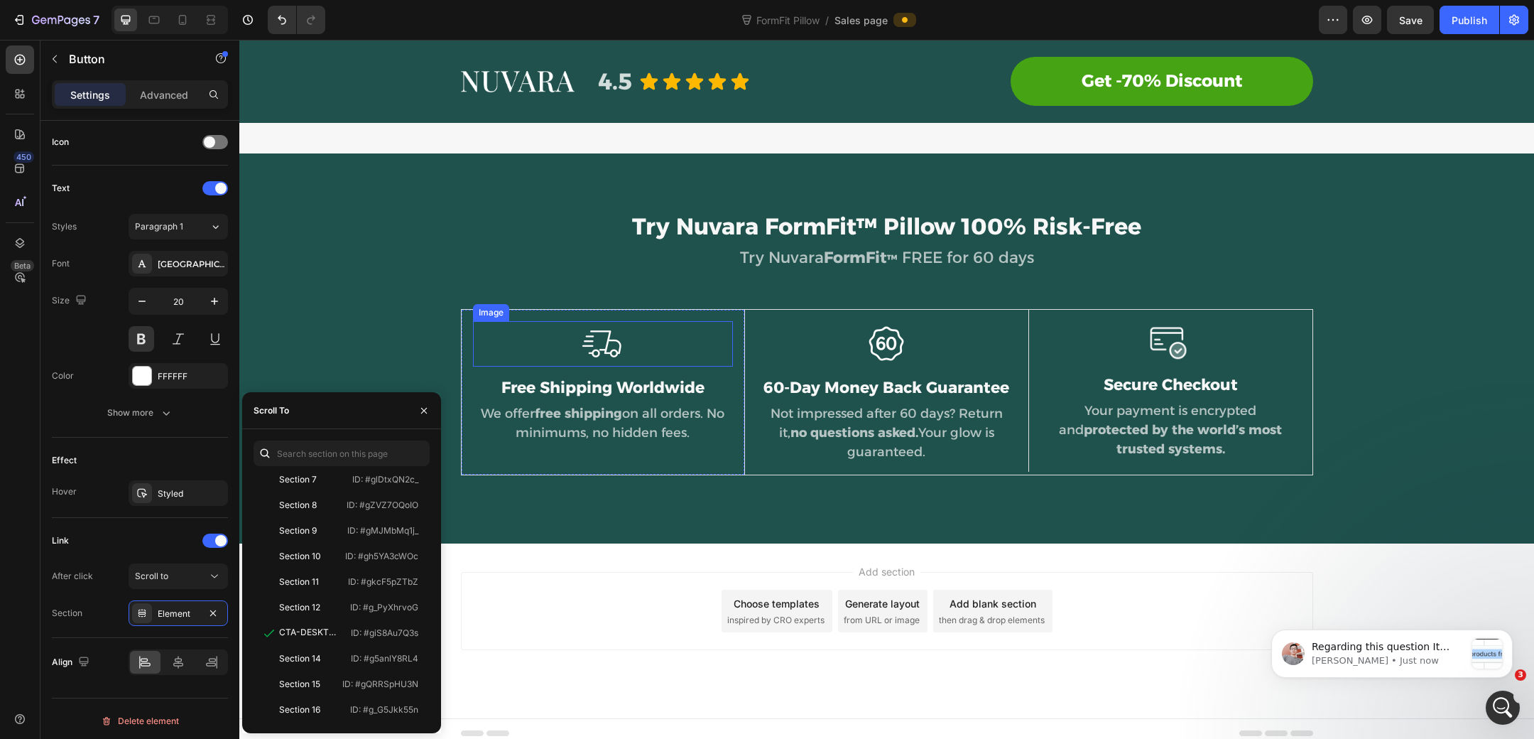
click at [392, 343] on div "Try Nuvara FormFit™ Pillow 100% Risk-Free Heading Try Nuvara FormFit ™ FREE for…" at bounding box center [887, 348] width 1274 height 277
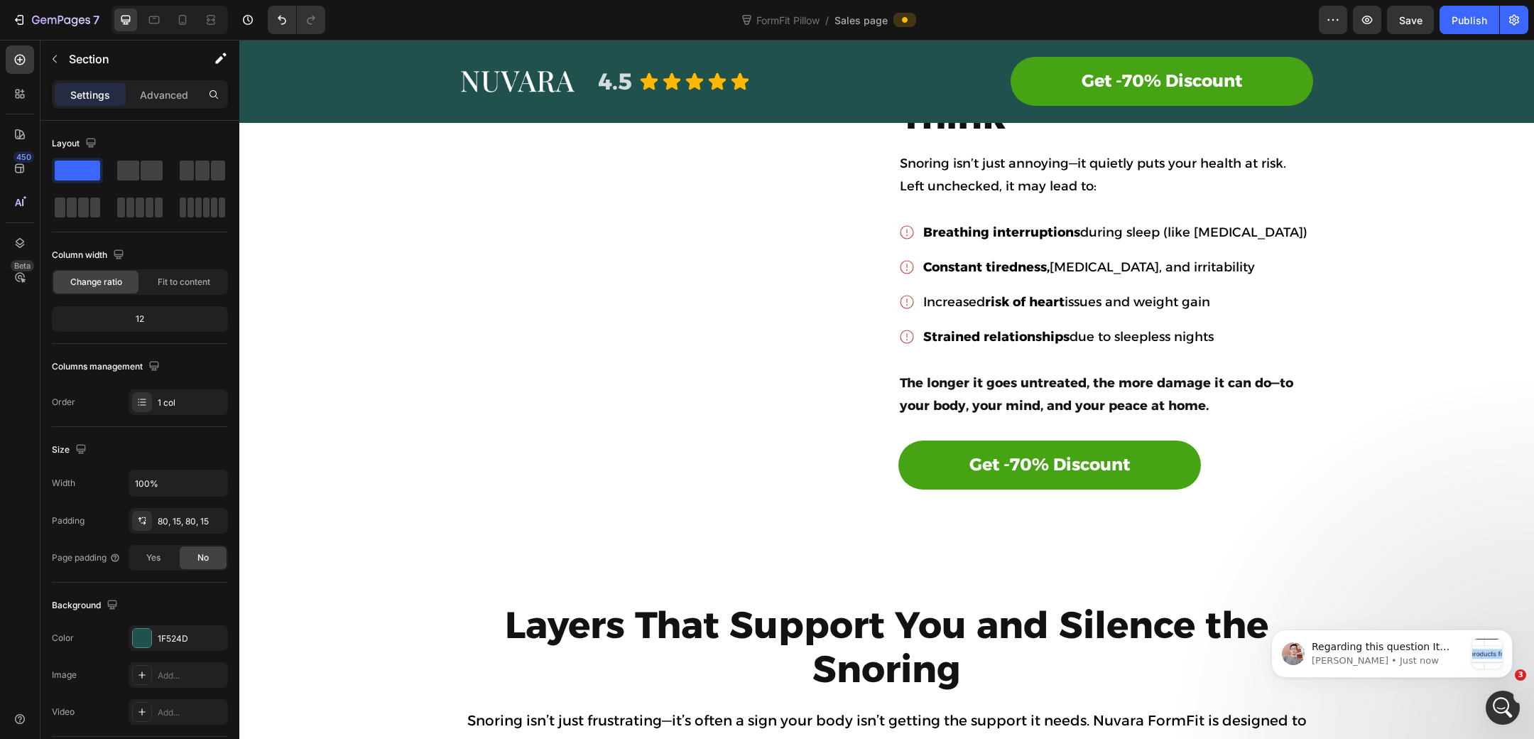
scroll to position [2537, 0]
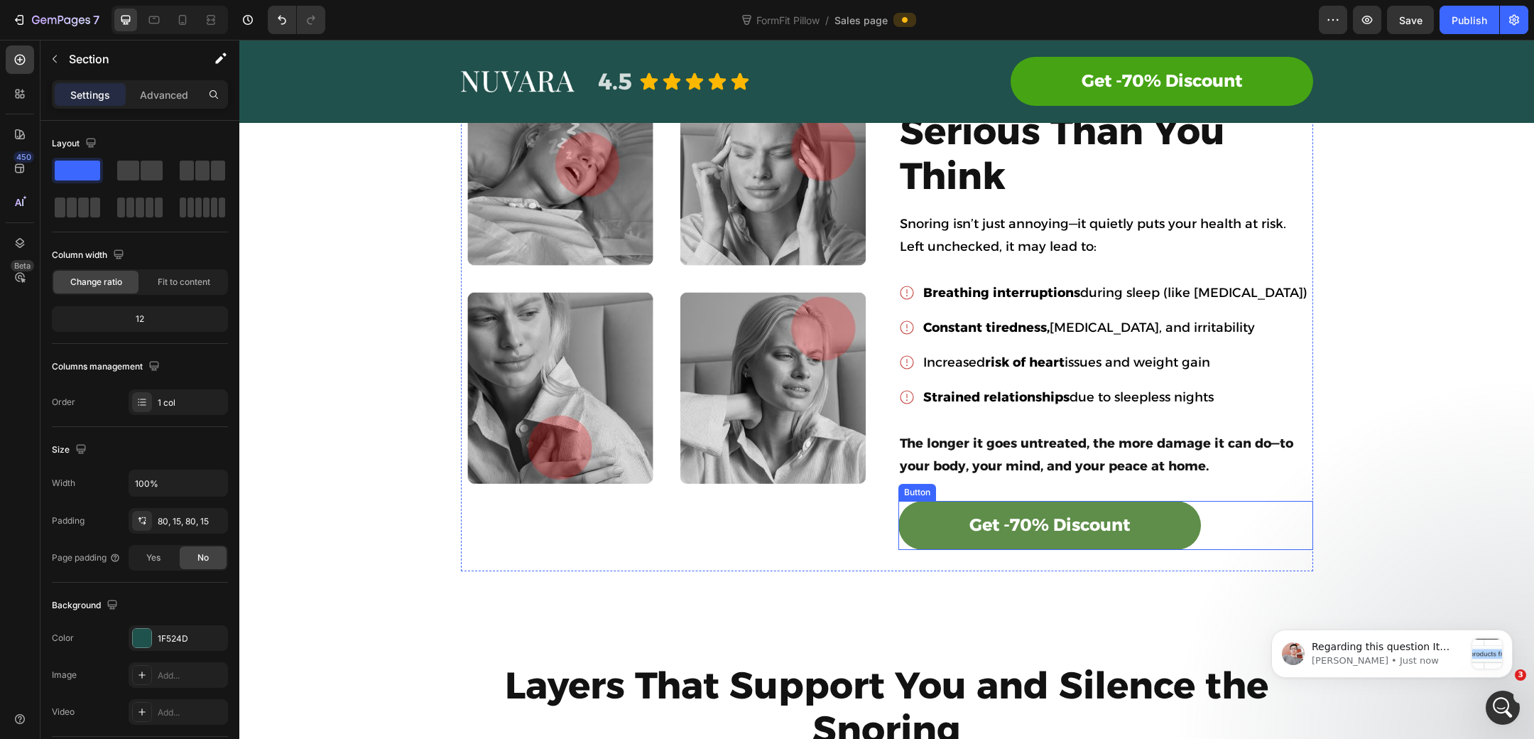
click at [910, 521] on link "Get -70% Discount" at bounding box center [1050, 525] width 303 height 49
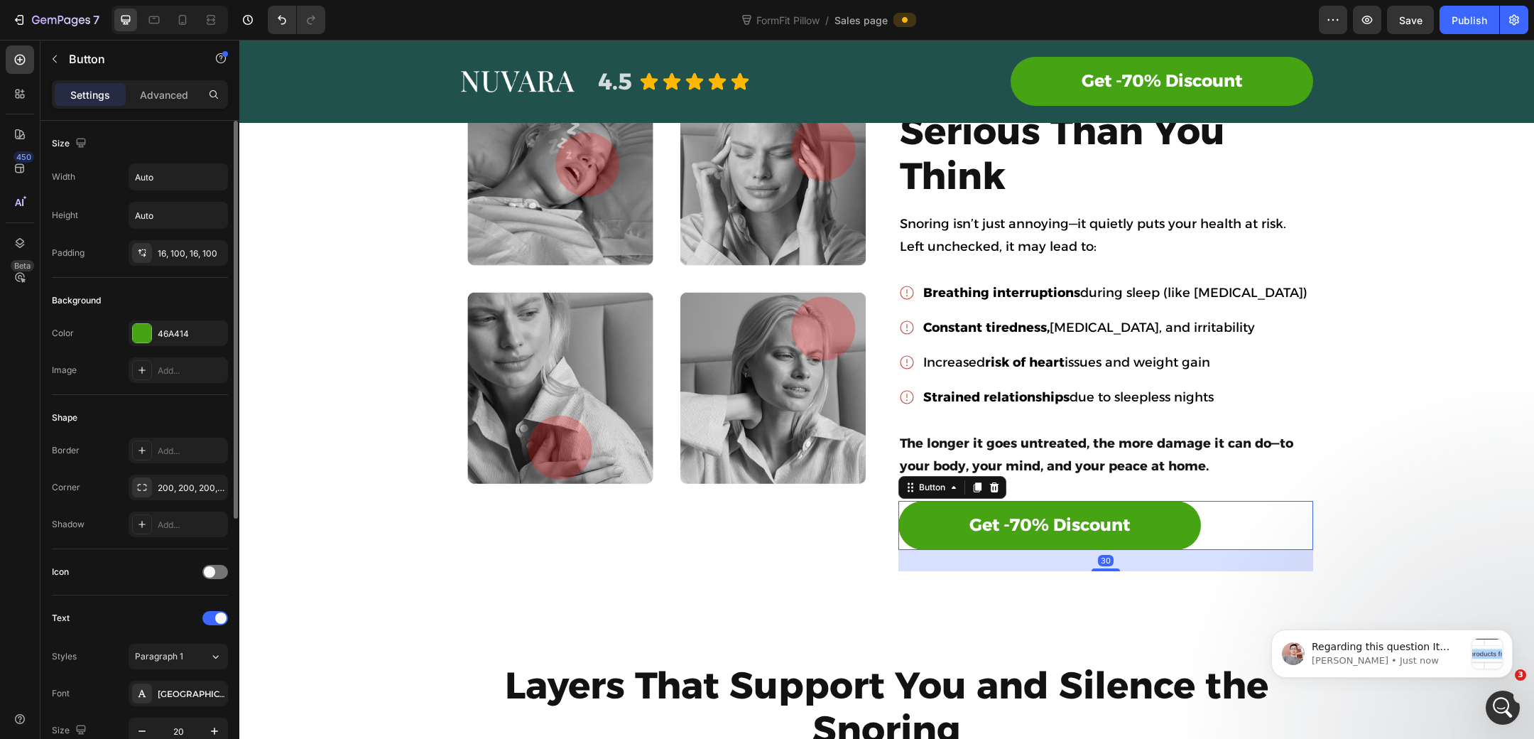
scroll to position [430, 0]
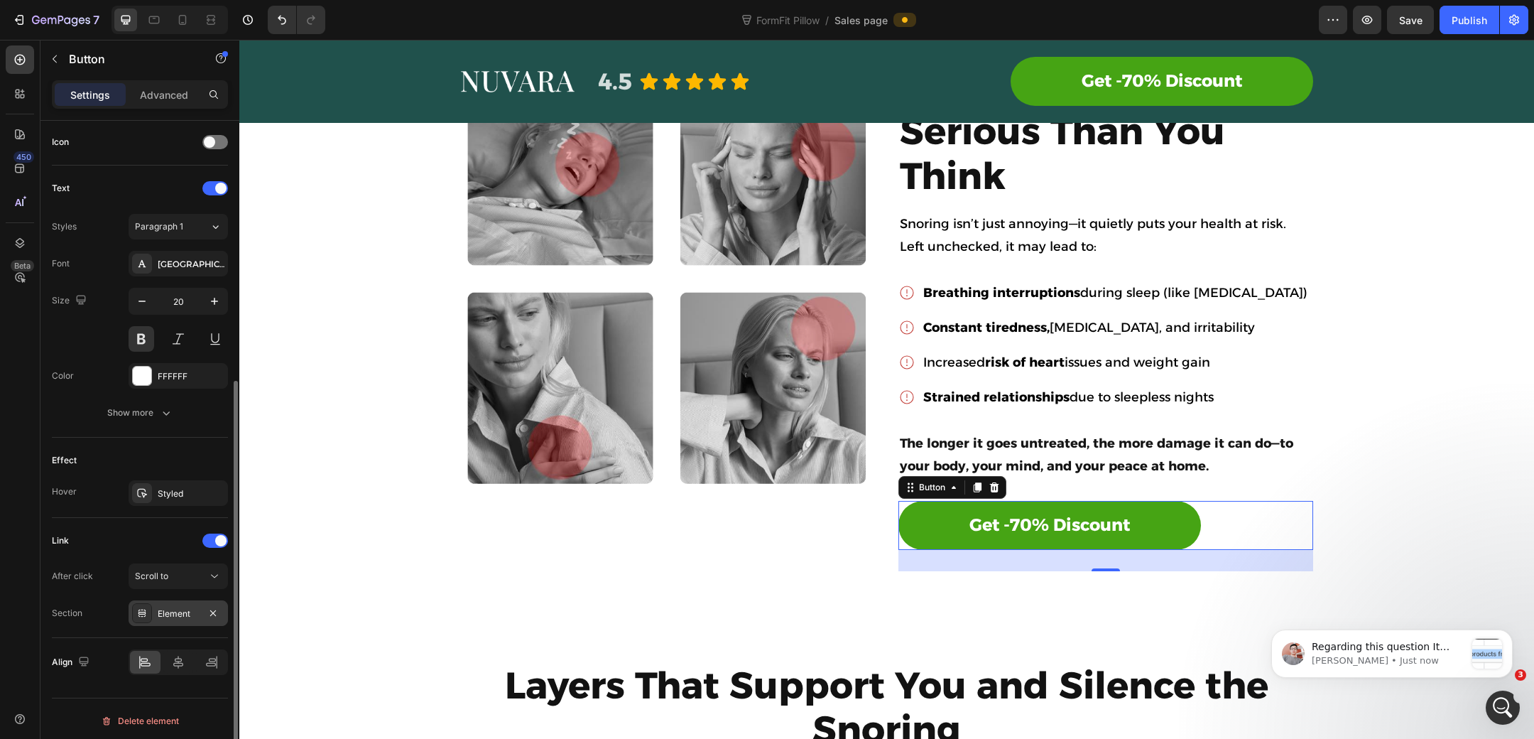
click at [159, 612] on div "Element" at bounding box center [178, 613] width 41 height 13
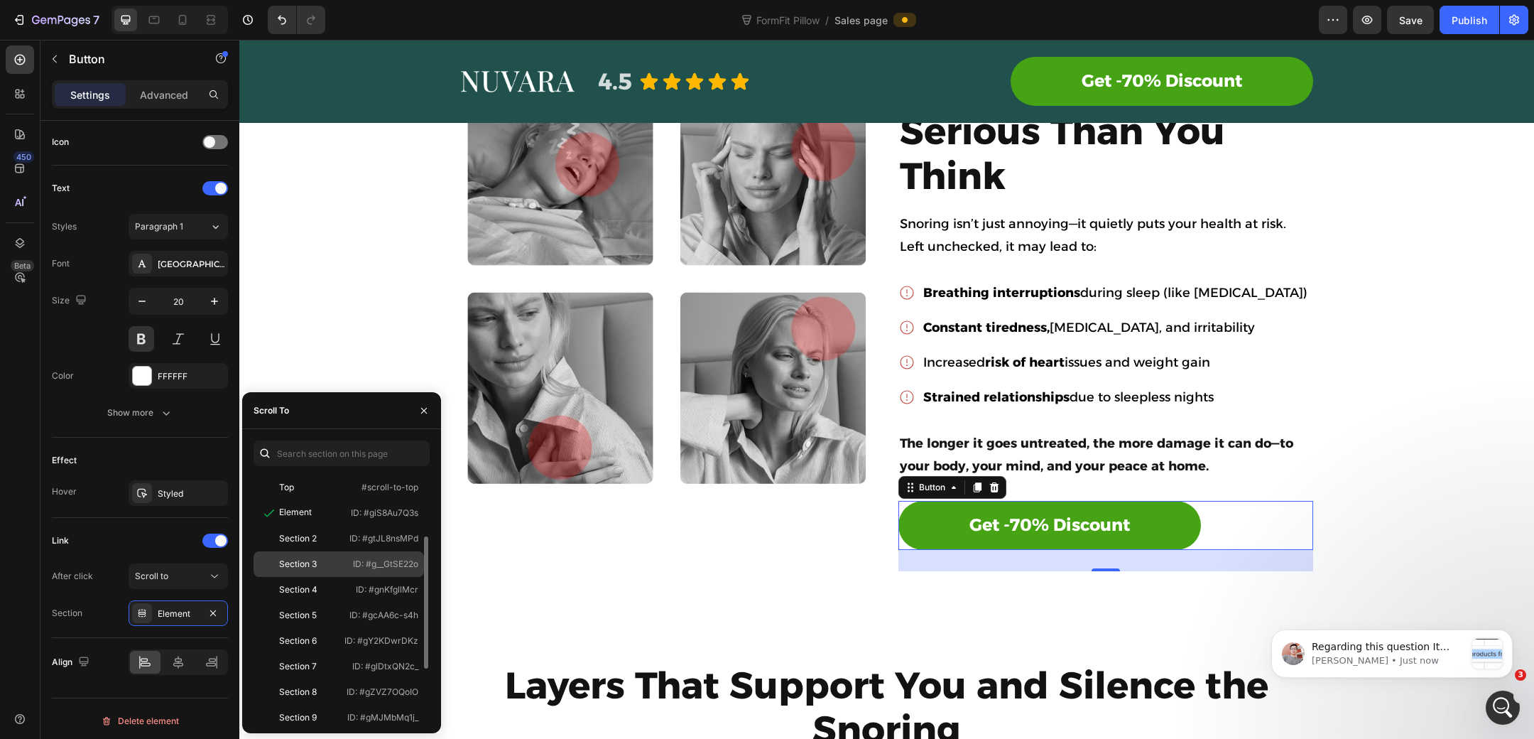
scroll to position [0, 0]
click at [163, 521] on div "Link After click Scroll to Section Element" at bounding box center [140, 578] width 176 height 120
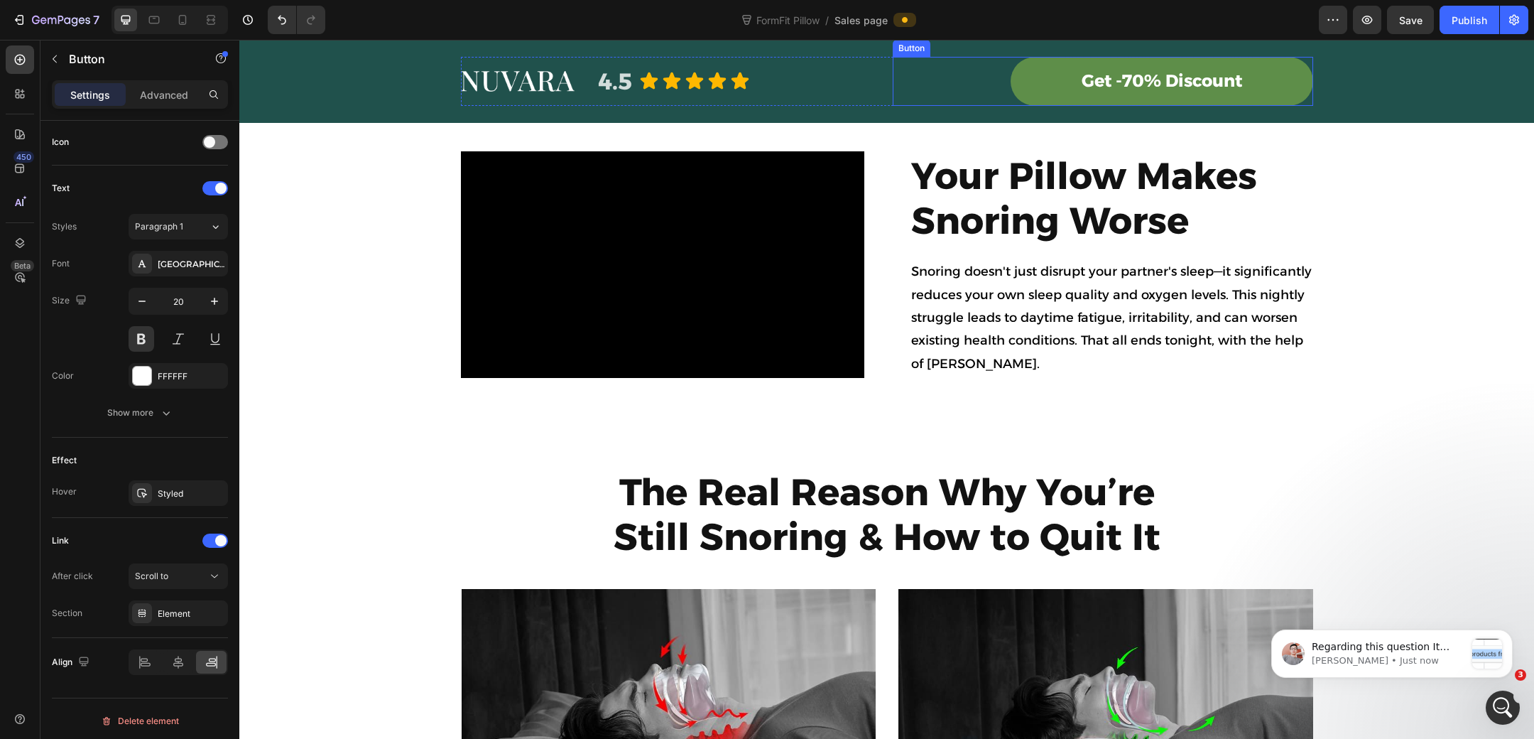
click at [1034, 106] on link "Get -70% Discount" at bounding box center [1162, 81] width 303 height 49
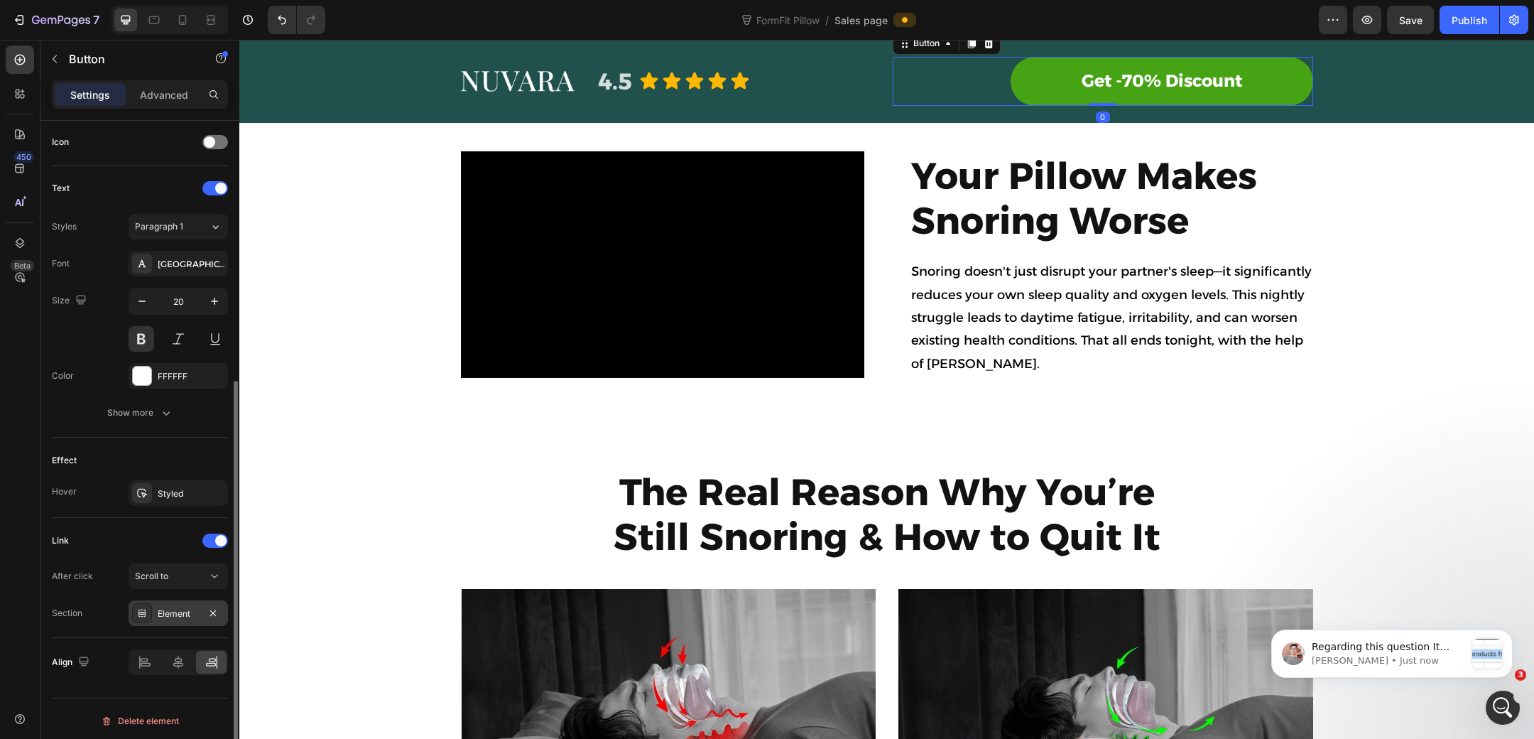
click at [153, 609] on div "Element" at bounding box center [178, 613] width 99 height 26
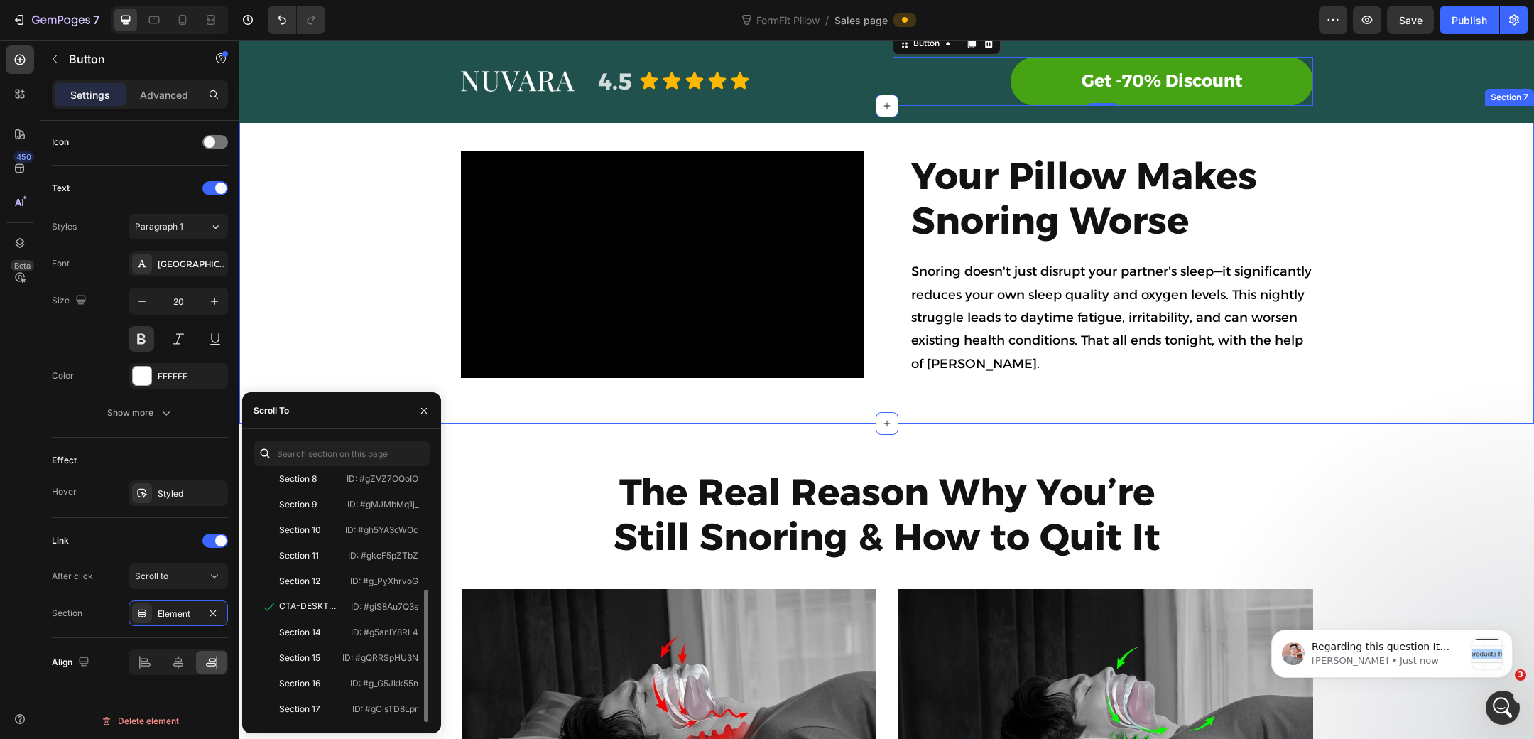
click at [392, 344] on div "Video Your Pillow Makes Snoring Worse Heading Your Pillow Makes Snoring Worse H…" at bounding box center [886, 264] width 1295 height 227
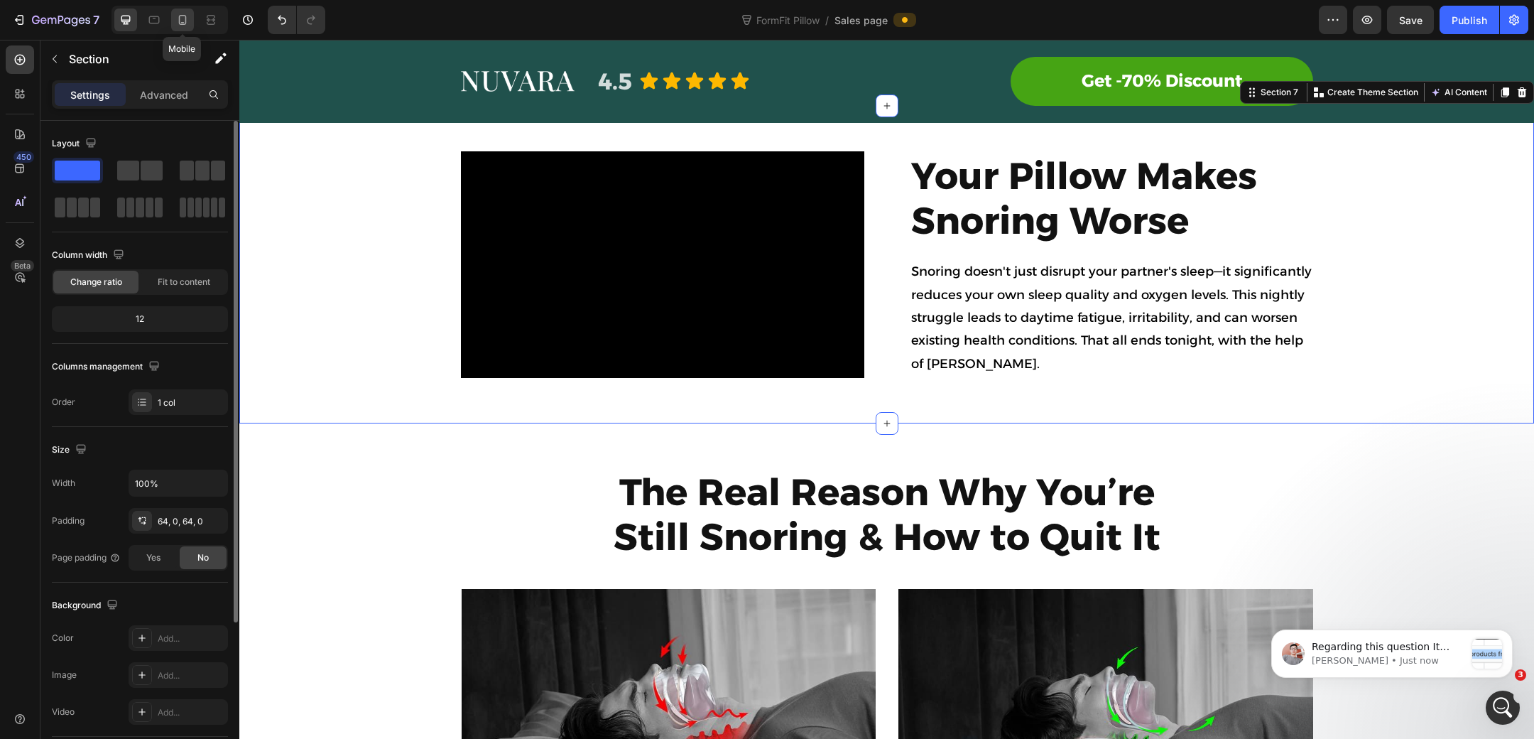
click at [177, 25] on icon at bounding box center [182, 20] width 14 height 14
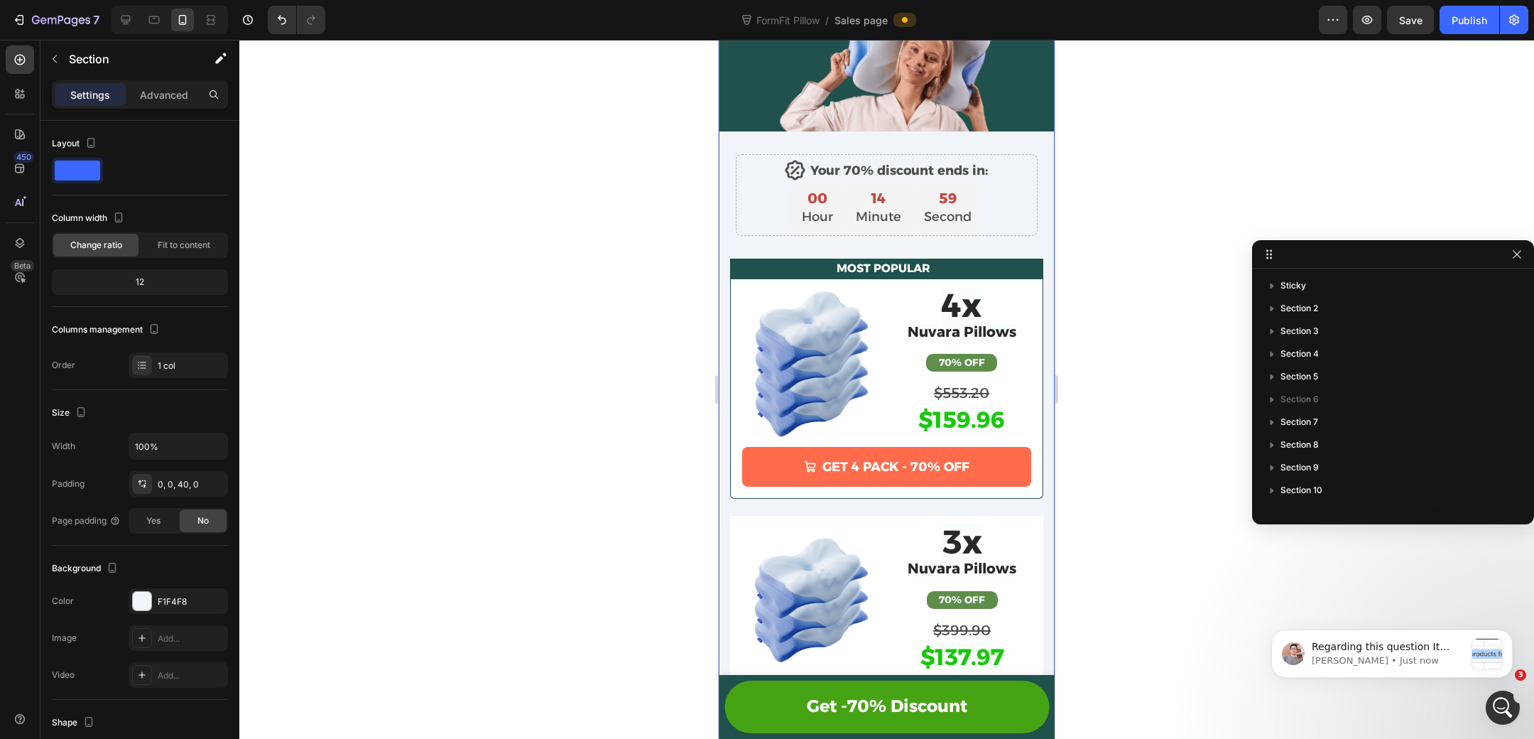
click at [731, 203] on div "TREAT YOURSELF TO Heading A WONDERFUL NIGHT'S SLEEP Heading Image Row Row Icon …" at bounding box center [887, 543] width 336 height 1365
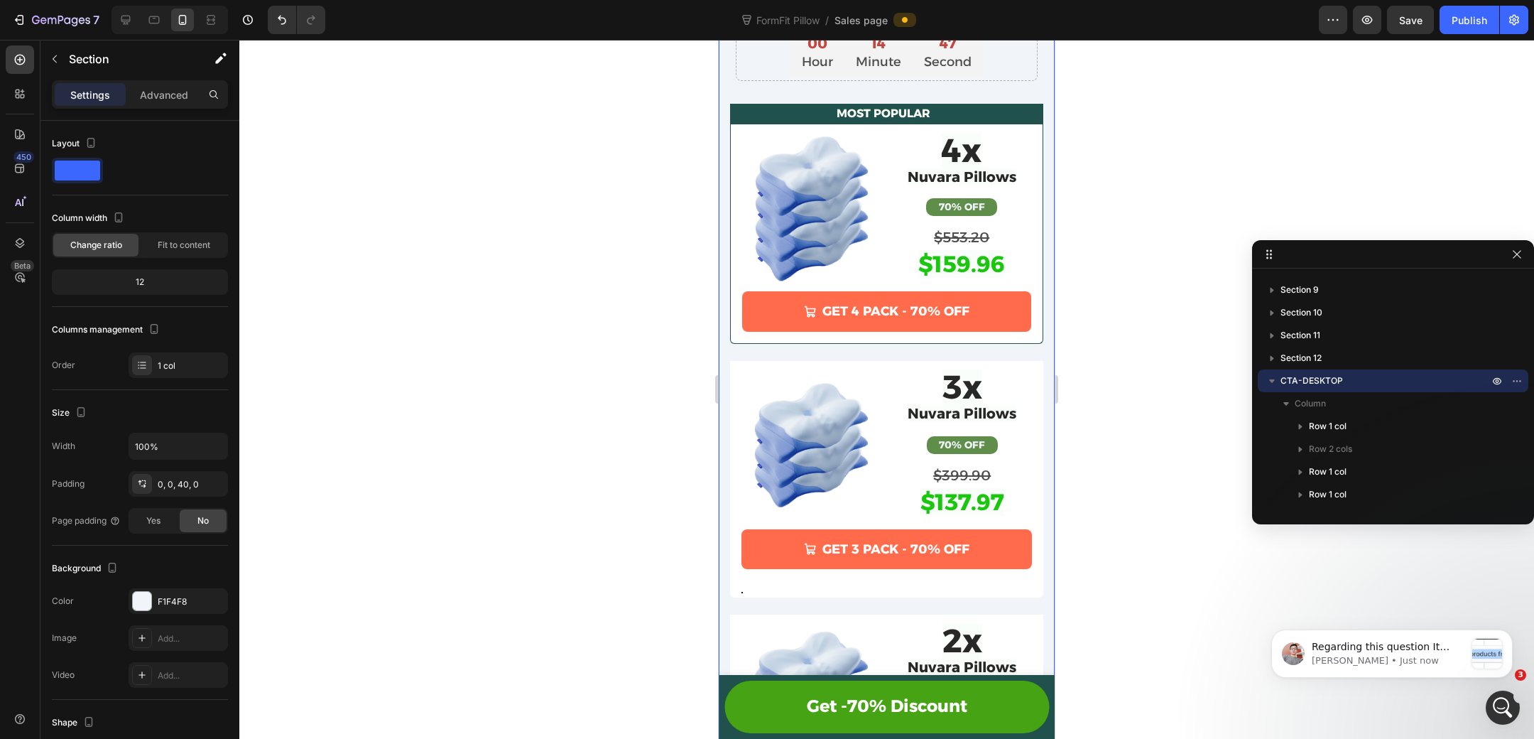
scroll to position [7999, 0]
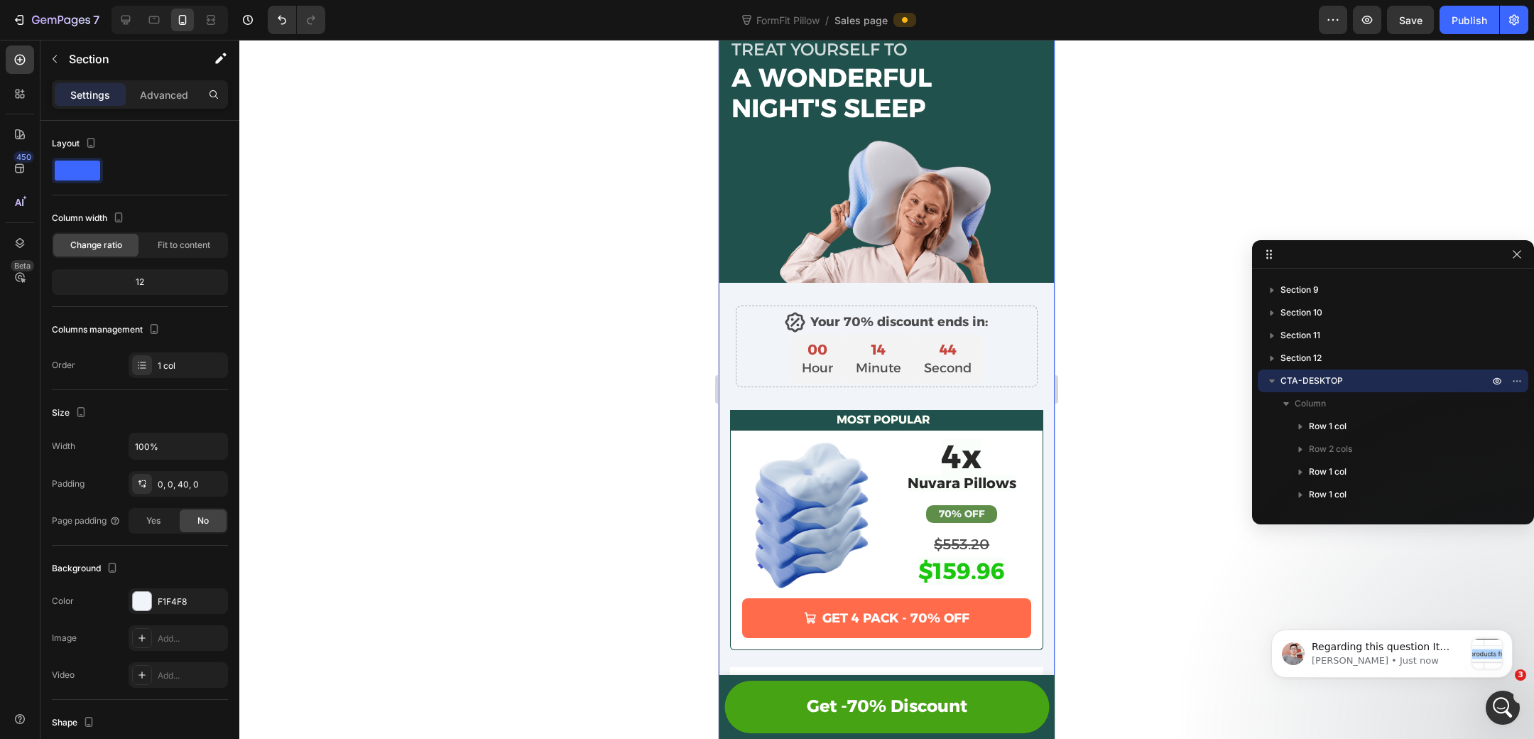
click at [727, 312] on div "TREAT YOURSELF TO Heading A WONDERFUL NIGHT'S SLEEP Heading Image Row Row Icon …" at bounding box center [887, 695] width 336 height 1365
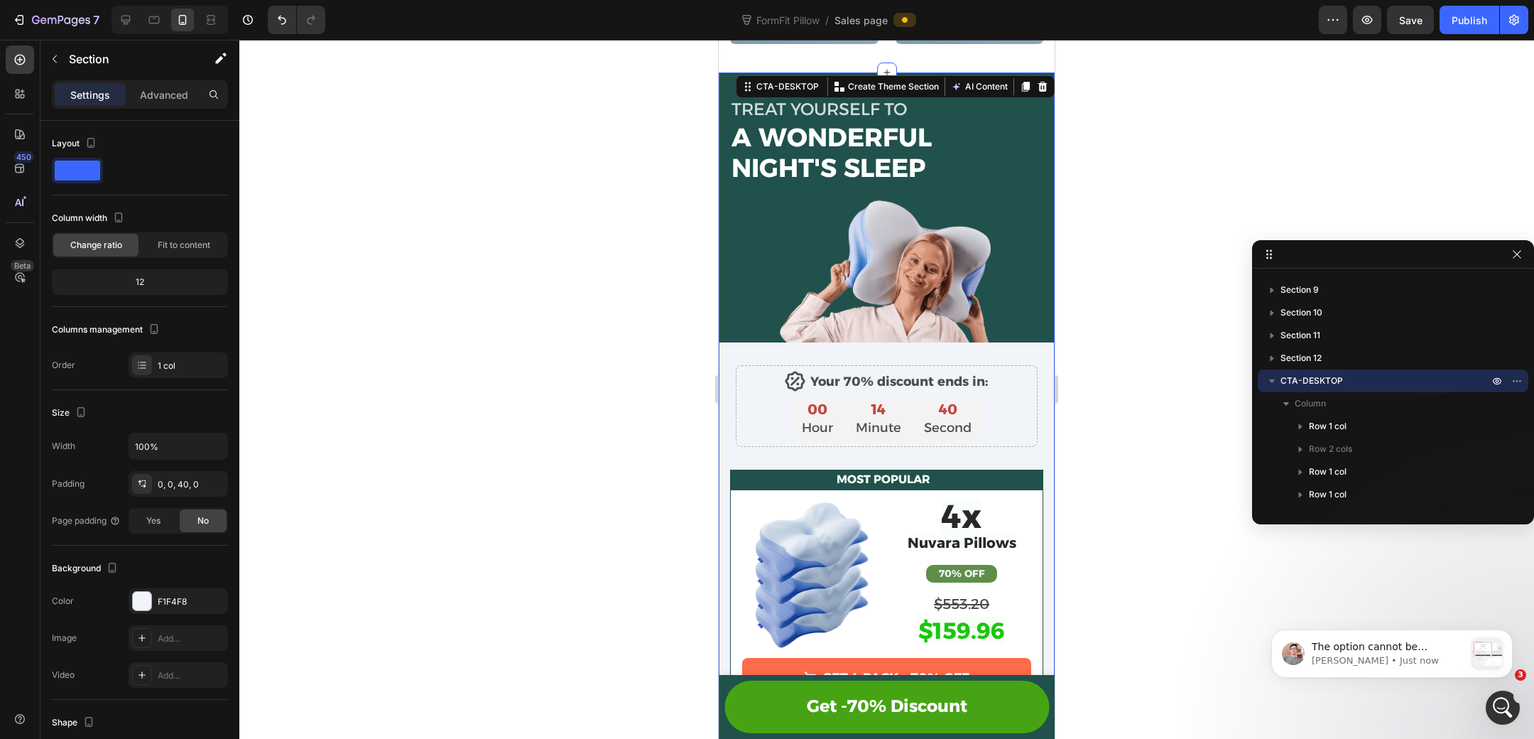
scroll to position [8172, 0]
click at [1409, 15] on span "Save" at bounding box center [1410, 20] width 23 height 12
click at [1464, 16] on div "Publish" at bounding box center [1470, 20] width 36 height 15
click at [1506, 697] on div "Open Intercom Messenger" at bounding box center [1500, 705] width 47 height 47
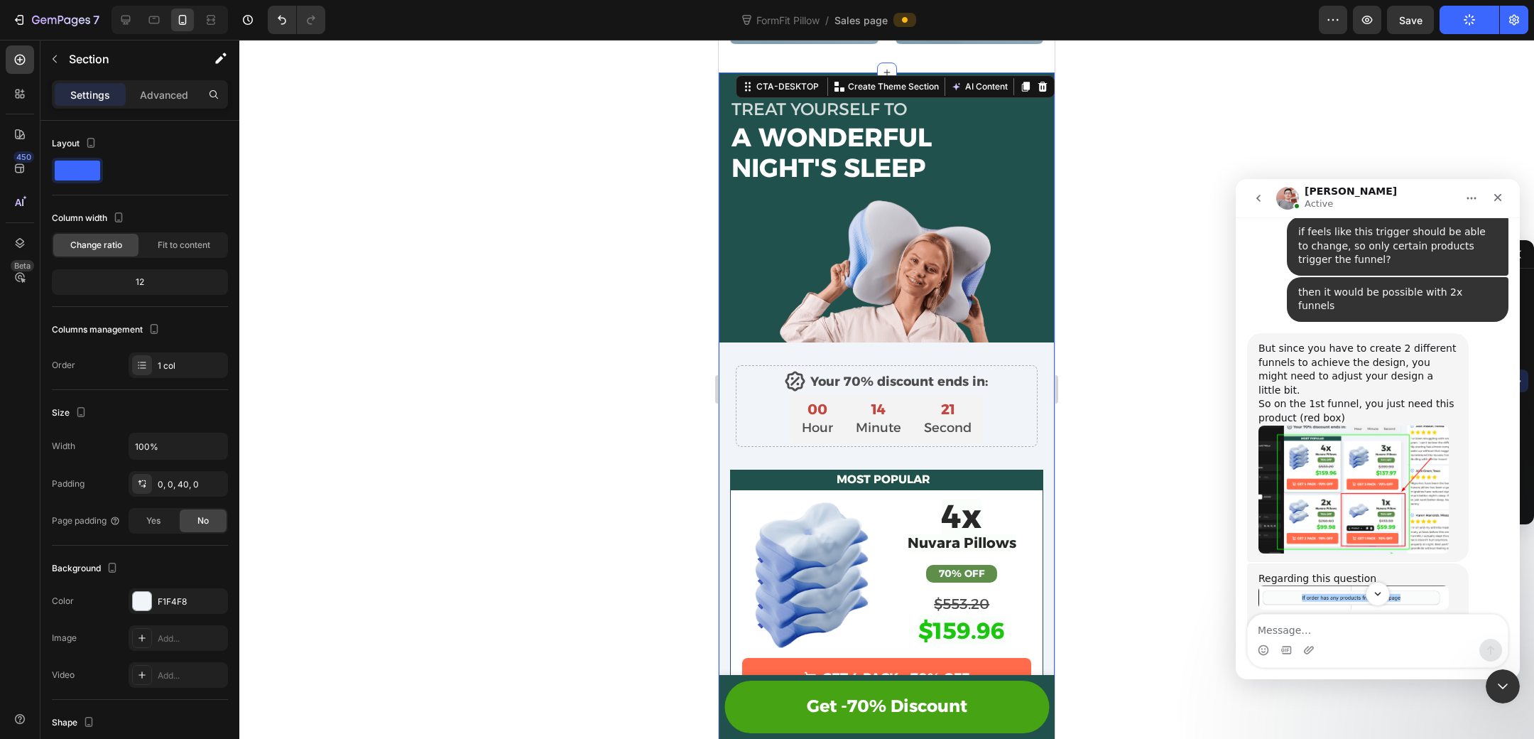
scroll to position [7921, 0]
click at [1347, 462] on img "Harry says…" at bounding box center [1354, 488] width 190 height 128
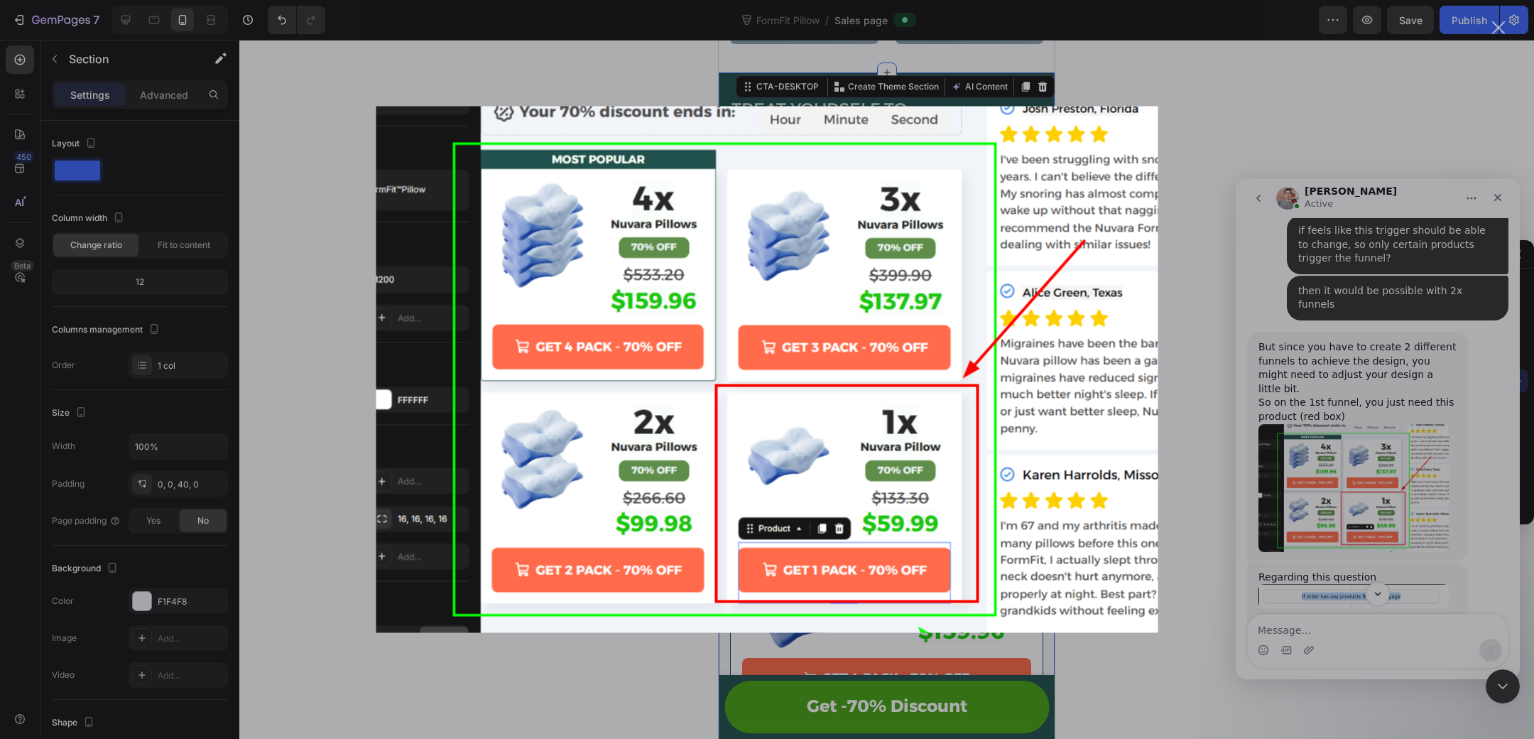
click at [1347, 462] on div "Intercom messenger" at bounding box center [767, 369] width 1534 height 739
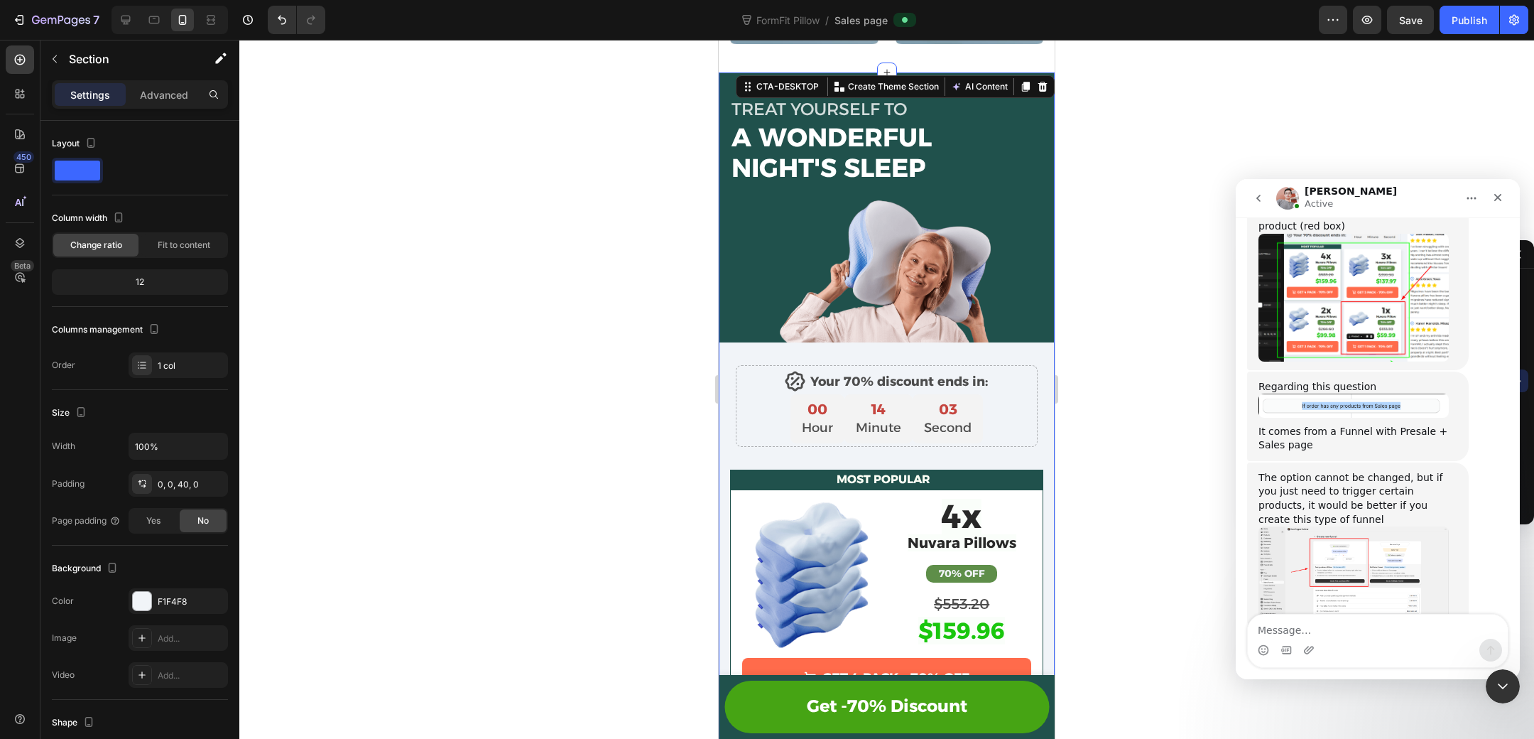
scroll to position [8117, 0]
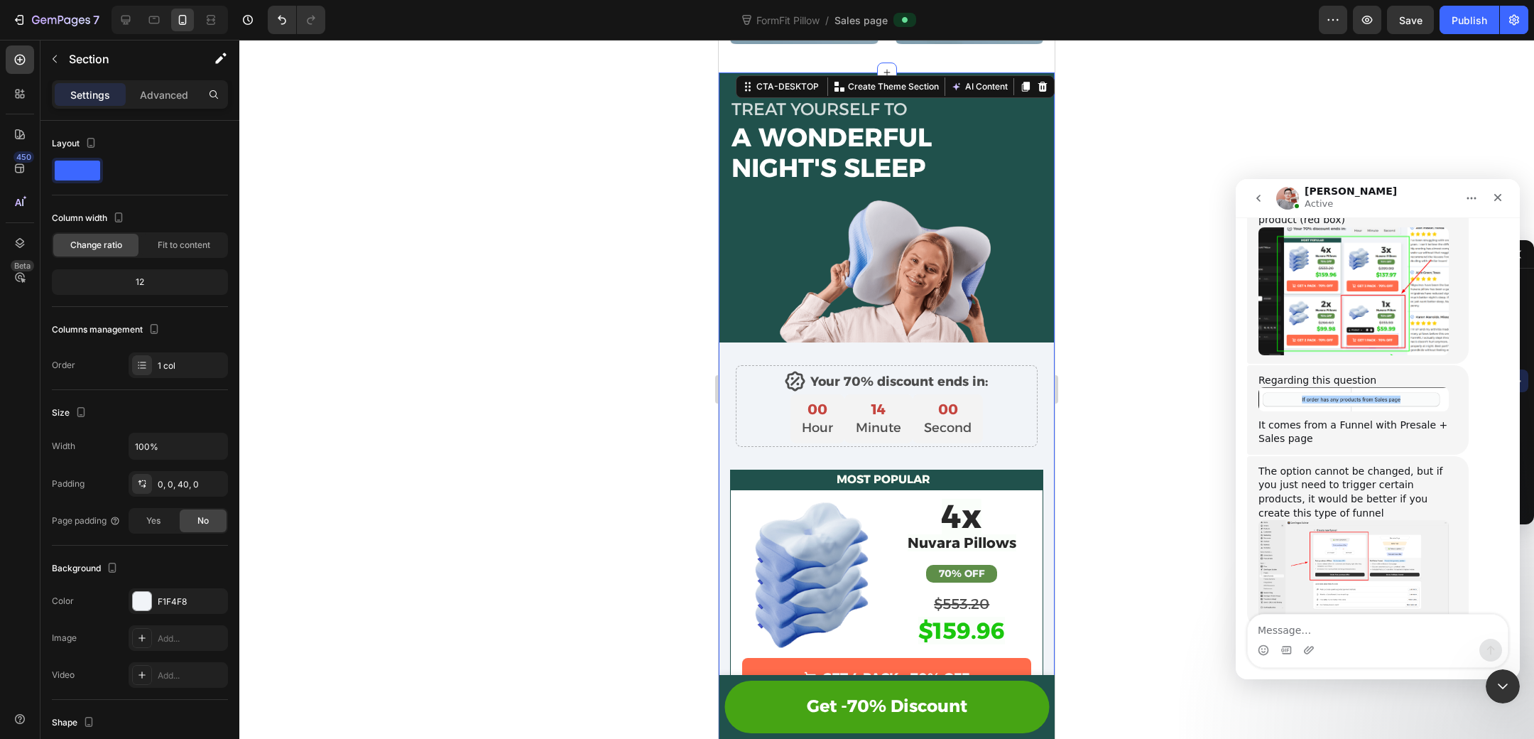
click at [1381, 520] on img "Harry says…" at bounding box center [1354, 569] width 190 height 99
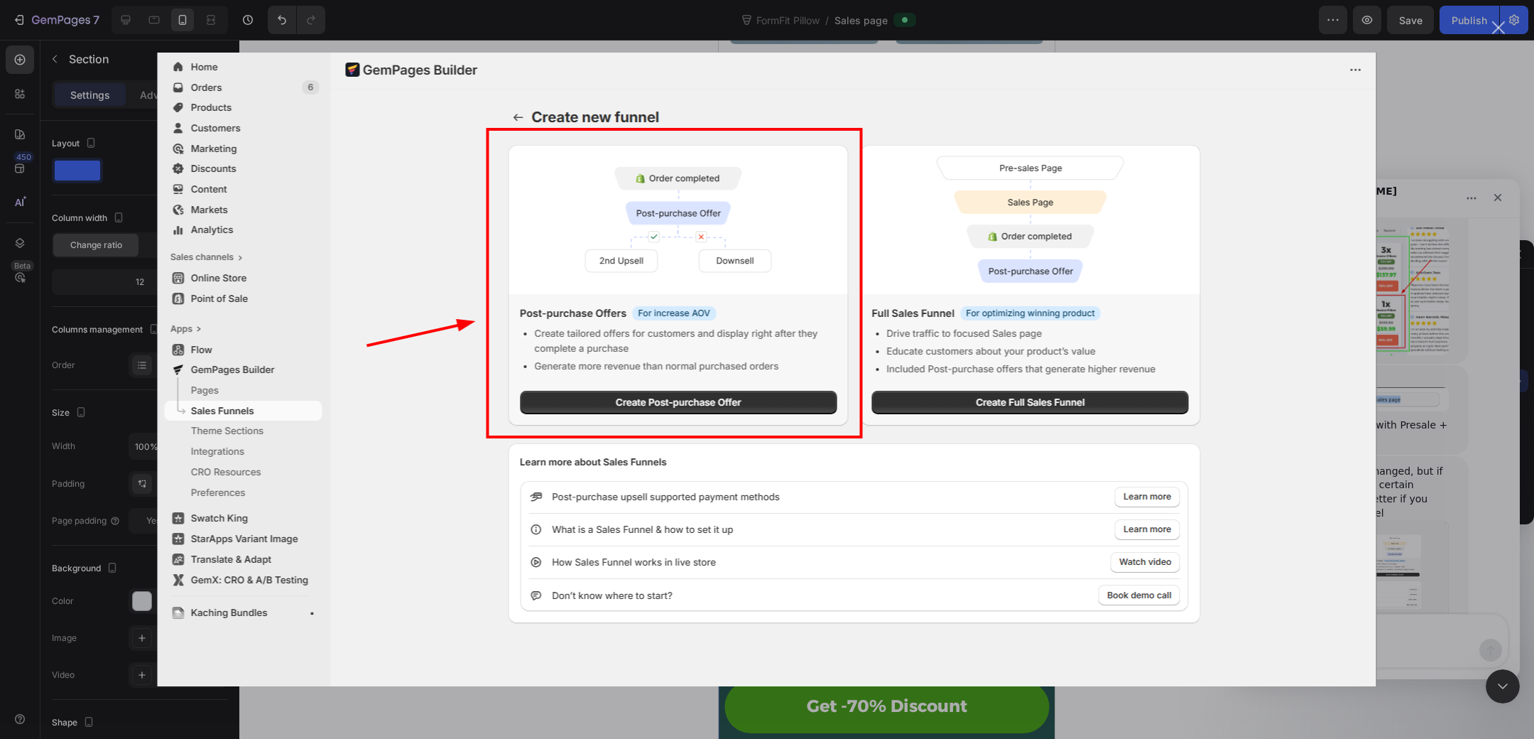
click at [1404, 507] on div "Intercom messenger" at bounding box center [767, 369] width 1534 height 739
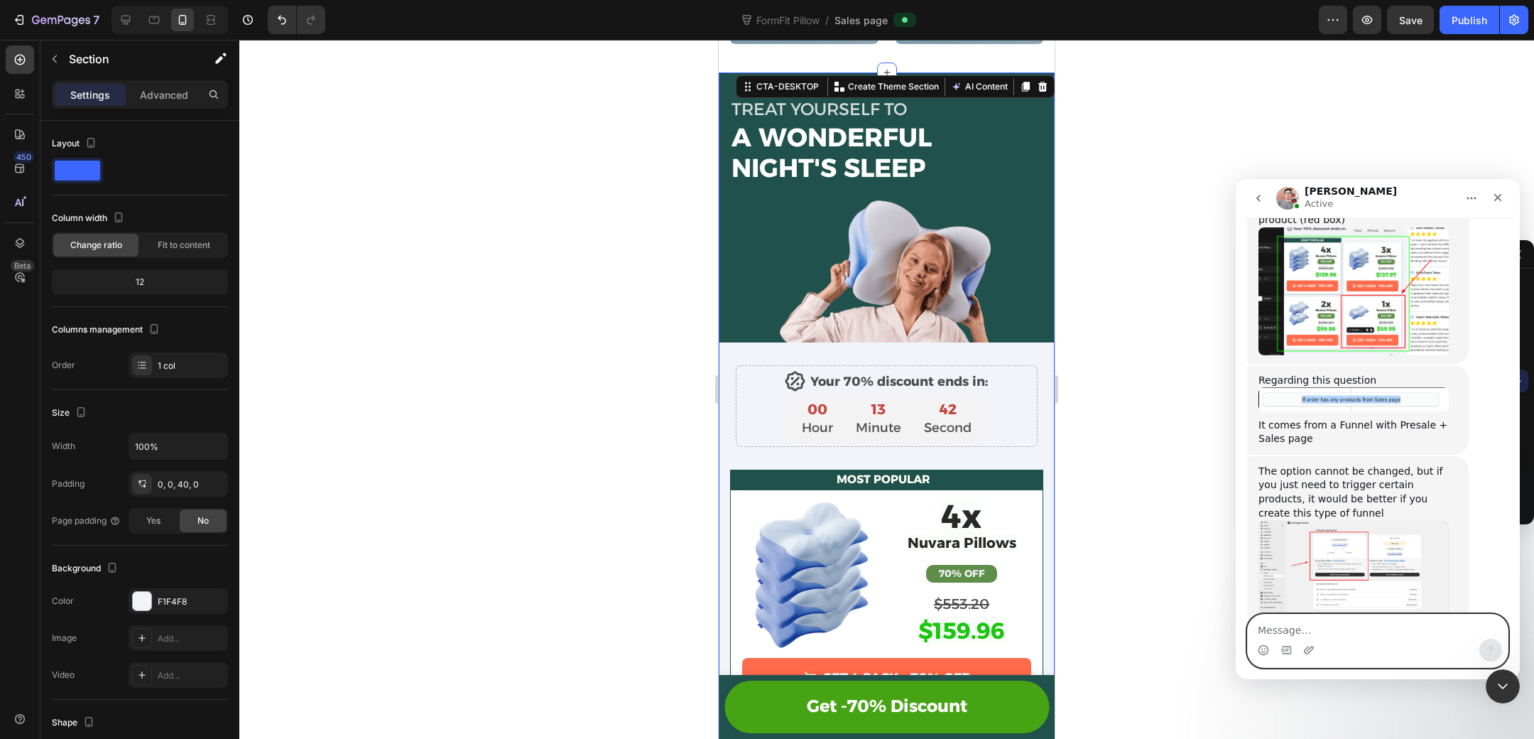
click at [1338, 634] on textarea "Message…" at bounding box center [1378, 626] width 260 height 24
type textarea "hmm ok"
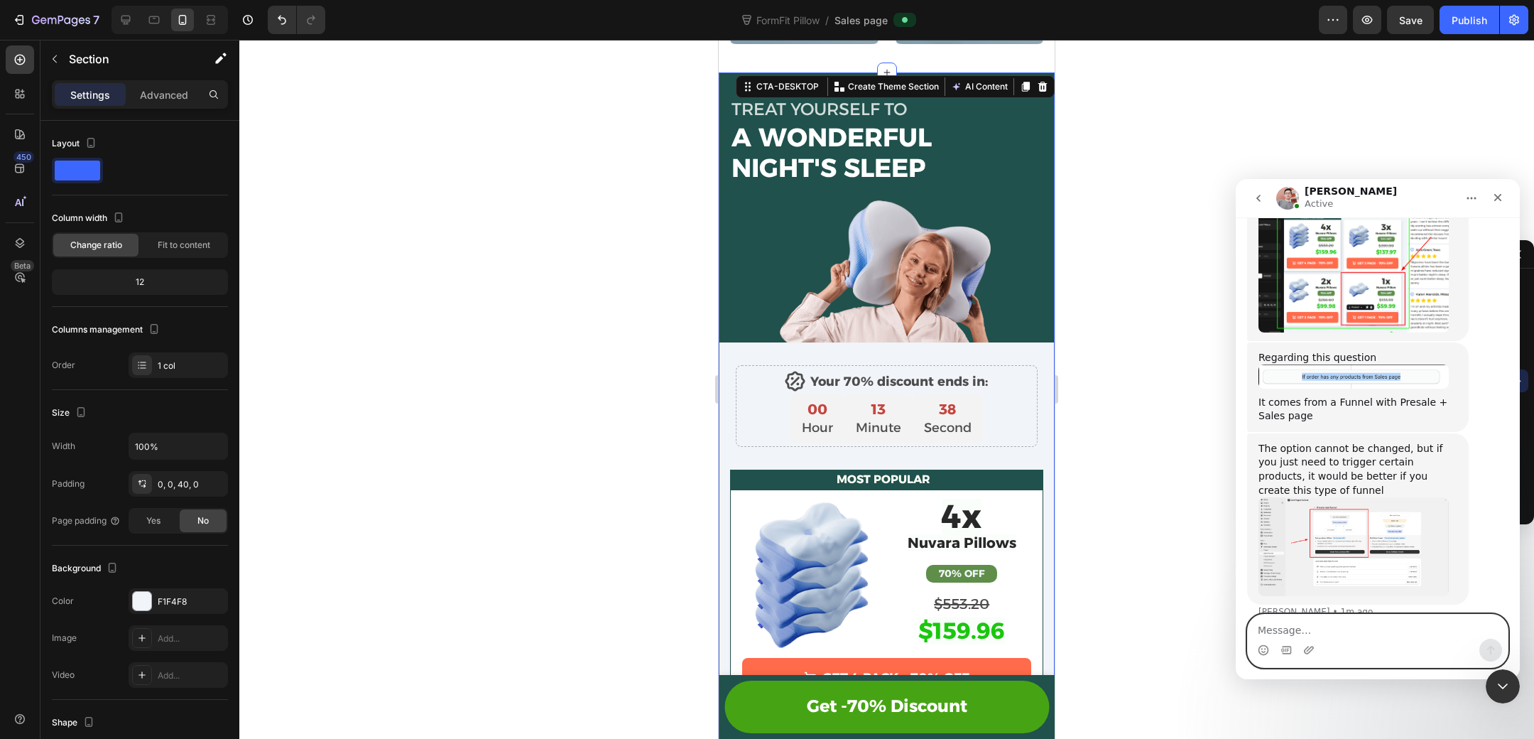
scroll to position [8160, 0]
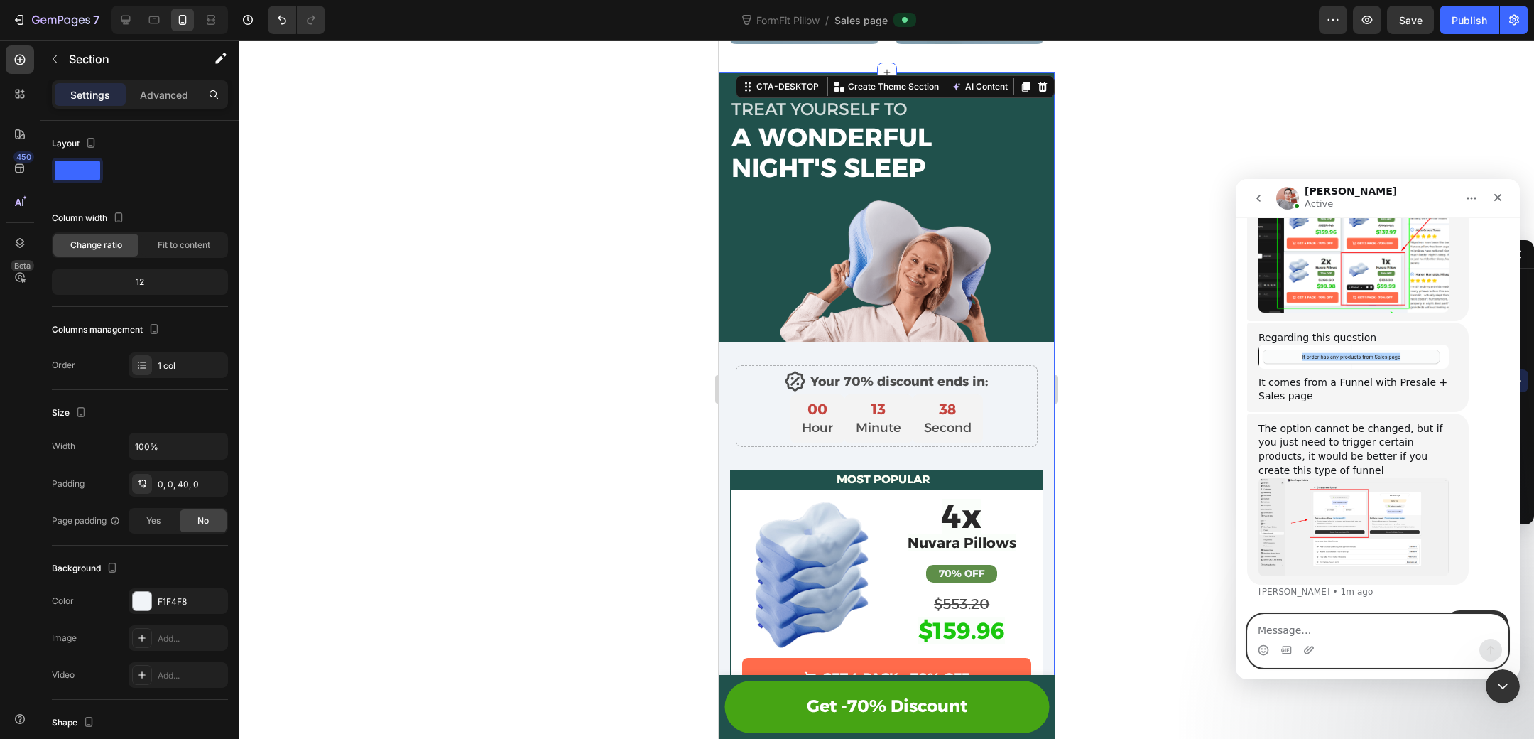
type textarea "I"
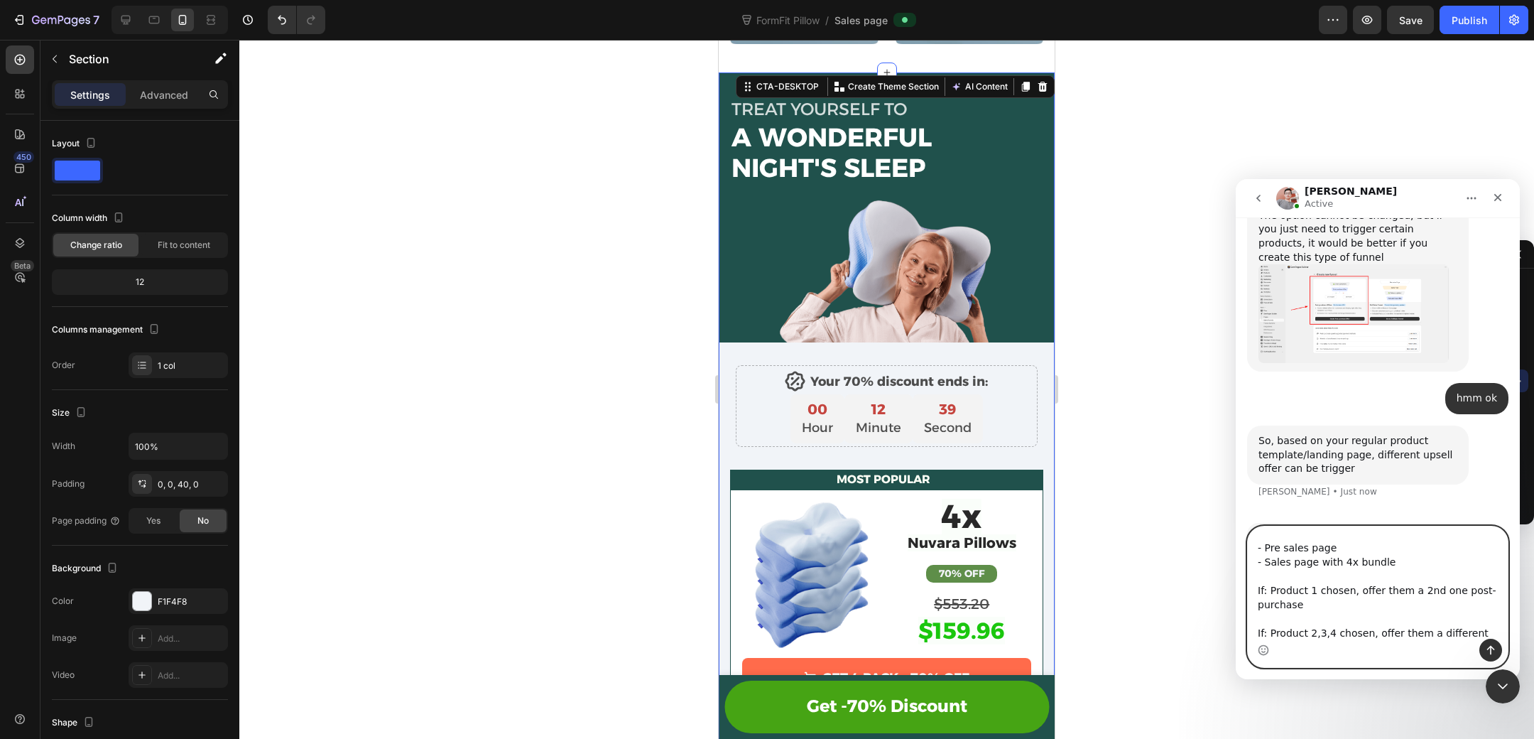
scroll to position [37, 0]
type textarea "Here is the flow I'm trying to achieve: - Pre sales page - Sales page with 4x b…"
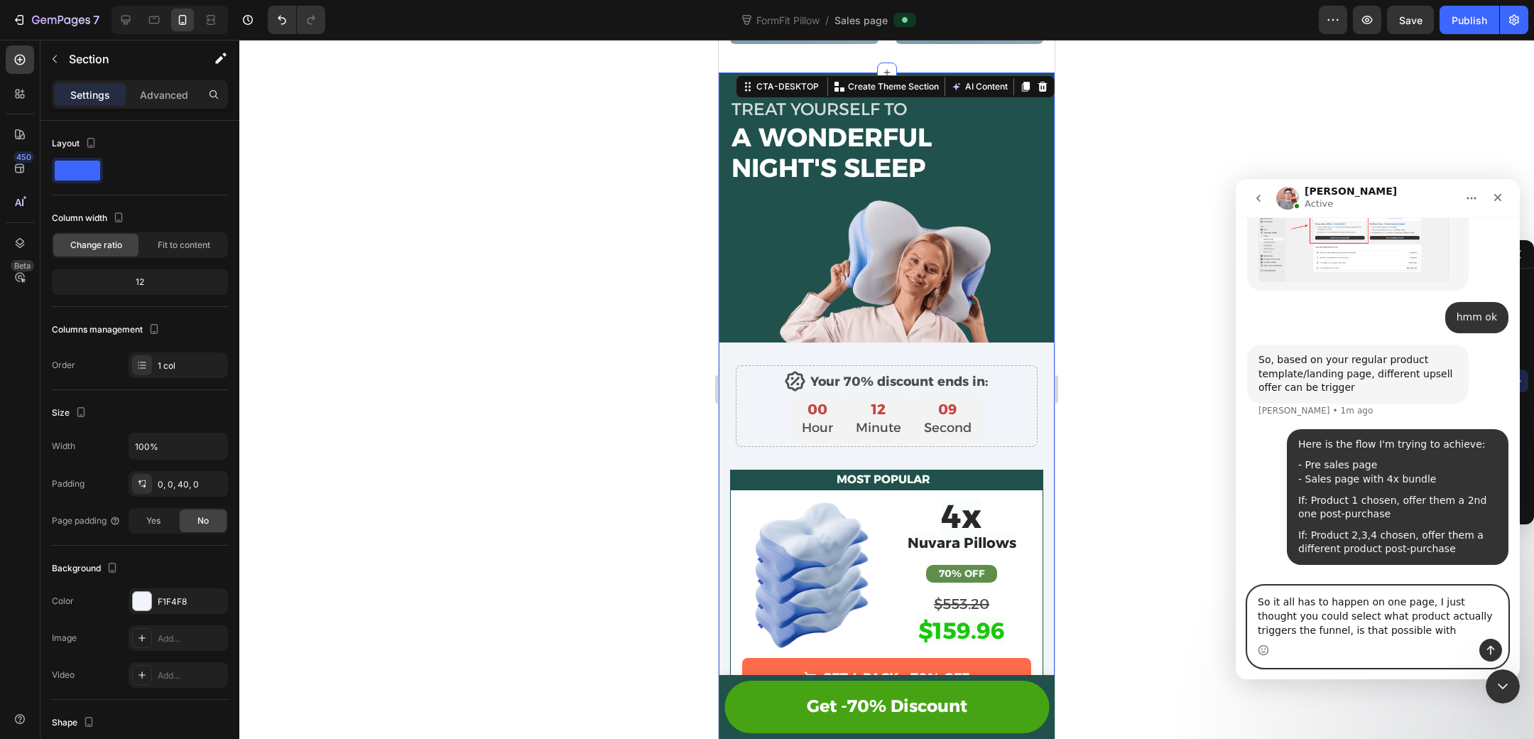
scroll to position [8460, 0]
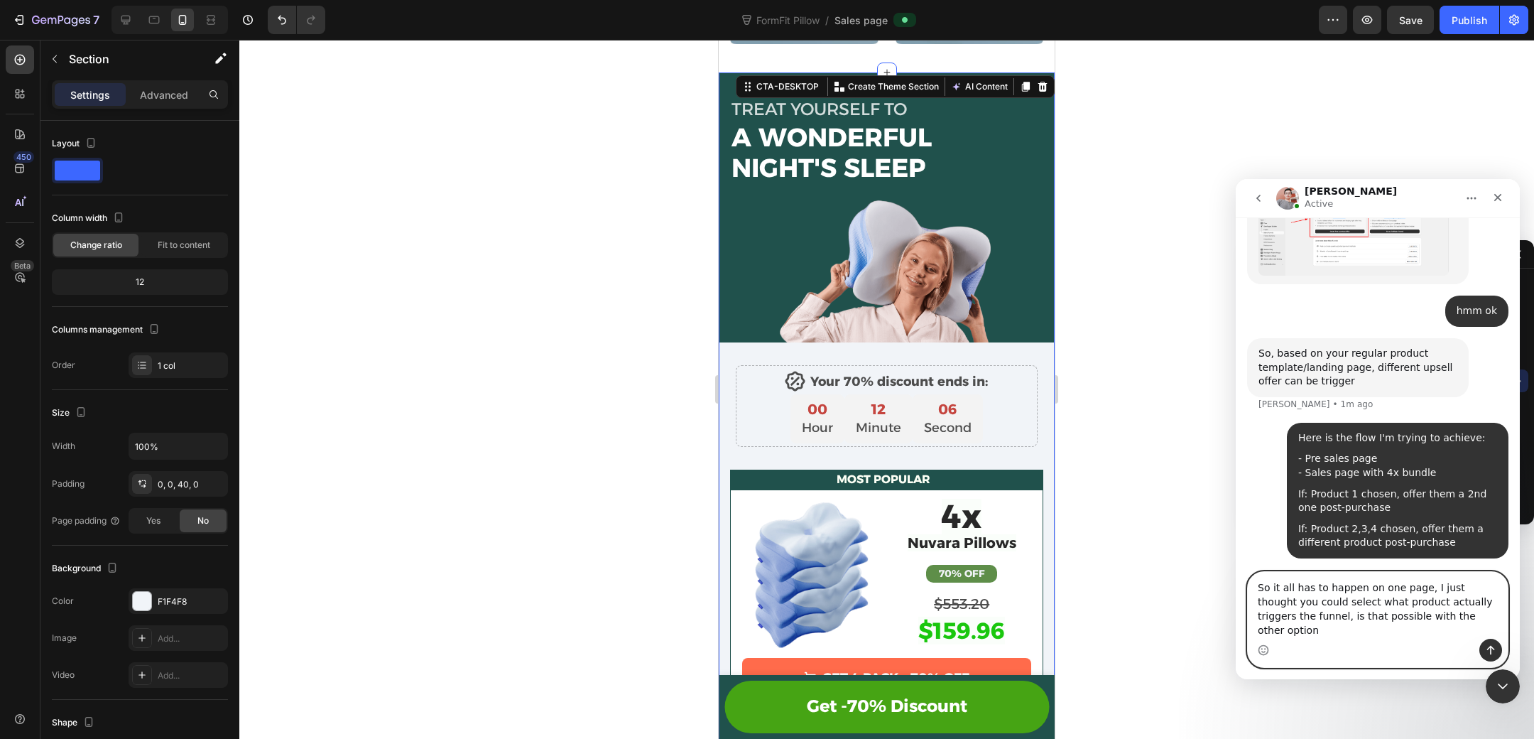
type textarea "So it all has to happen on one page, I just thought you could select what produ…"
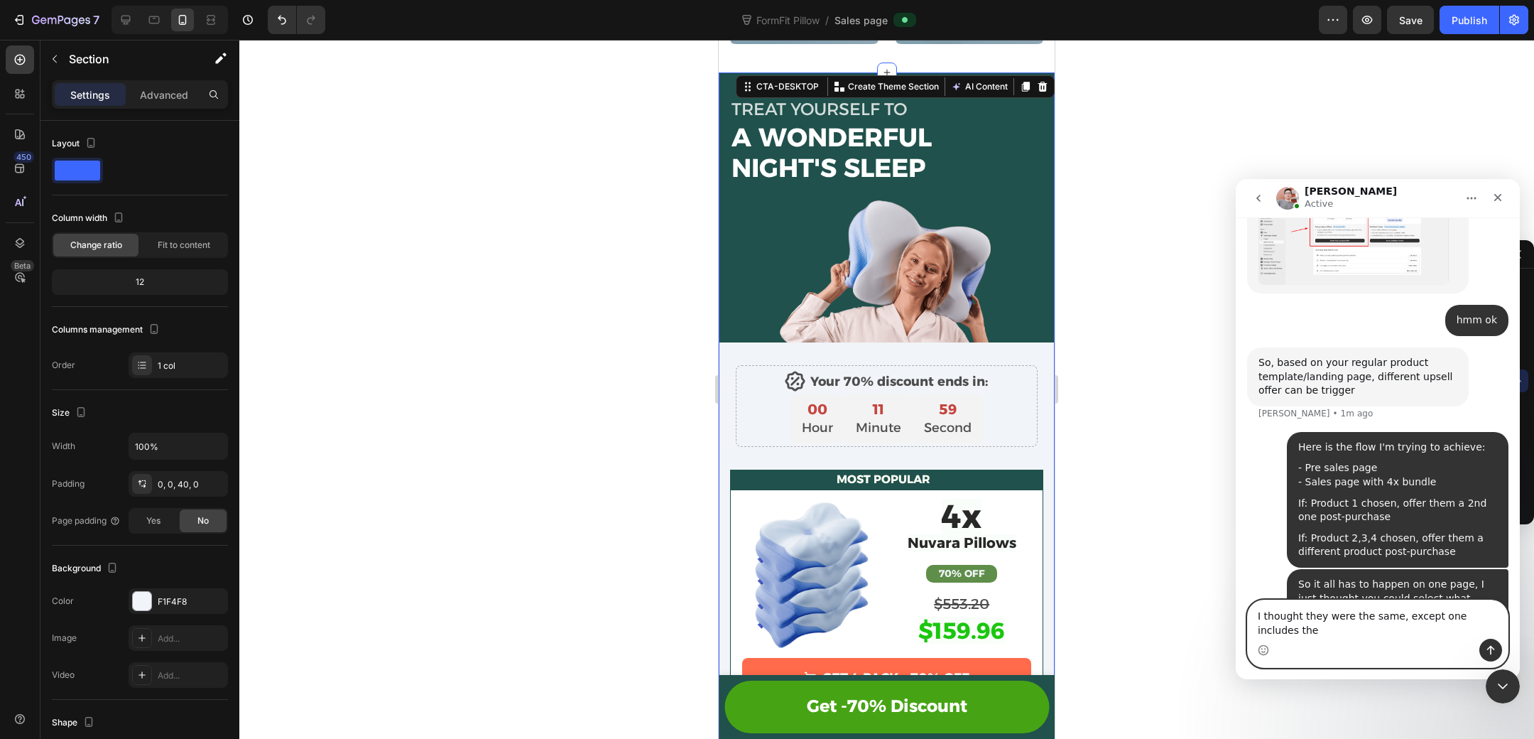
scroll to position [8465, 0]
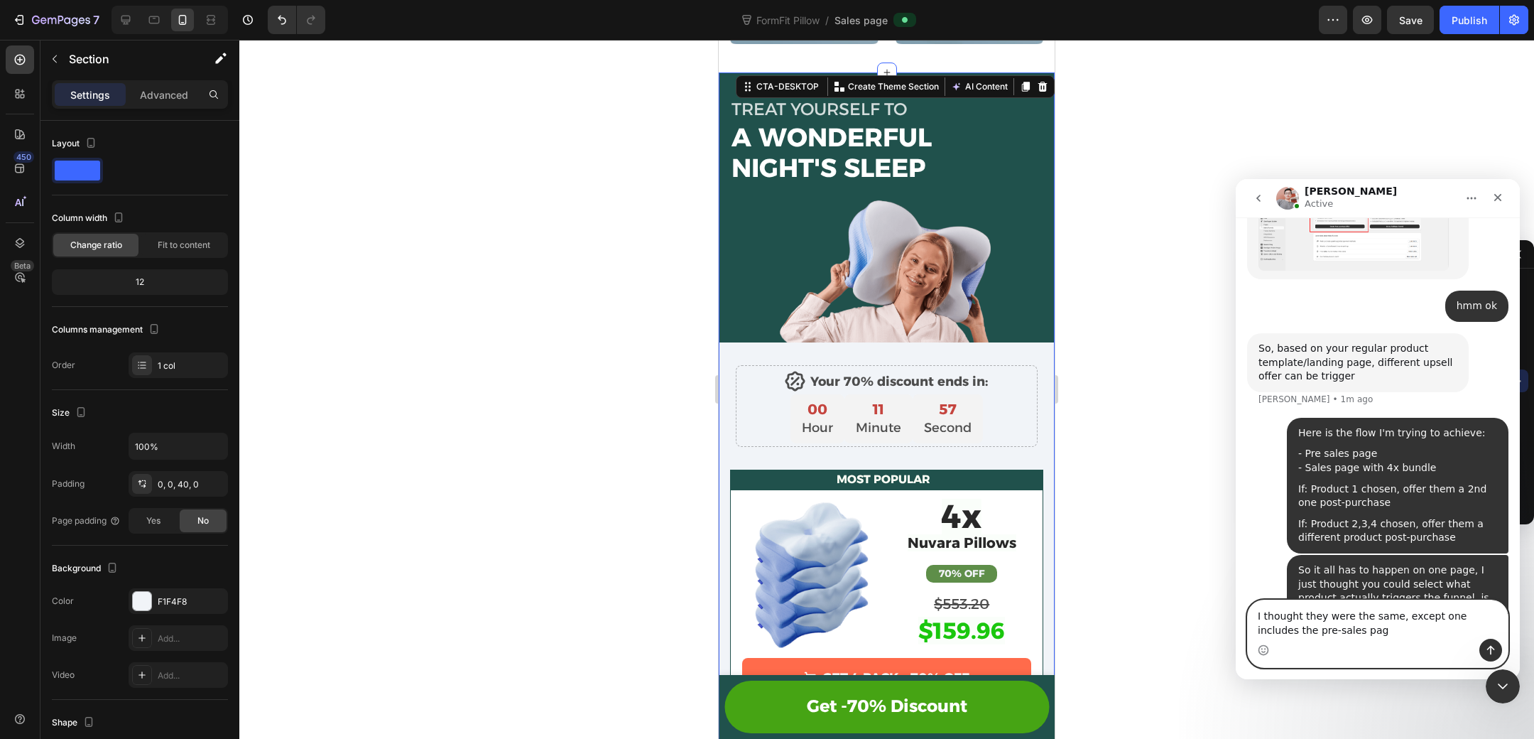
type textarea "I thought they were the same, except one includes the pre-sales page"
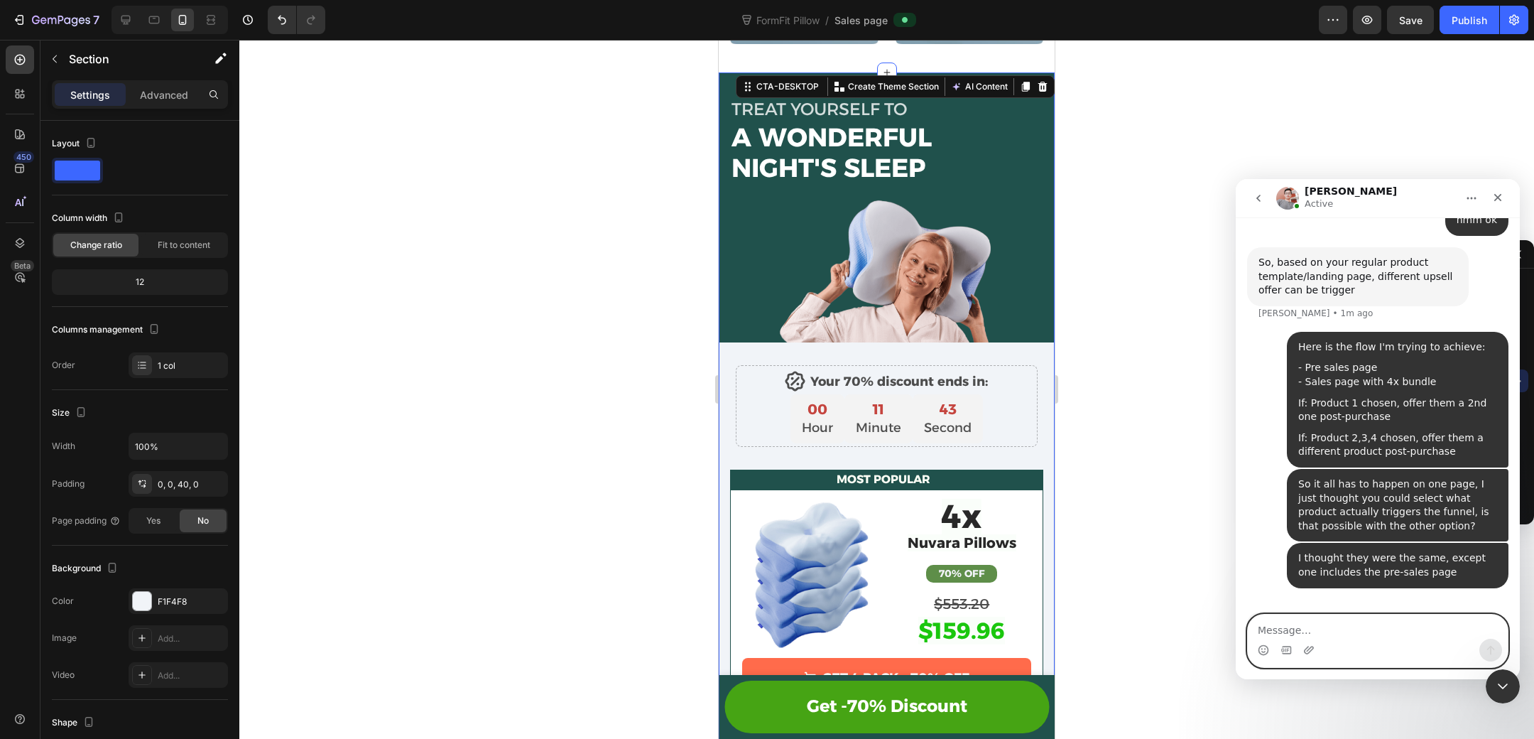
scroll to position [8552, 0]
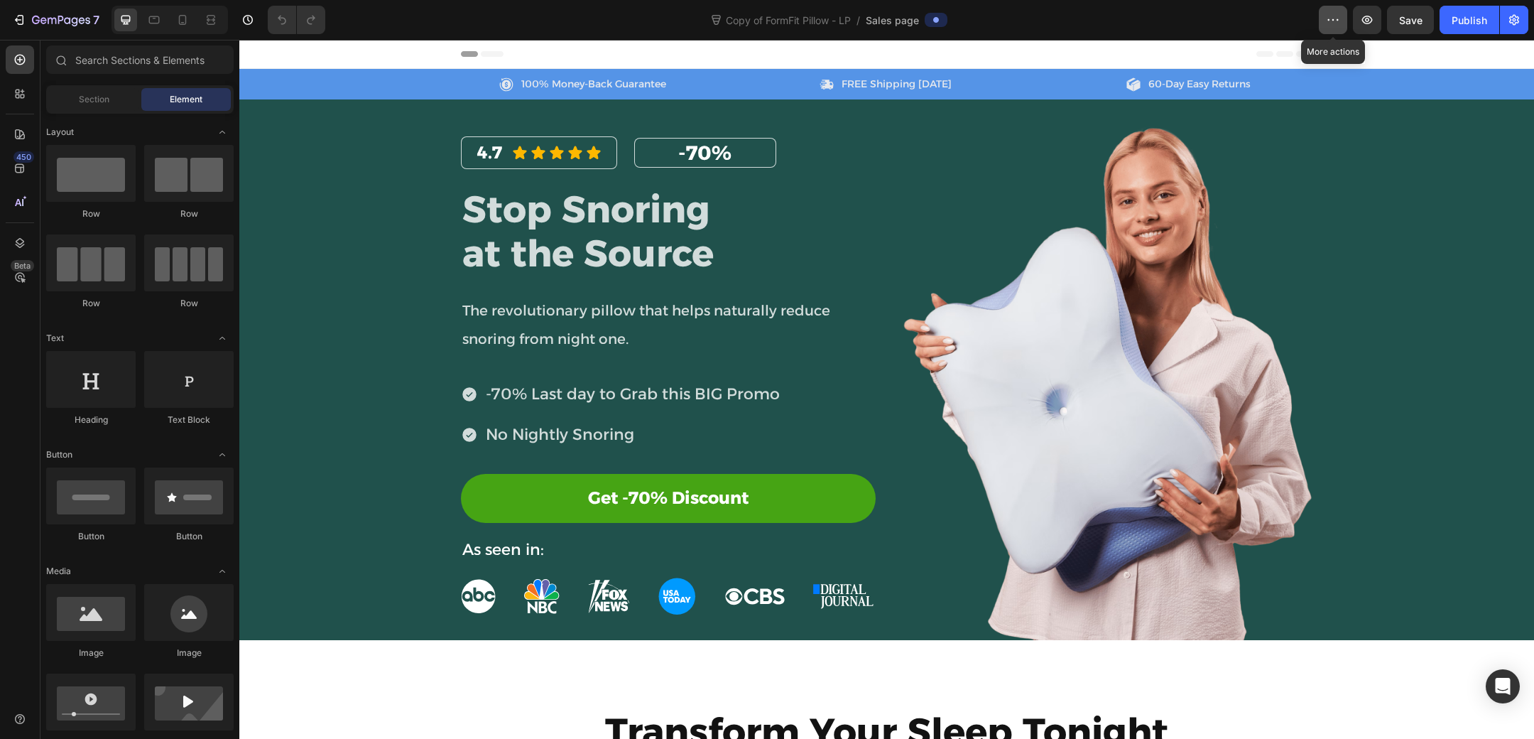
click at [1338, 18] on icon "button" at bounding box center [1333, 20] width 14 height 14
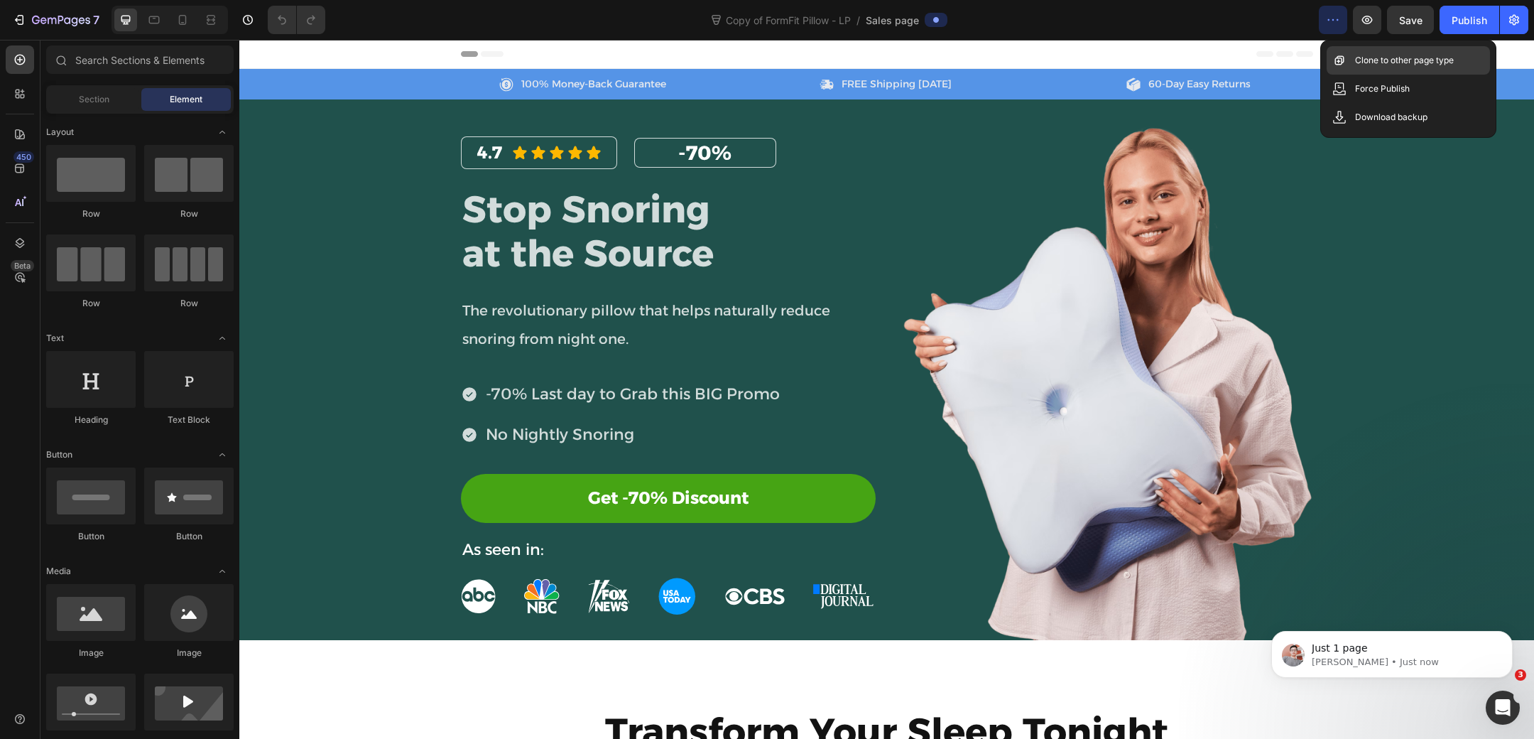
click at [1393, 67] on p "Clone to other page type" at bounding box center [1404, 60] width 99 height 14
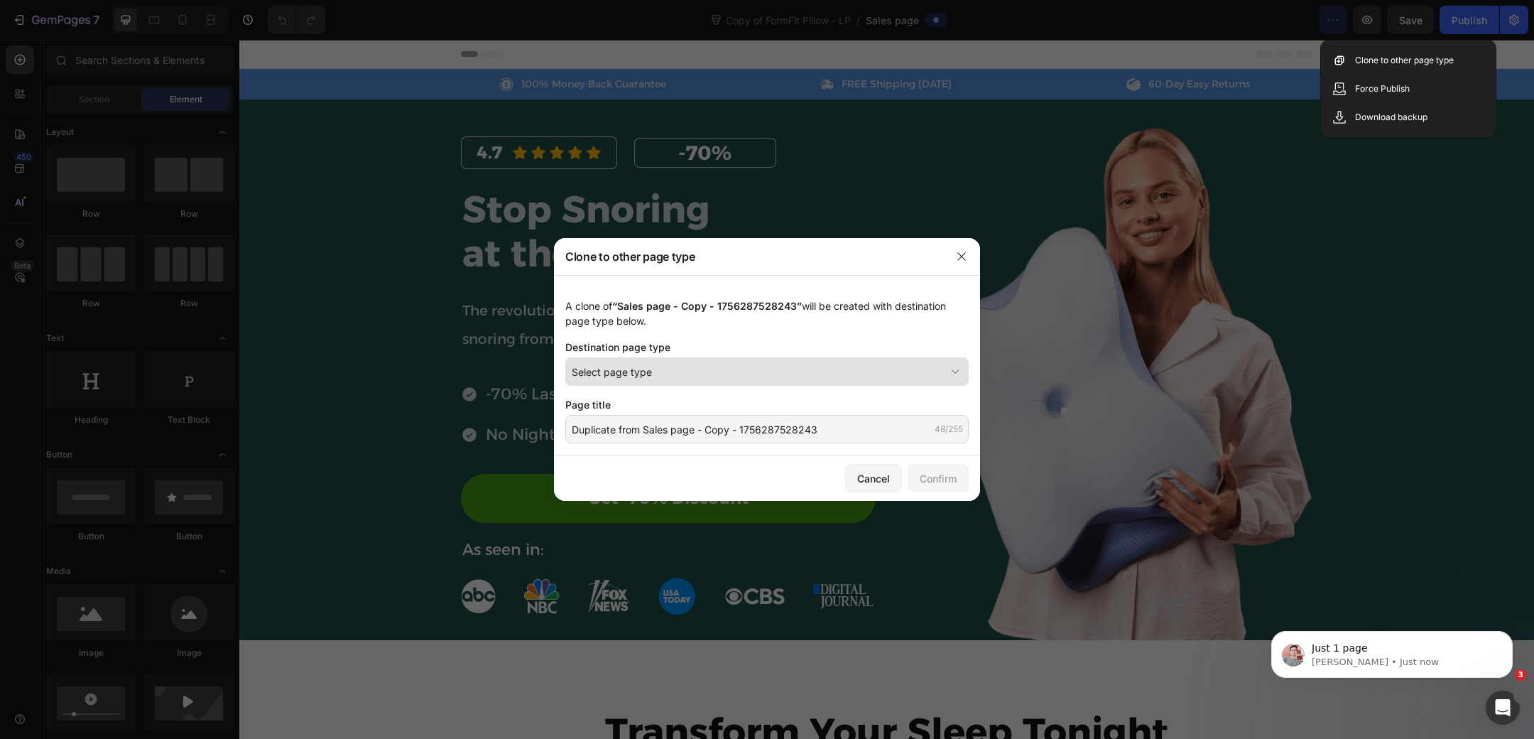
click at [695, 369] on div "Select page type" at bounding box center [759, 371] width 374 height 15
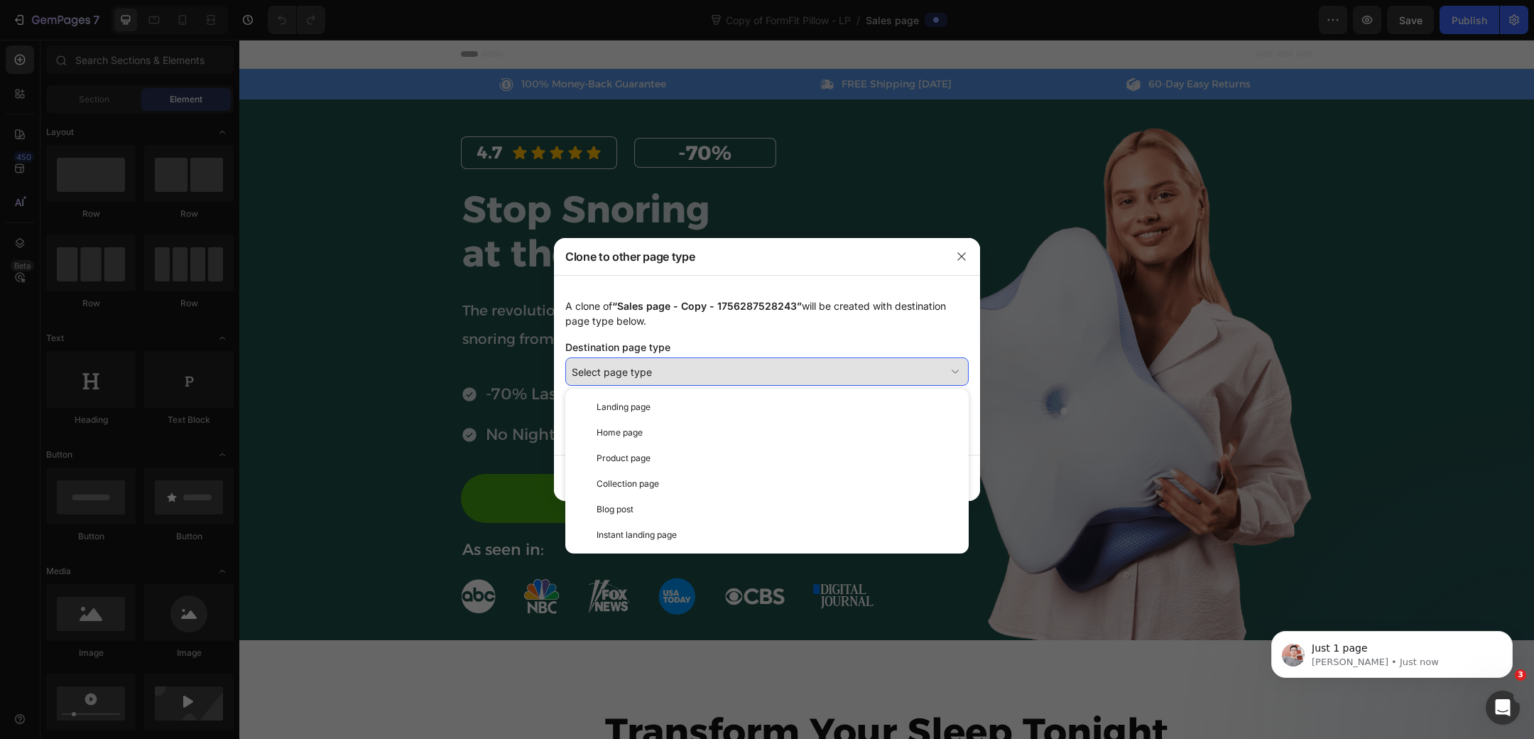
click at [695, 367] on div "Select page type" at bounding box center [759, 371] width 374 height 15
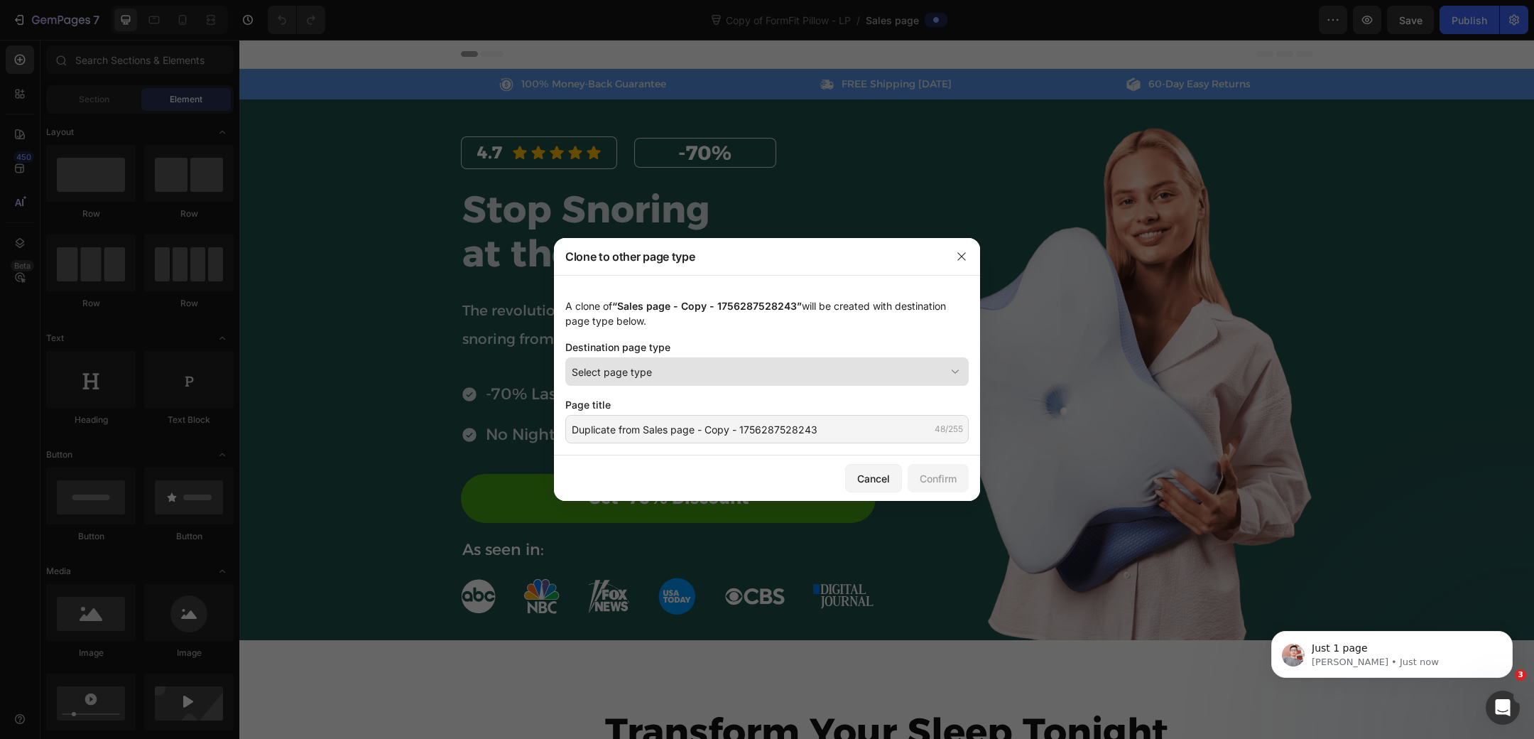
click at [695, 367] on div "Select page type" at bounding box center [759, 371] width 374 height 15
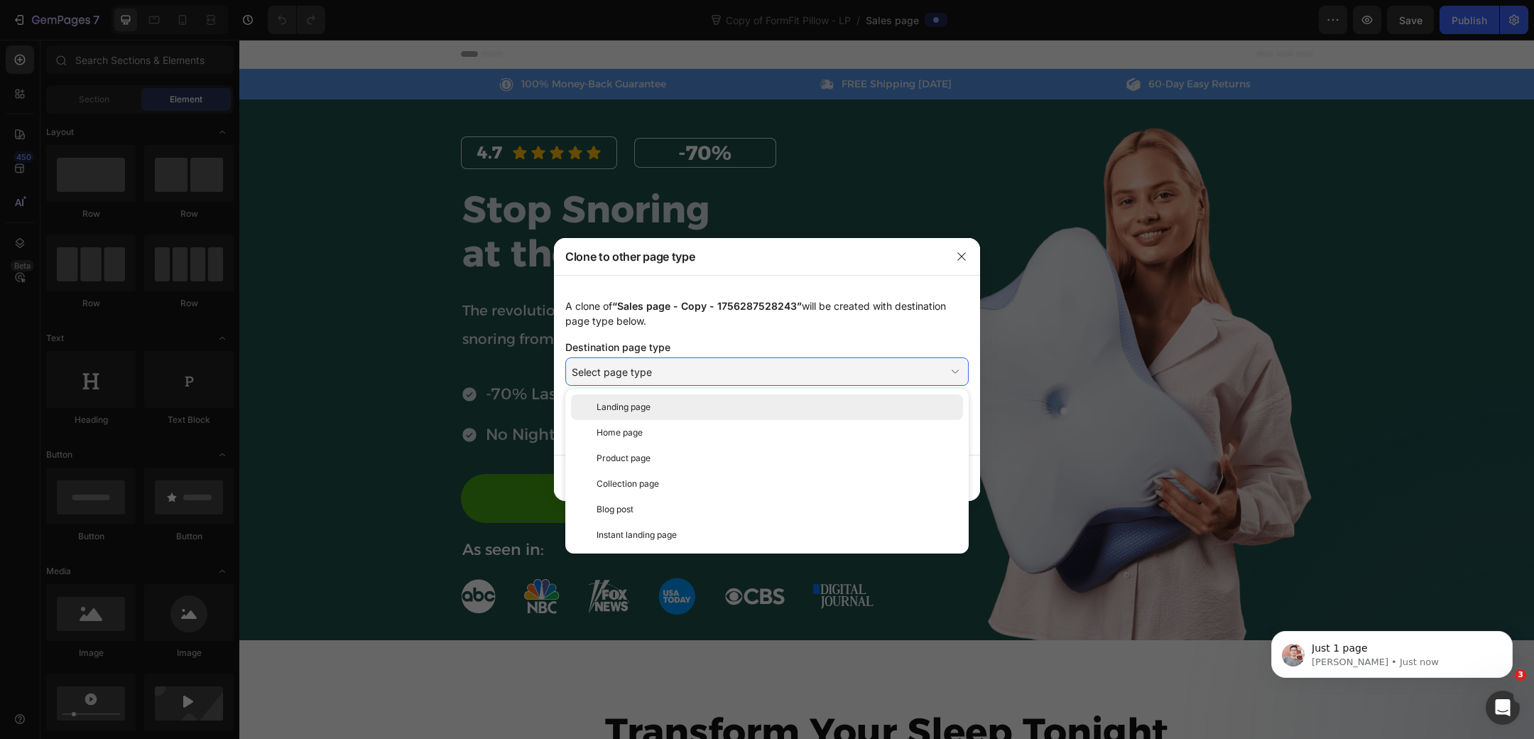
click at [658, 410] on div "Landing page" at bounding box center [777, 407] width 361 height 13
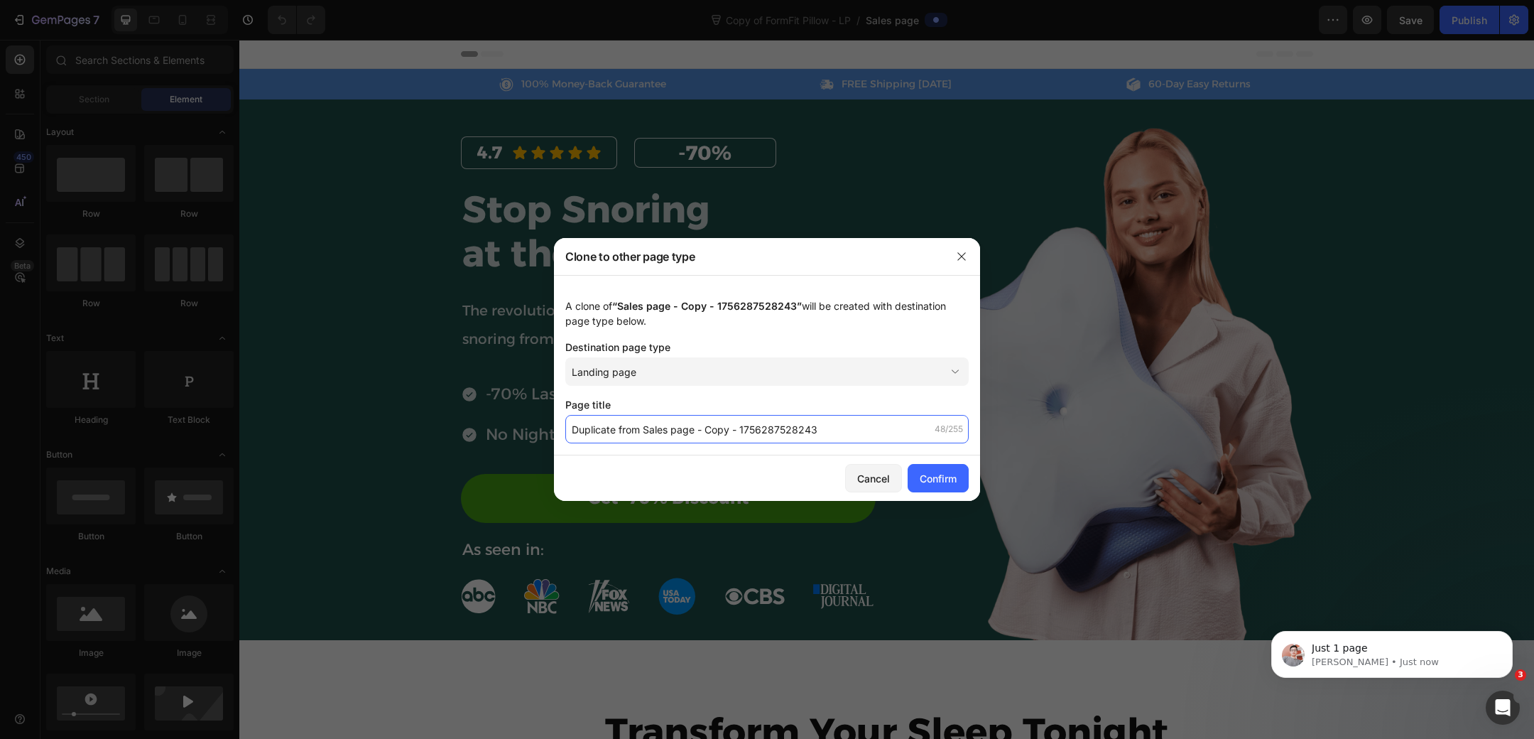
drag, startPoint x: 840, startPoint y: 430, endPoint x: 569, endPoint y: 423, distance: 271.4
click at [569, 423] on input "Duplicate from Sales page - Copy - 1756287528243" at bounding box center [766, 429] width 403 height 28
drag, startPoint x: 840, startPoint y: 430, endPoint x: 605, endPoint y: 416, distance: 235.5
click at [605, 416] on input "Duplicate from Sales page - Copy - 1756287528243" at bounding box center [766, 429] width 403 height 28
click at [645, 433] on input "Nuvara FormFit- Stop Snoeing at the Source" at bounding box center [766, 429] width 403 height 28
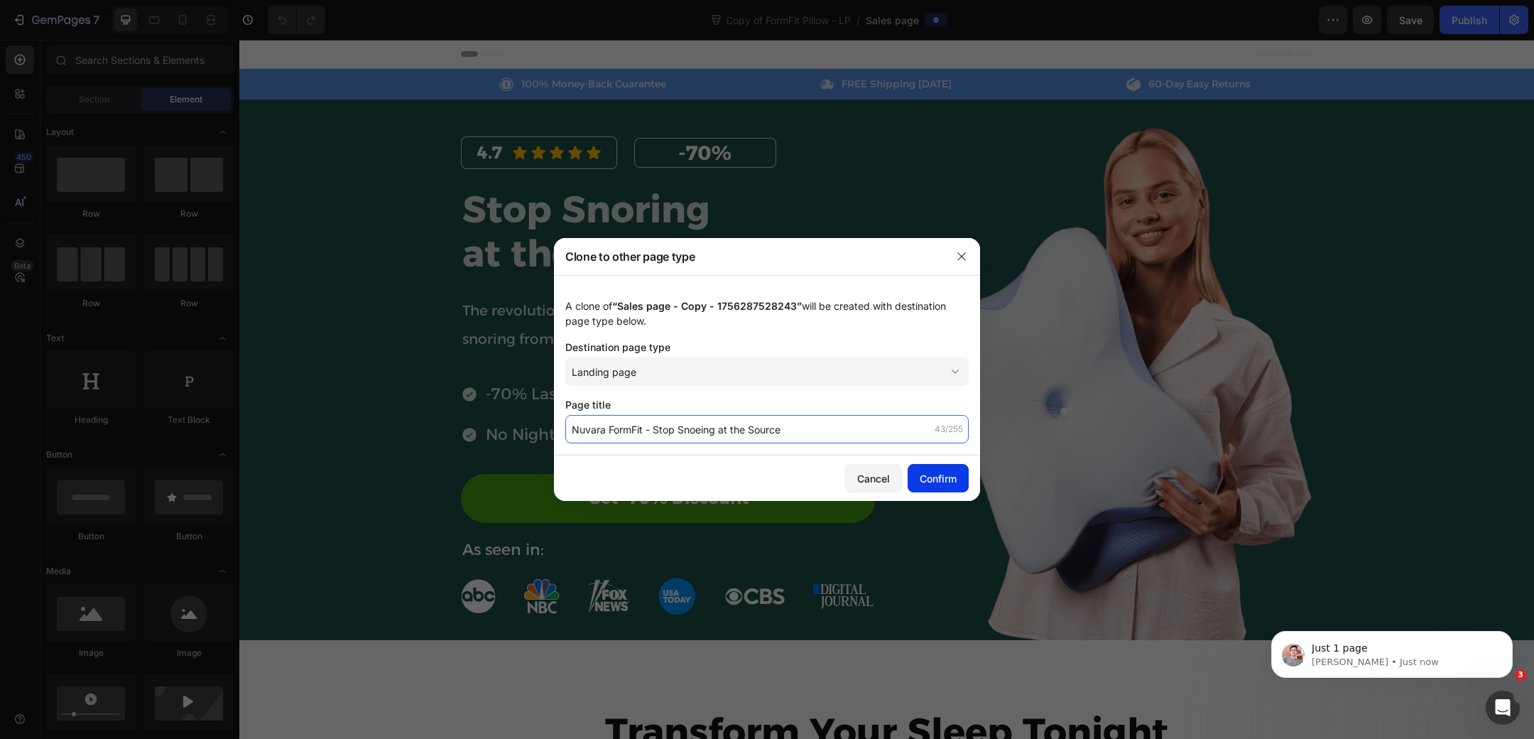
type input "Nuvara FormFit - Stop Snoeing at the Source"
click at [928, 473] on div "Confirm" at bounding box center [938, 478] width 37 height 15
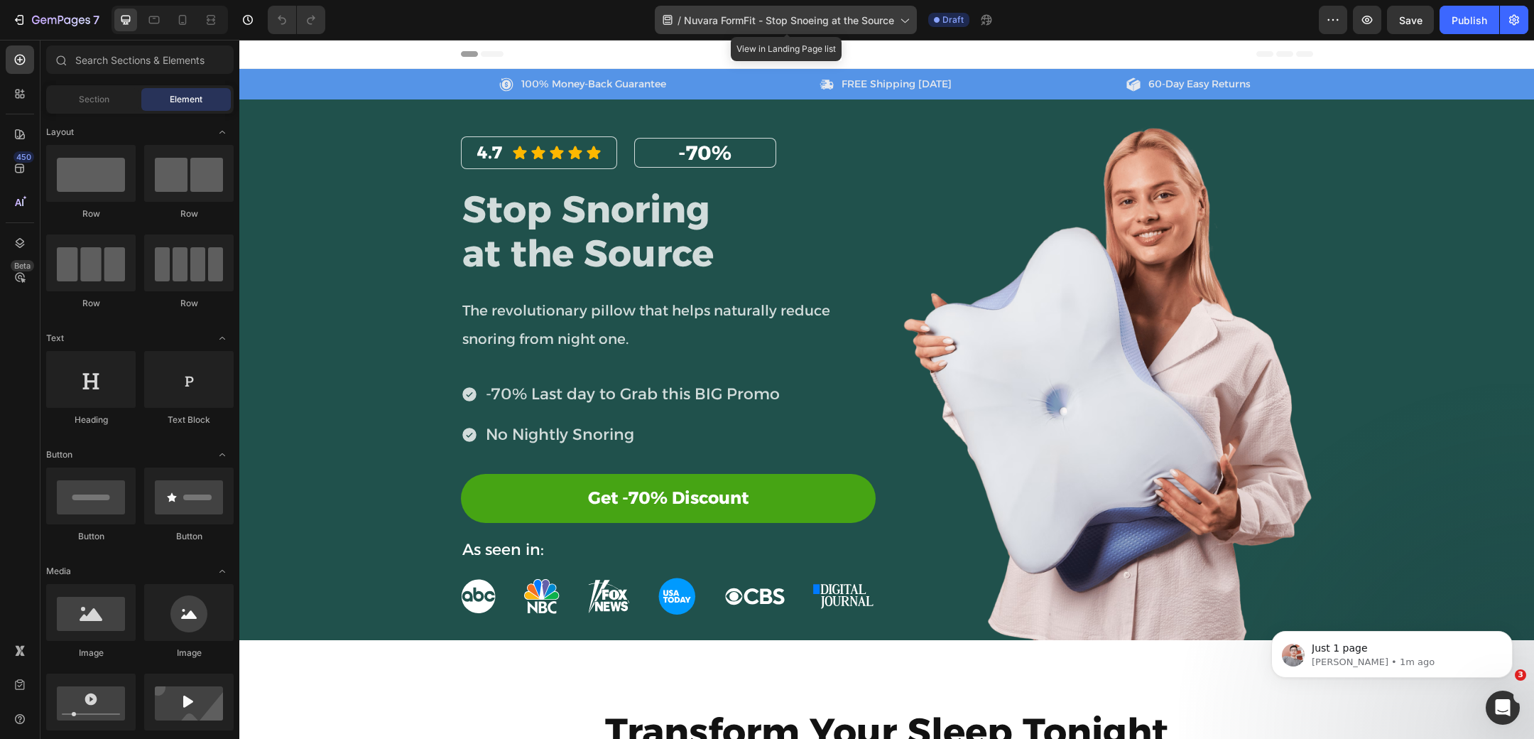
click at [886, 23] on span "Nuvara FormFit - Stop Snoeing at the Source" at bounding box center [789, 20] width 210 height 15
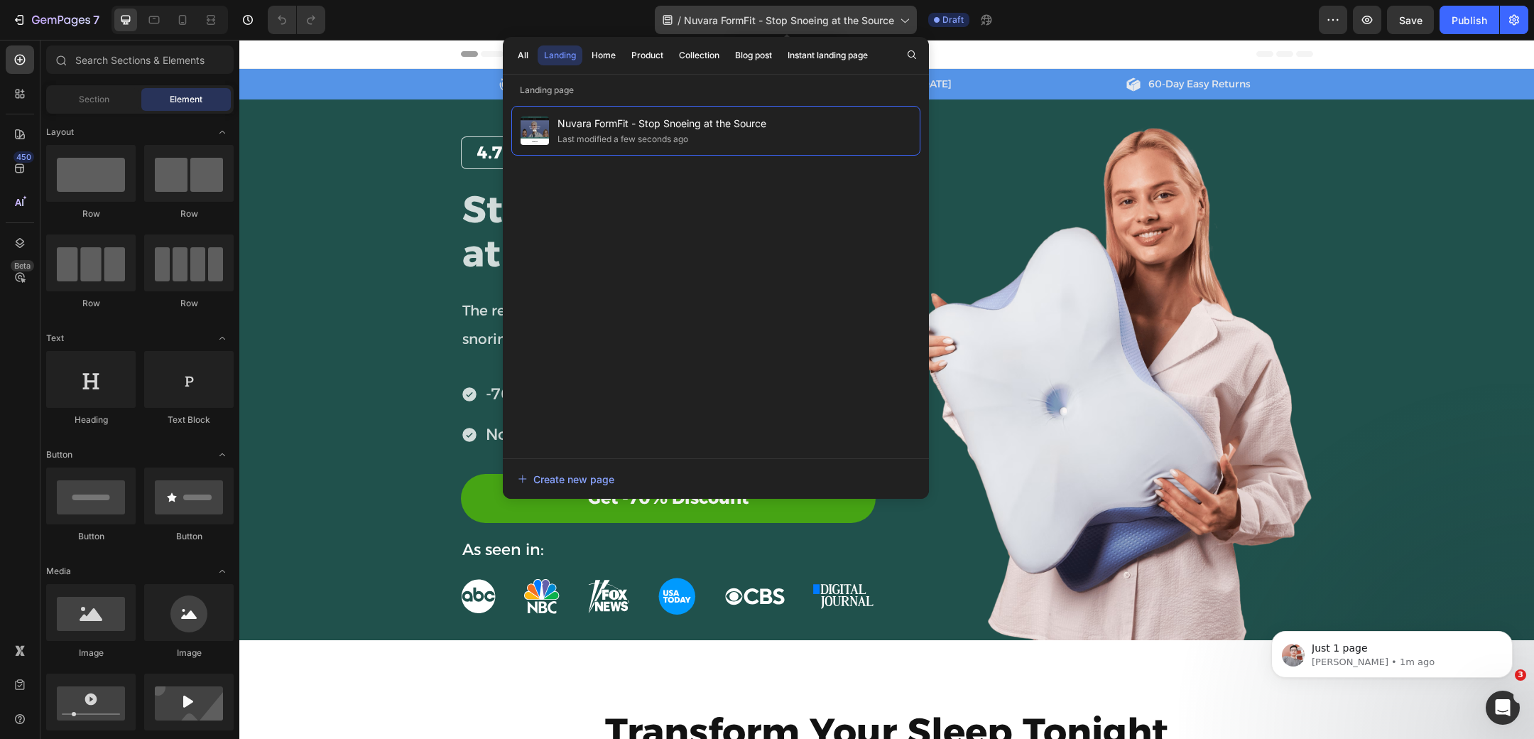
click at [885, 23] on span "Nuvara FormFit - Stop Snoeing at the Source" at bounding box center [789, 20] width 210 height 15
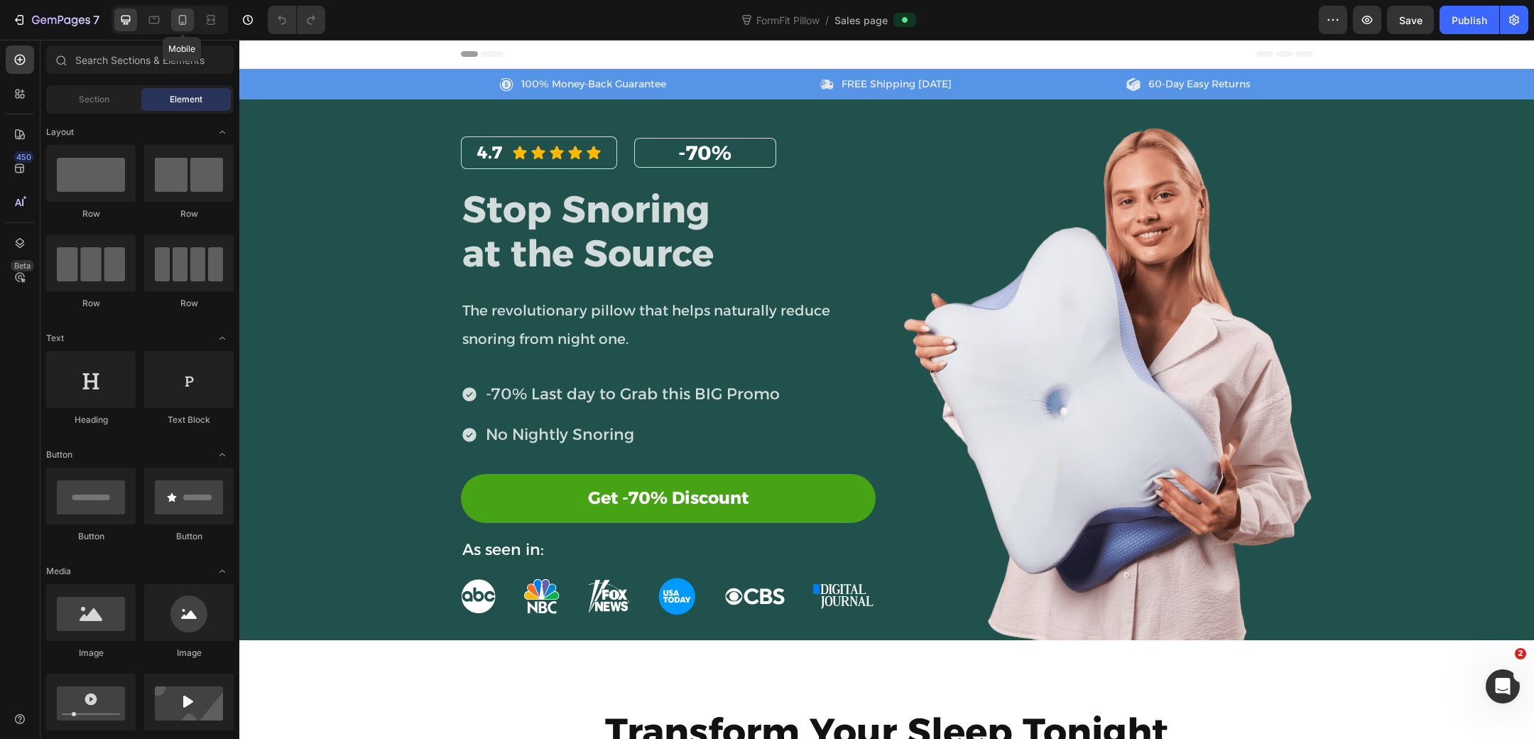
click at [178, 18] on icon at bounding box center [182, 20] width 14 height 14
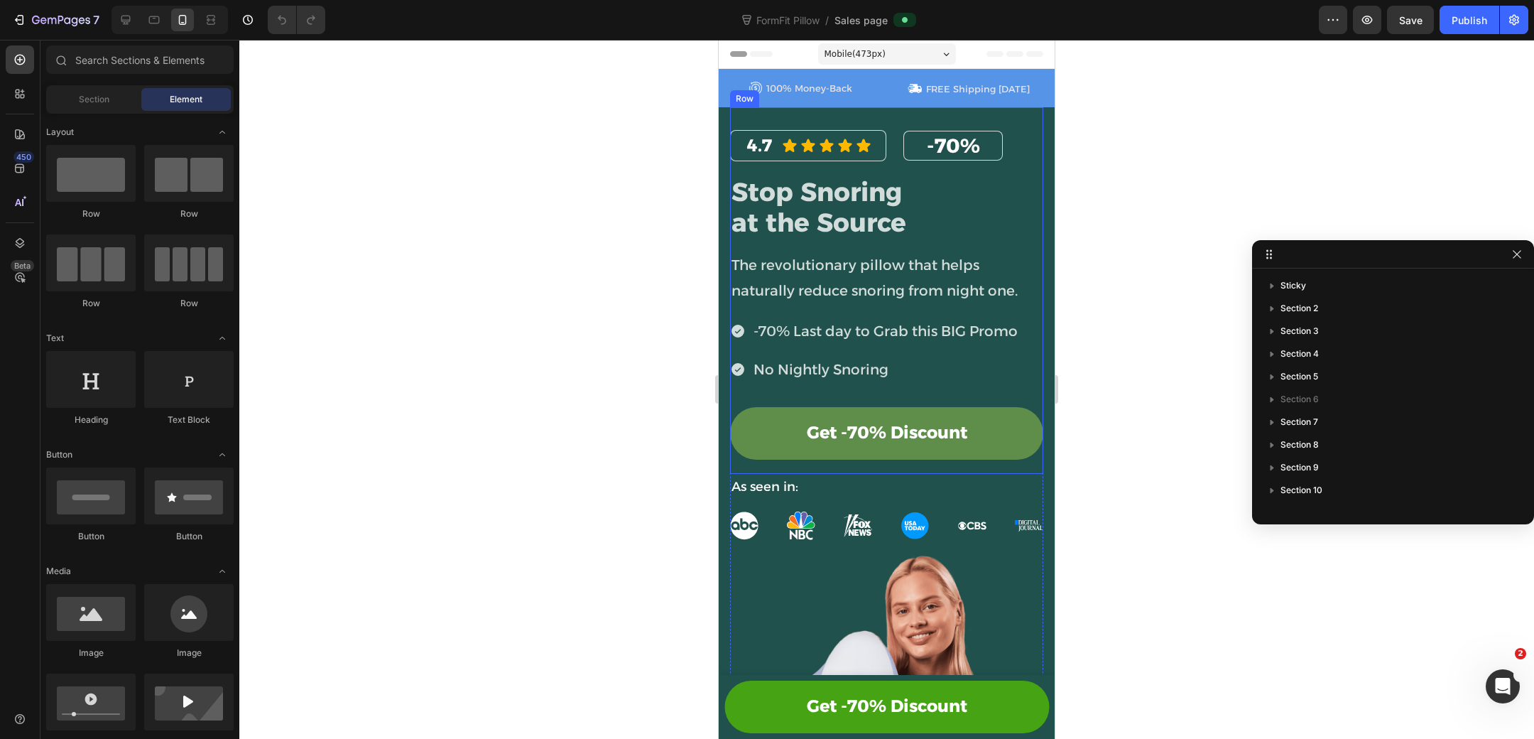
click at [1011, 407] on link "Get -70% Discount" at bounding box center [886, 433] width 313 height 53
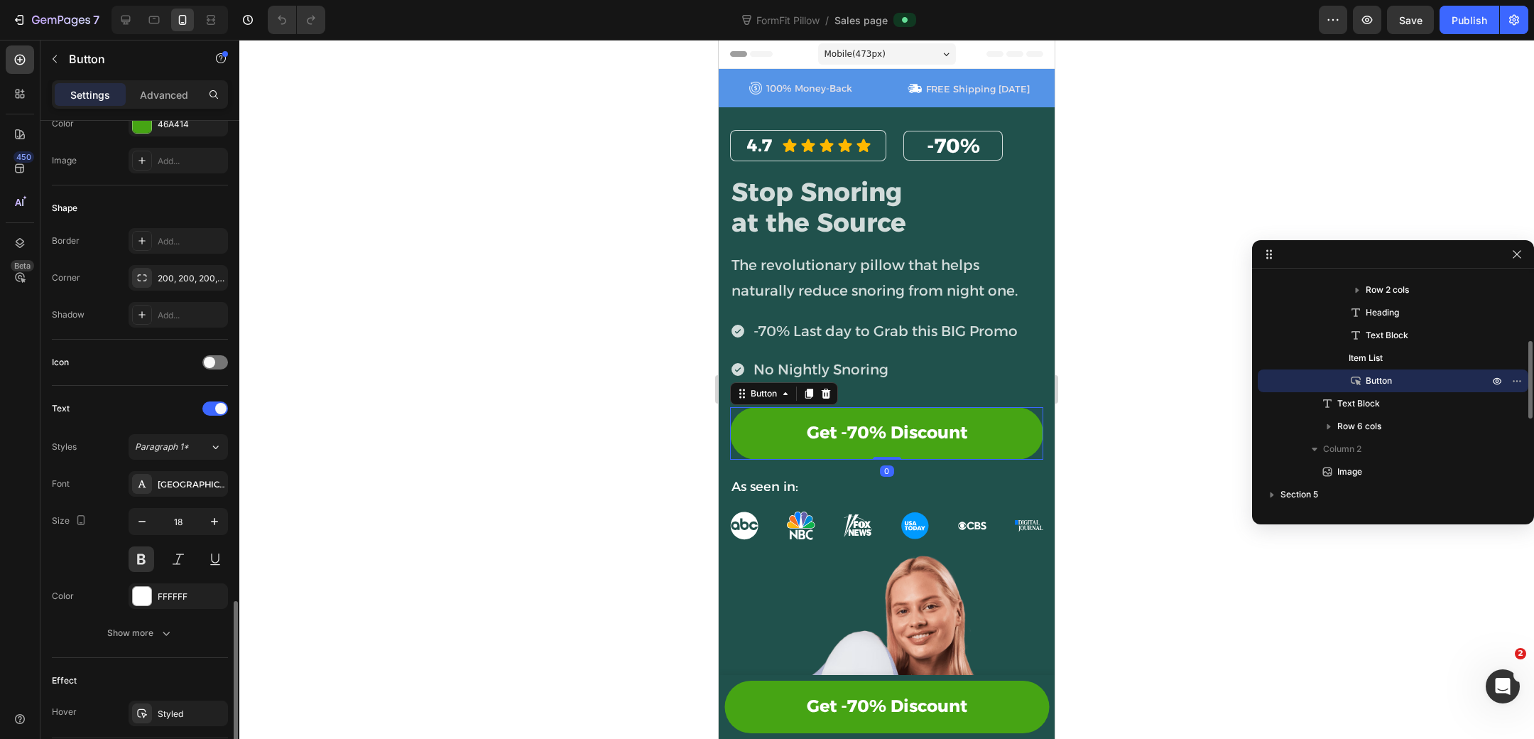
scroll to position [430, 0]
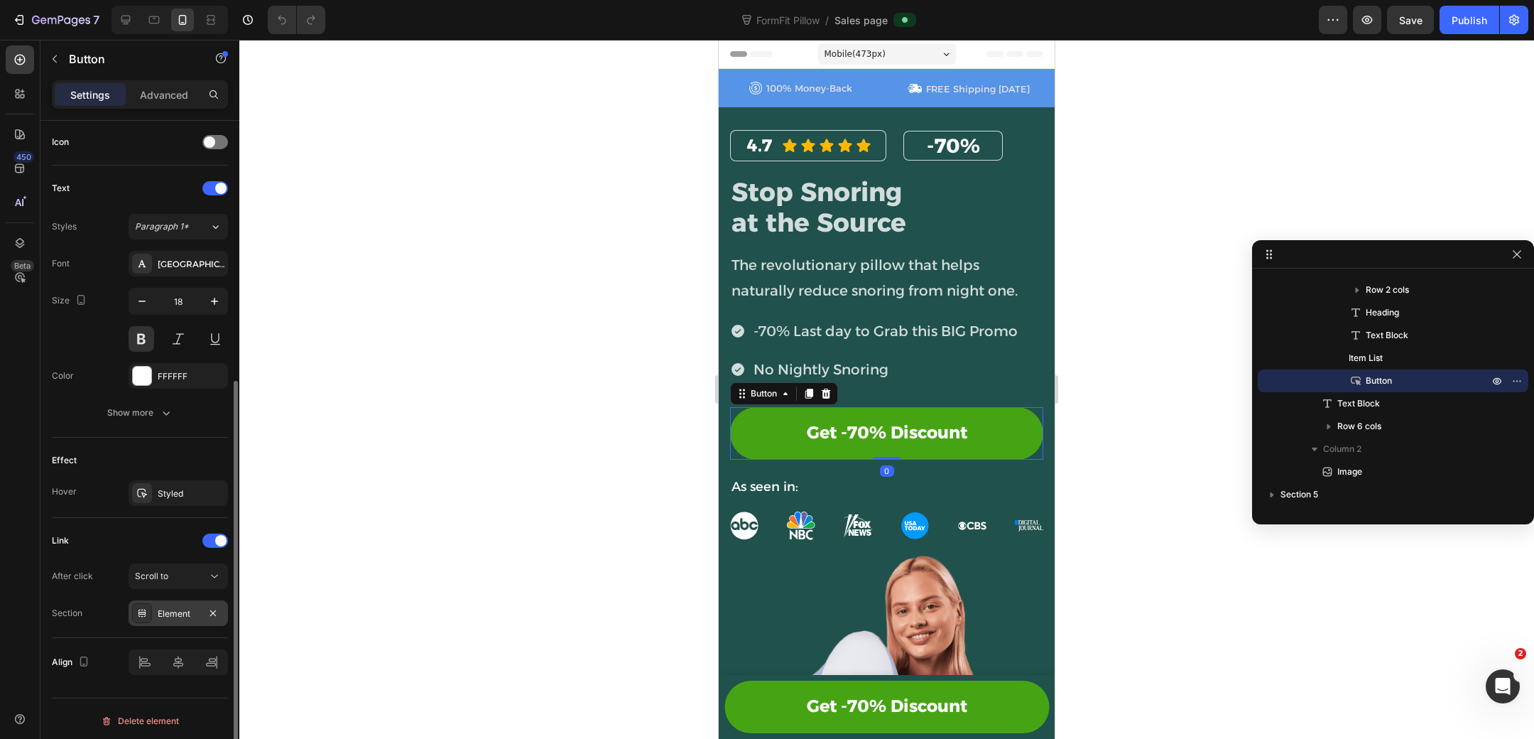
click at [188, 610] on div "Element" at bounding box center [178, 613] width 41 height 13
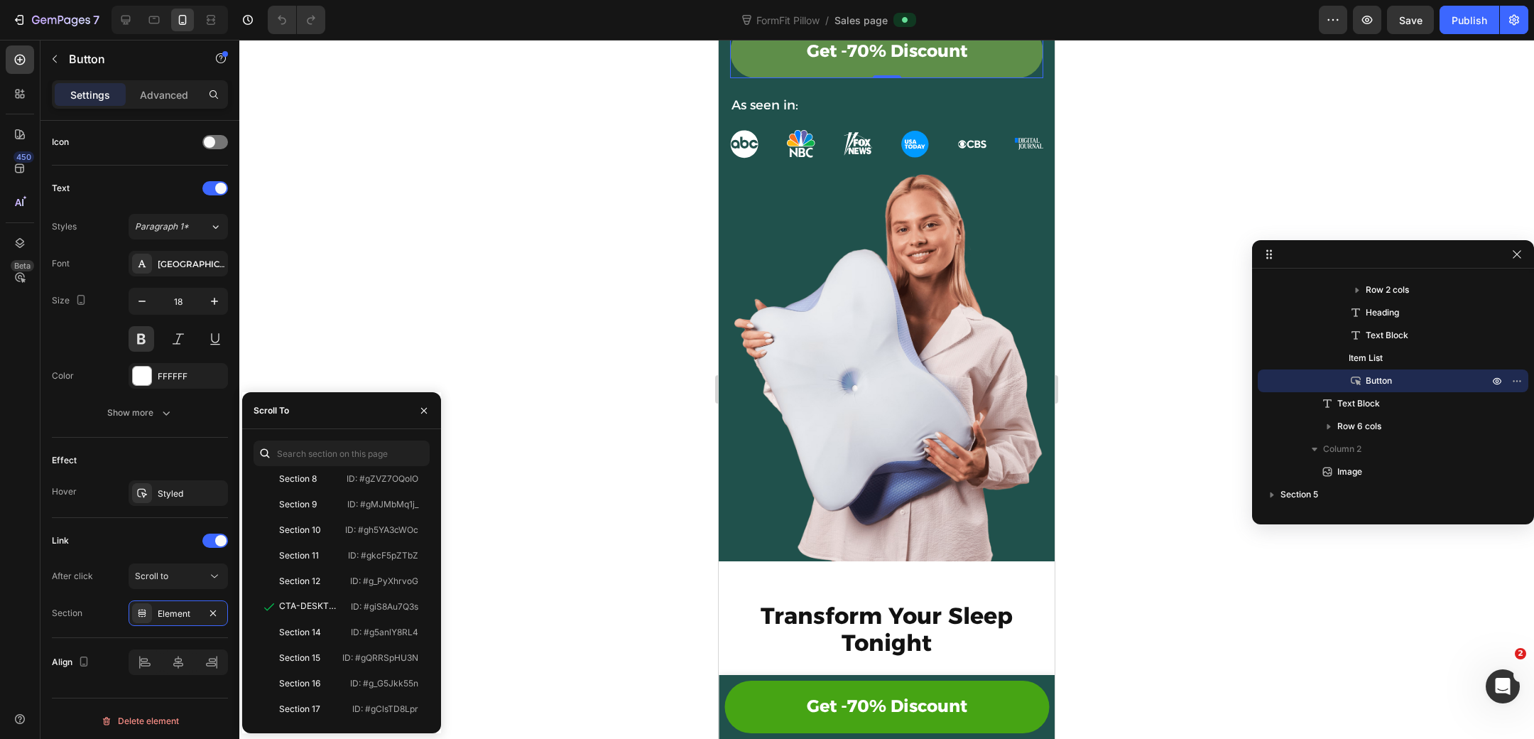
scroll to position [573, 0]
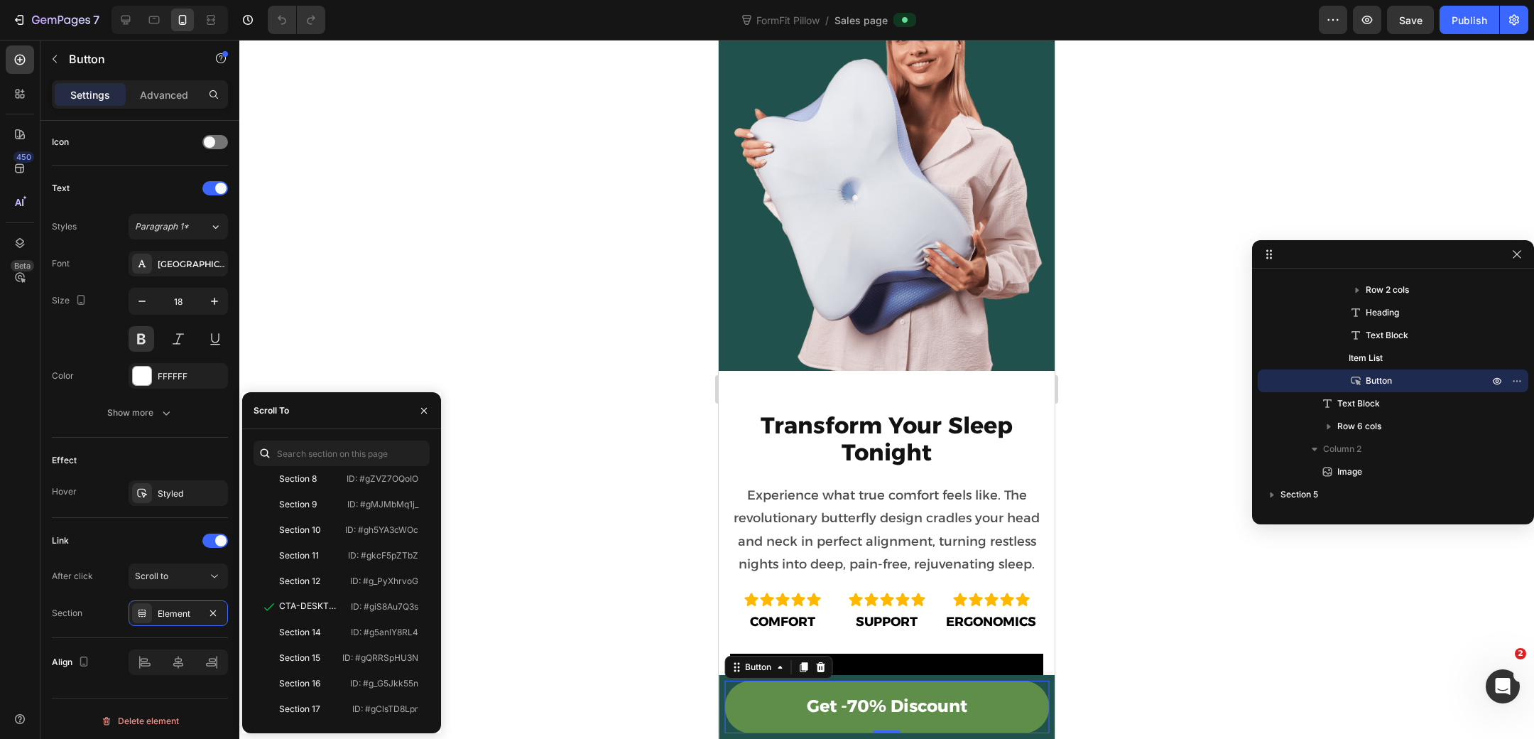
click at [756, 706] on link "Get -70% Discount" at bounding box center [887, 706] width 325 height 53
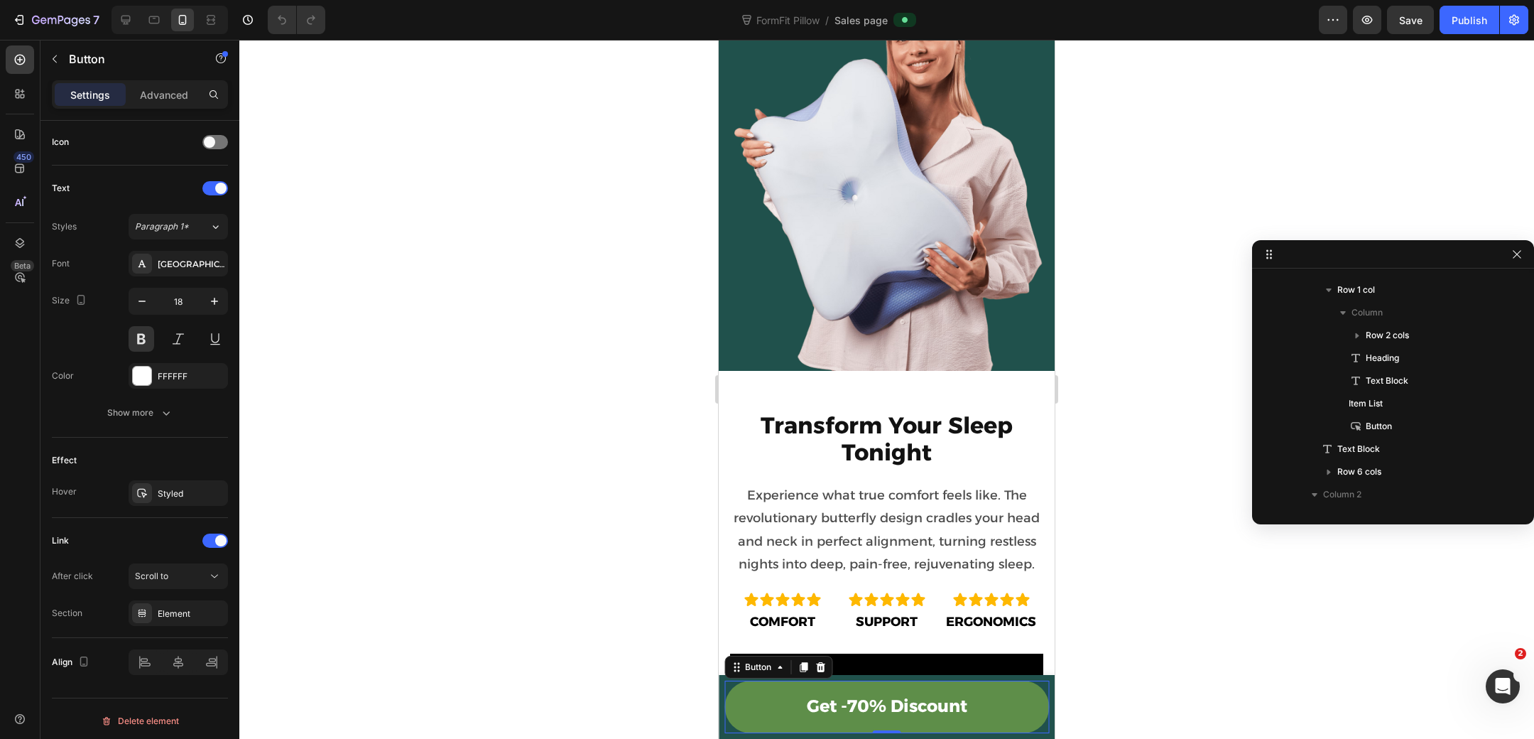
scroll to position [0, 0]
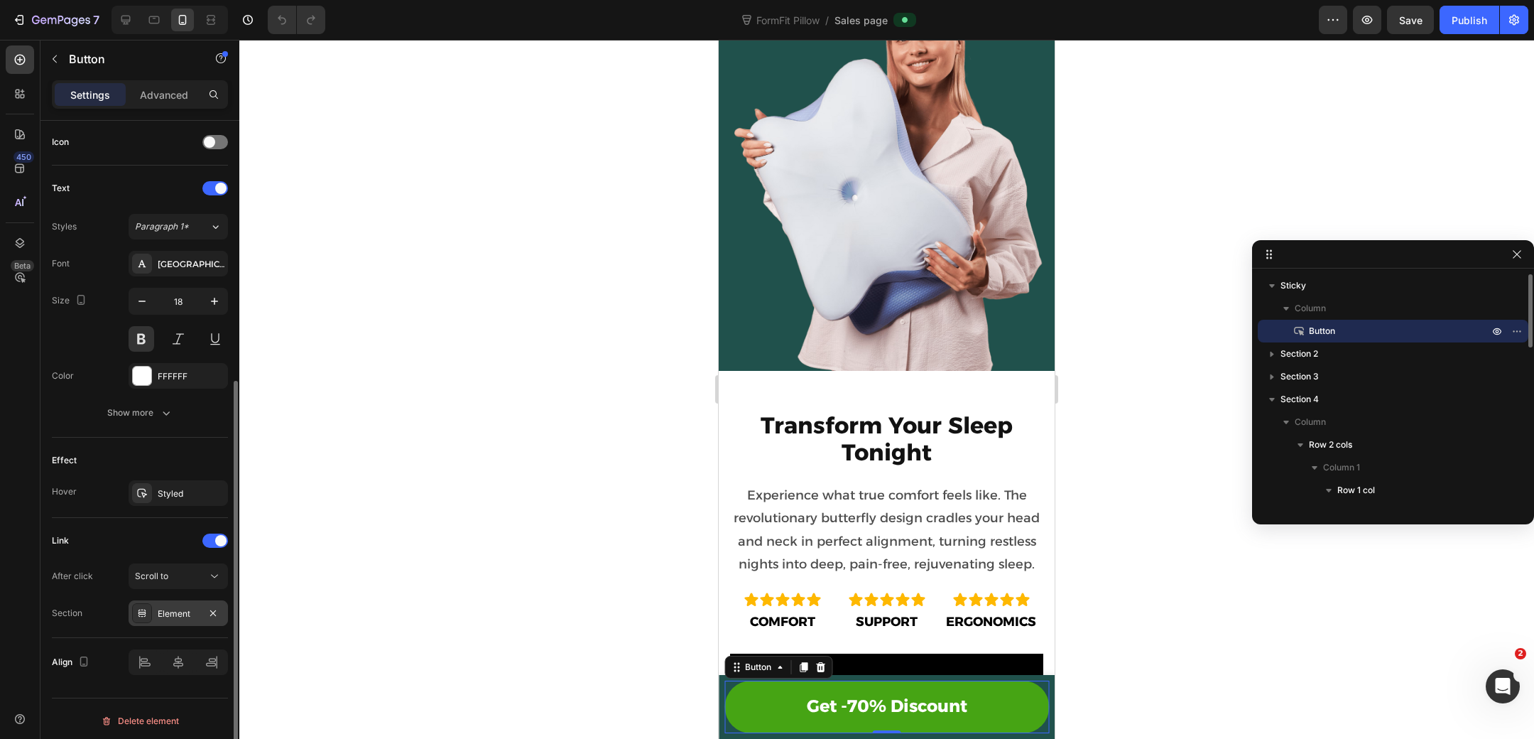
click at [190, 607] on div "Element" at bounding box center [178, 613] width 41 height 13
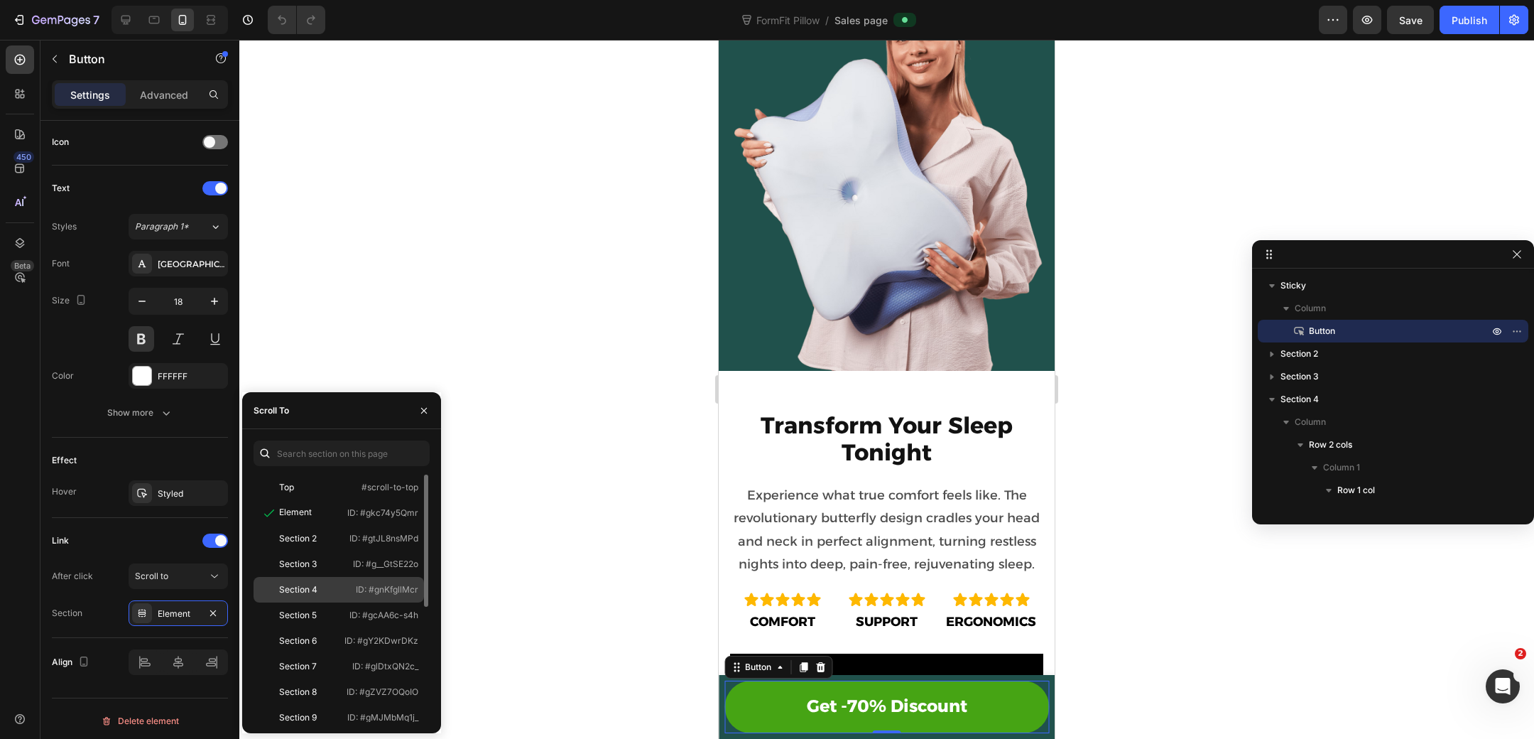
scroll to position [213, 0]
click at [335, 606] on div "CTA-DESKTOP" at bounding box center [309, 606] width 60 height 13
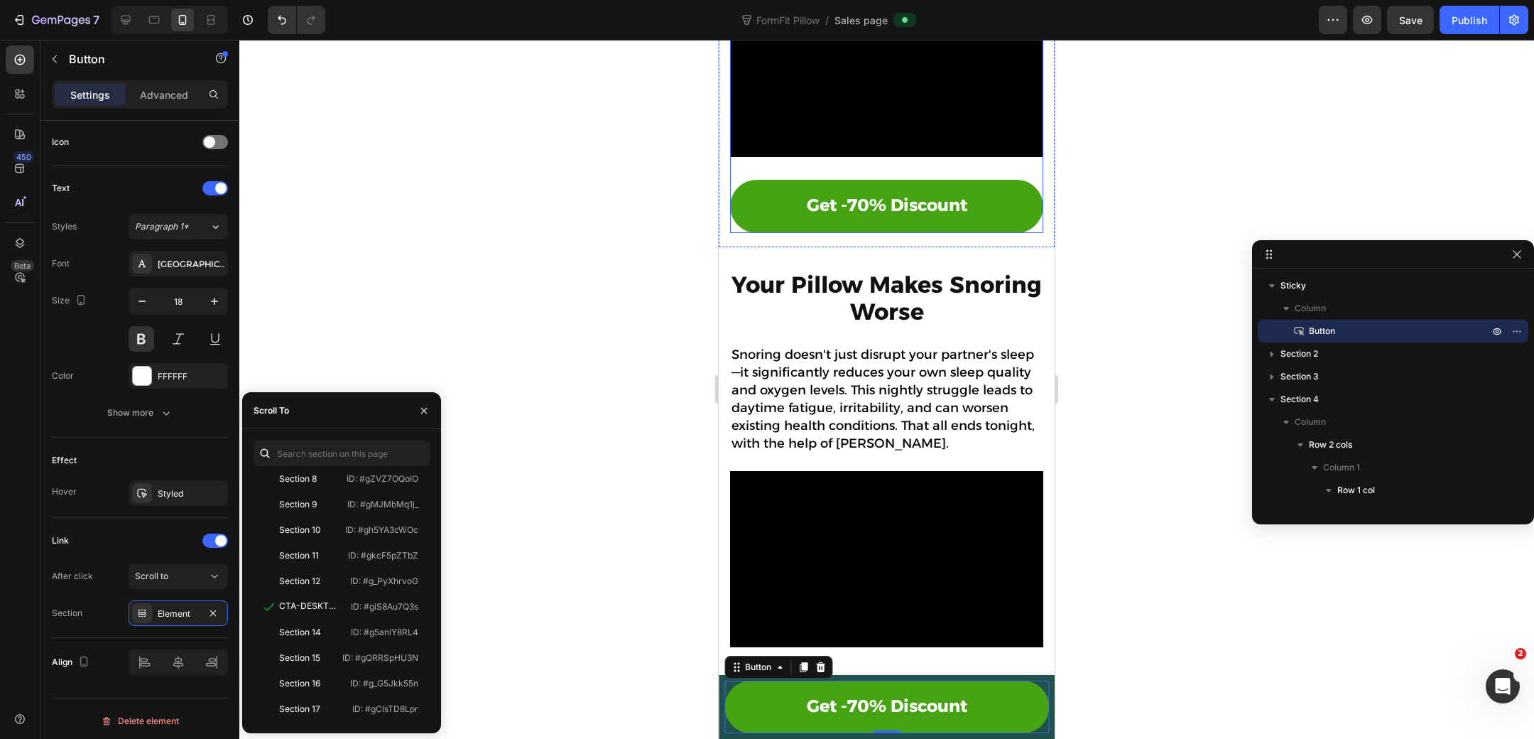
scroll to position [1258, 0]
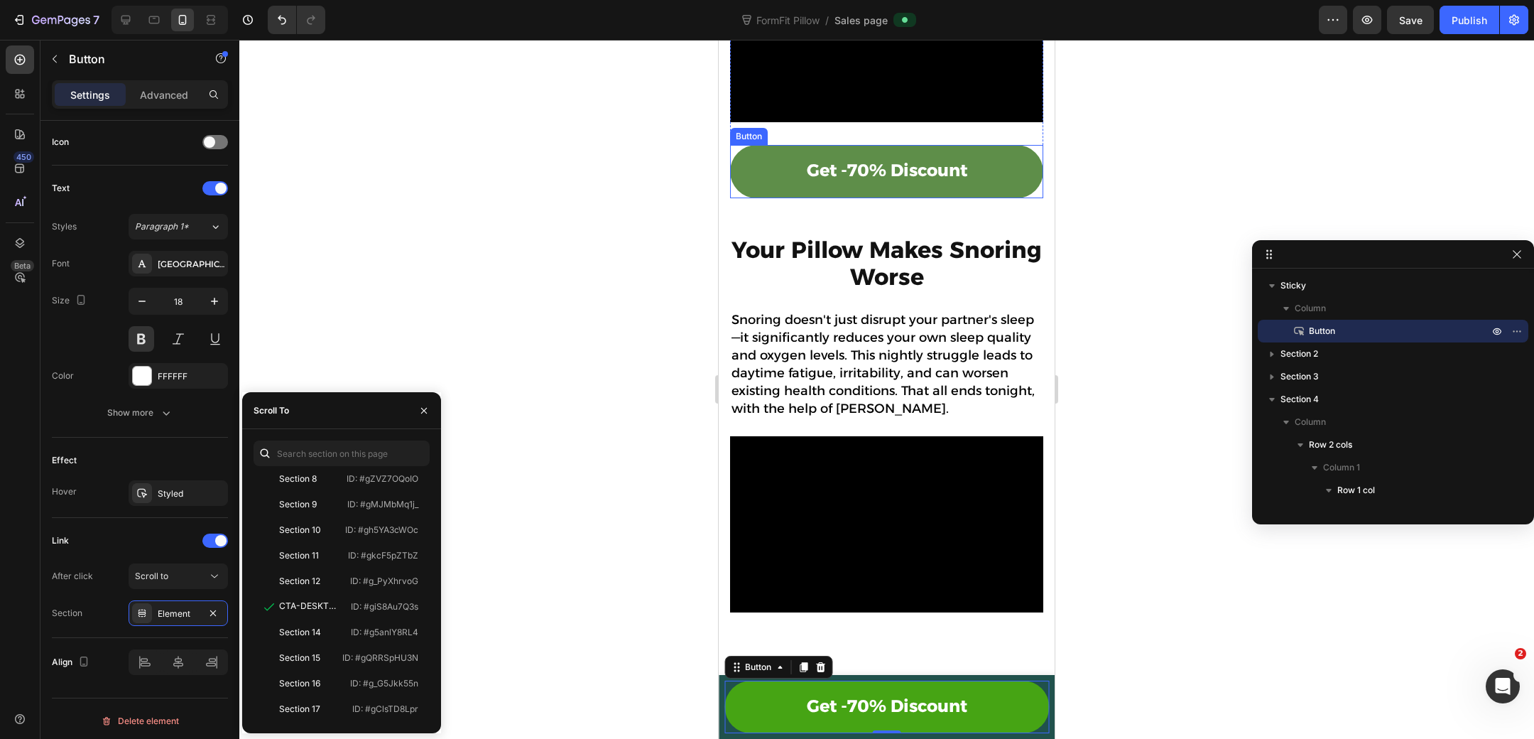
click at [744, 197] on link "Get -70% Discount" at bounding box center [886, 171] width 313 height 53
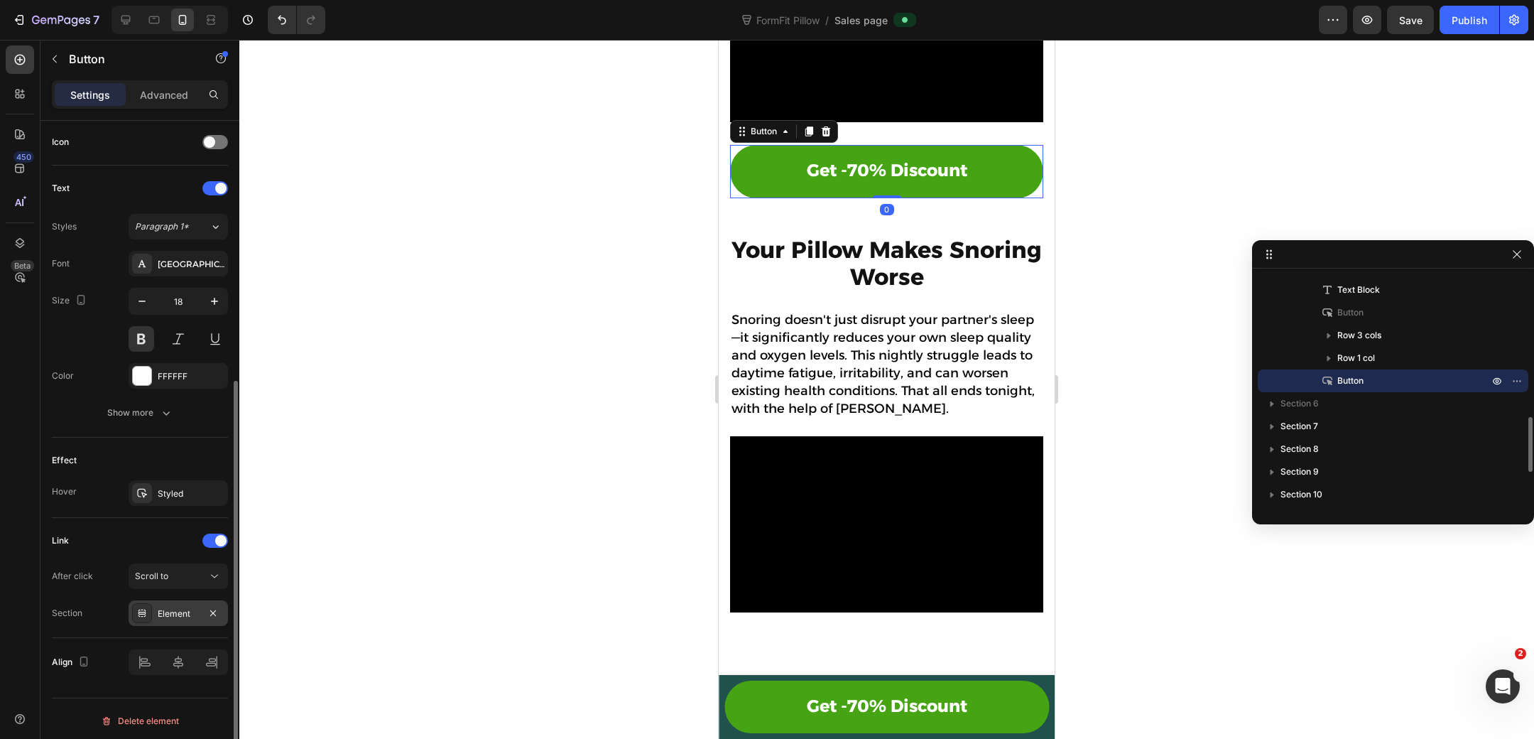
click at [181, 607] on div "Element" at bounding box center [178, 613] width 41 height 13
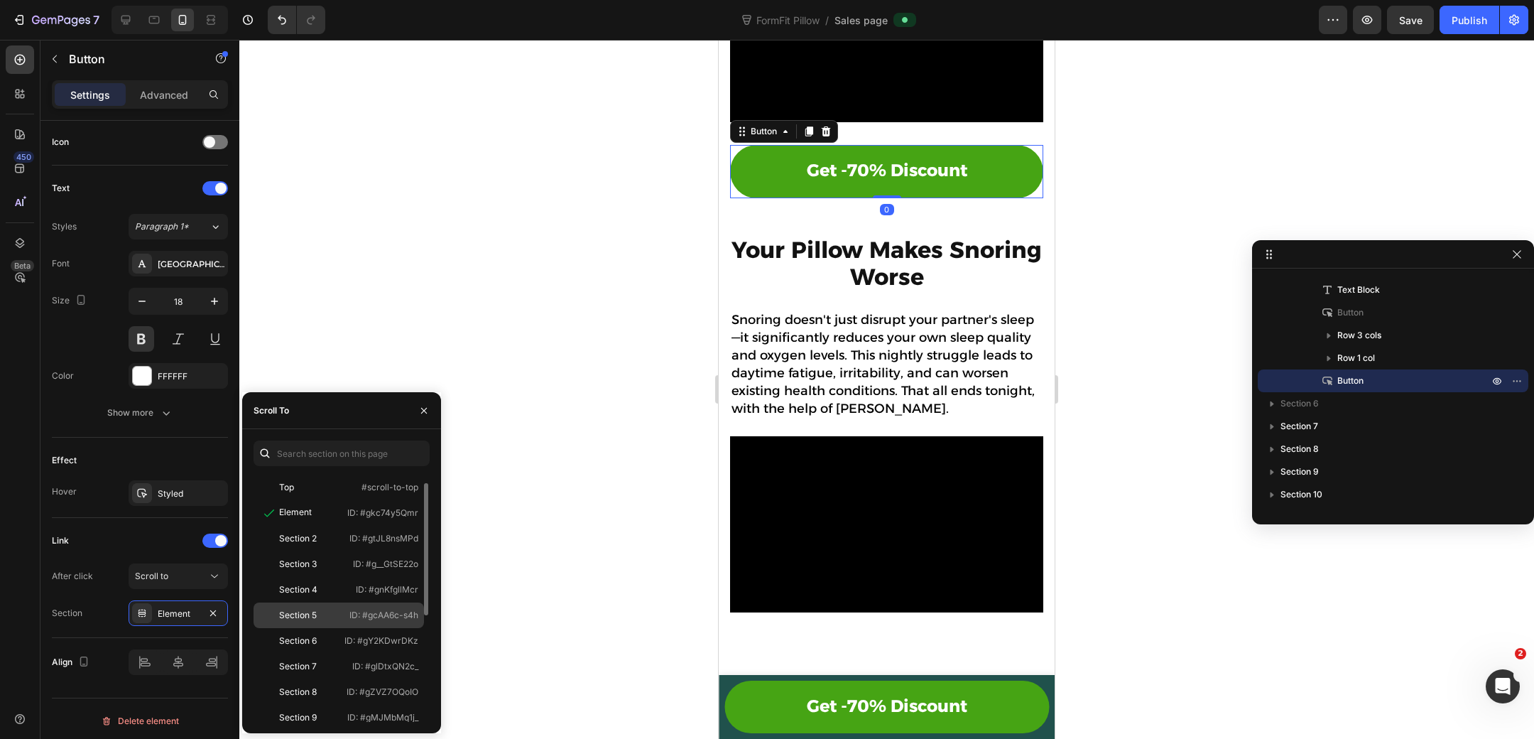
scroll to position [213, 0]
click at [358, 609] on p "ID: #giS8Au7Q3s" at bounding box center [384, 606] width 67 height 13
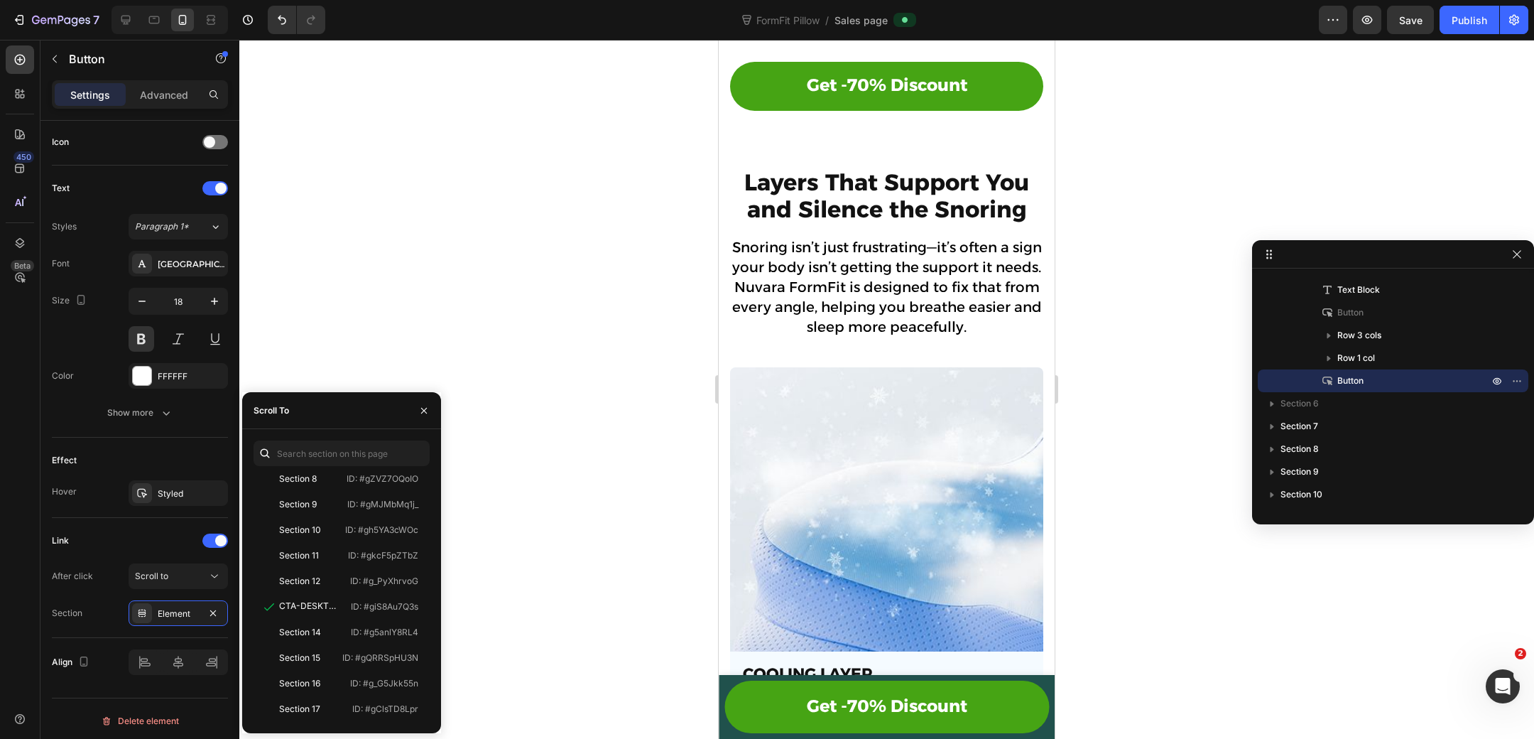
scroll to position [3240, 0]
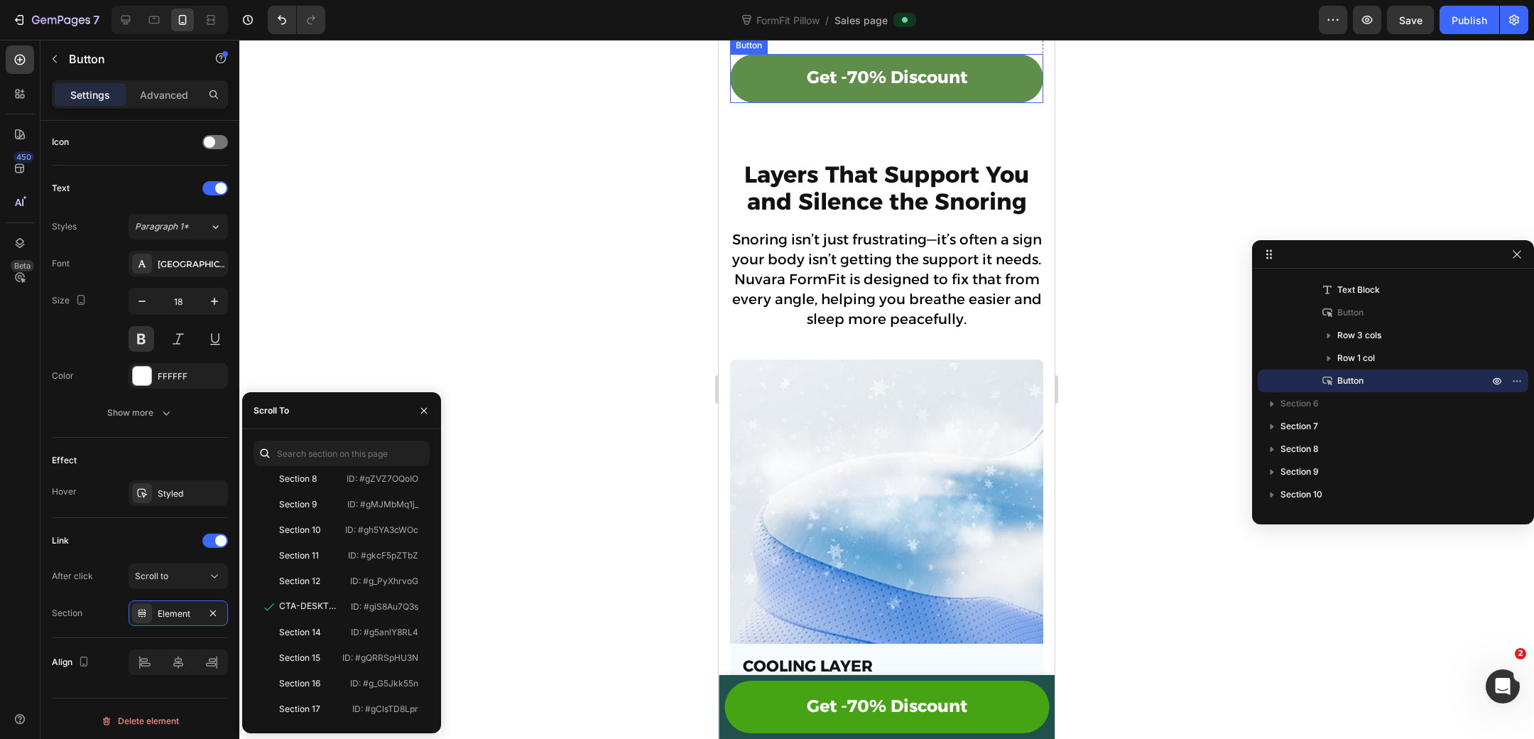
click at [764, 103] on link "Get -70% Discount" at bounding box center [886, 78] width 313 height 49
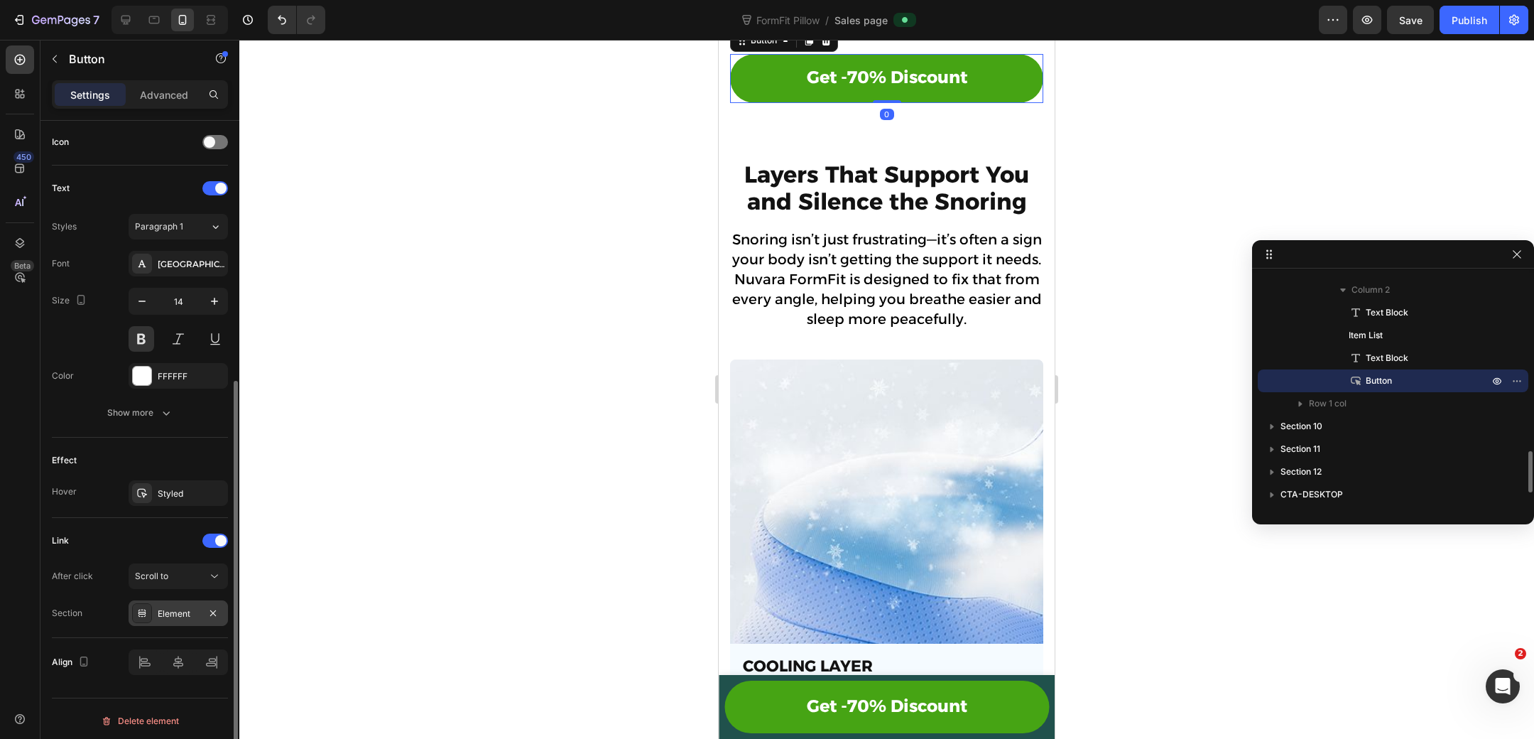
click at [154, 610] on div "Element" at bounding box center [178, 613] width 99 height 26
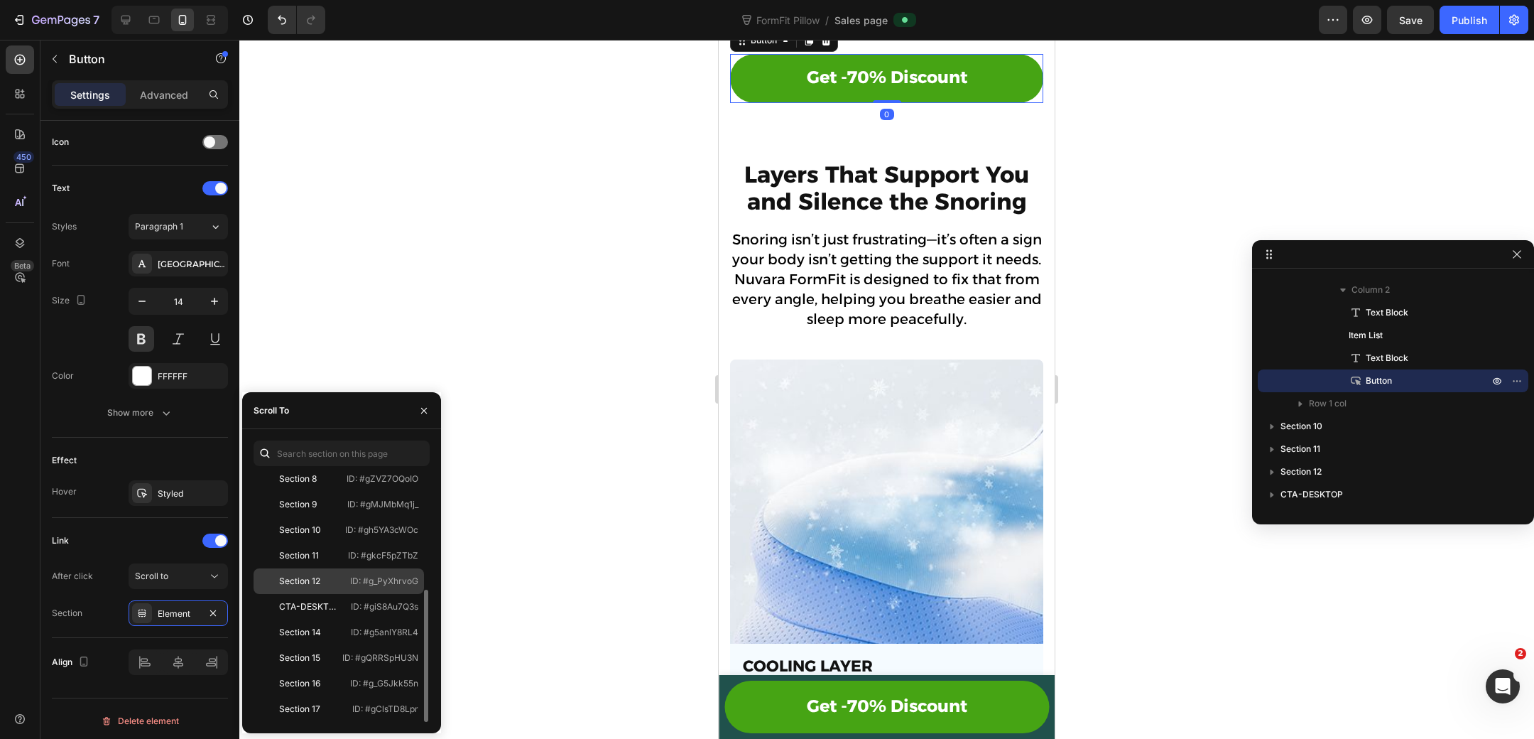
click at [349, 594] on div "Section 12 ID: #g_PyXhrvoG" at bounding box center [339, 607] width 170 height 26
click at [345, 620] on div "CTA-DESKTOP ID: #giS8Au7Q3s" at bounding box center [339, 633] width 170 height 26
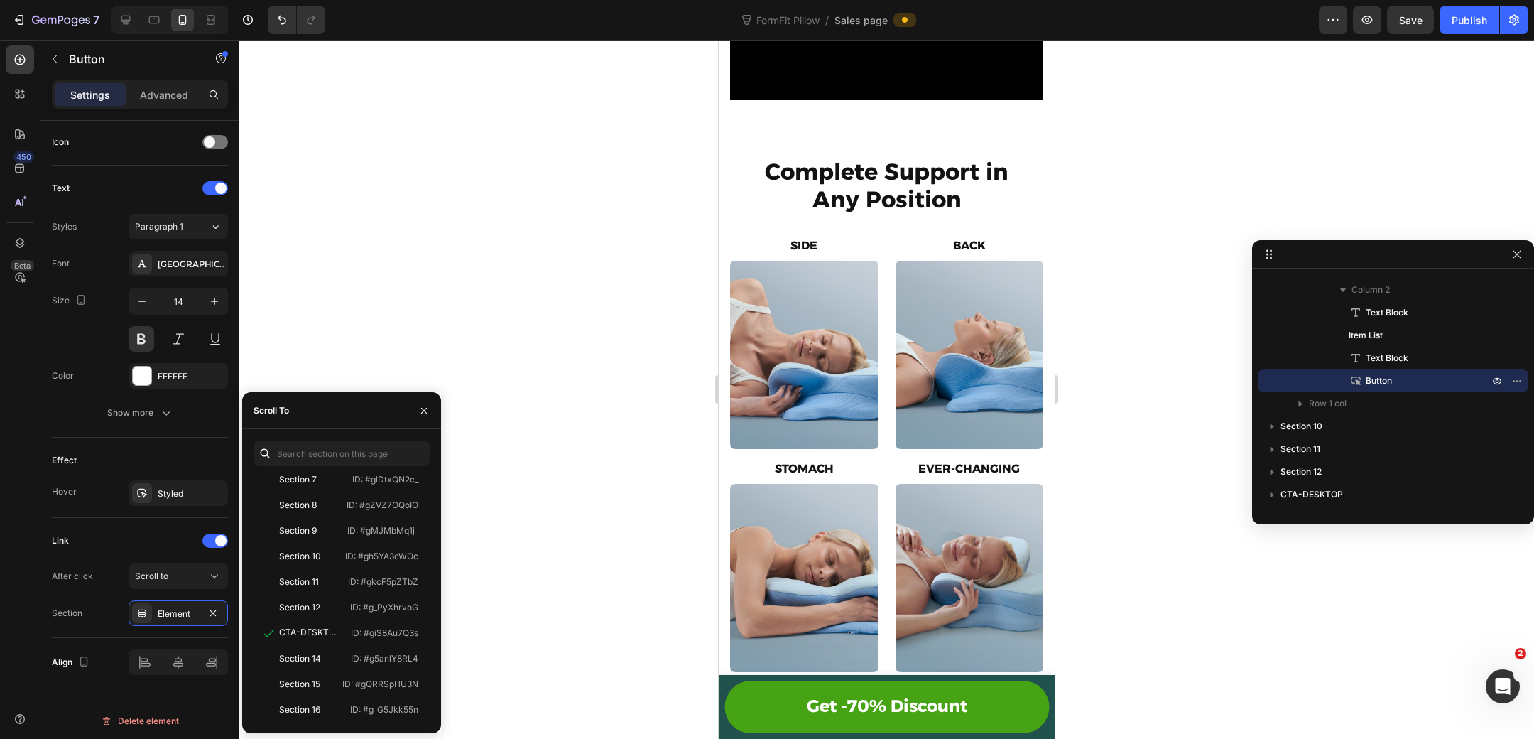
scroll to position [5675, 0]
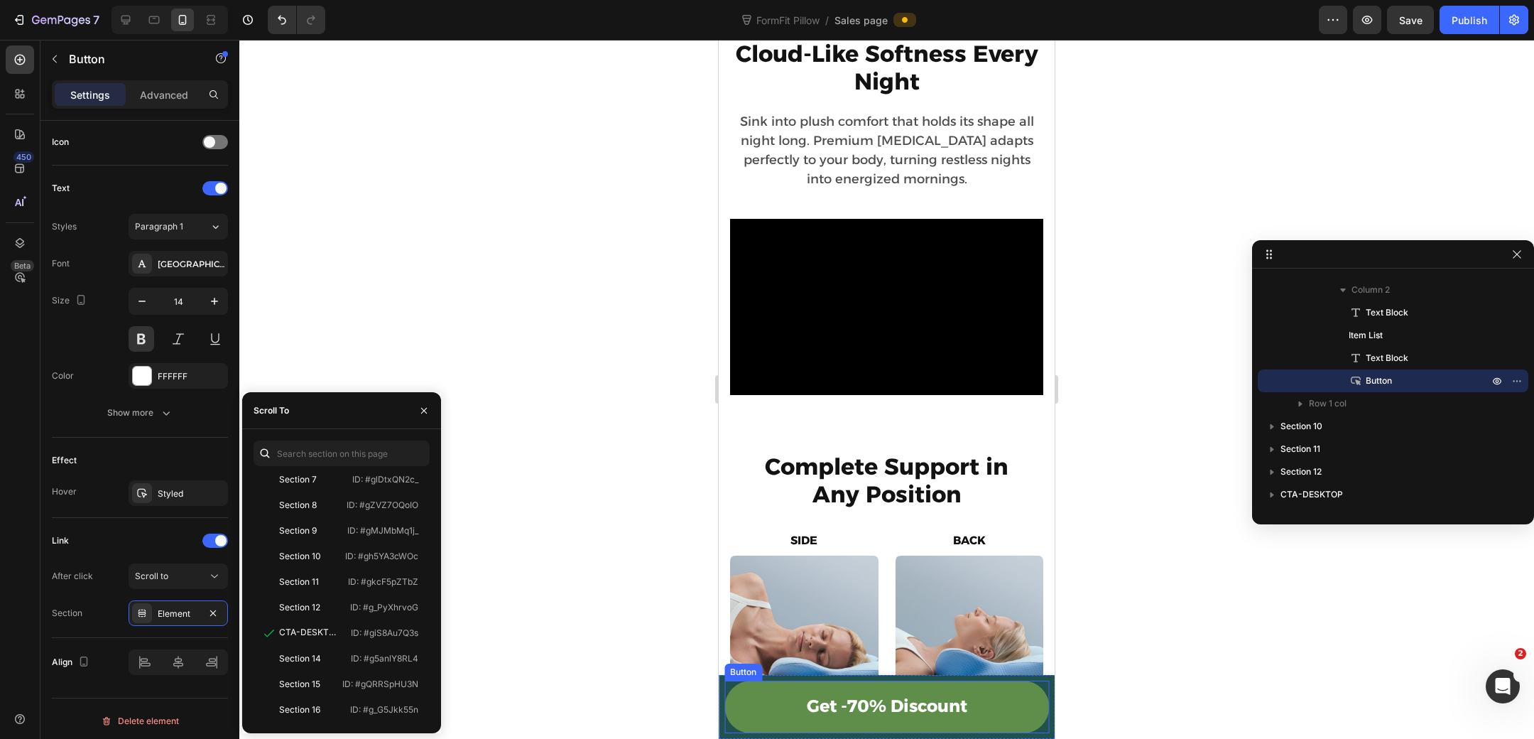
click at [742, 705] on link "Get -70% Discount" at bounding box center [887, 706] width 325 height 53
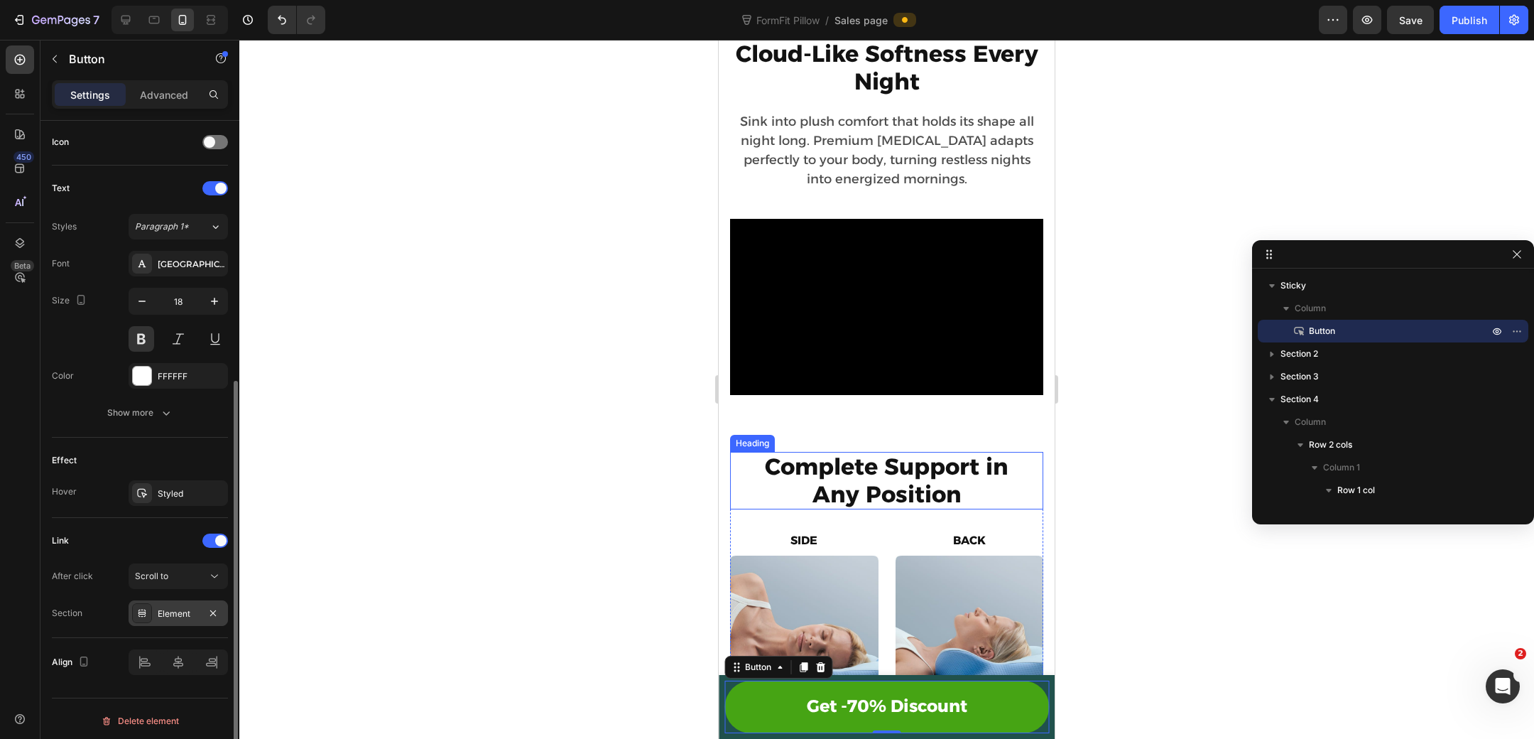
click at [163, 610] on div "Element" at bounding box center [178, 613] width 41 height 13
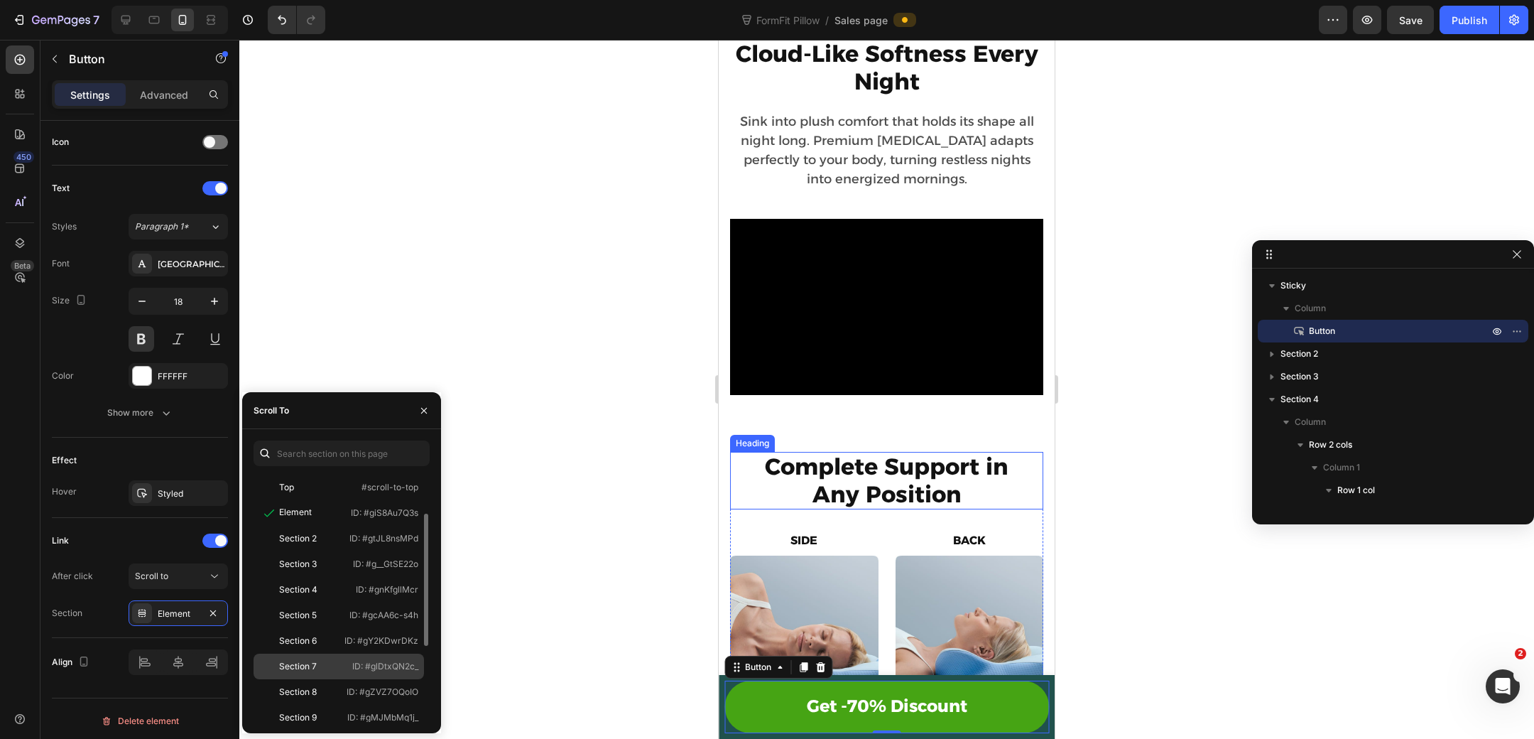
scroll to position [213, 0]
click at [1407, 4] on div "7 Version history FormFit Pillow / Sales page Preview Save Publish" at bounding box center [767, 20] width 1534 height 40
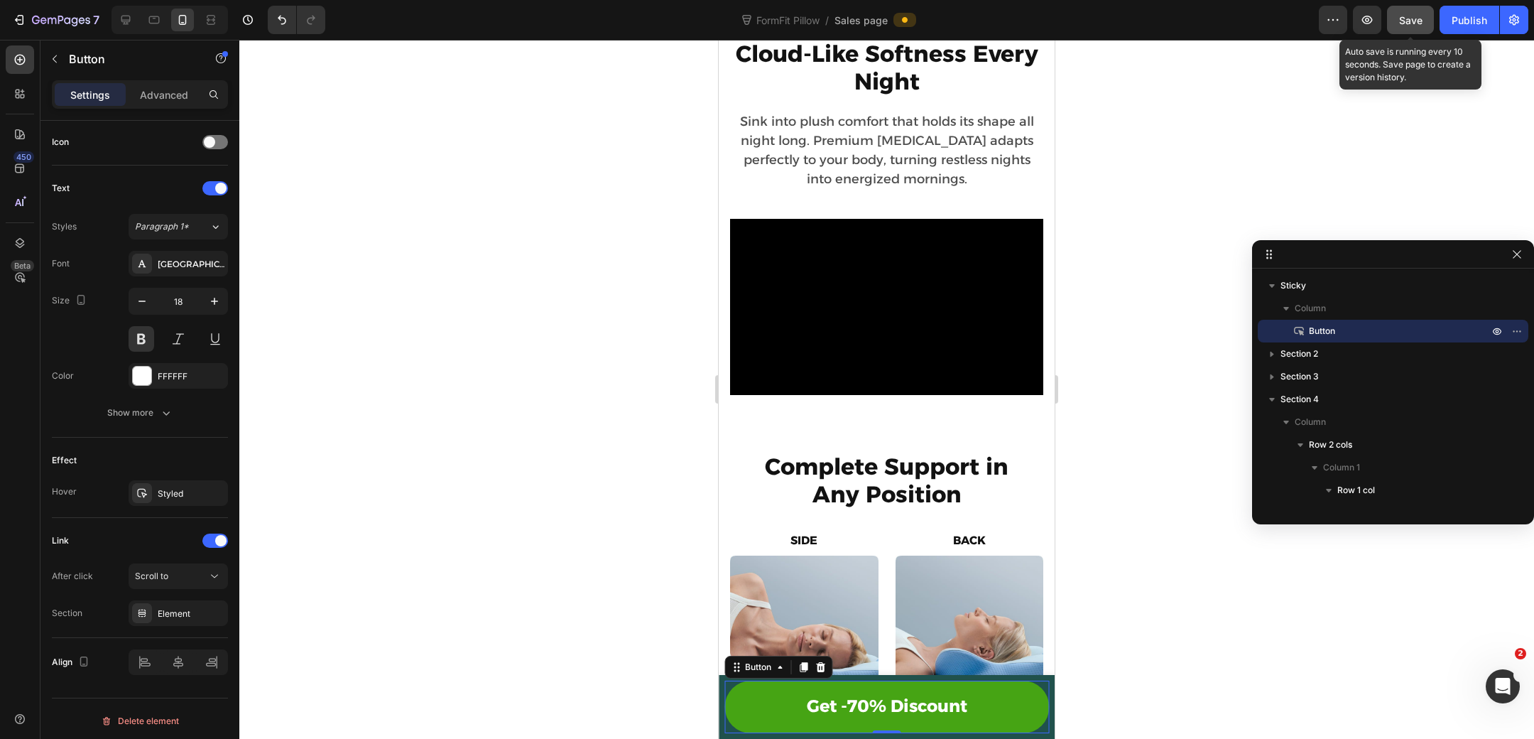
click at [1414, 20] on span "Save" at bounding box center [1410, 20] width 23 height 12
click at [1465, 20] on div "Publish" at bounding box center [1470, 20] width 36 height 15
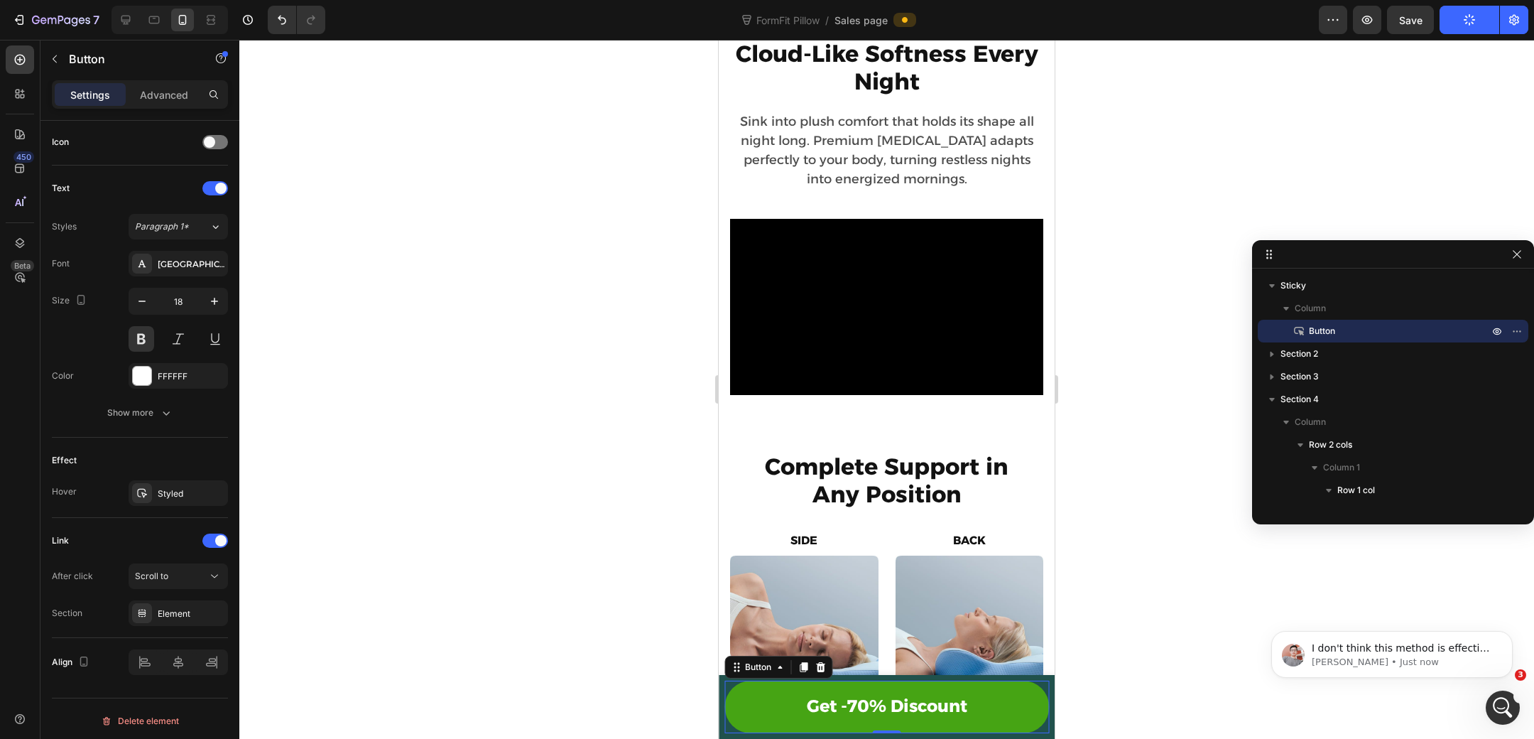
scroll to position [0, 0]
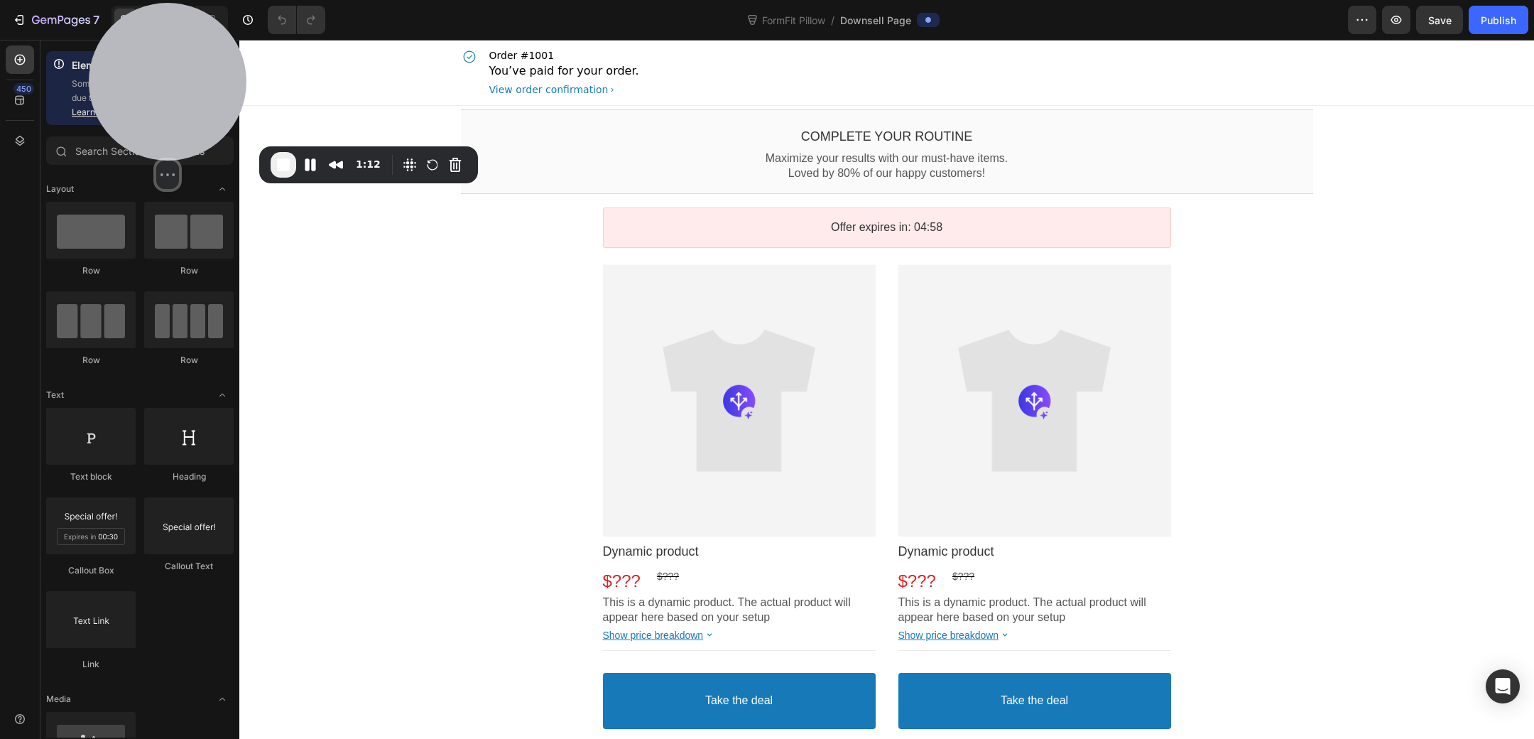
drag, startPoint x: 122, startPoint y: 407, endPoint x: 202, endPoint y: 90, distance: 326.8
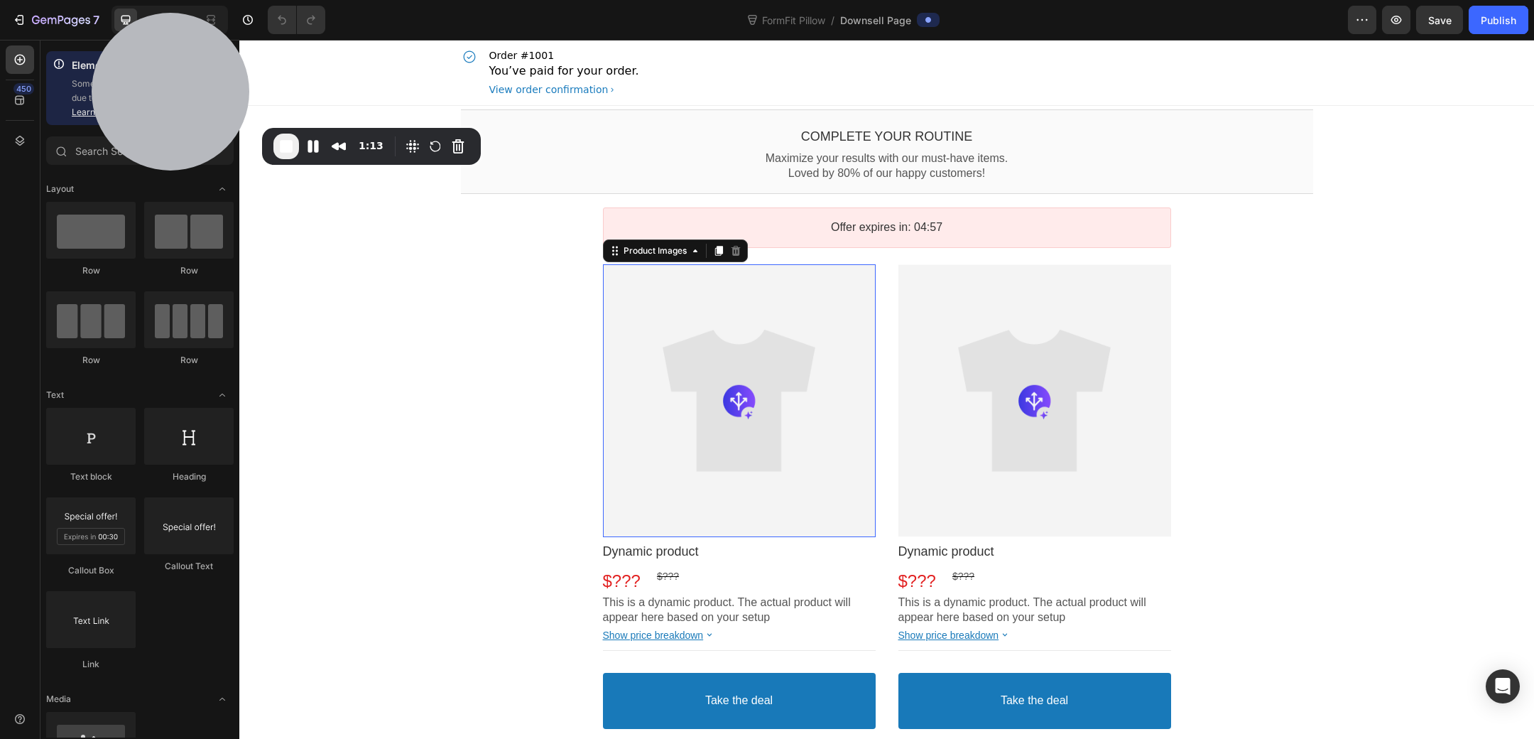
click at [842, 429] on div at bounding box center [739, 400] width 273 height 273
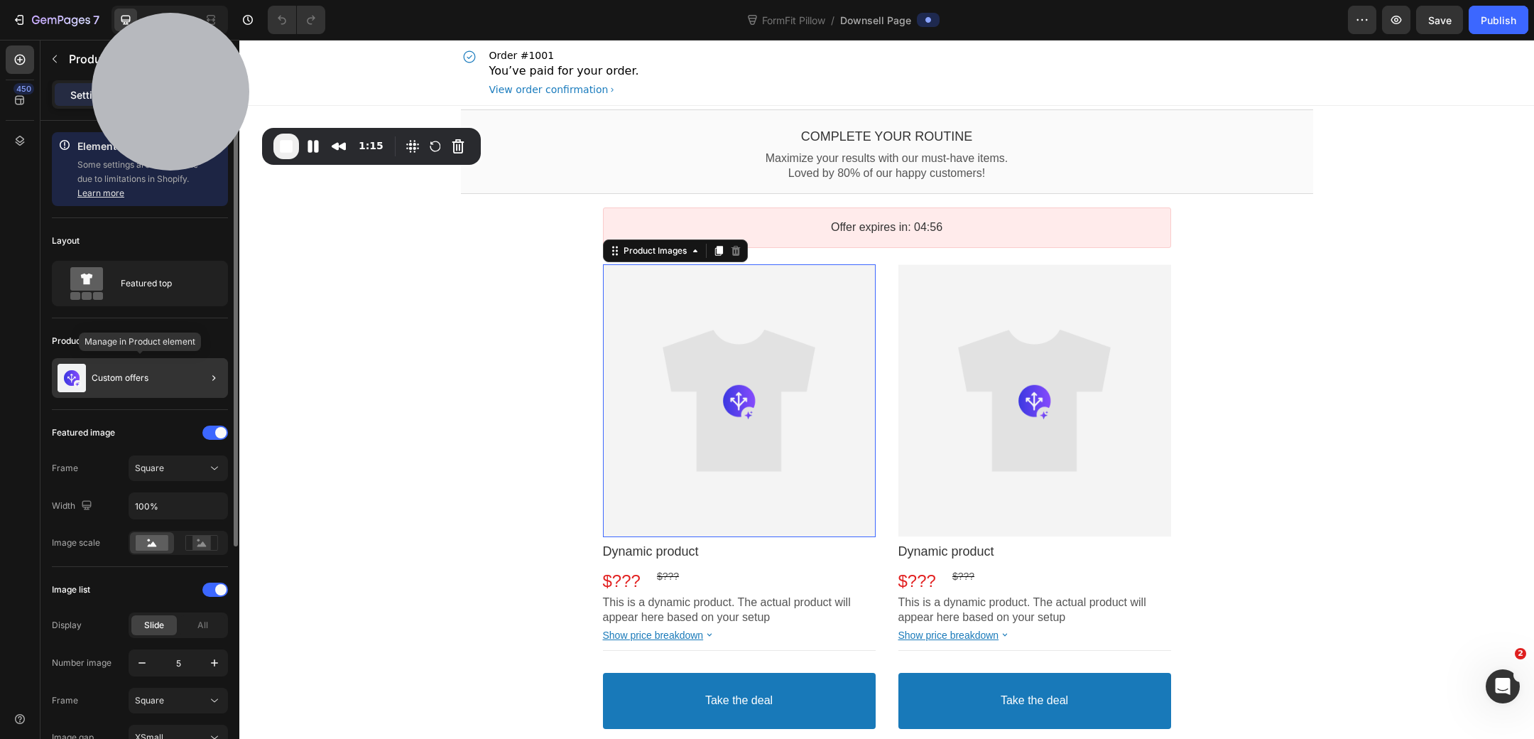
click at [175, 377] on div "Custom offers" at bounding box center [140, 378] width 176 height 40
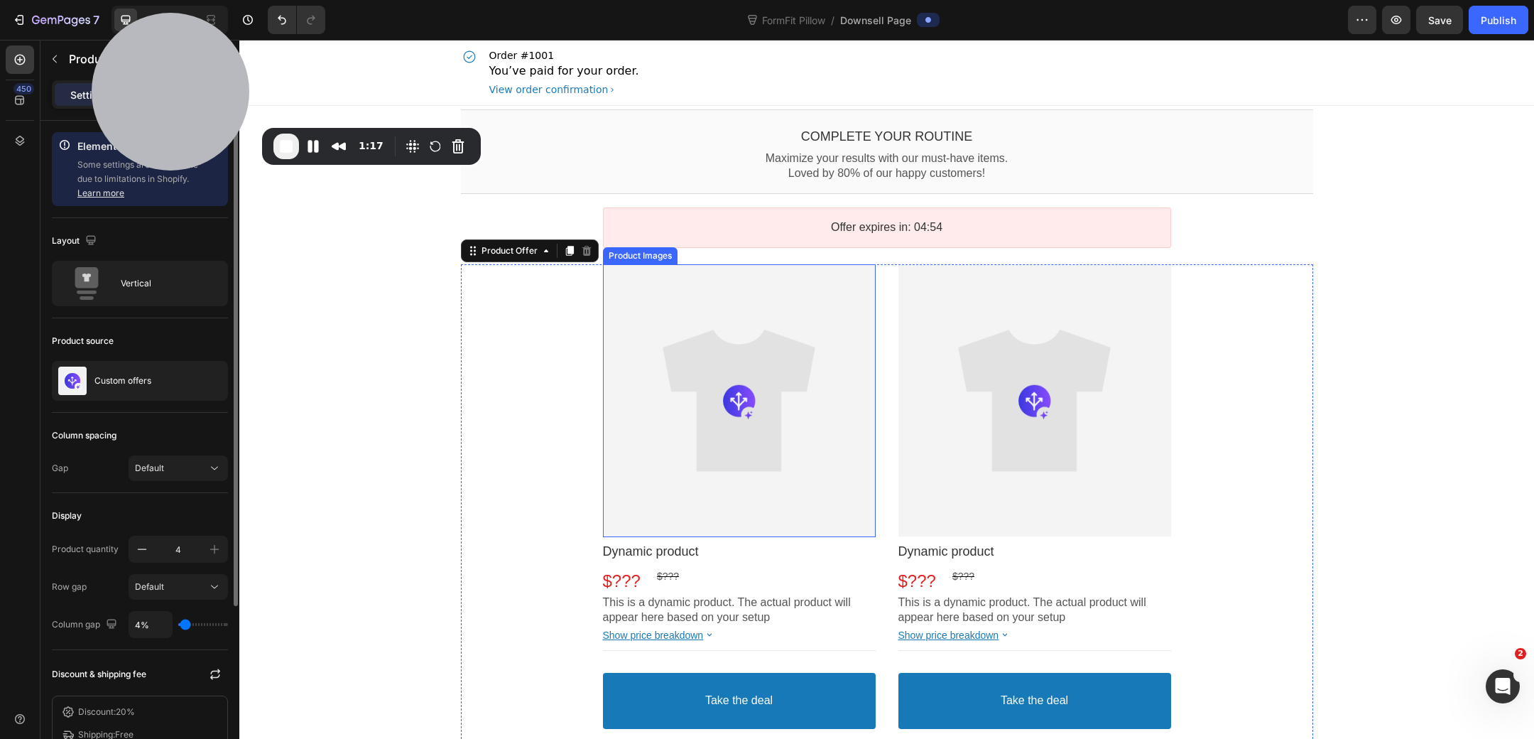
click at [693, 403] on div at bounding box center [739, 400] width 273 height 273
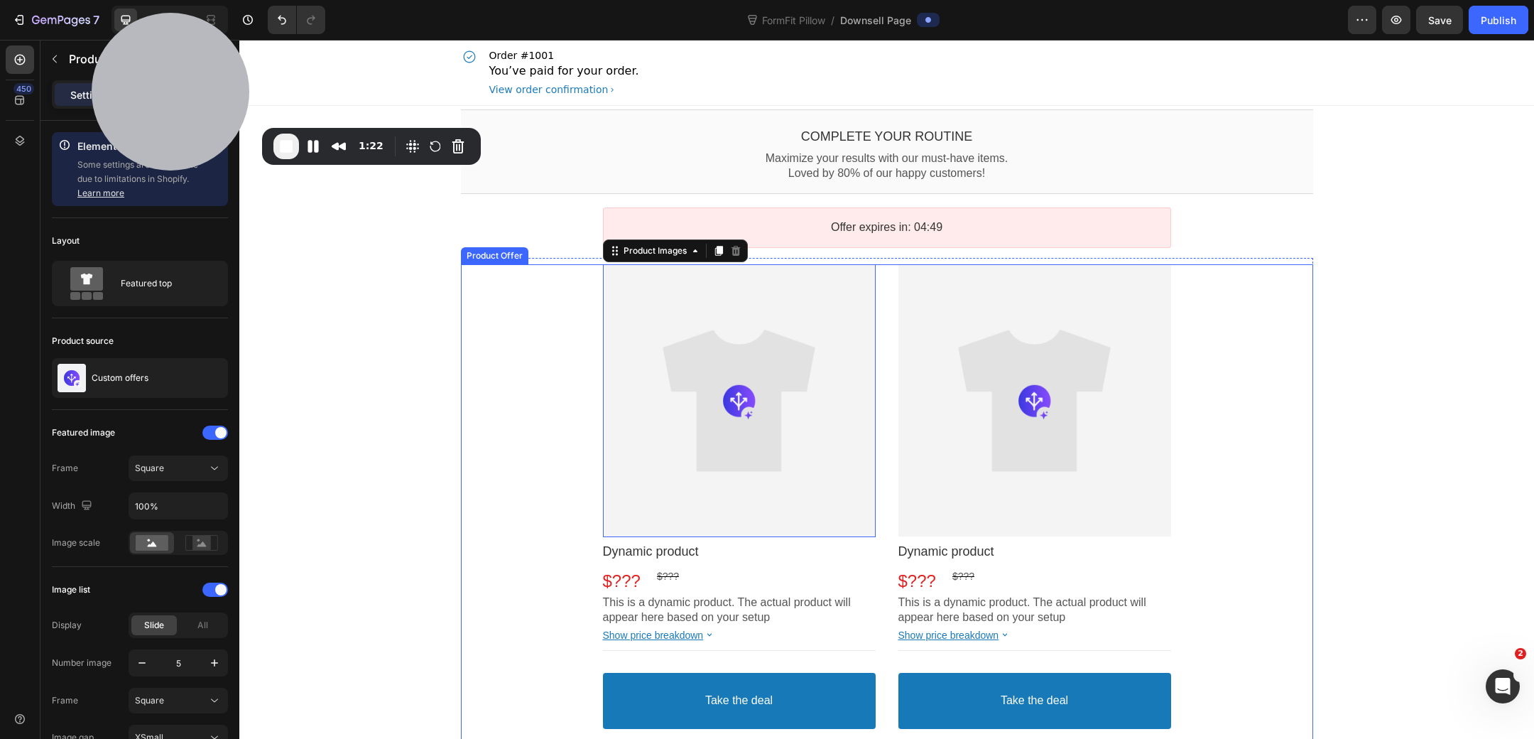
click at [1026, 365] on div at bounding box center [1035, 400] width 273 height 273
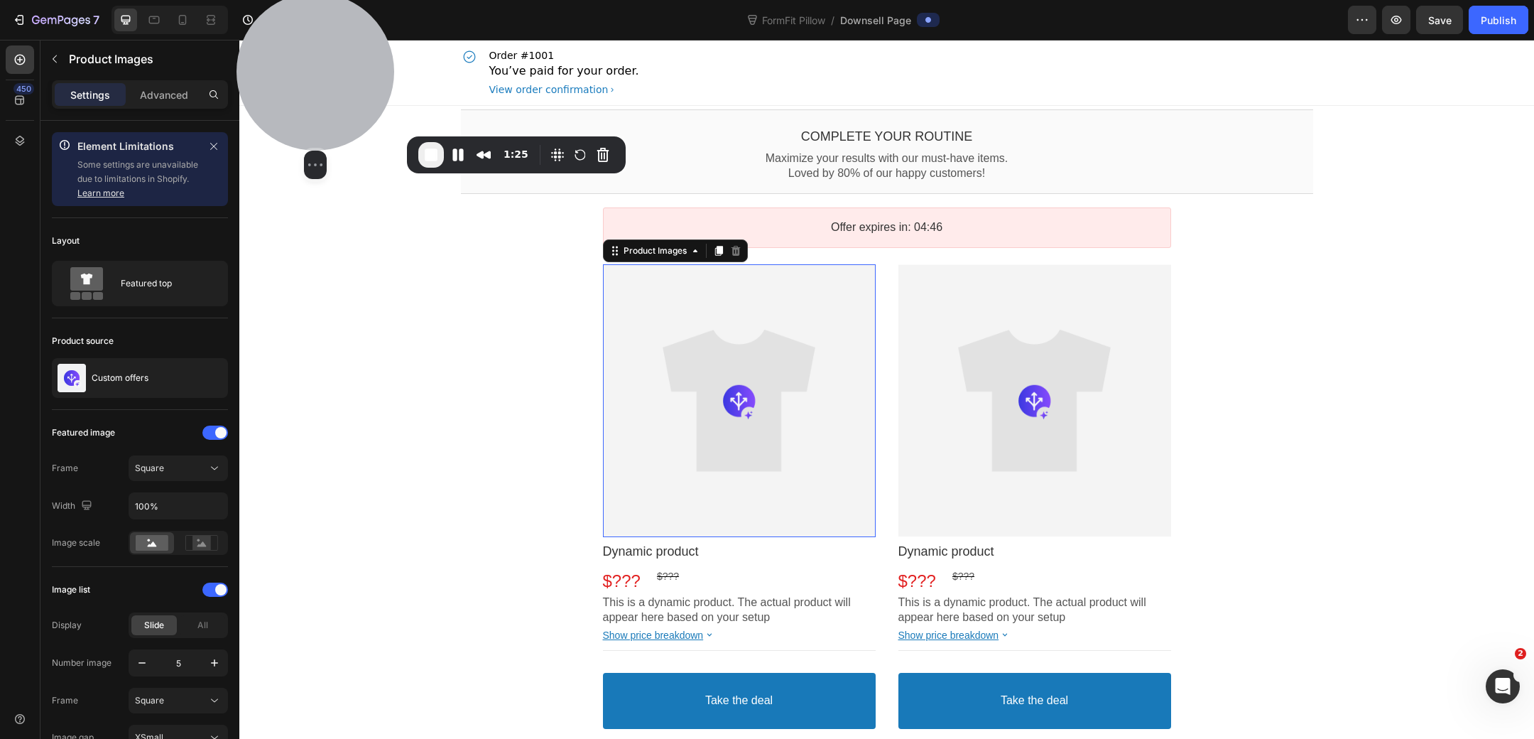
drag, startPoint x: 246, startPoint y: 159, endPoint x: 424, endPoint y: 158, distance: 178.3
click at [394, 158] on div "Select video screen size" at bounding box center [316, 165] width 158 height 28
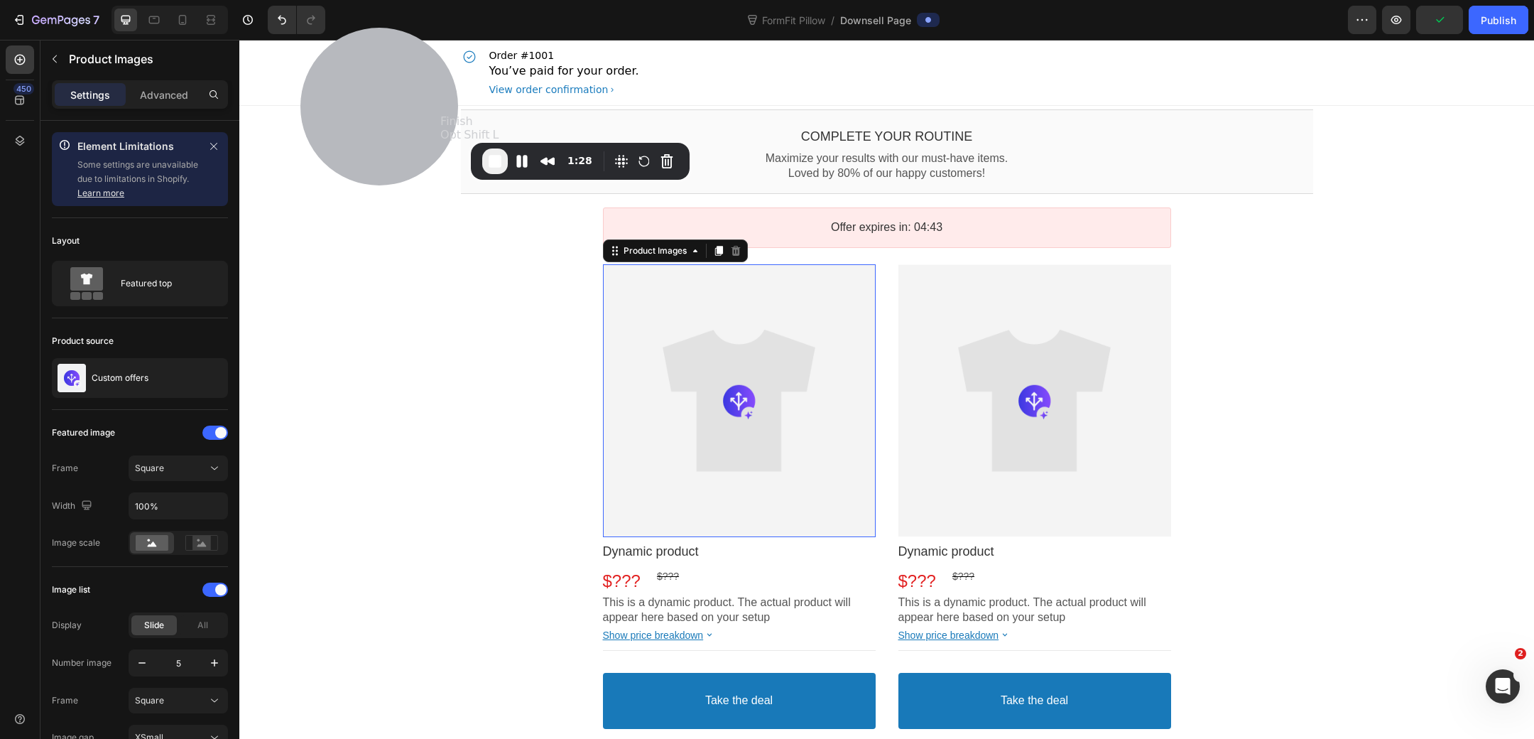
click at [494, 168] on span "End Recording" at bounding box center [495, 161] width 17 height 17
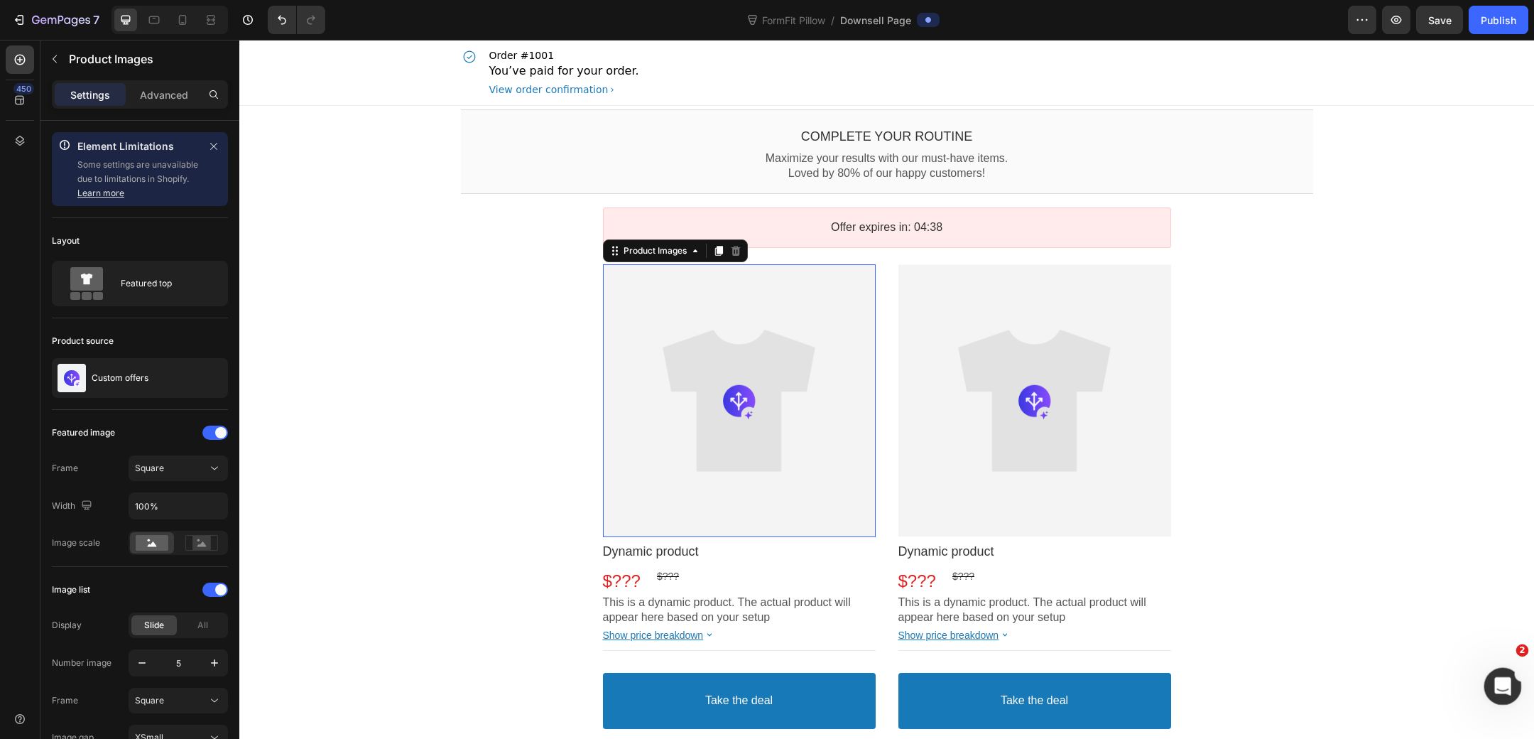
click at [1493, 671] on div "Open Intercom Messenger" at bounding box center [1500, 684] width 47 height 47
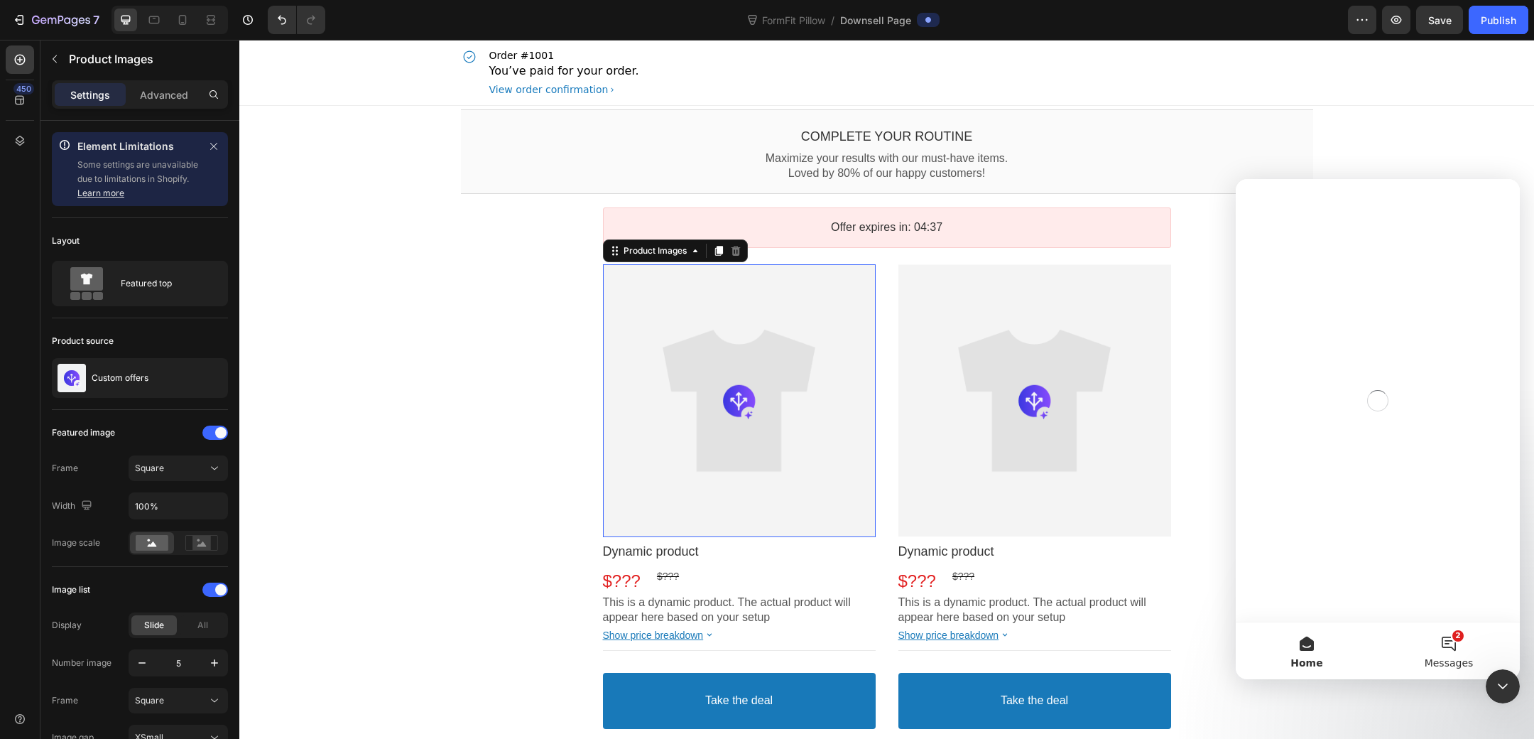
click at [1449, 634] on button "2 Messages" at bounding box center [1449, 650] width 142 height 57
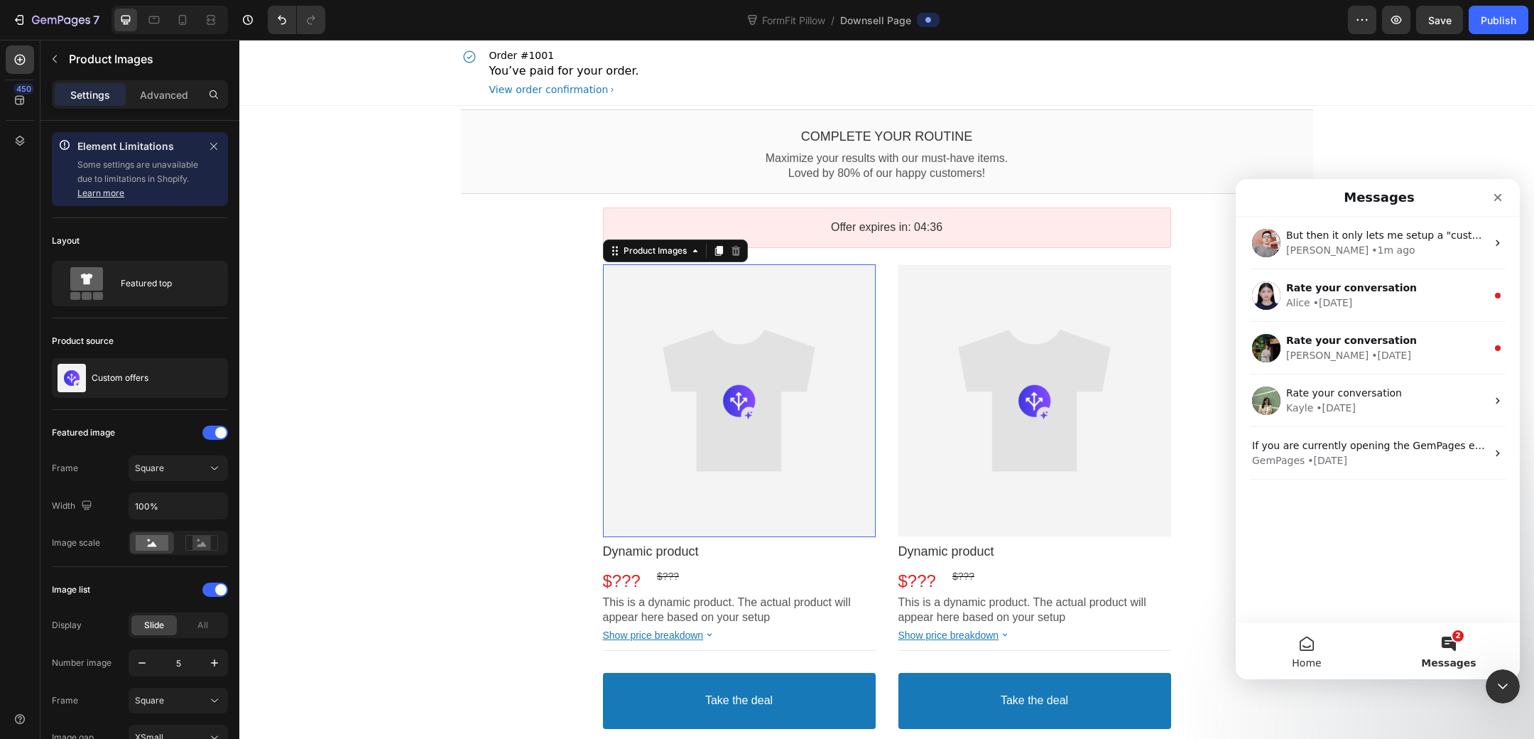
click at [1305, 658] on span "Home" at bounding box center [1306, 663] width 29 height 10
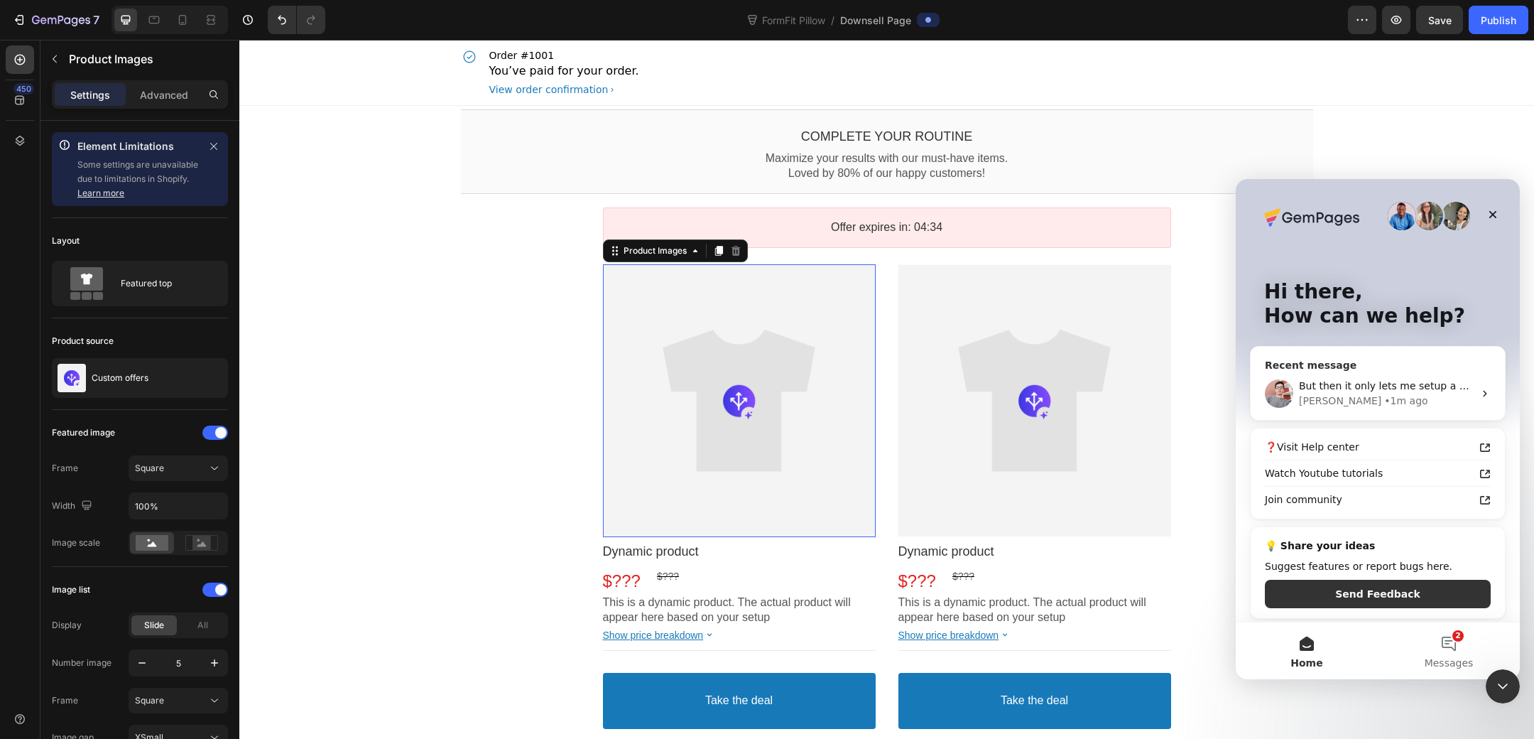
click at [1378, 394] on div "Harry • 1m ago" at bounding box center [1386, 401] width 175 height 15
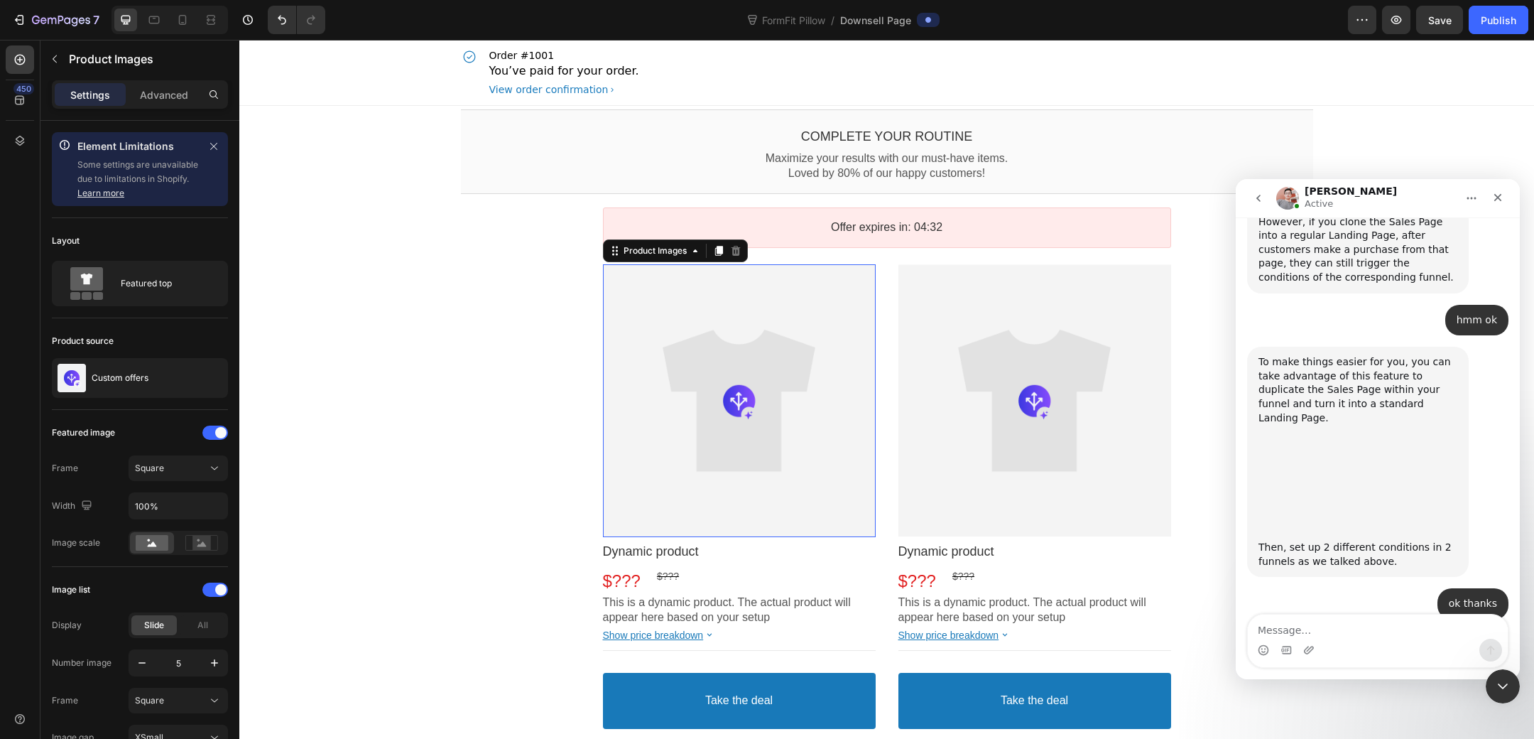
click at [1408, 619] on textarea "Message…" at bounding box center [1378, 626] width 260 height 24
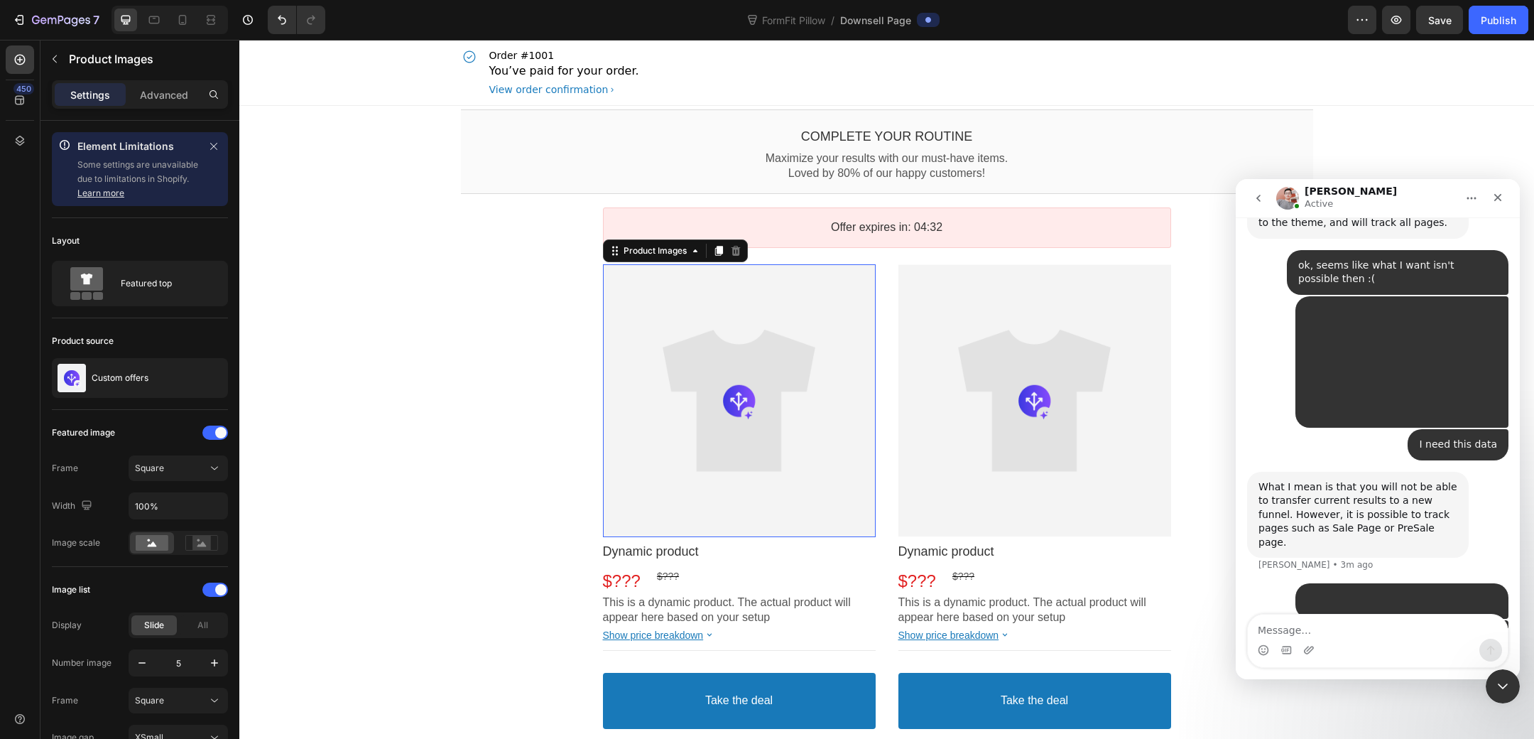
type textarea "https://www.loom.com/share/1ed61f336a614d089cff55137b9ede9d"
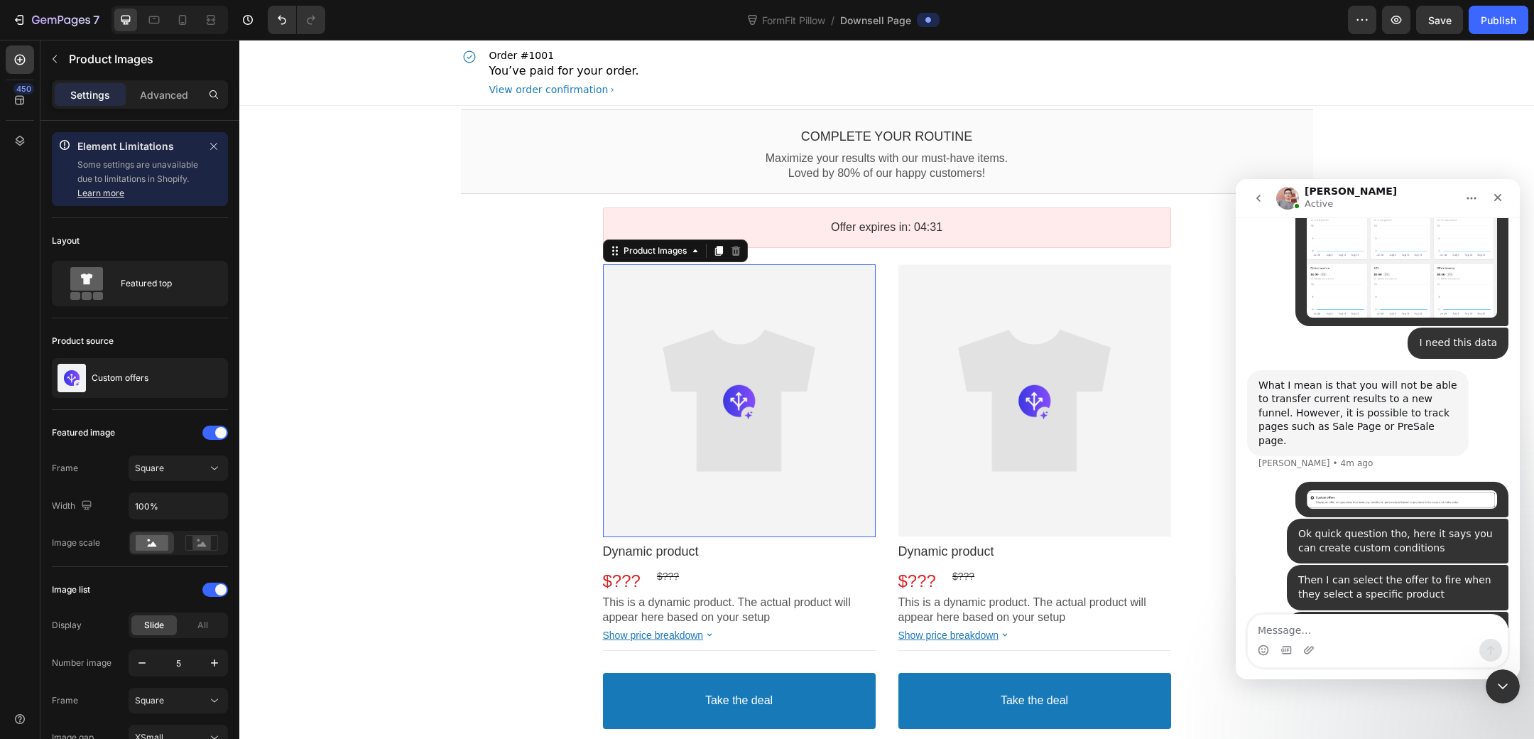
scroll to position [10653, 0]
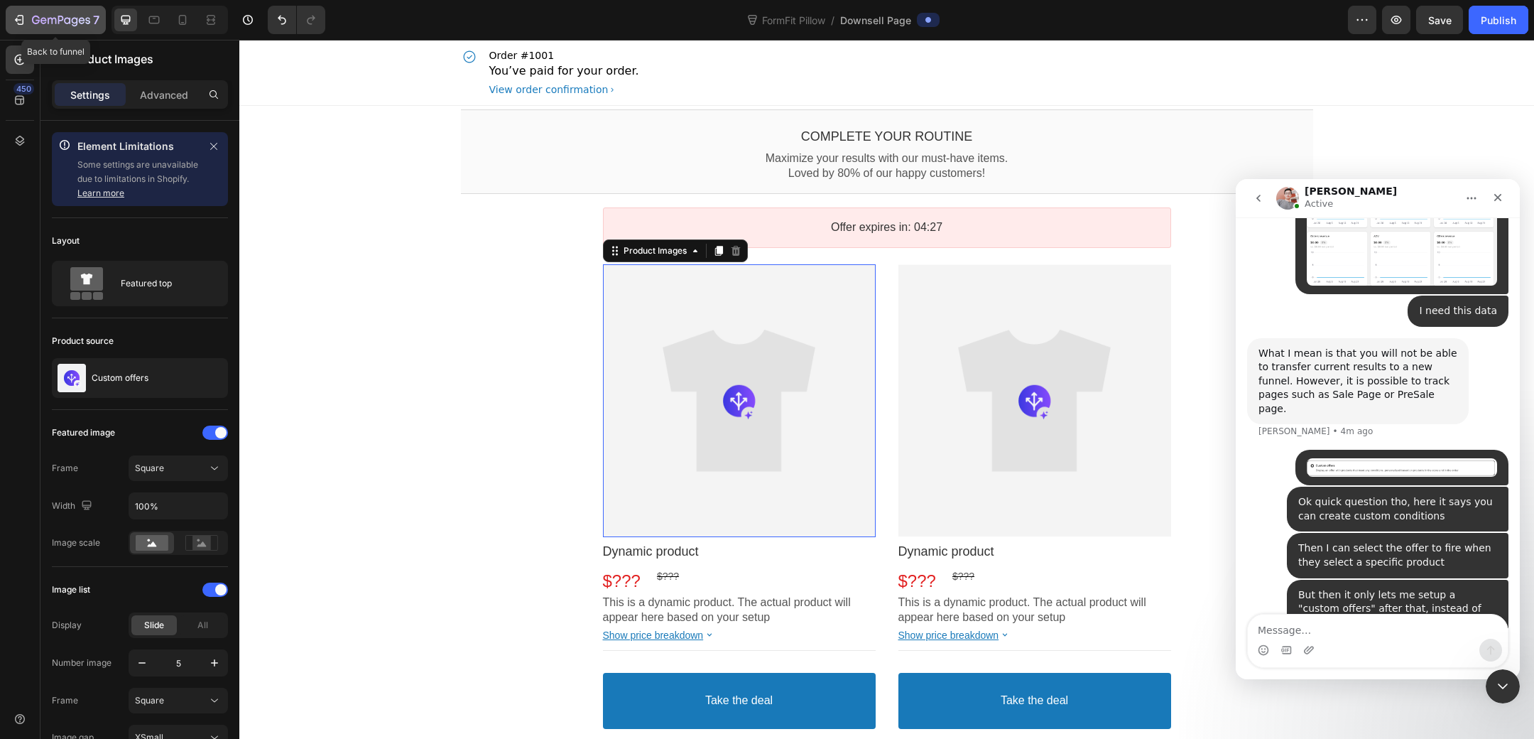
click at [14, 17] on icon "button" at bounding box center [19, 20] width 14 height 14
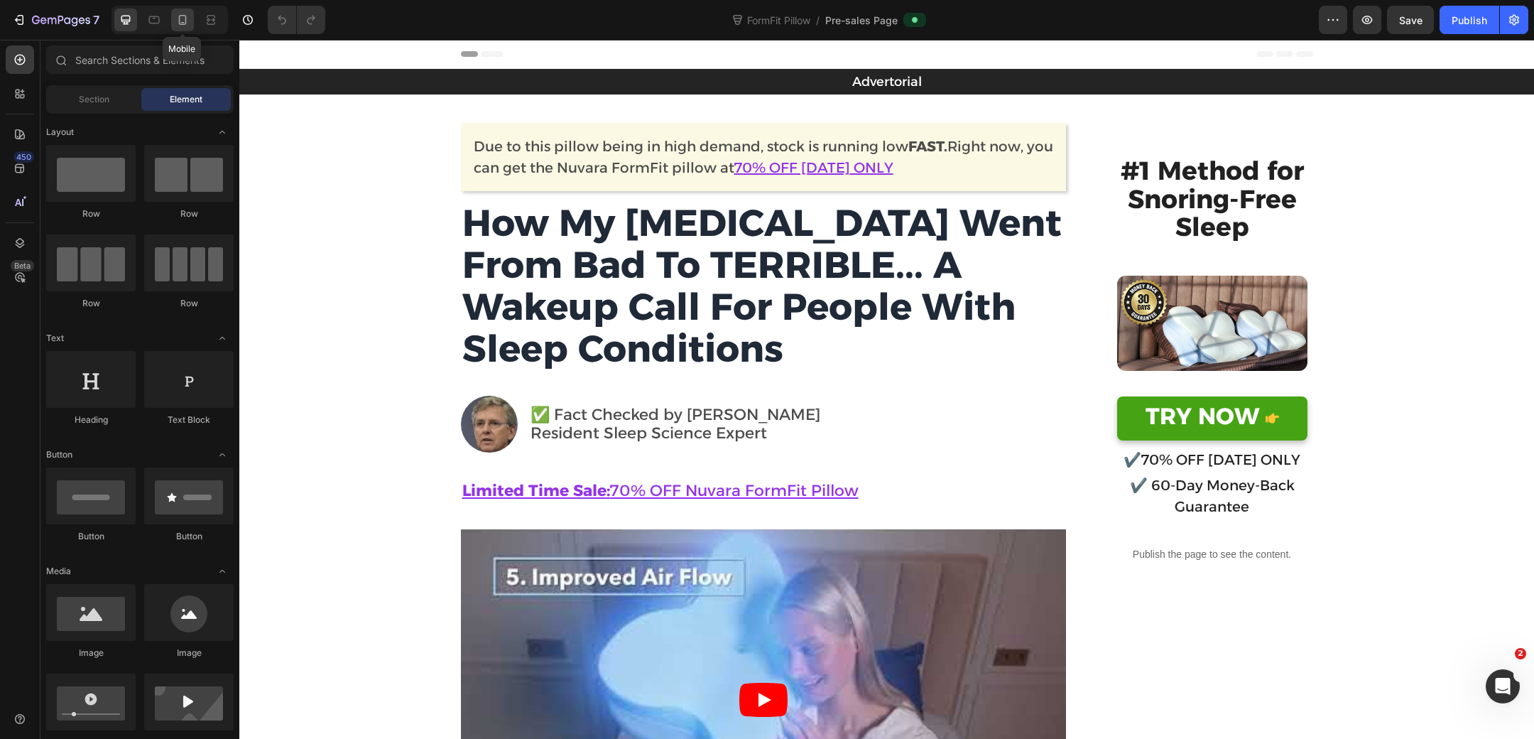
click at [183, 13] on icon at bounding box center [182, 20] width 14 height 14
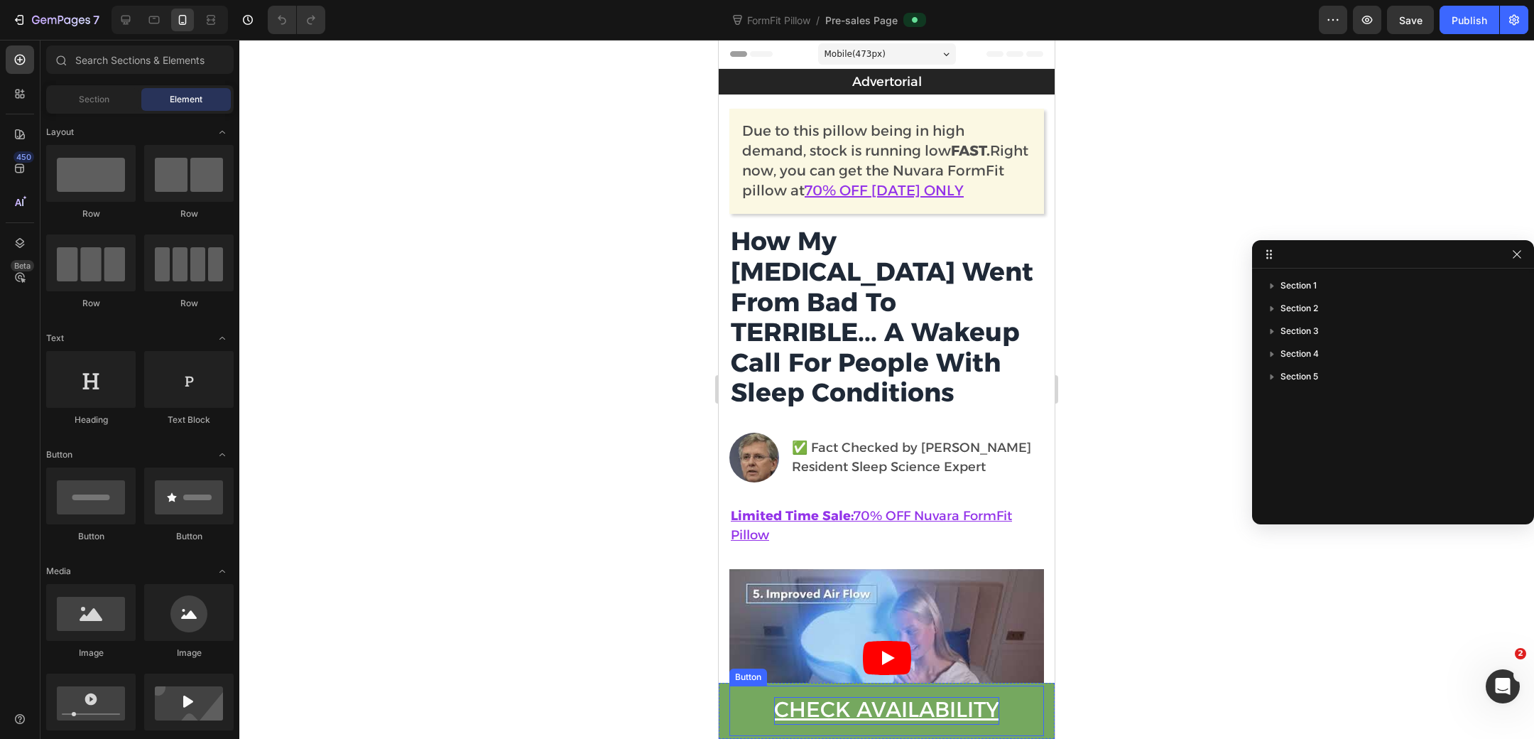
click at [823, 705] on u "CHECK AVAILABILITY" at bounding box center [886, 709] width 225 height 26
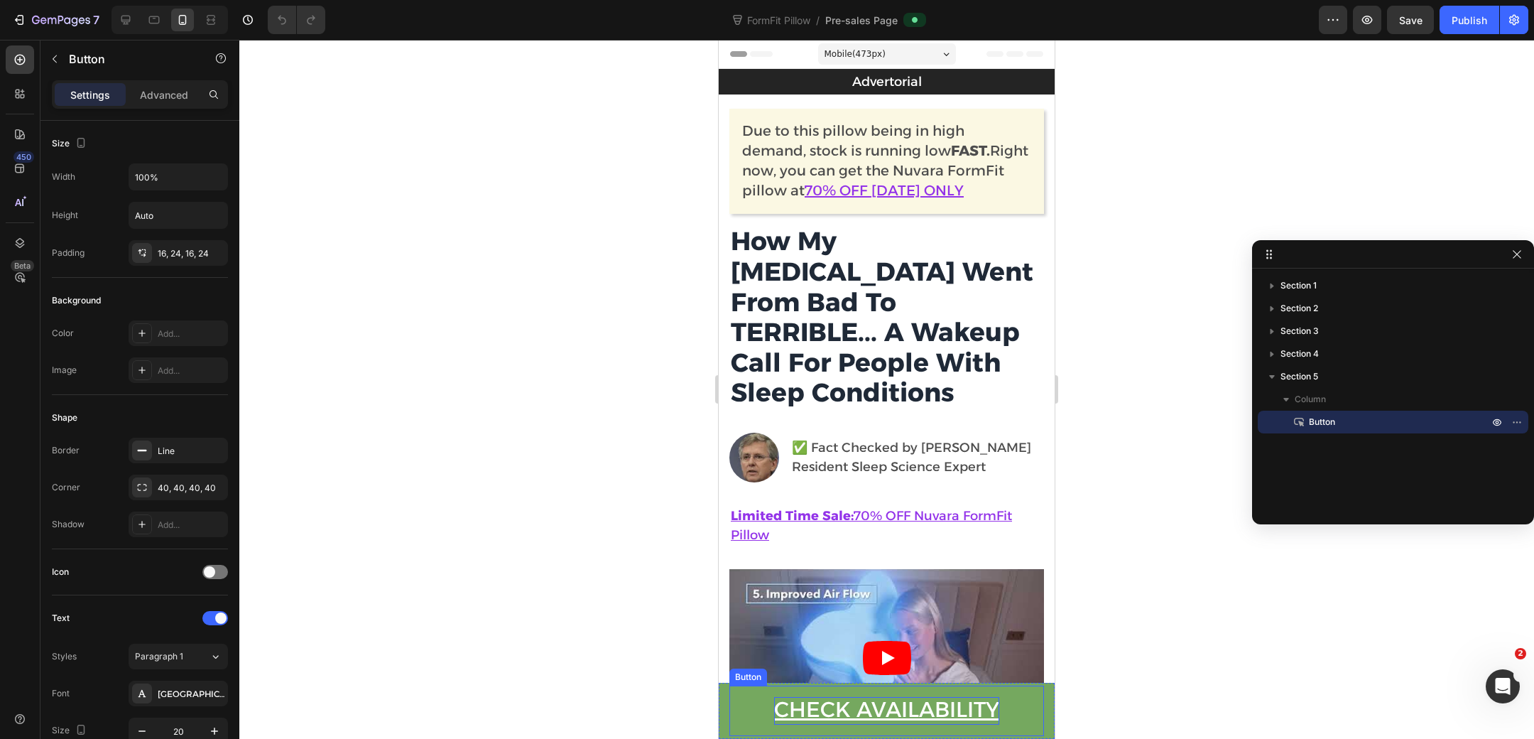
click at [823, 705] on u "CHECK AVAILABILITY" at bounding box center [886, 709] width 225 height 26
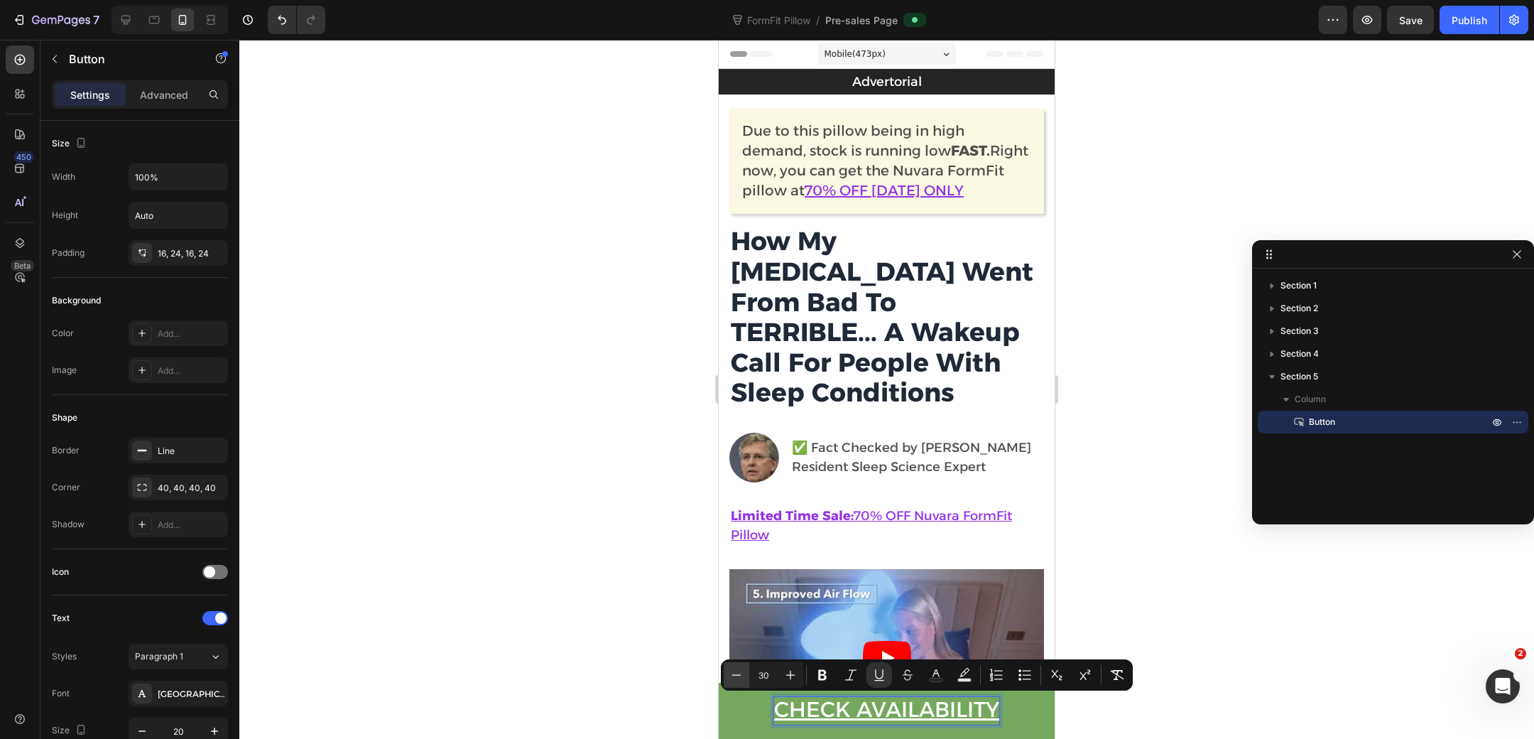
click at [725, 677] on button "Minus" at bounding box center [737, 675] width 26 height 26
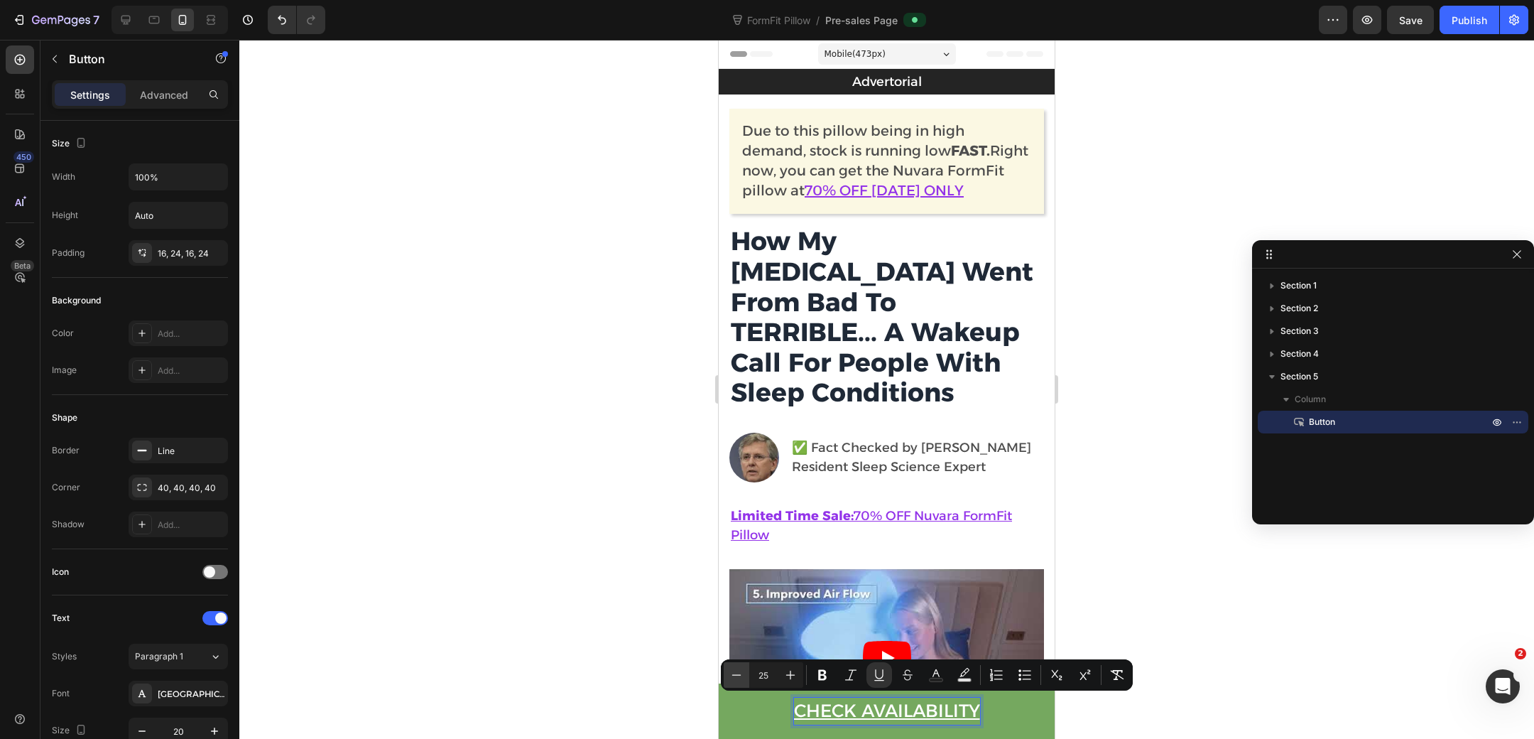
click at [725, 677] on button "Minus" at bounding box center [737, 675] width 26 height 26
type input "24"
click at [667, 597] on div at bounding box center [886, 389] width 1295 height 699
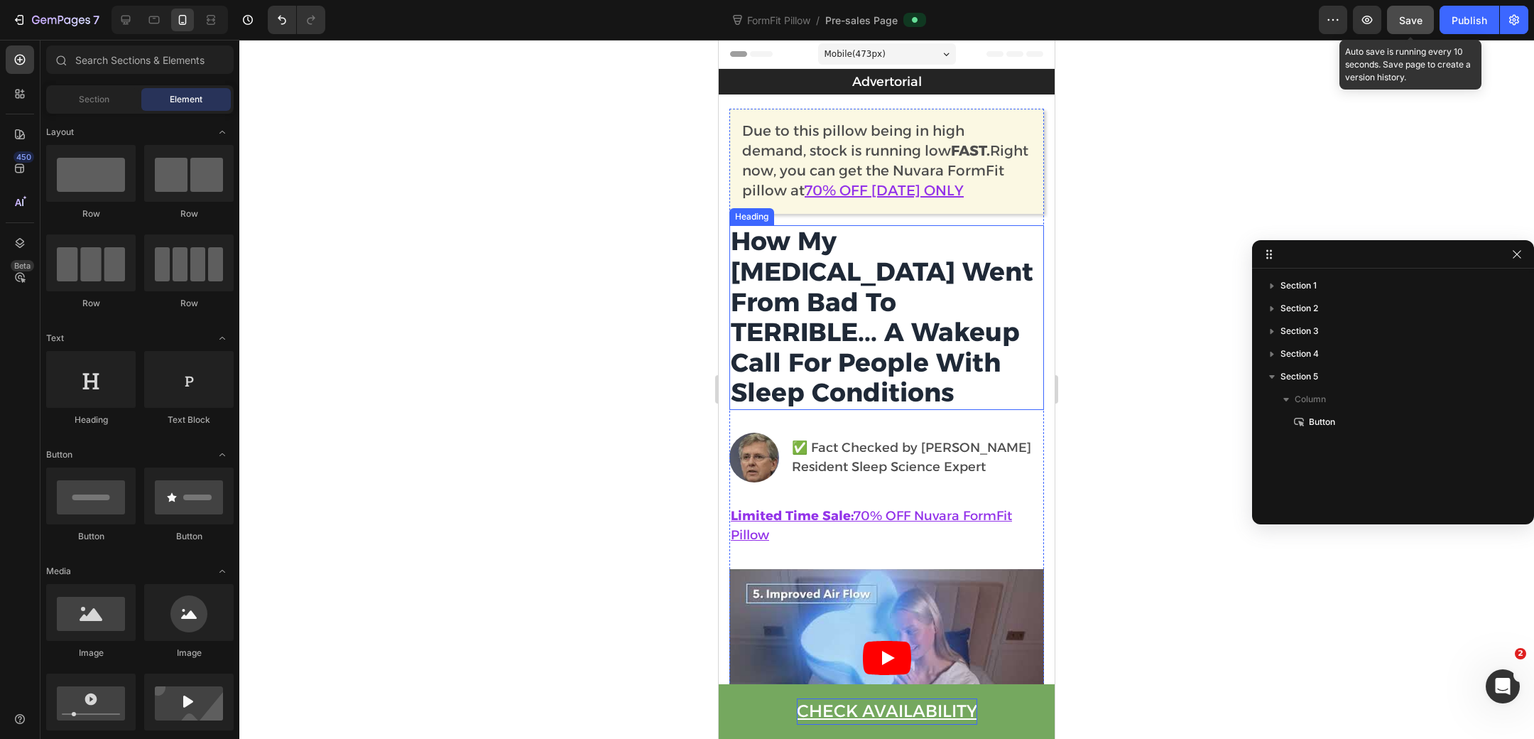
click at [1414, 18] on span "Save" at bounding box center [1410, 20] width 23 height 12
click at [1455, 18] on div "Publish" at bounding box center [1470, 20] width 36 height 15
